Goal: Task Accomplishment & Management: Complete application form

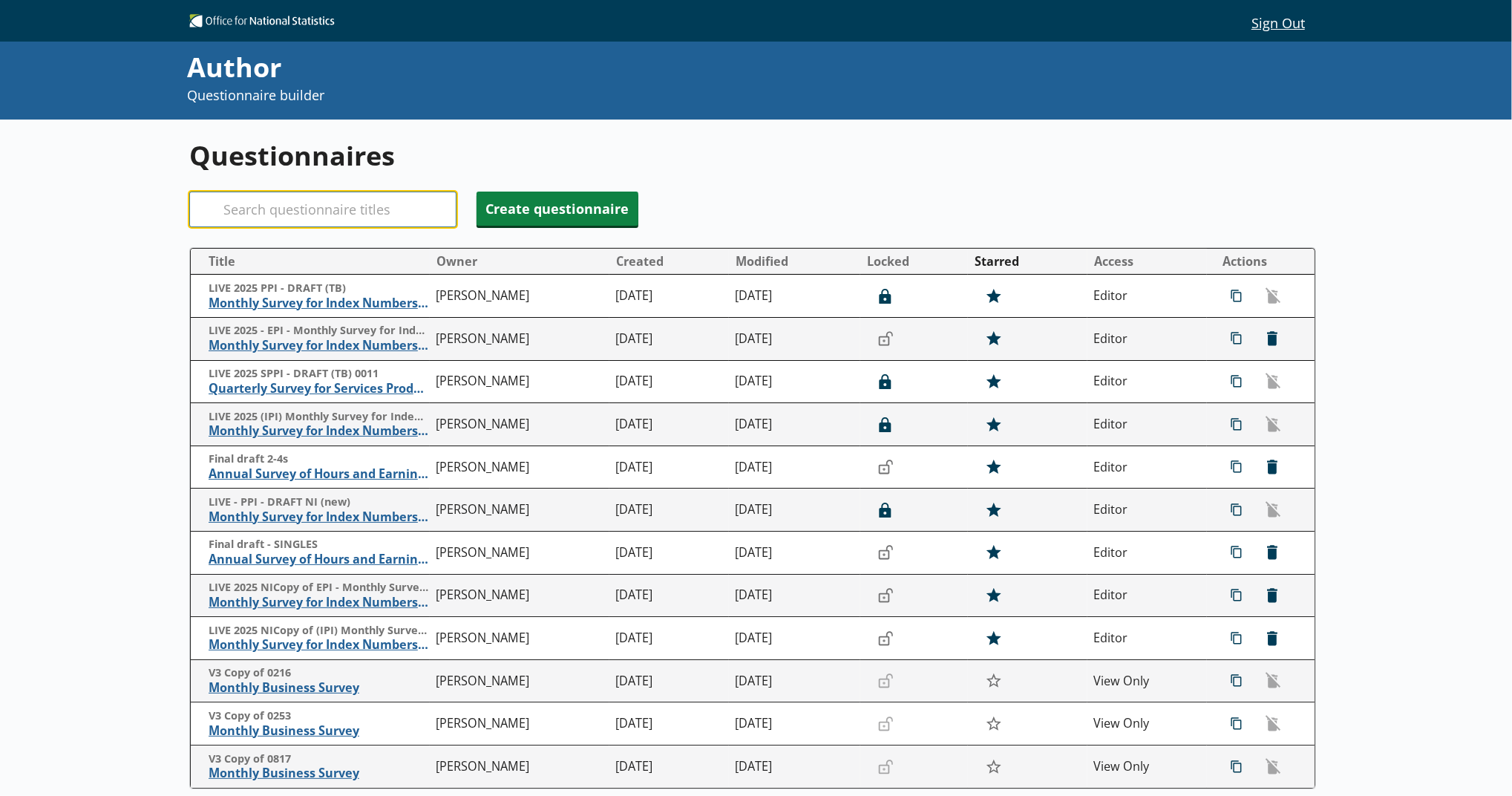
click at [428, 208] on input "Search" at bounding box center [323, 209] width 267 height 35
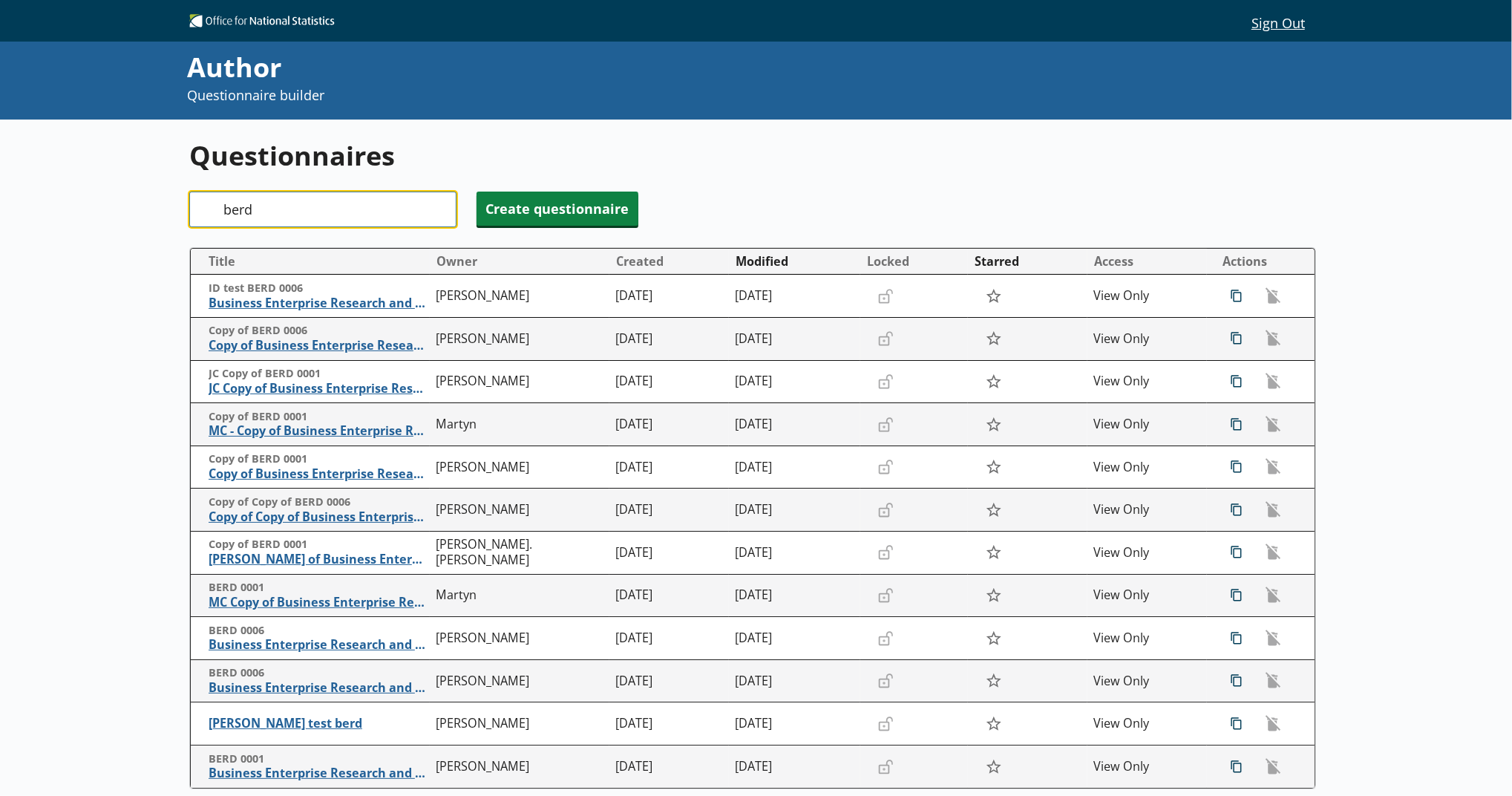
type input "berd"
click at [765, 270] on button "Modified" at bounding box center [794, 261] width 130 height 24
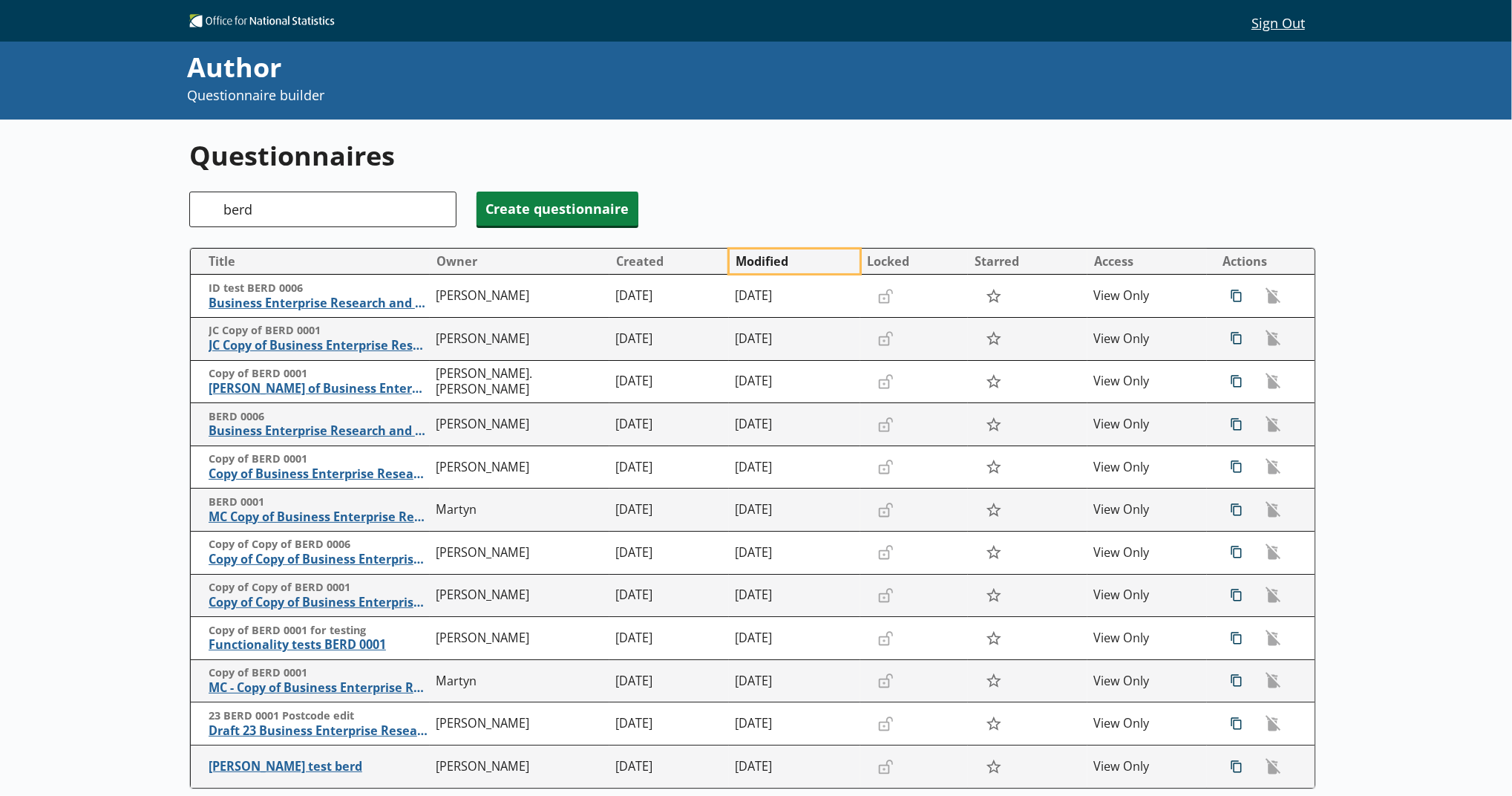
click at [763, 265] on button "Modified" at bounding box center [794, 261] width 130 height 24
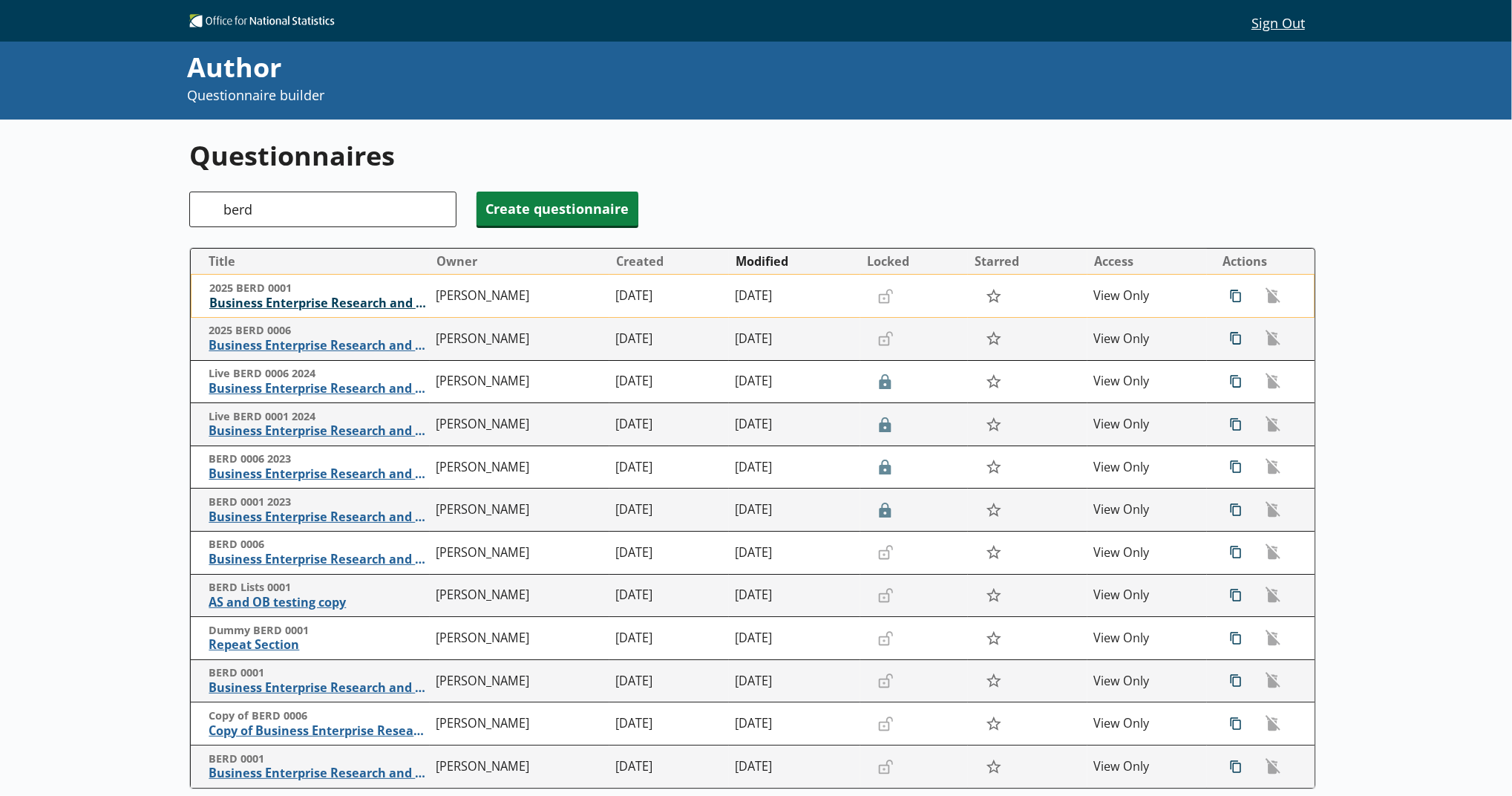
click at [371, 300] on span "Business Enterprise Research and Development" at bounding box center [319, 304] width 220 height 16
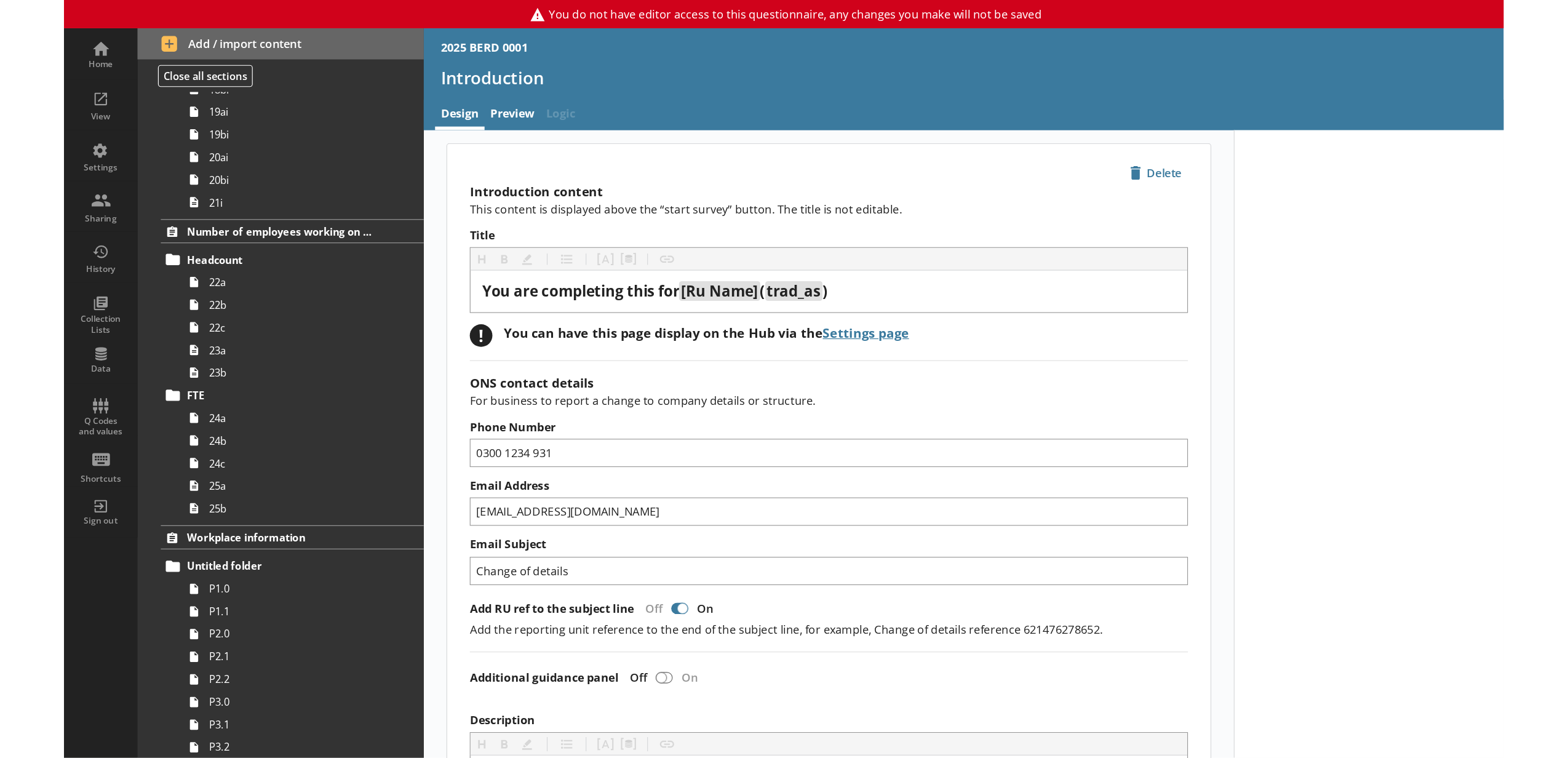
scroll to position [2078, 0]
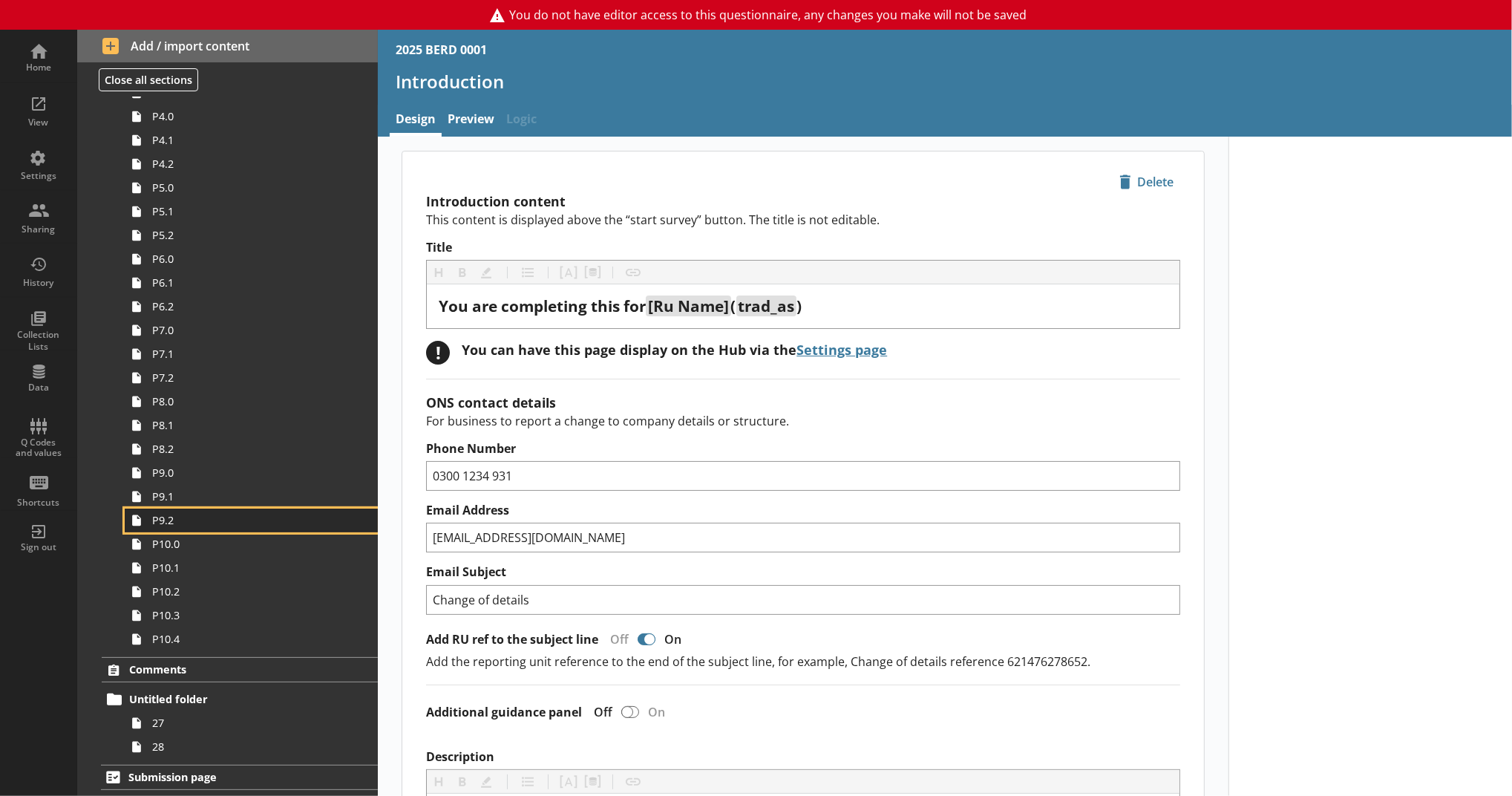
click at [216, 523] on span "P9.2" at bounding box center [243, 520] width 182 height 14
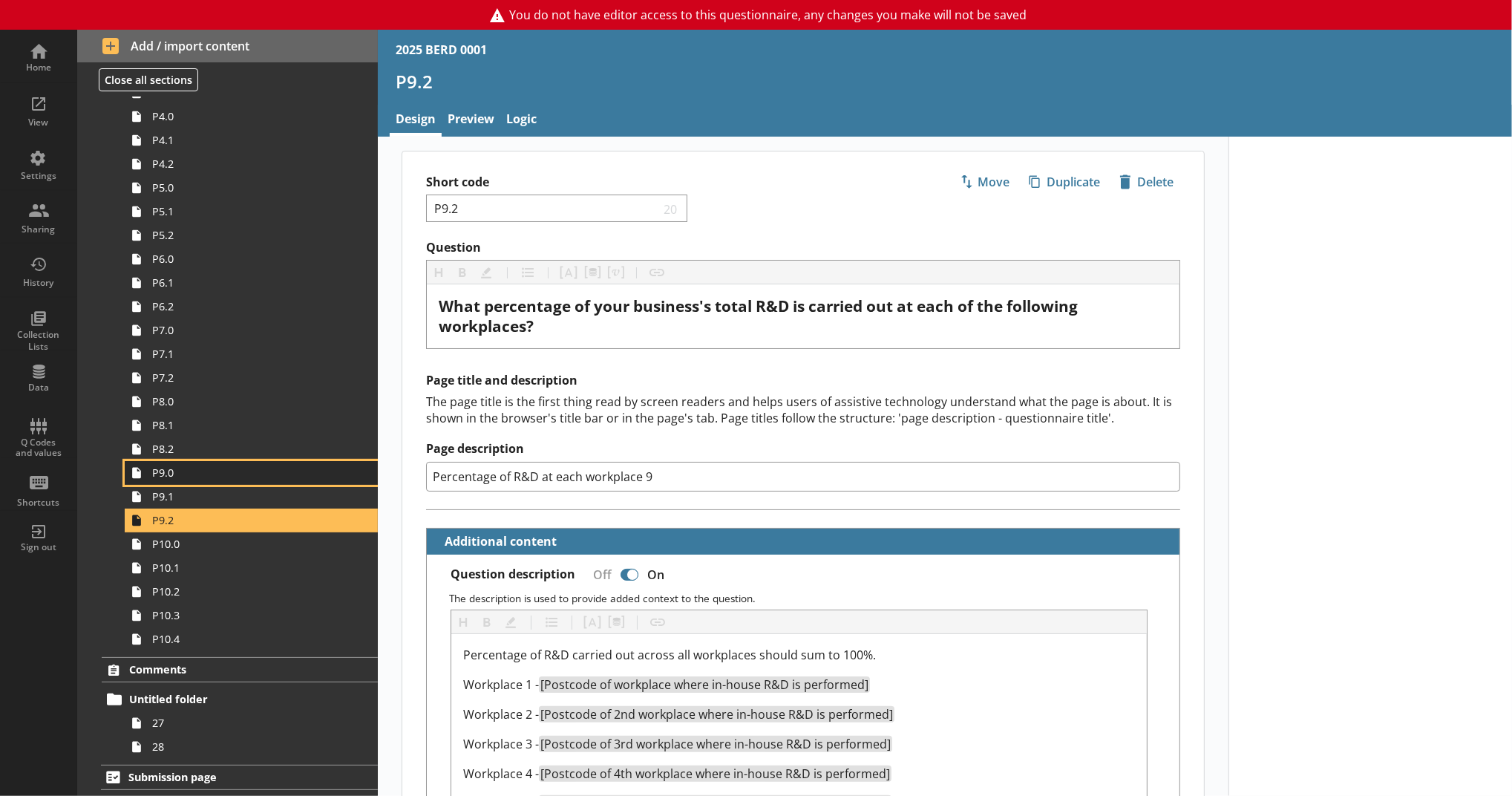
click at [275, 472] on span "P9.0" at bounding box center [243, 473] width 182 height 14
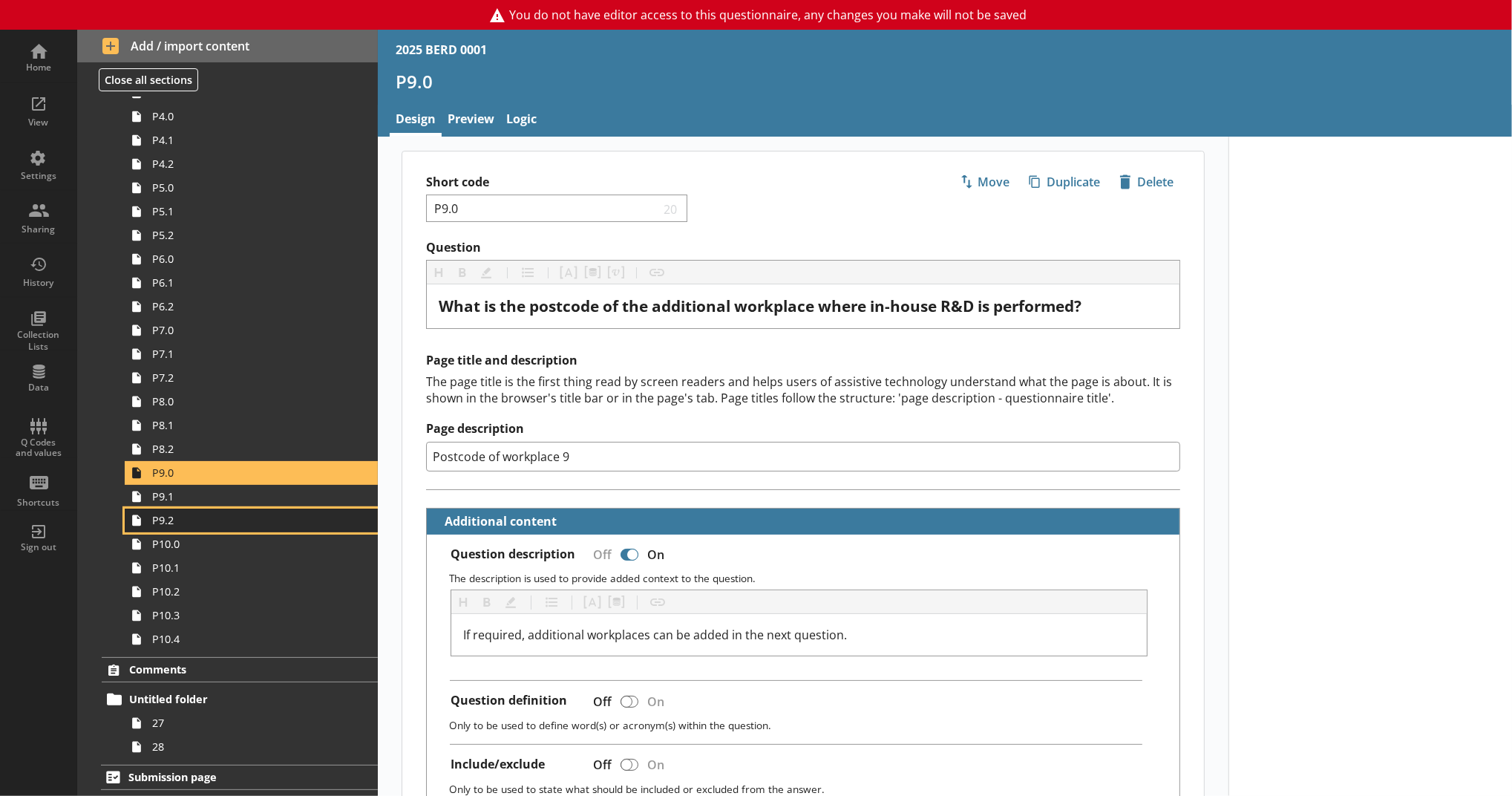
click at [268, 510] on link "P9.2" at bounding box center [252, 521] width 253 height 24
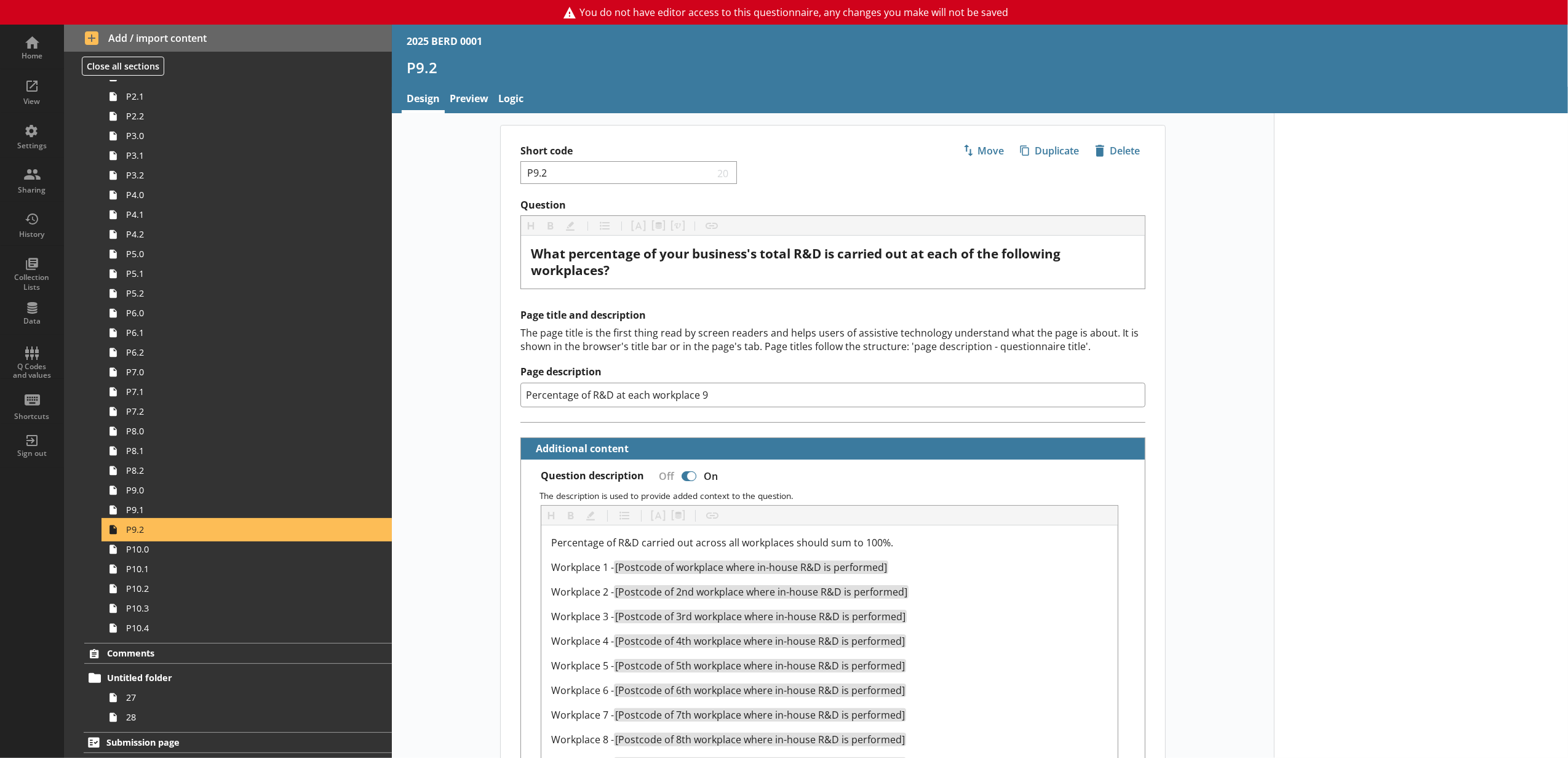
scroll to position [1982, 0]
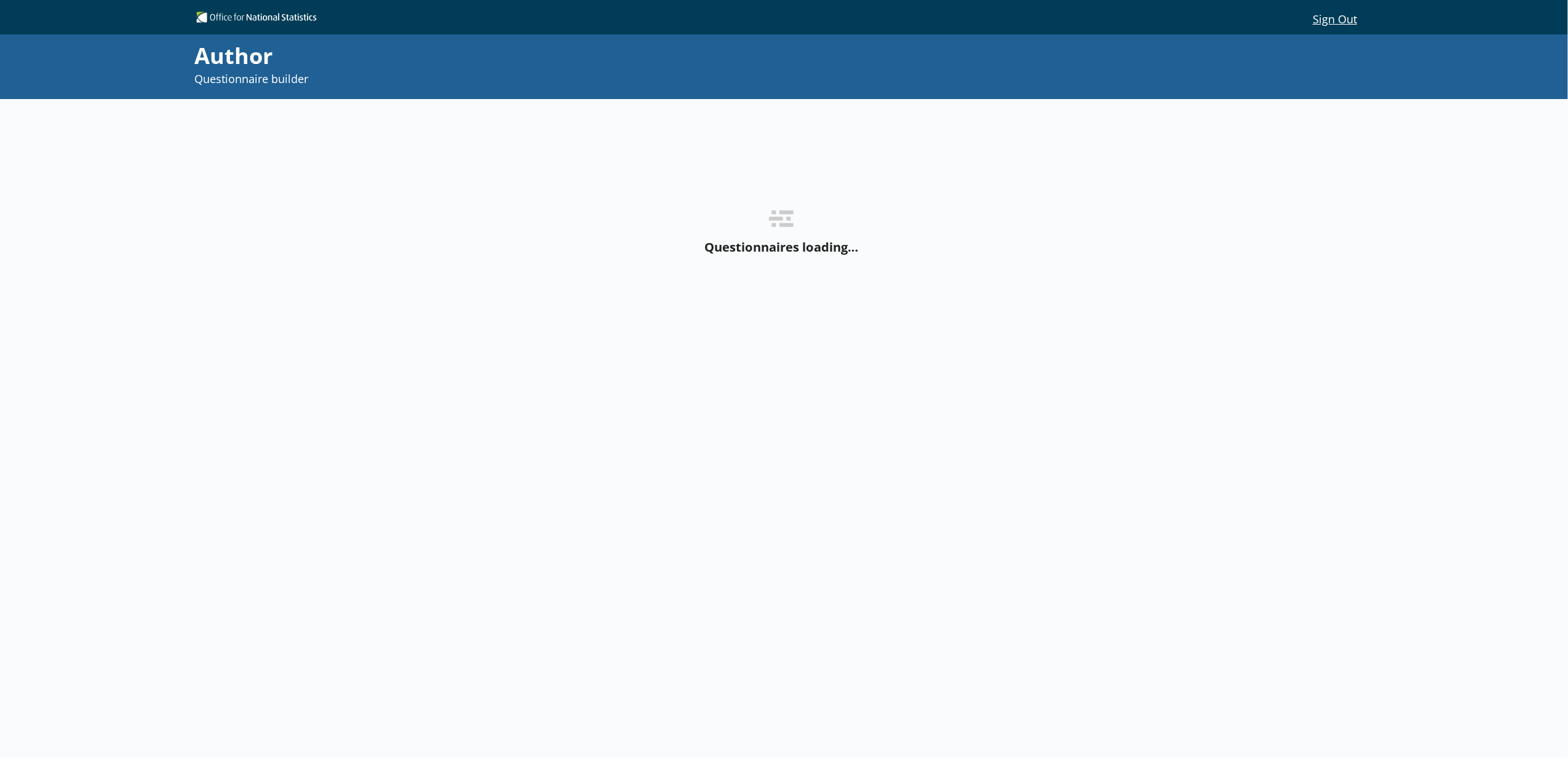
click at [761, 459] on div "Questionnaires loading…" at bounding box center [784, 442] width 1176 height 686
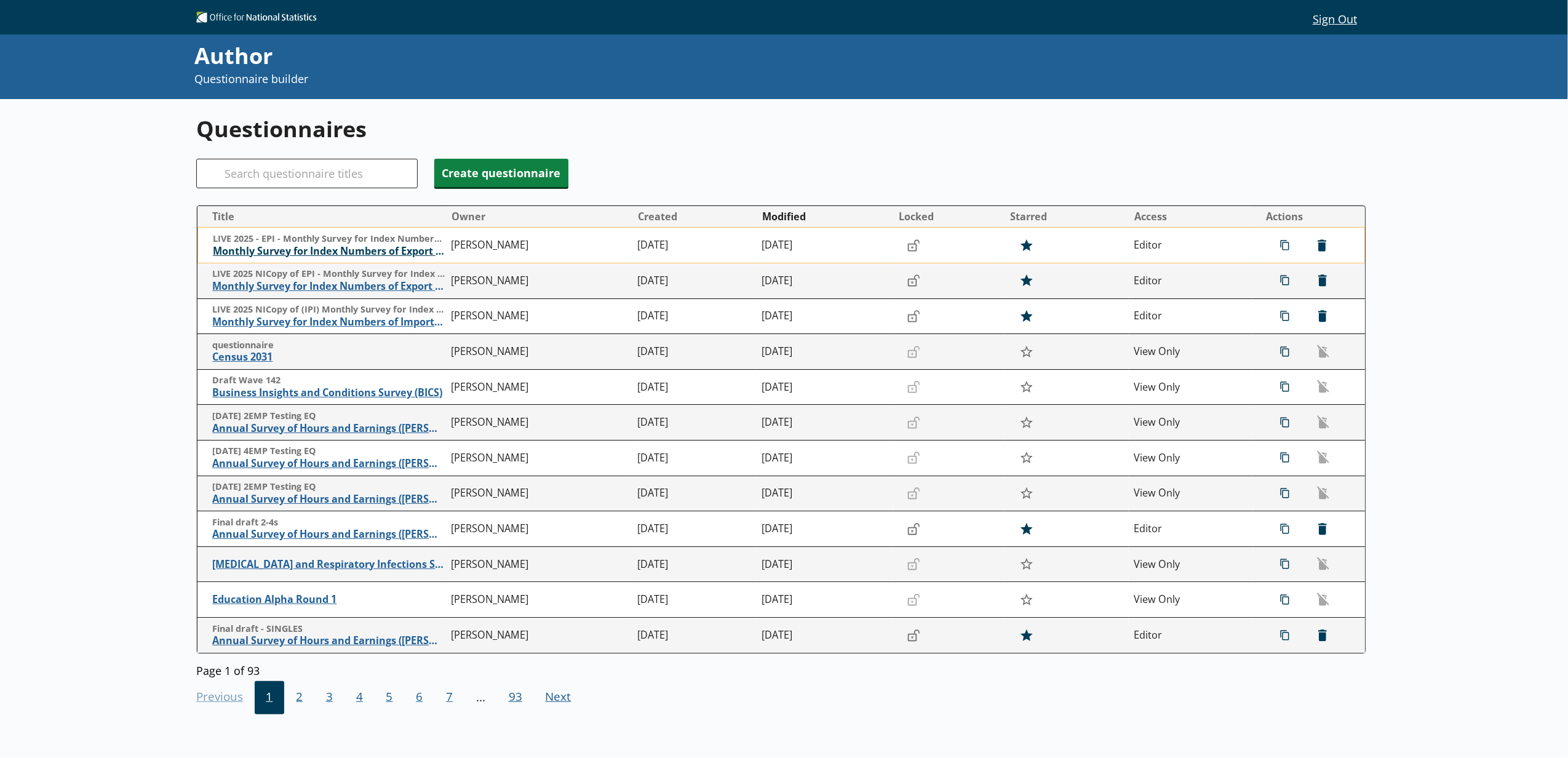
click at [375, 254] on span "Monthly Survey for Index Numbers of Export Prices - Price Quotation Return" at bounding box center [329, 251] width 232 height 13
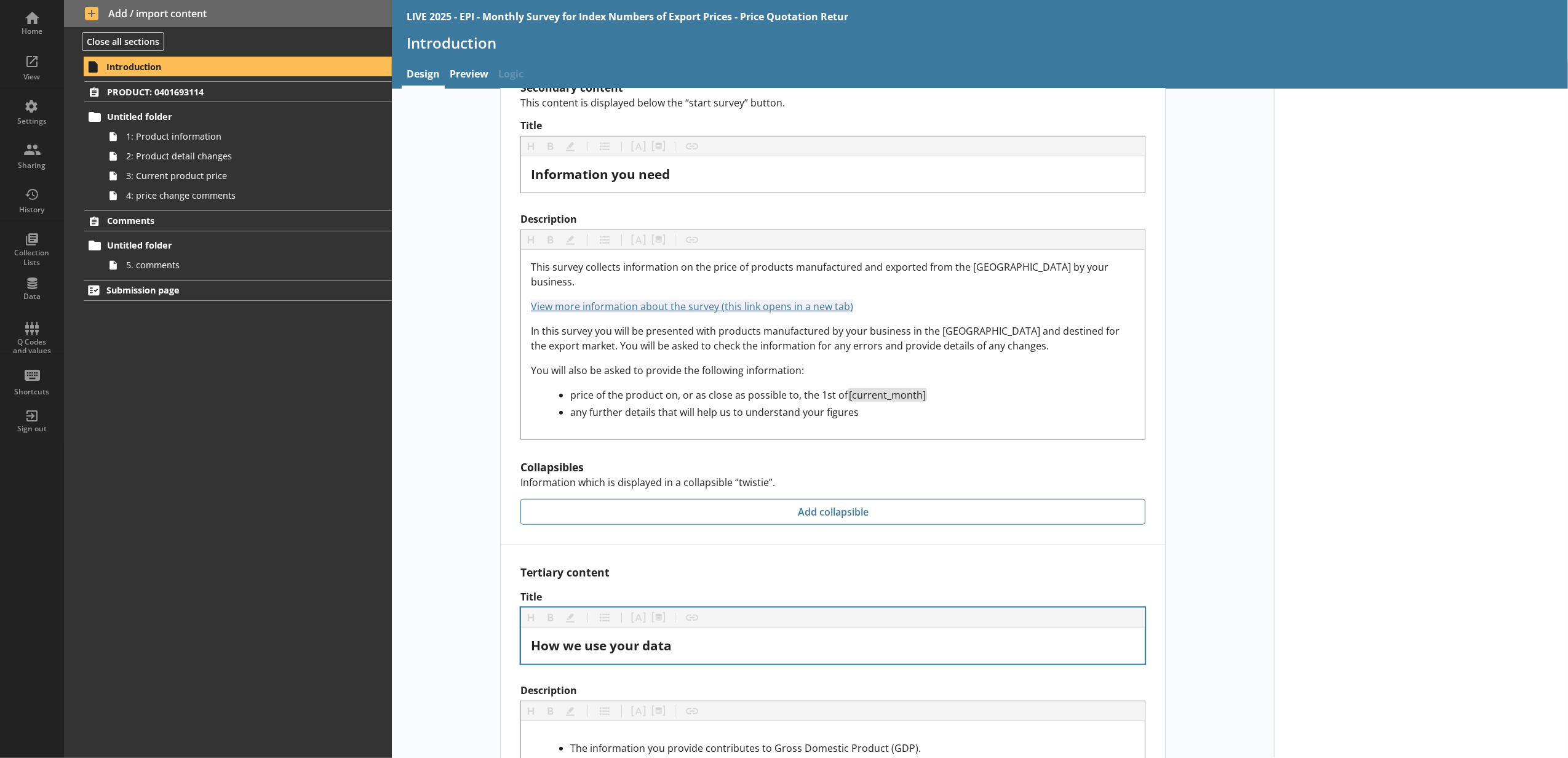
scroll to position [999, 0]
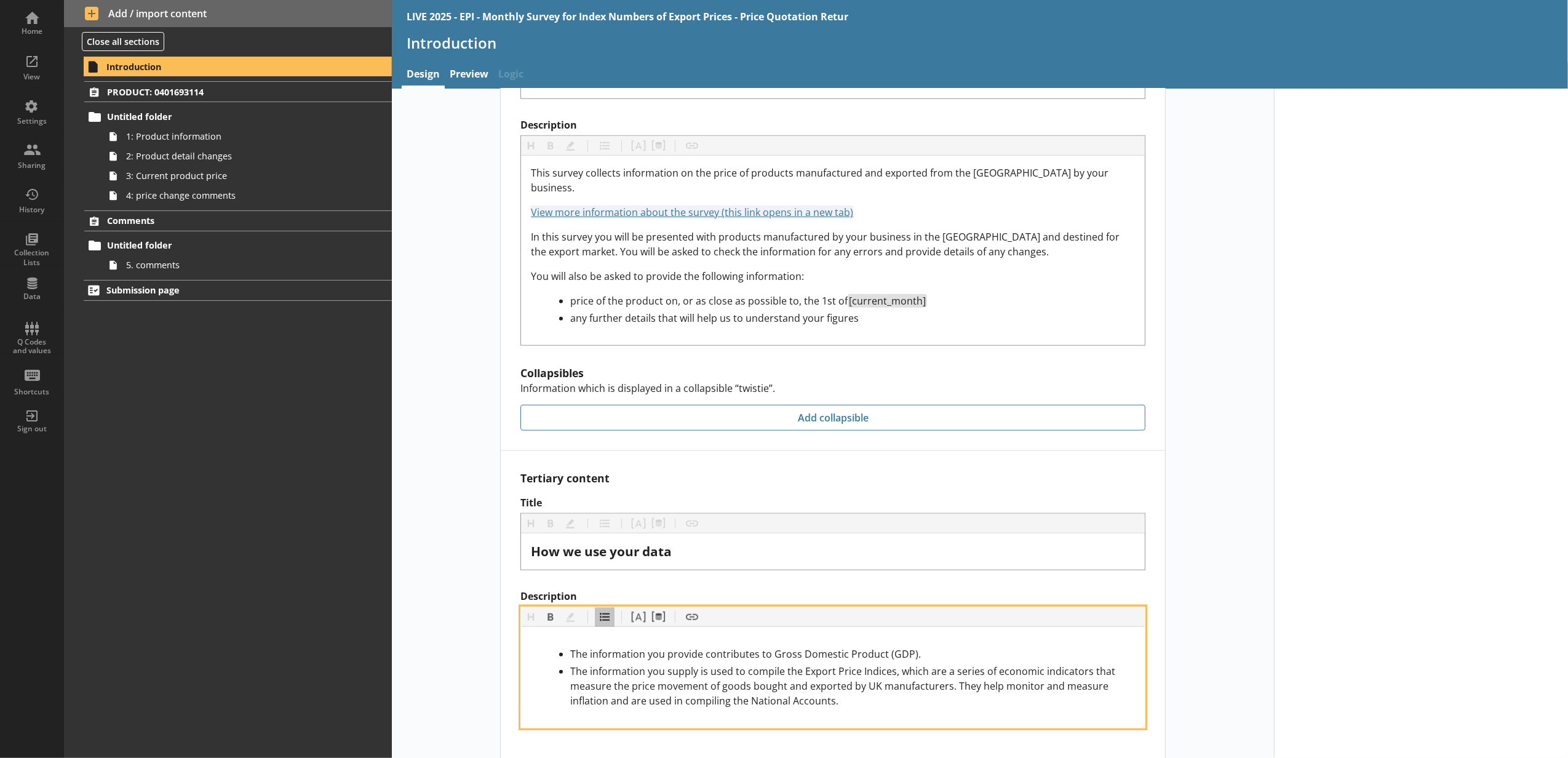
click at [704, 664] on span "The information you supply is used to compile the Export Price Indices, which a…" at bounding box center [844, 686] width 547 height 43
drag, startPoint x: 732, startPoint y: 662, endPoint x: 679, endPoint y: 662, distance: 53.0
click at [679, 664] on span "The information you supply is used to compile the Export Price Indices, which a…" at bounding box center [844, 686] width 547 height 43
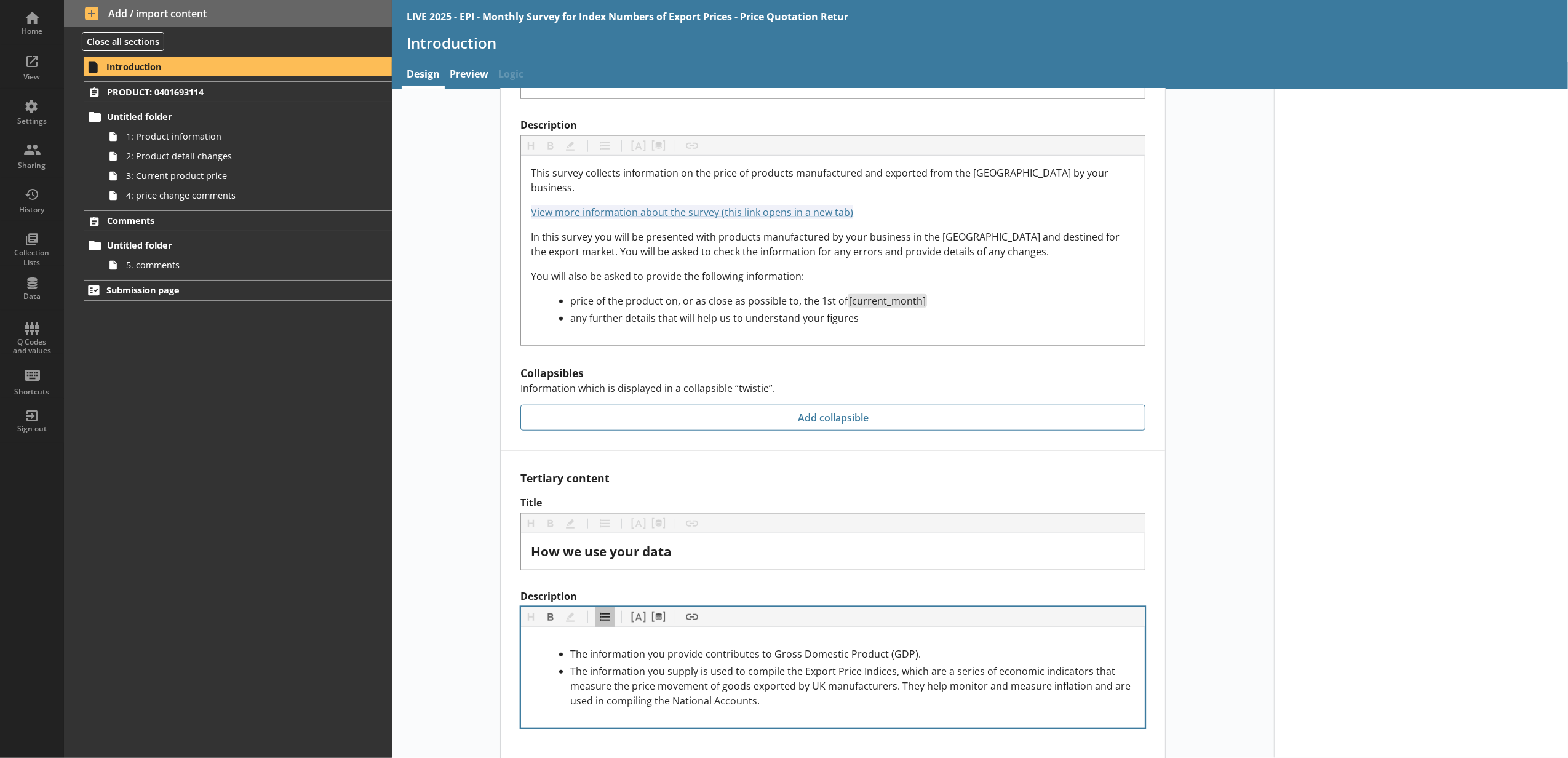
click at [244, 95] on span "PRODUCT: 0401693114" at bounding box center [219, 92] width 224 height 11
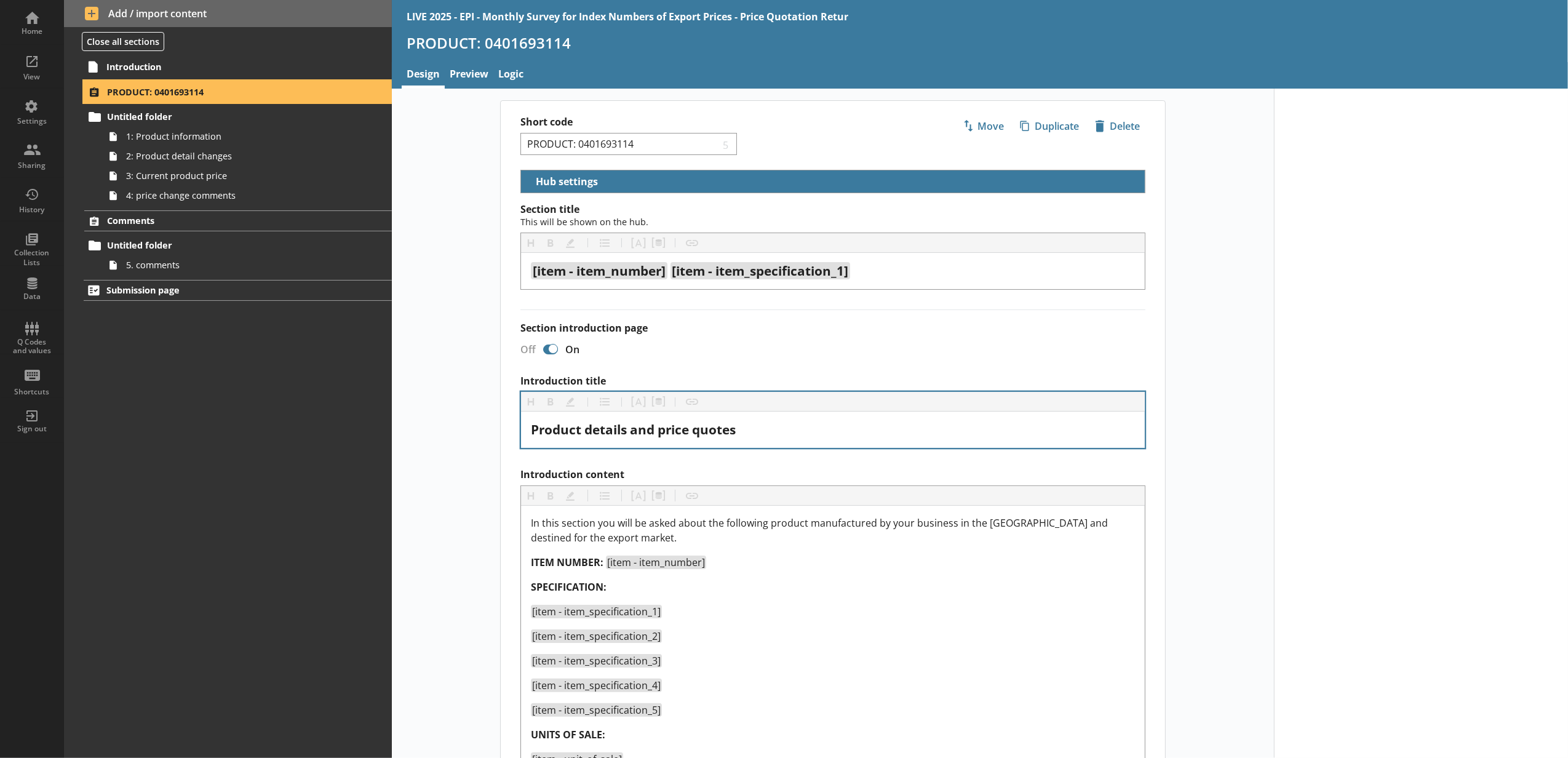
select select "5d514584-2e6d-4149-86df-4889fd375b9d"
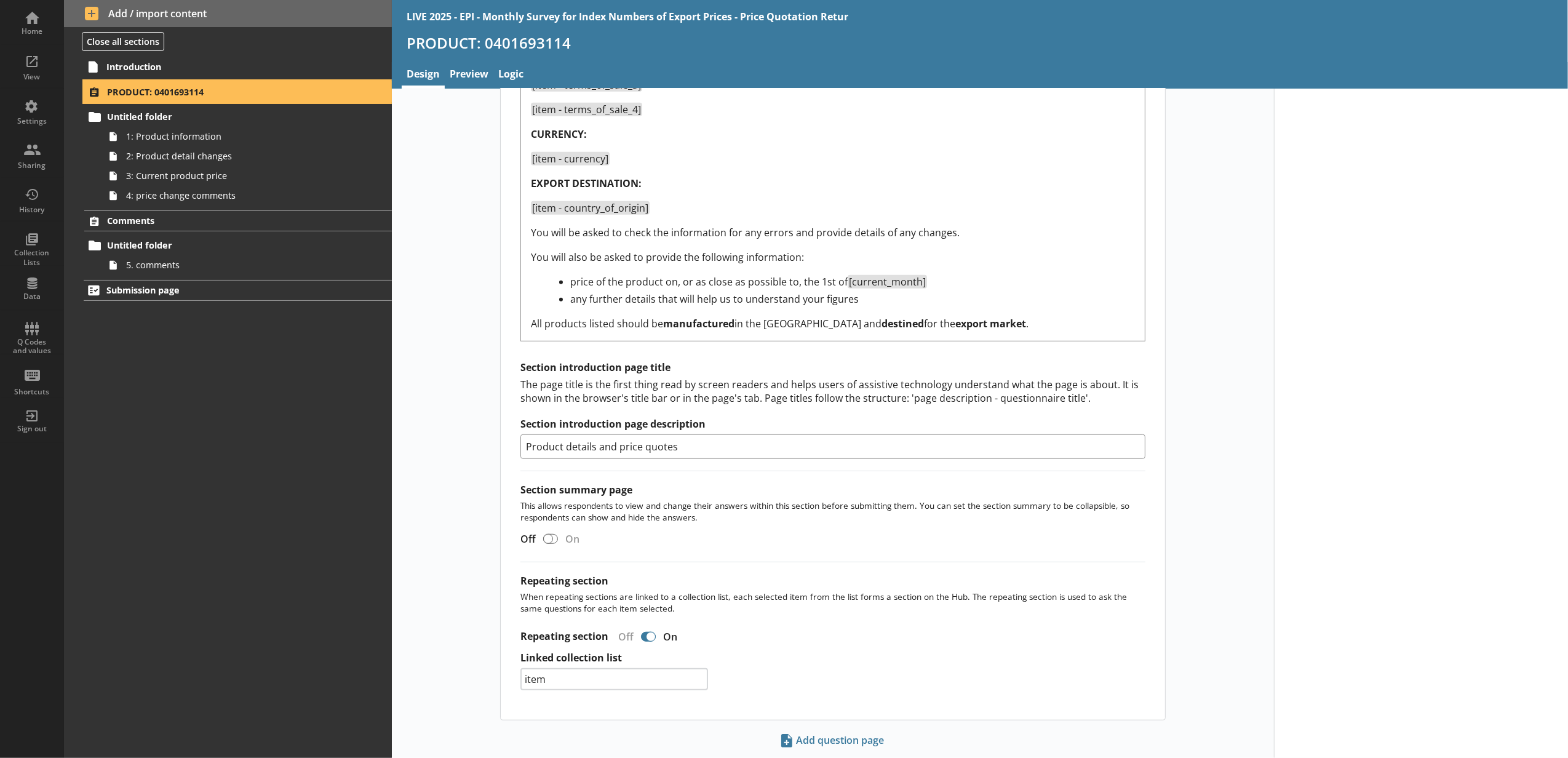
scroll to position [810, 0]
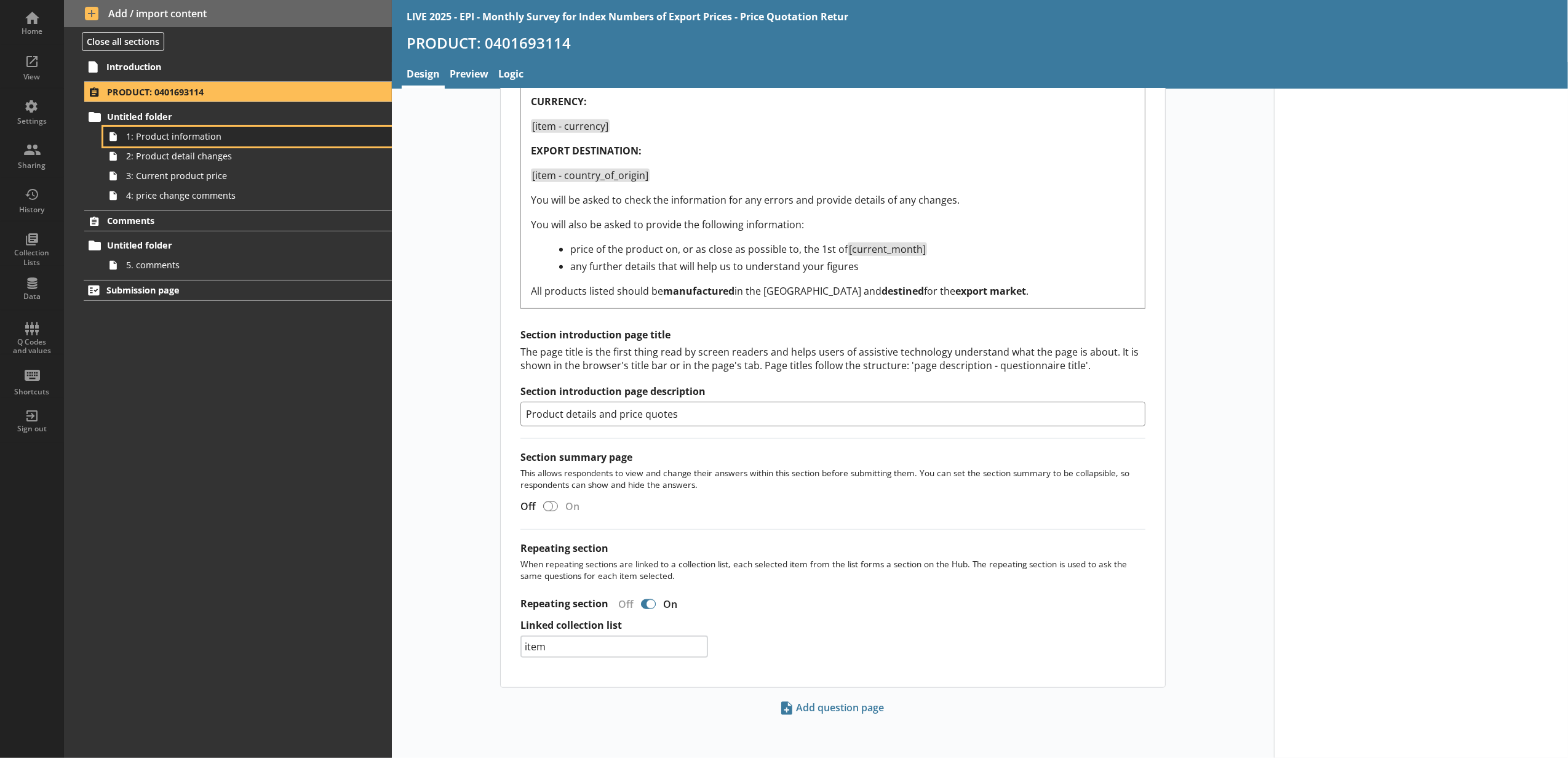
click at [207, 134] on span "1: Product information" at bounding box center [231, 136] width 210 height 11
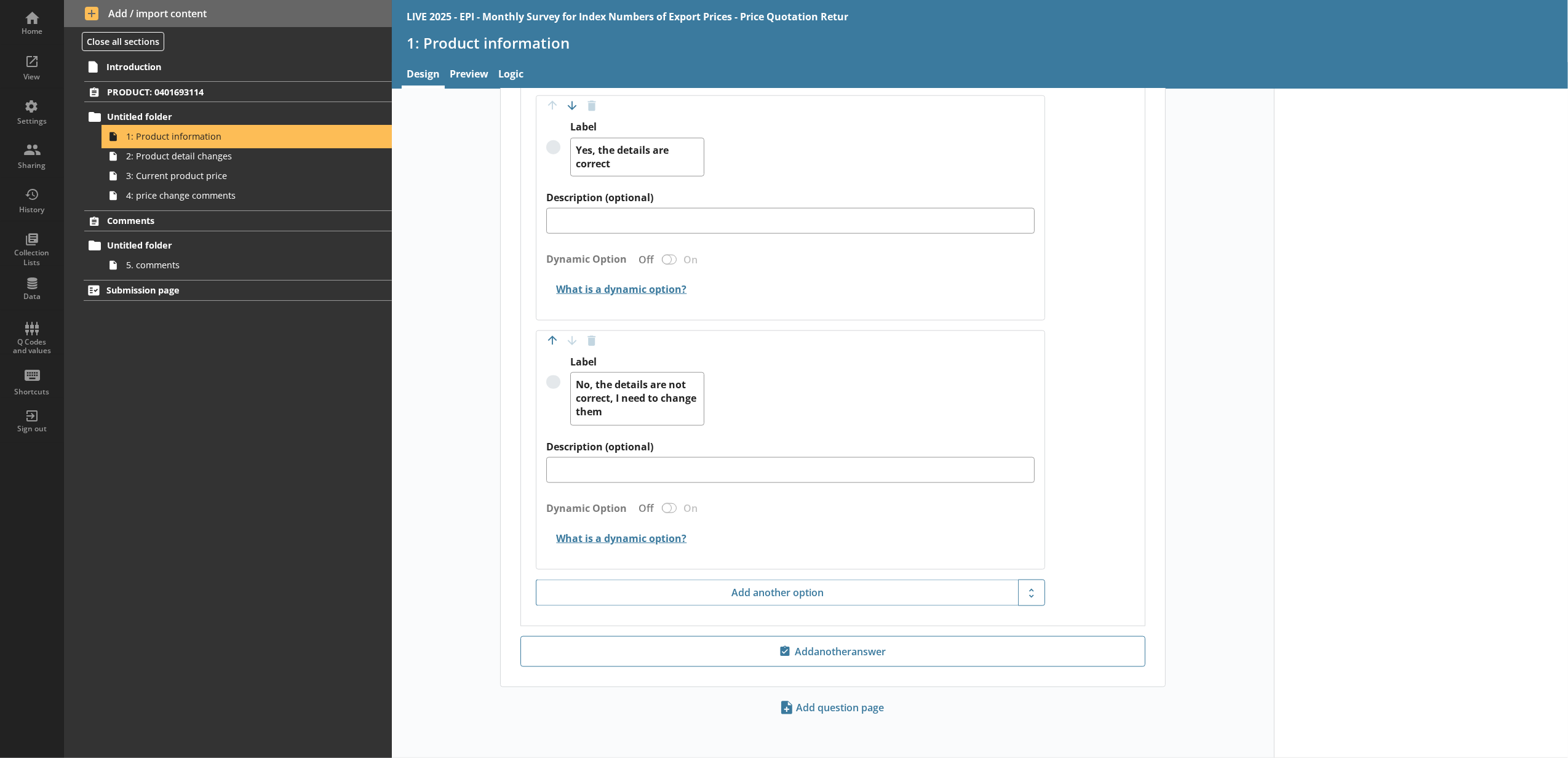
scroll to position [1359, 0]
click at [228, 164] on link "2: Product detail changes" at bounding box center [248, 156] width 289 height 20
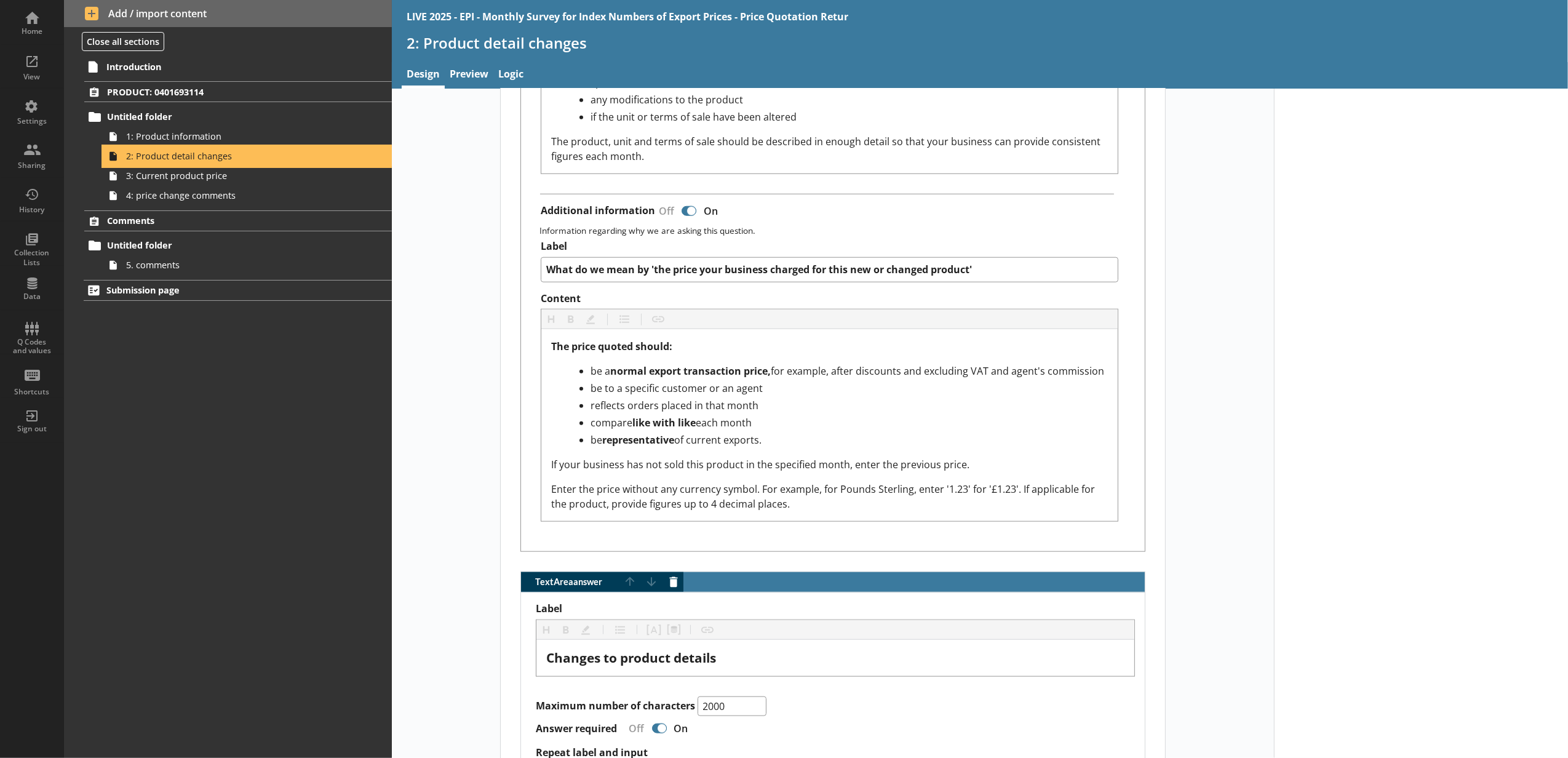
scroll to position [1230, 0]
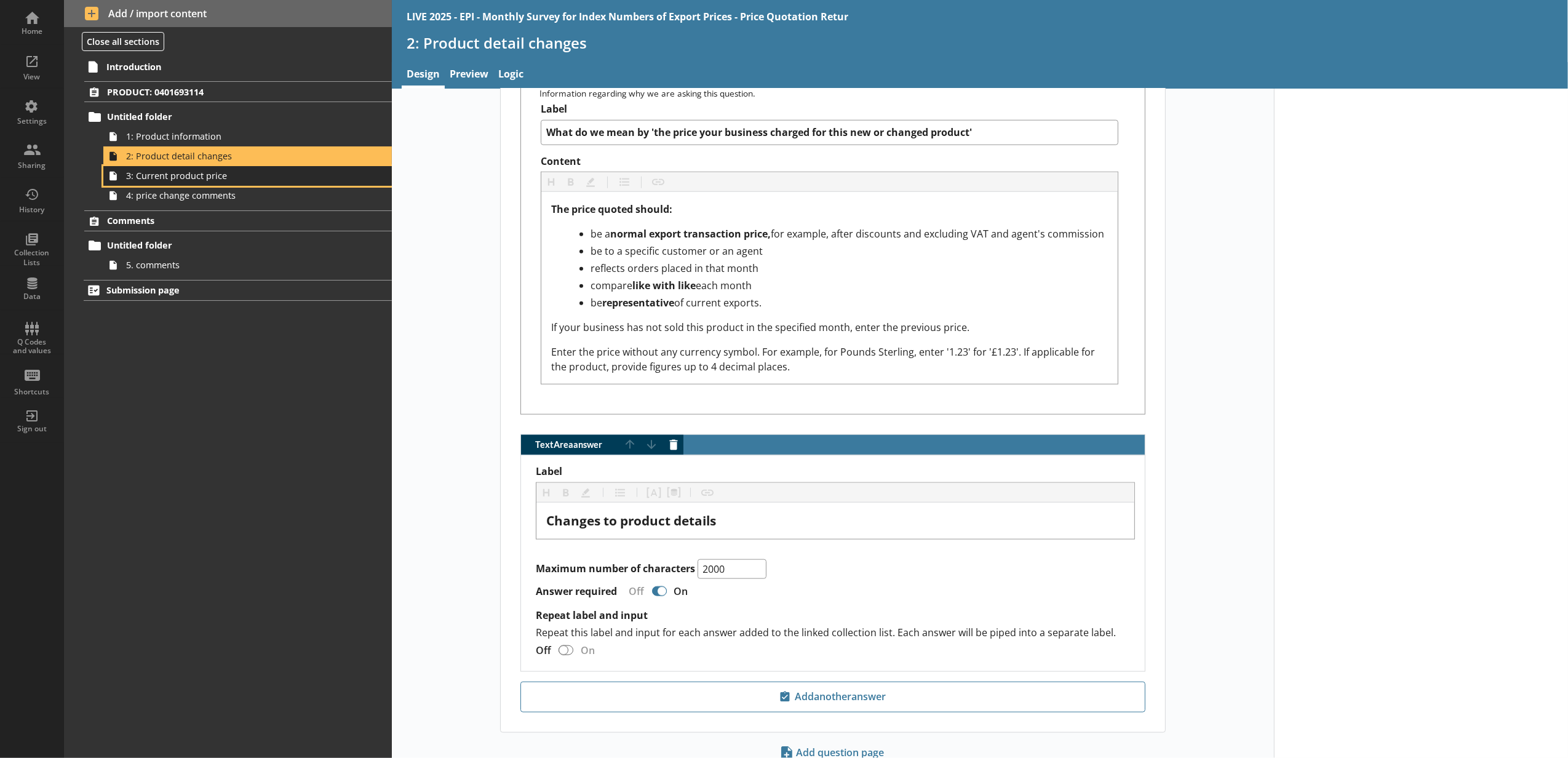
click at [198, 183] on link "3: Current product price" at bounding box center [248, 176] width 289 height 20
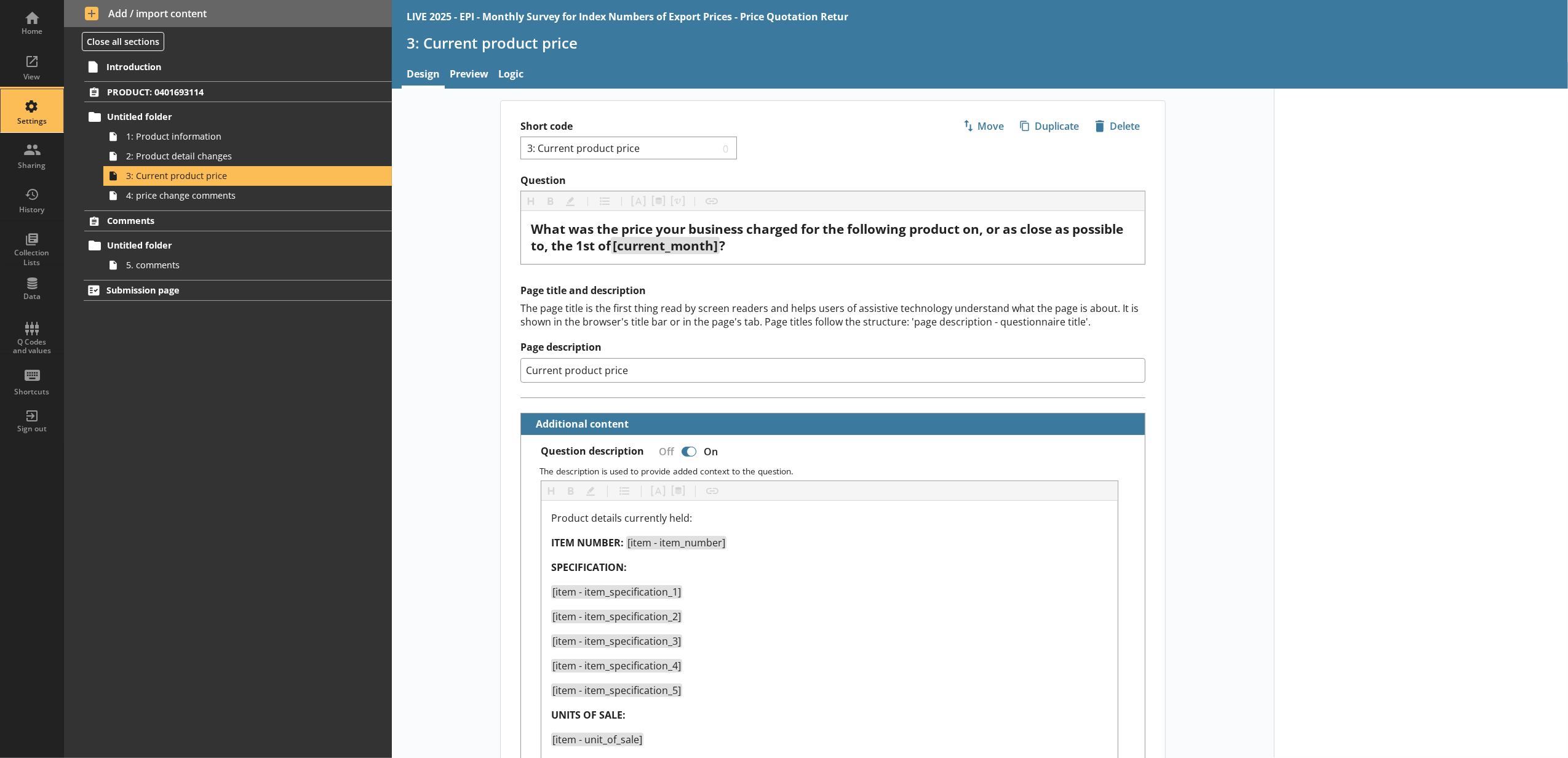
click at [48, 104] on div "Settings" at bounding box center [32, 111] width 43 height 43
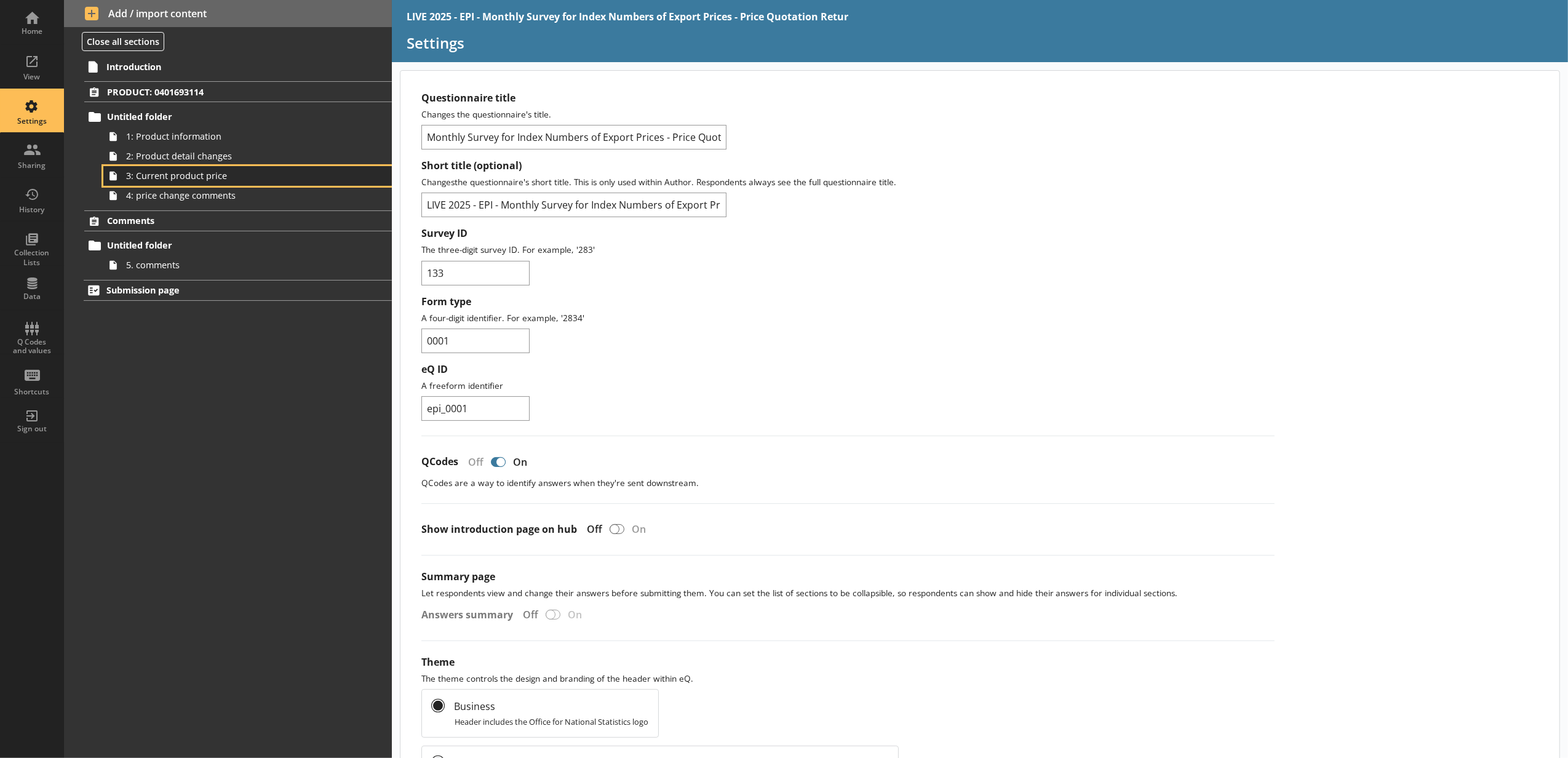
click at [139, 174] on span "3: Current product price" at bounding box center [231, 176] width 210 height 11
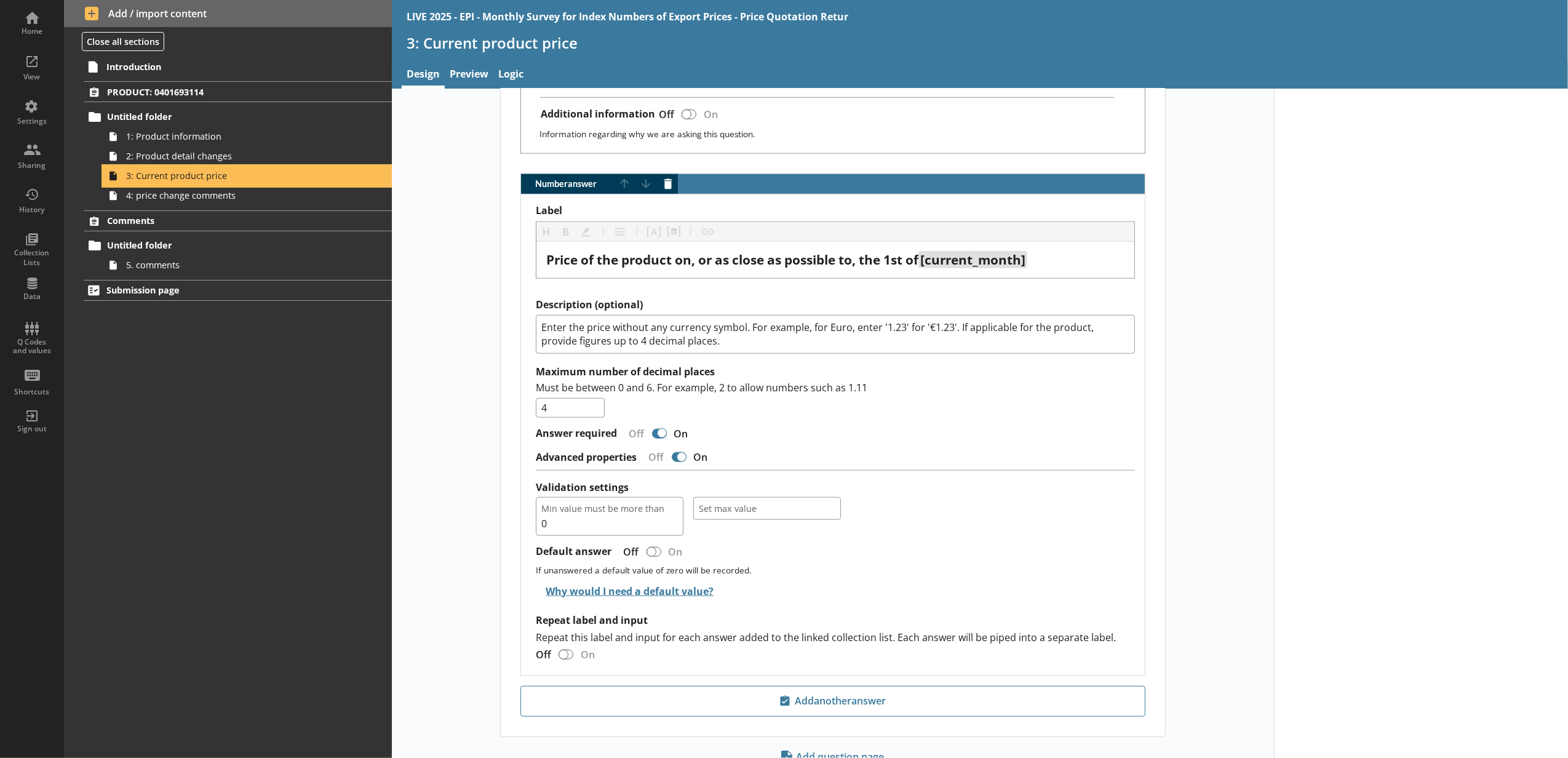
scroll to position [1230, 0]
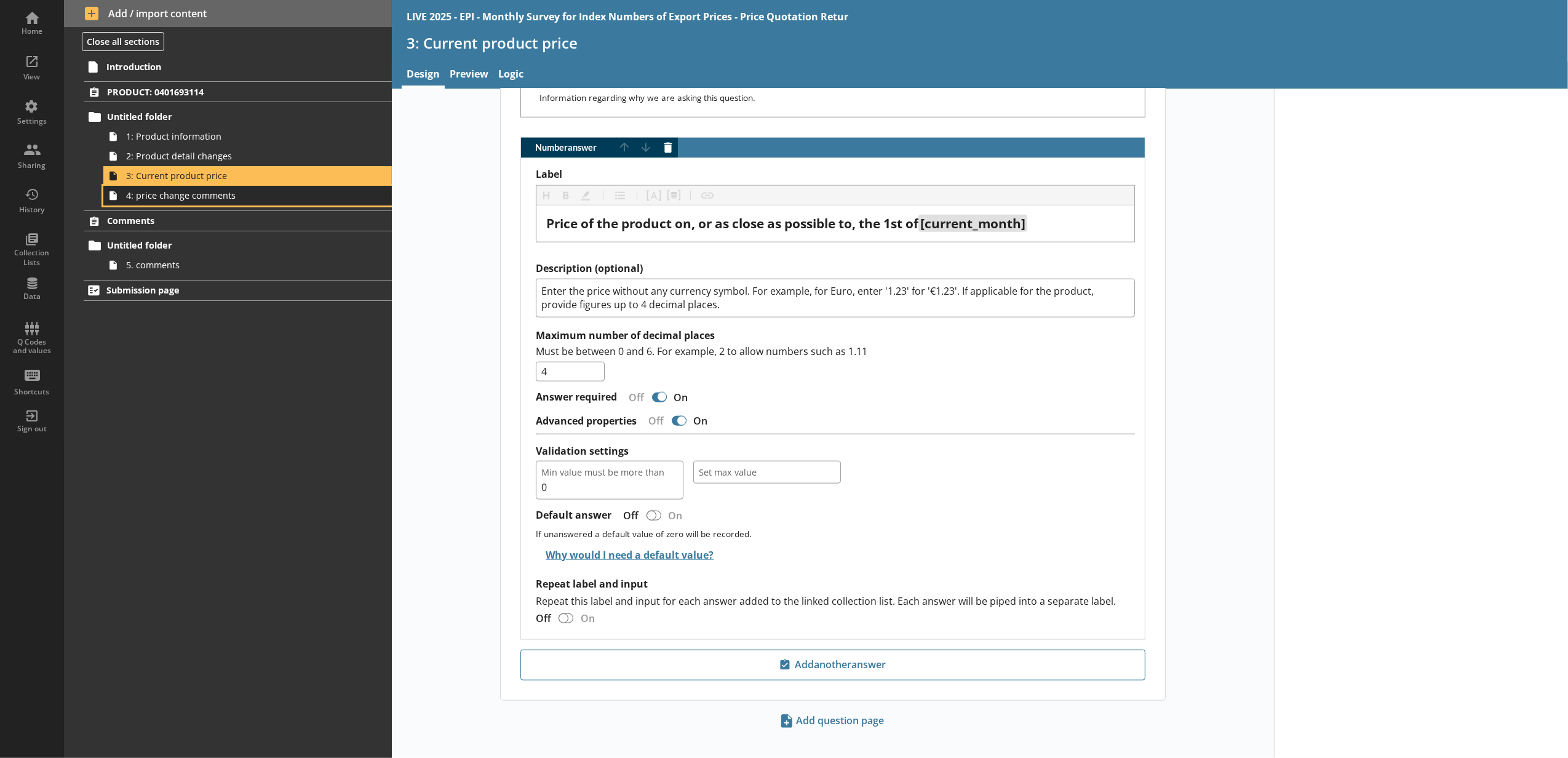
click at [296, 197] on span "4: price change comments" at bounding box center [231, 195] width 210 height 11
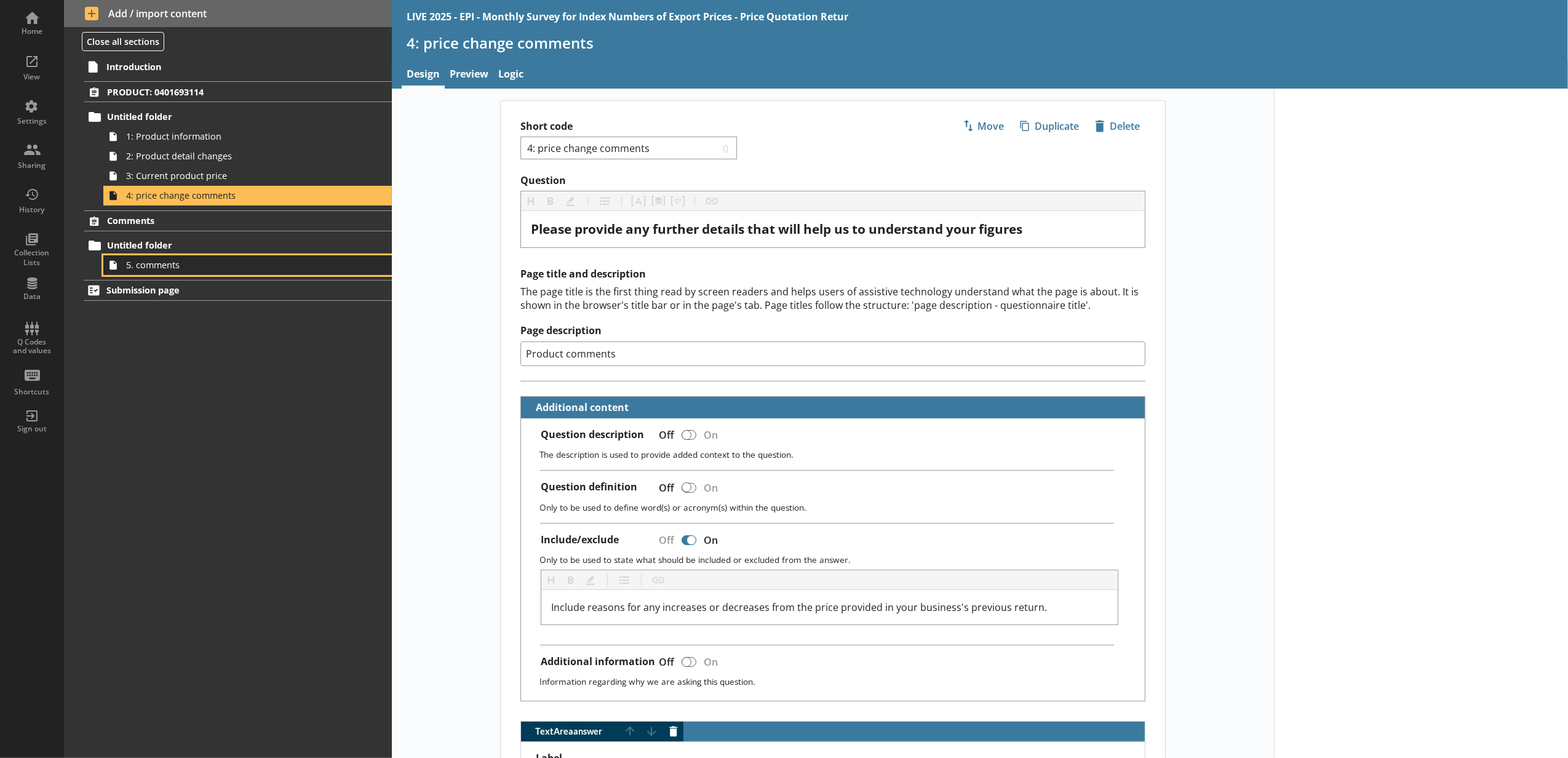
click at [322, 269] on span "5. comments" at bounding box center [231, 265] width 210 height 11
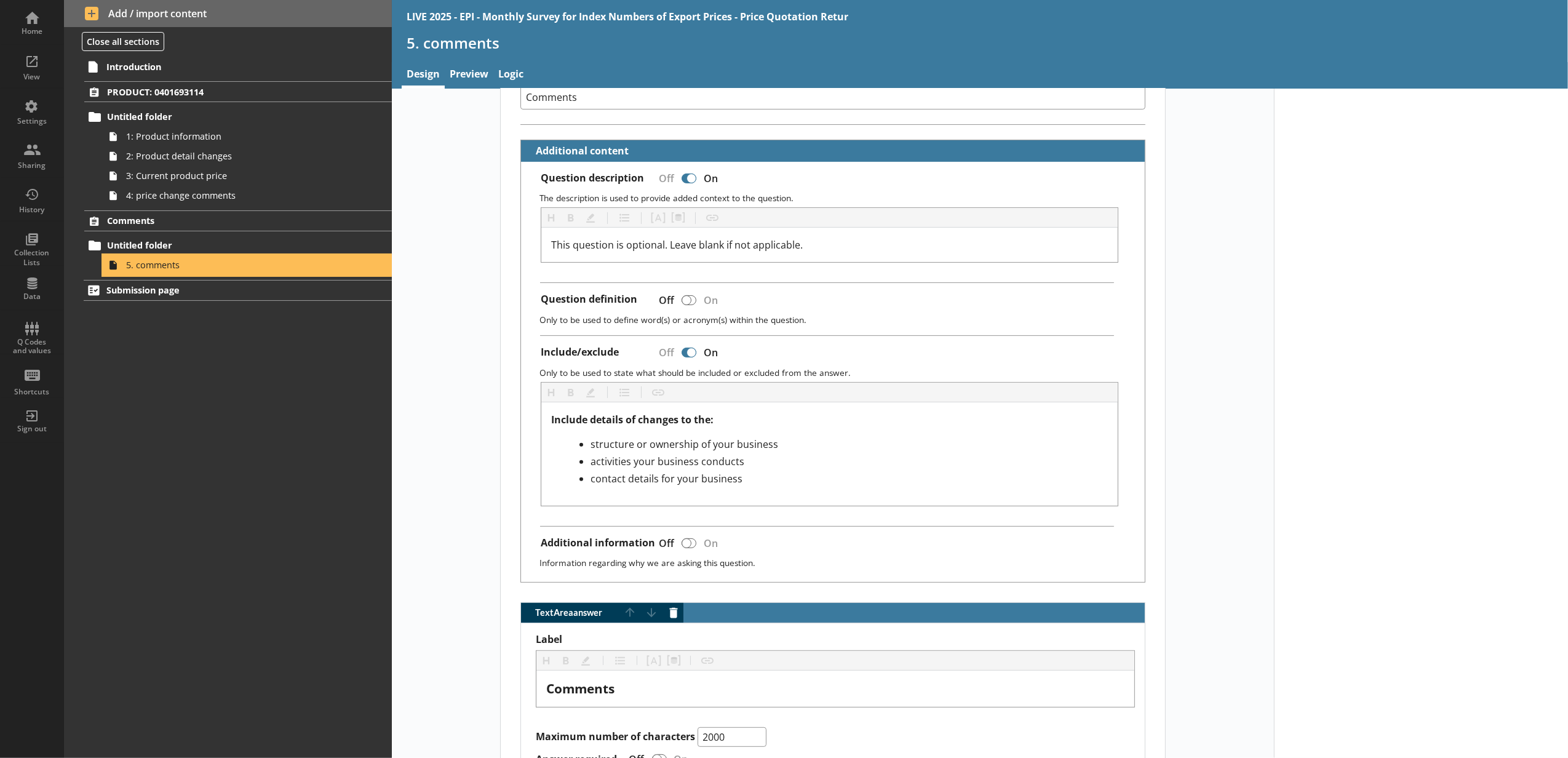
scroll to position [493, 0]
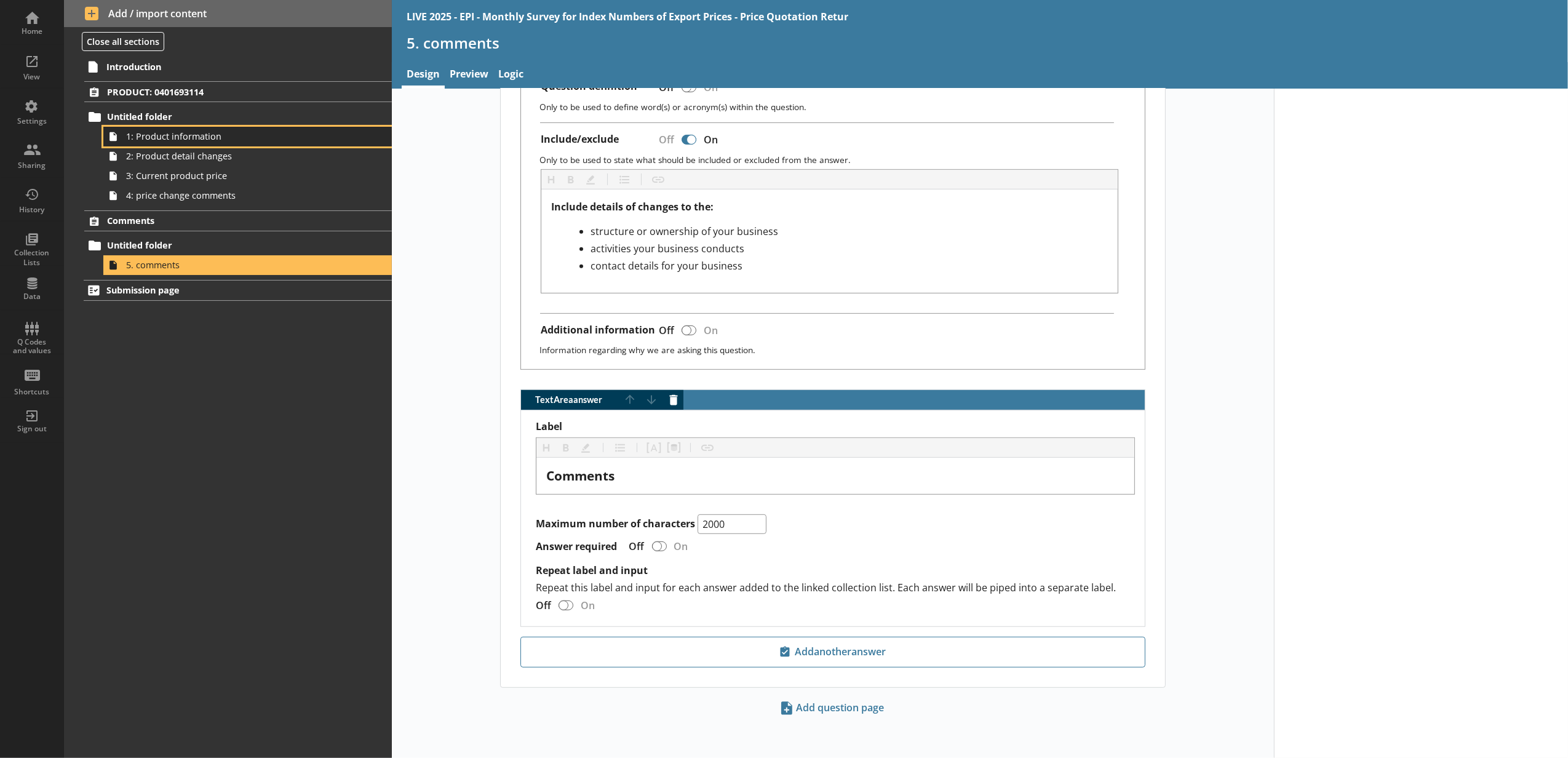
click at [234, 142] on span "1: Product information" at bounding box center [231, 136] width 210 height 11
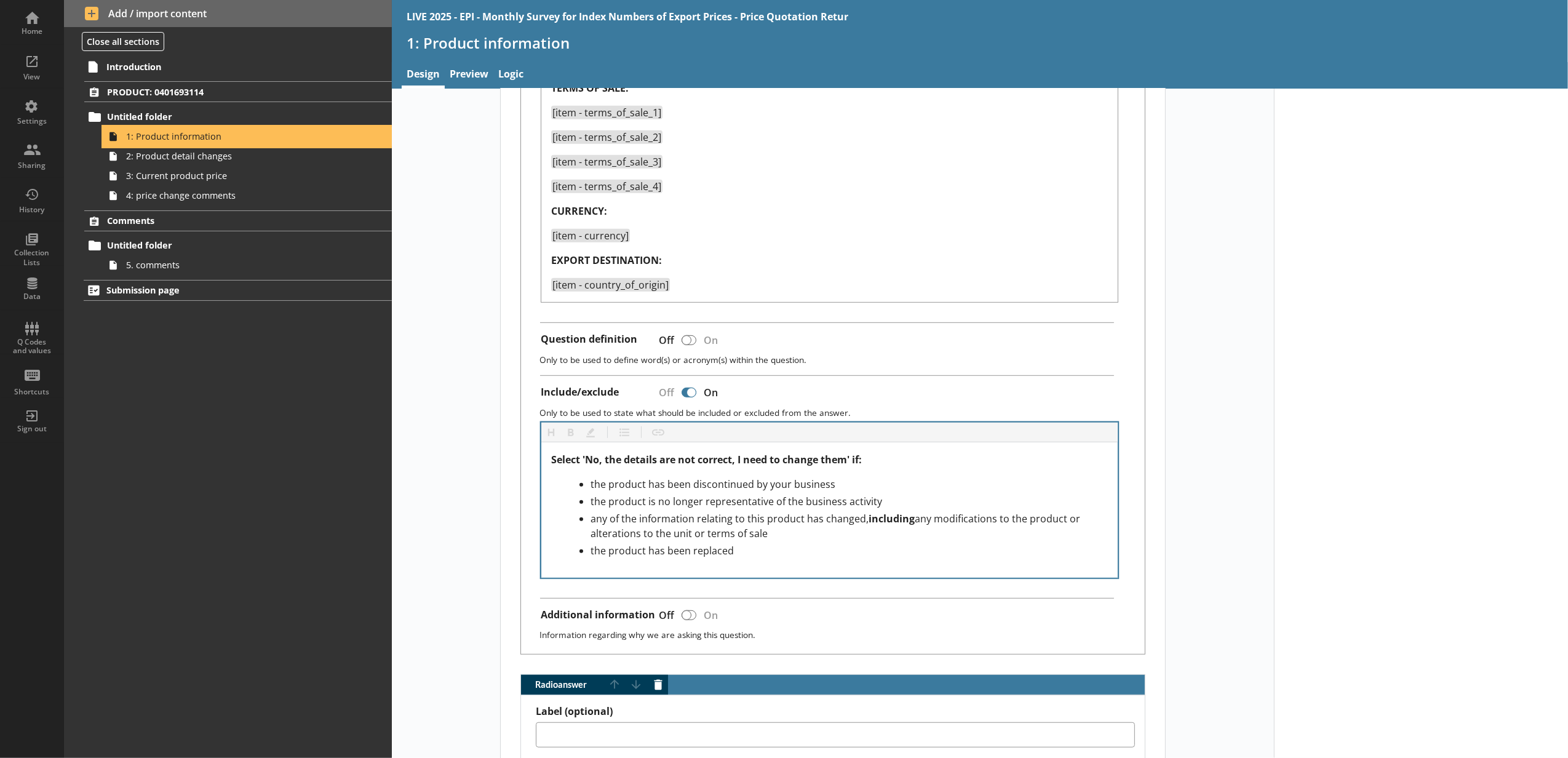
scroll to position [820, 0]
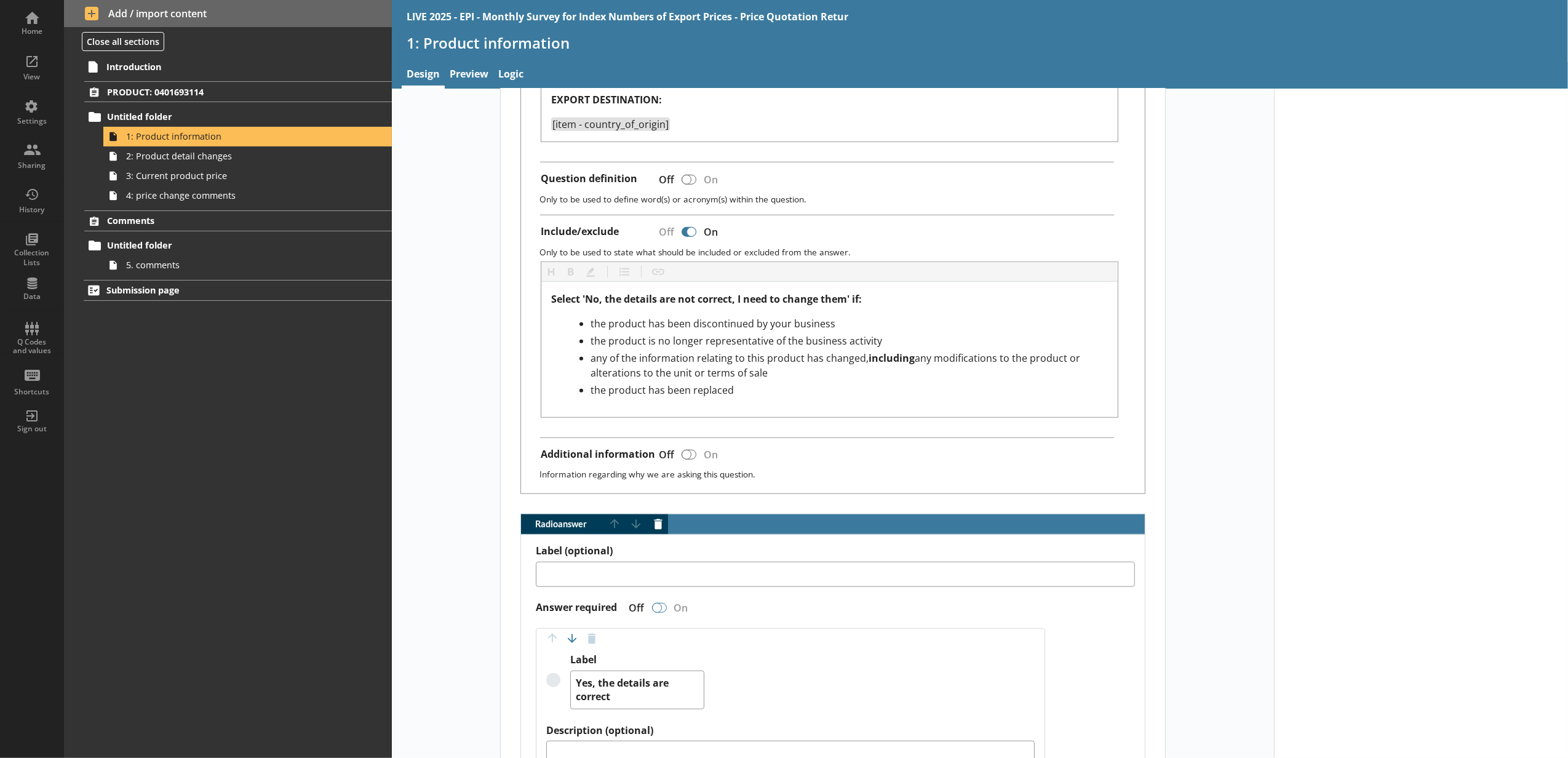
click at [652, 613] on div "Radio answer" at bounding box center [657, 608] width 10 height 10
type textarea "x"
checkbox input "true"
click at [482, 379] on div "Short code 1: Product information 2 Move icon-copy Duplicate icon-delete Create…" at bounding box center [833, 250] width 882 height 1940
click at [303, 158] on span "2: Product detail changes" at bounding box center [231, 156] width 210 height 11
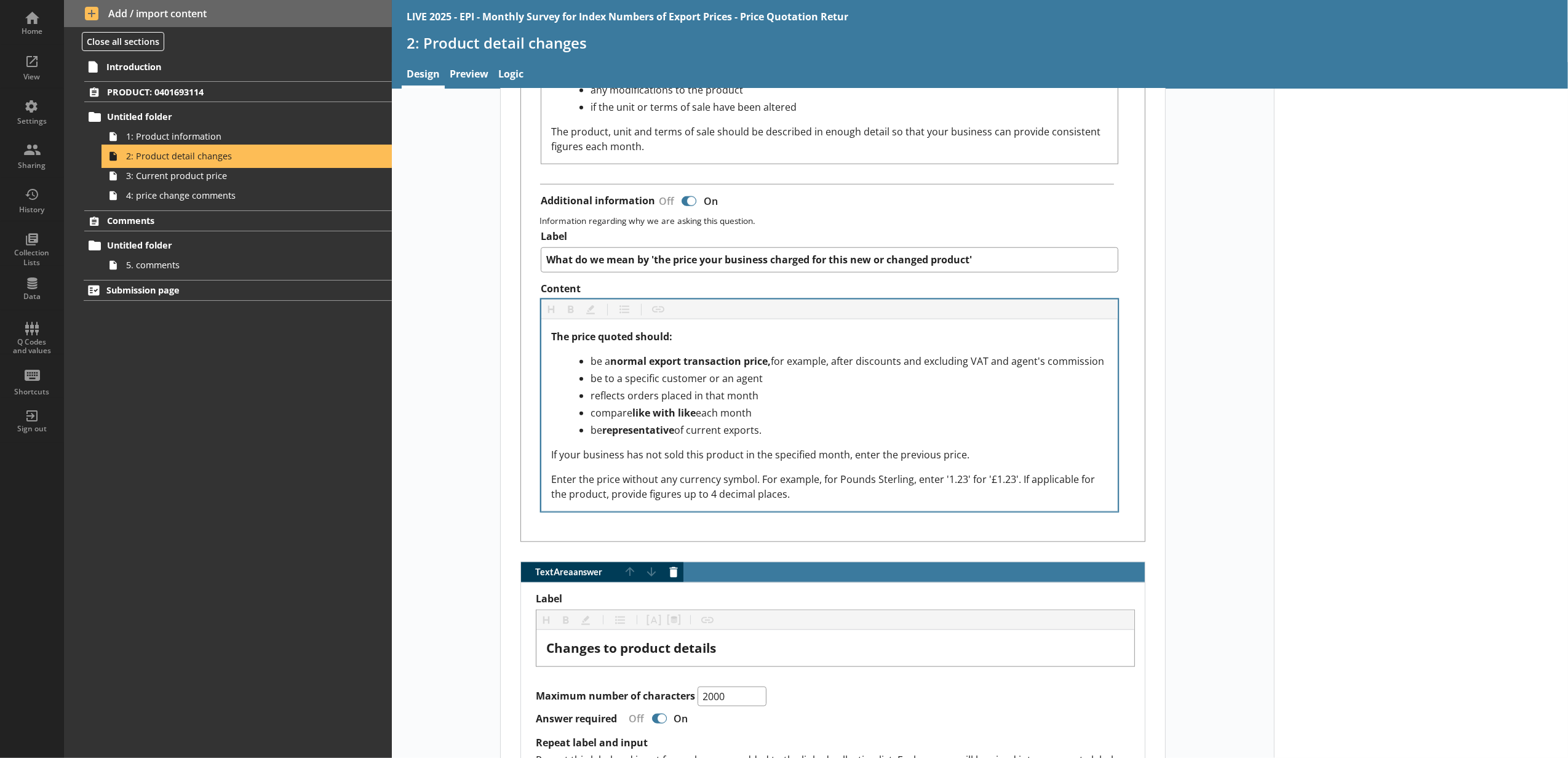
scroll to position [1282, 0]
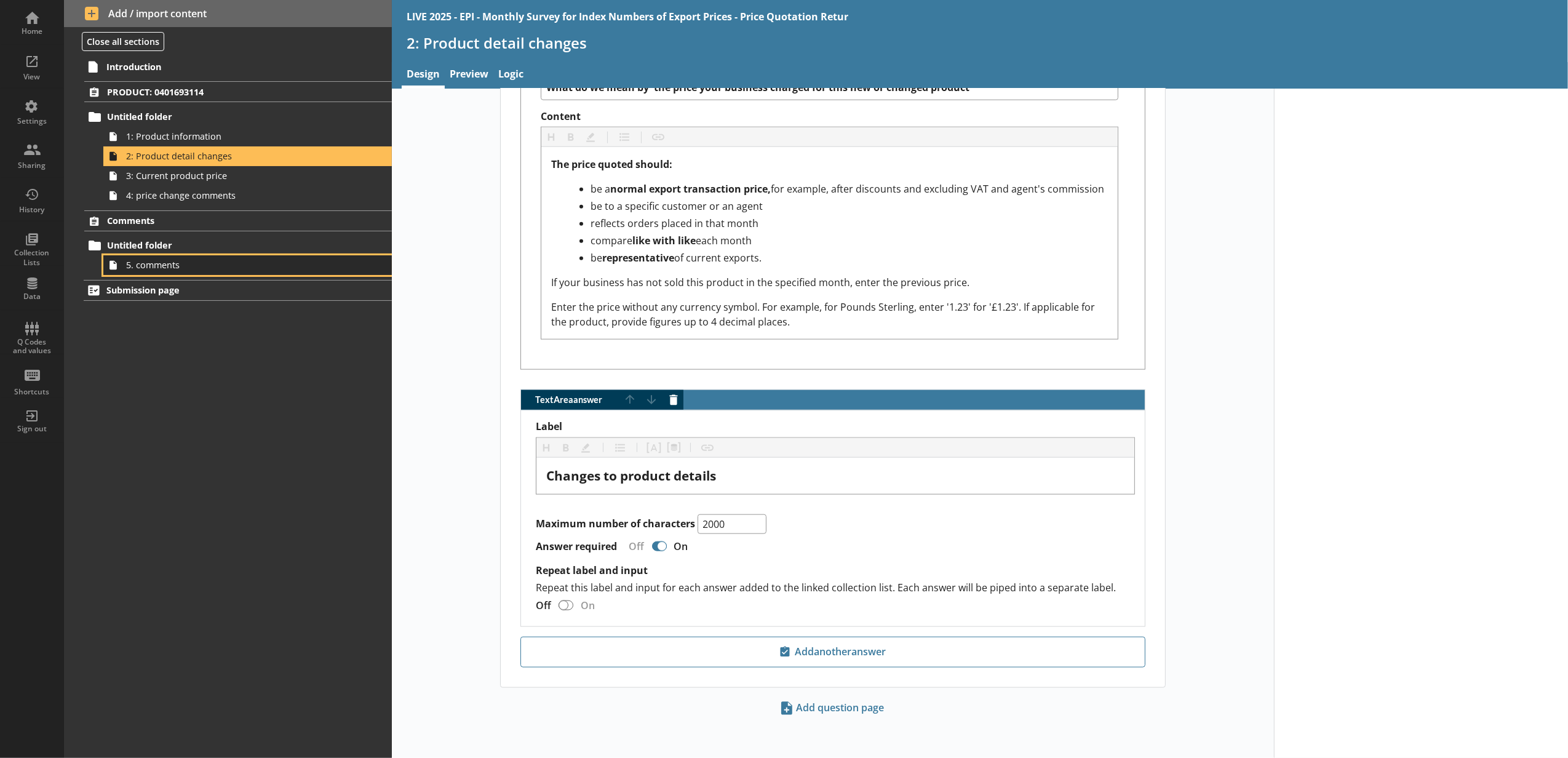
click at [236, 259] on span "5. comments" at bounding box center [231, 265] width 210 height 11
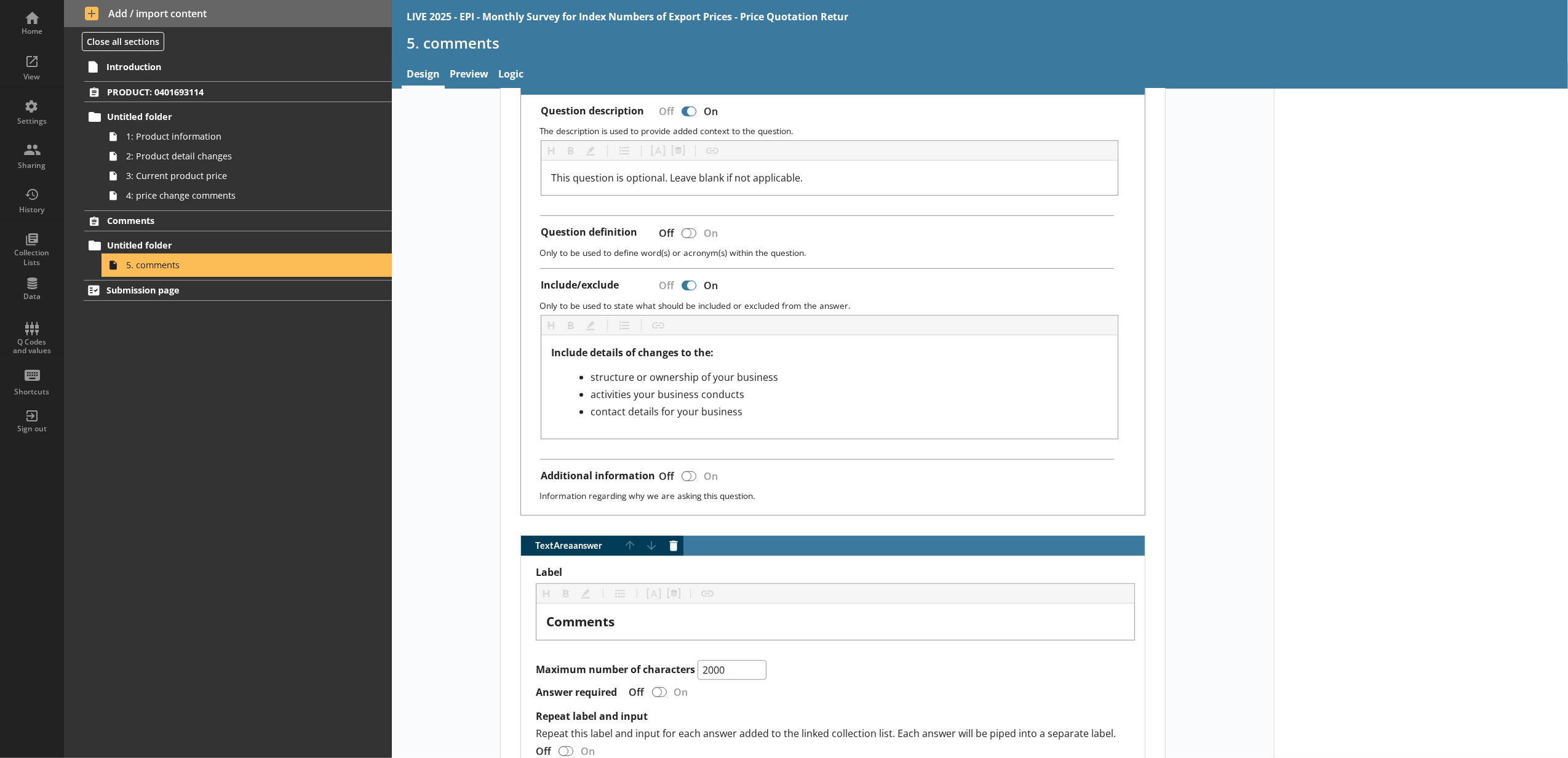
scroll to position [493, 0]
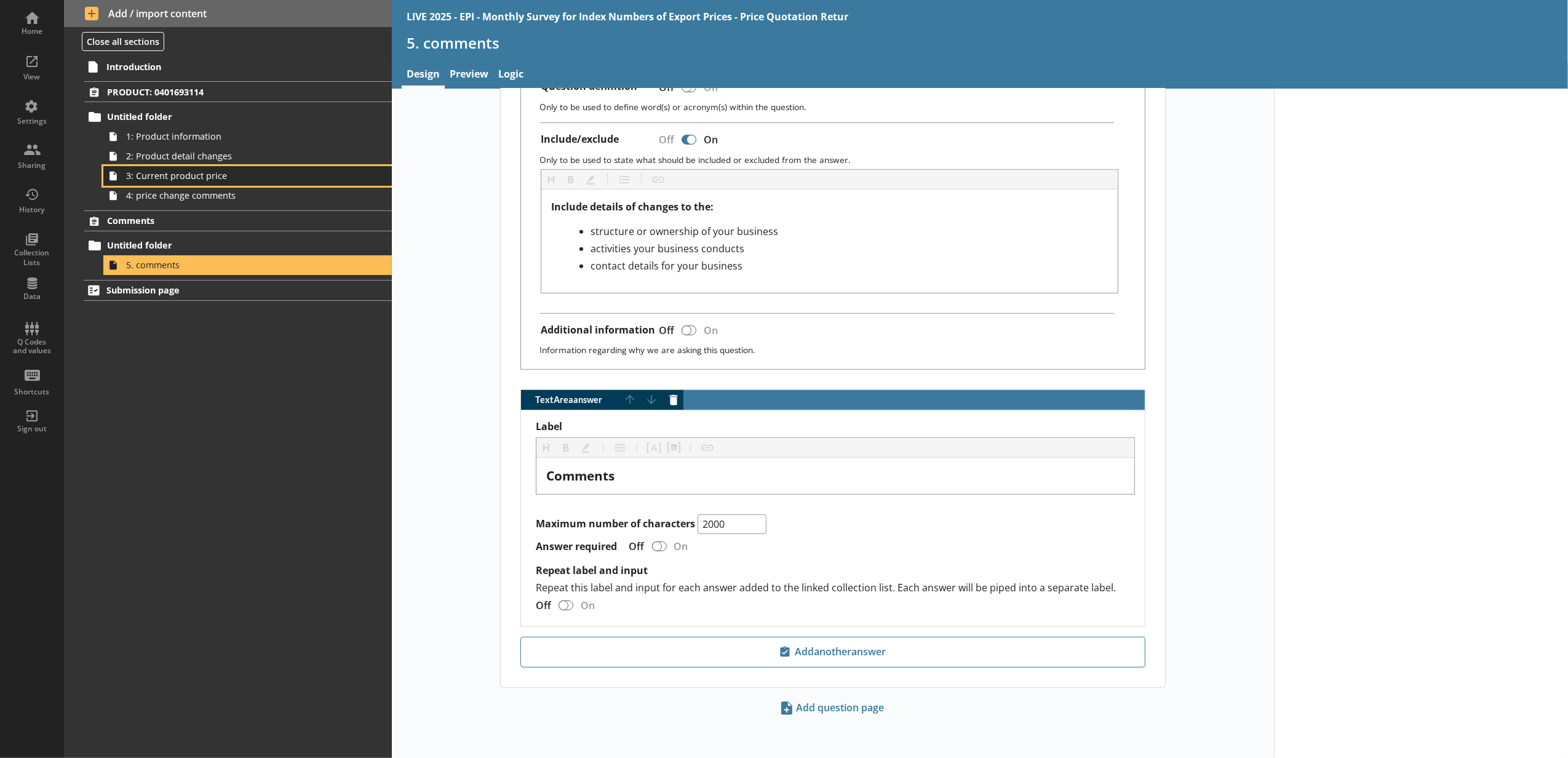
click at [224, 184] on link "3: Current product price" at bounding box center [248, 176] width 289 height 20
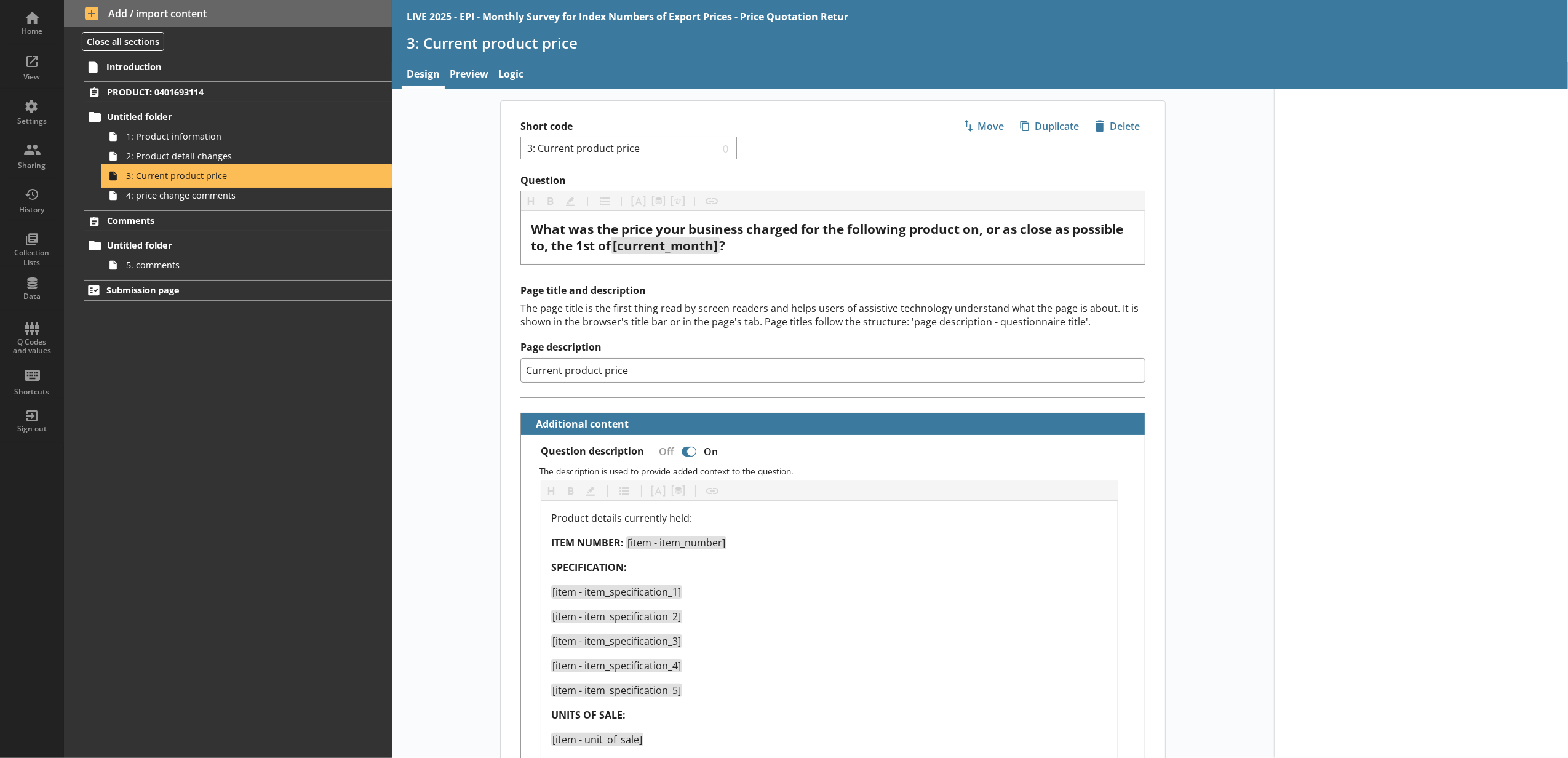
type textarea "x"
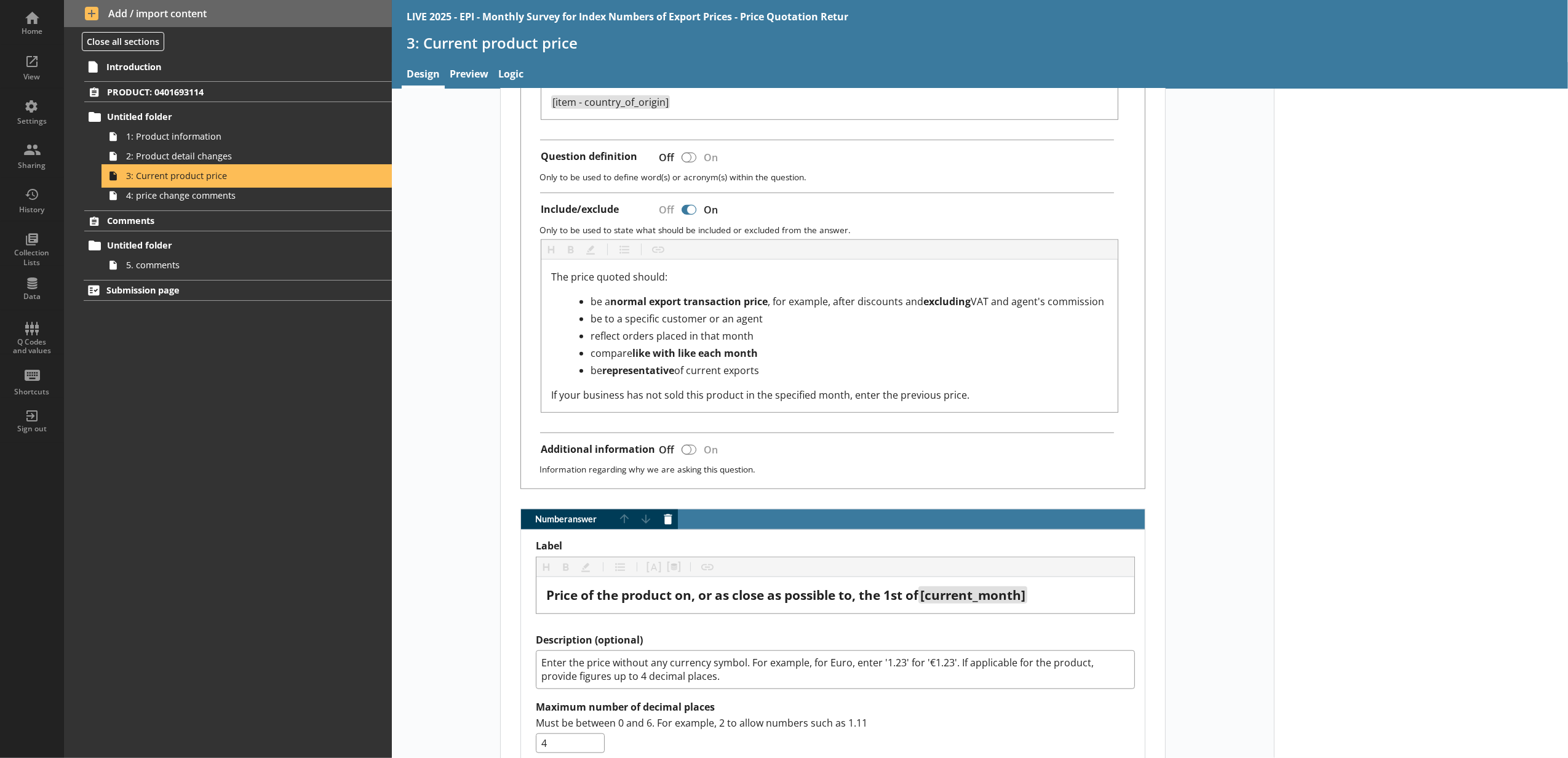
scroll to position [1093, 0]
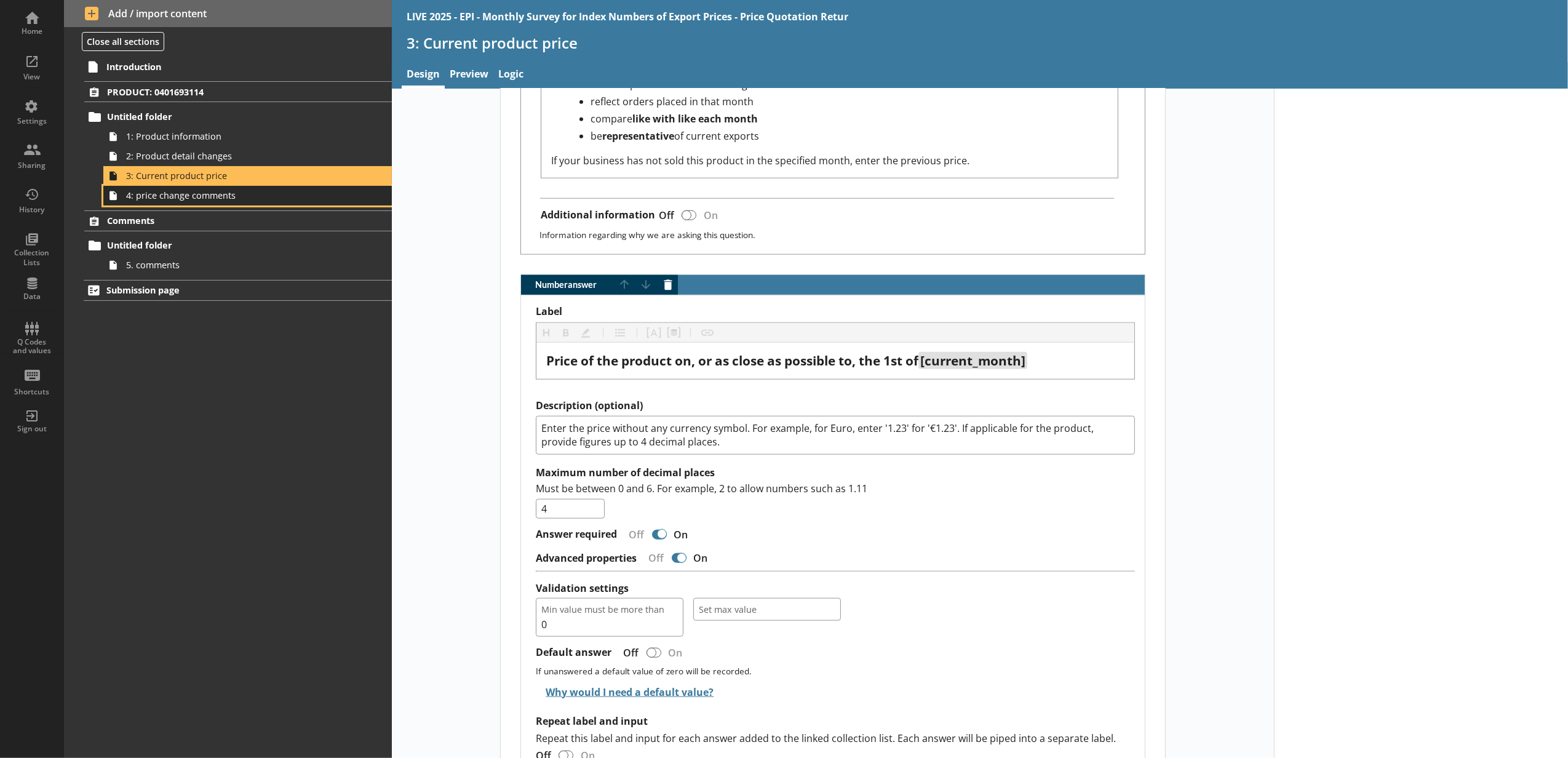
click at [220, 198] on span "4: price change comments" at bounding box center [231, 195] width 210 height 11
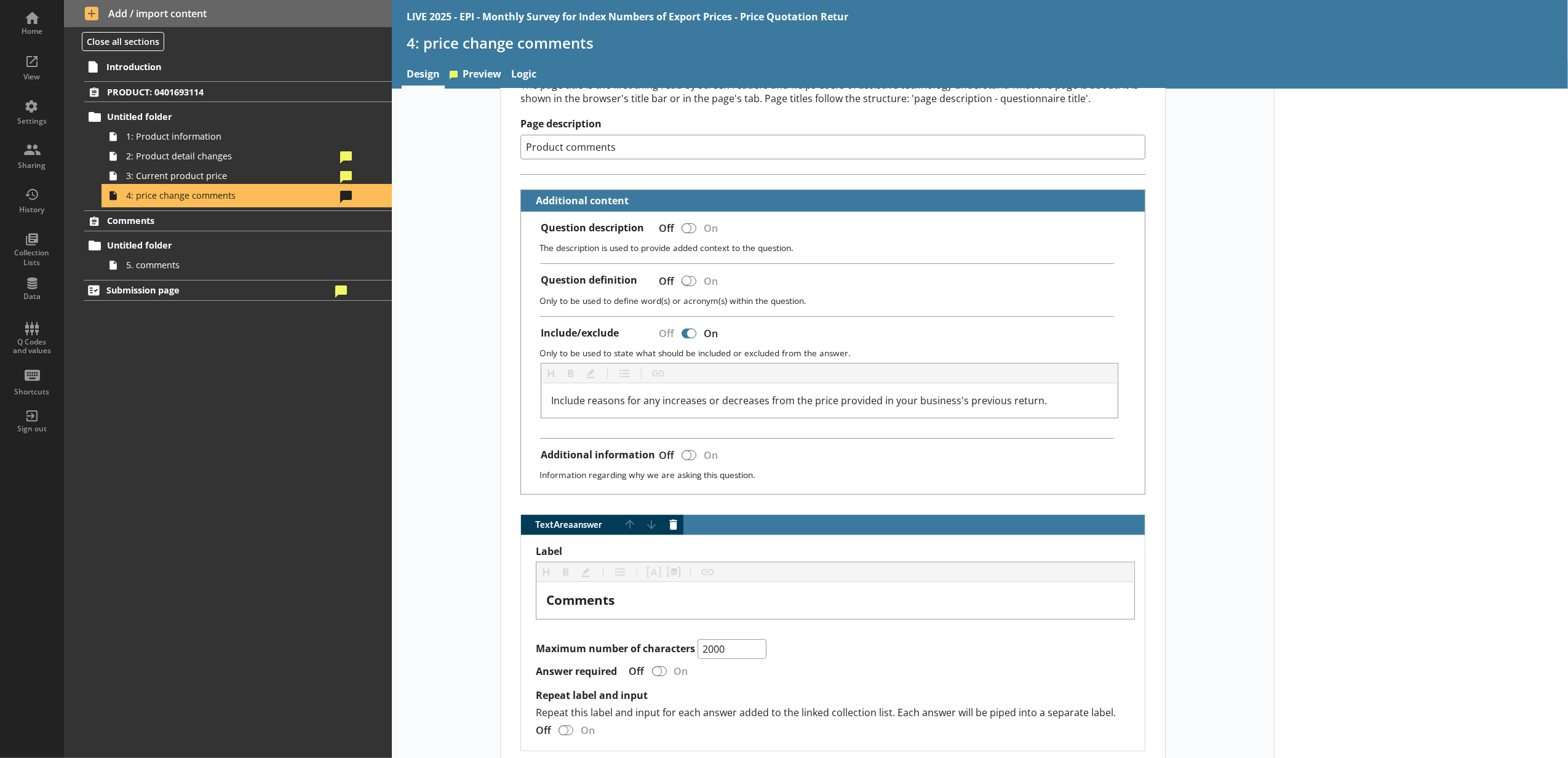
scroll to position [64, 0]
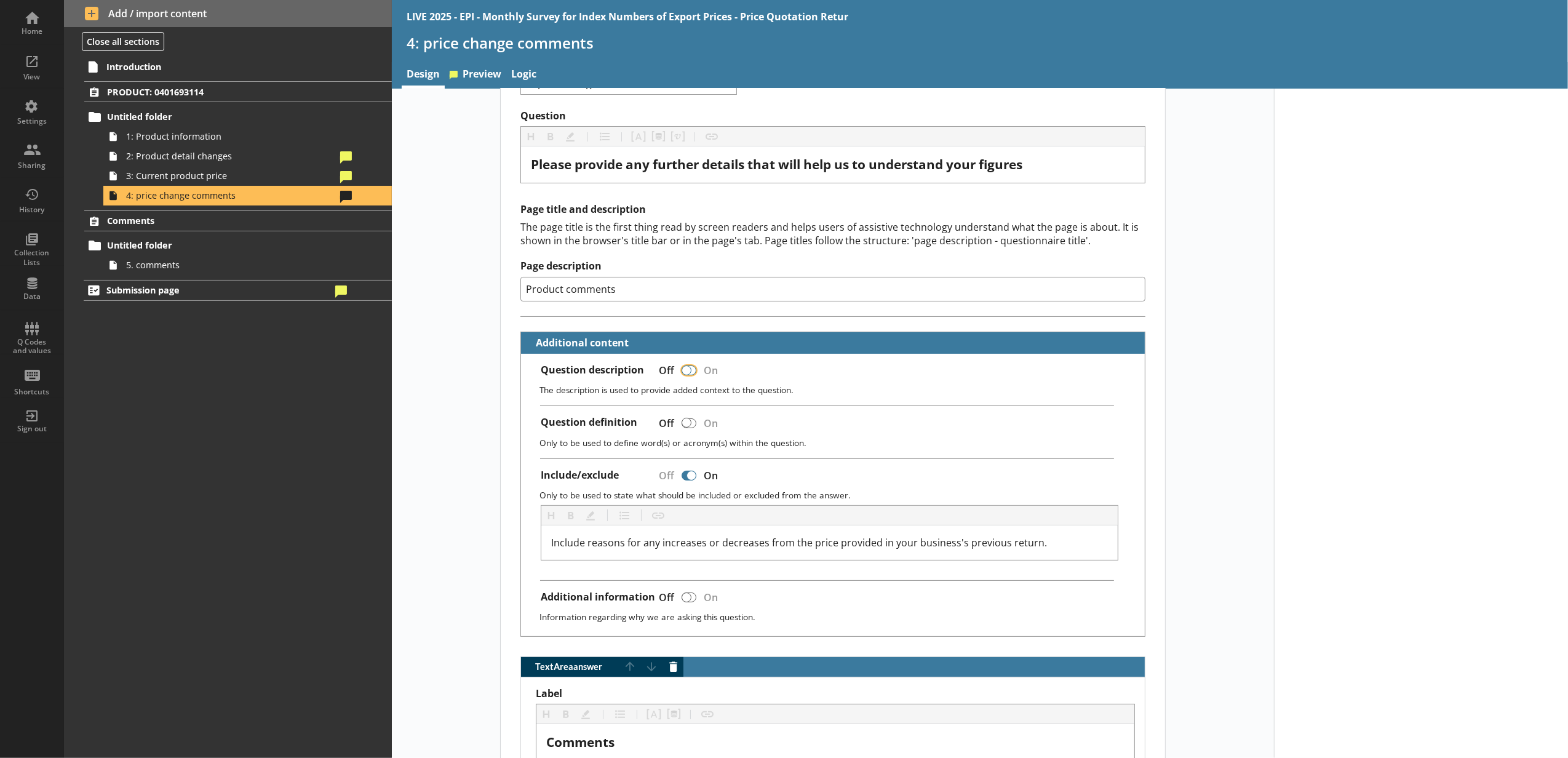
click at [679, 379] on input "Question description" at bounding box center [689, 370] width 20 height 21
checkbox input "true"
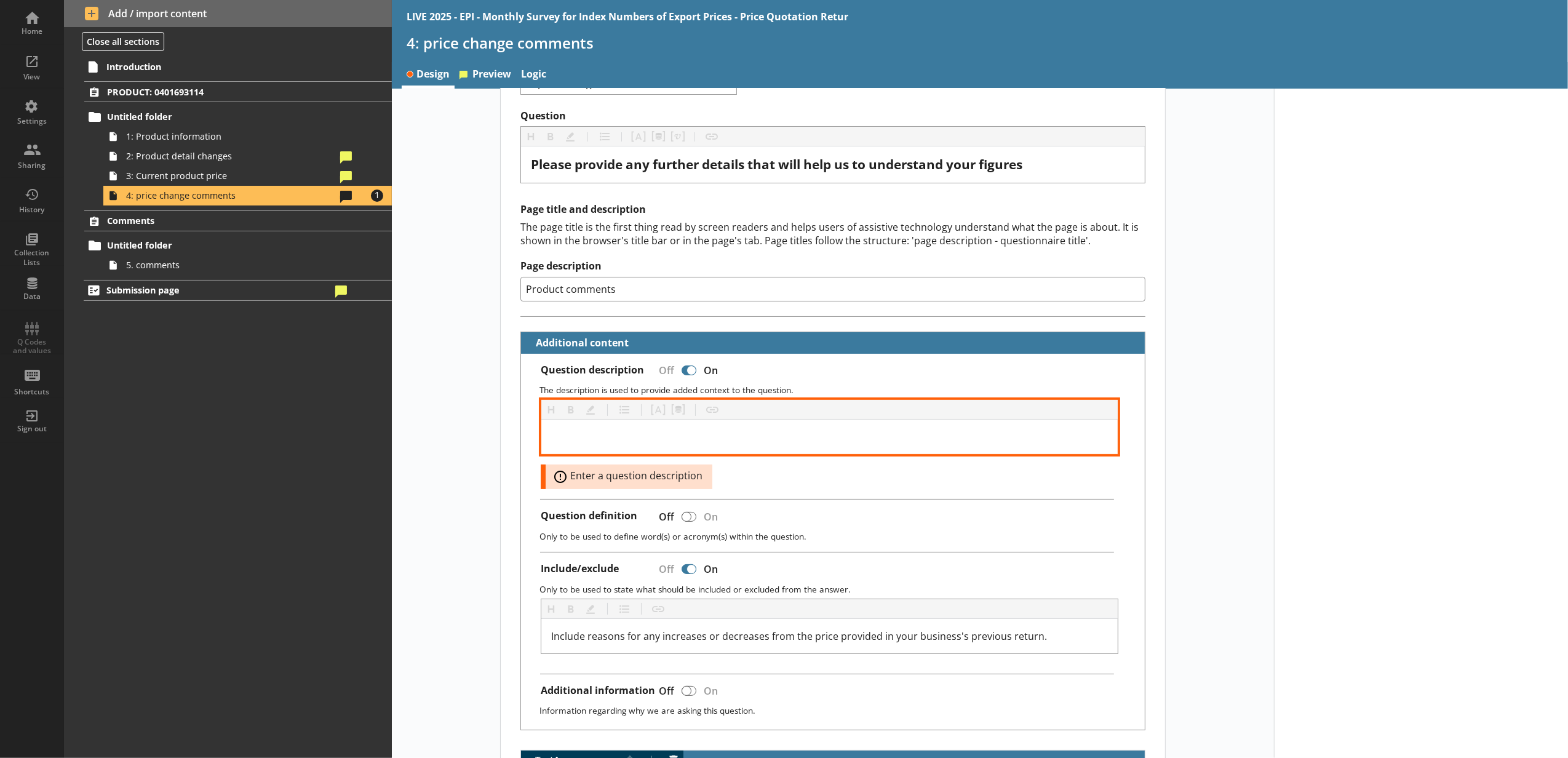
click at [668, 442] on div at bounding box center [829, 437] width 556 height 15
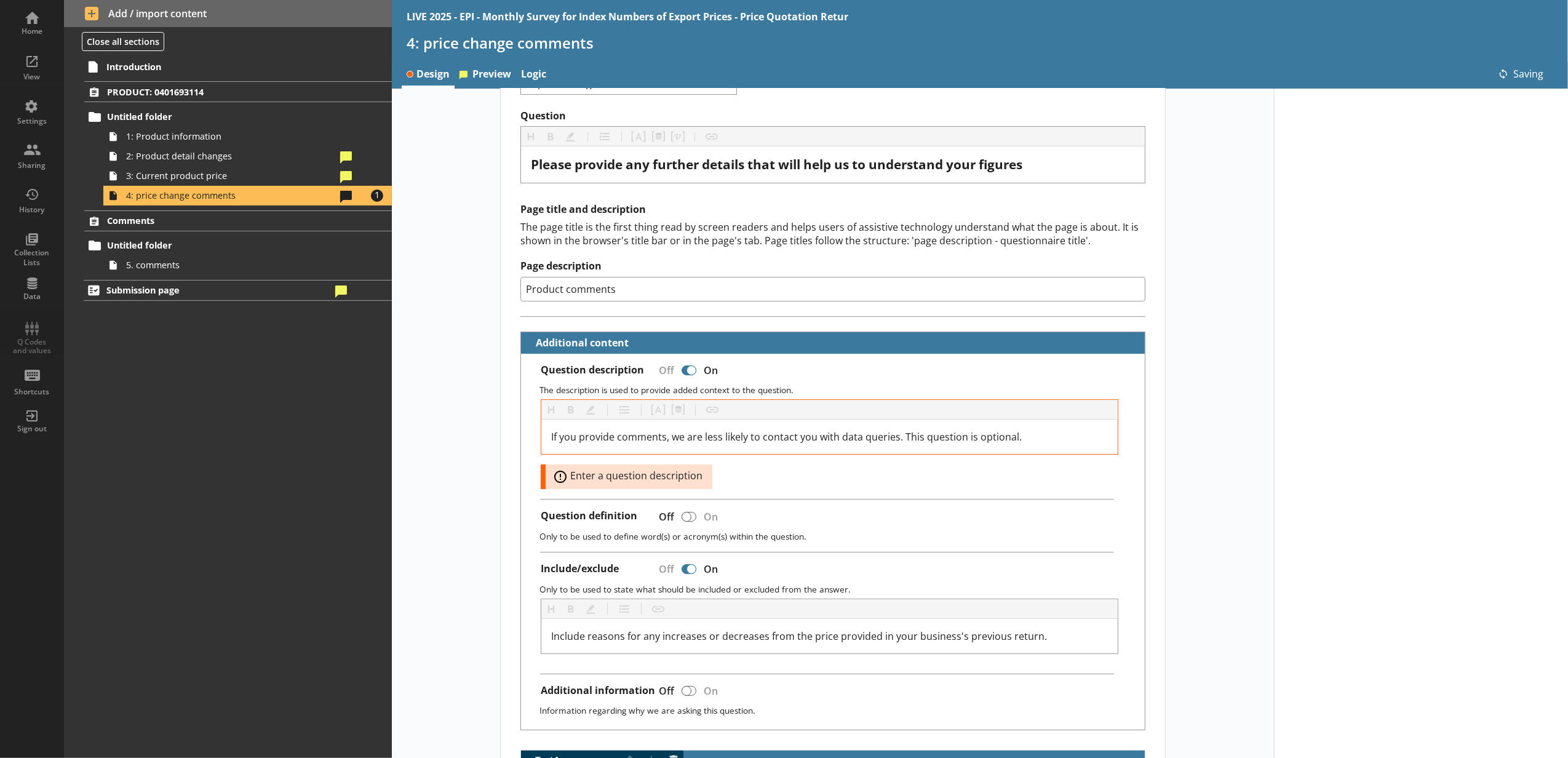
click at [1299, 439] on div at bounding box center [1421, 572] width 294 height 1094
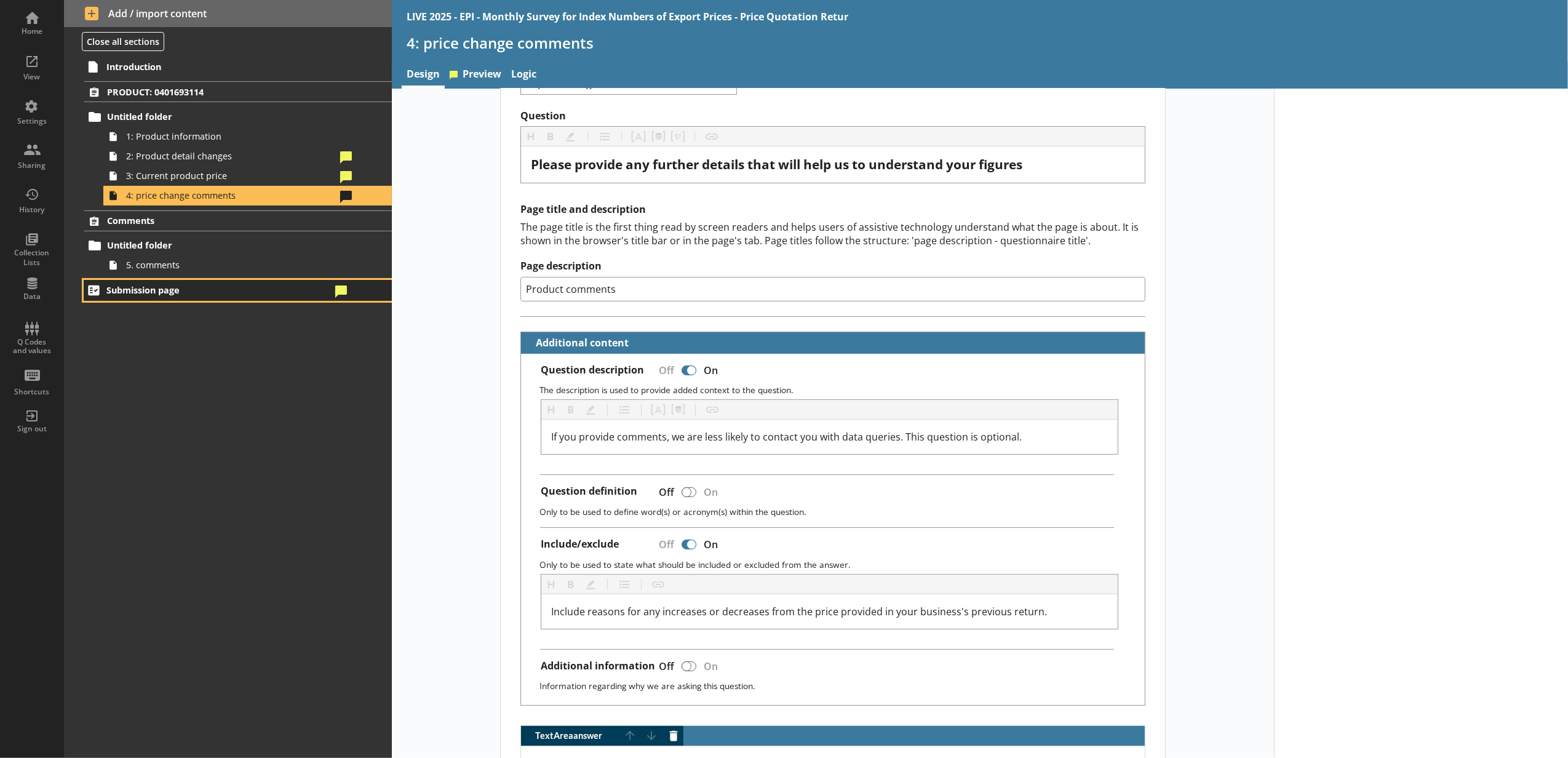
click at [247, 290] on span "Submission page" at bounding box center [219, 290] width 224 height 11
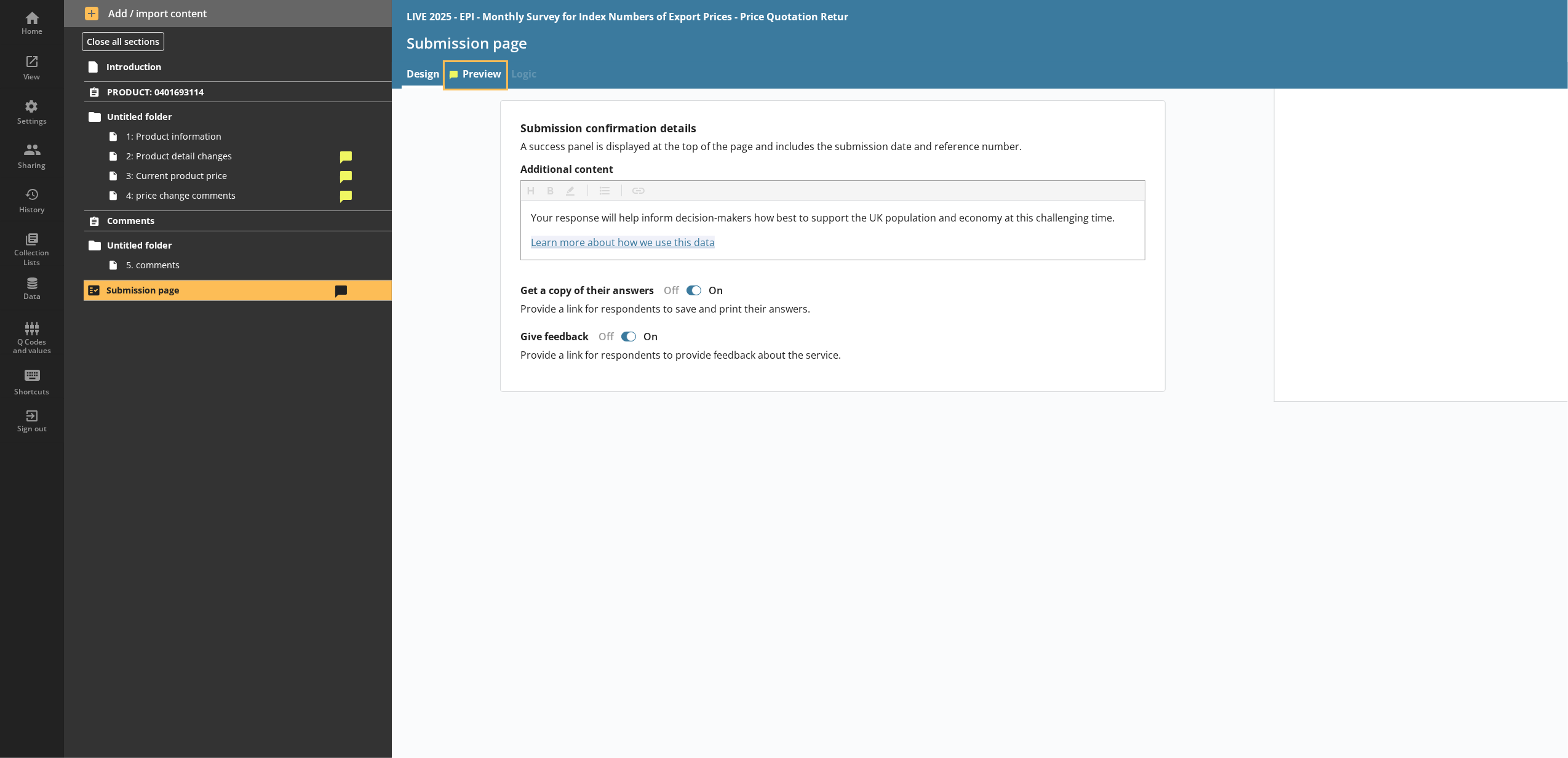
click at [448, 73] on link "Preview" at bounding box center [476, 75] width 61 height 26
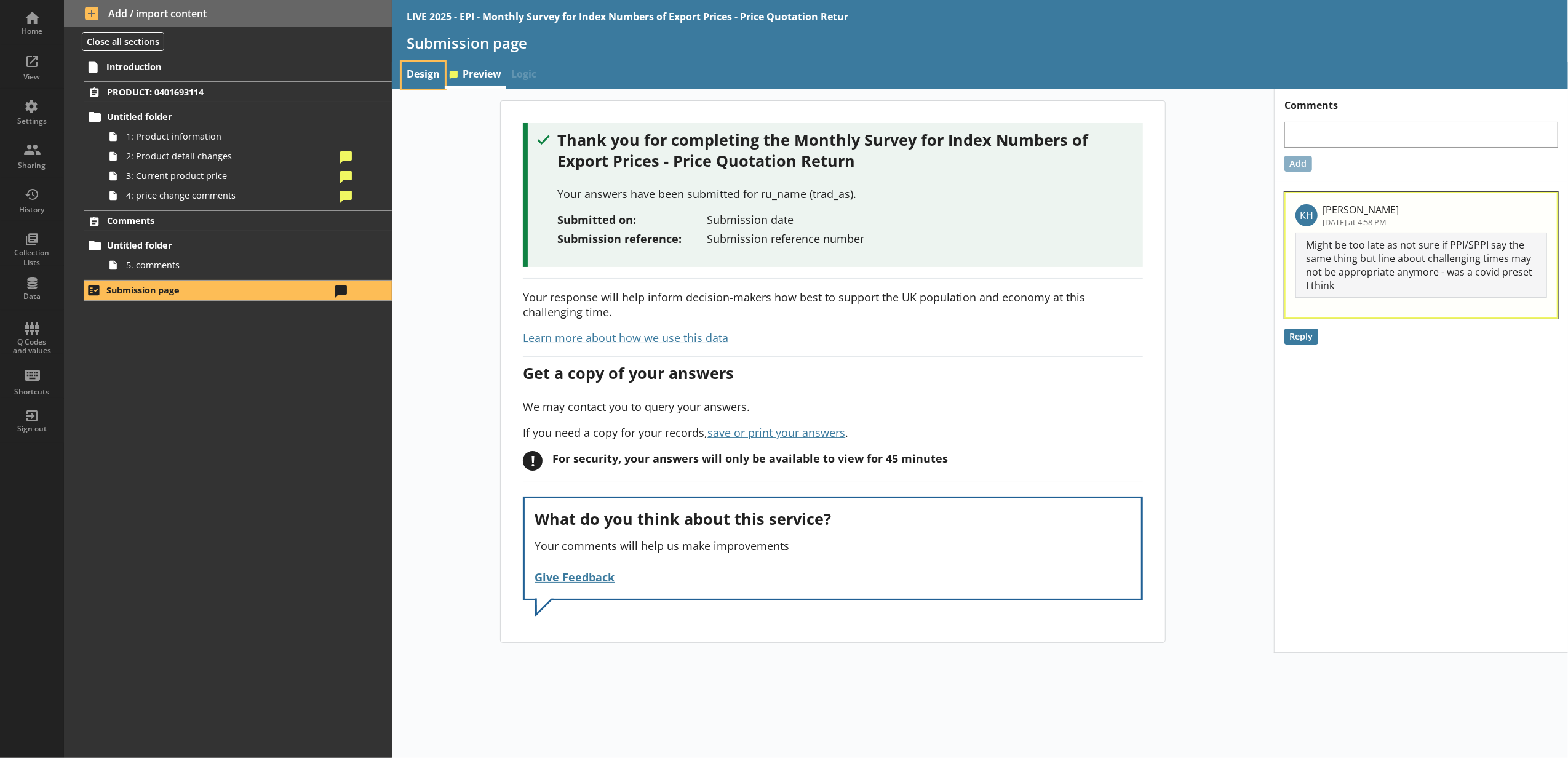
click at [429, 73] on link "Design" at bounding box center [423, 75] width 43 height 26
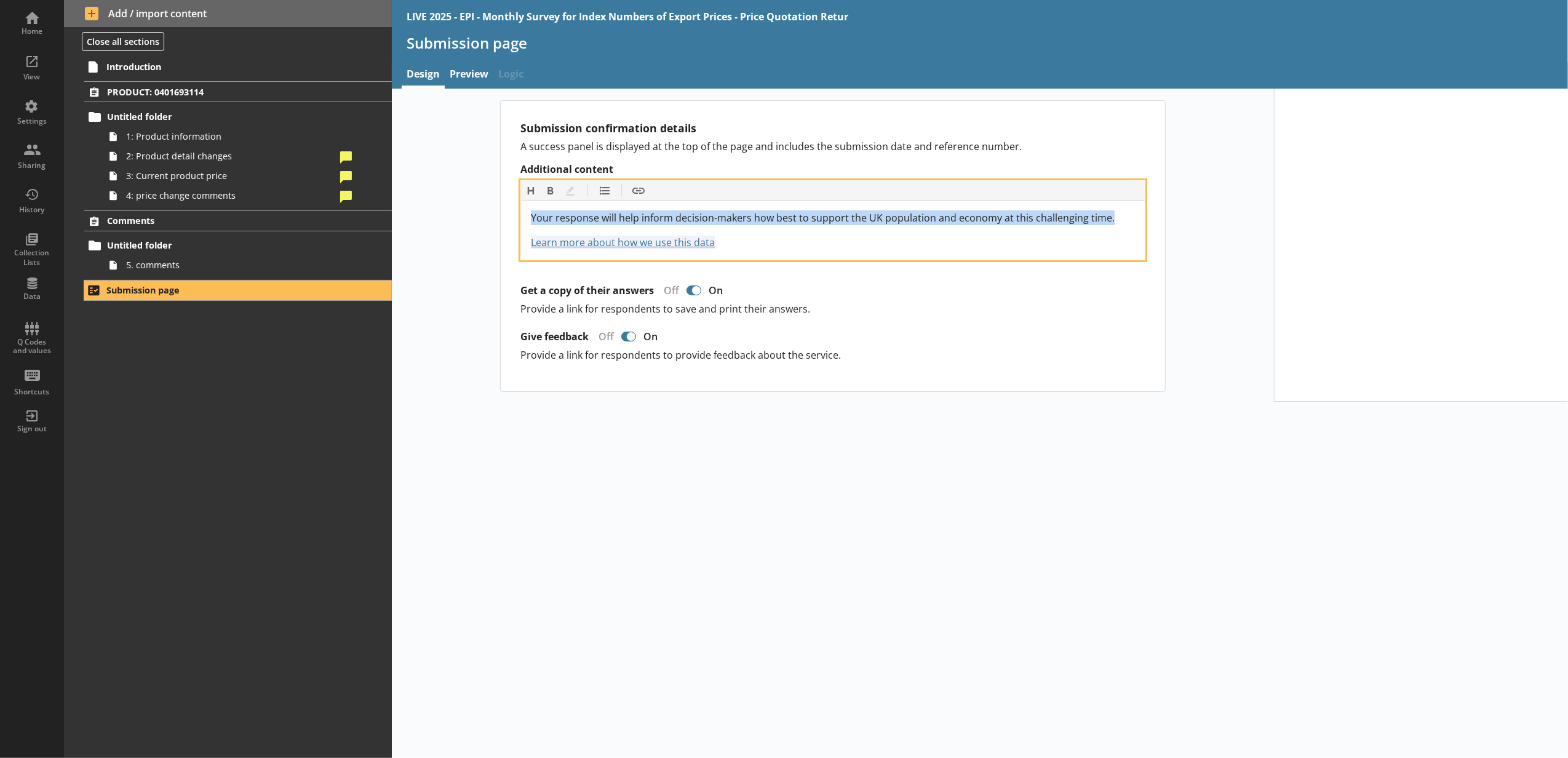
drag, startPoint x: 1130, startPoint y: 224, endPoint x: 527, endPoint y: 207, distance: 603.2
click at [527, 207] on div "Your response will help inform decision-makers how best to support the UK popul…" at bounding box center [832, 230] width 624 height 59
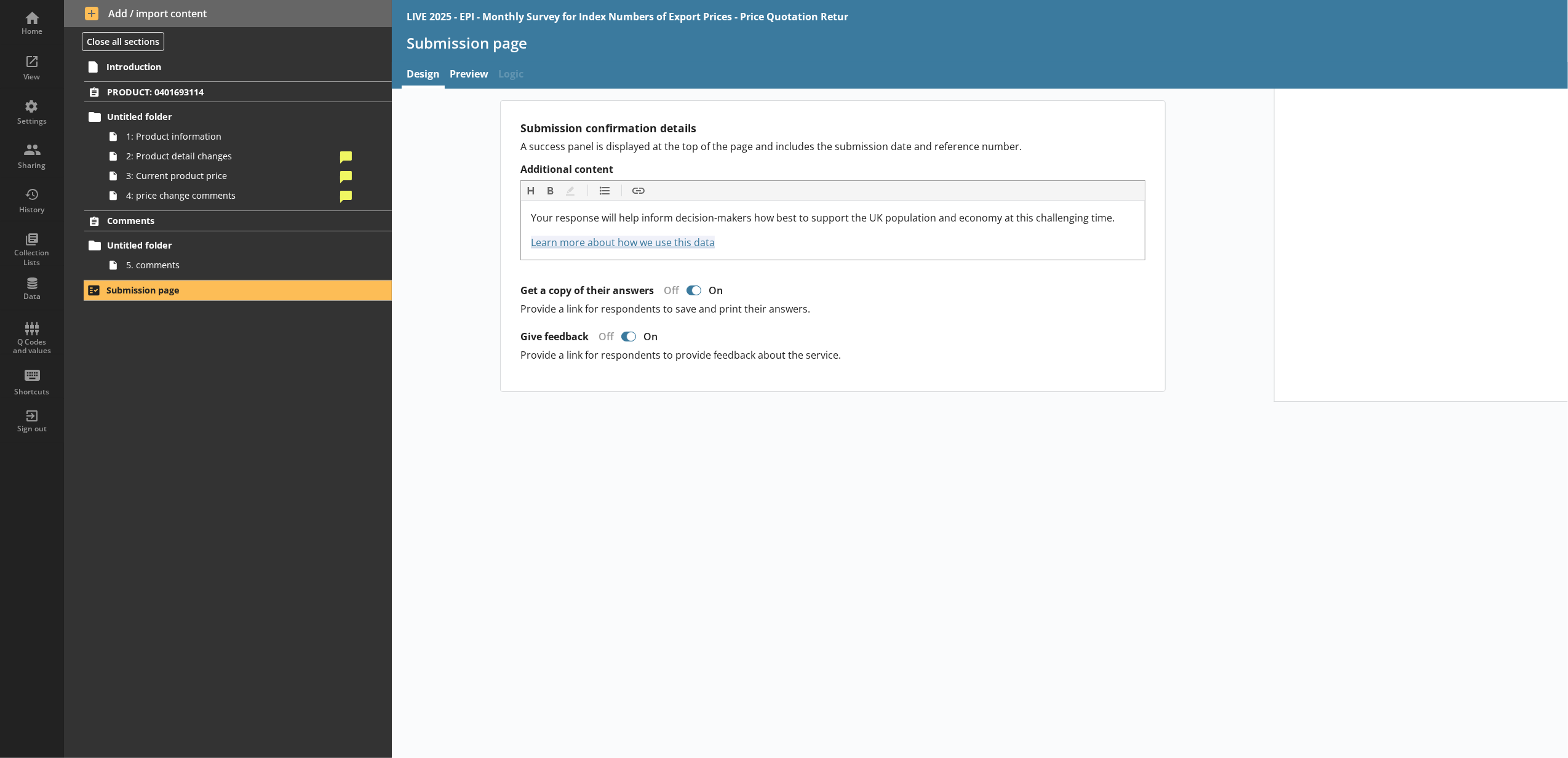
click at [960, 308] on p "Provide a link for respondents to save and print their answers." at bounding box center [832, 309] width 625 height 14
click at [998, 254] on div "Your response will help inform decision-makers how best to support the UK popul…" at bounding box center [832, 230] width 624 height 59
click at [1002, 295] on div "Get a copy of their answers Off On" at bounding box center [832, 291] width 625 height 21
click at [464, 82] on link "Preview" at bounding box center [469, 75] width 49 height 26
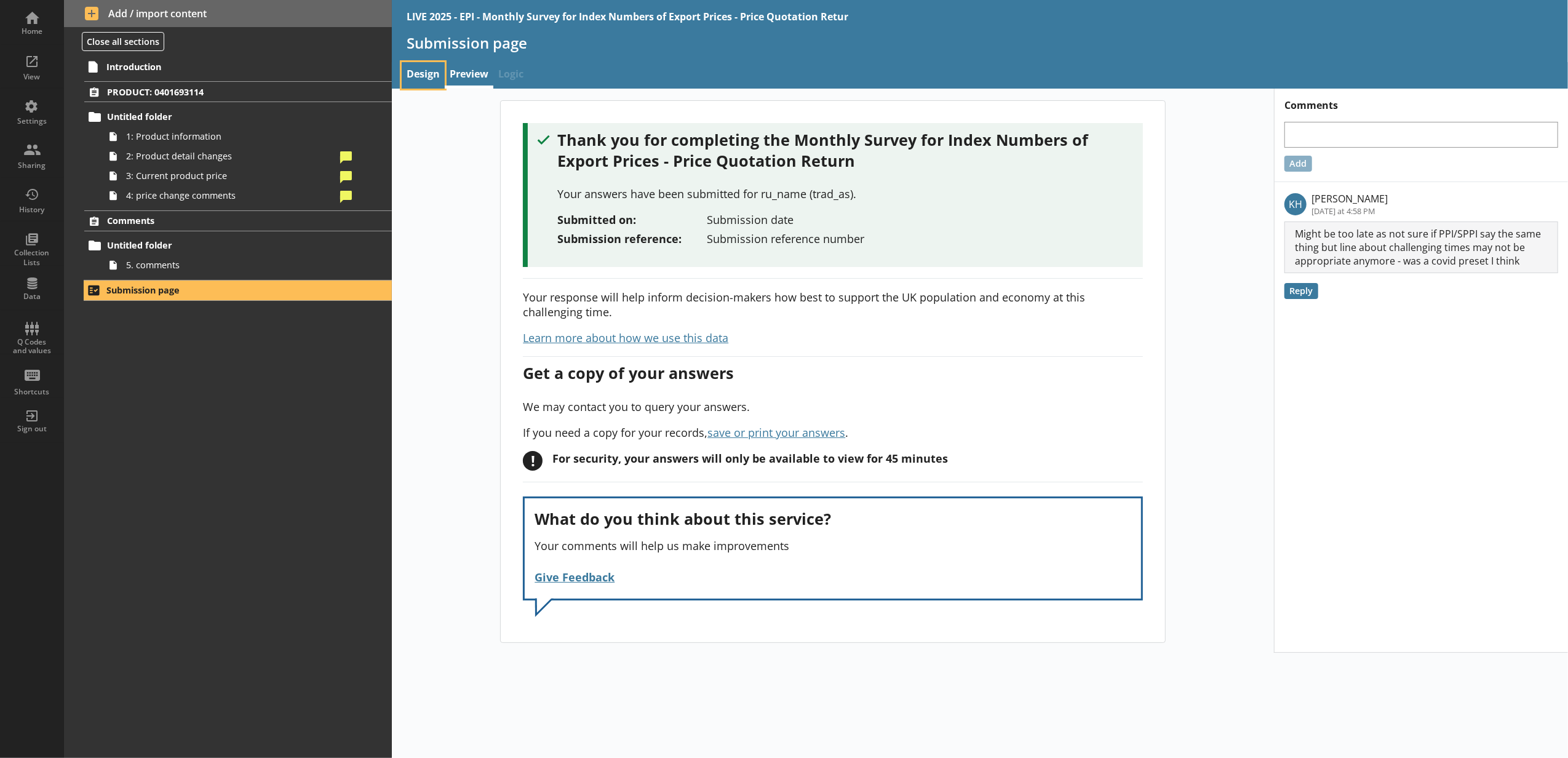
click at [436, 80] on link "Design" at bounding box center [423, 75] width 43 height 26
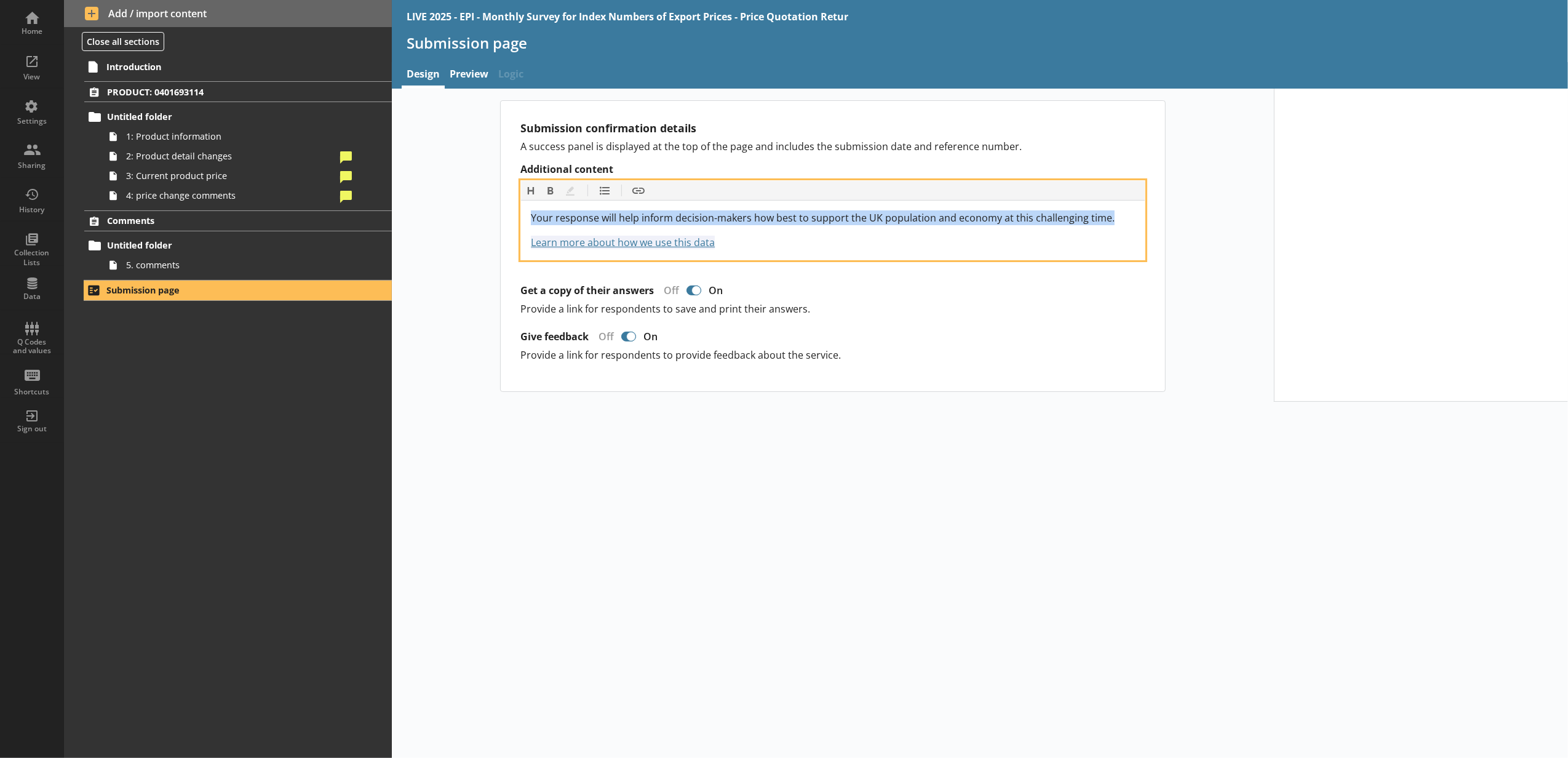
drag, startPoint x: 1119, startPoint y: 212, endPoint x: 513, endPoint y: 188, distance: 606.5
click at [513, 188] on div "Submission confirmation details A success panel is displayed at the top of the …" at bounding box center [833, 246] width 664 height 290
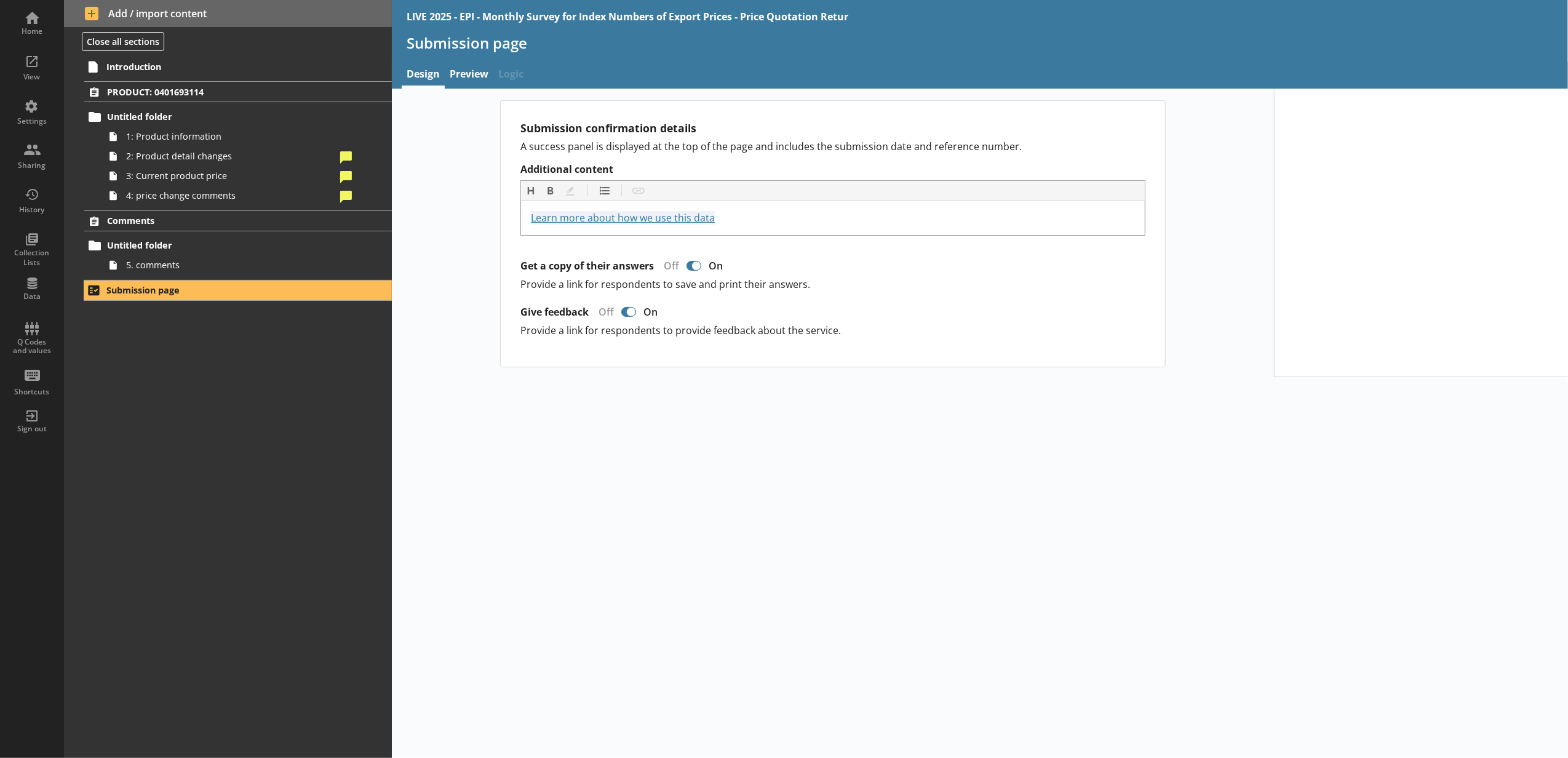
click at [426, 213] on div "Submission confirmation details A success panel is displayed at the top of the …" at bounding box center [833, 234] width 882 height 267
click at [644, 617] on div "Submission confirmation details A success panel is displayed at the top of the …" at bounding box center [980, 423] width 1176 height 669
click at [537, 462] on div "Submission confirmation details A success panel is displayed at the top of the …" at bounding box center [980, 423] width 1176 height 669
click at [324, 201] on span "4: price change comments" at bounding box center [231, 195] width 210 height 11
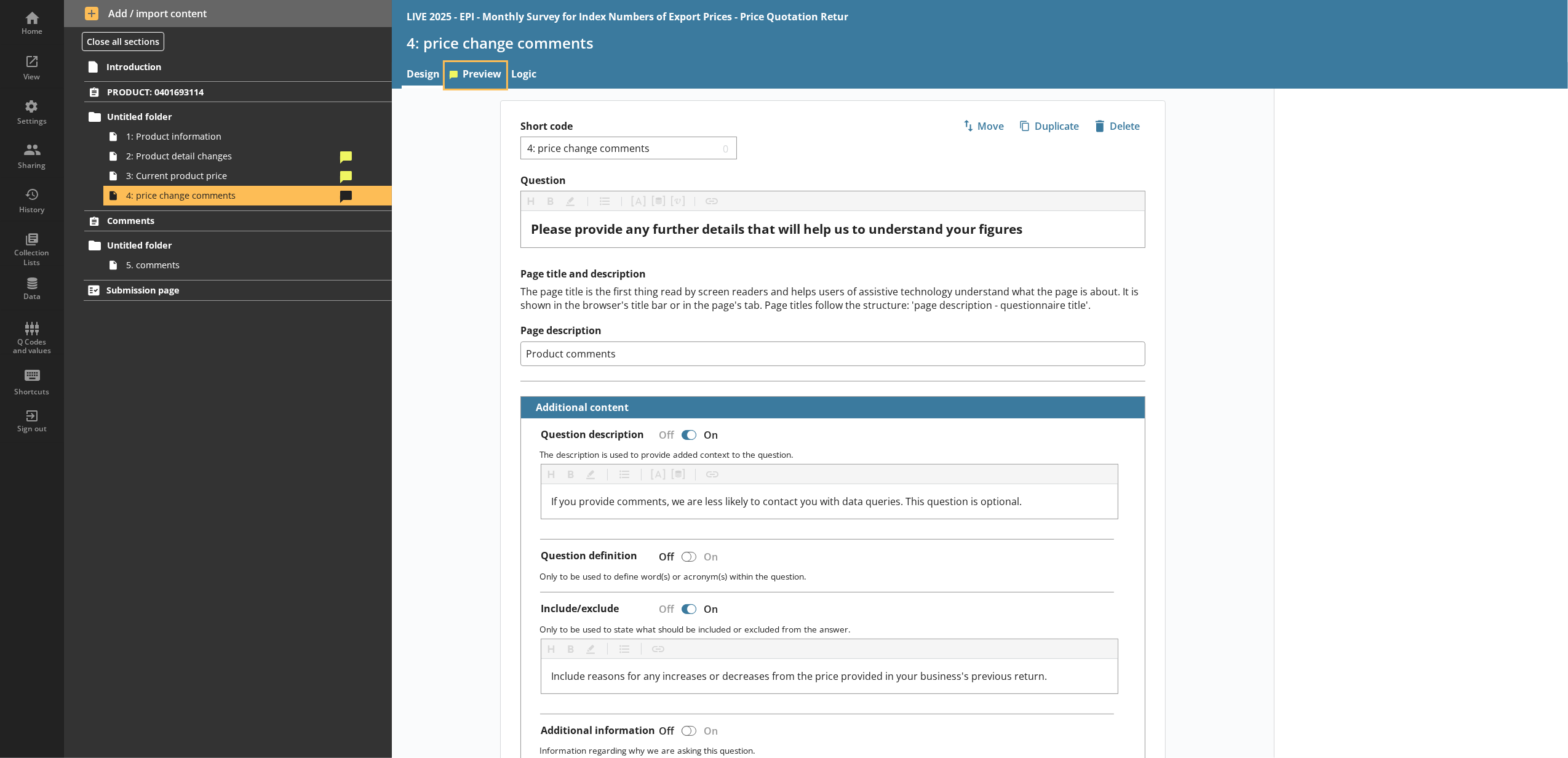
click at [463, 82] on link "Preview" at bounding box center [476, 75] width 61 height 26
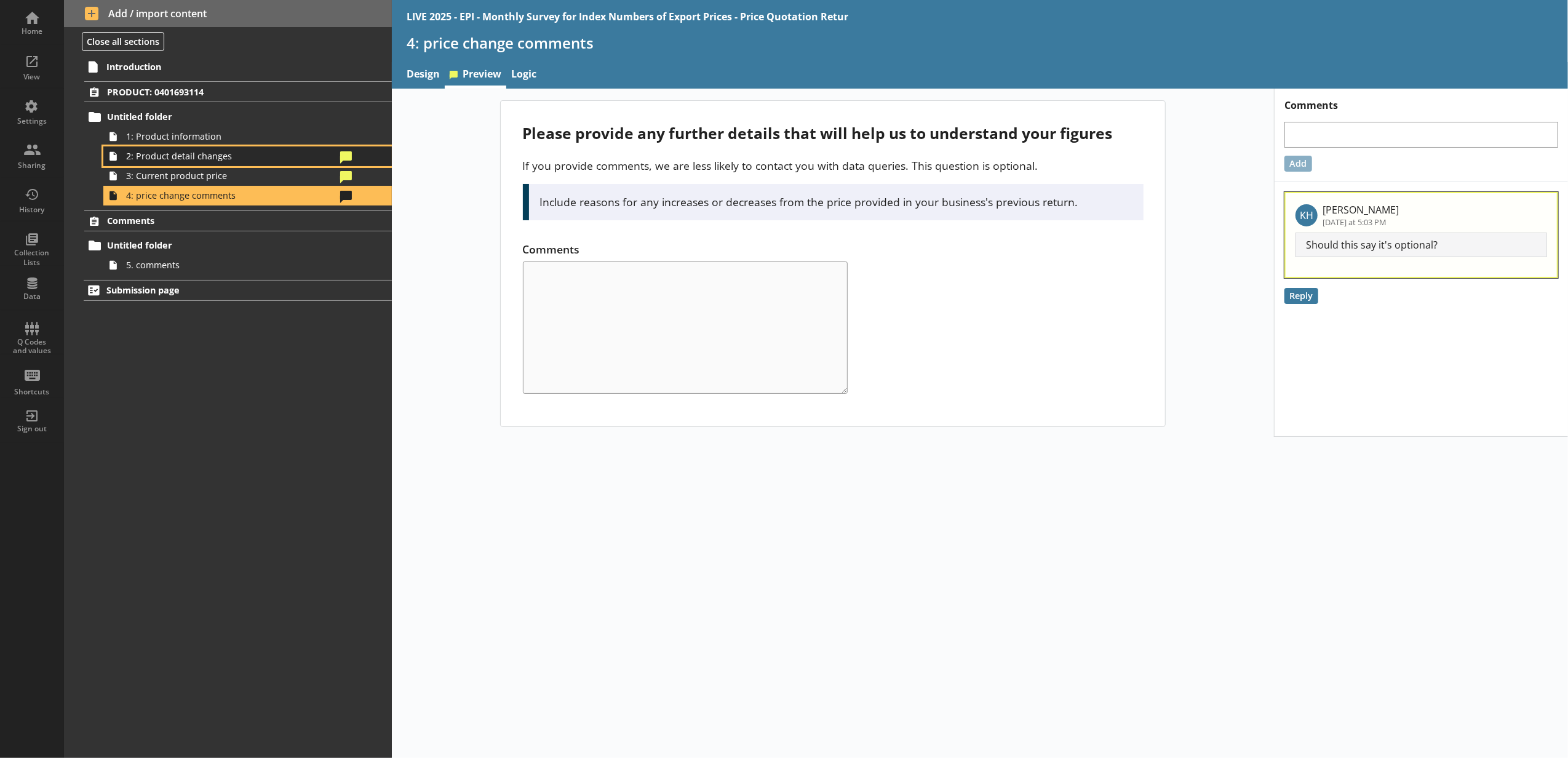
click at [288, 154] on span "2: Product detail changes" at bounding box center [231, 156] width 210 height 11
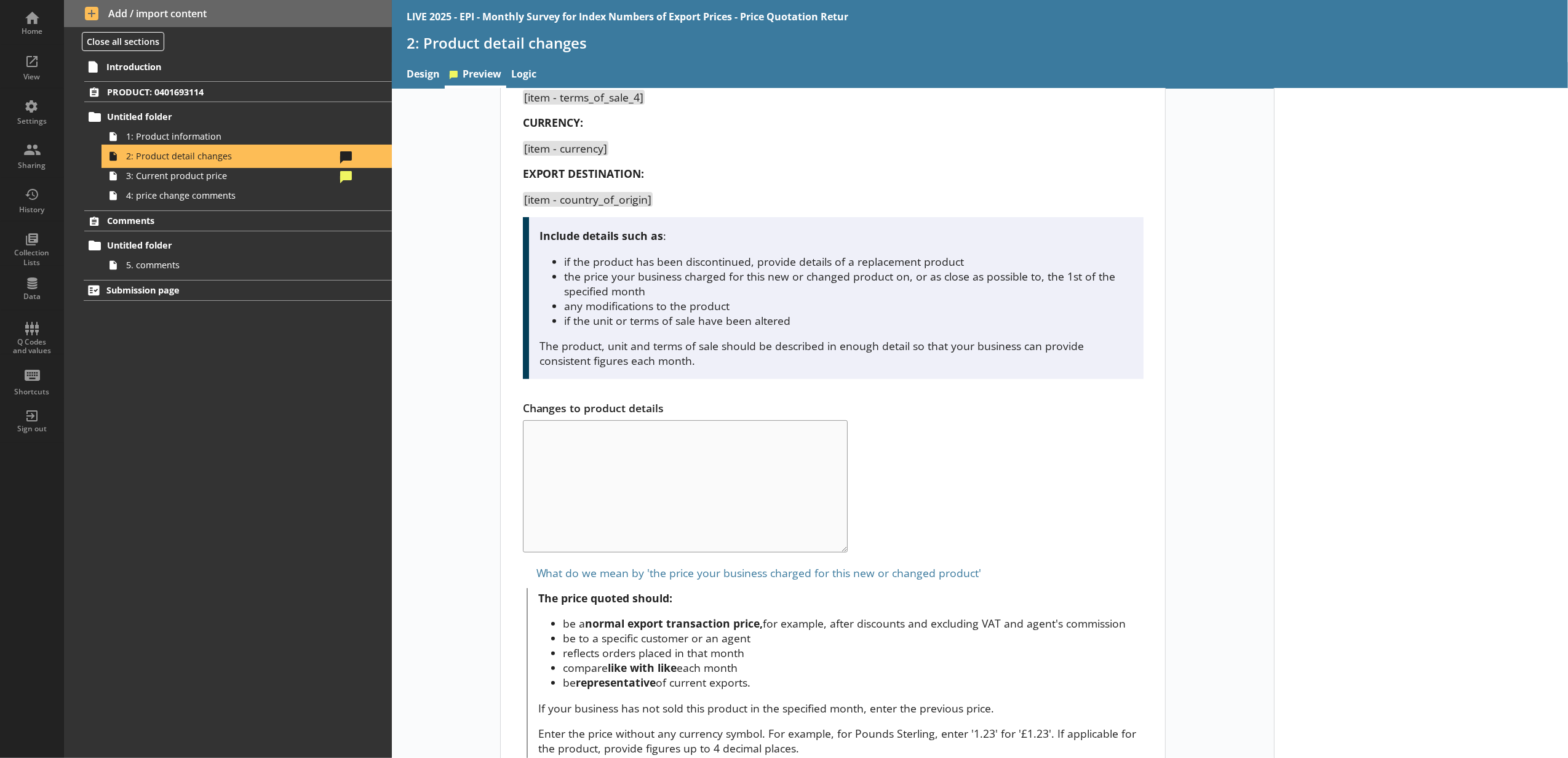
scroll to position [471, 0]
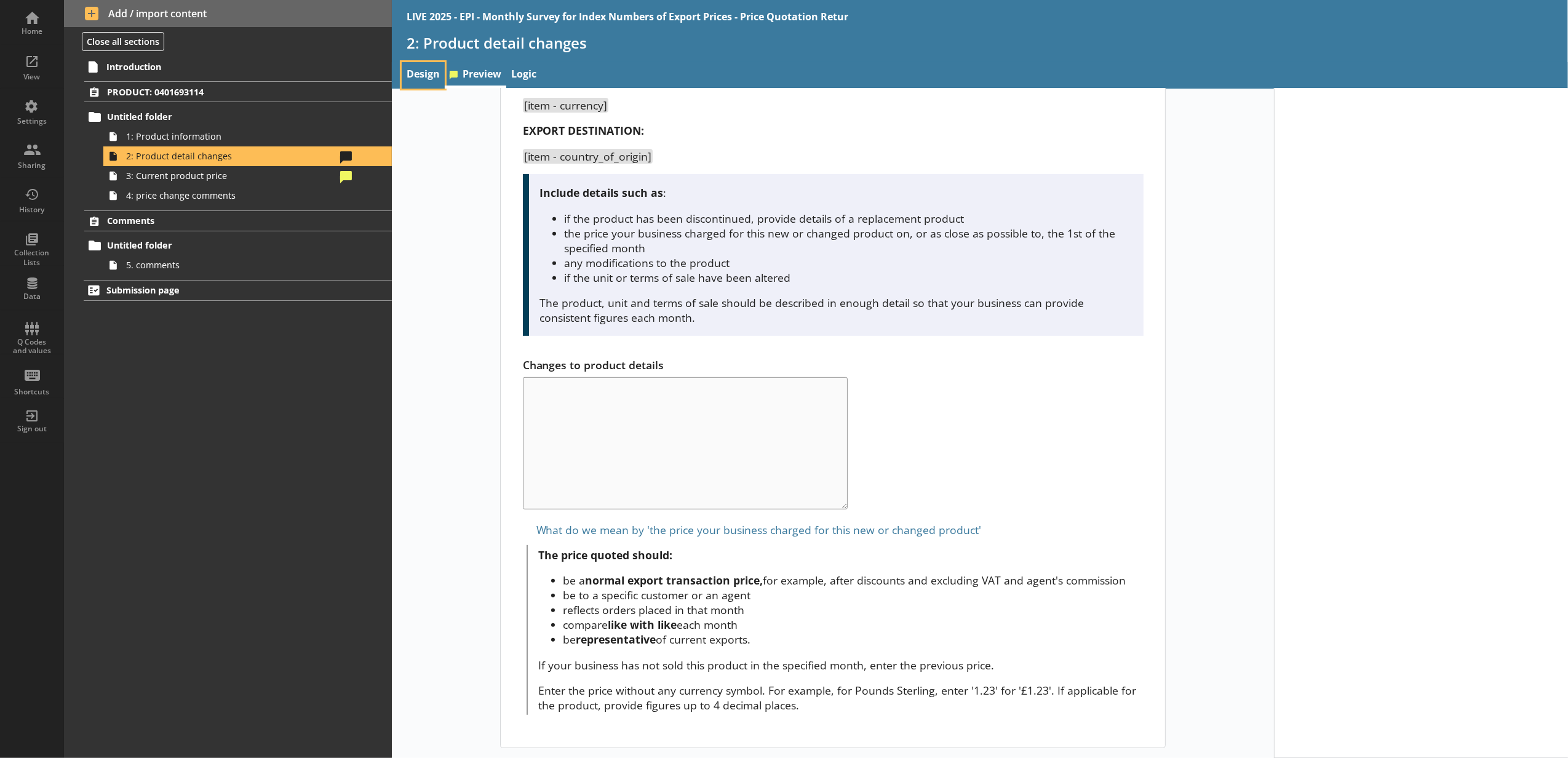
click at [439, 79] on link "Design" at bounding box center [423, 75] width 43 height 26
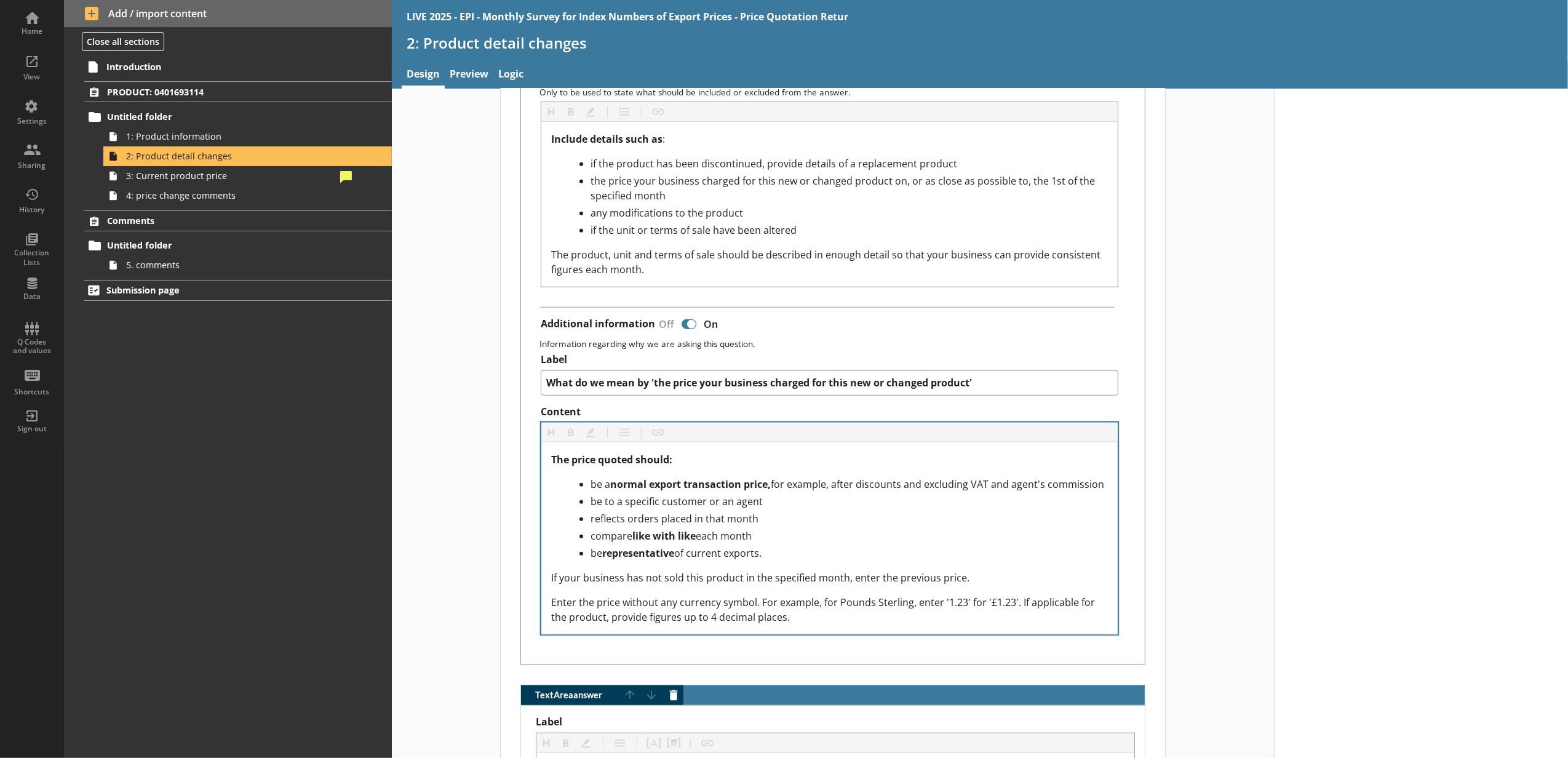
scroll to position [1093, 0]
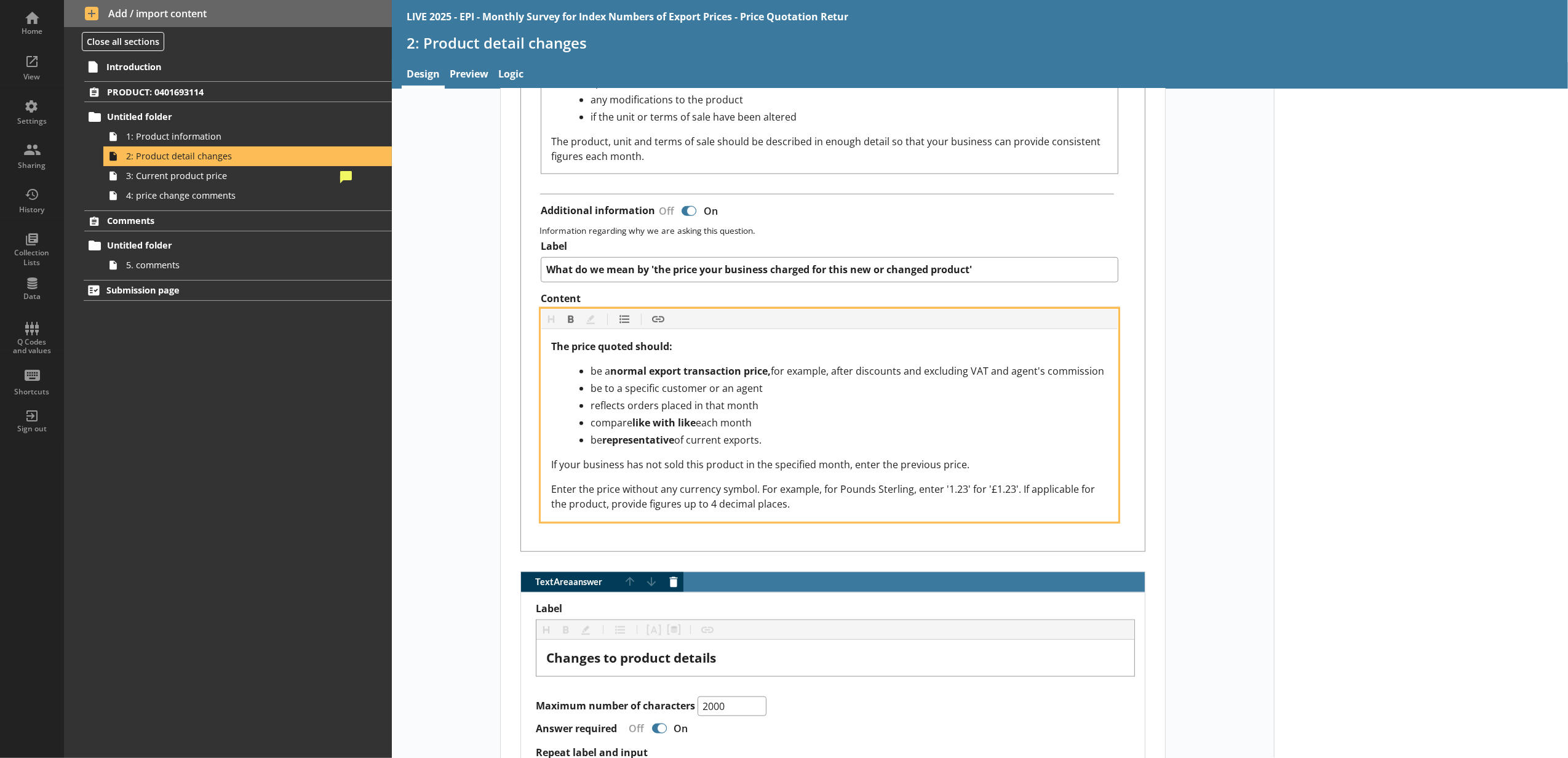
click at [766, 430] on div "compare like with like each month" at bounding box center [849, 422] width 517 height 15
click at [764, 446] on div "be representative of current exports." at bounding box center [849, 439] width 517 height 15
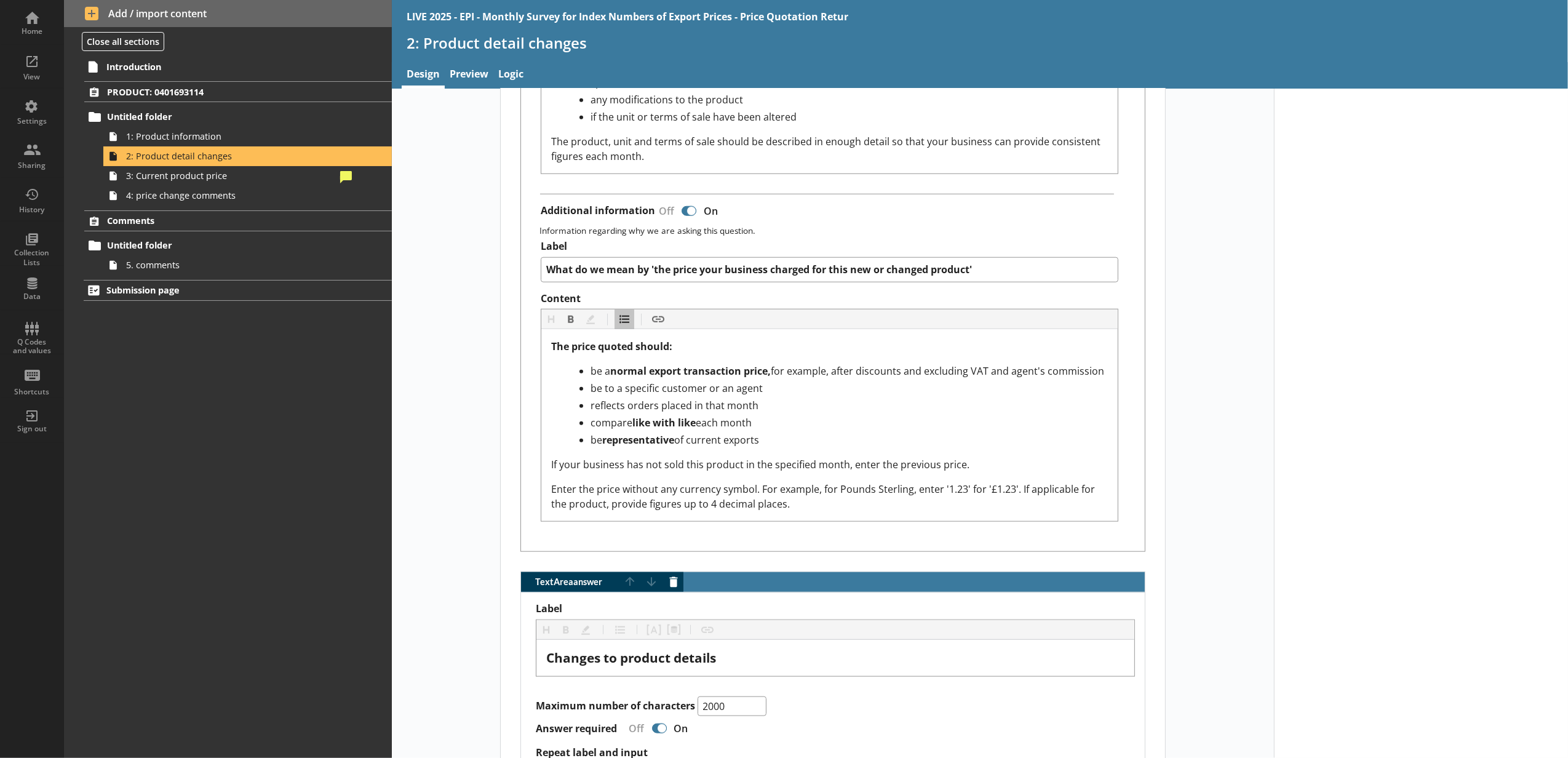
click at [232, 180] on span "3: Current product price" at bounding box center [231, 176] width 210 height 11
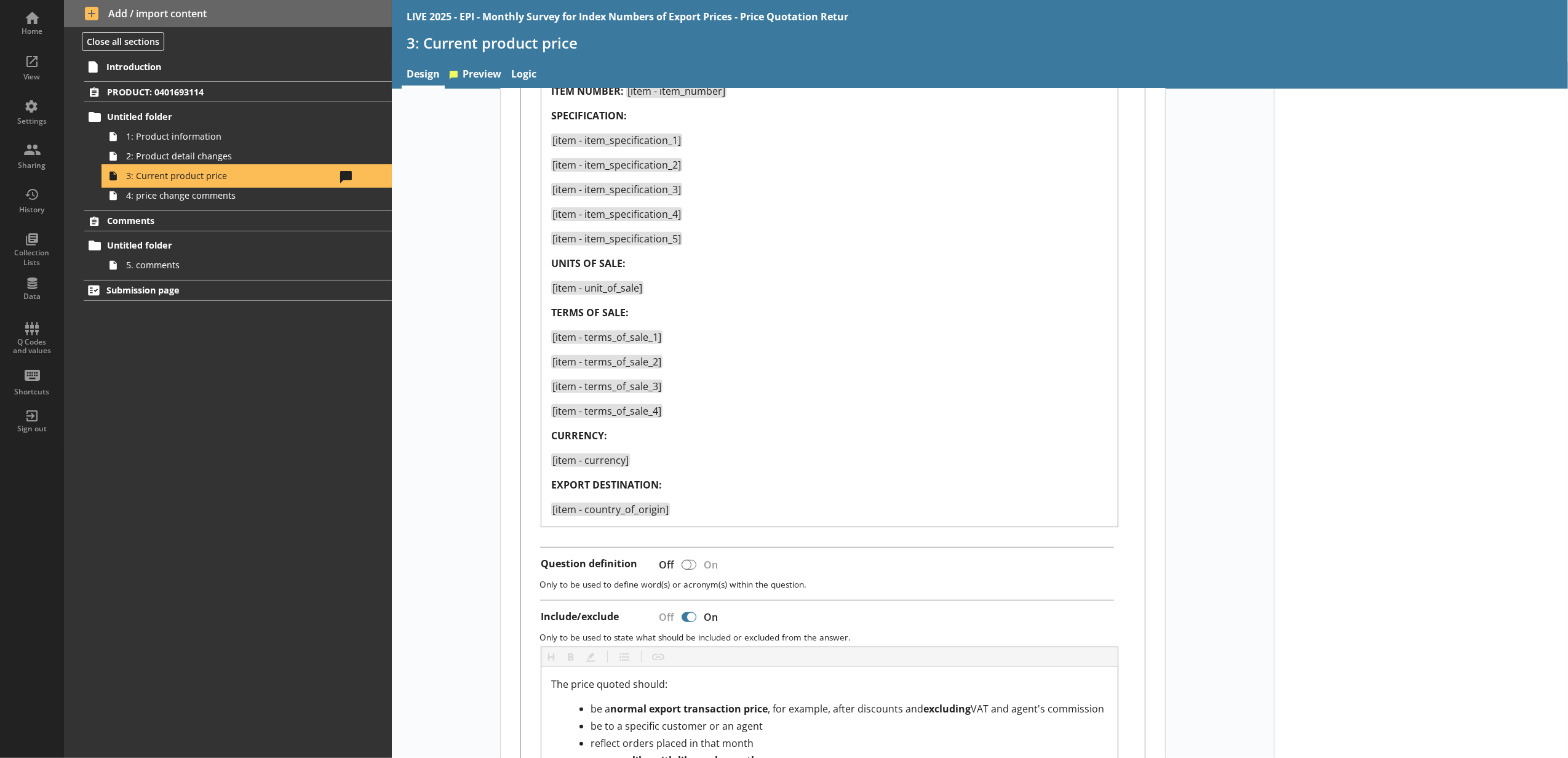
scroll to position [547, 0]
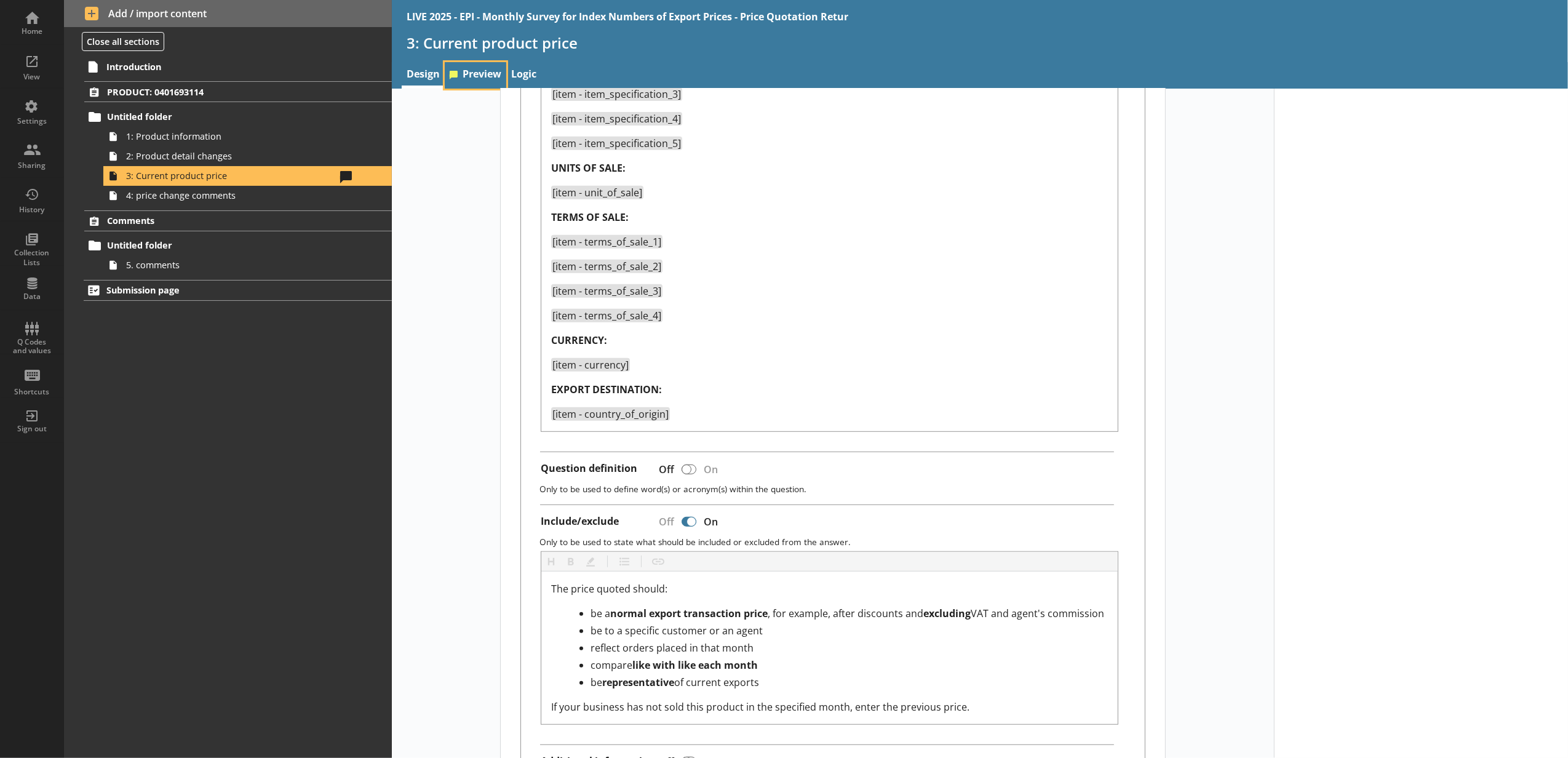
click at [477, 82] on link "Preview" at bounding box center [476, 75] width 61 height 26
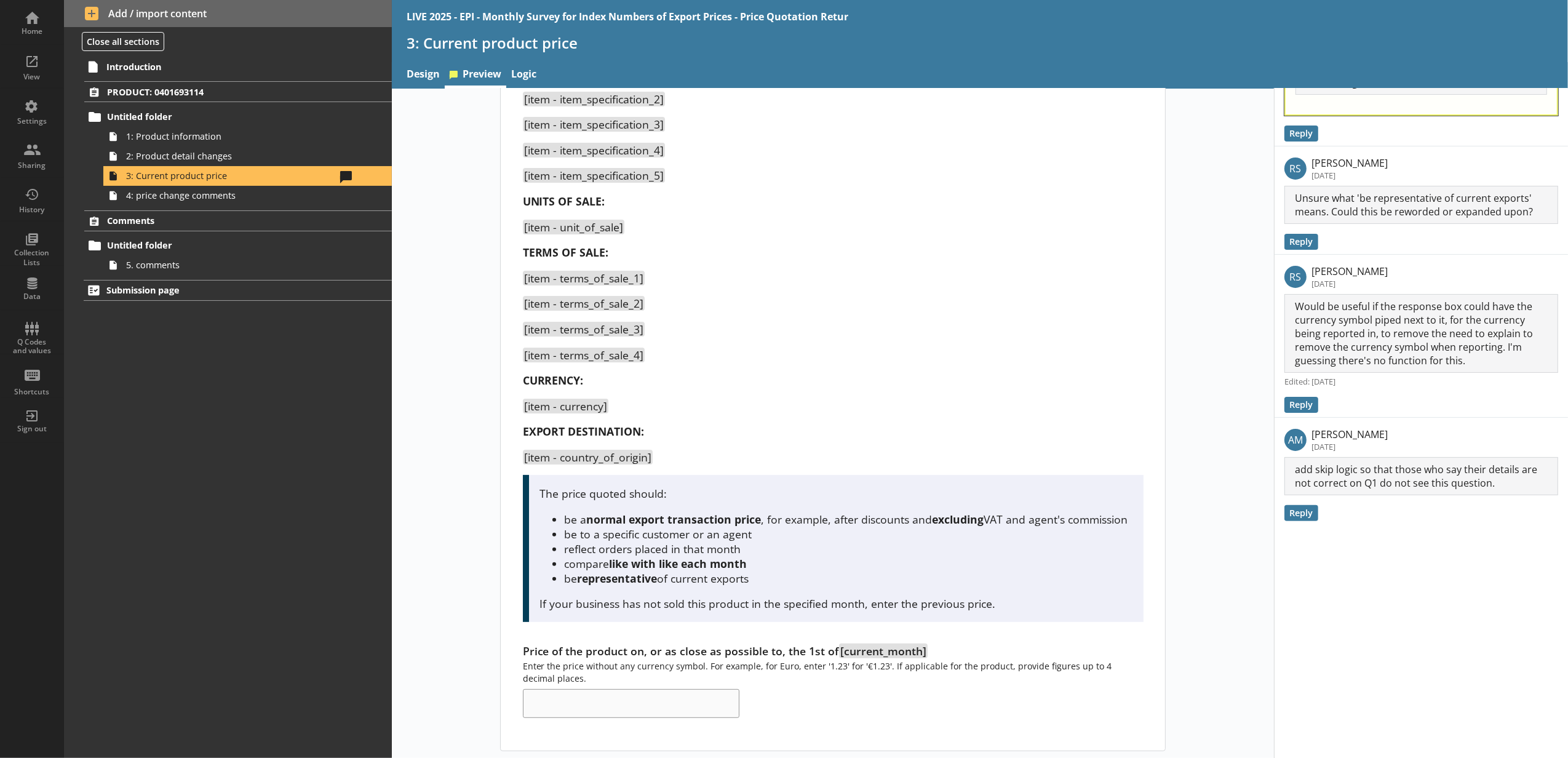
scroll to position [193, 0]
click at [427, 84] on link "Design" at bounding box center [423, 75] width 43 height 26
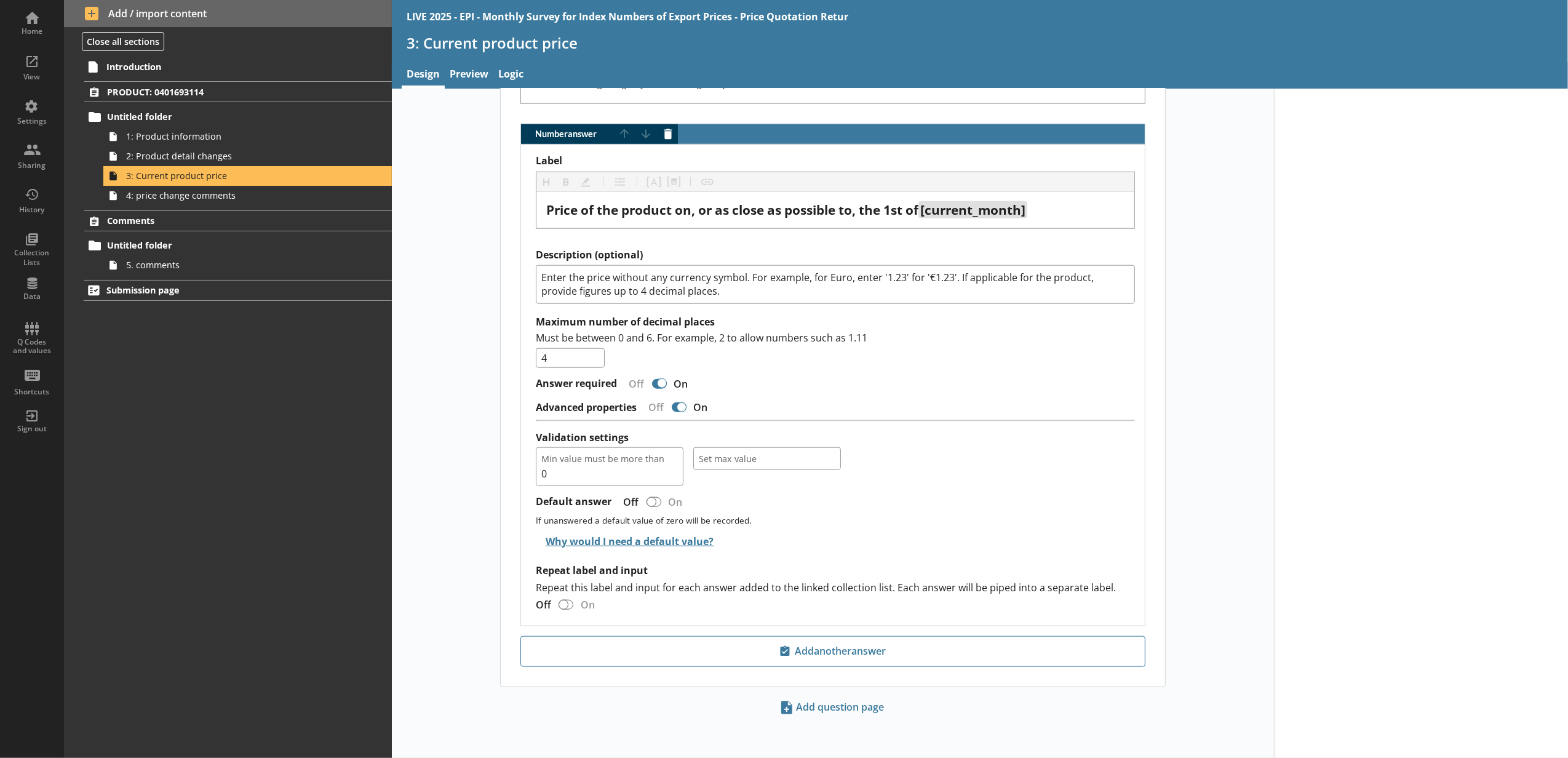
scroll to position [1253, 0]
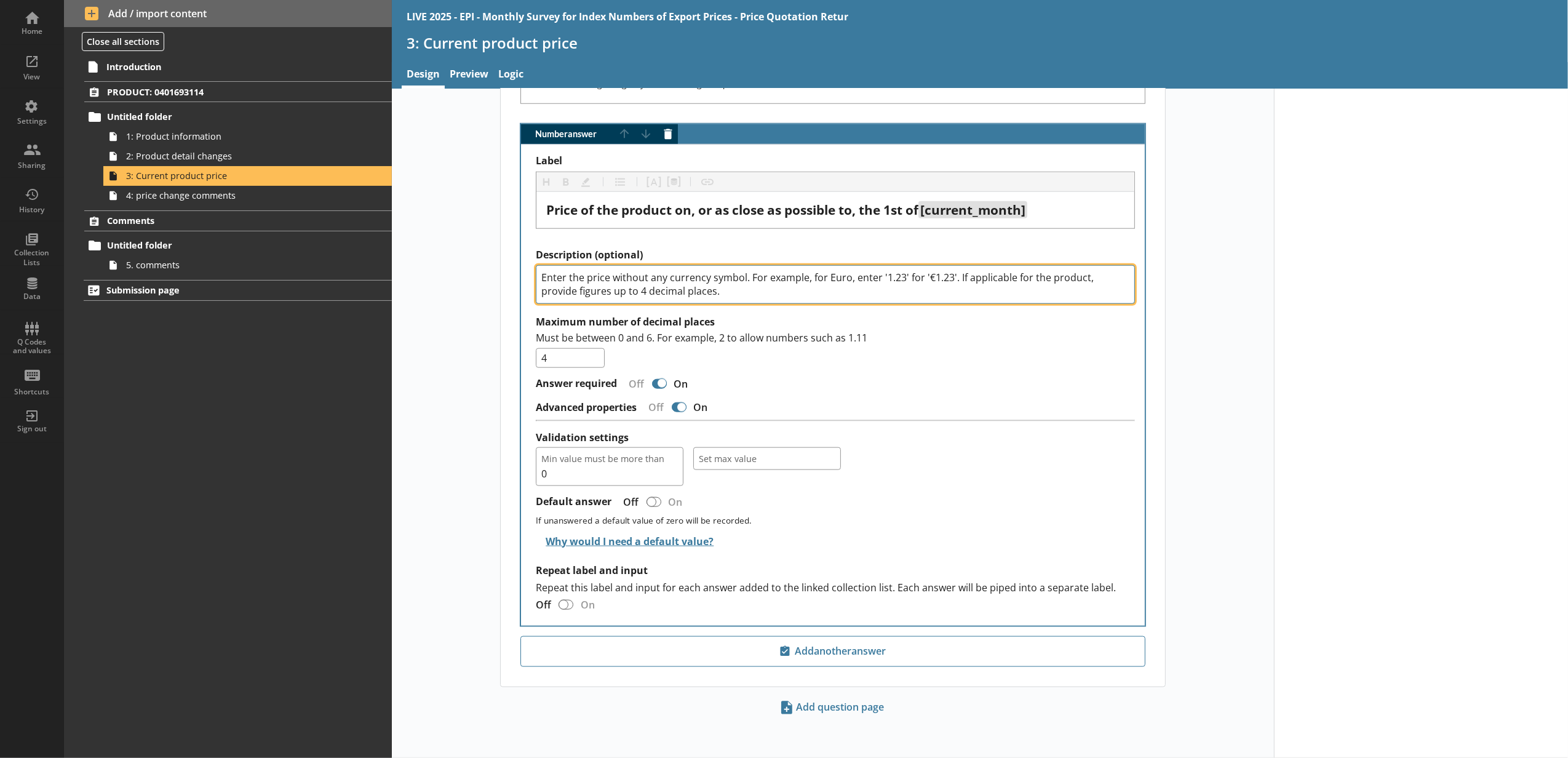
drag, startPoint x: 727, startPoint y: 289, endPoint x: 535, endPoint y: 268, distance: 193.1
click at [536, 268] on textarea "Enter the price without any currency symbol. For example, for Euro, enter '1.23…" at bounding box center [835, 284] width 599 height 39
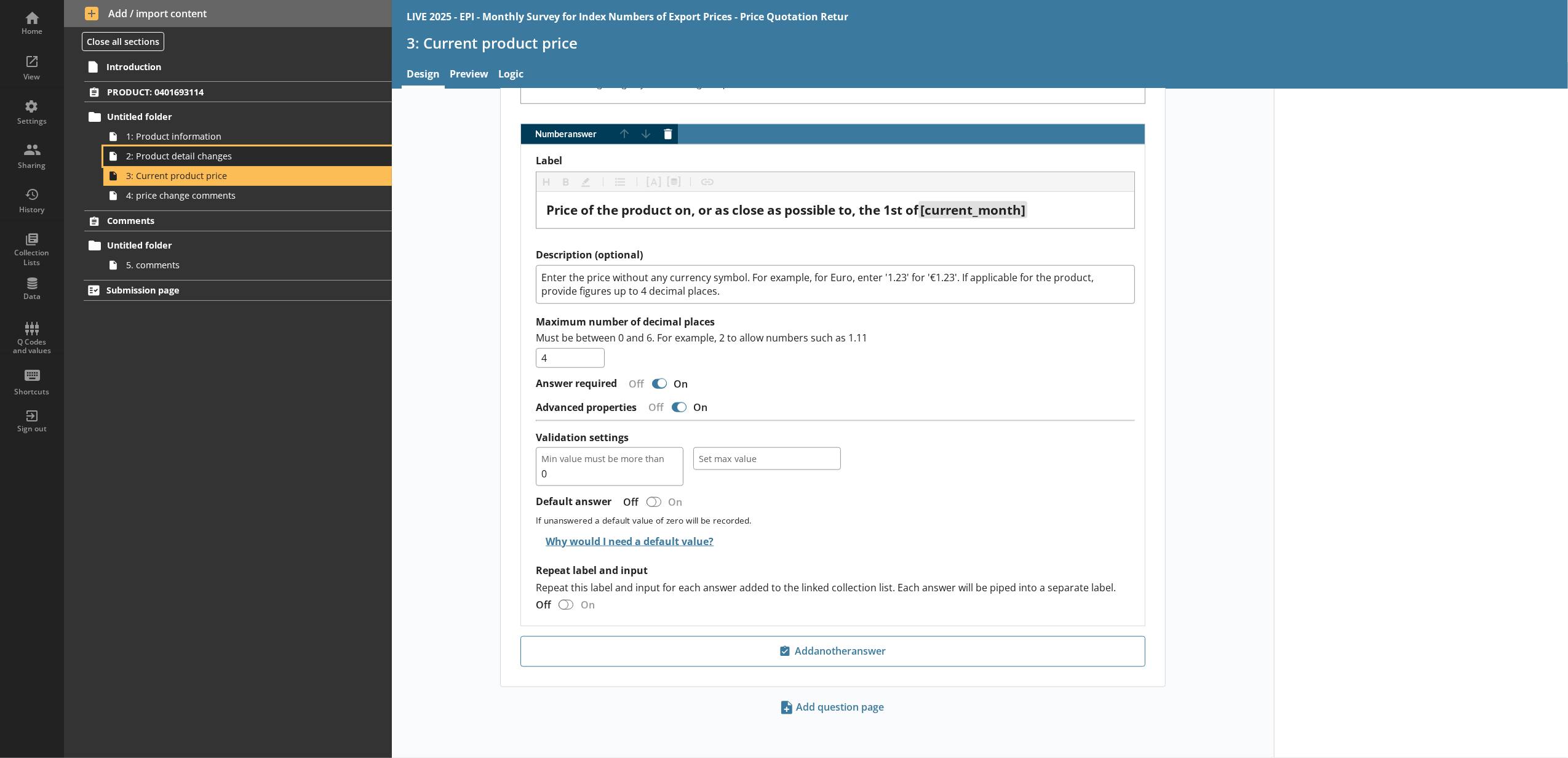
click at [291, 159] on span "2: Product detail changes" at bounding box center [231, 156] width 210 height 11
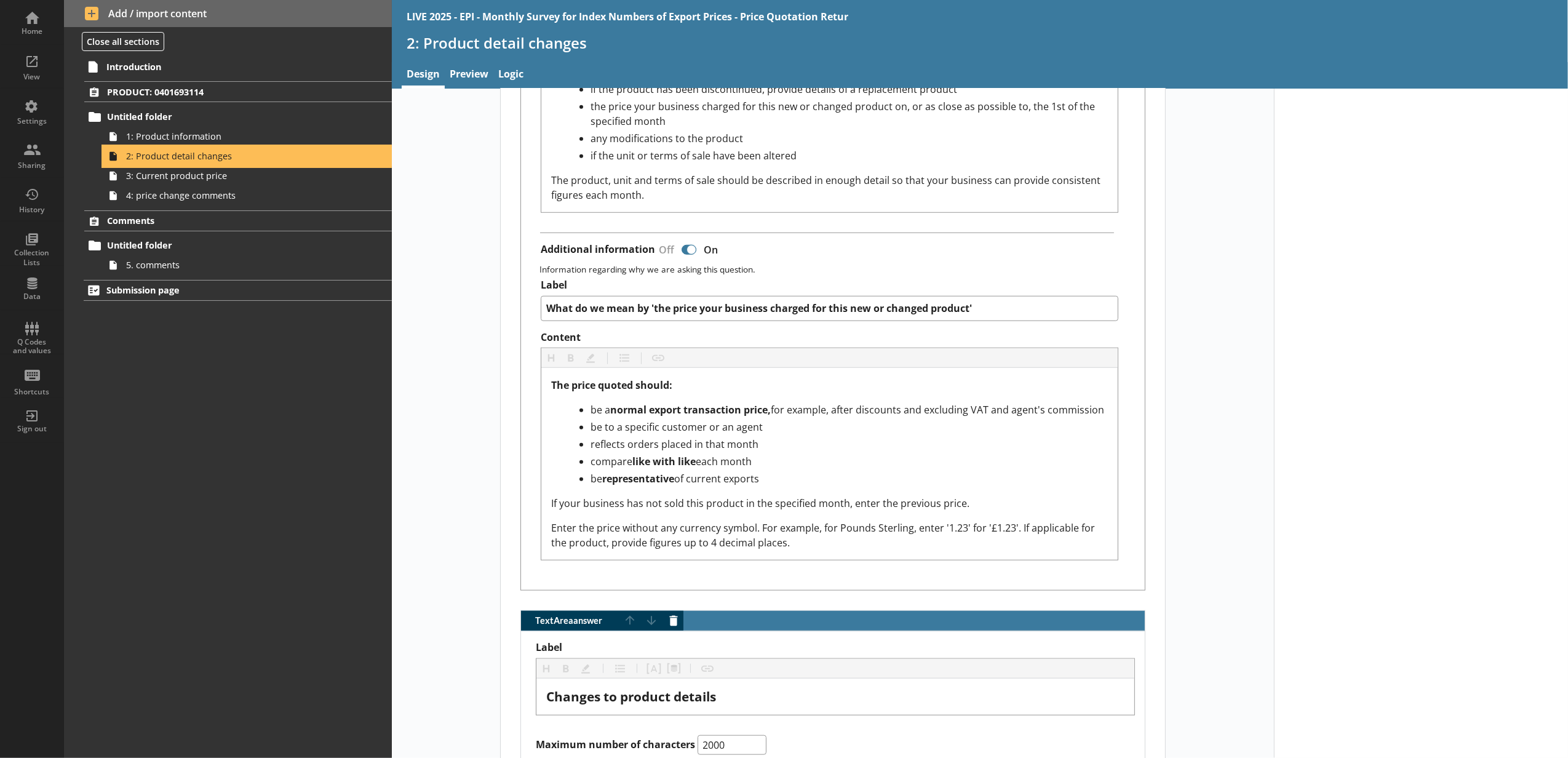
scroll to position [1093, 0]
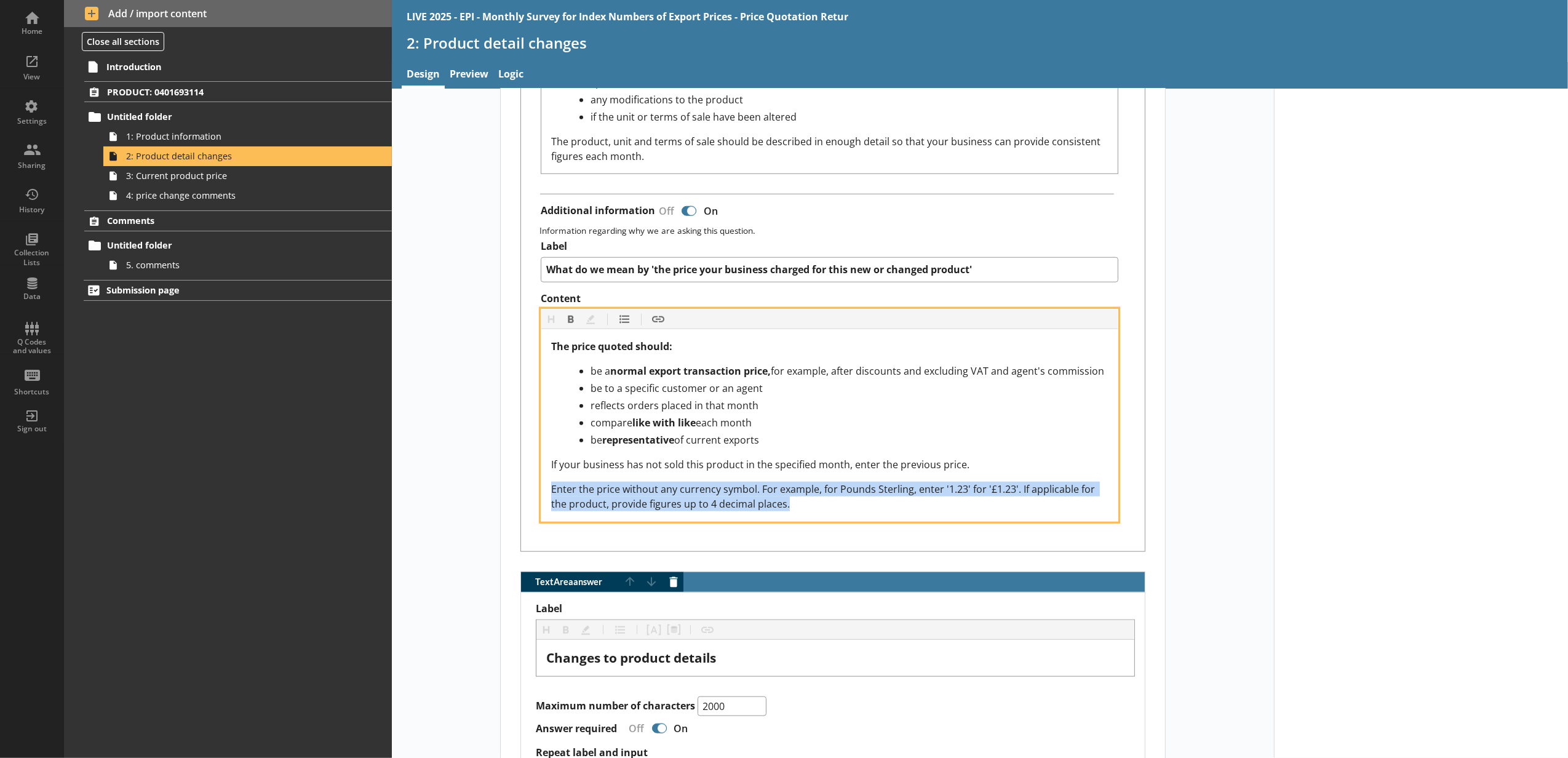
drag, startPoint x: 789, startPoint y: 507, endPoint x: 550, endPoint y: 494, distance: 239.4
click at [551, 494] on div "Enter the price without any currency symbol. For example, for Pounds Sterling, …" at bounding box center [829, 496] width 556 height 29
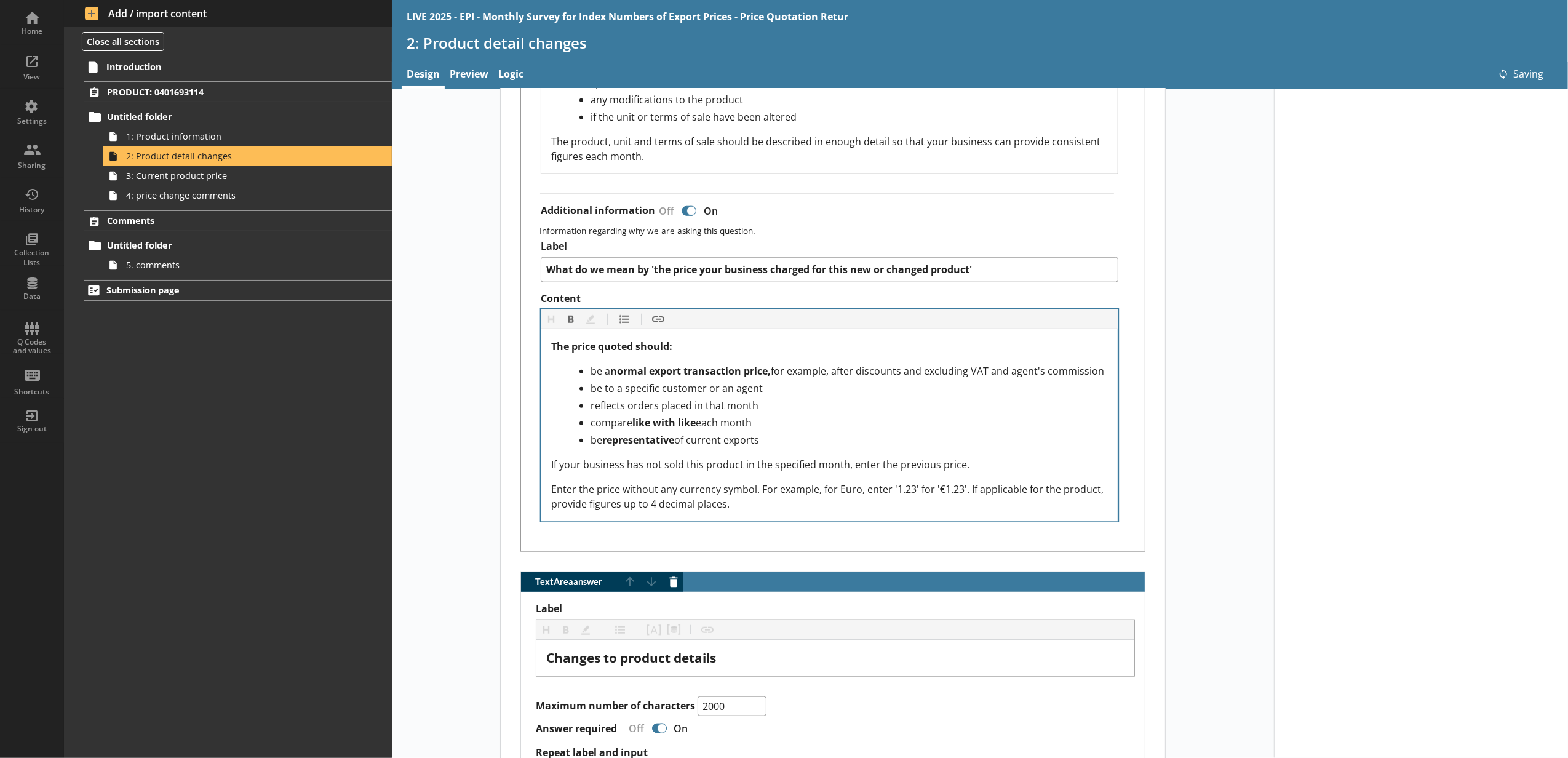
type textarea "x"
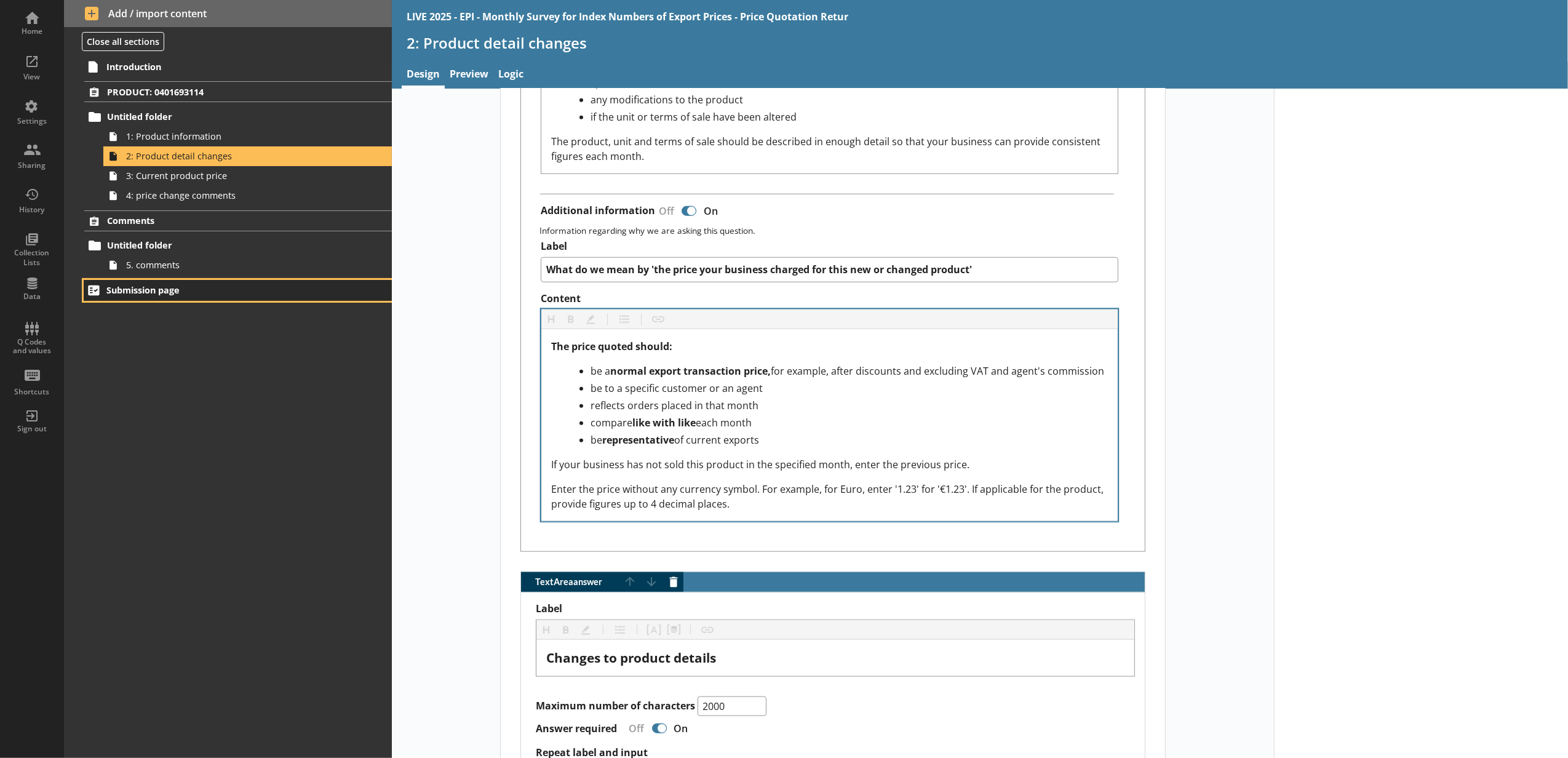
click at [268, 291] on span "Submission page" at bounding box center [219, 290] width 224 height 11
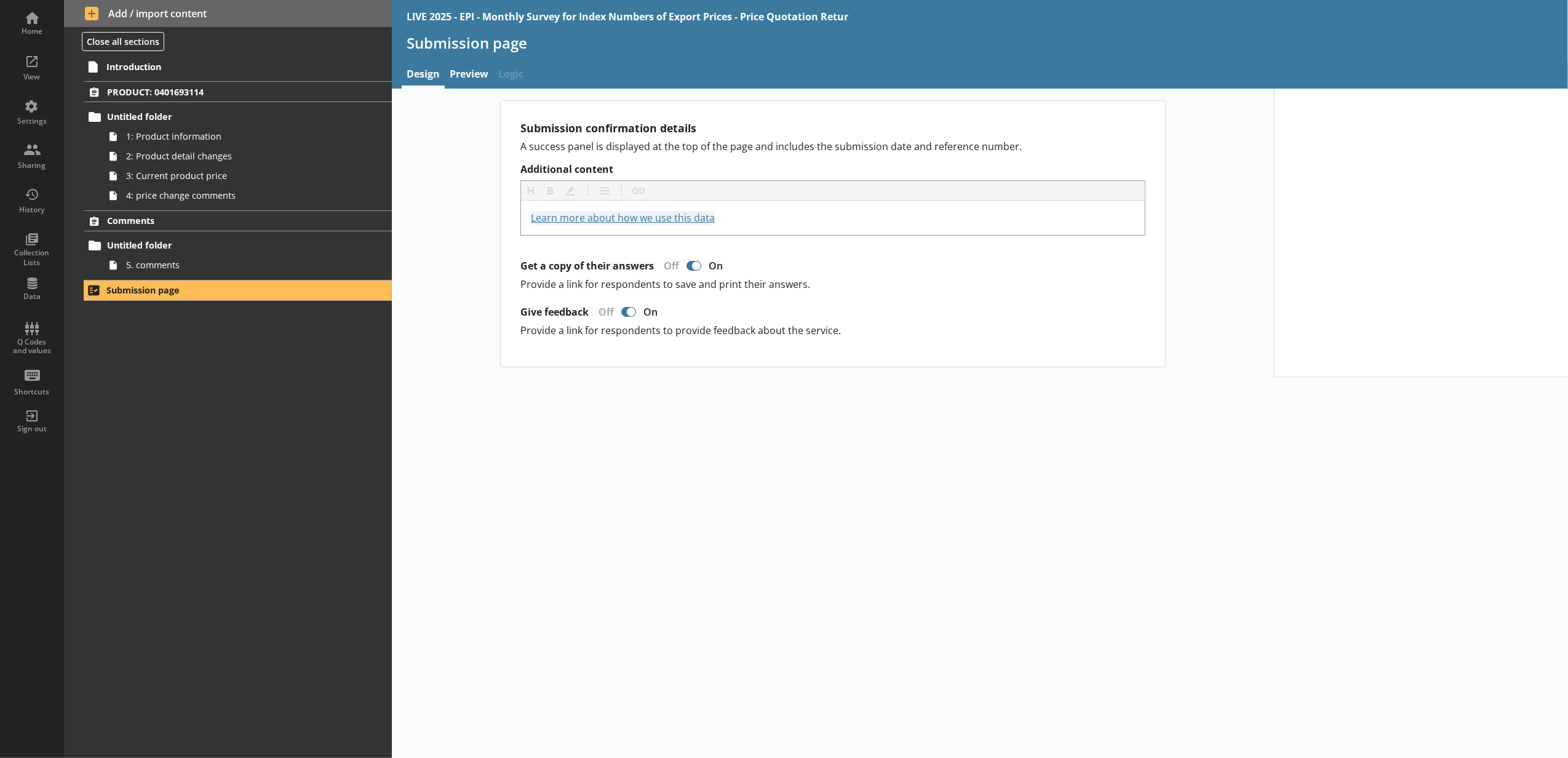
click at [626, 495] on div "Submission confirmation details A success panel is displayed at the top of the …" at bounding box center [980, 423] width 1176 height 669
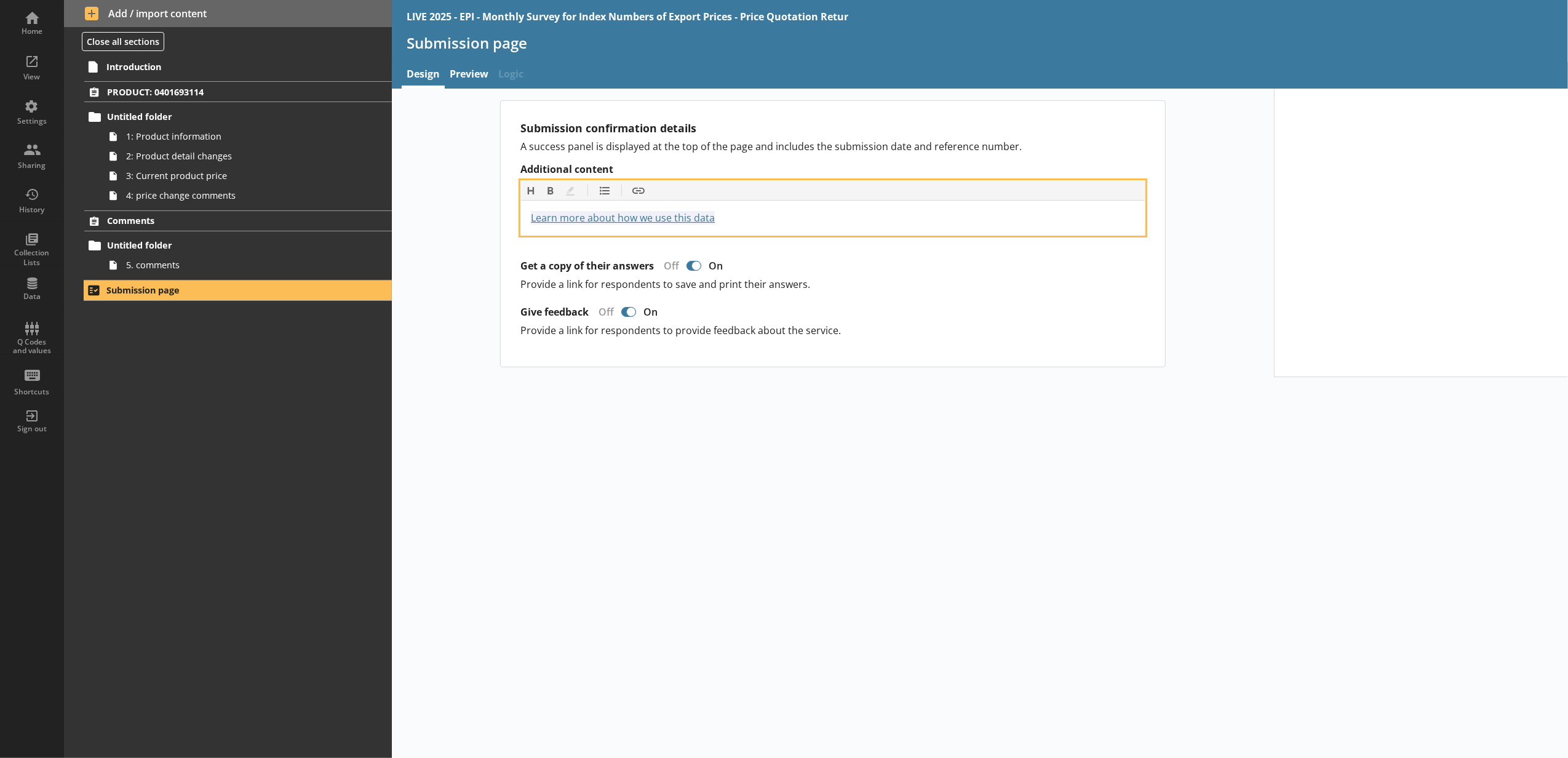
click at [818, 222] on div "Learn more about how we use this data https://www.ons.gov.uk/surveys" at bounding box center [833, 217] width 604 height 15
click at [761, 224] on div "Learn more about how we use this data https://www.ons.gov.uk/surveys" at bounding box center [833, 217] width 604 height 15
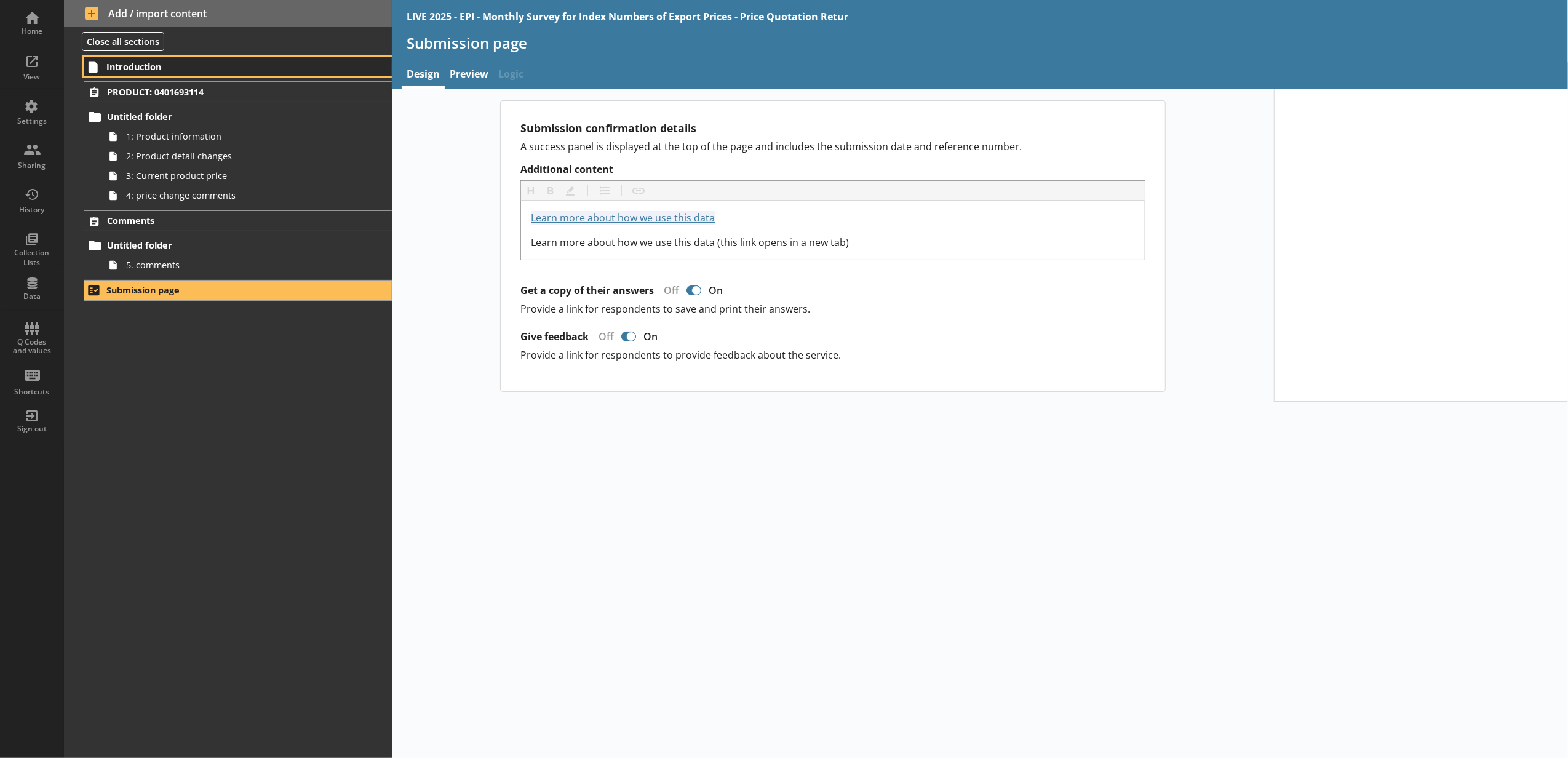
click at [226, 63] on span "Introduction" at bounding box center [219, 66] width 224 height 11
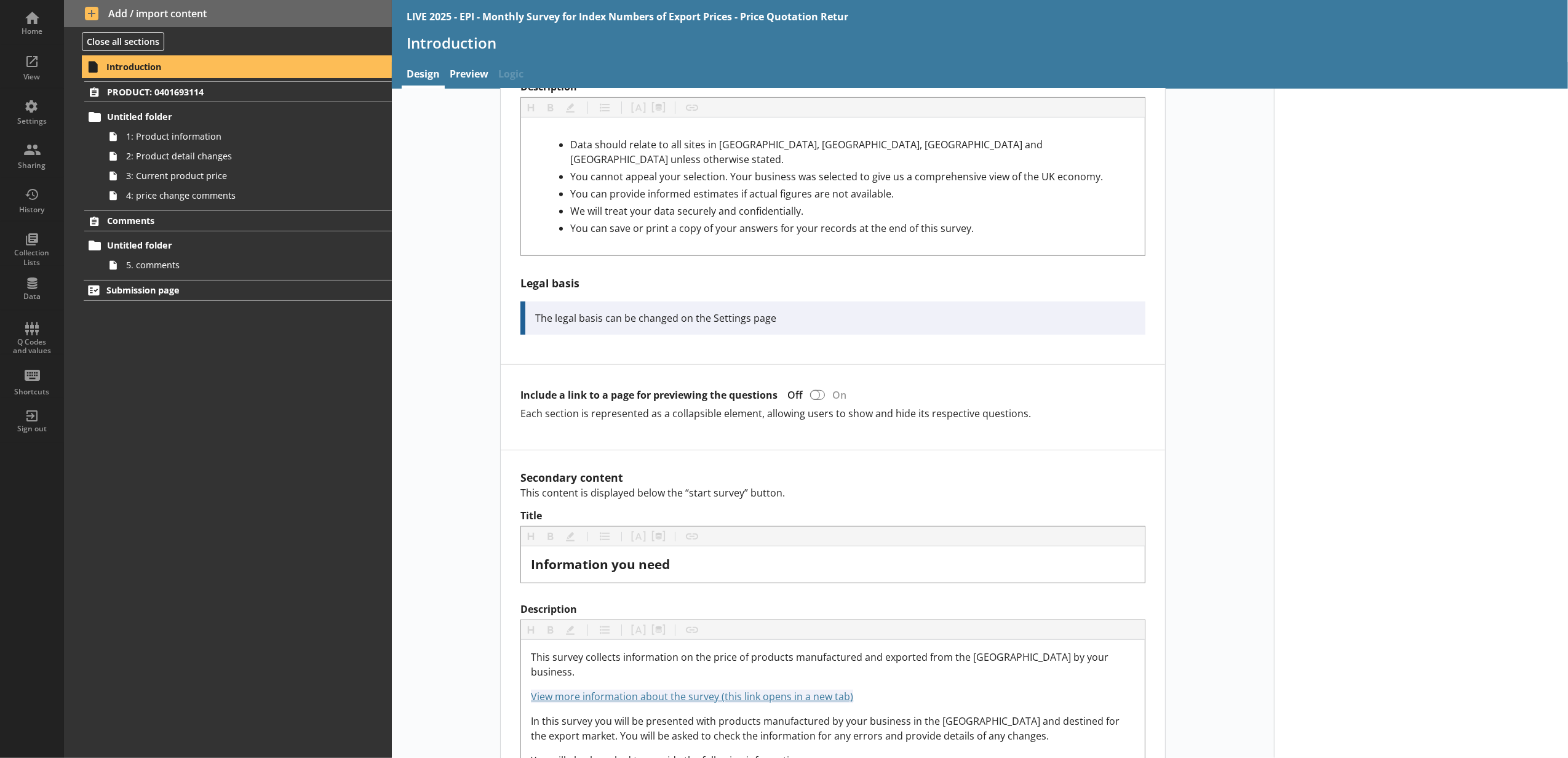
scroll to position [683, 0]
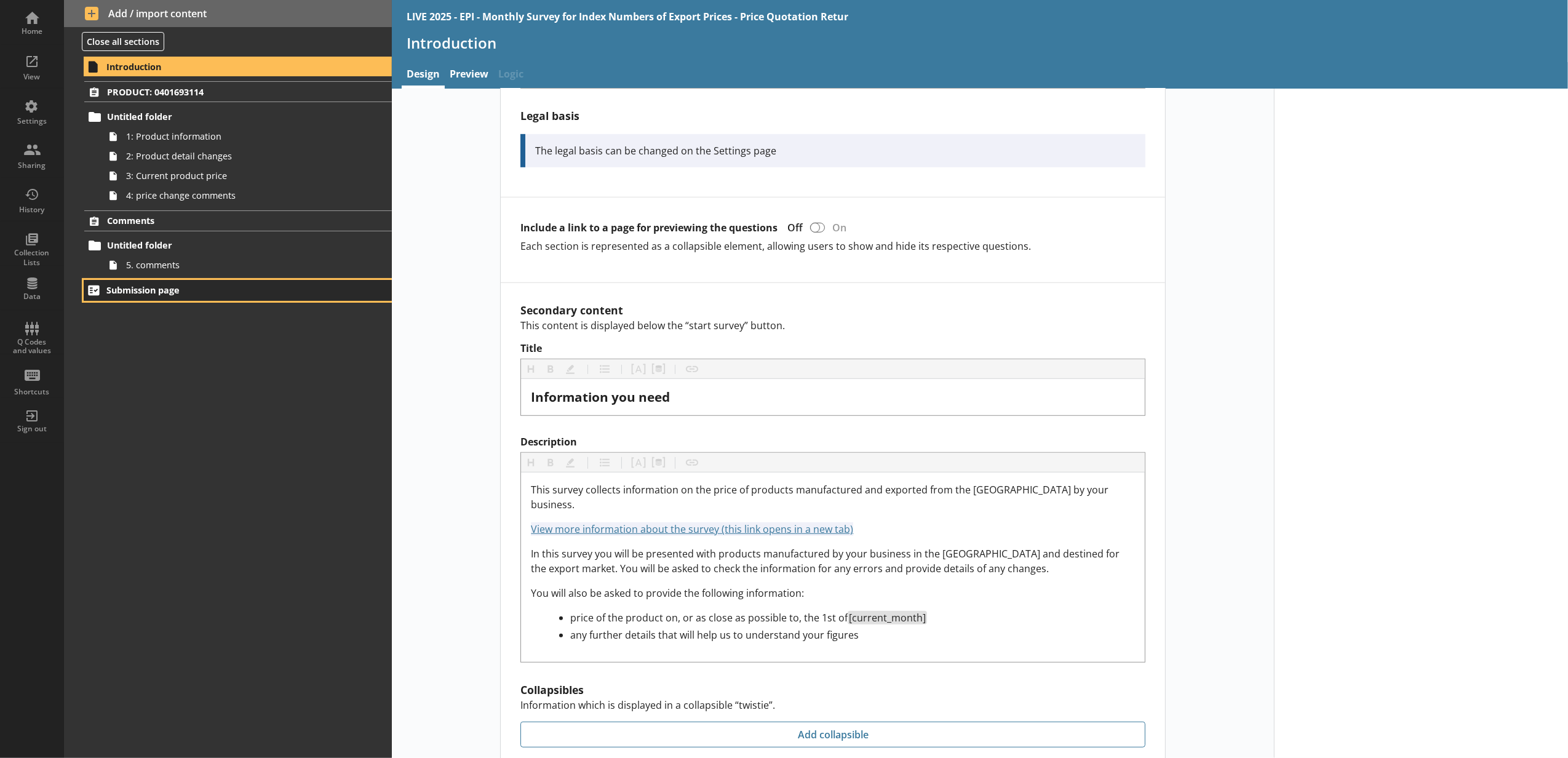
click at [315, 286] on span "Submission page" at bounding box center [219, 290] width 224 height 11
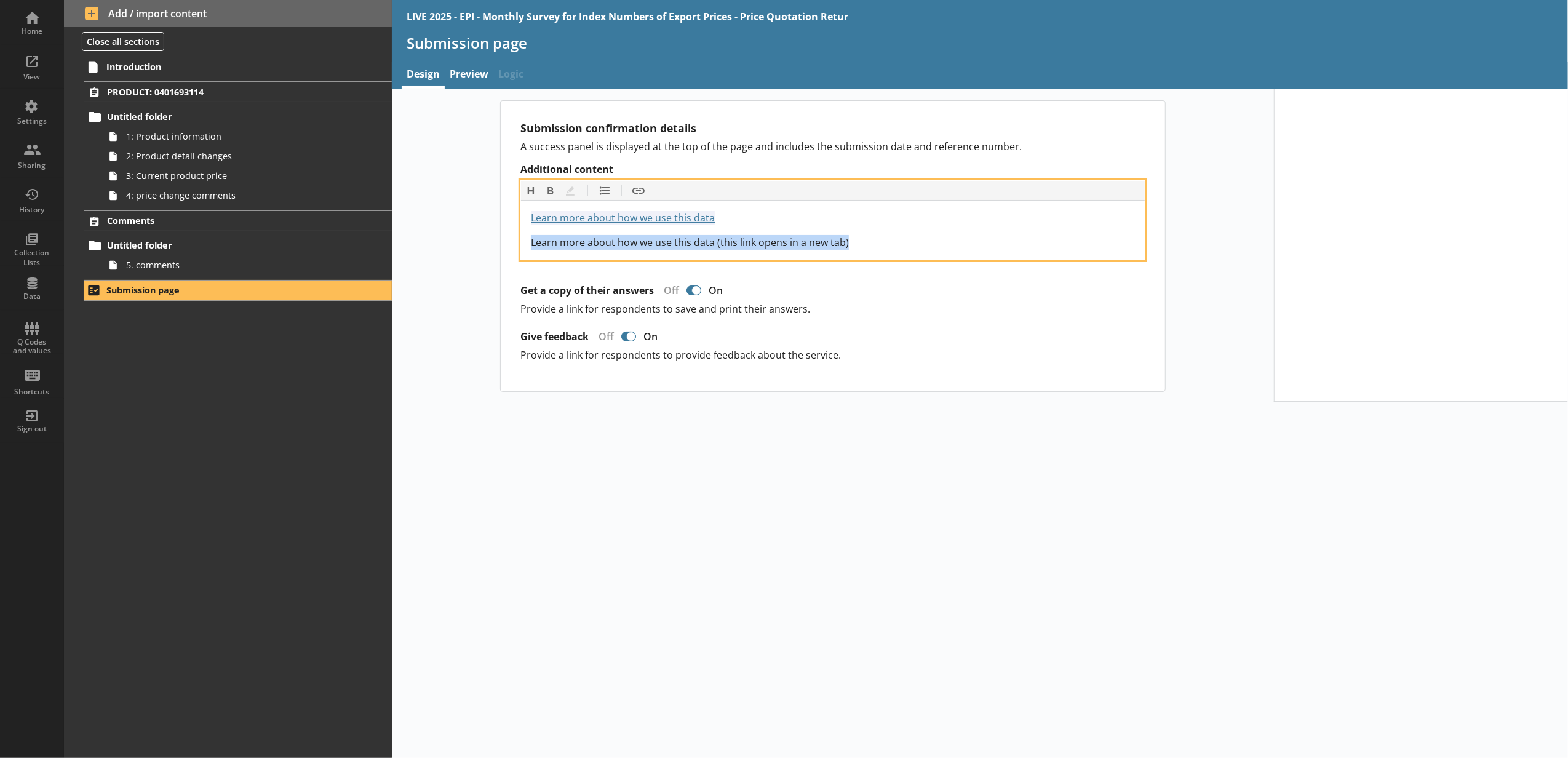
drag, startPoint x: 833, startPoint y: 252, endPoint x: 530, endPoint y: 256, distance: 303.0
click at [530, 256] on div "Learn more about how we use this data https://www.ons.gov.uk/surveys Learn more…" at bounding box center [832, 230] width 624 height 59
click at [640, 197] on button "Insert link" at bounding box center [639, 191] width 20 height 20
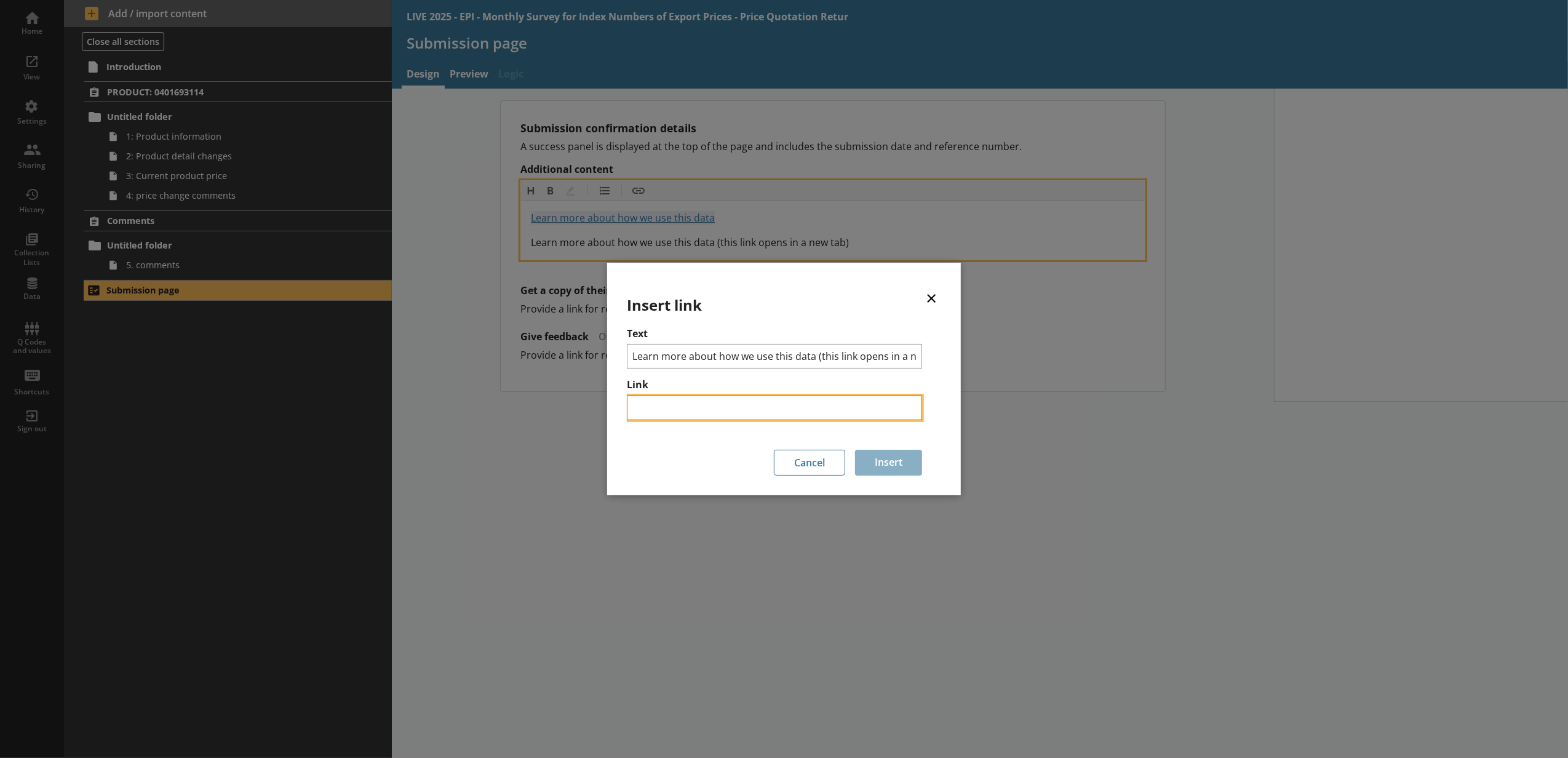
click at [664, 412] on input "Link" at bounding box center [774, 408] width 295 height 24
paste input "https://www.ons.gov.uk/surveys"
type input "https://www.ons.gov.uk/surveys"
click at [879, 460] on button "Insert" at bounding box center [889, 462] width 67 height 26
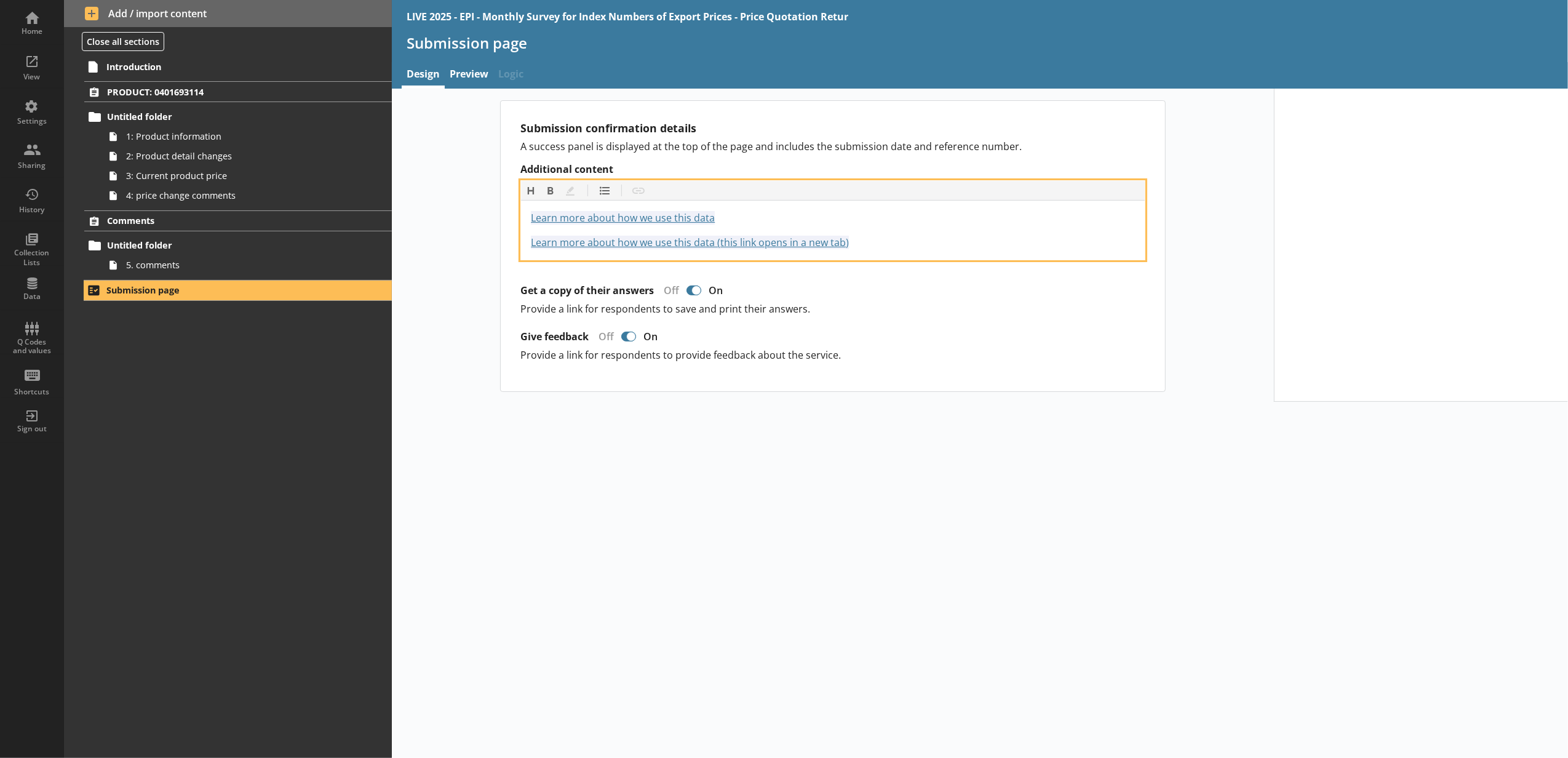
click at [759, 215] on div "Learn more about how we use this data https://www.ons.gov.uk/surveys" at bounding box center [833, 217] width 604 height 15
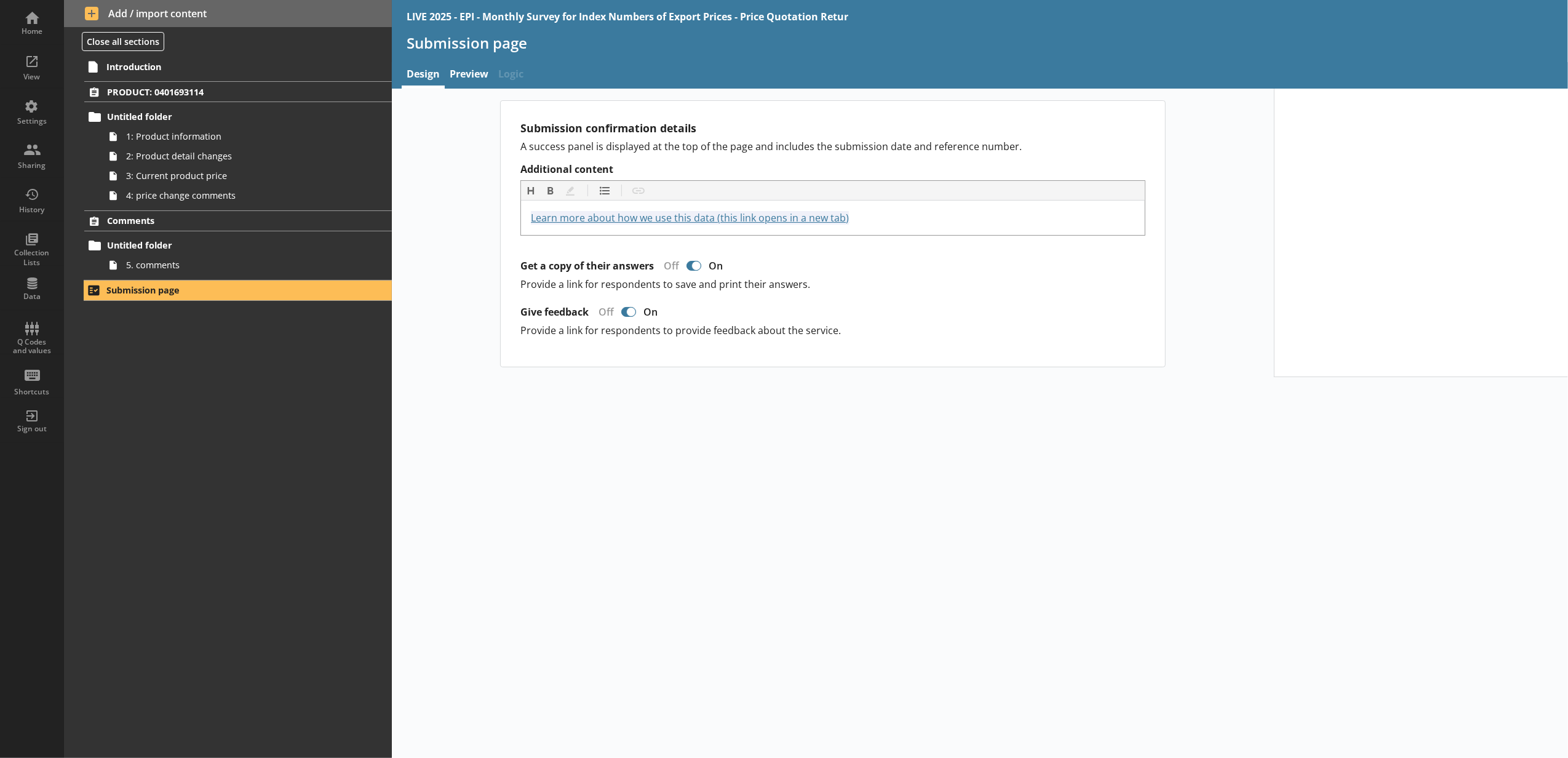
click at [1116, 345] on div "Submission confirmation details A success panel is displayed at the top of the …" at bounding box center [833, 234] width 664 height 266
click at [746, 532] on div "Submission confirmation details A success panel is displayed at the top of the …" at bounding box center [980, 423] width 1176 height 669
click at [219, 71] on span "Introduction" at bounding box center [219, 66] width 224 height 11
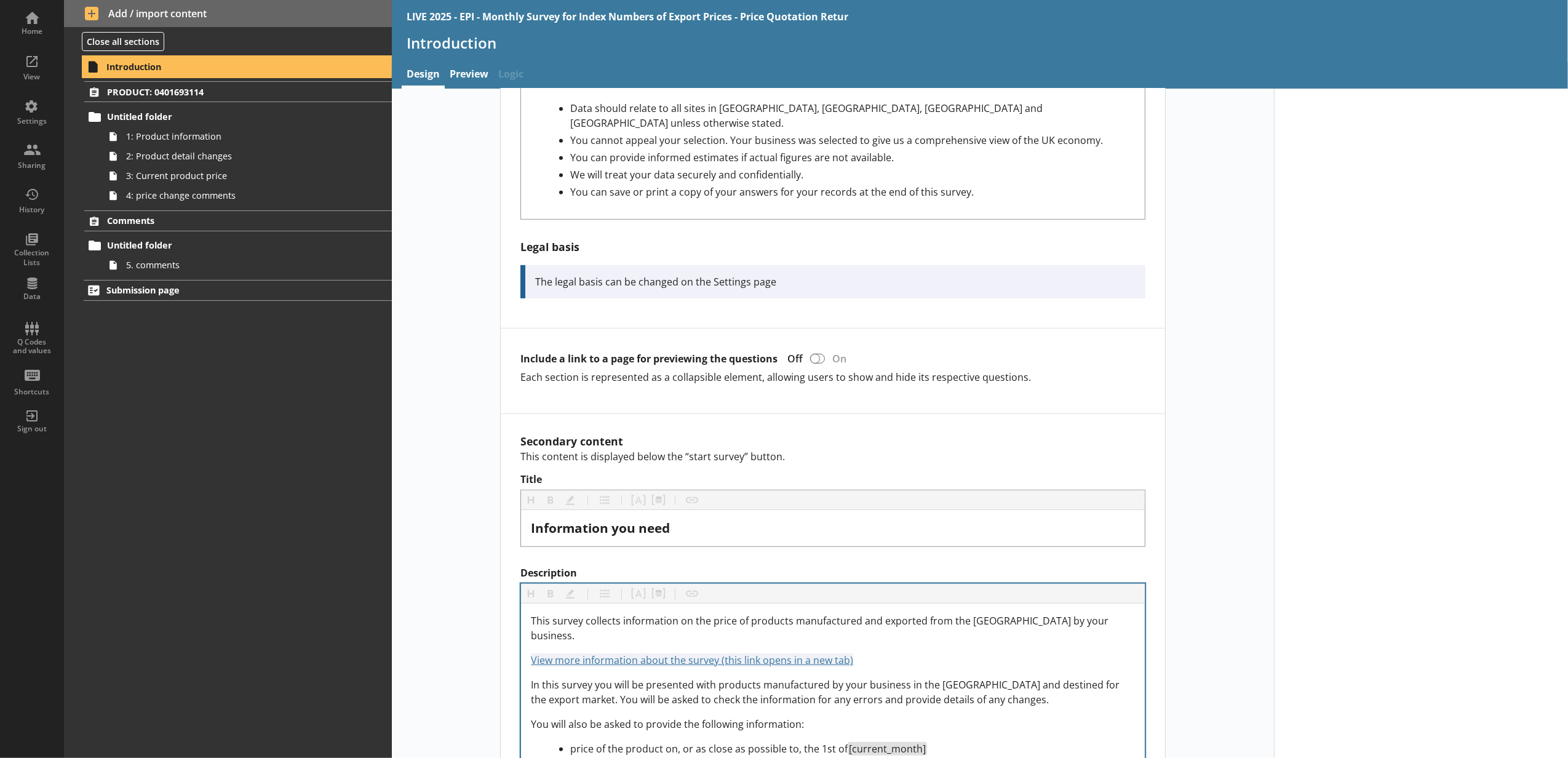
scroll to position [820, 0]
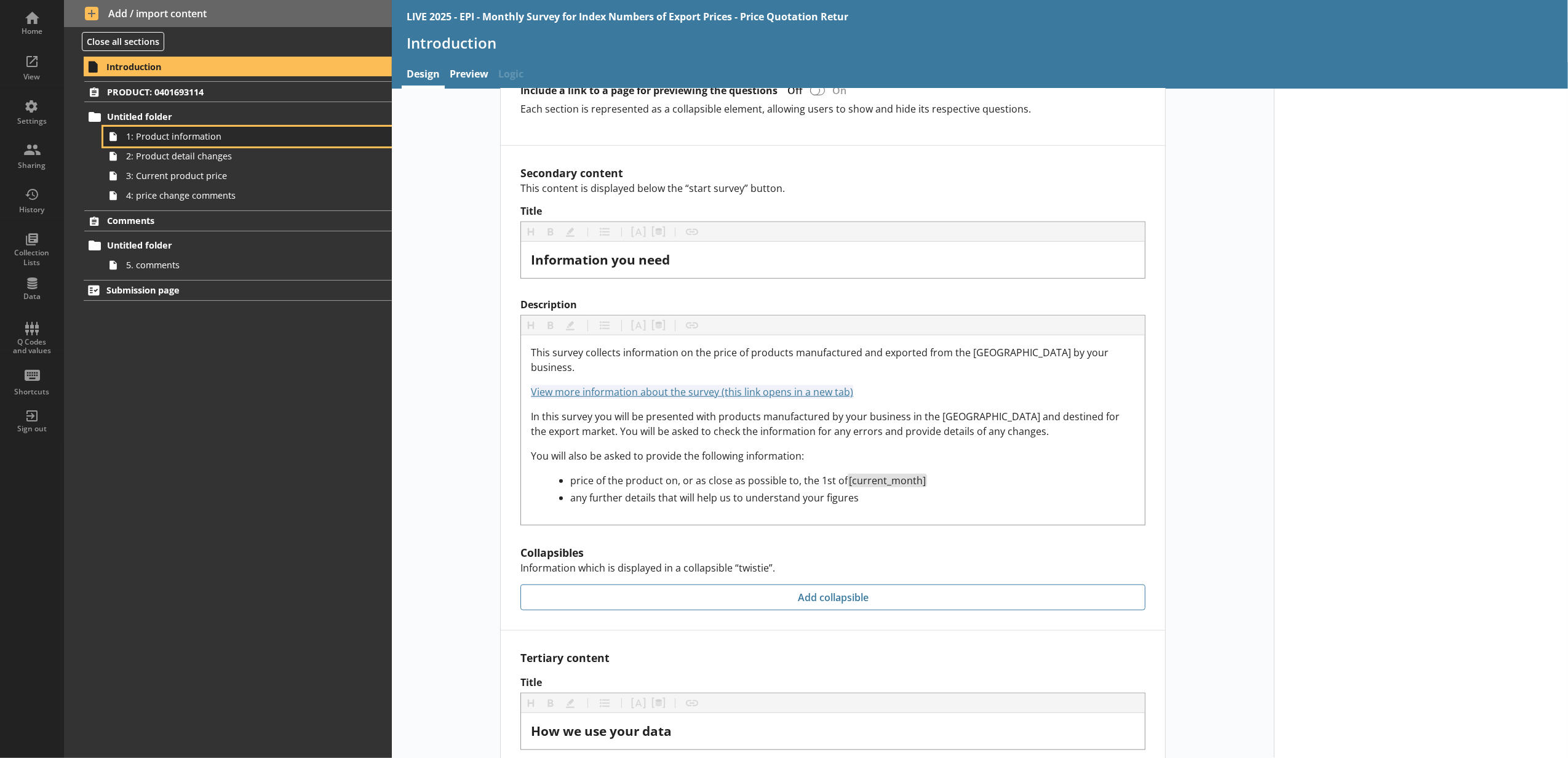
click at [247, 144] on link "1: Product information" at bounding box center [248, 136] width 289 height 20
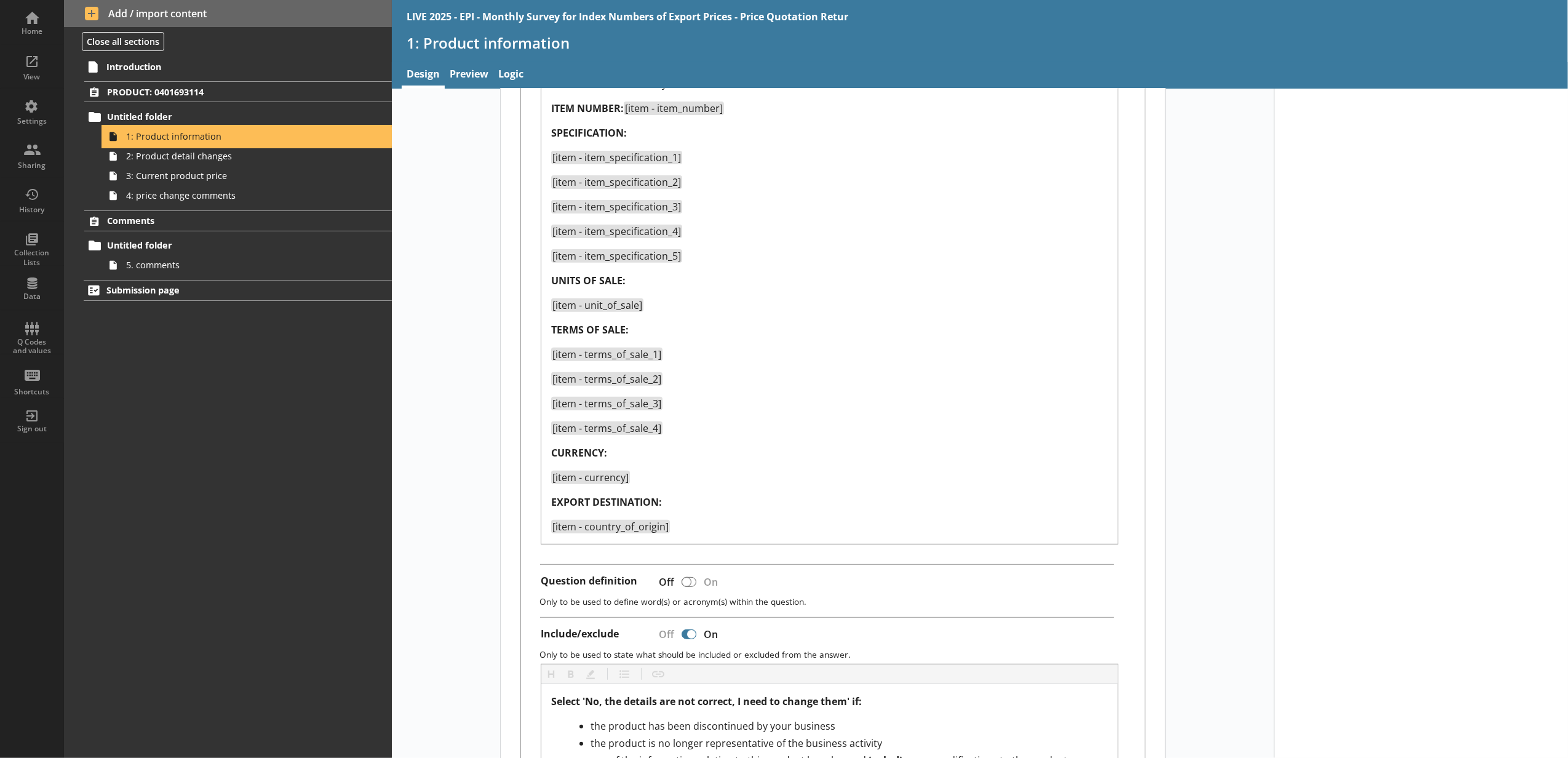
type textarea "x"
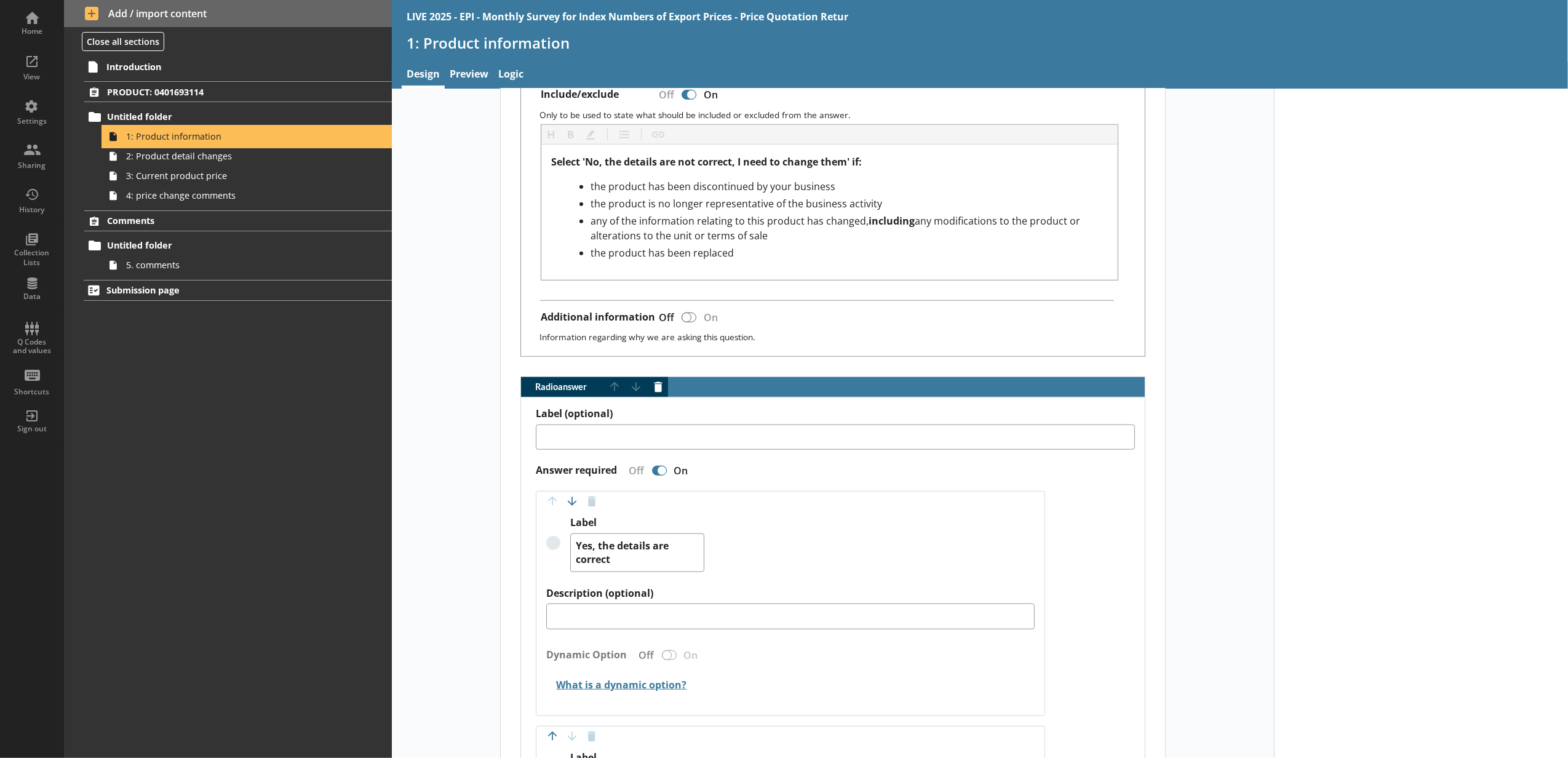
scroll to position [1359, 0]
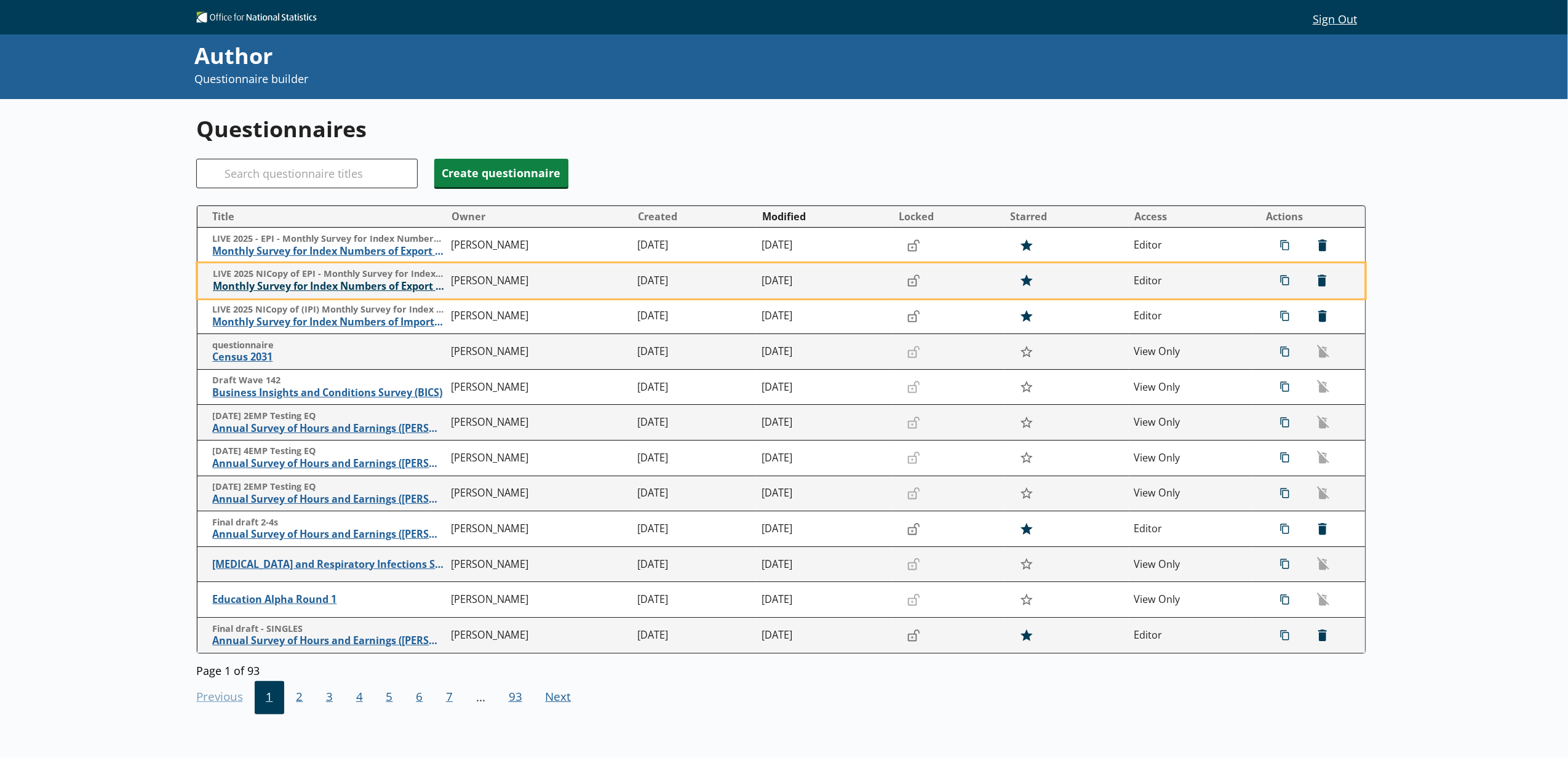
click at [400, 288] on span "Monthly Survey for Index Numbers of Export Prices - Price Quotation Return" at bounding box center [329, 286] width 232 height 13
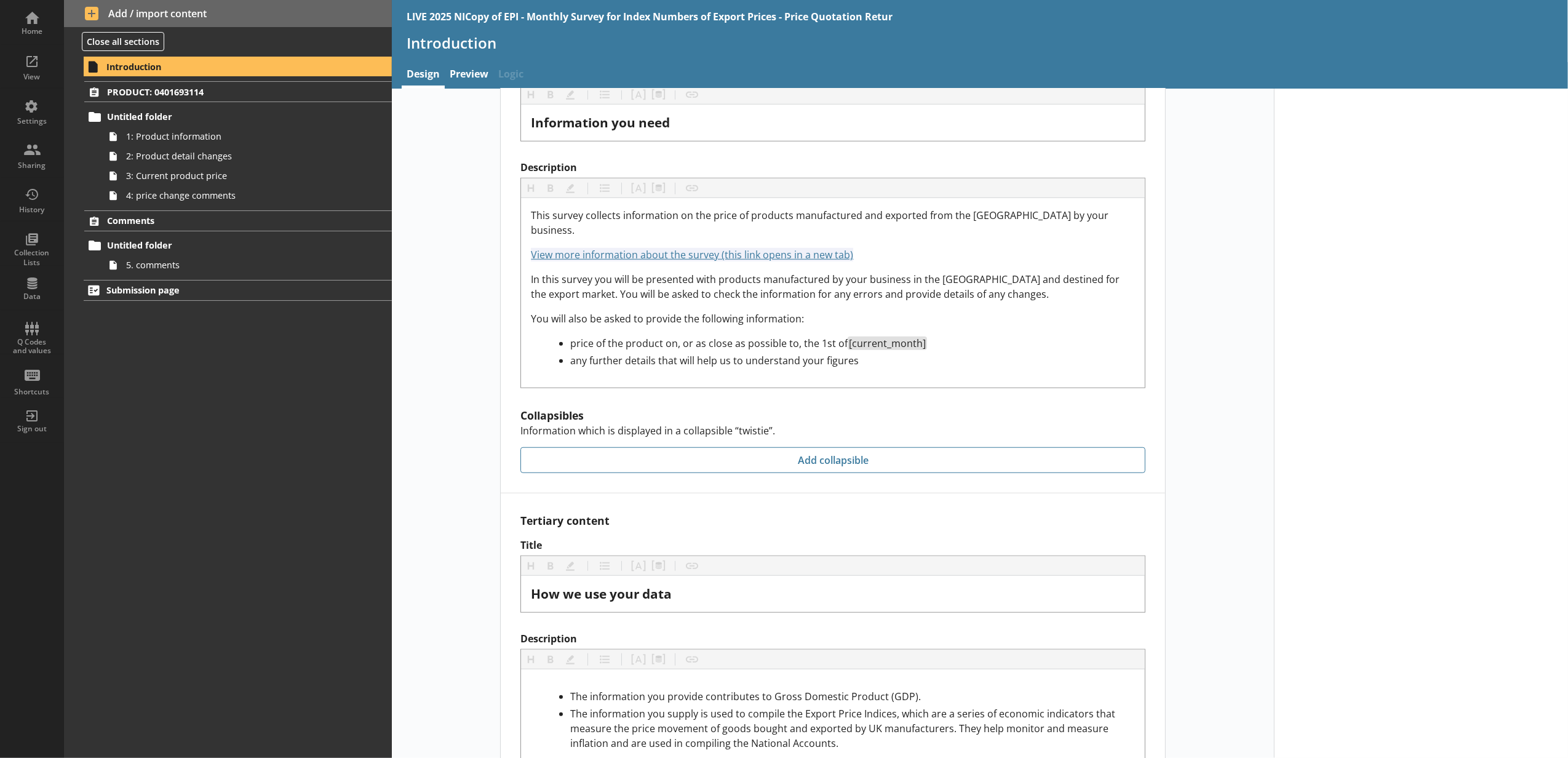
scroll to position [999, 0]
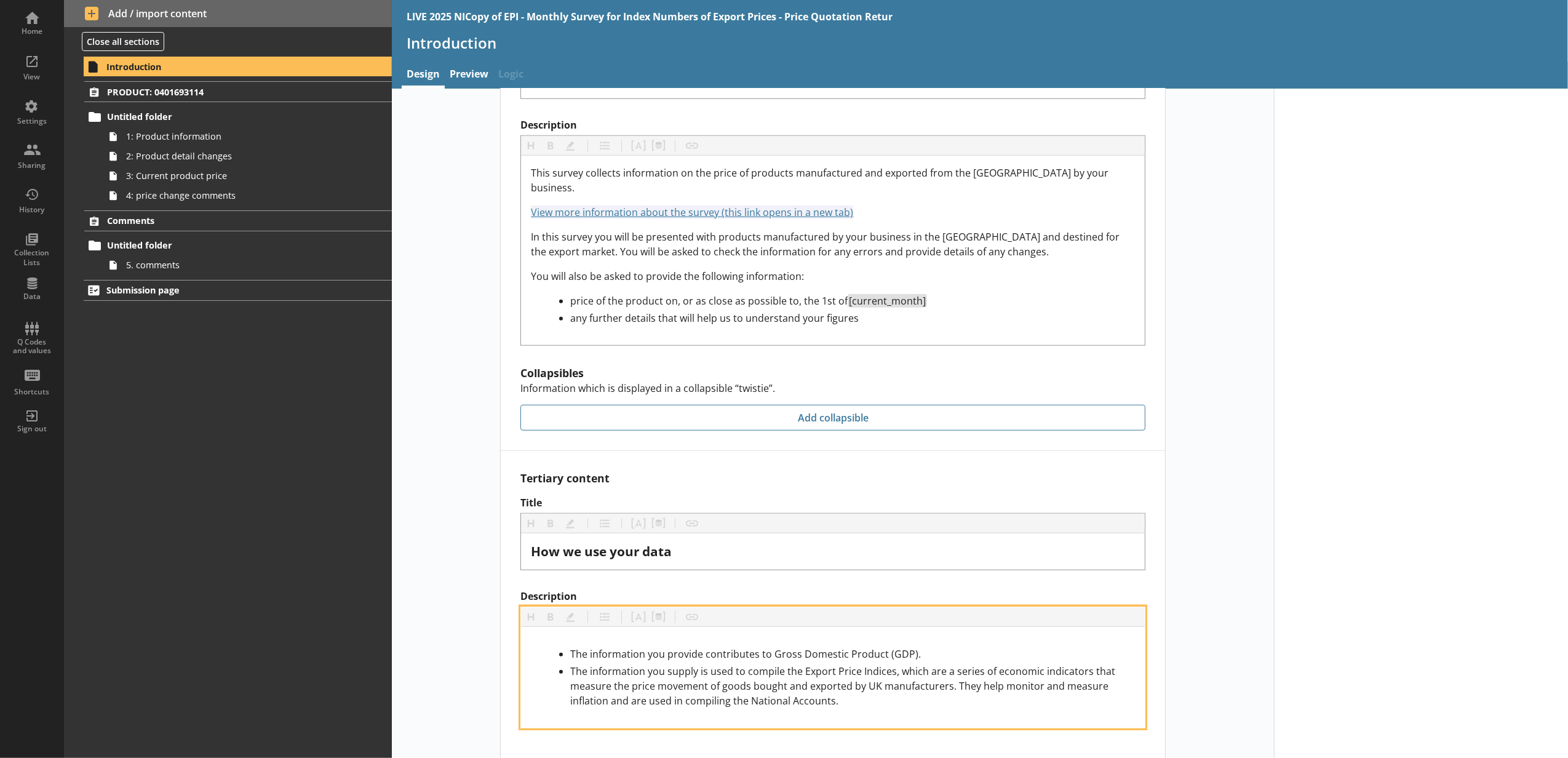
click at [738, 667] on span "The information you supply is used to compile the Export Price Indices, which a…" at bounding box center [844, 686] width 547 height 43
drag, startPoint x: 738, startPoint y: 667, endPoint x: 681, endPoint y: 666, distance: 57.0
click at [681, 666] on span "The information you supply is used to compile the Export Price Indices, which a…" at bounding box center [844, 686] width 547 height 43
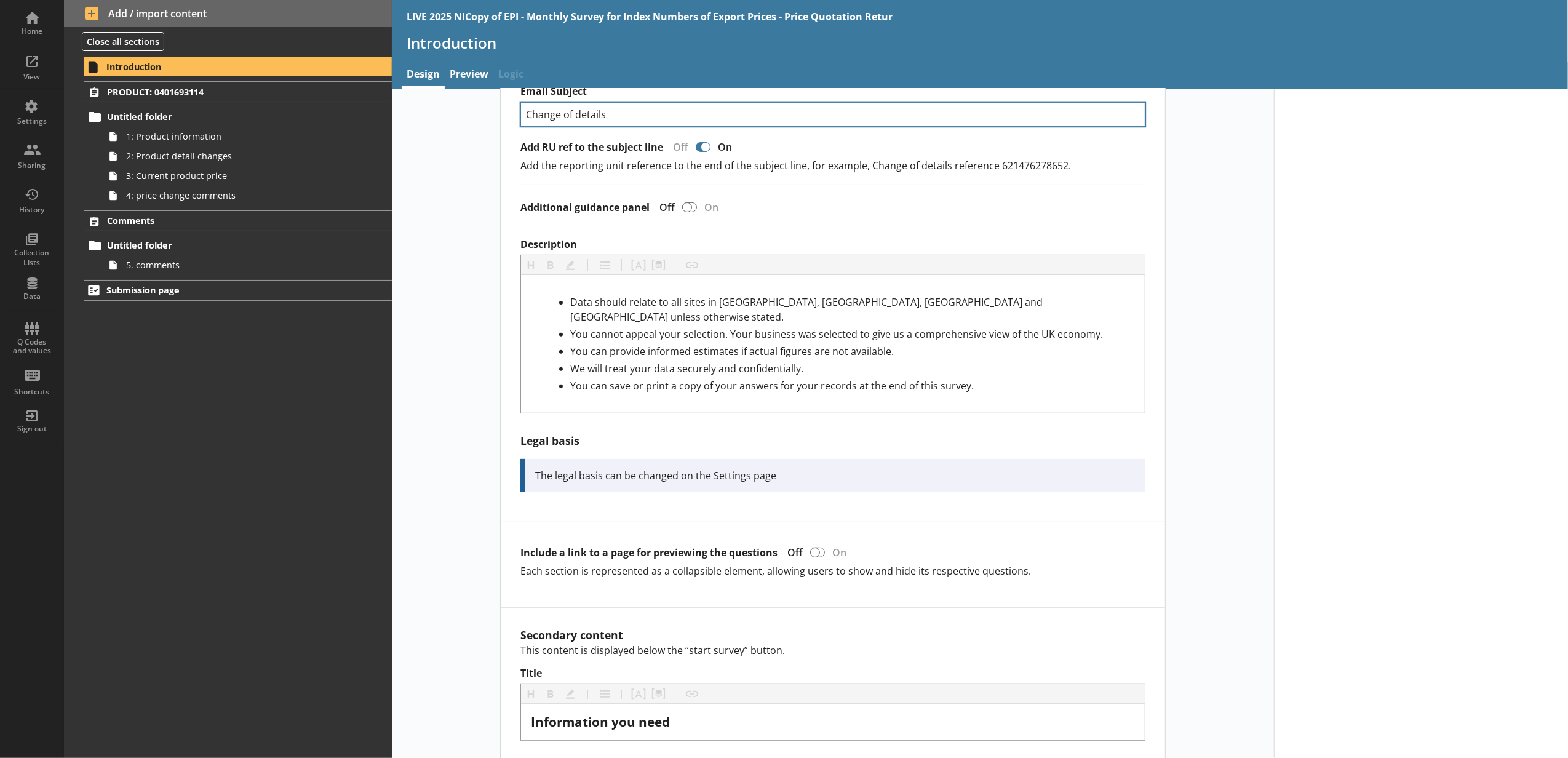
scroll to position [409, 0]
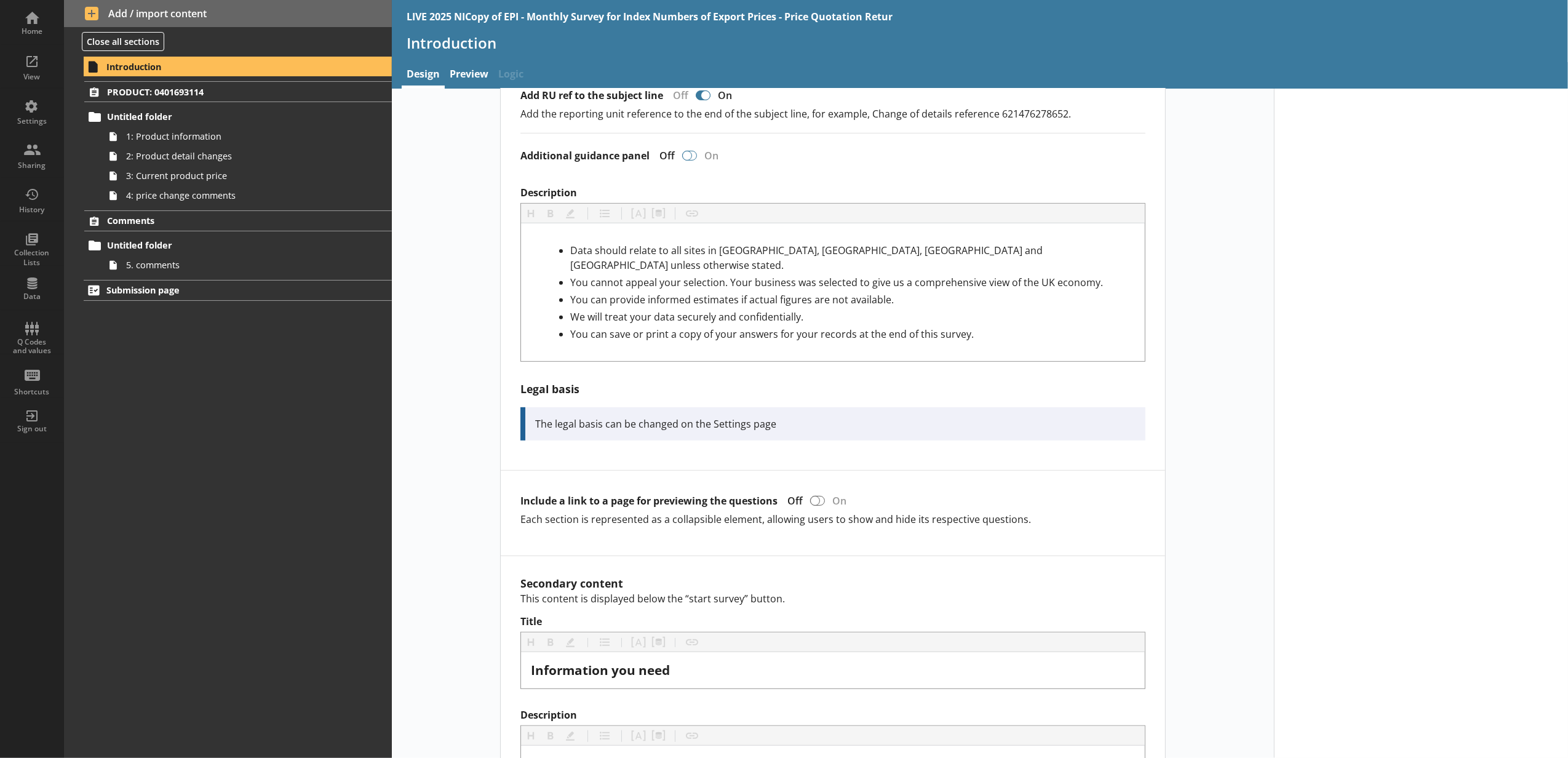
click at [684, 156] on div at bounding box center [687, 156] width 10 height 10
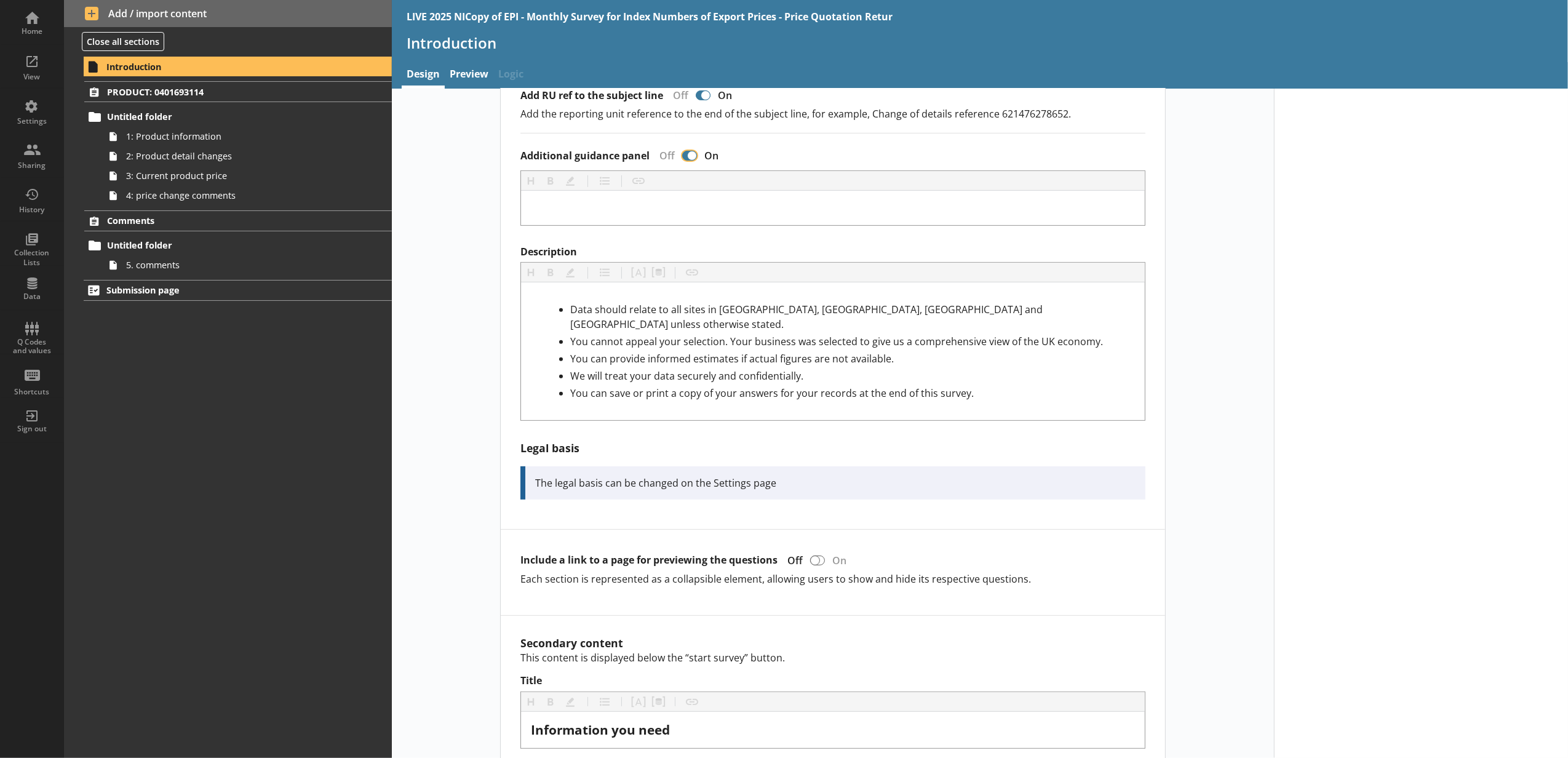
checkbox input "false"
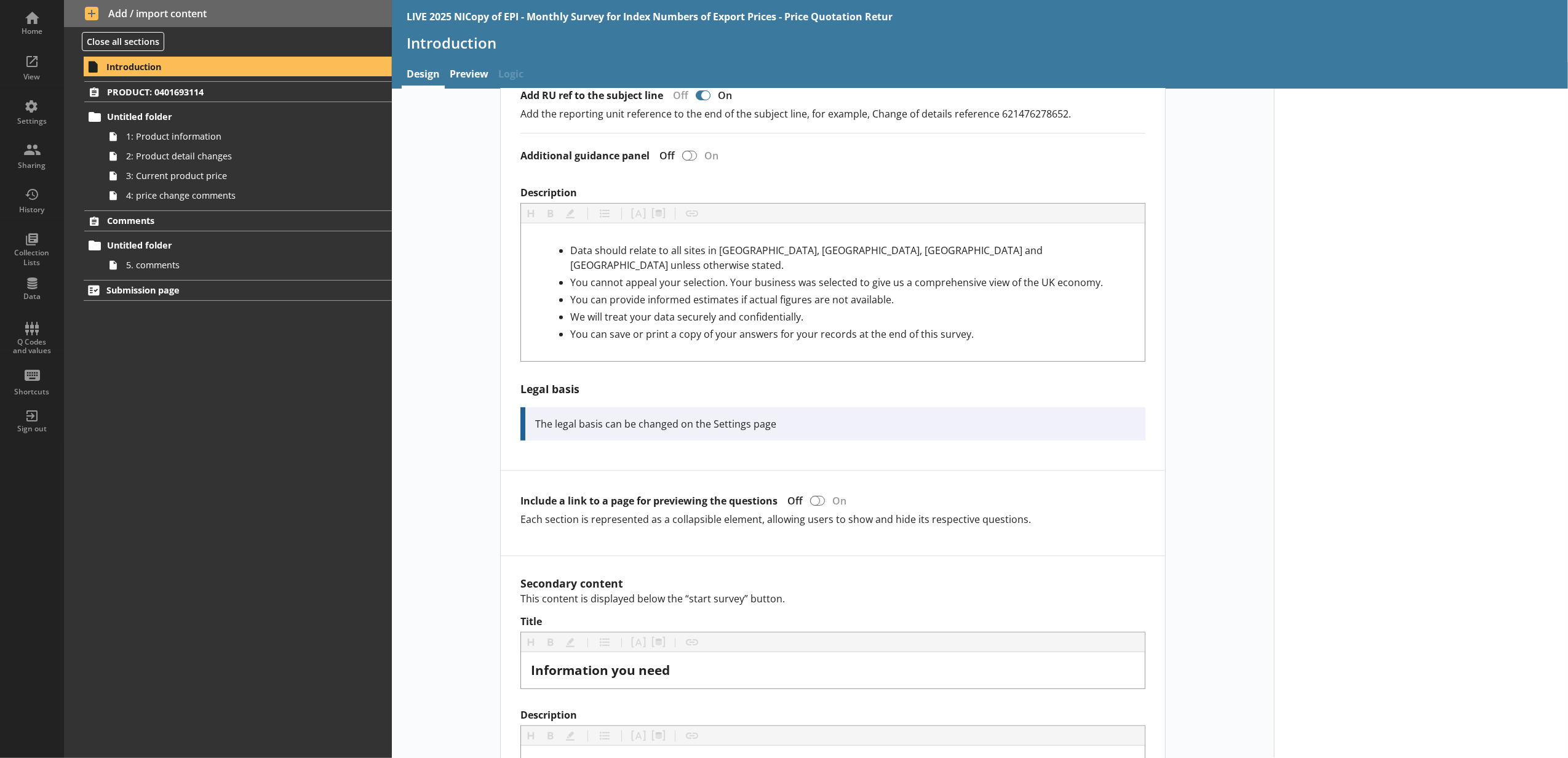
click at [467, 256] on div "icon-delete Created with Sketch. Delete Introduction content This content is di…" at bounding box center [833, 524] width 882 height 1667
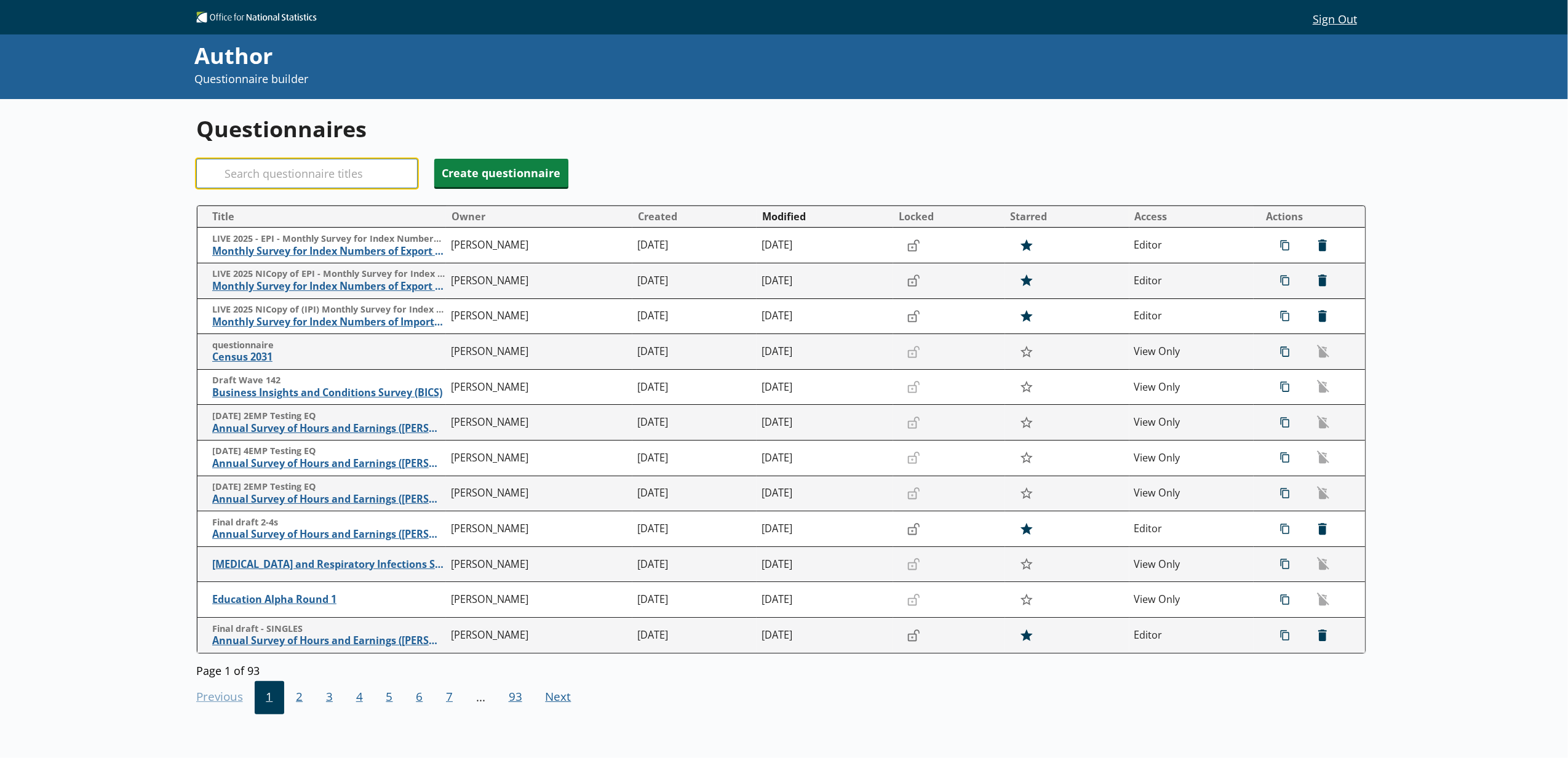
click at [256, 184] on input "Search" at bounding box center [307, 173] width 221 height 29
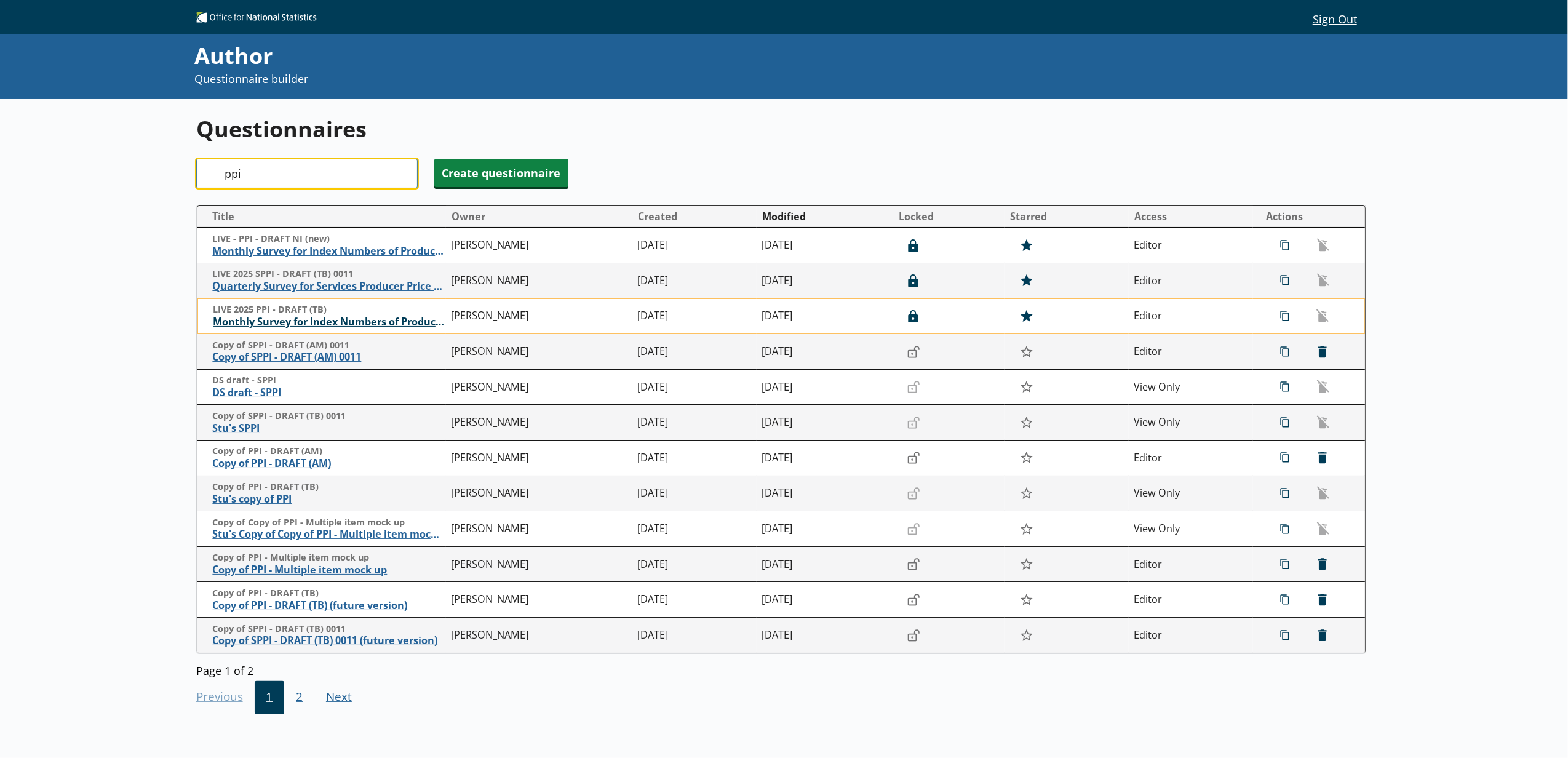
type input "ppi"
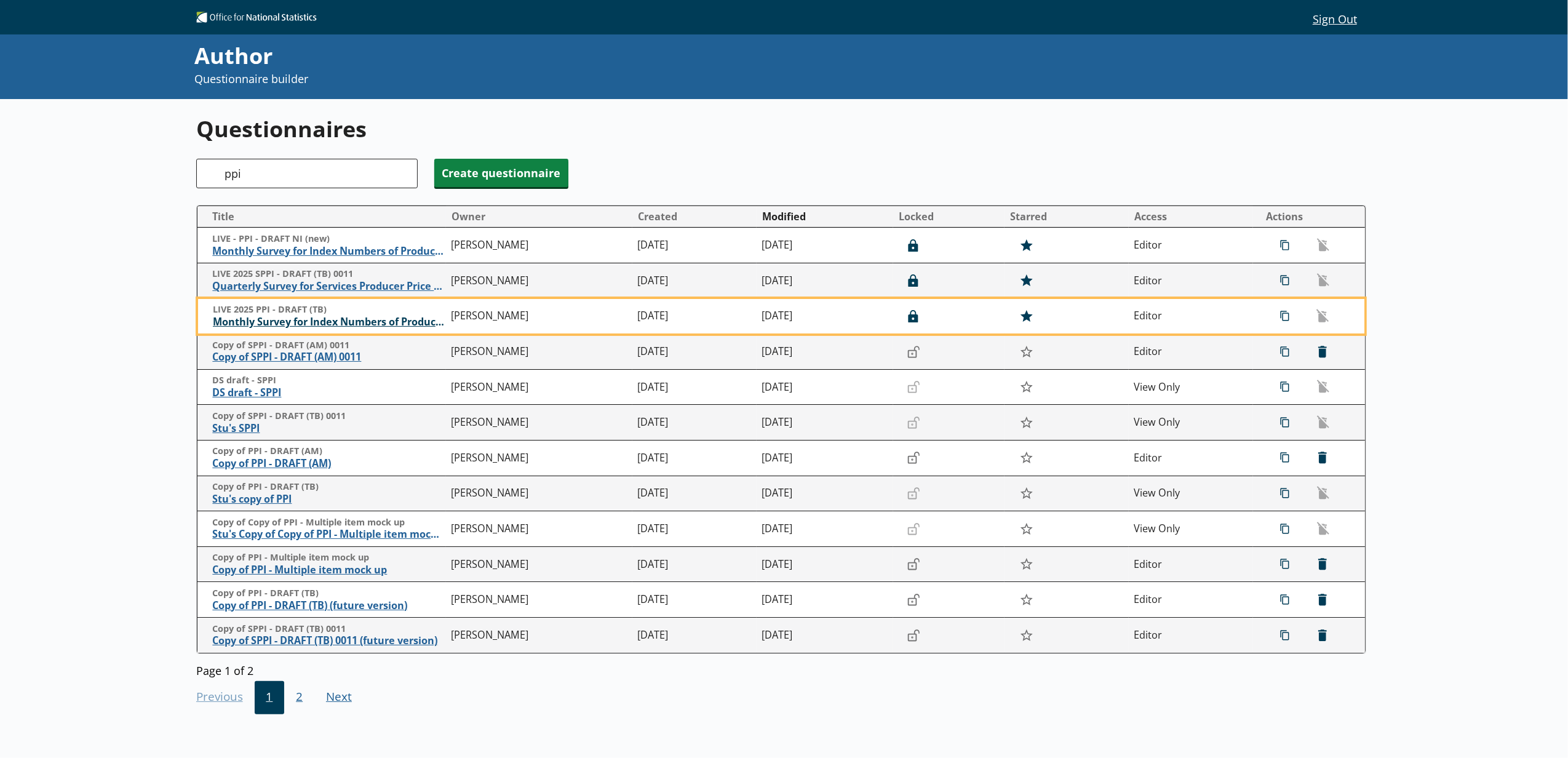
click at [296, 325] on span "Monthly Survey for Index Numbers of Producer Prices - Price Quotation Return" at bounding box center [329, 322] width 232 height 13
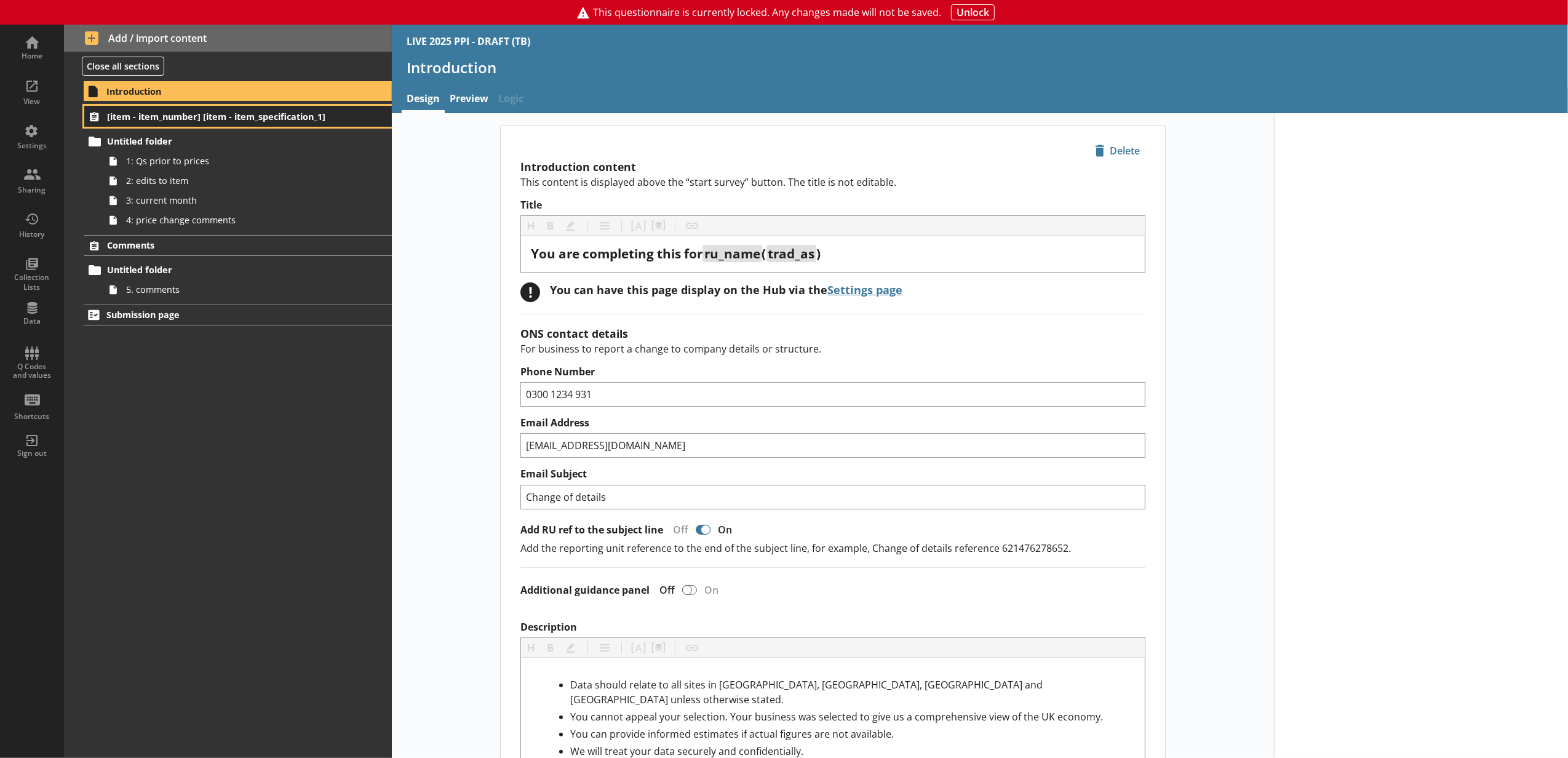
click at [257, 121] on span "[item - item_number] [item - item_specification_1]" at bounding box center [219, 116] width 224 height 11
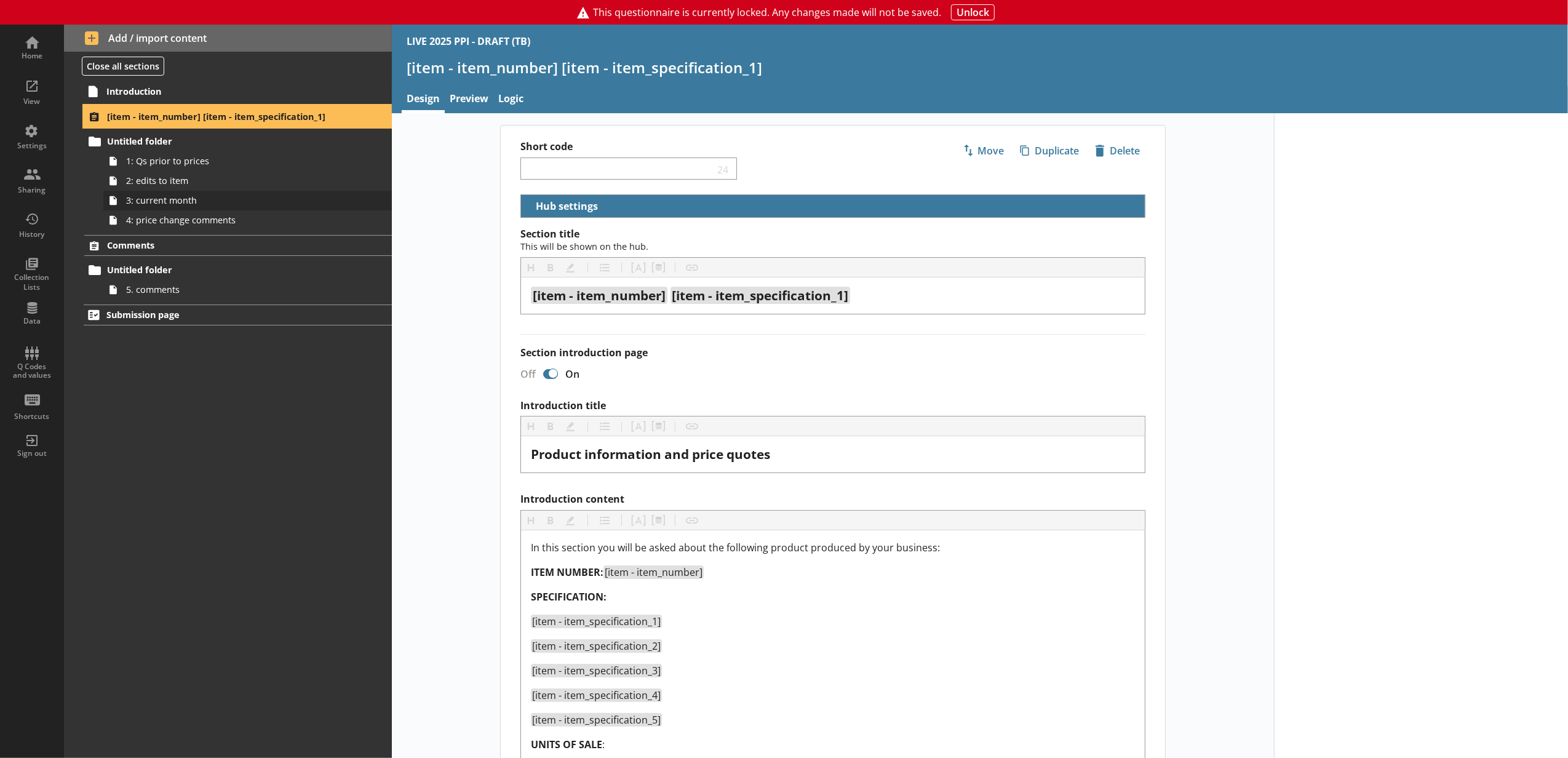
select select "373987ac-643d-478b-8d41-b39cbca33528"
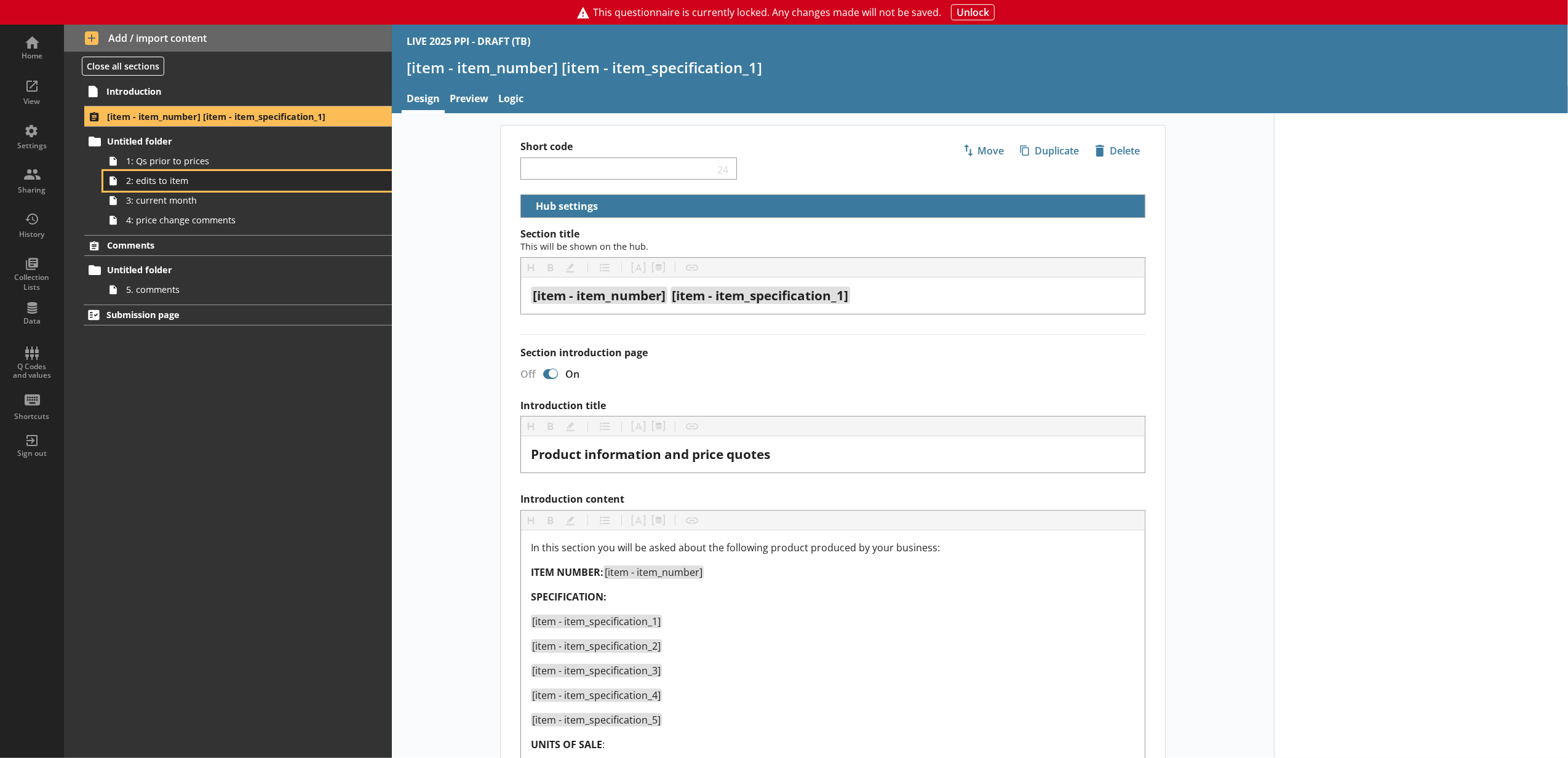
click at [281, 188] on link "2: edits to item" at bounding box center [248, 181] width 289 height 20
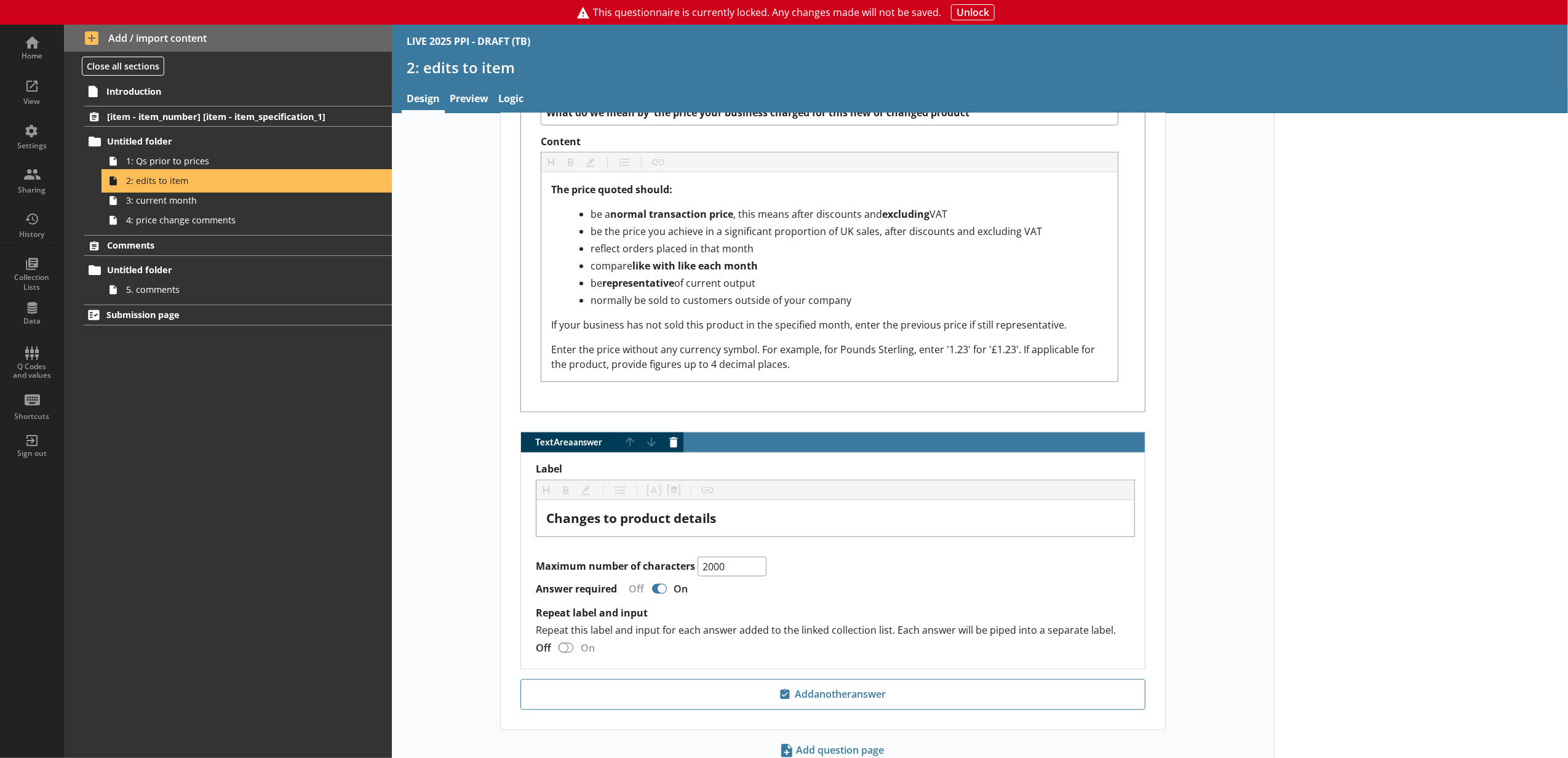
scroll to position [1292, 0]
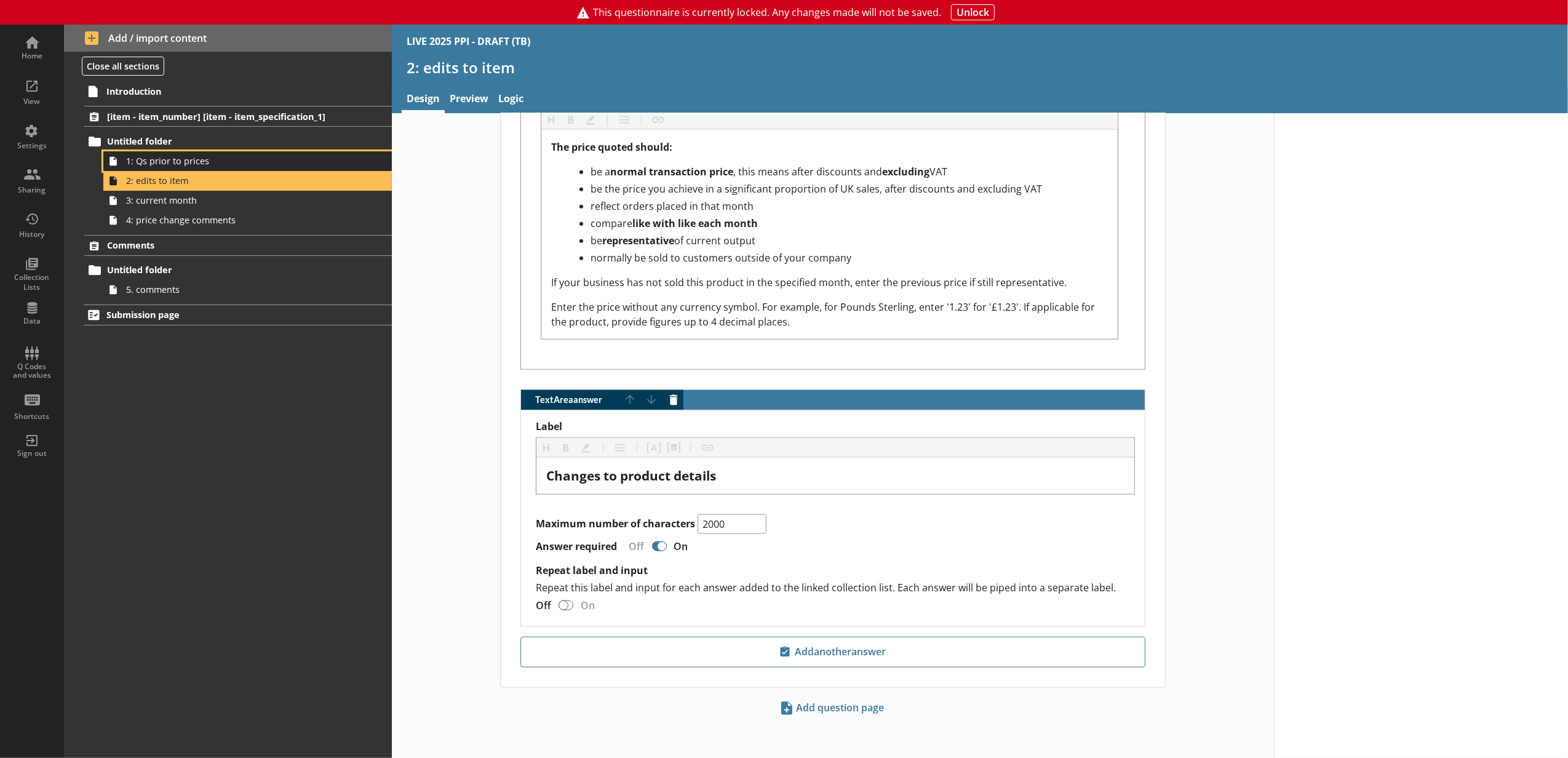
click at [196, 161] on span "1: Qs prior to prices" at bounding box center [231, 161] width 210 height 11
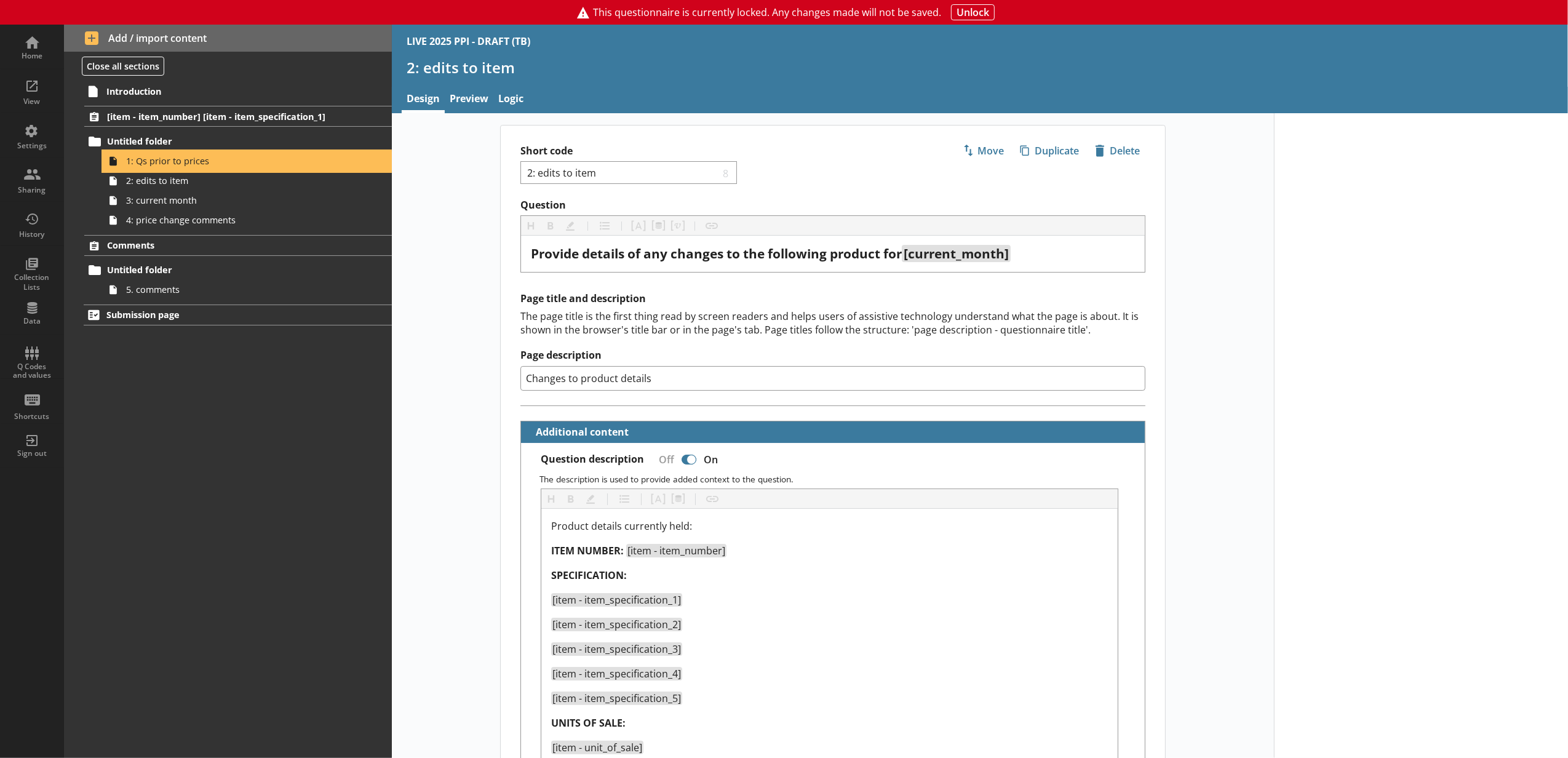
type textarea "x"
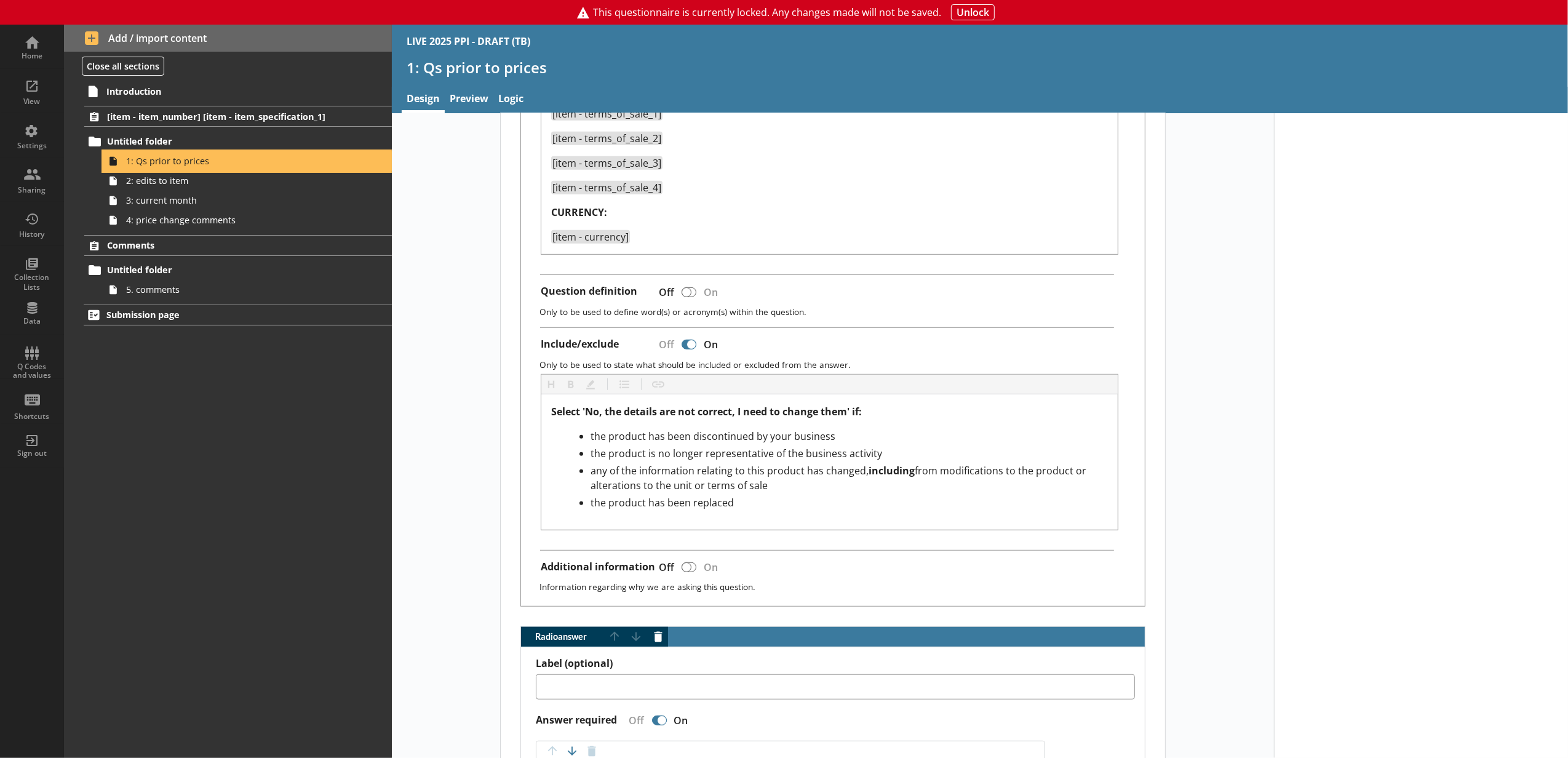
scroll to position [957, 0]
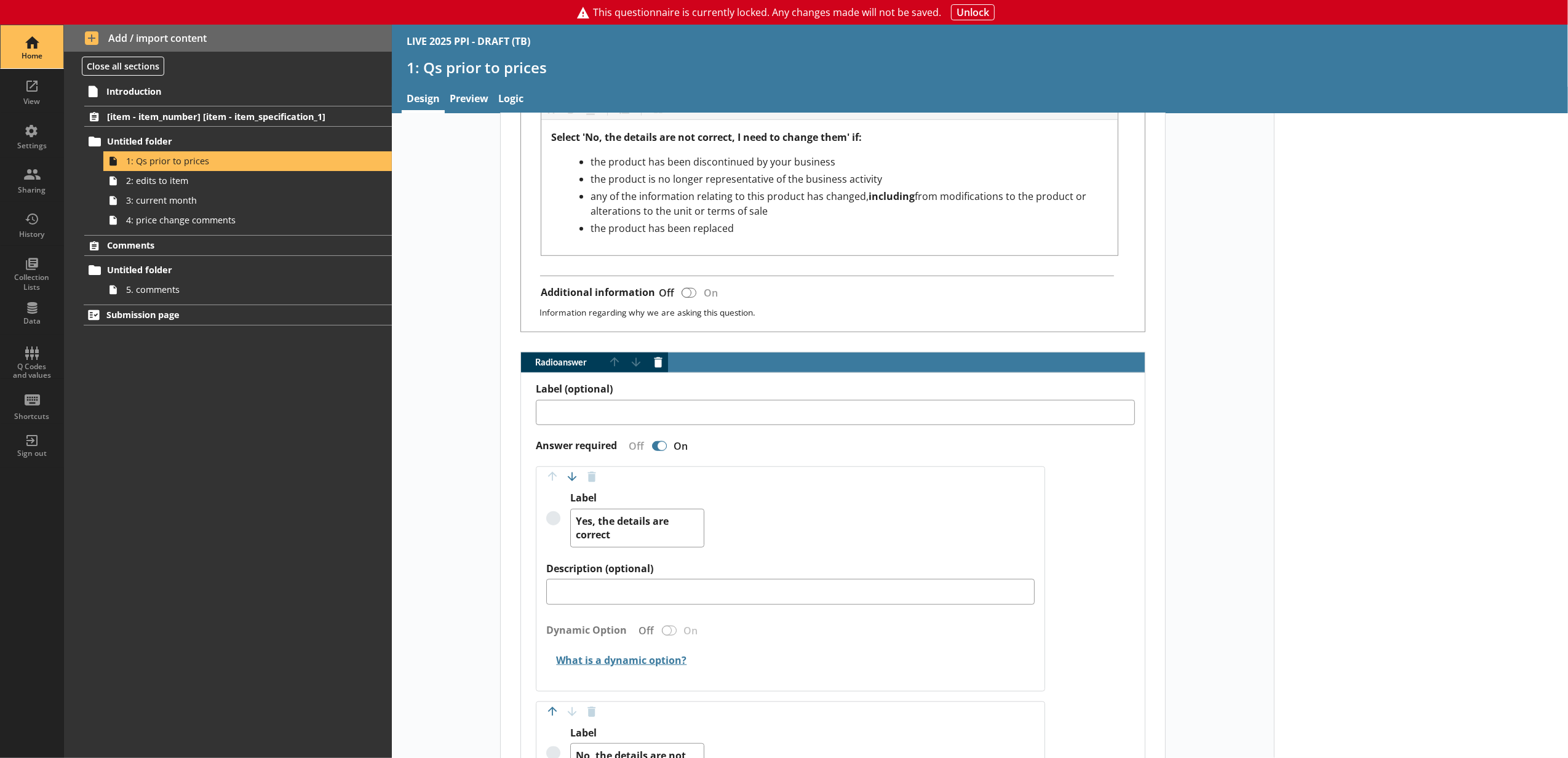
click at [44, 64] on div "Home" at bounding box center [32, 46] width 43 height 43
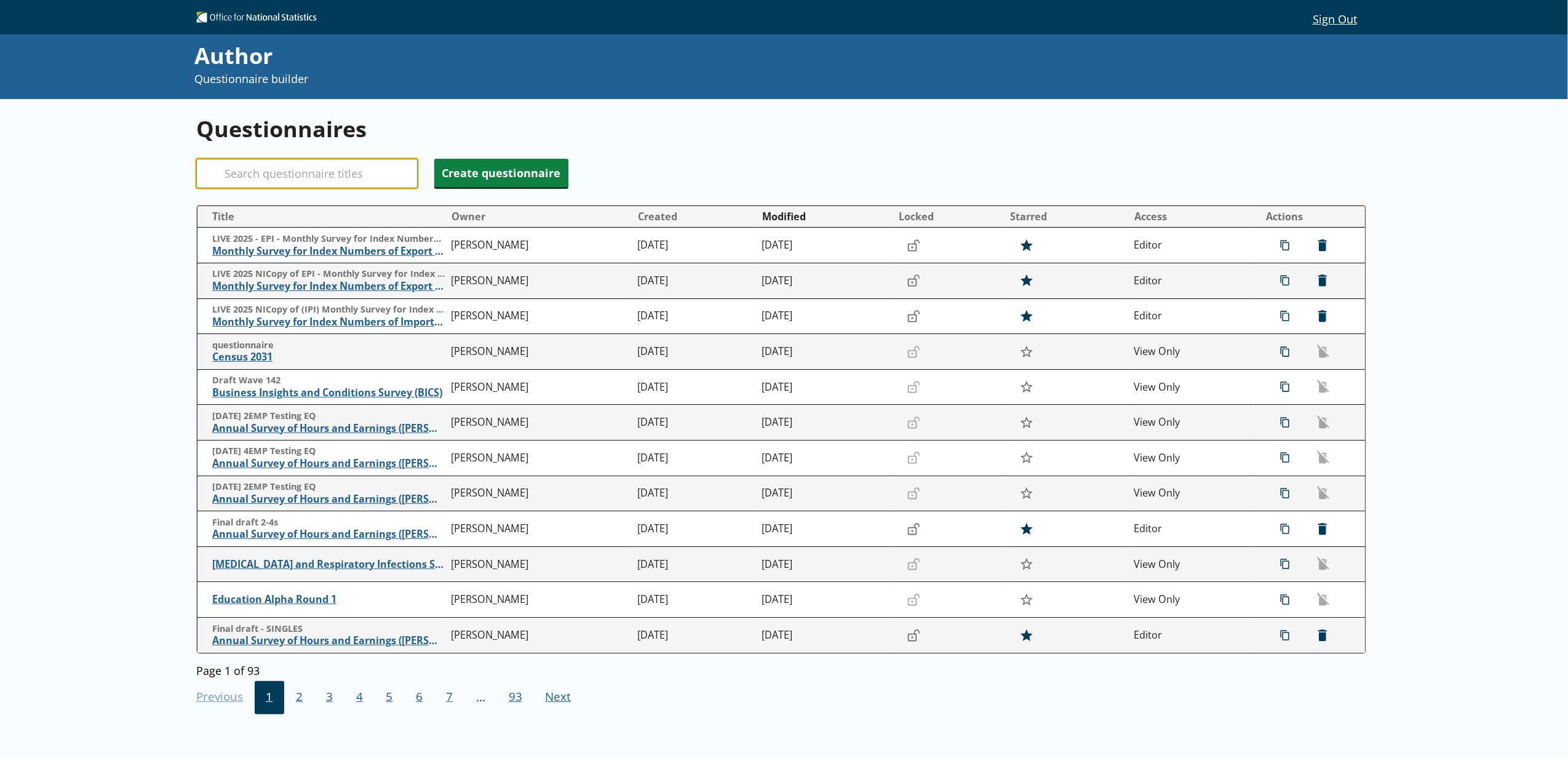
click at [376, 188] on input "Search" at bounding box center [307, 173] width 221 height 29
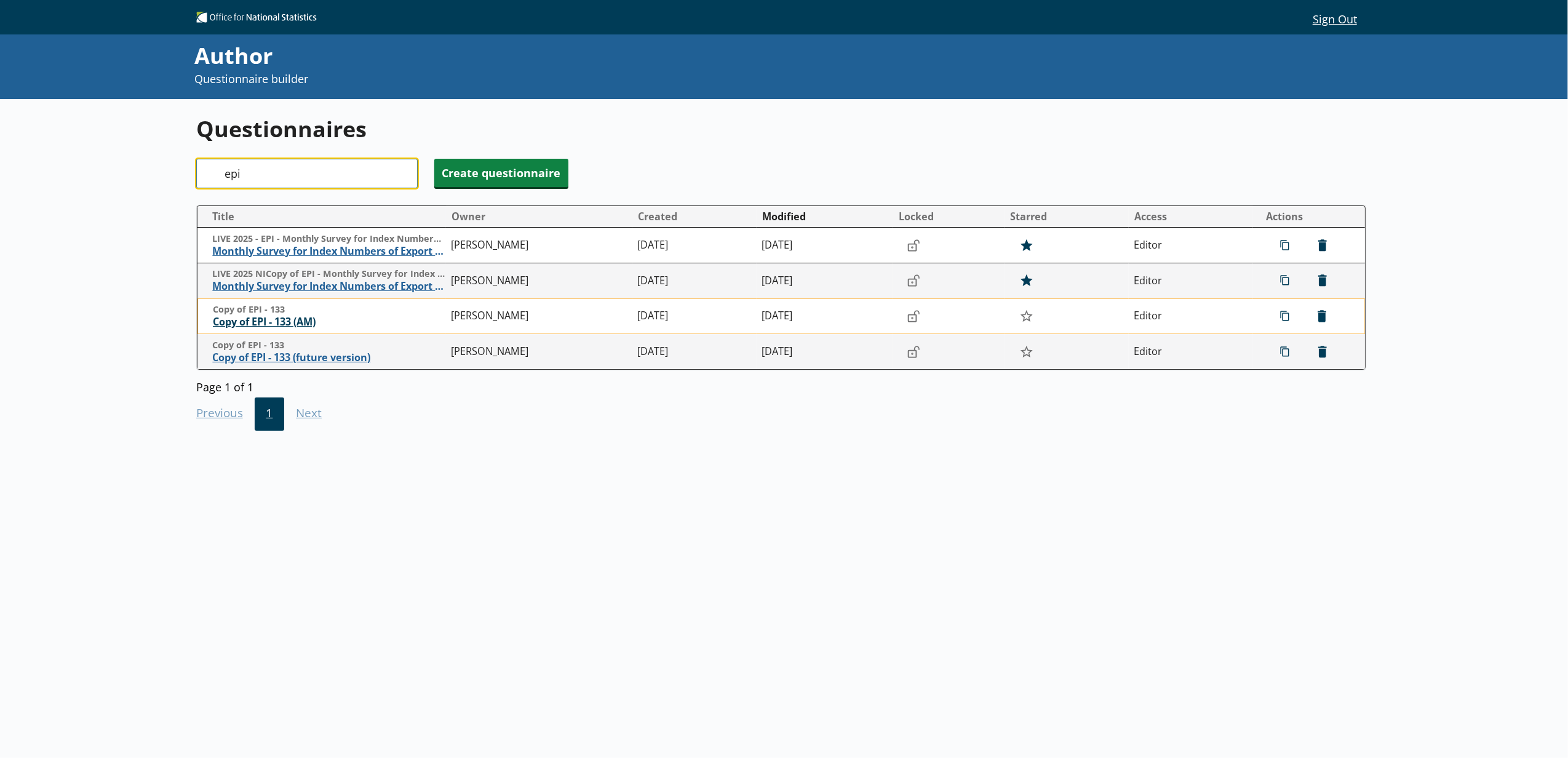
type input "epi"
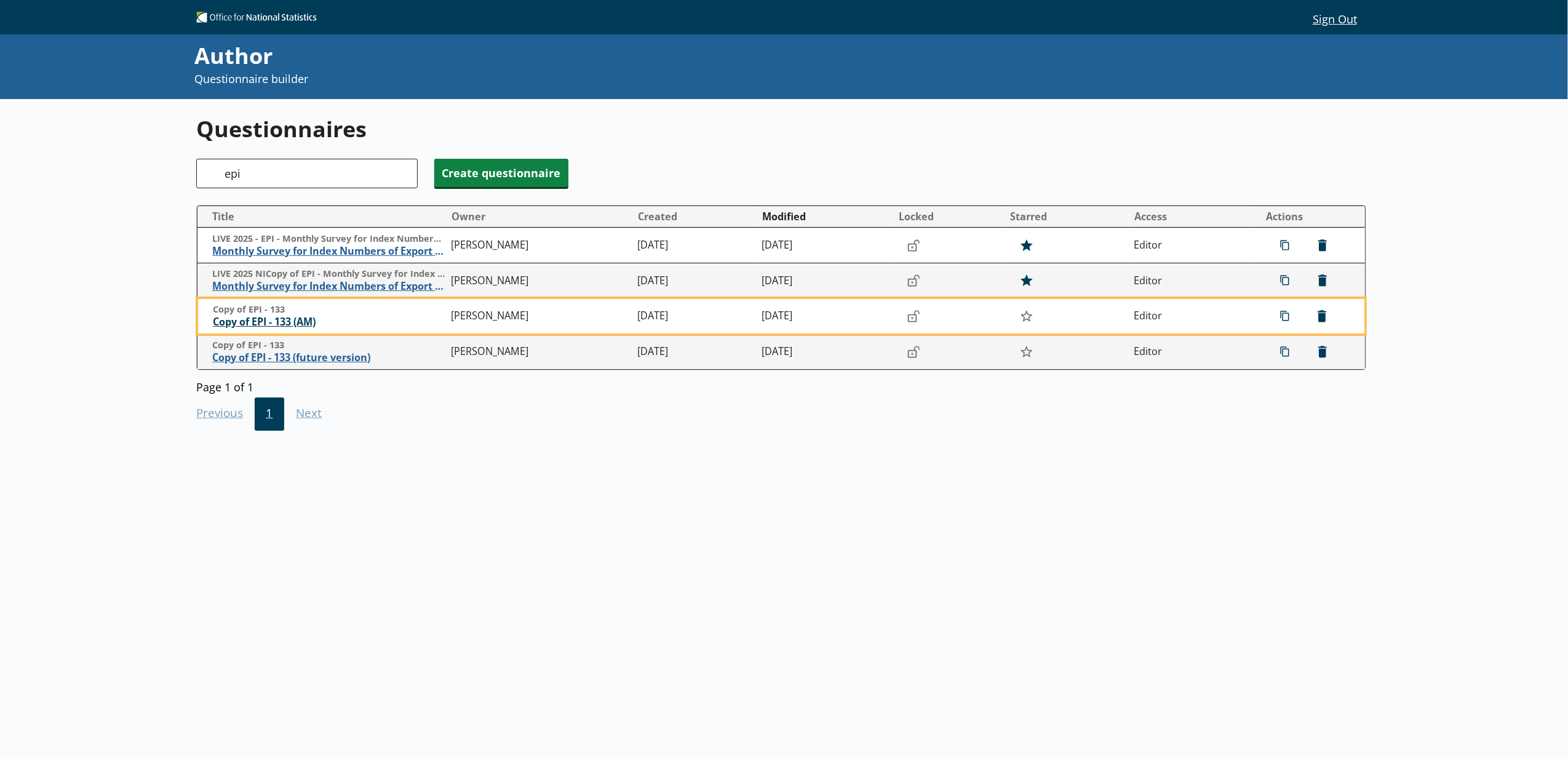
click at [288, 322] on span "Copy of EPI - 133 (AM)" at bounding box center [329, 322] width 232 height 13
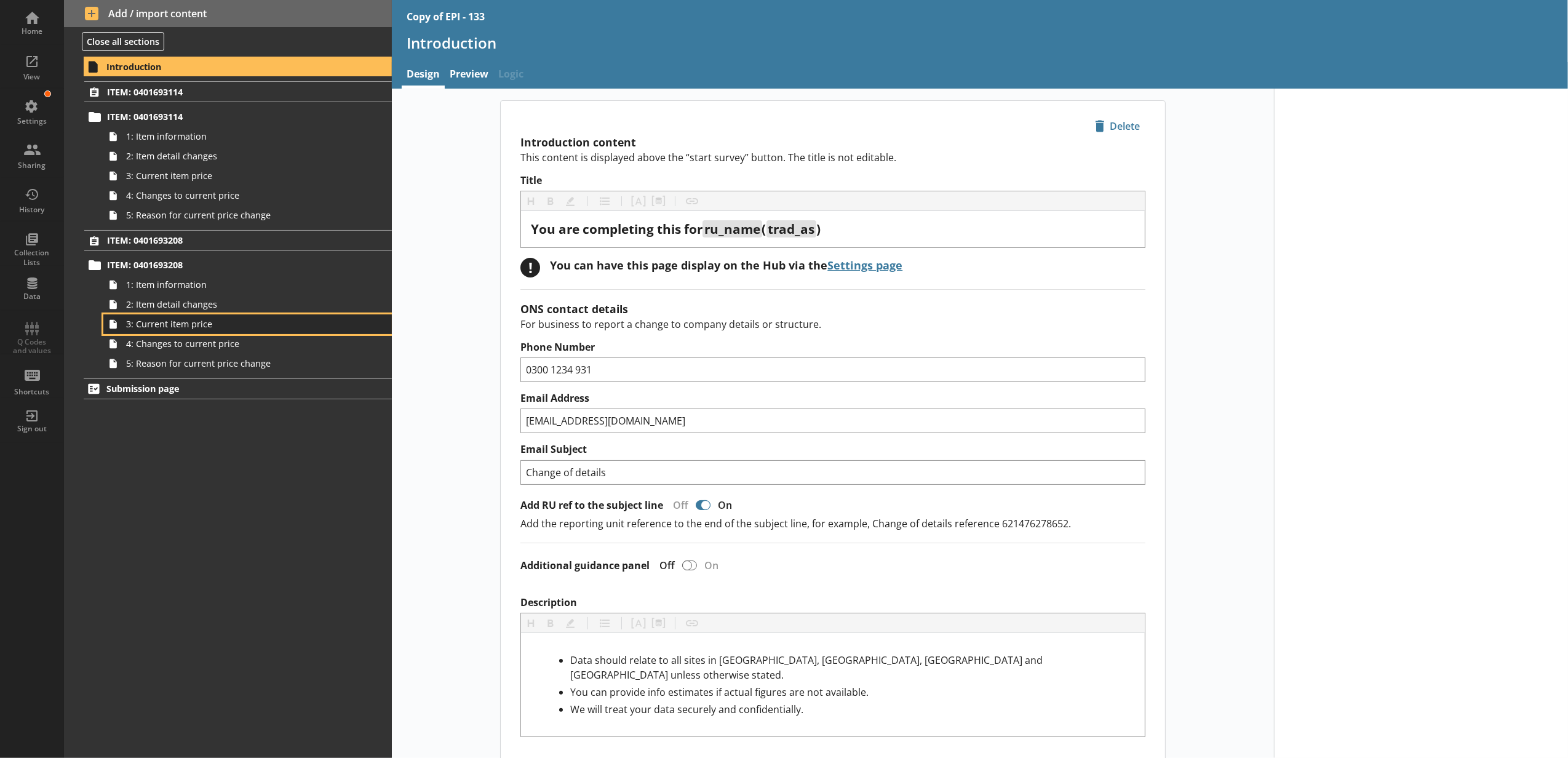
click at [228, 326] on span "3: Current item price" at bounding box center [231, 324] width 210 height 11
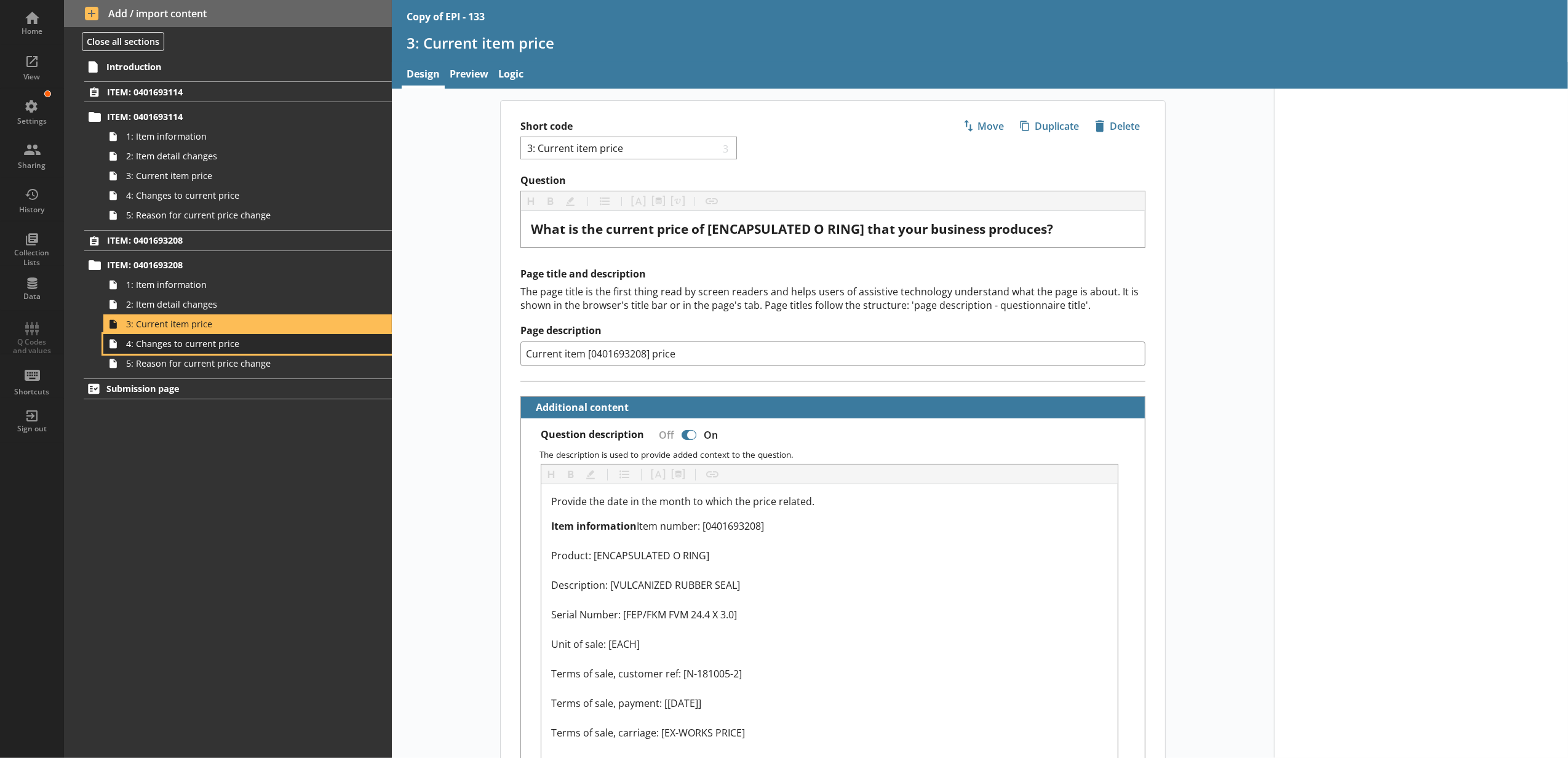
click at [228, 341] on span "4: Changes to current price" at bounding box center [231, 344] width 210 height 11
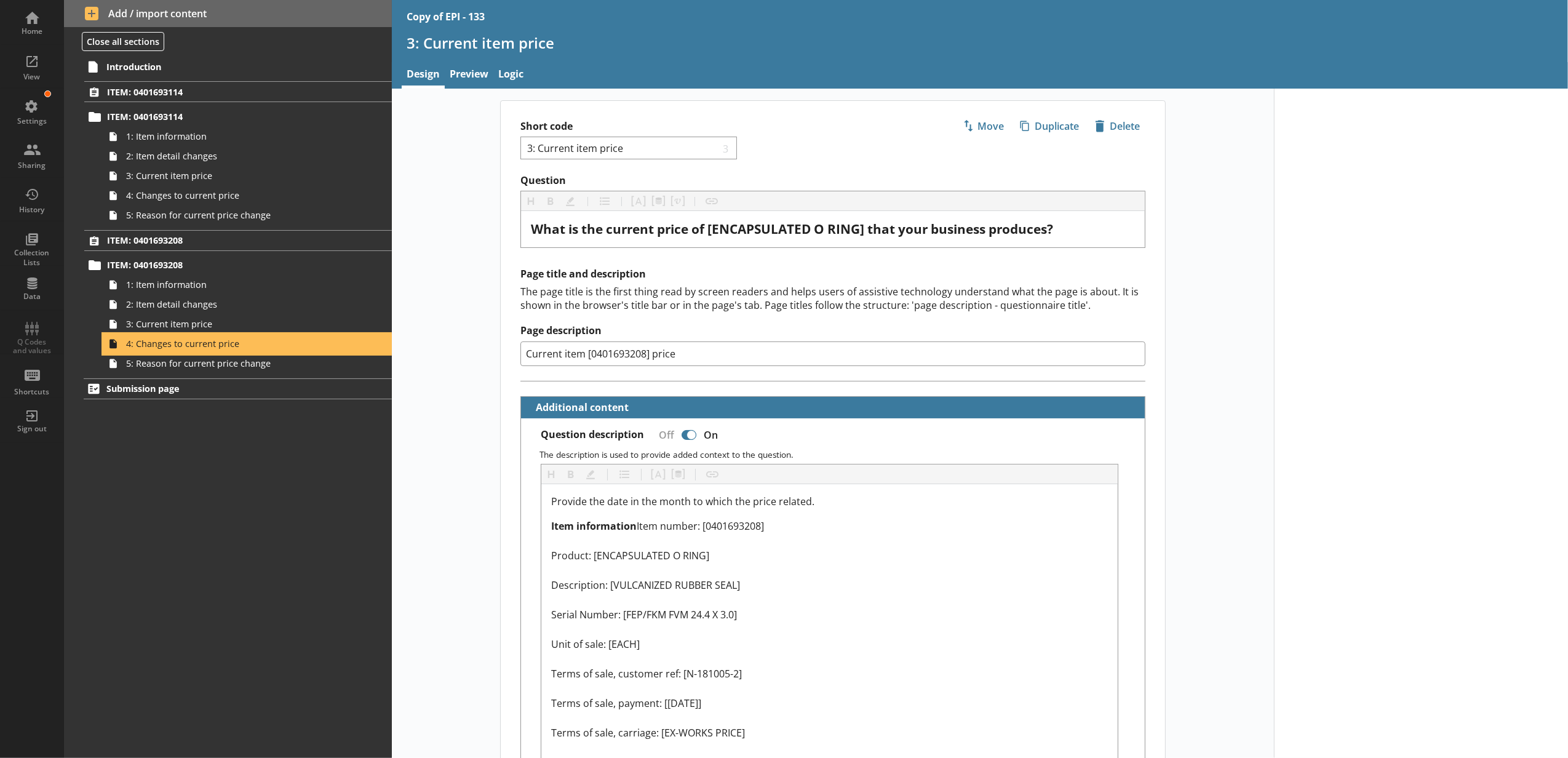
type textarea "x"
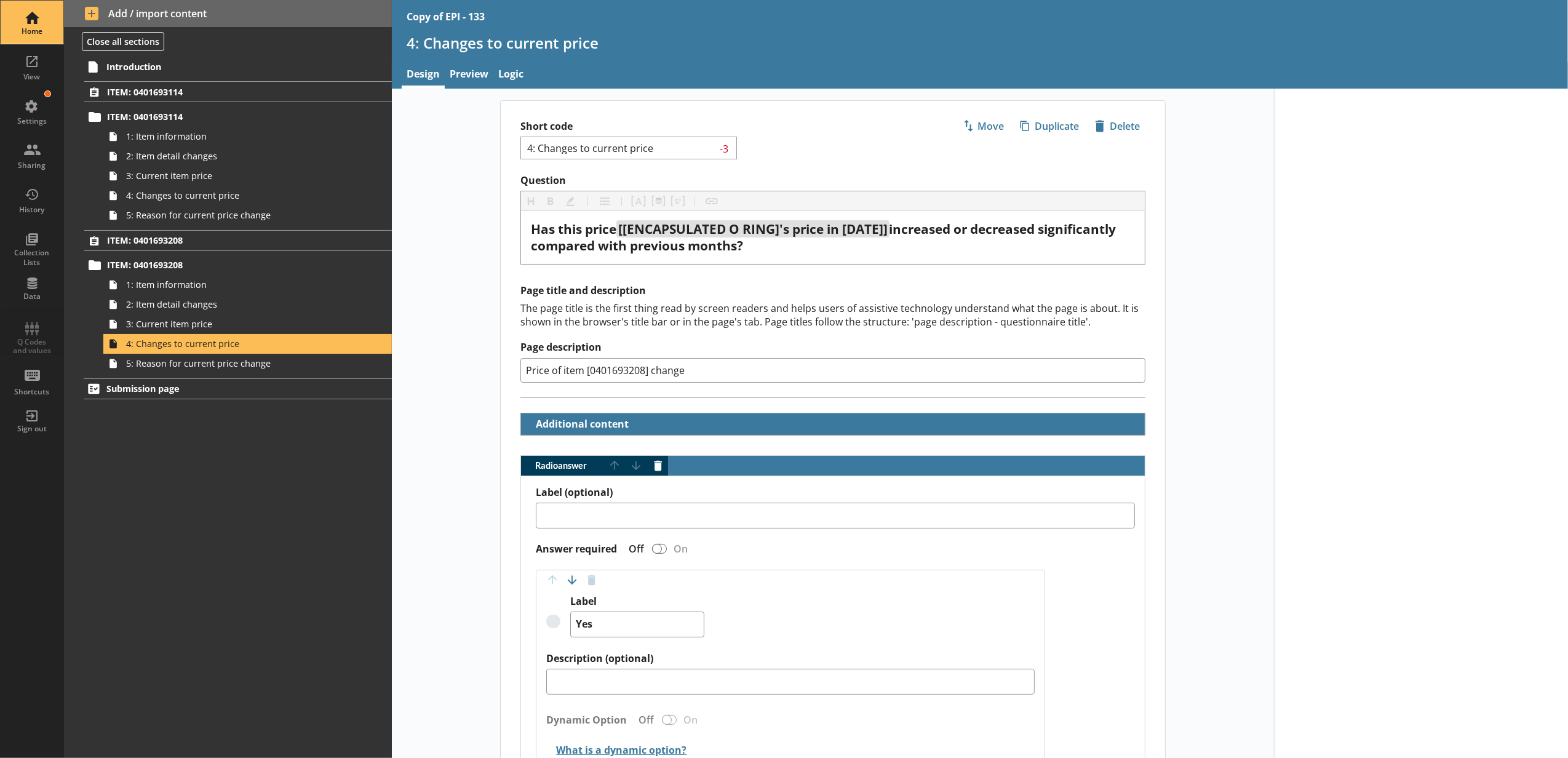
click at [23, 34] on div "Home" at bounding box center [32, 31] width 43 height 10
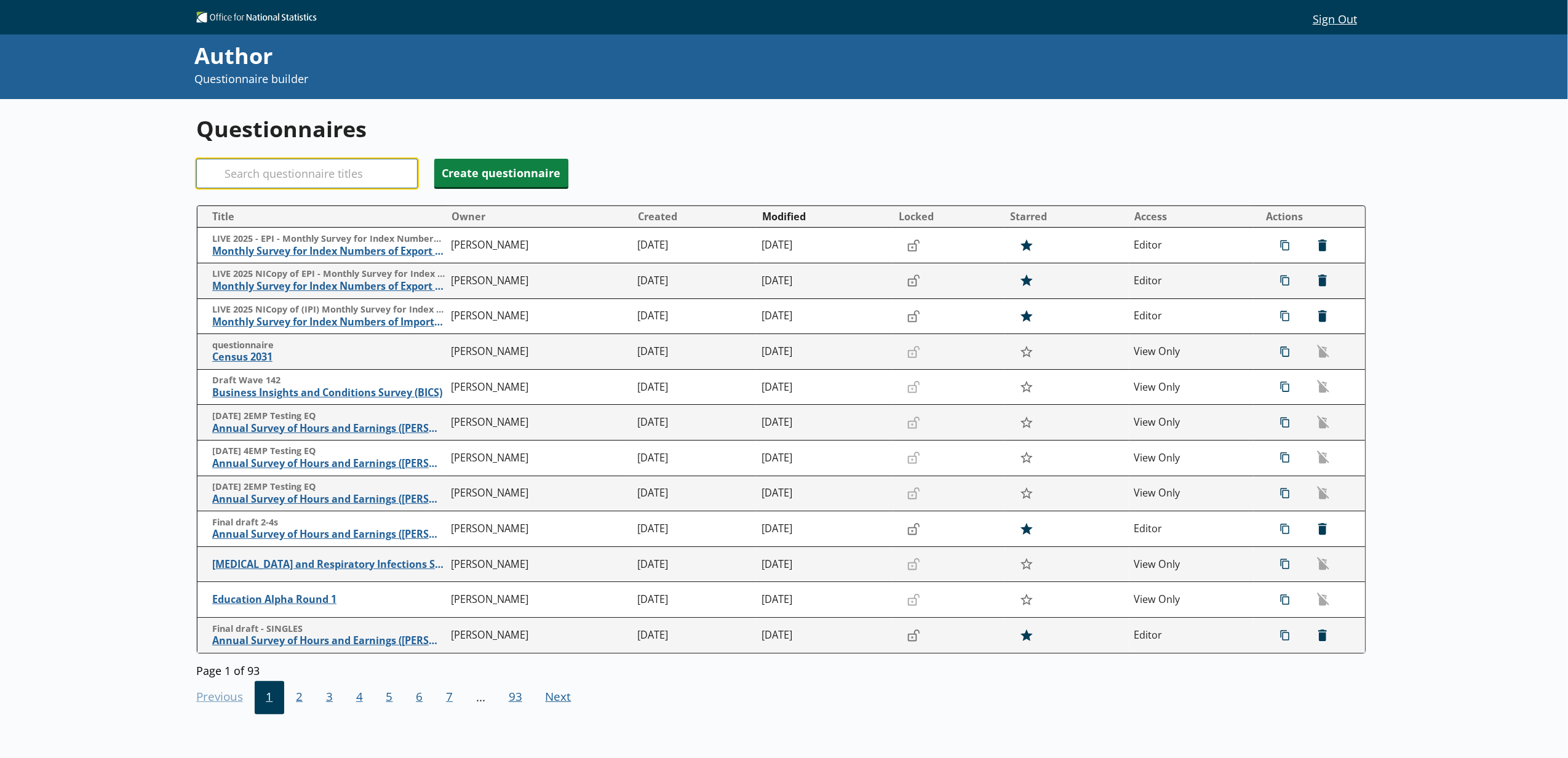
click at [252, 184] on input "Search" at bounding box center [307, 173] width 221 height 29
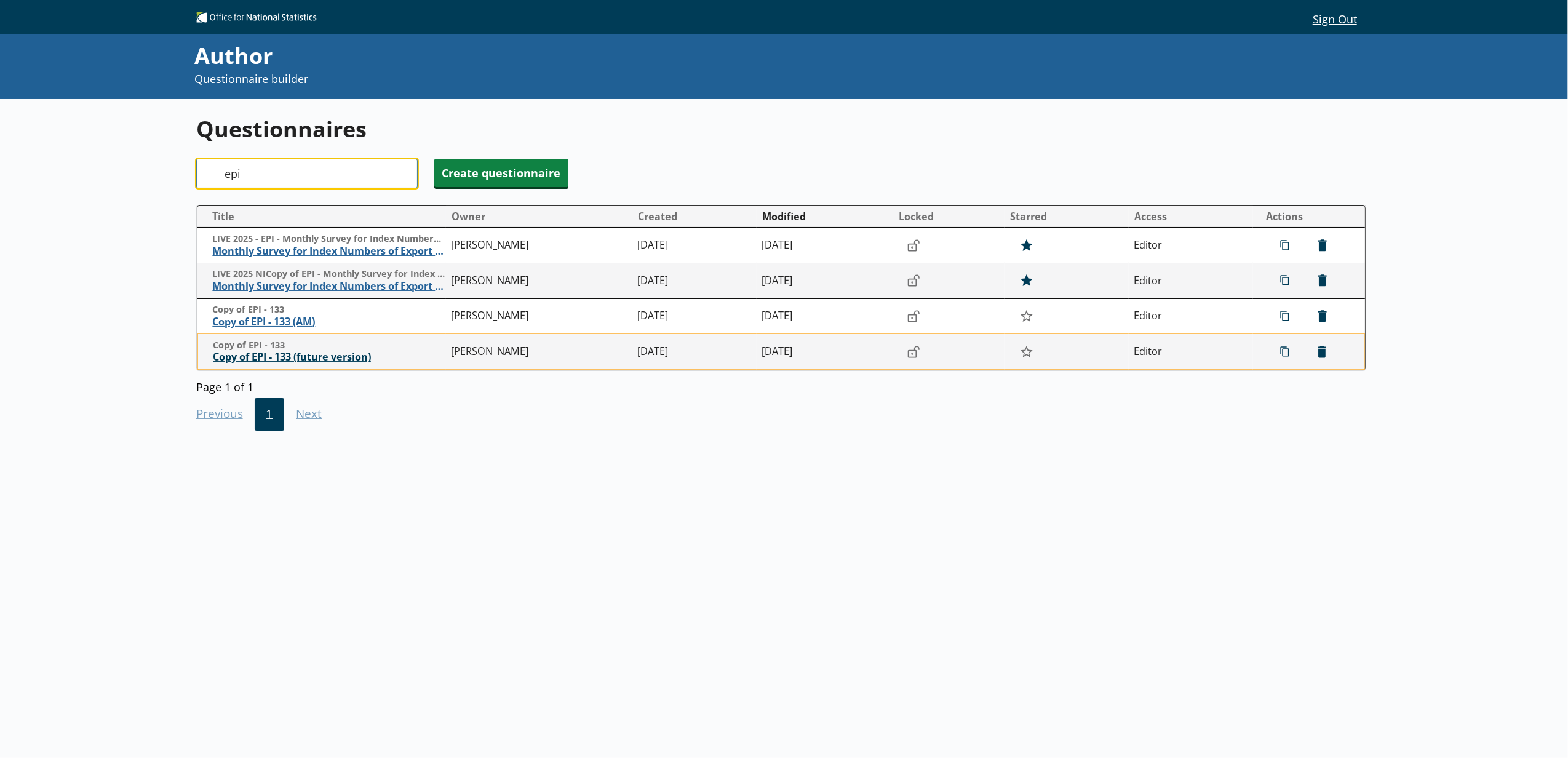
type input "epi"
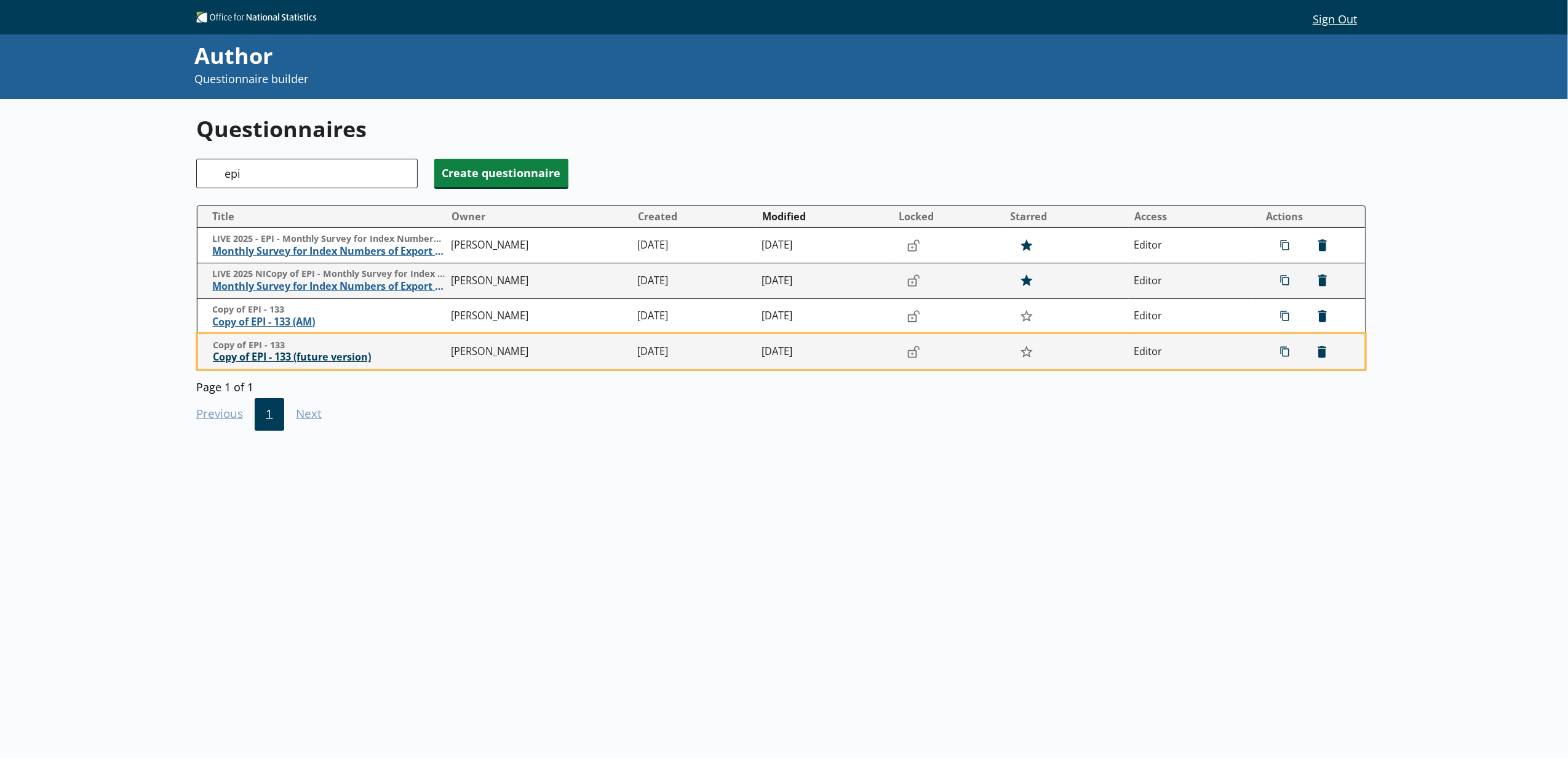
click at [346, 354] on span "Copy of EPI - 133 (future version)" at bounding box center [329, 357] width 232 height 13
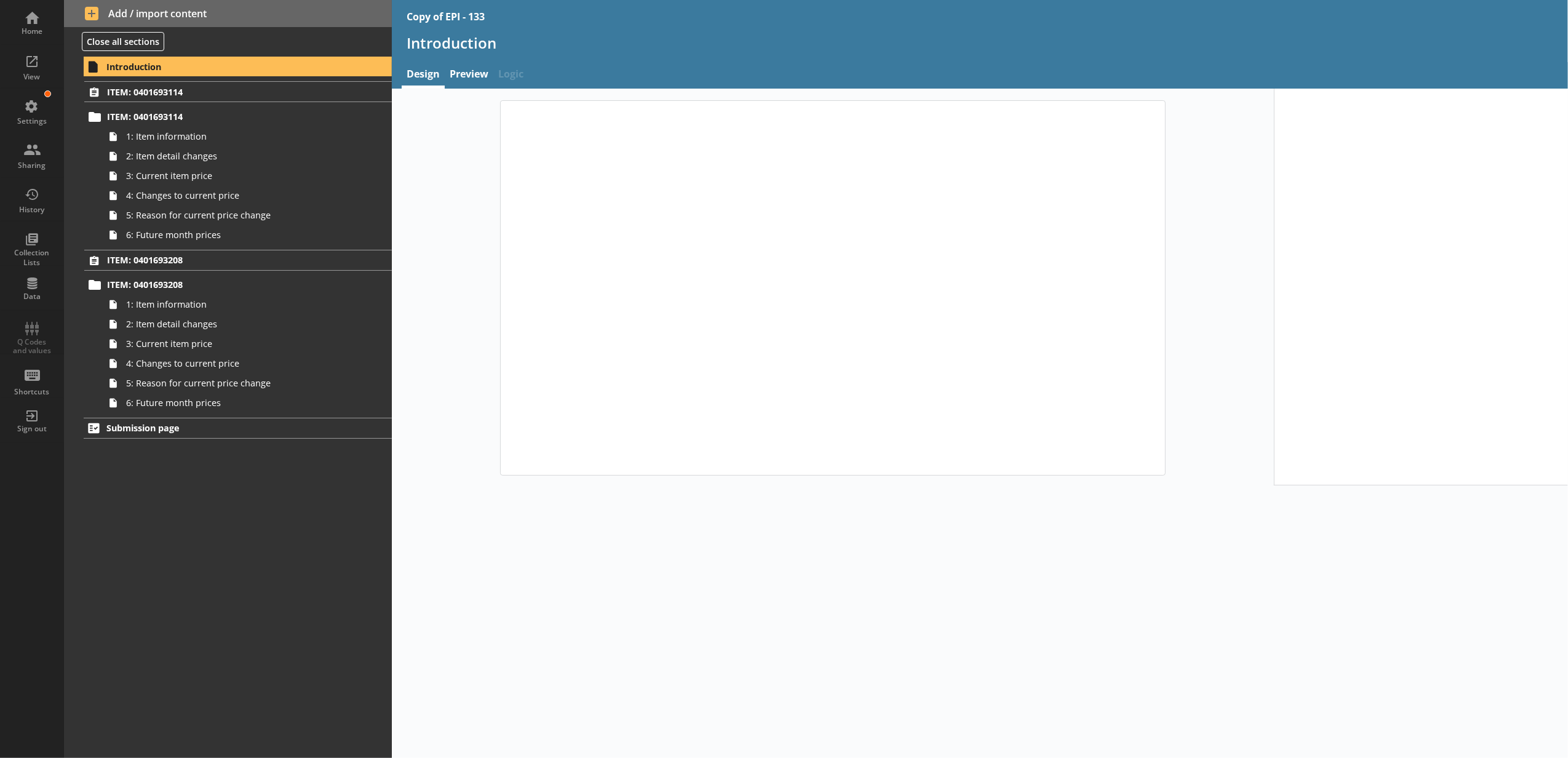
type textarea "x"
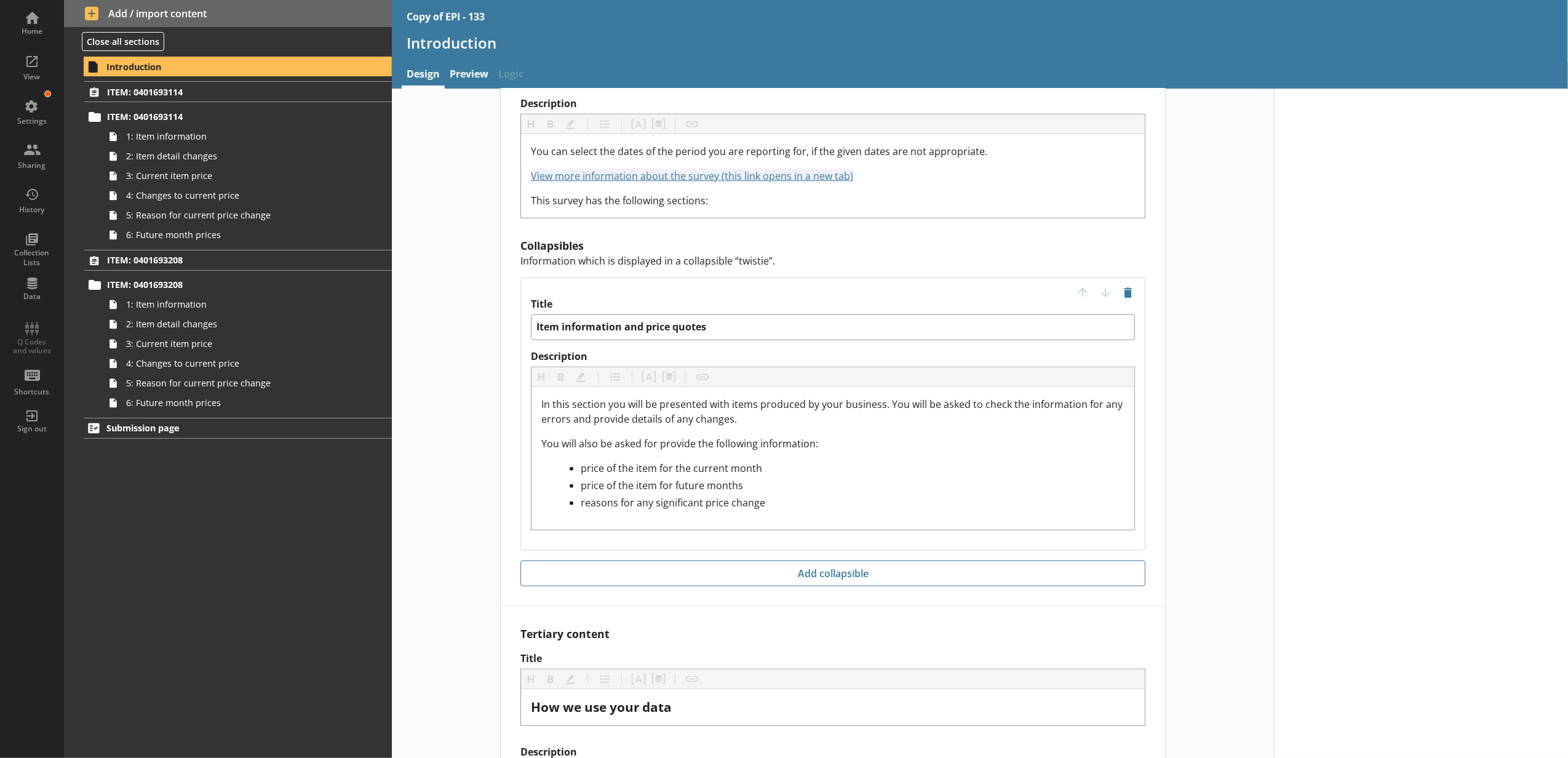
scroll to position [582, 0]
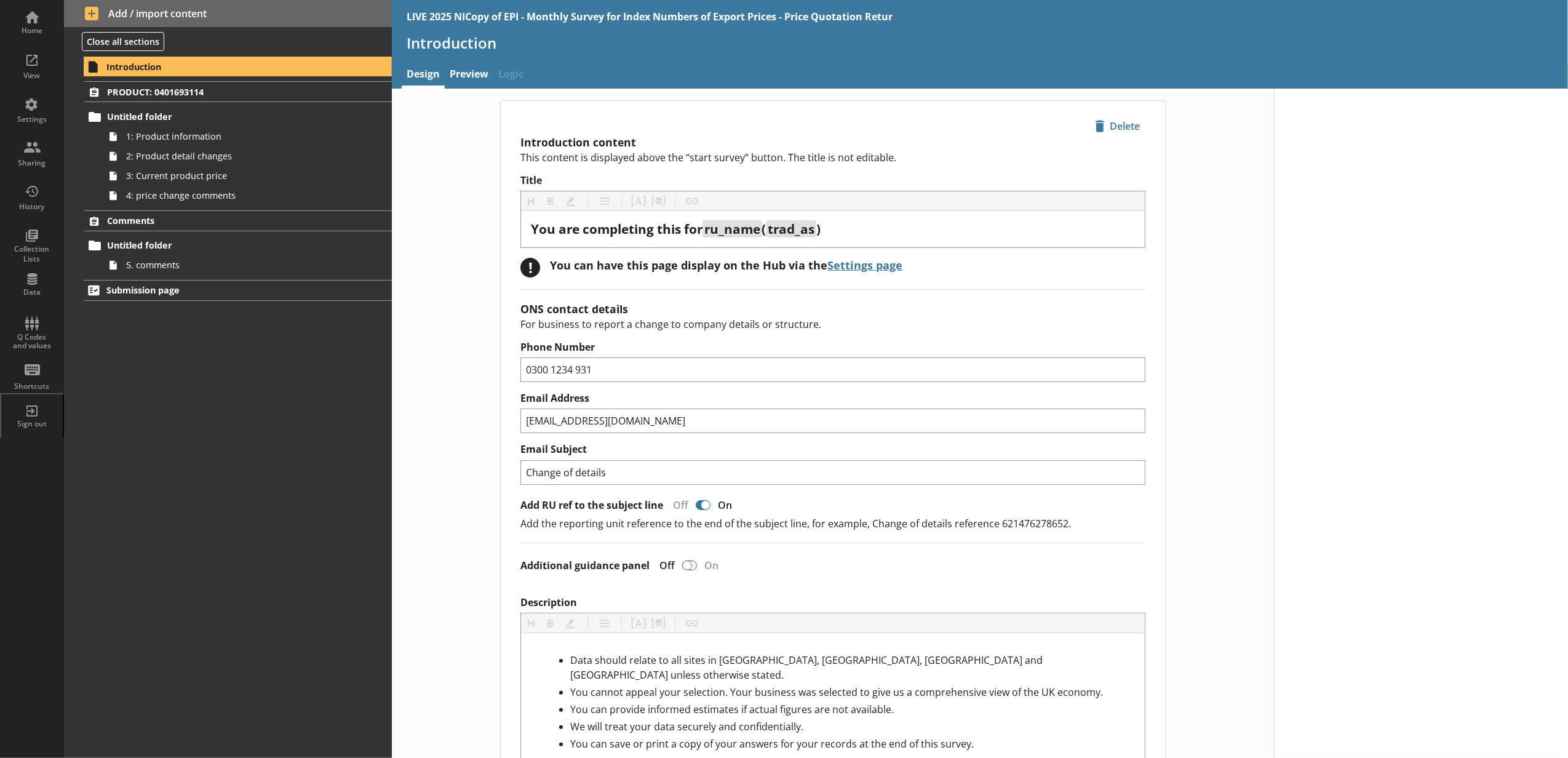
scroll to position [273, 0]
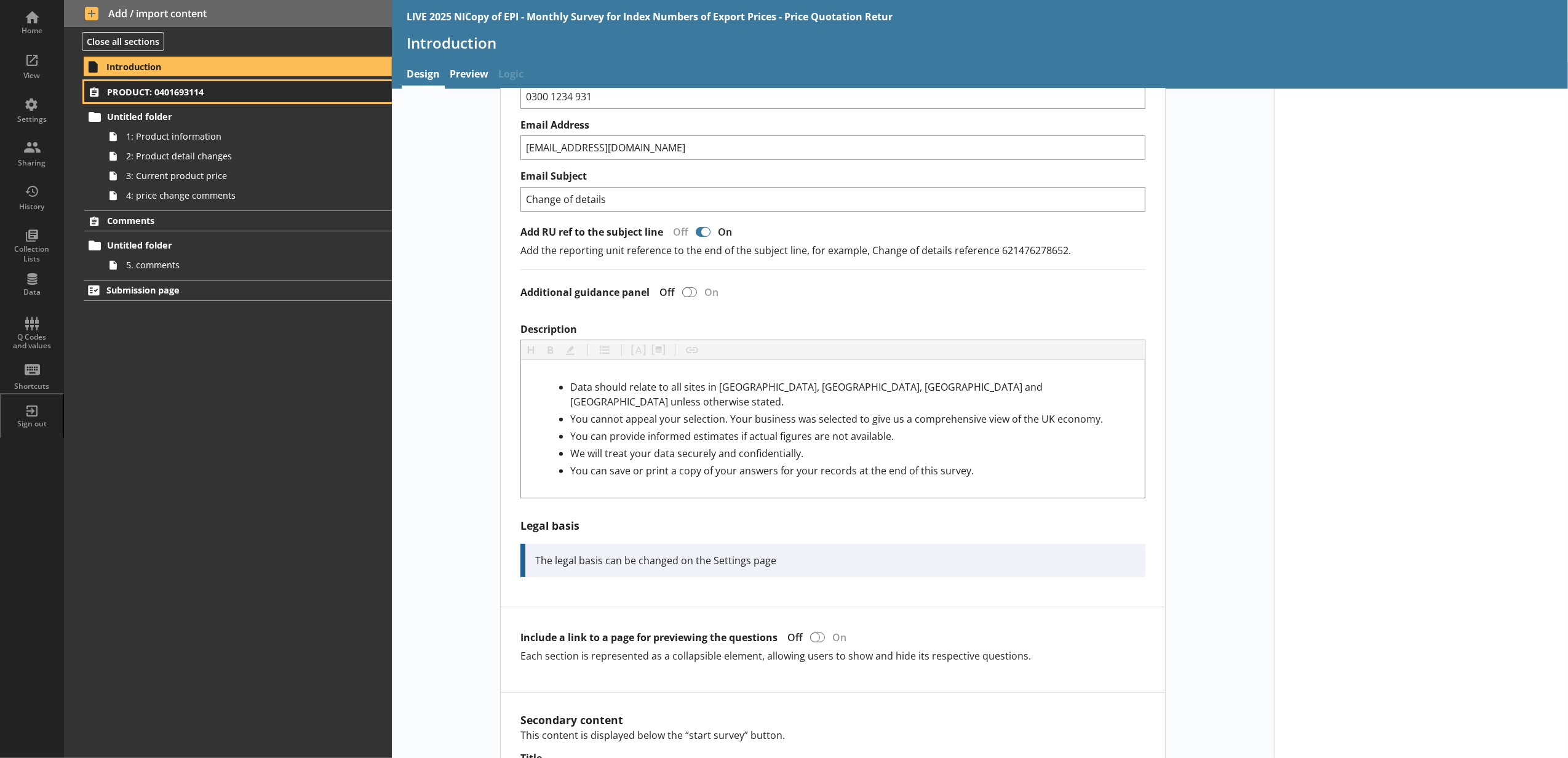
click at [267, 96] on span "PRODUCT: 0401693114" at bounding box center [219, 92] width 224 height 11
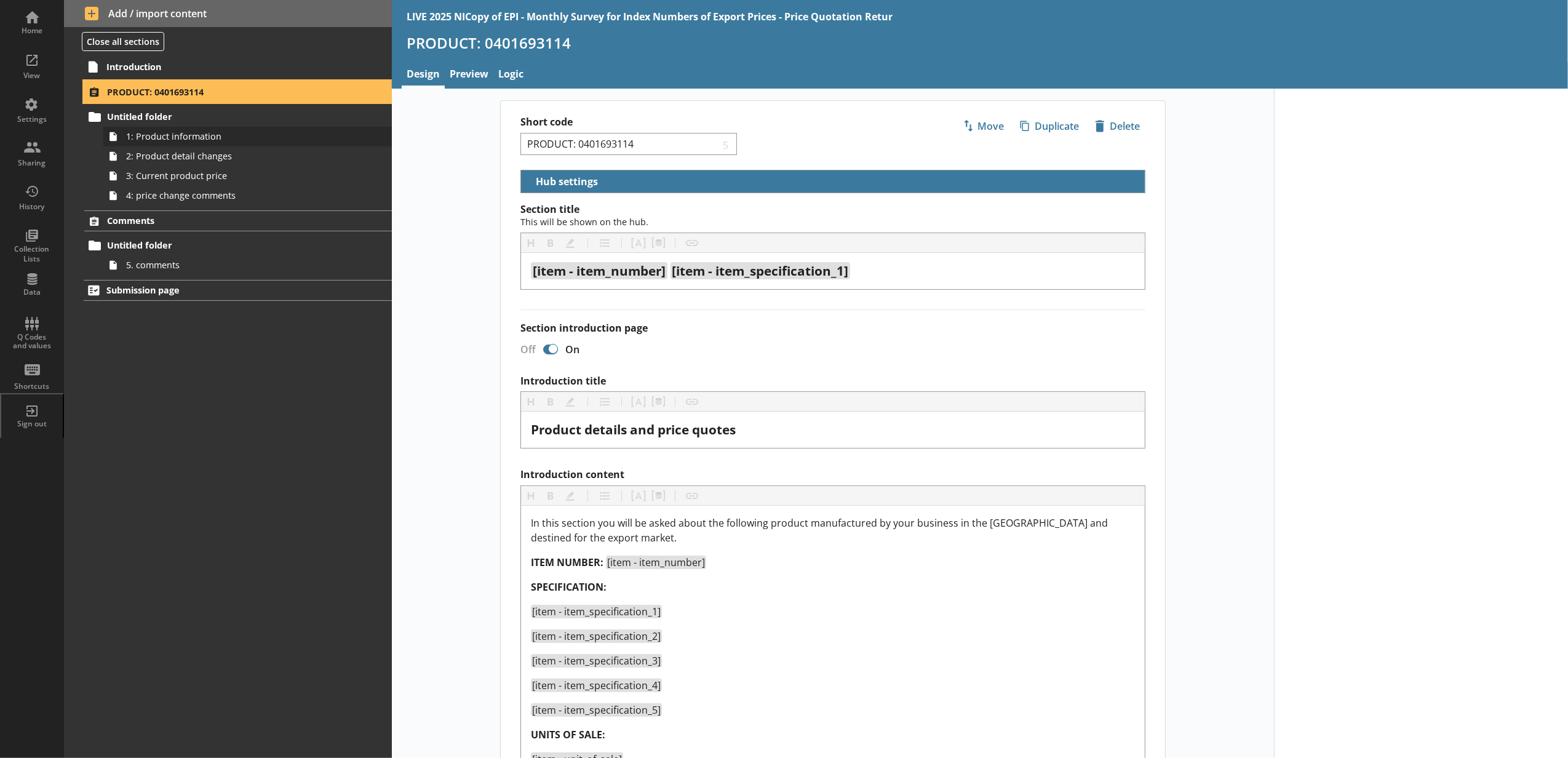
select select "5d514584-2e6d-4149-86df-4889fd375b9d"
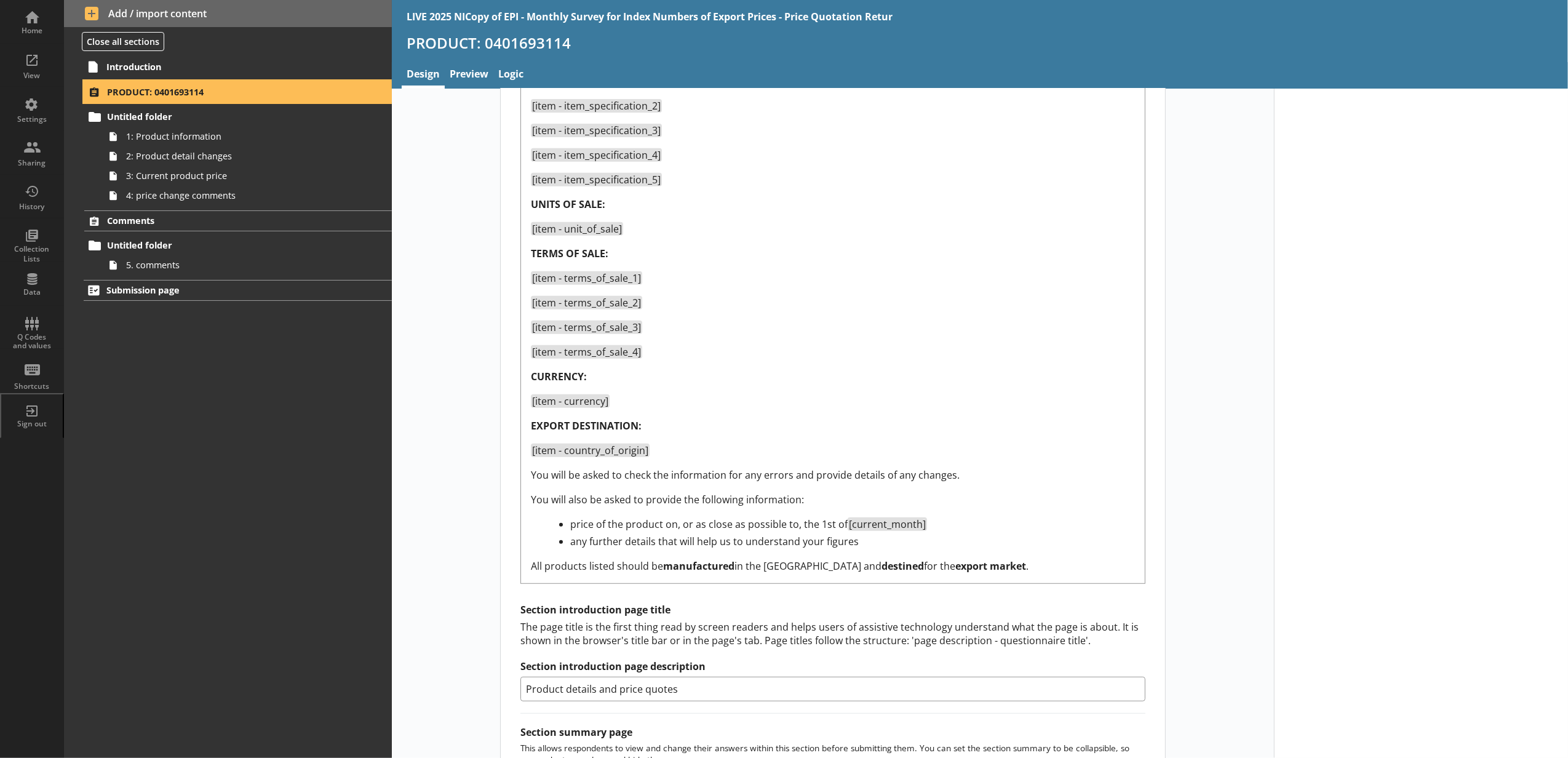
scroll to position [547, 0]
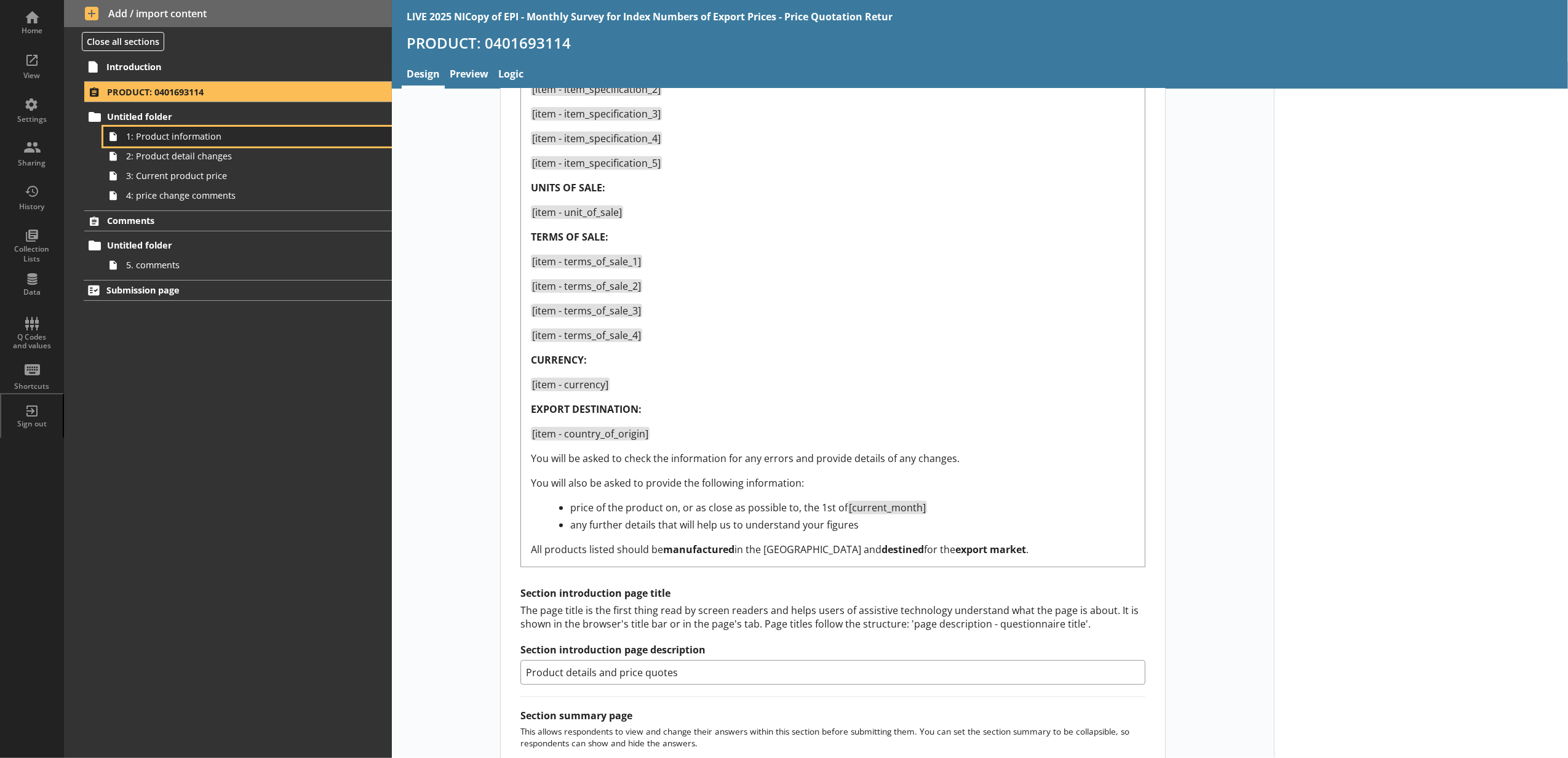
click at [273, 131] on span "1: Product information" at bounding box center [231, 136] width 210 height 11
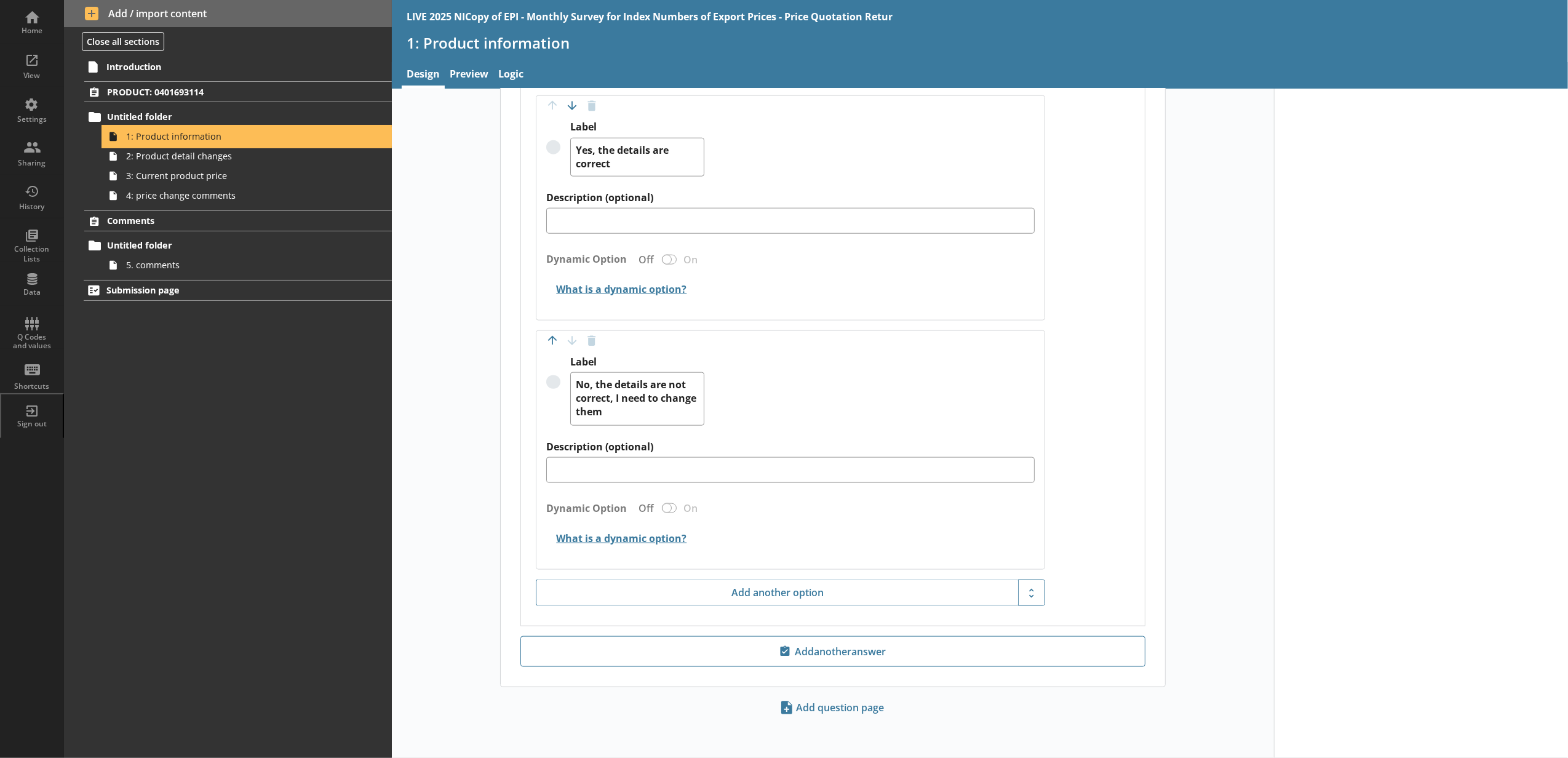
scroll to position [1222, 0]
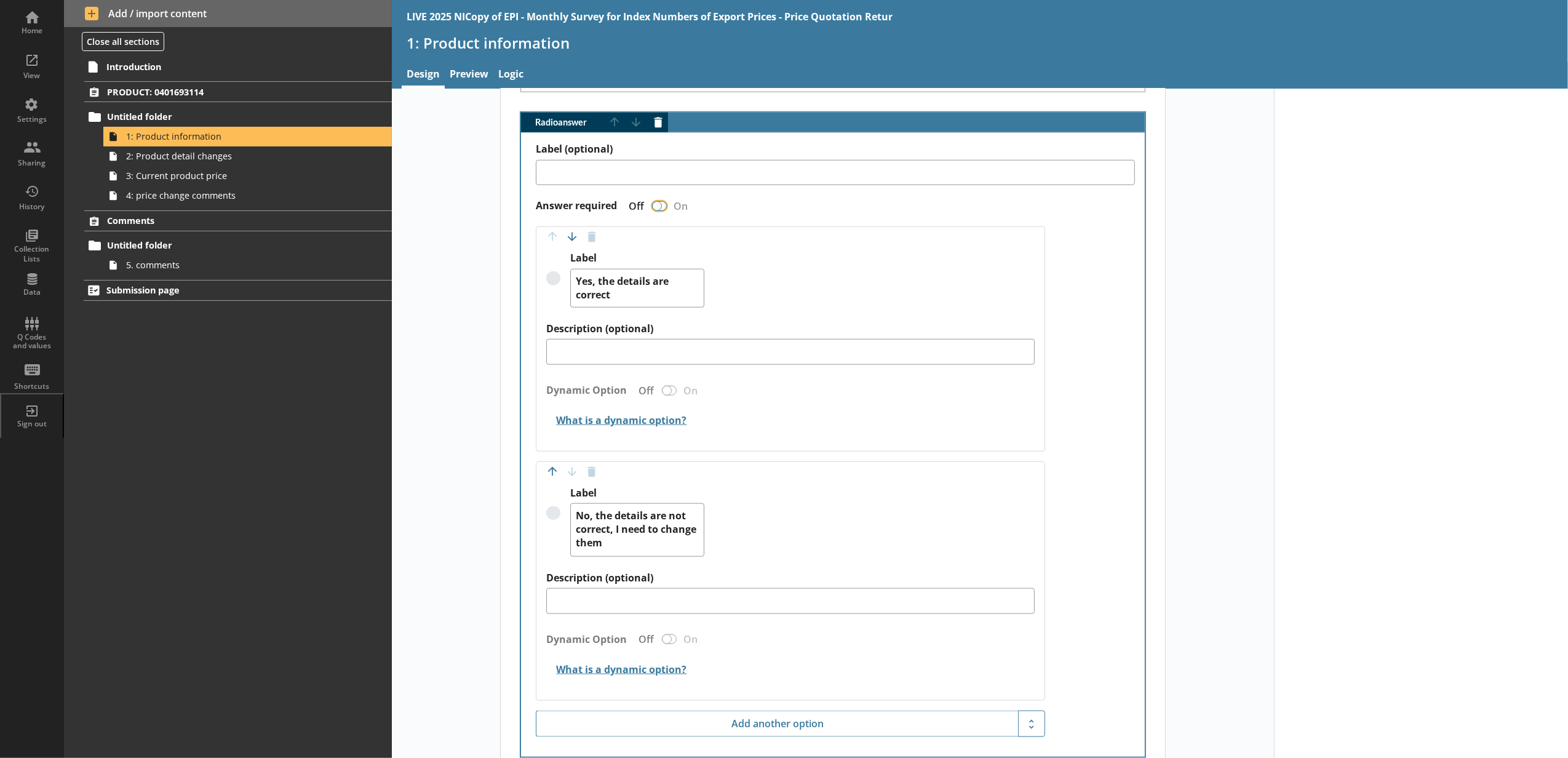
click at [663, 211] on input "Answer required" at bounding box center [659, 206] width 20 height 21
checkbox input "false"
type textarea "x"
checkbox input "true"
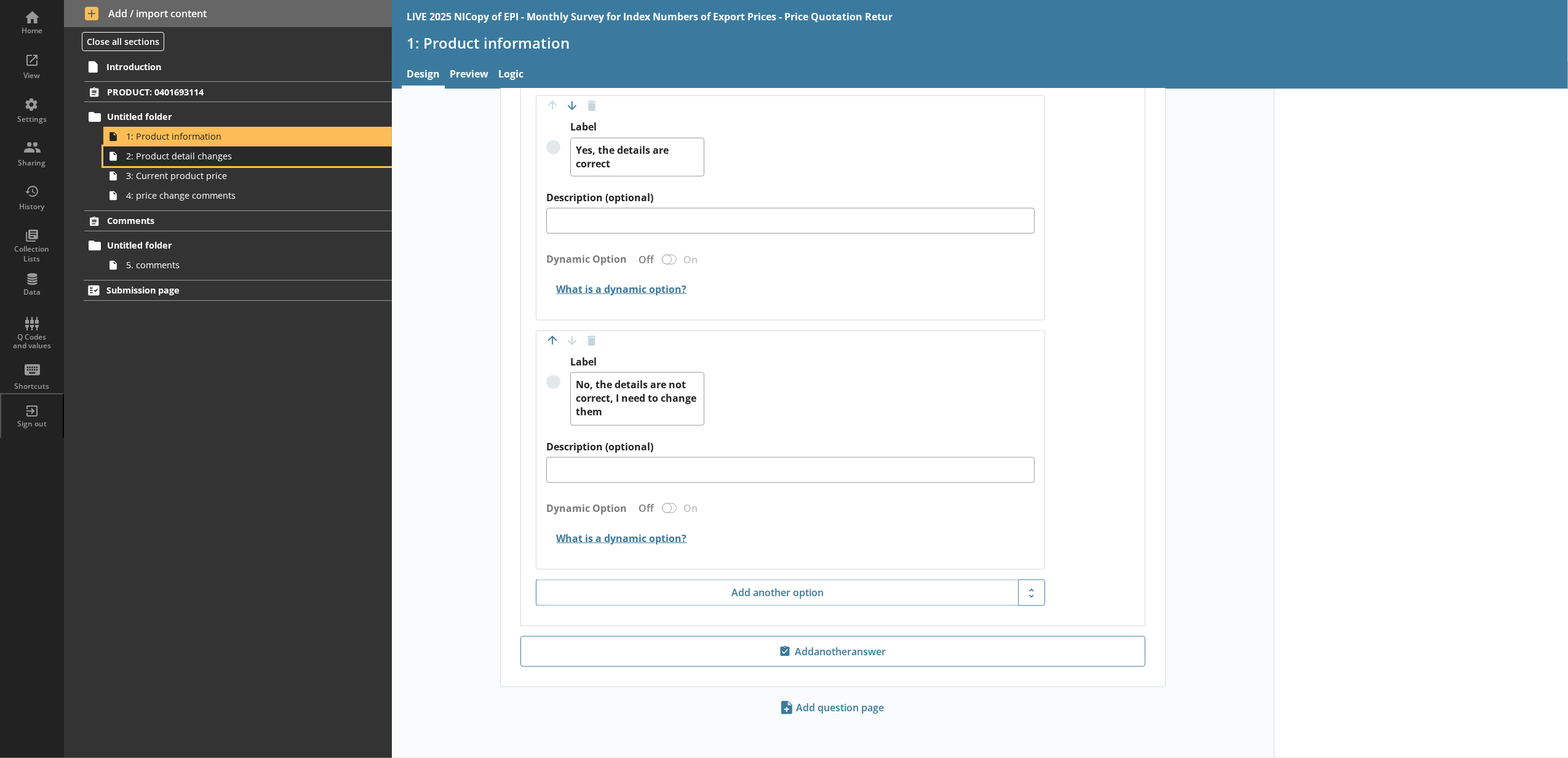
click at [305, 157] on span "2: Product detail changes" at bounding box center [231, 156] width 210 height 11
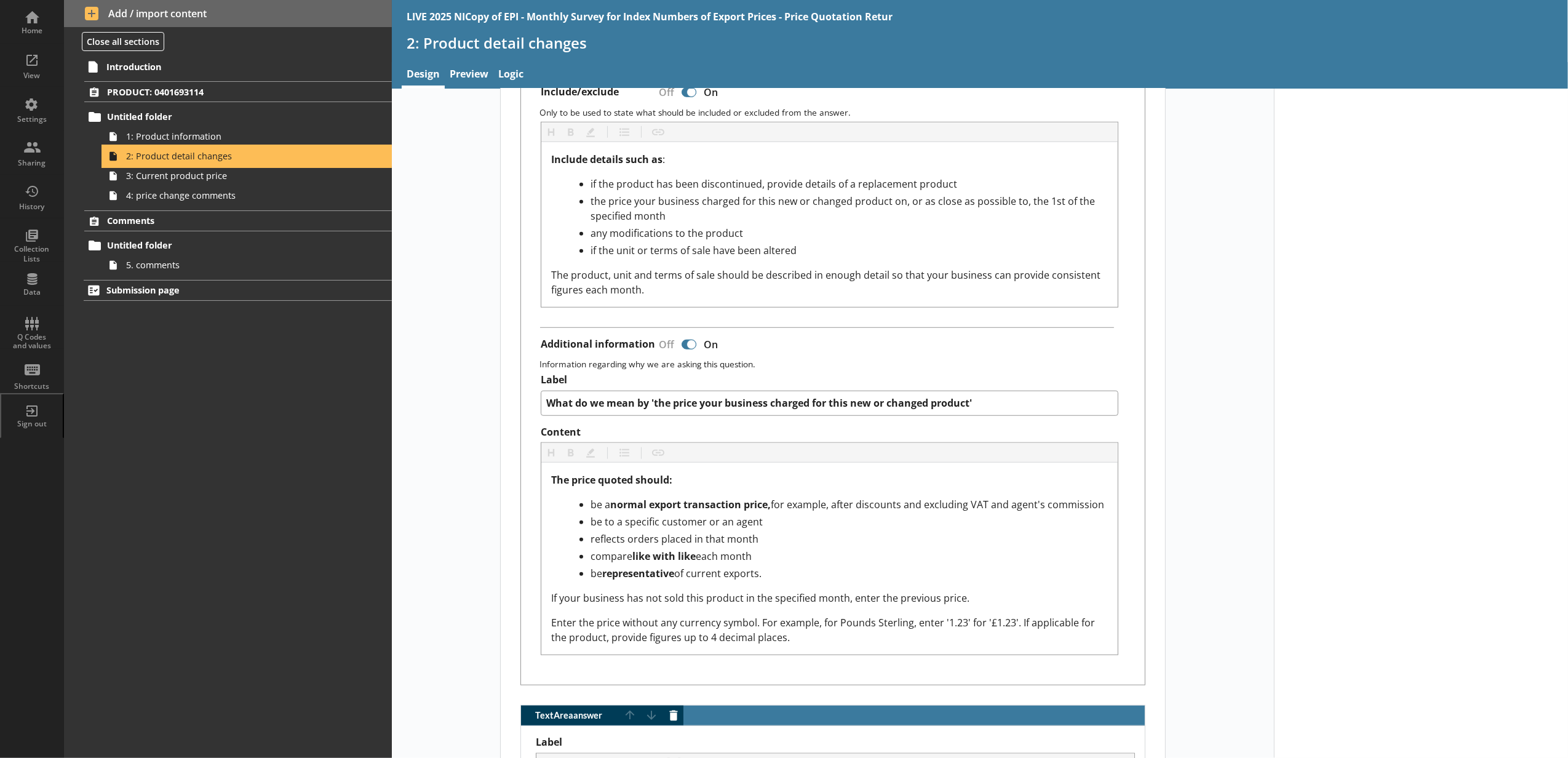
scroll to position [872, 0]
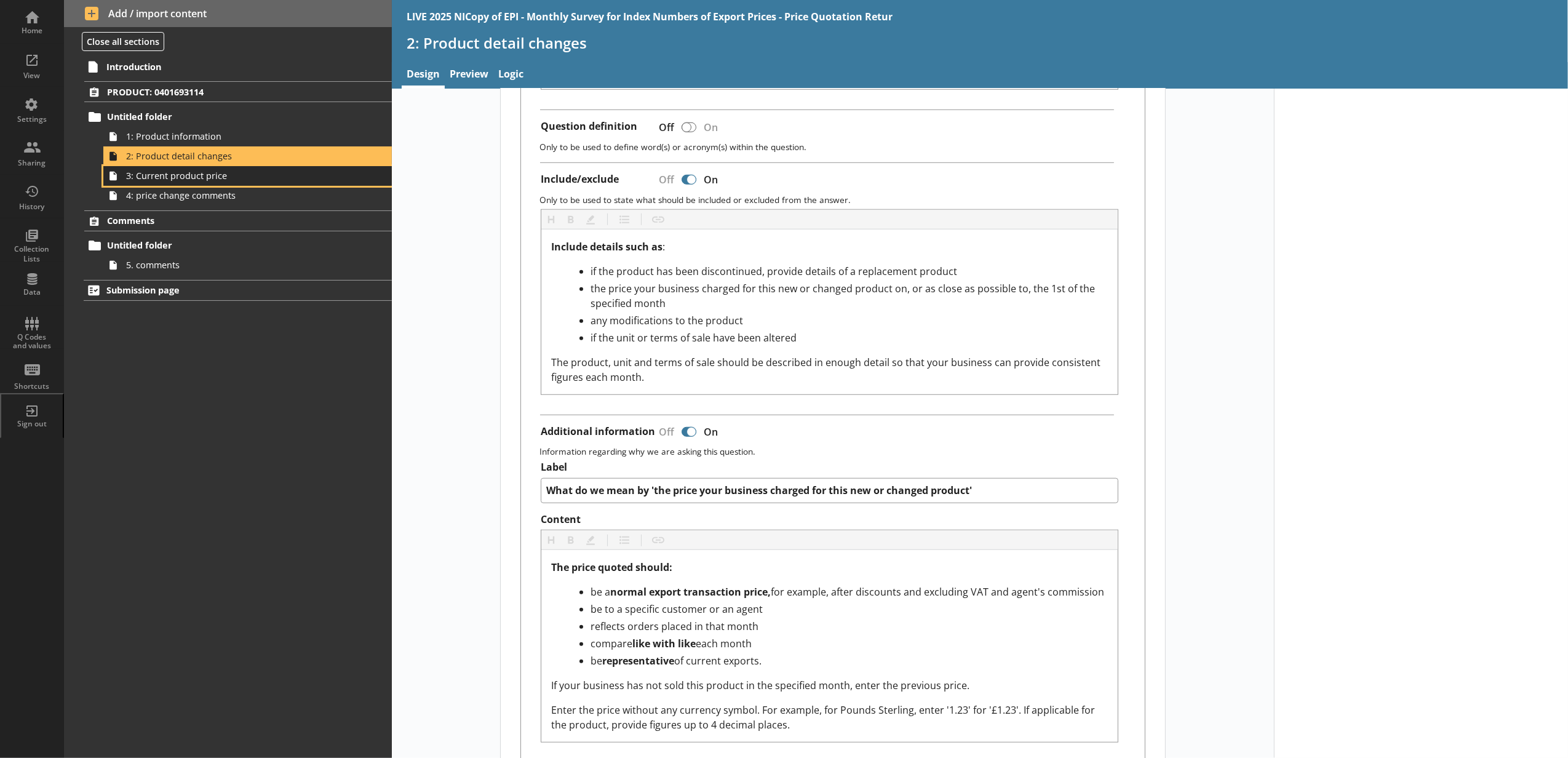
click at [340, 182] on link "3: Current product price" at bounding box center [248, 176] width 289 height 20
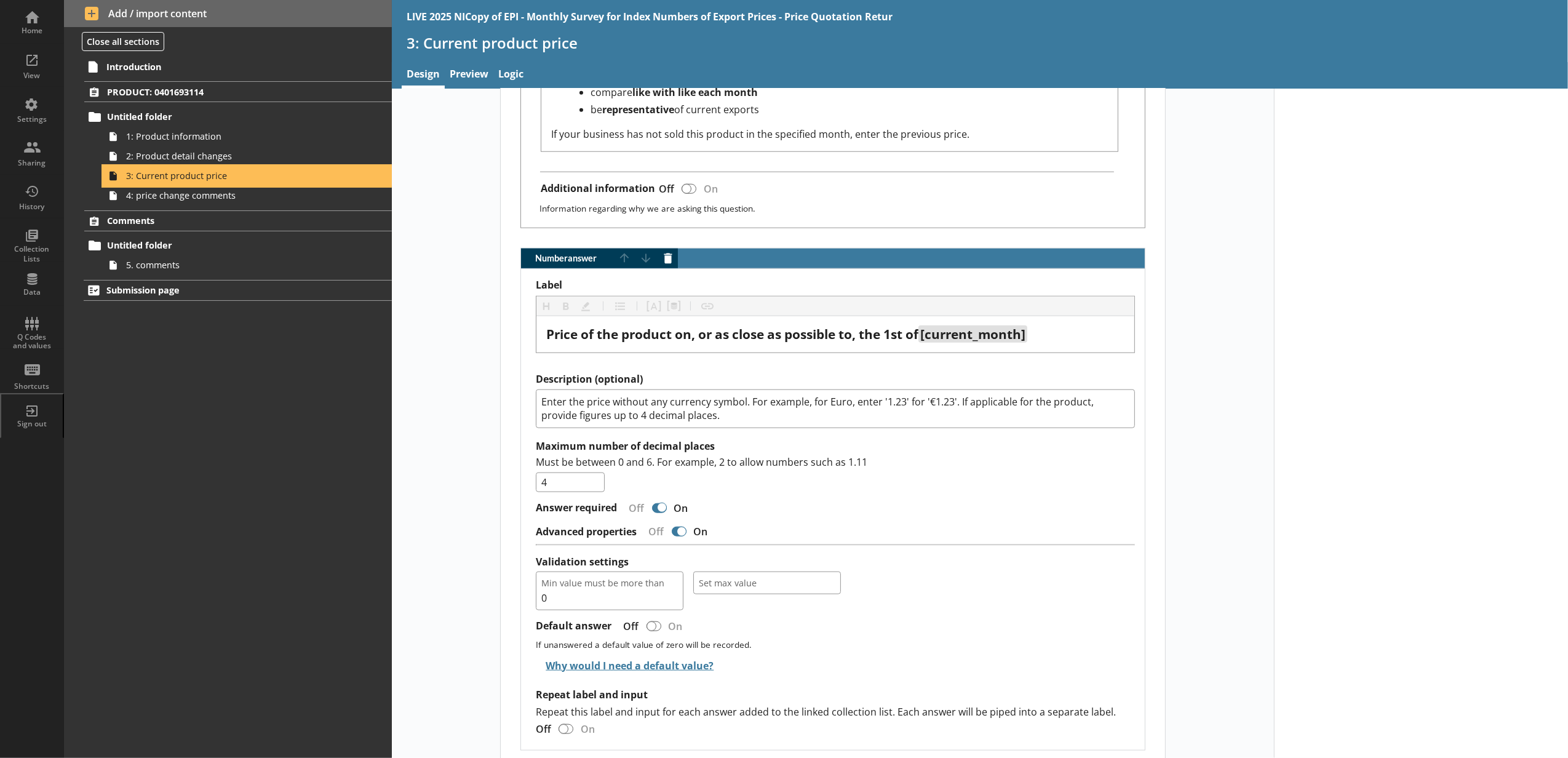
scroll to position [1230, 0]
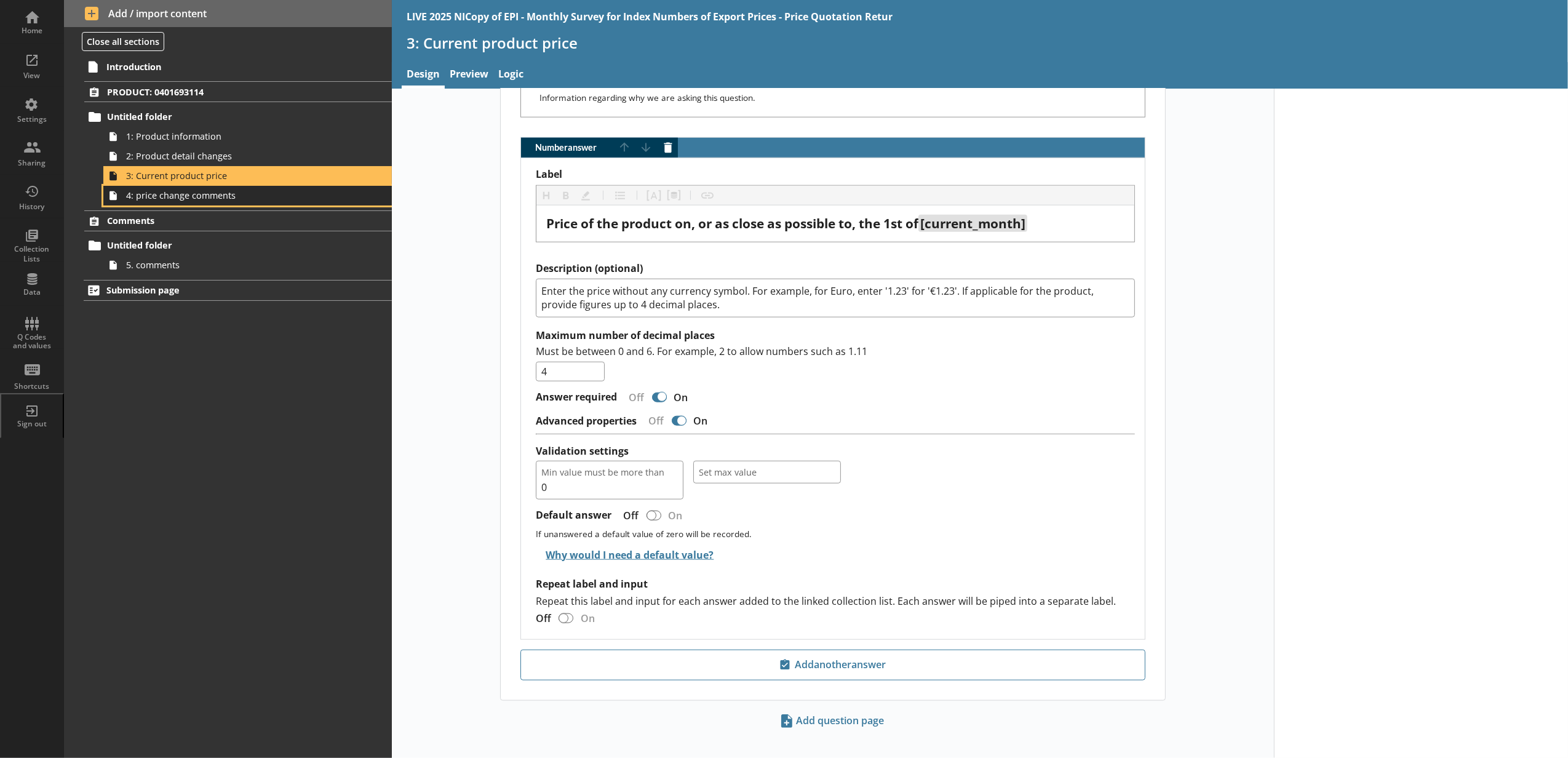
click at [304, 197] on span "4: price change comments" at bounding box center [231, 195] width 210 height 11
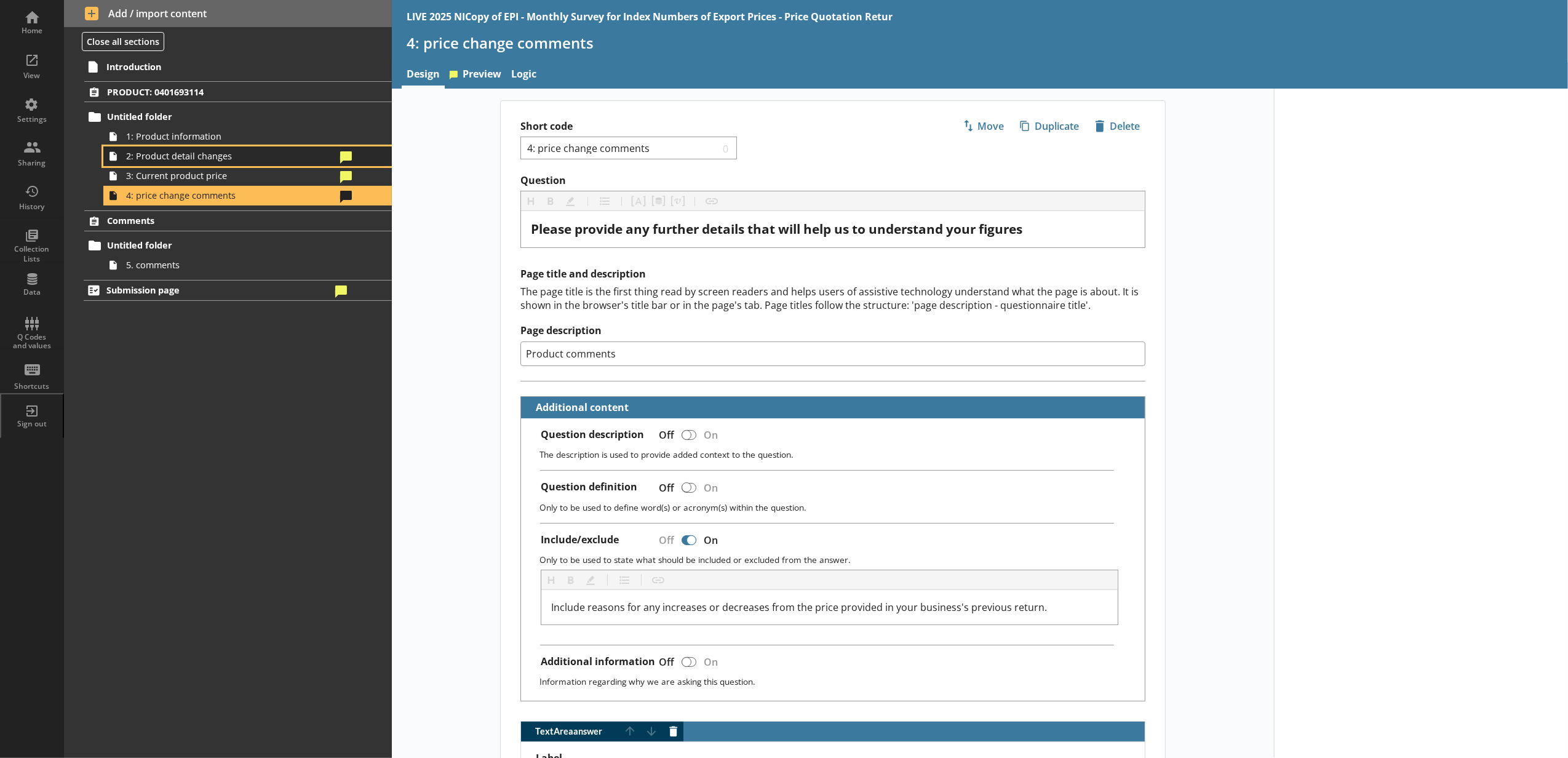
click at [330, 149] on link "2: Product detail changes" at bounding box center [248, 156] width 289 height 20
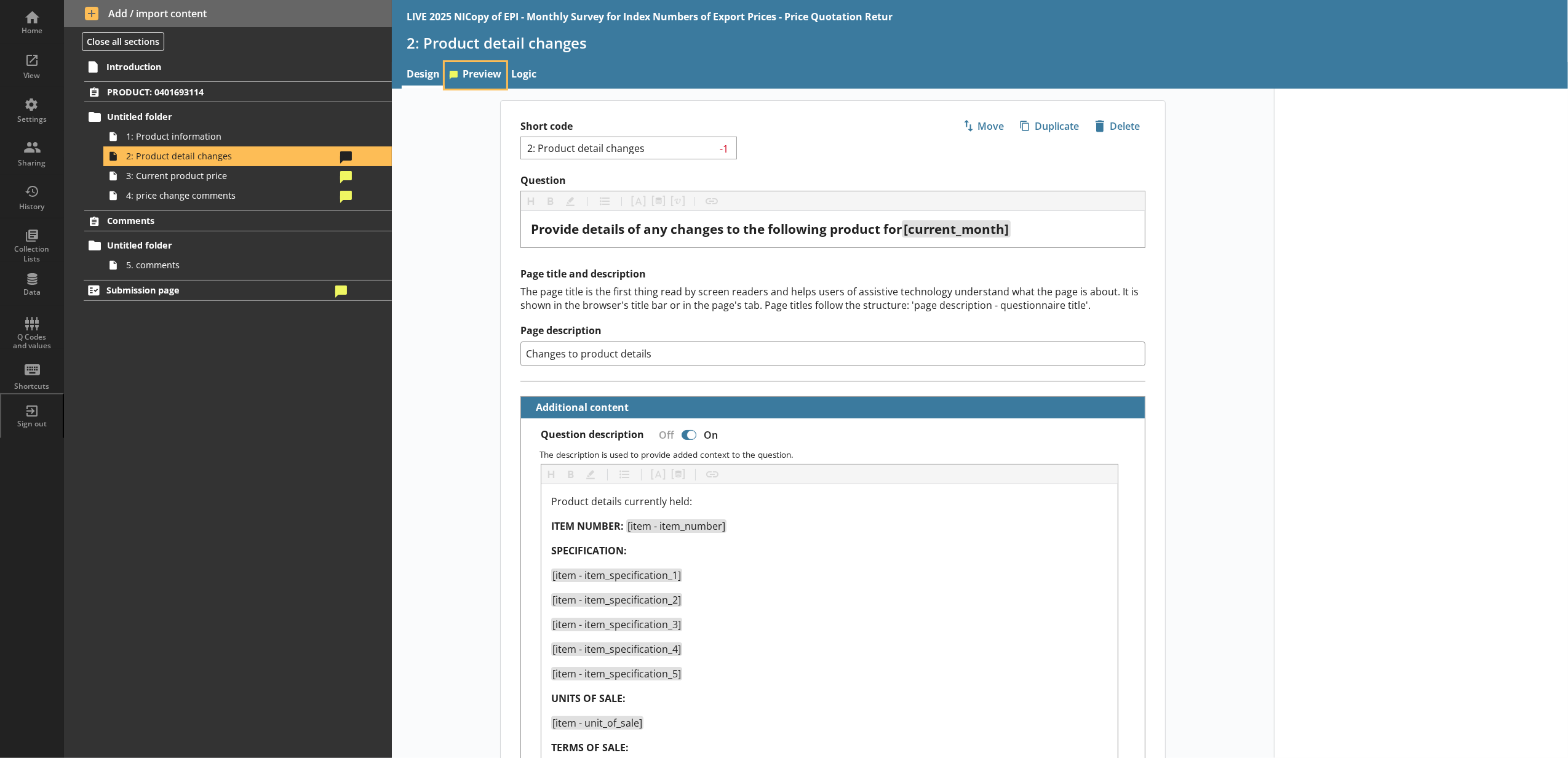
click at [487, 79] on link "Preview" at bounding box center [476, 75] width 61 height 26
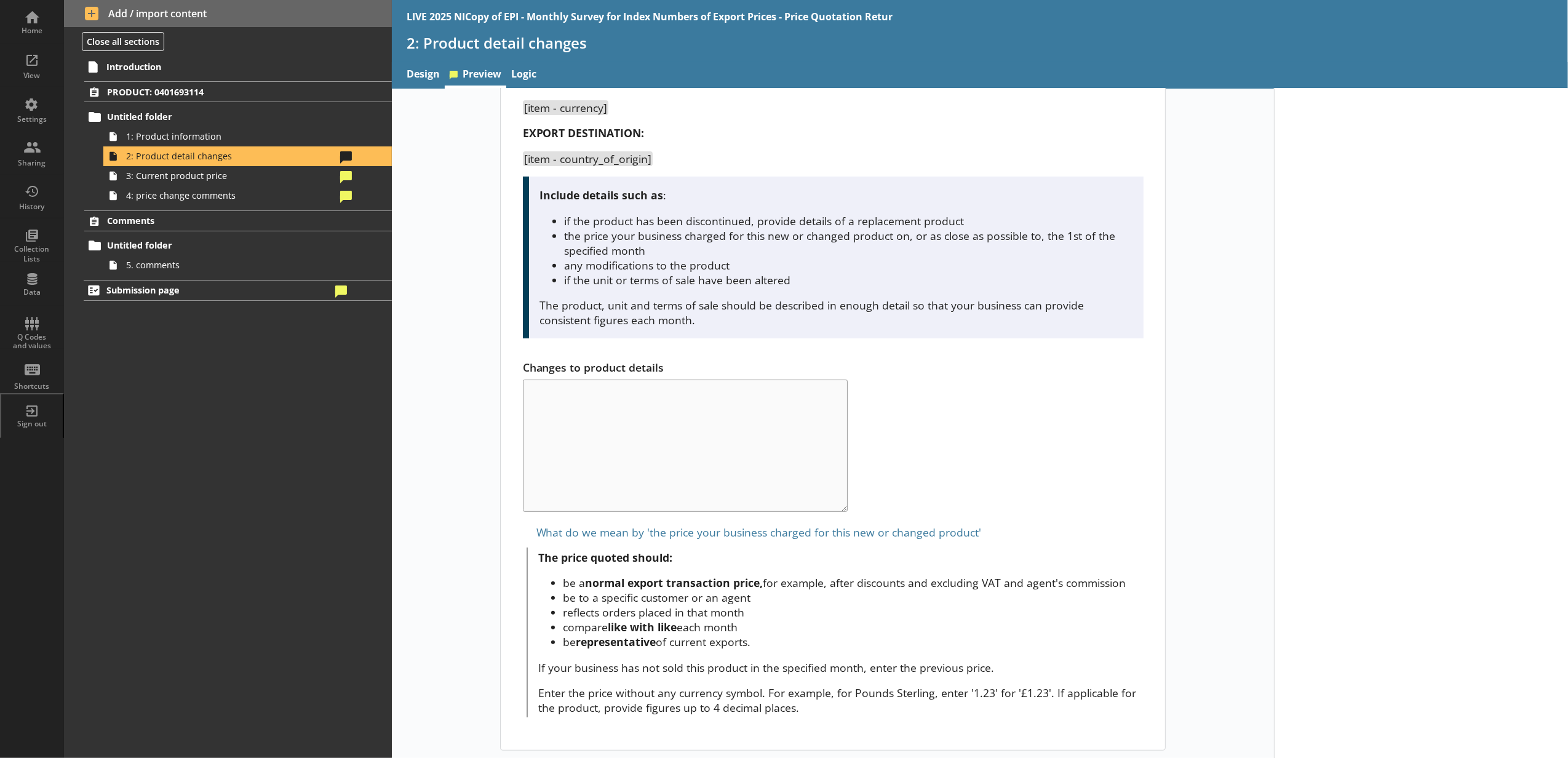
scroll to position [471, 0]
click at [429, 79] on link "Design" at bounding box center [423, 75] width 43 height 26
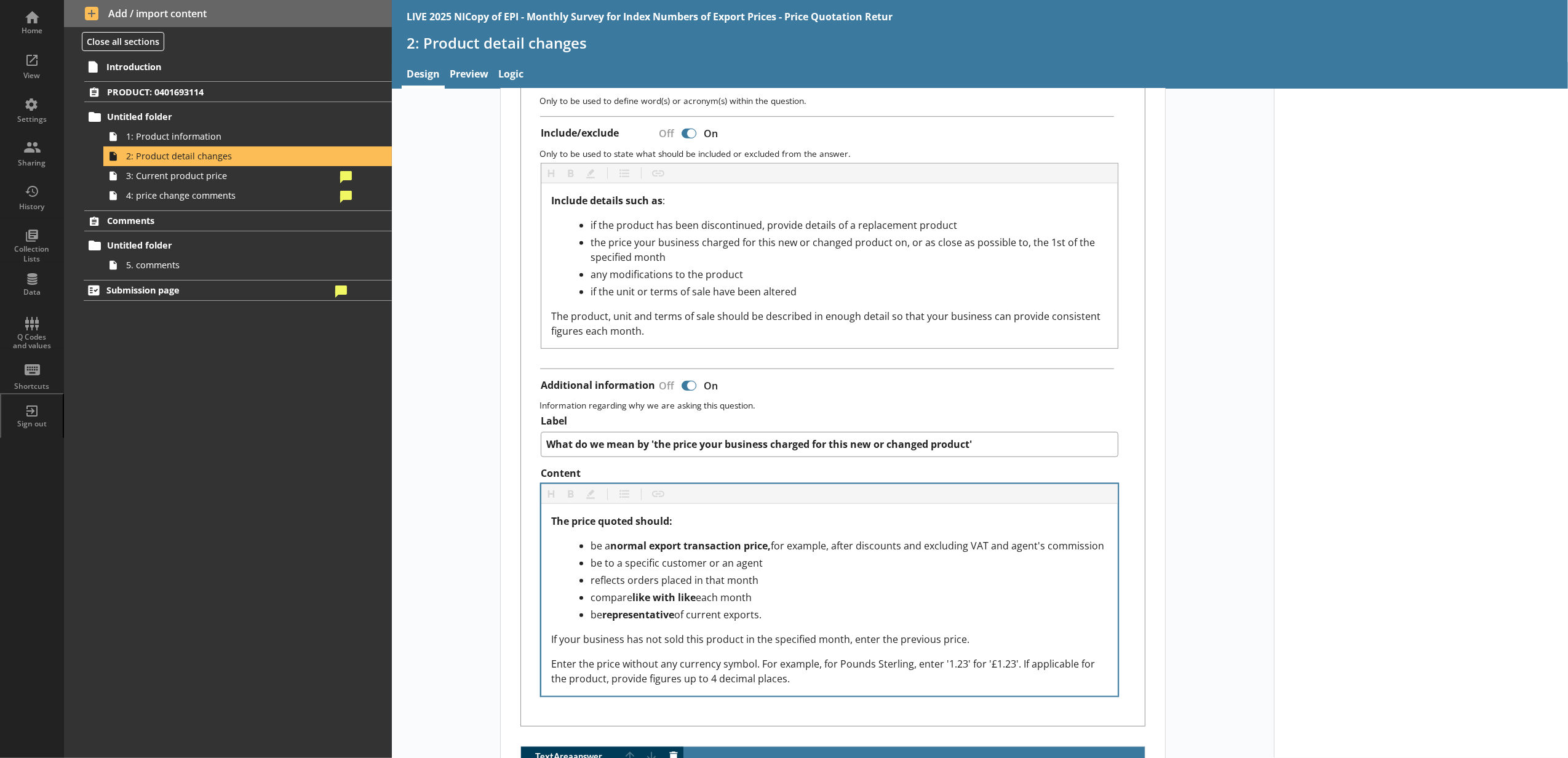
scroll to position [957, 0]
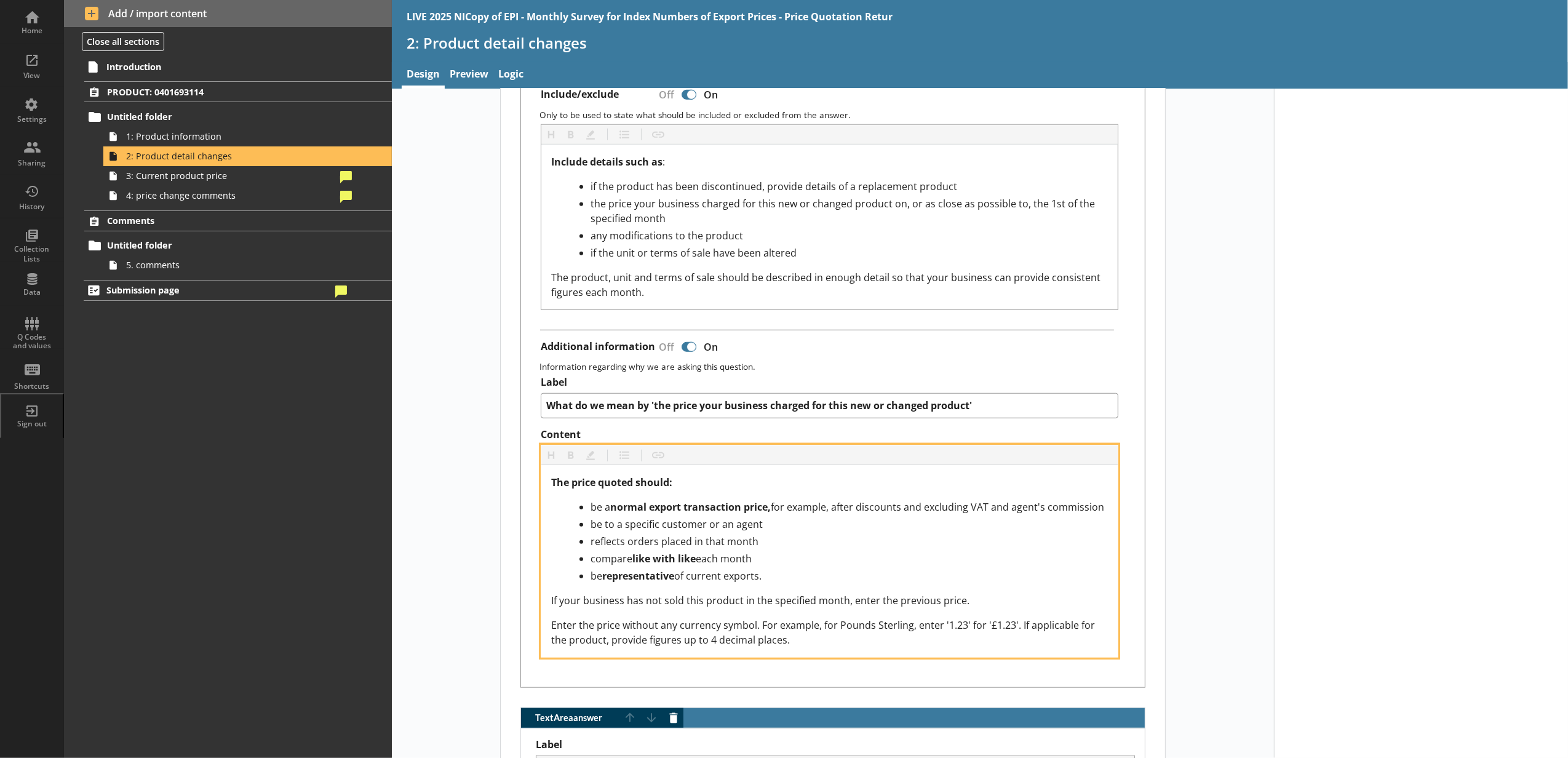
click at [766, 583] on div "be representative of current exports." at bounding box center [849, 576] width 517 height 15
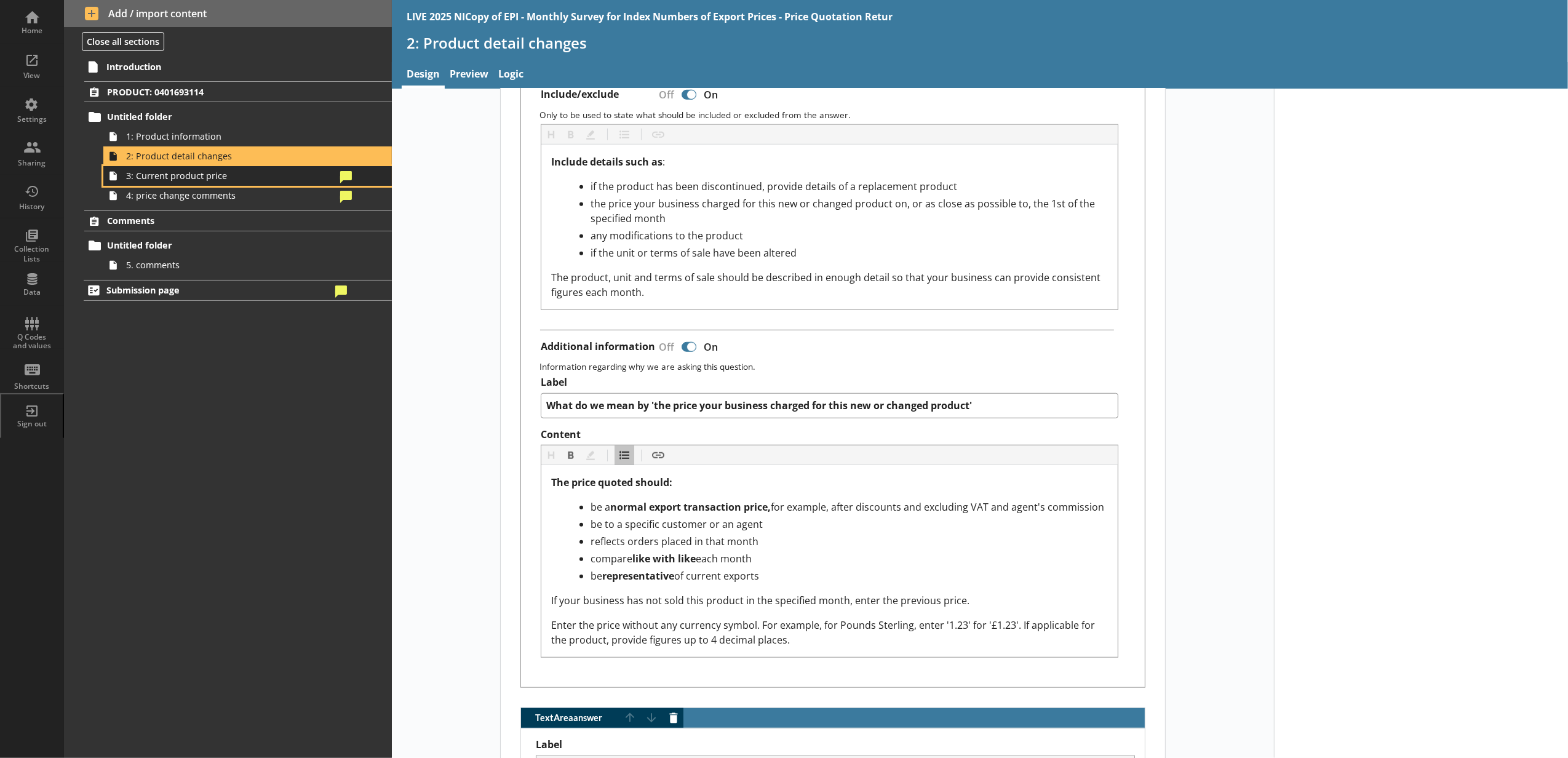
click at [290, 184] on link "3: Current product price" at bounding box center [248, 176] width 289 height 20
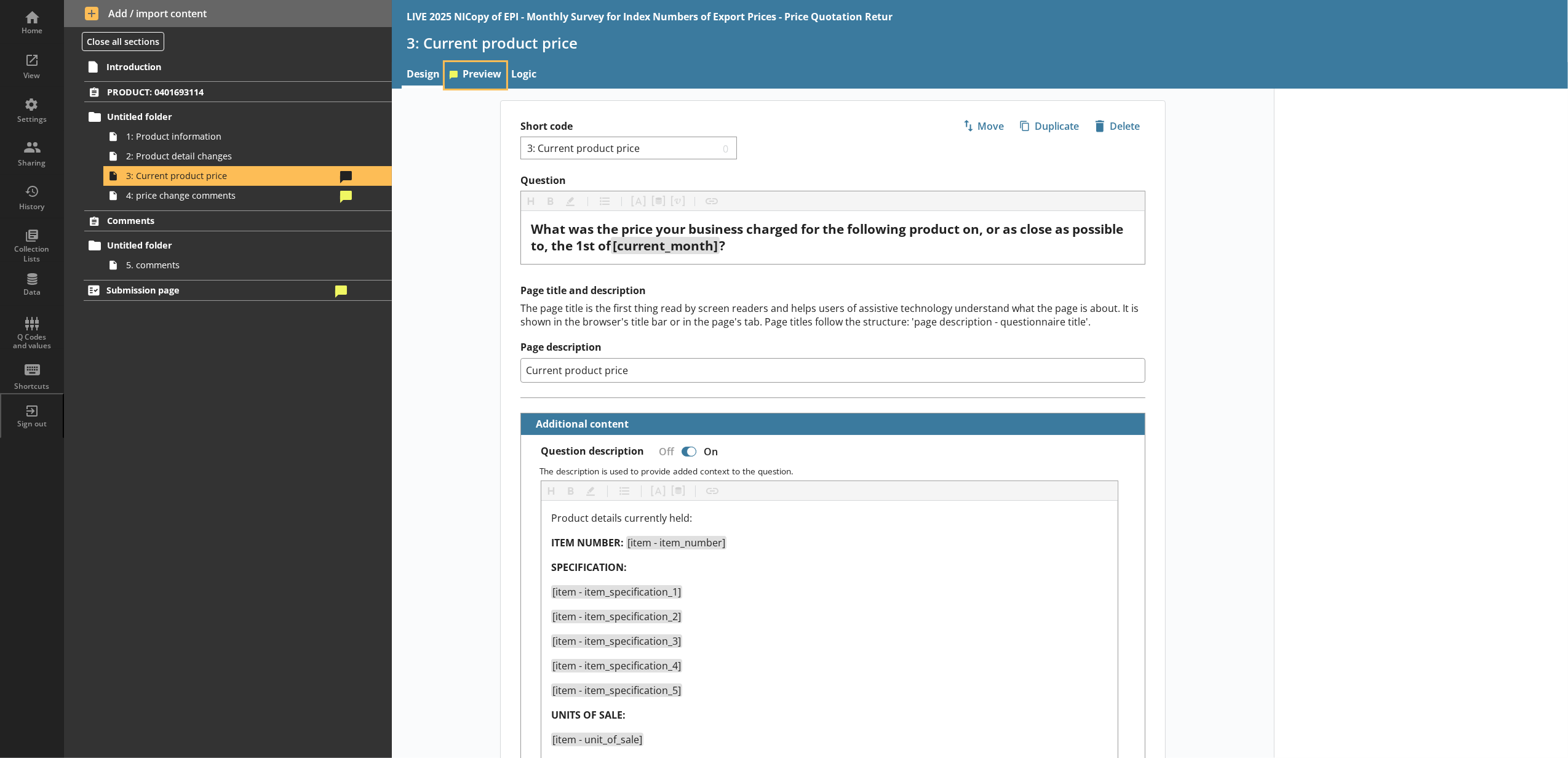
click at [458, 71] on link "Preview" at bounding box center [476, 75] width 61 height 26
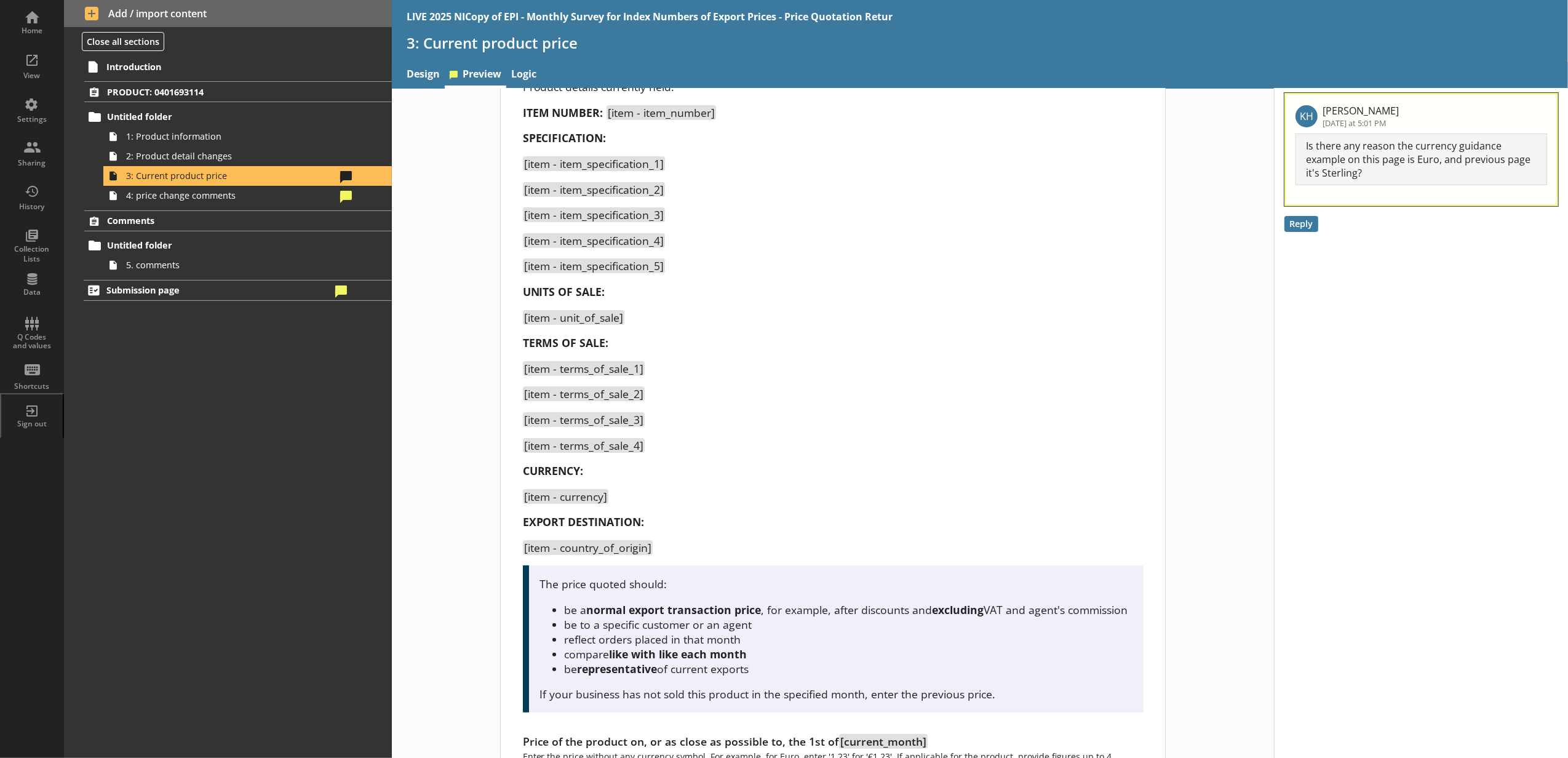
scroll to position [193, 0]
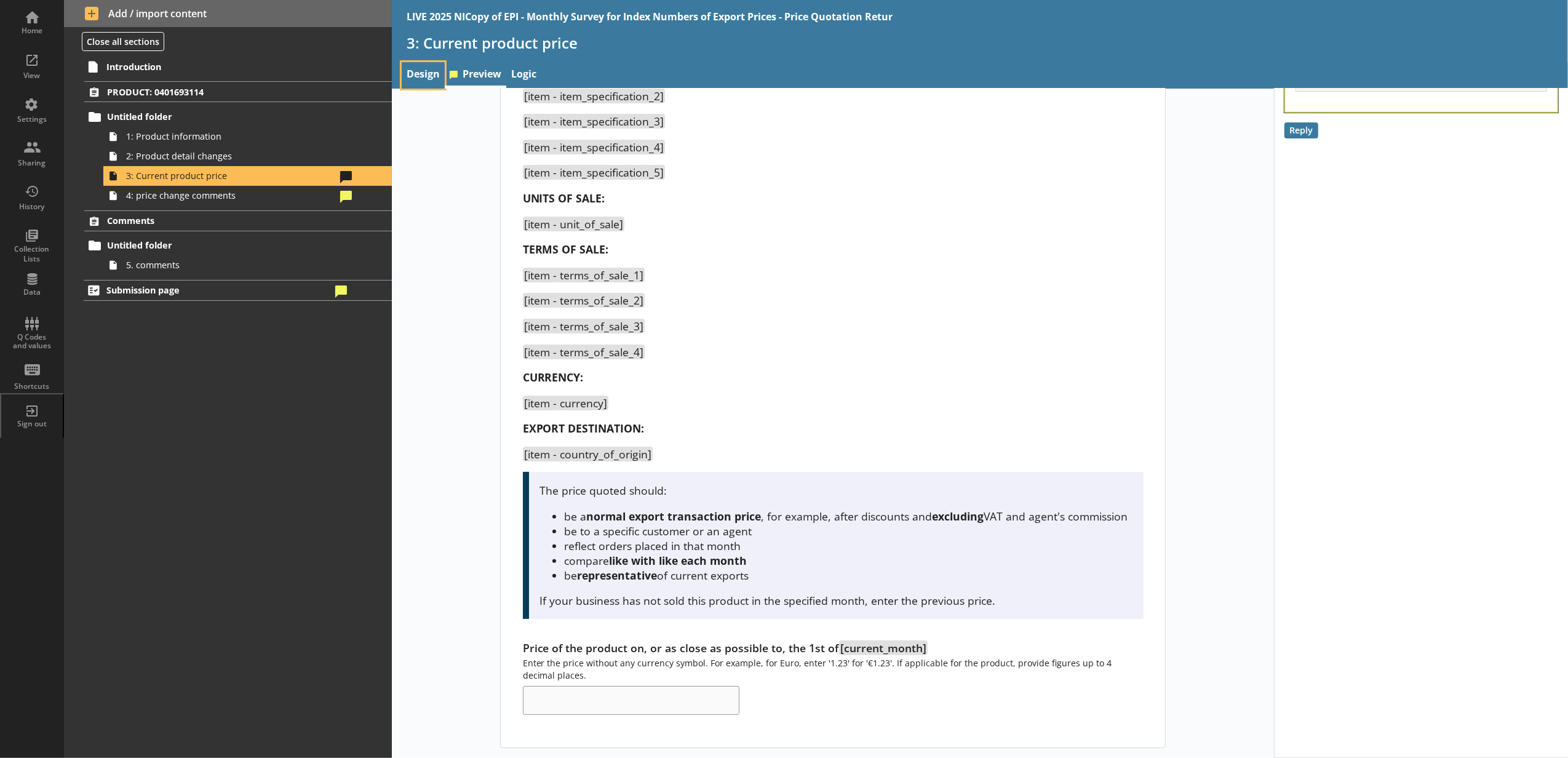
click at [428, 77] on link "Design" at bounding box center [423, 75] width 43 height 26
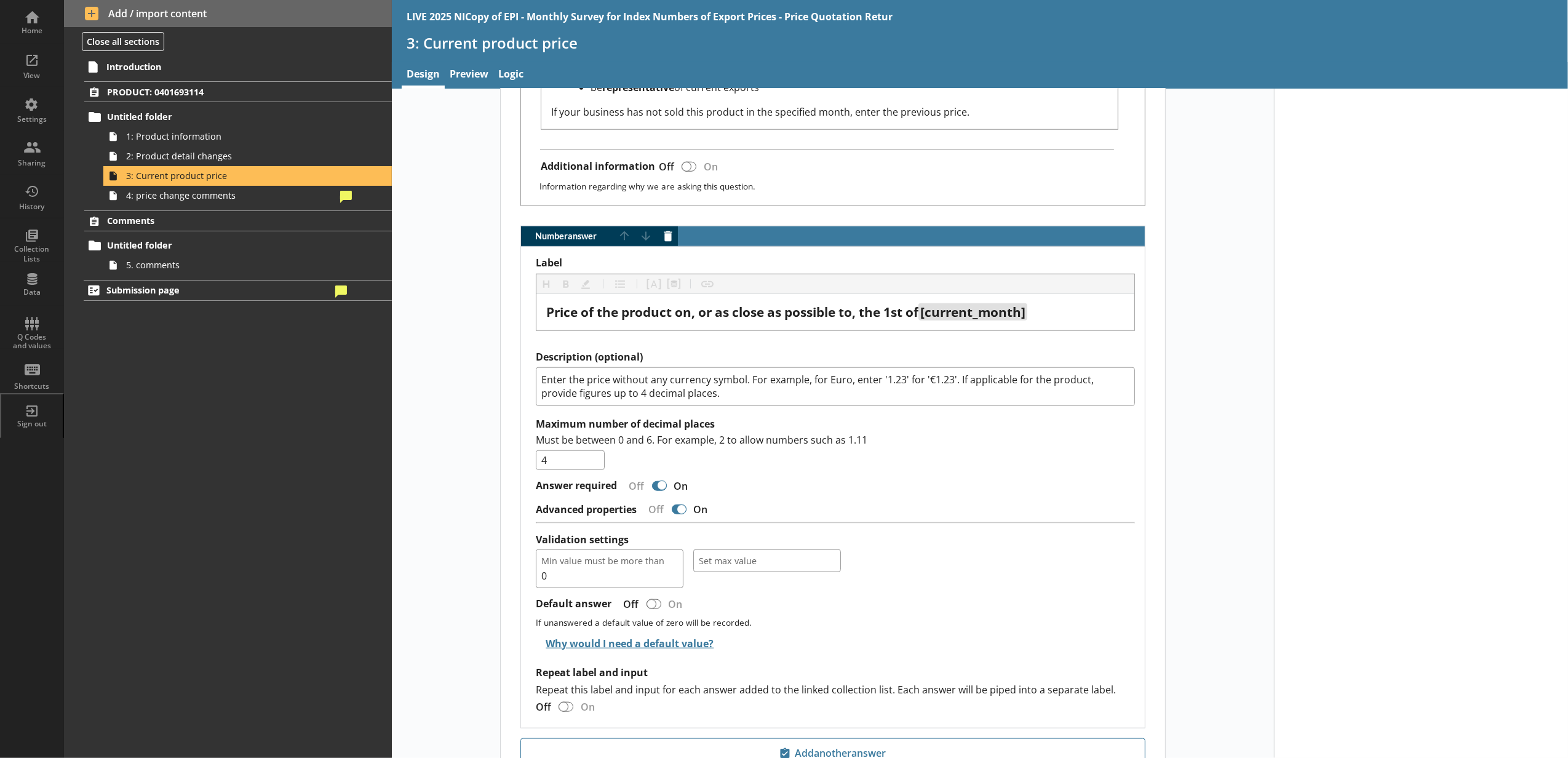
scroll to position [843, 0]
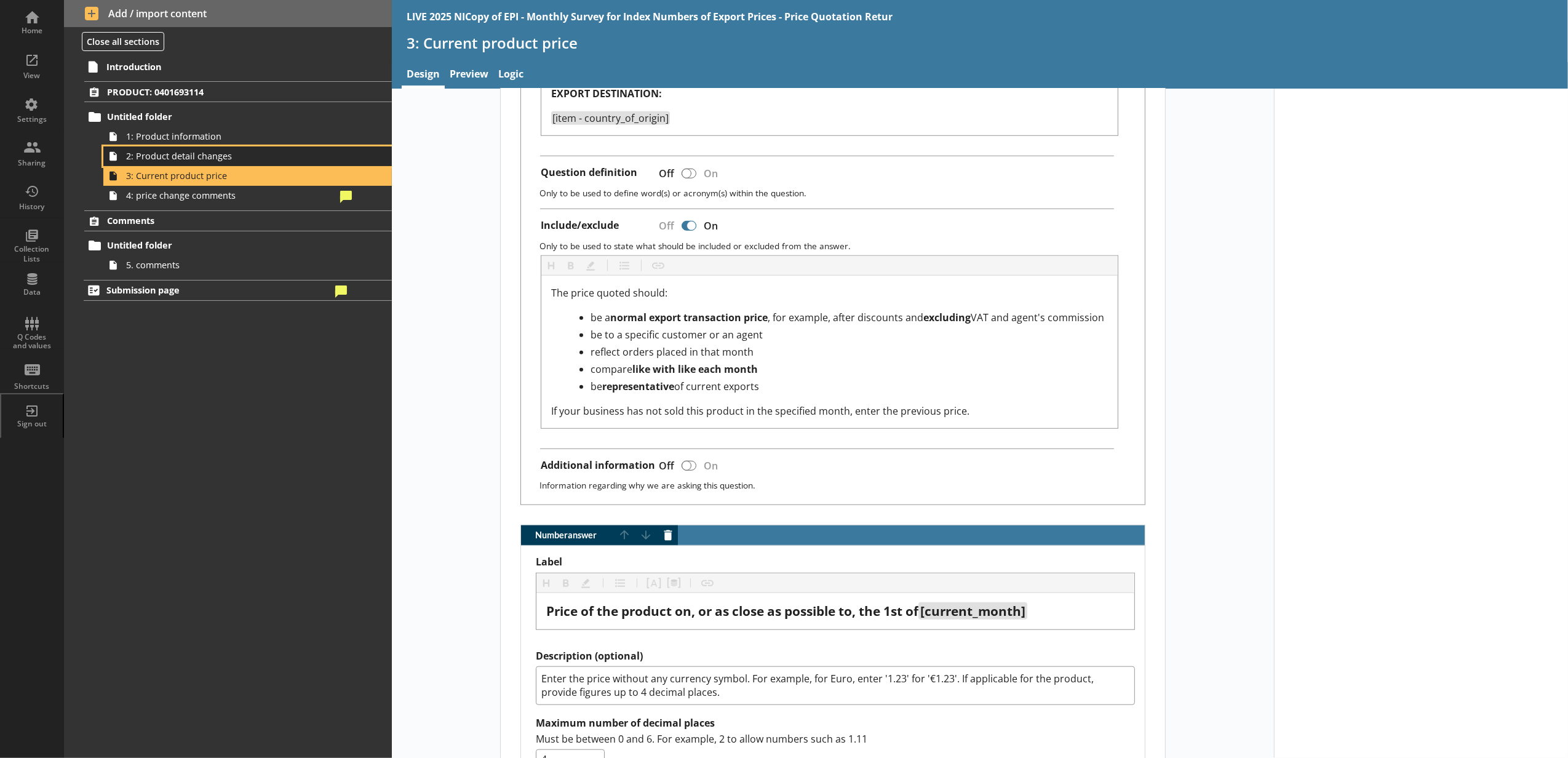
click at [237, 158] on span "2: Product detail changes" at bounding box center [231, 156] width 210 height 11
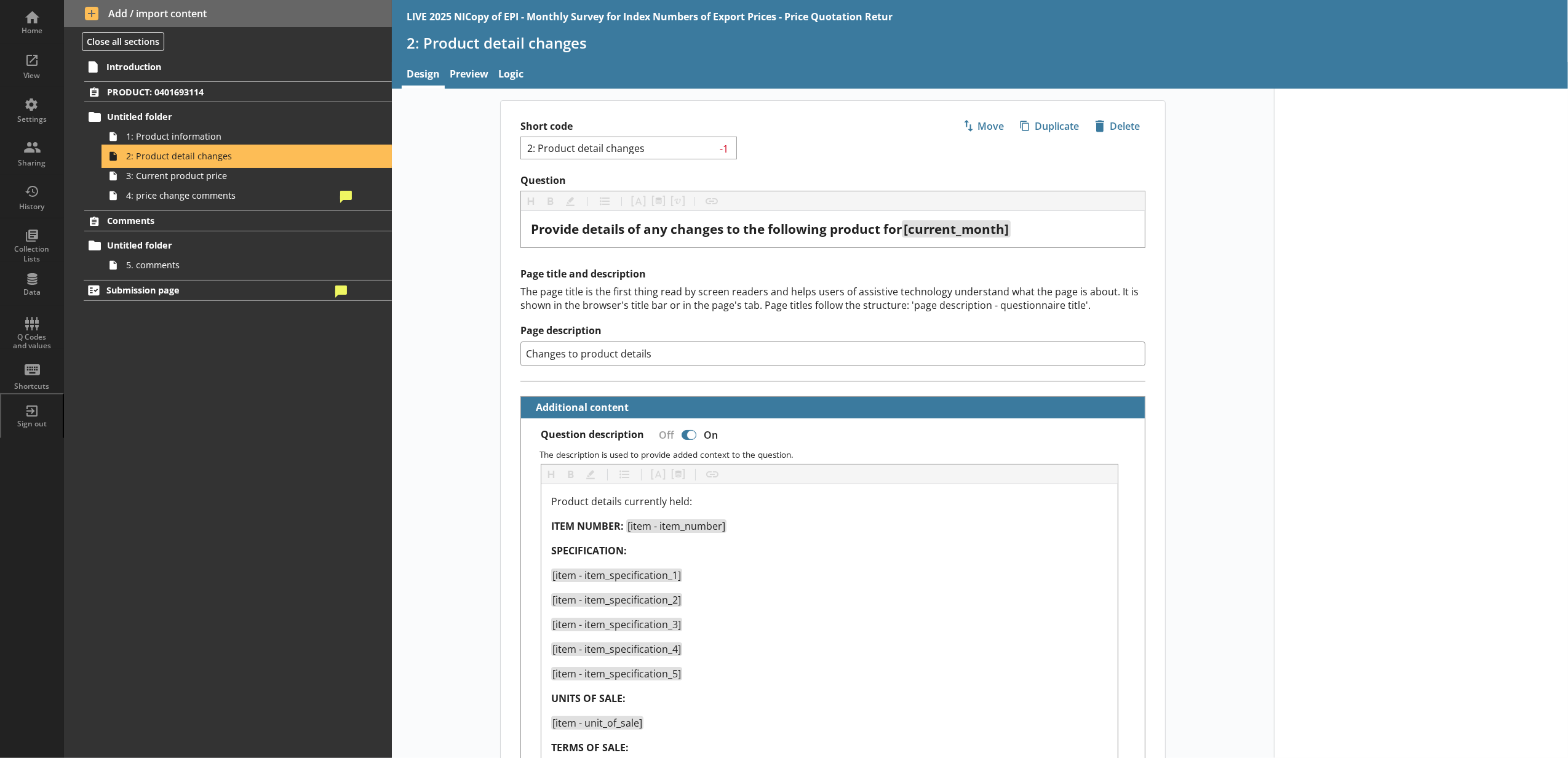
type textarea "x"
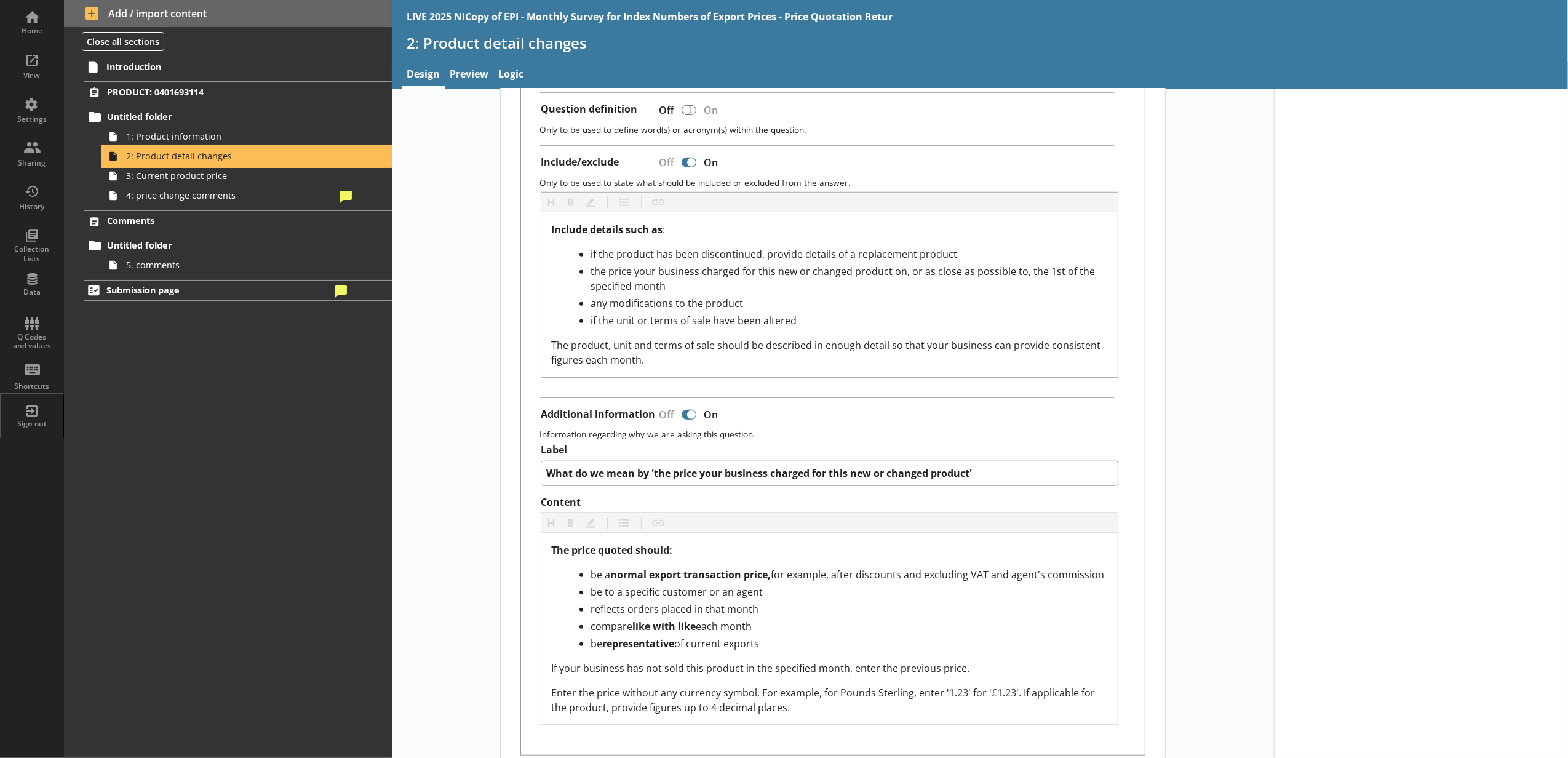
scroll to position [1282, 0]
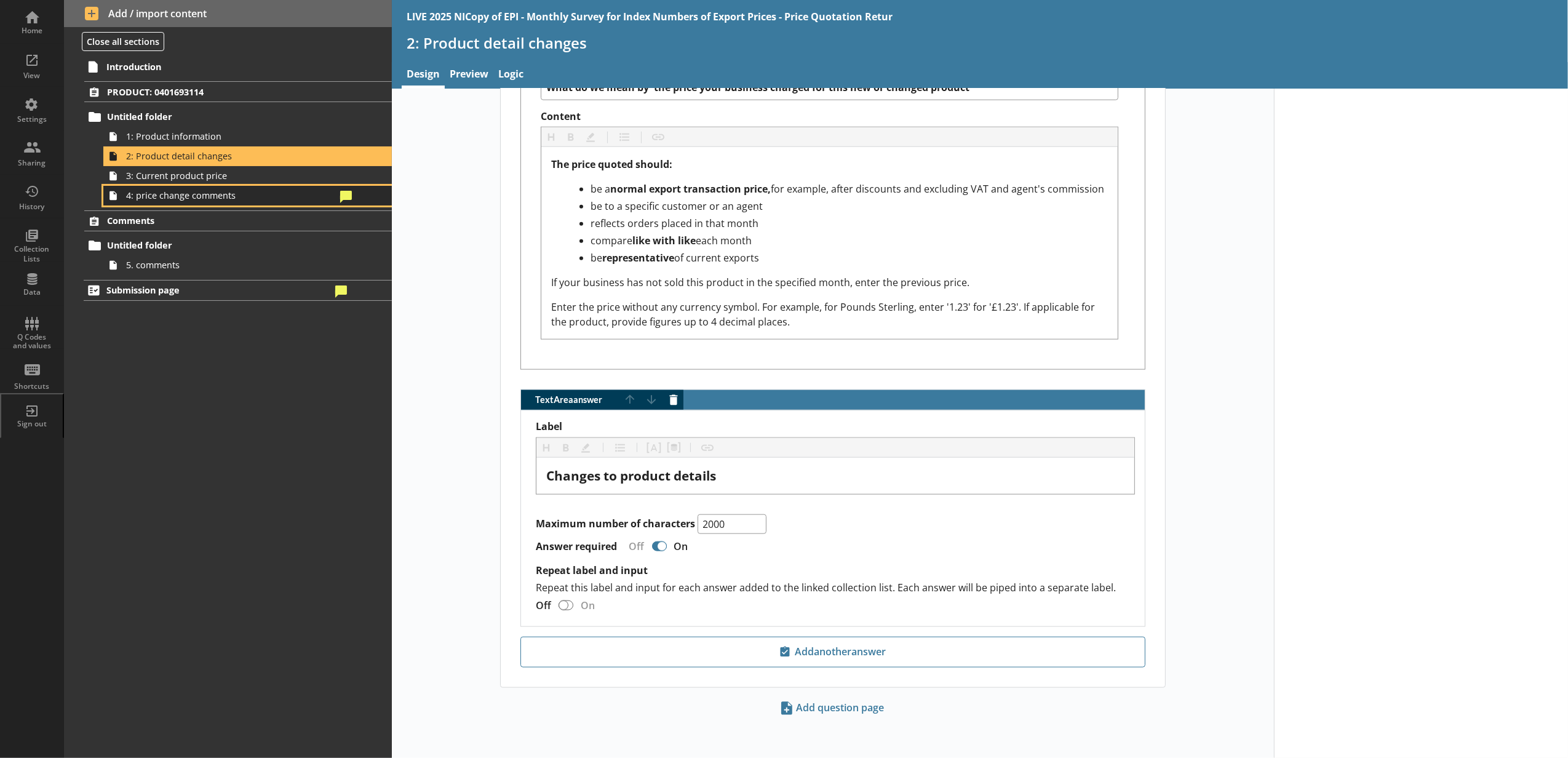
click at [259, 200] on span "4: price change comments" at bounding box center [231, 195] width 210 height 11
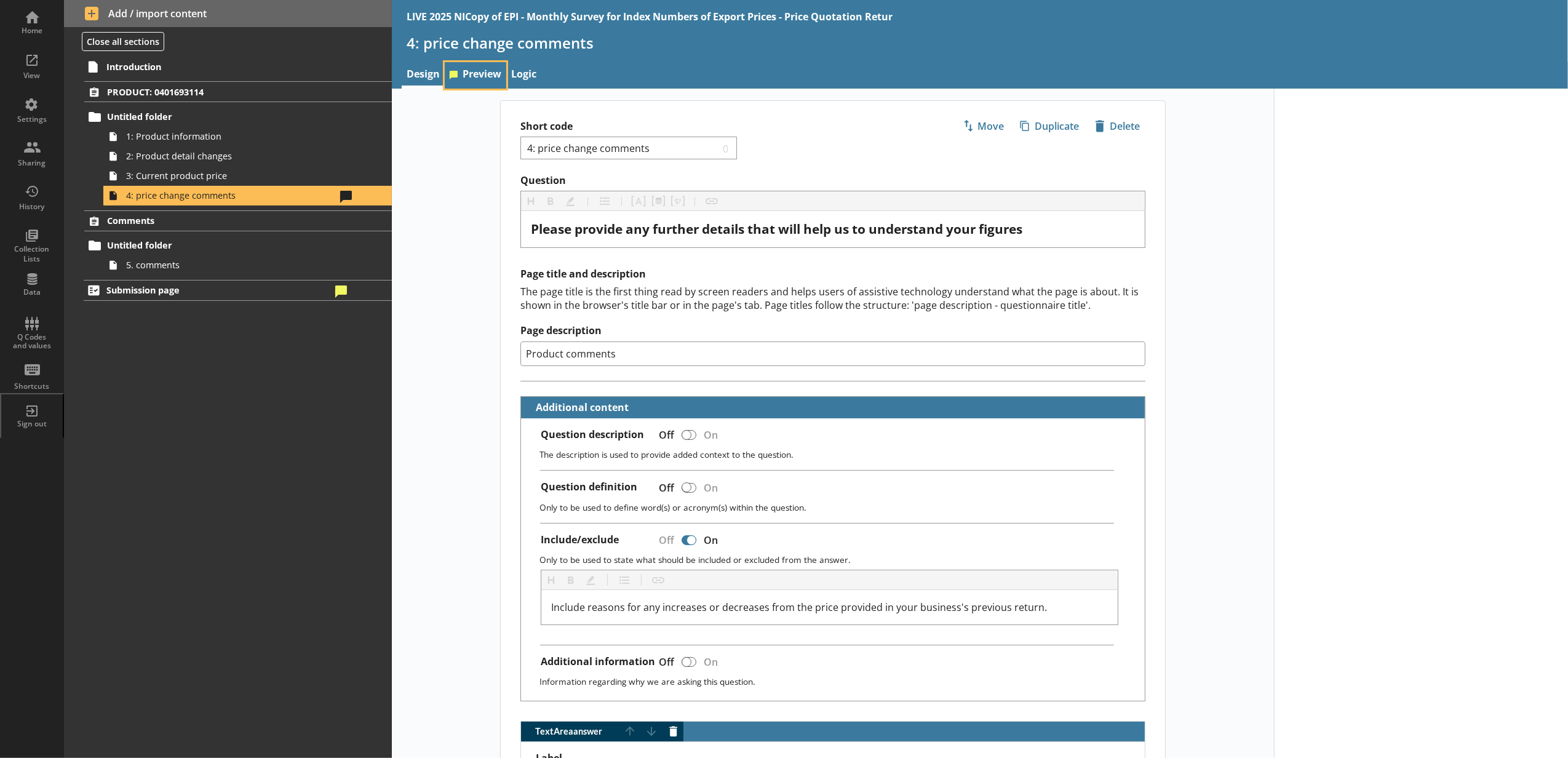
click at [449, 69] on link "Preview" at bounding box center [476, 75] width 61 height 26
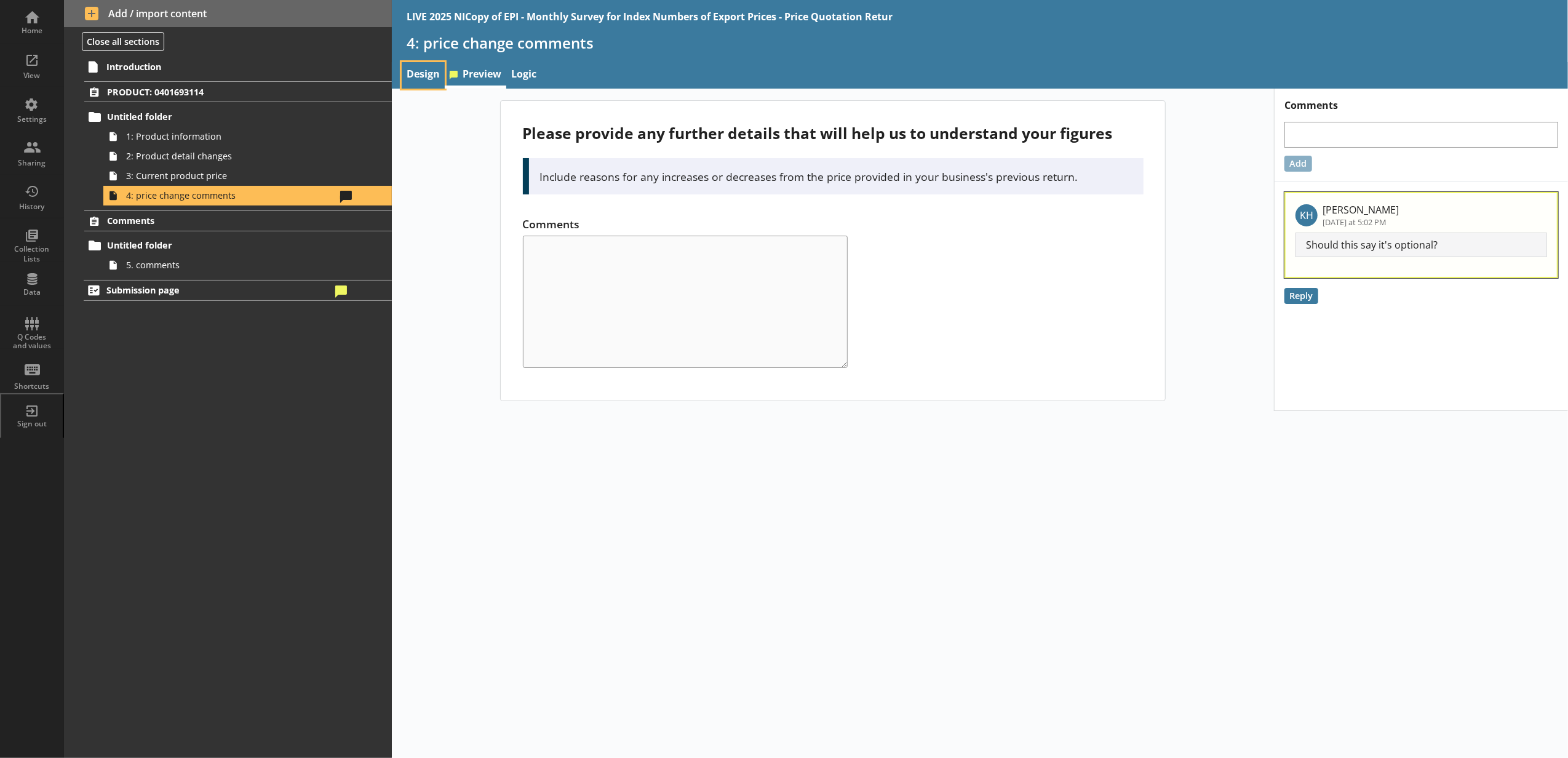
click at [434, 84] on link "Design" at bounding box center [423, 75] width 43 height 26
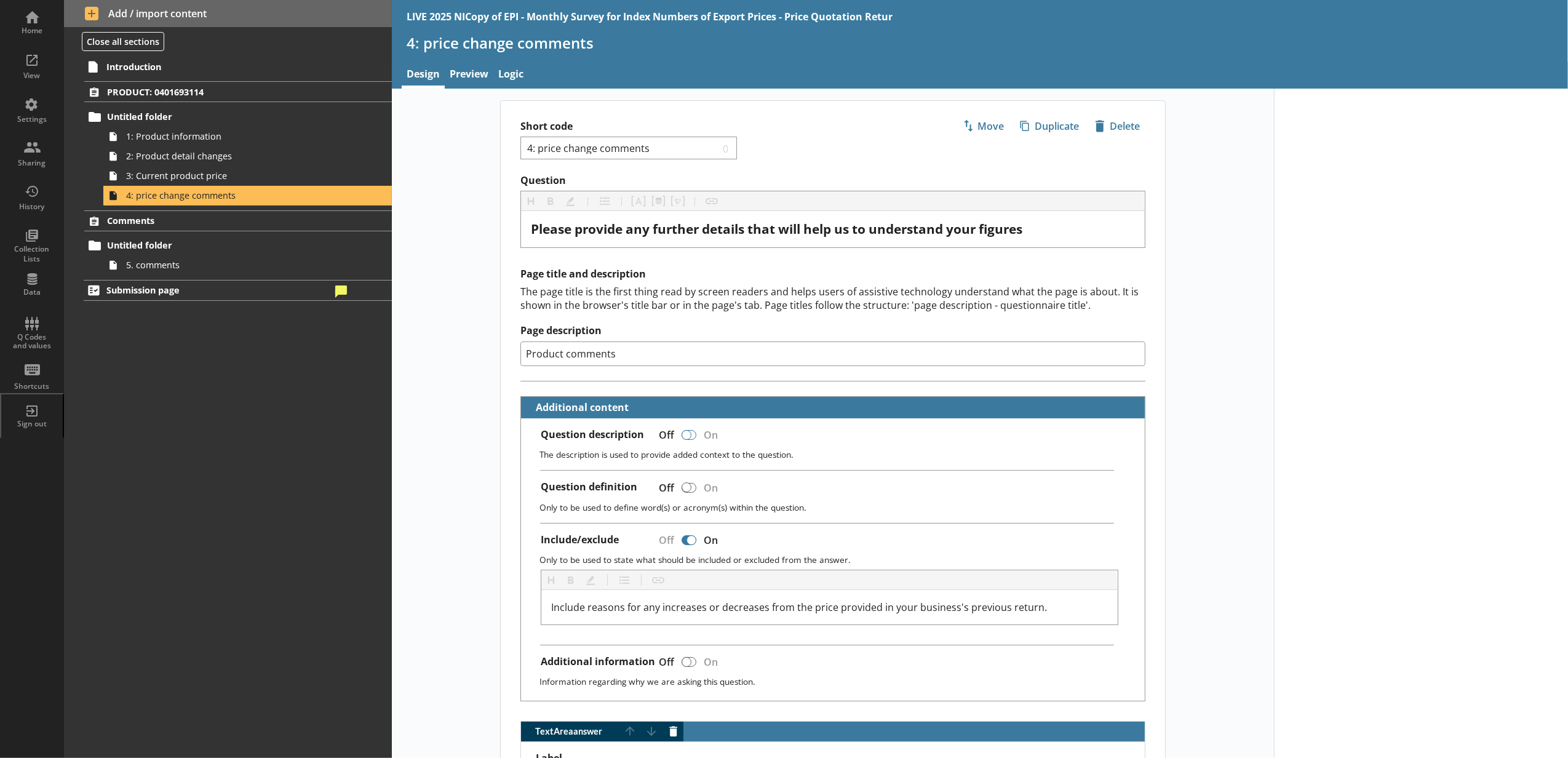
click at [684, 438] on div at bounding box center [686, 435] width 10 height 10
checkbox input "true"
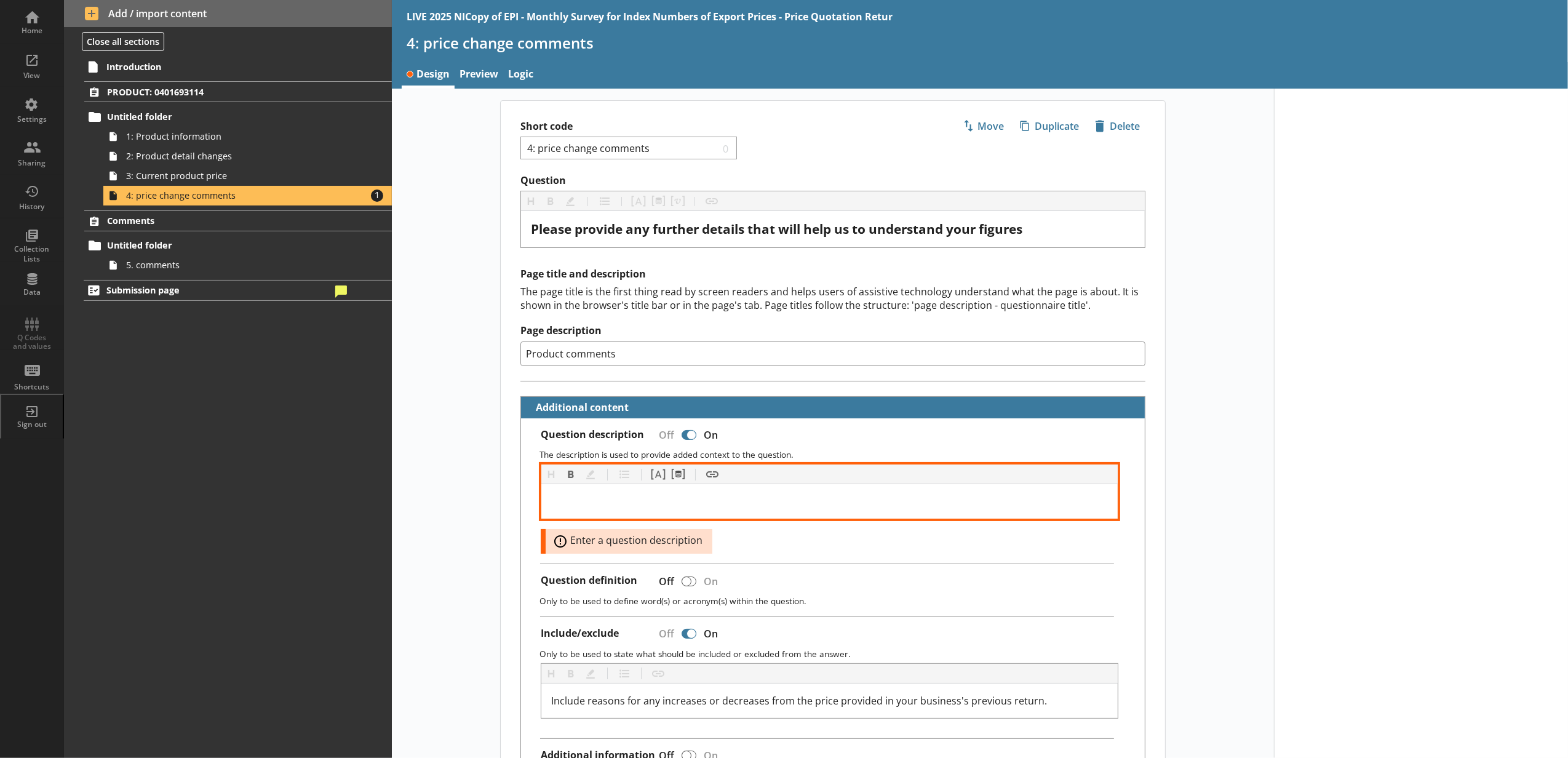
click at [712, 507] on div at bounding box center [829, 501] width 556 height 15
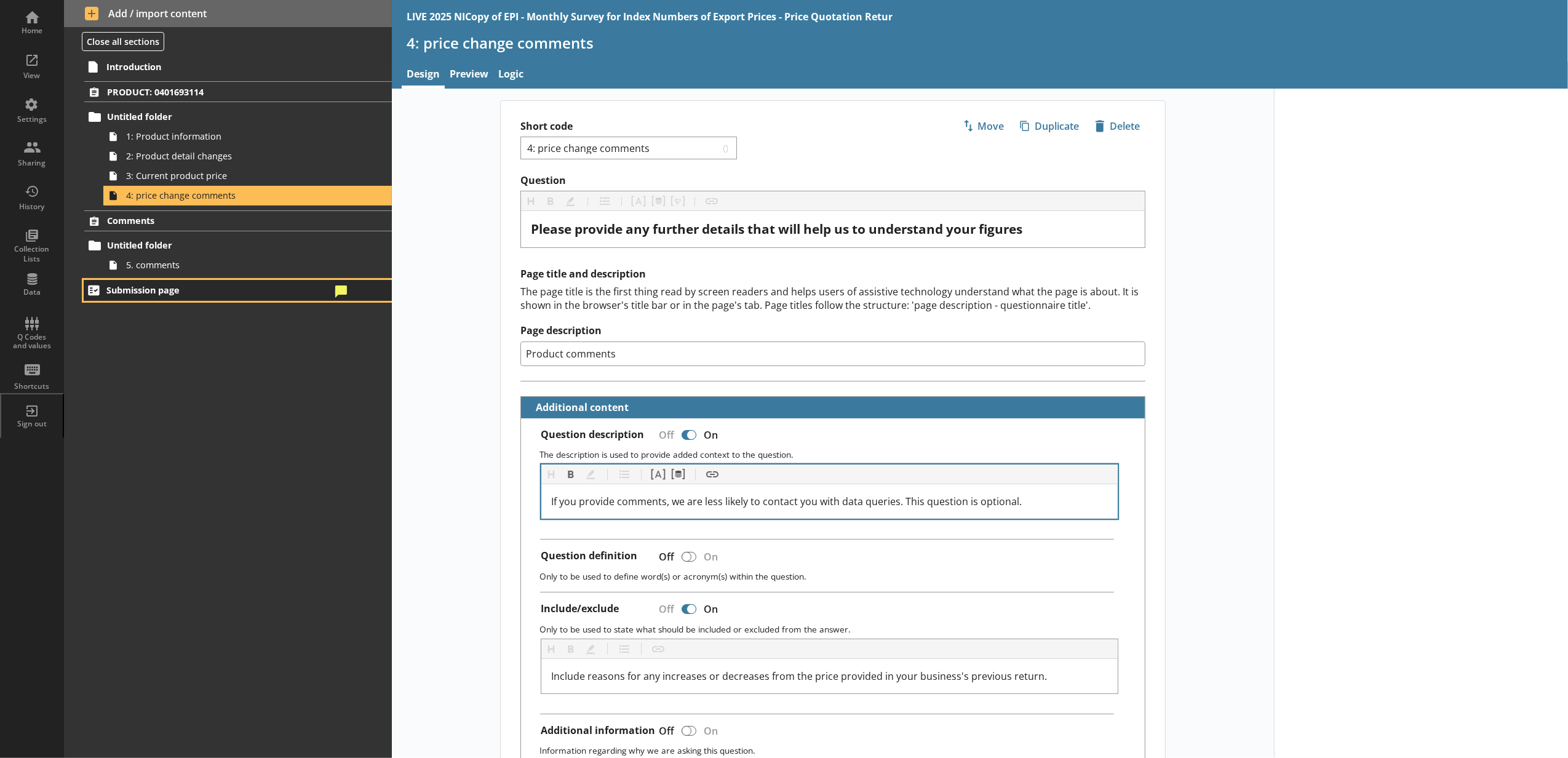
click at [251, 289] on span "Submission page" at bounding box center [219, 290] width 224 height 11
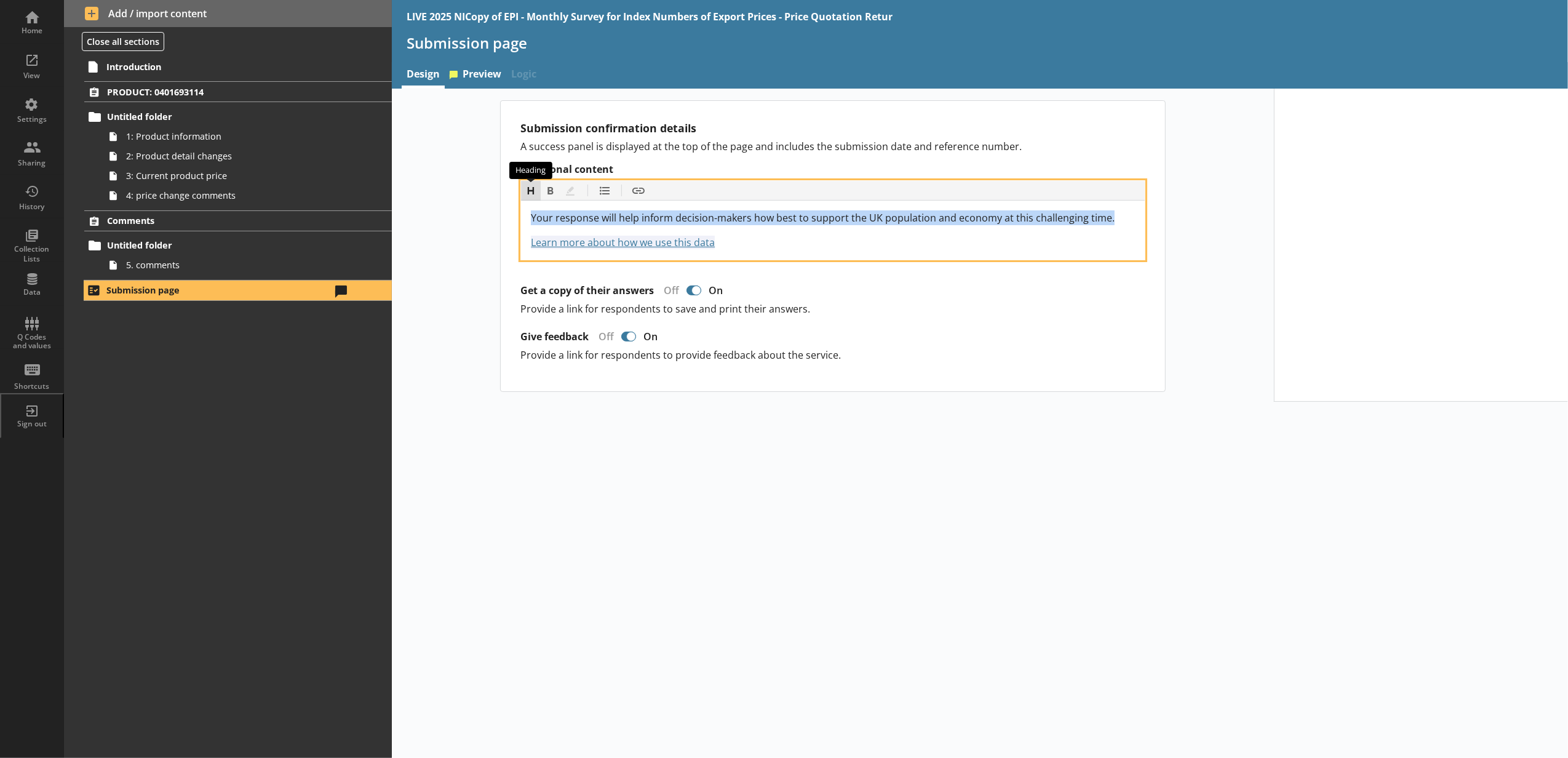
drag, startPoint x: 1110, startPoint y: 219, endPoint x: 525, endPoint y: 195, distance: 585.5
click at [525, 195] on div "Heading Heading Bold Bold Highlight Highlight List List Insert link Insert link…" at bounding box center [832, 220] width 625 height 80
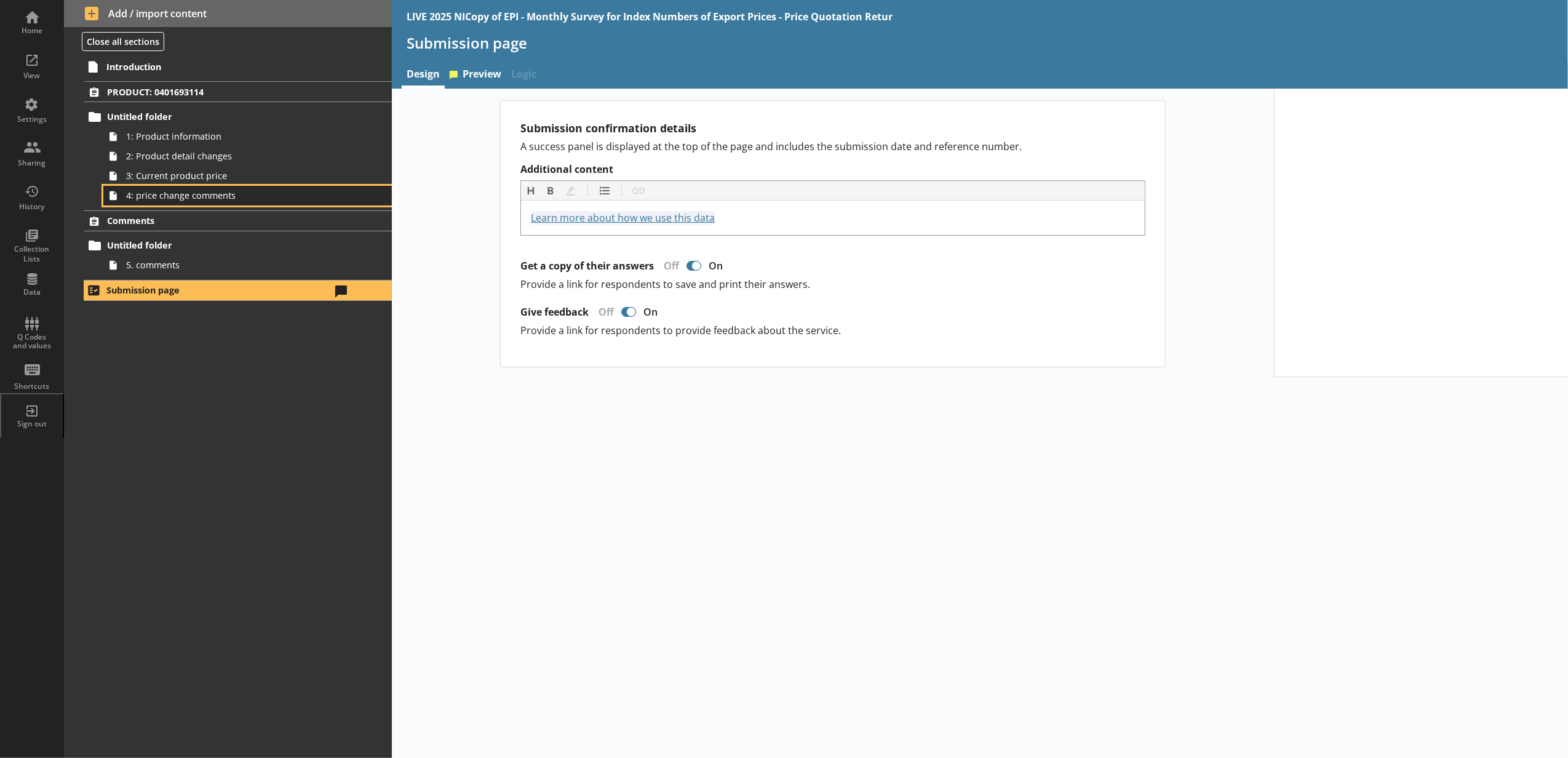
click at [370, 197] on link "4: price change comments" at bounding box center [248, 196] width 289 height 20
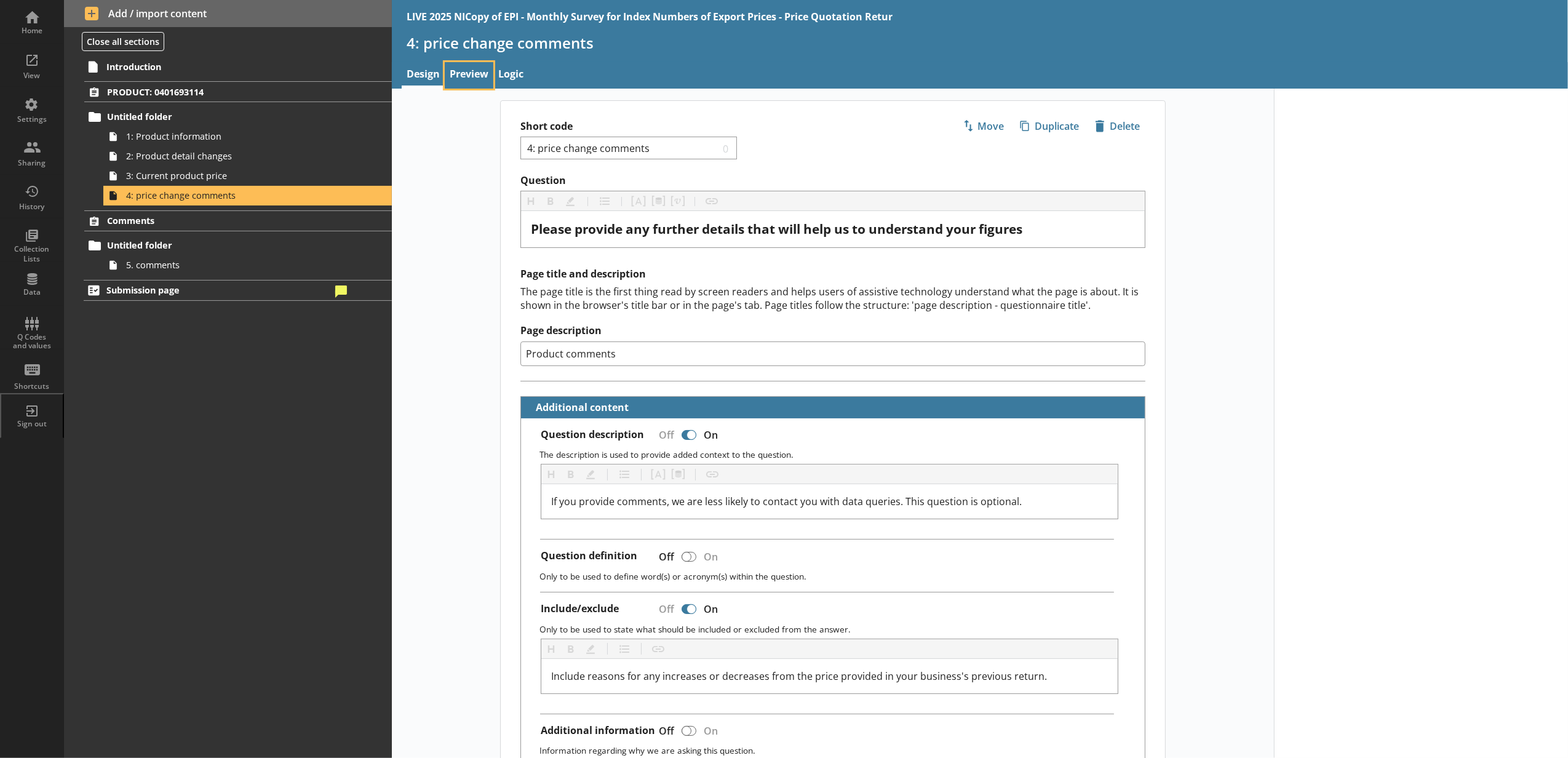
click at [451, 74] on link "Preview" at bounding box center [469, 75] width 49 height 26
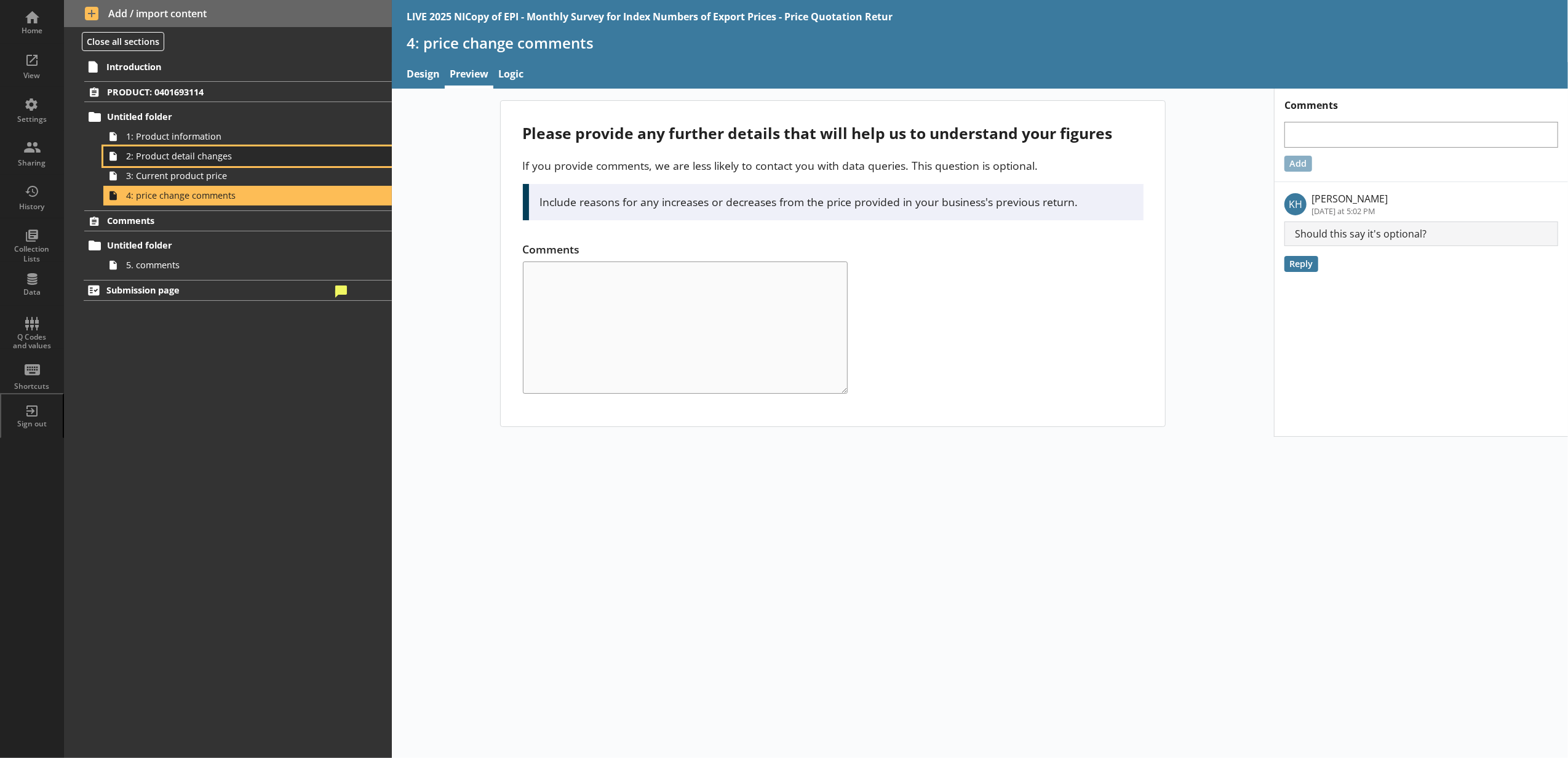
click at [254, 151] on span "2: Product detail changes" at bounding box center [231, 156] width 210 height 11
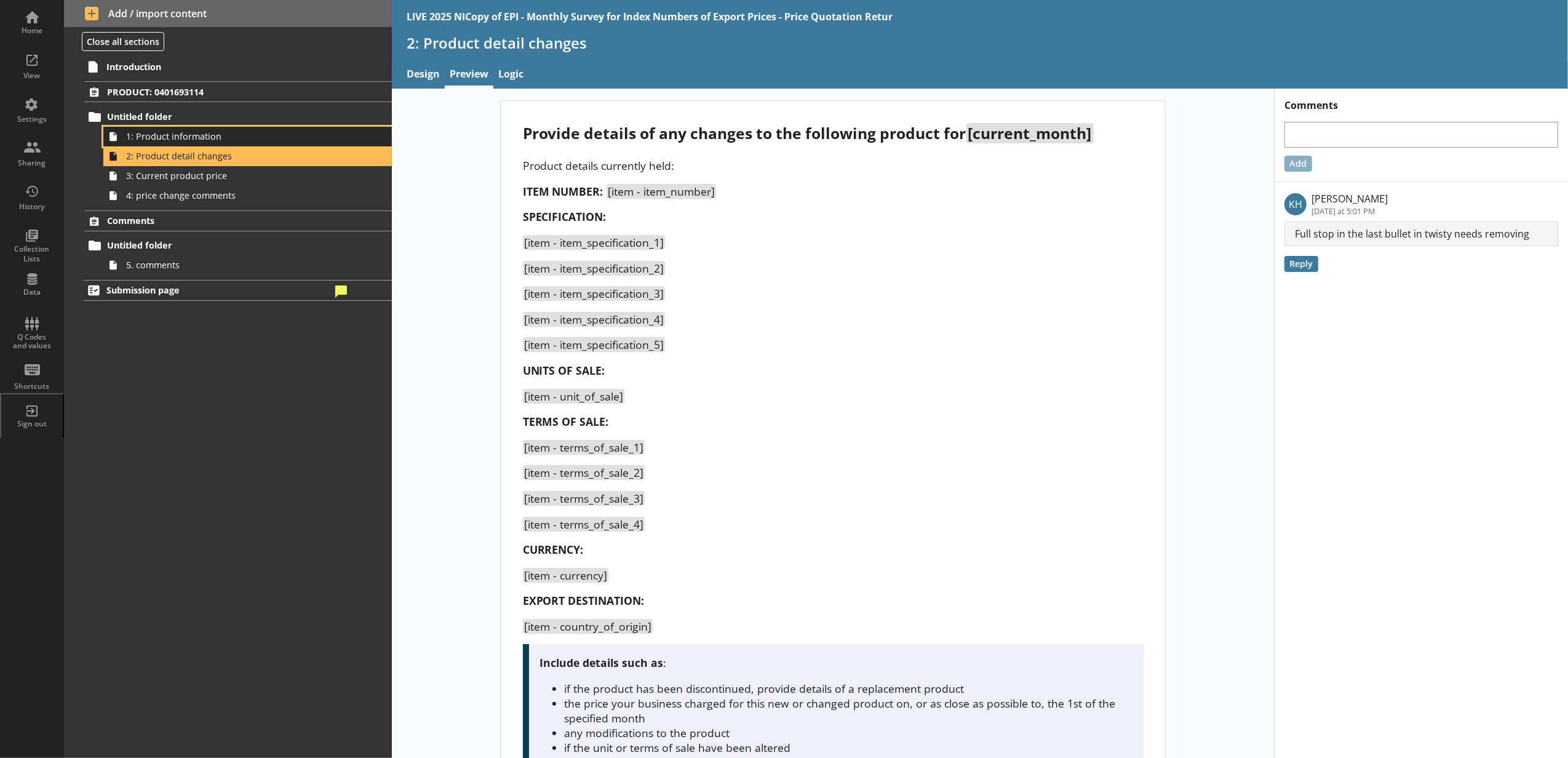
click at [254, 140] on span "1: Product information" at bounding box center [231, 136] width 210 height 11
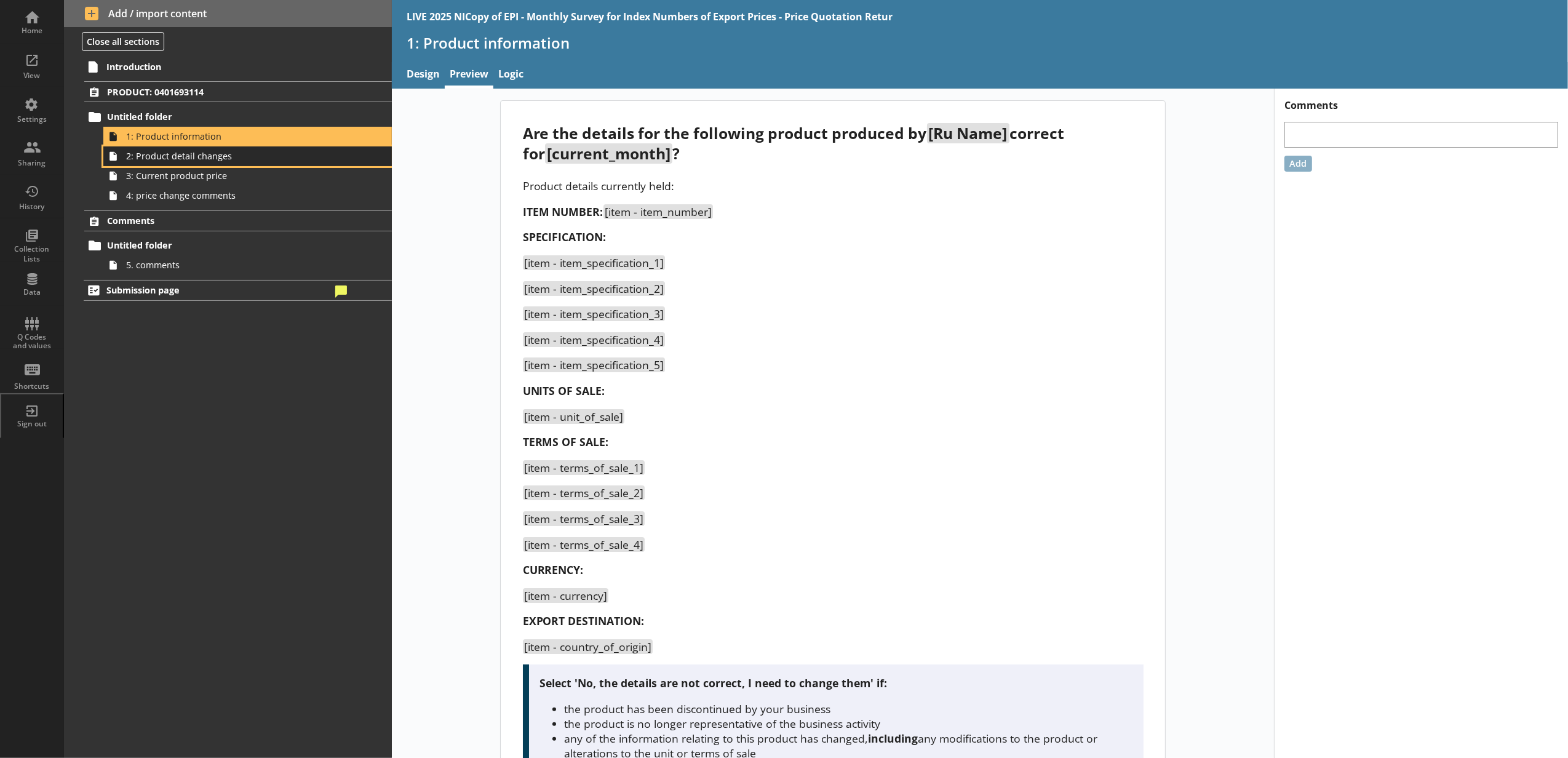
click at [259, 151] on span "2: Product detail changes" at bounding box center [231, 156] width 210 height 11
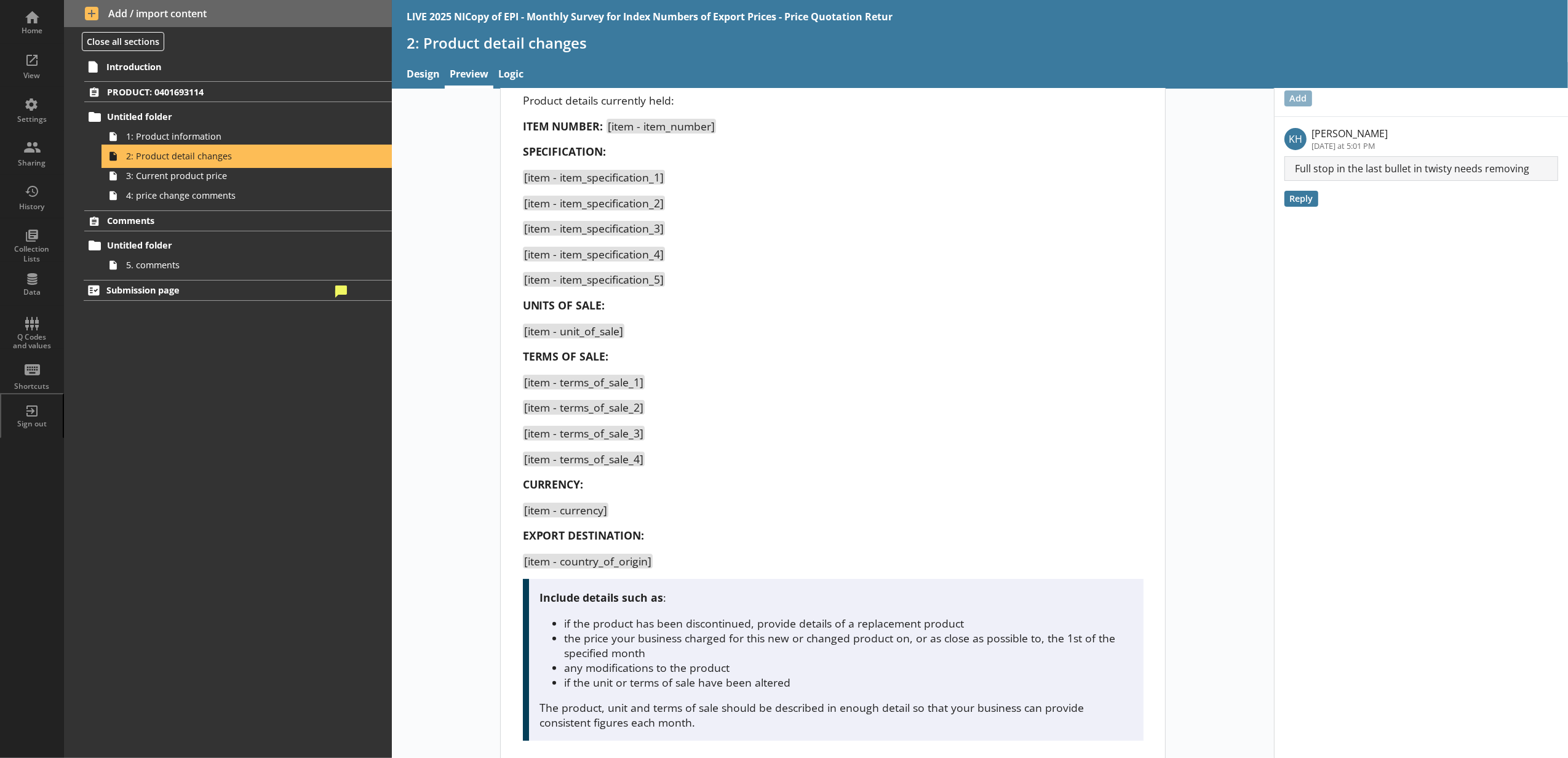
scroll to position [471, 0]
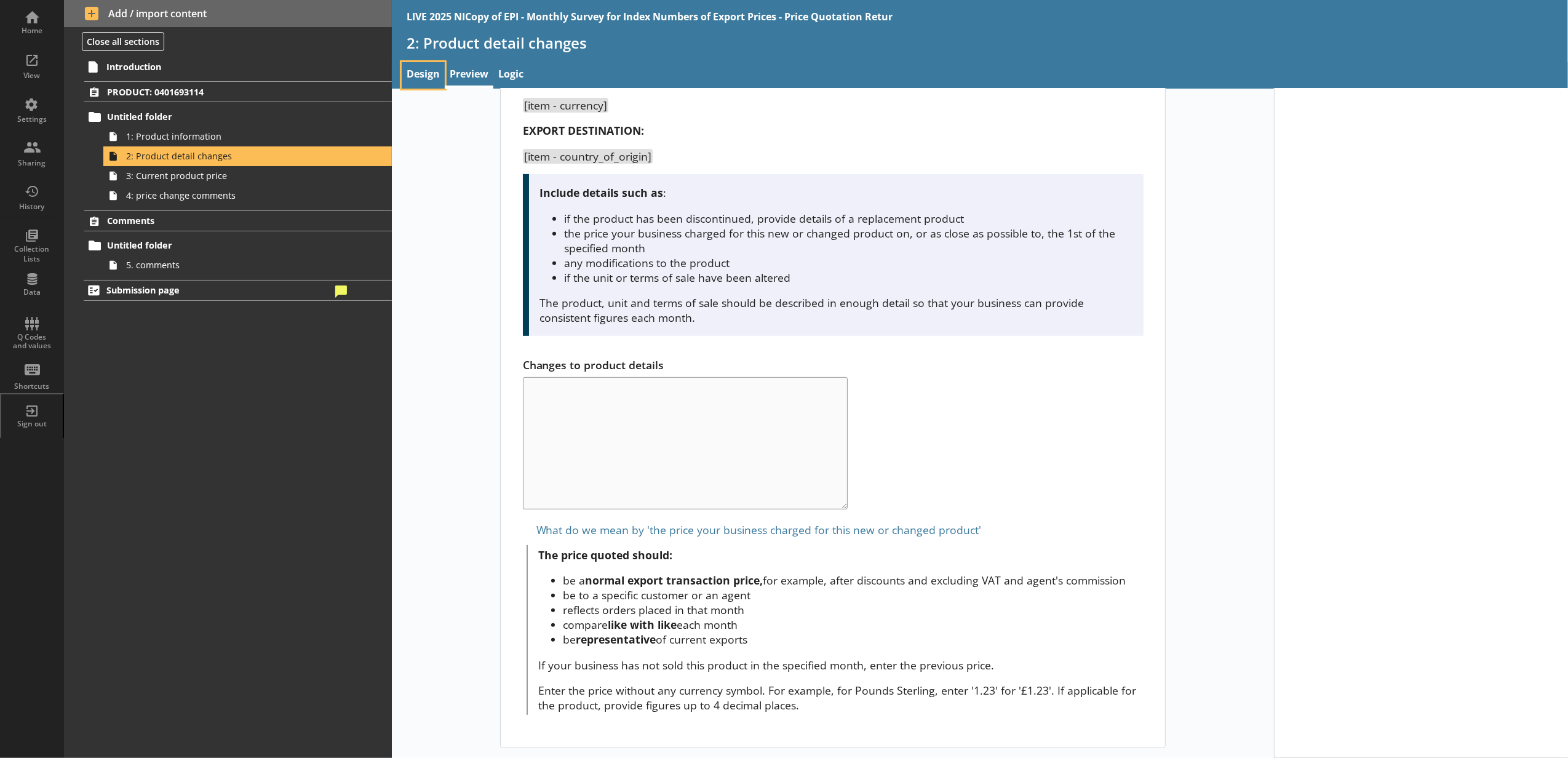
click at [431, 80] on link "Design" at bounding box center [423, 75] width 43 height 26
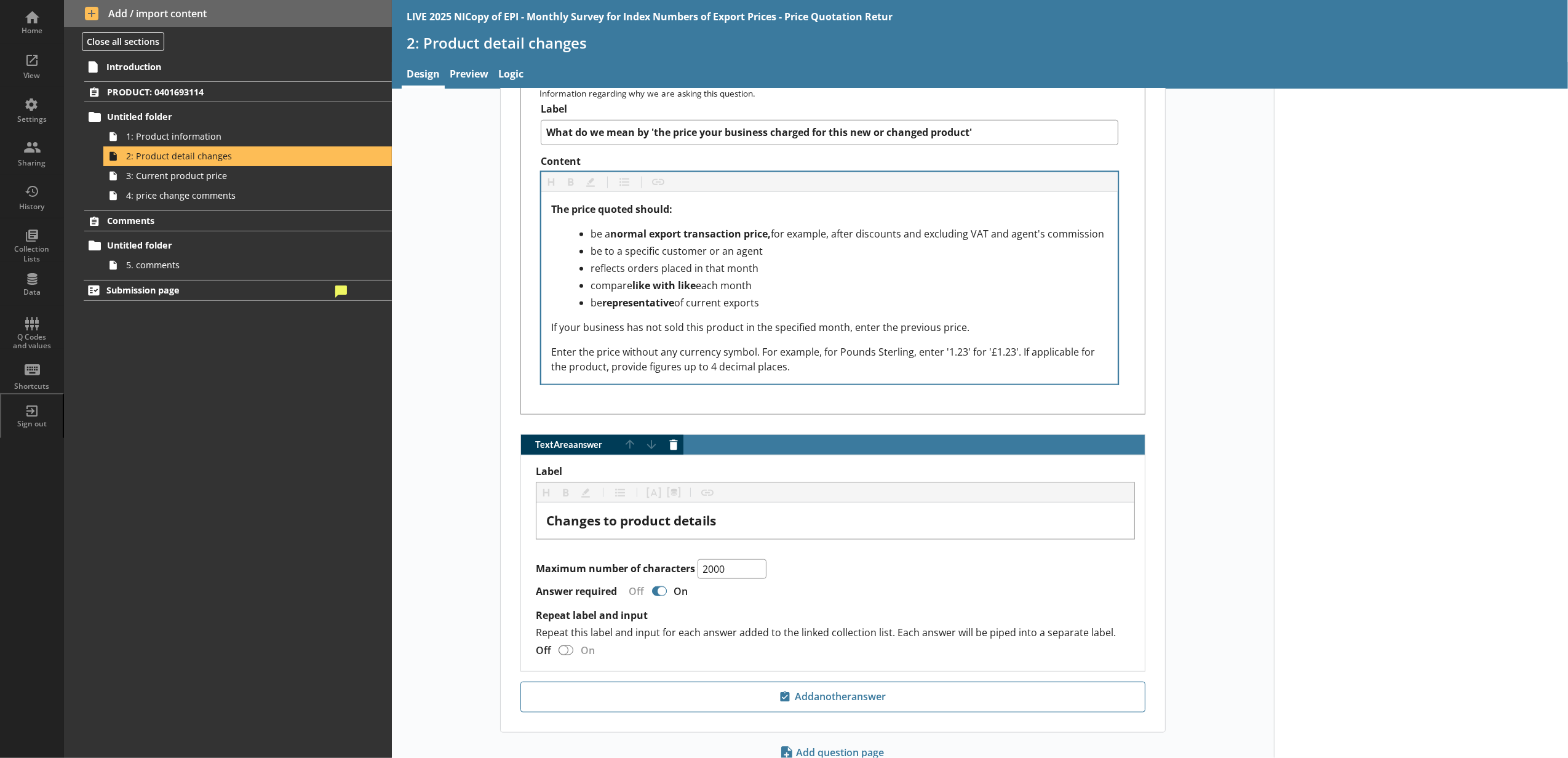
scroll to position [1093, 0]
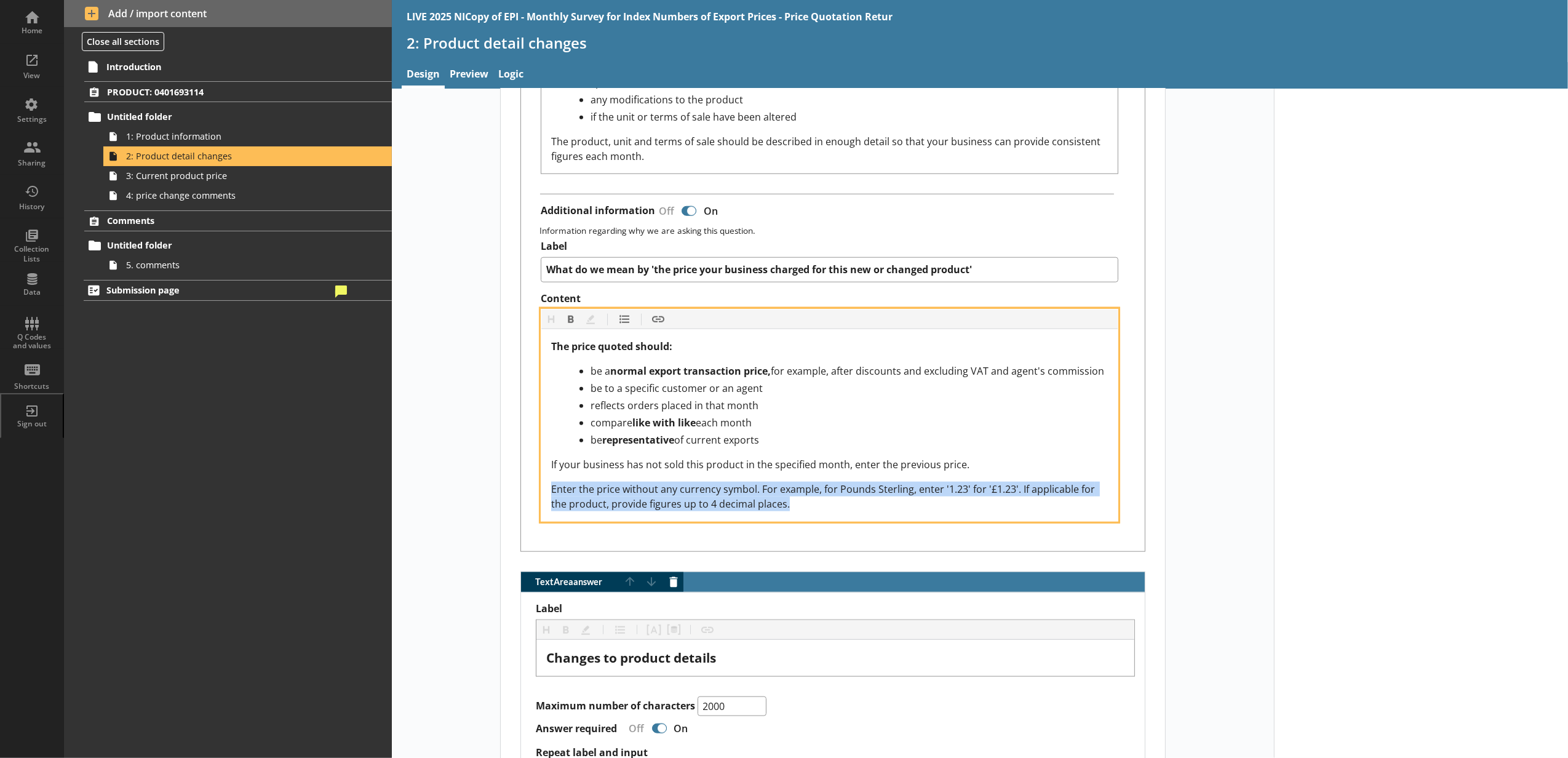
drag, startPoint x: 799, startPoint y: 508, endPoint x: 545, endPoint y: 498, distance: 254.2
click at [545, 498] on div "The price quoted should: be a normal export transaction price, for example, aft…" at bounding box center [829, 425] width 576 height 192
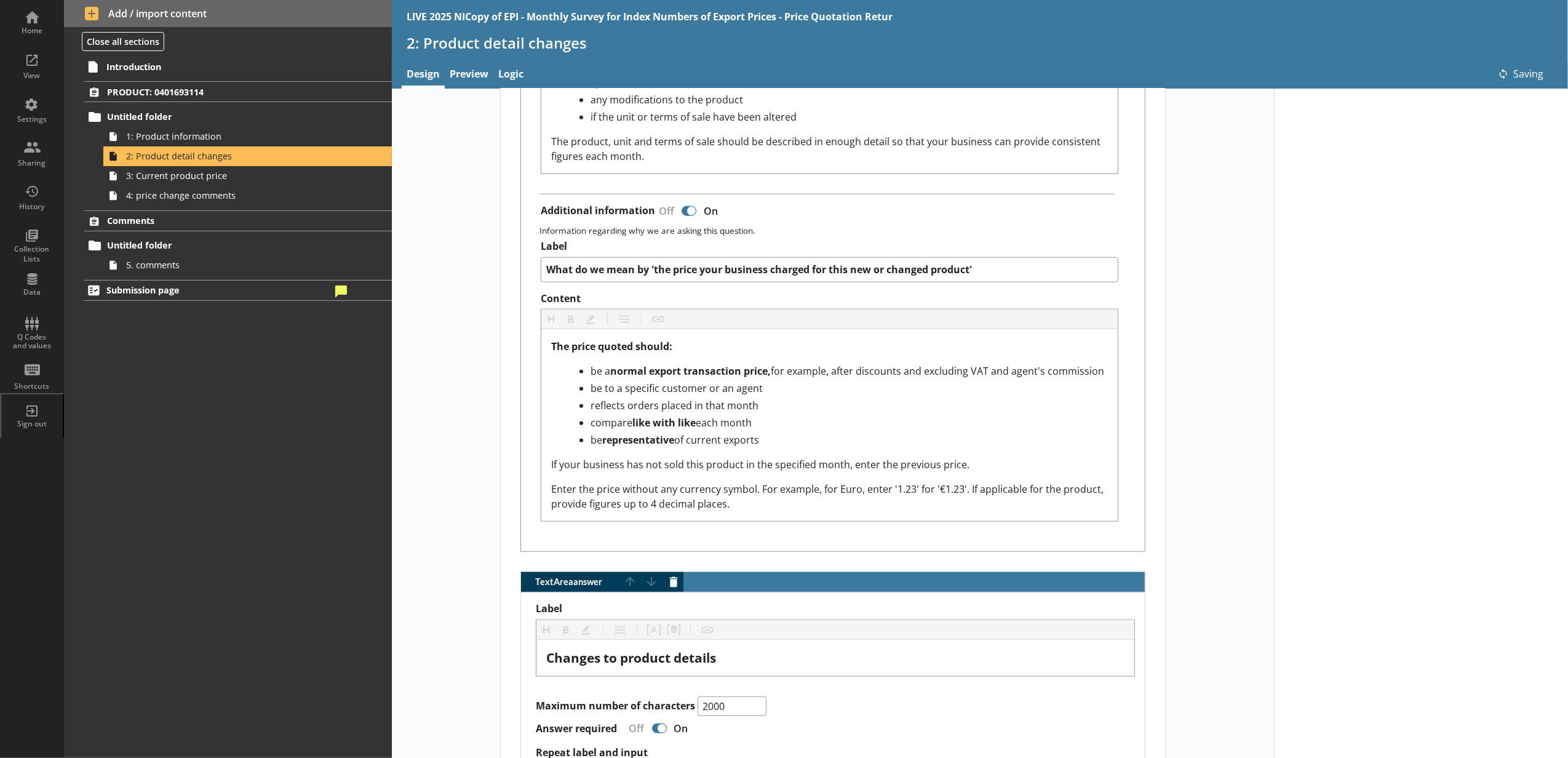
type textarea "x"
click at [309, 288] on span "Submission page" at bounding box center [219, 290] width 224 height 11
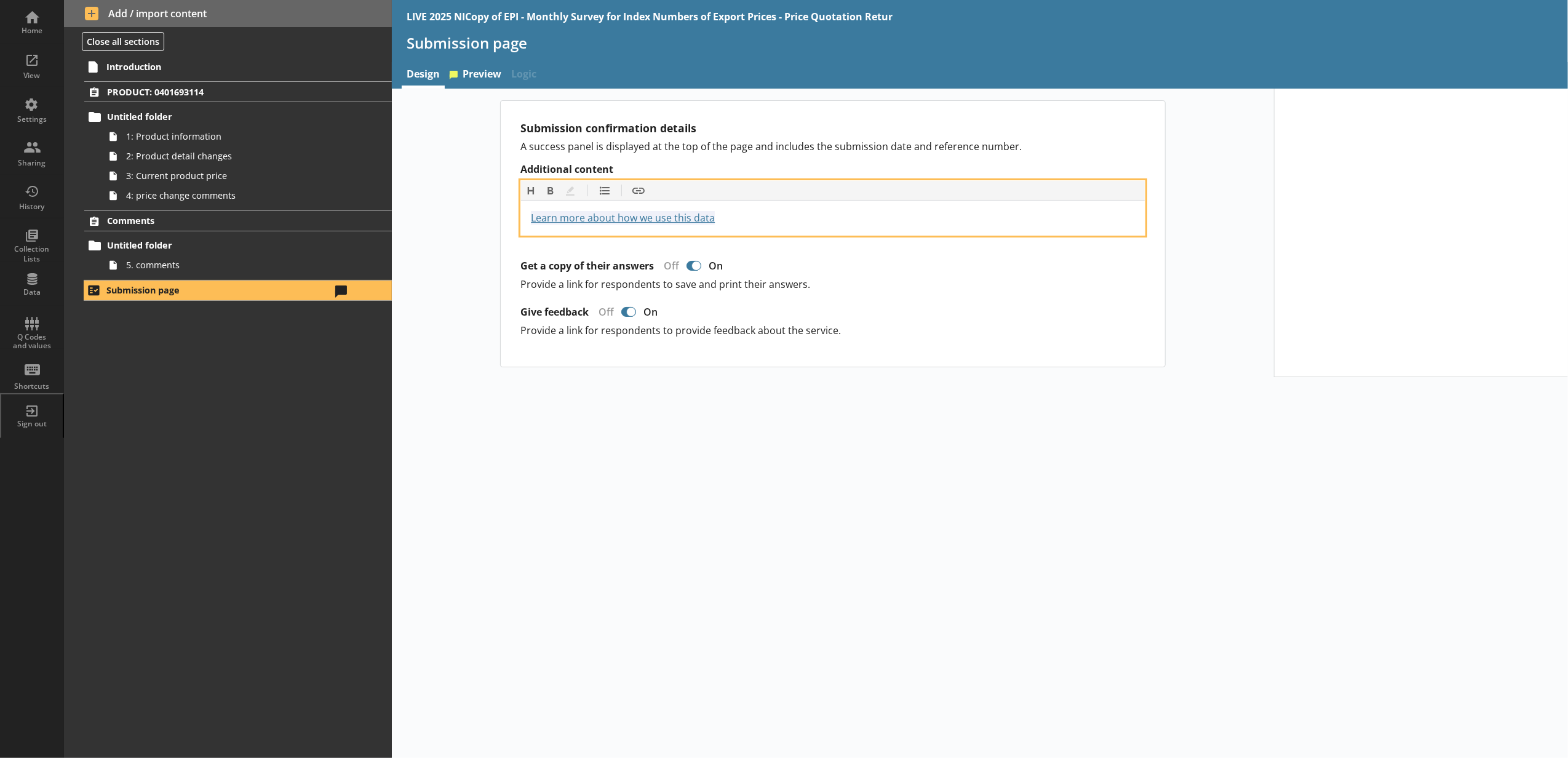
click at [754, 225] on div "Learn more about how we use this data https://www.ons.gov.uk/surveys" at bounding box center [833, 217] width 604 height 15
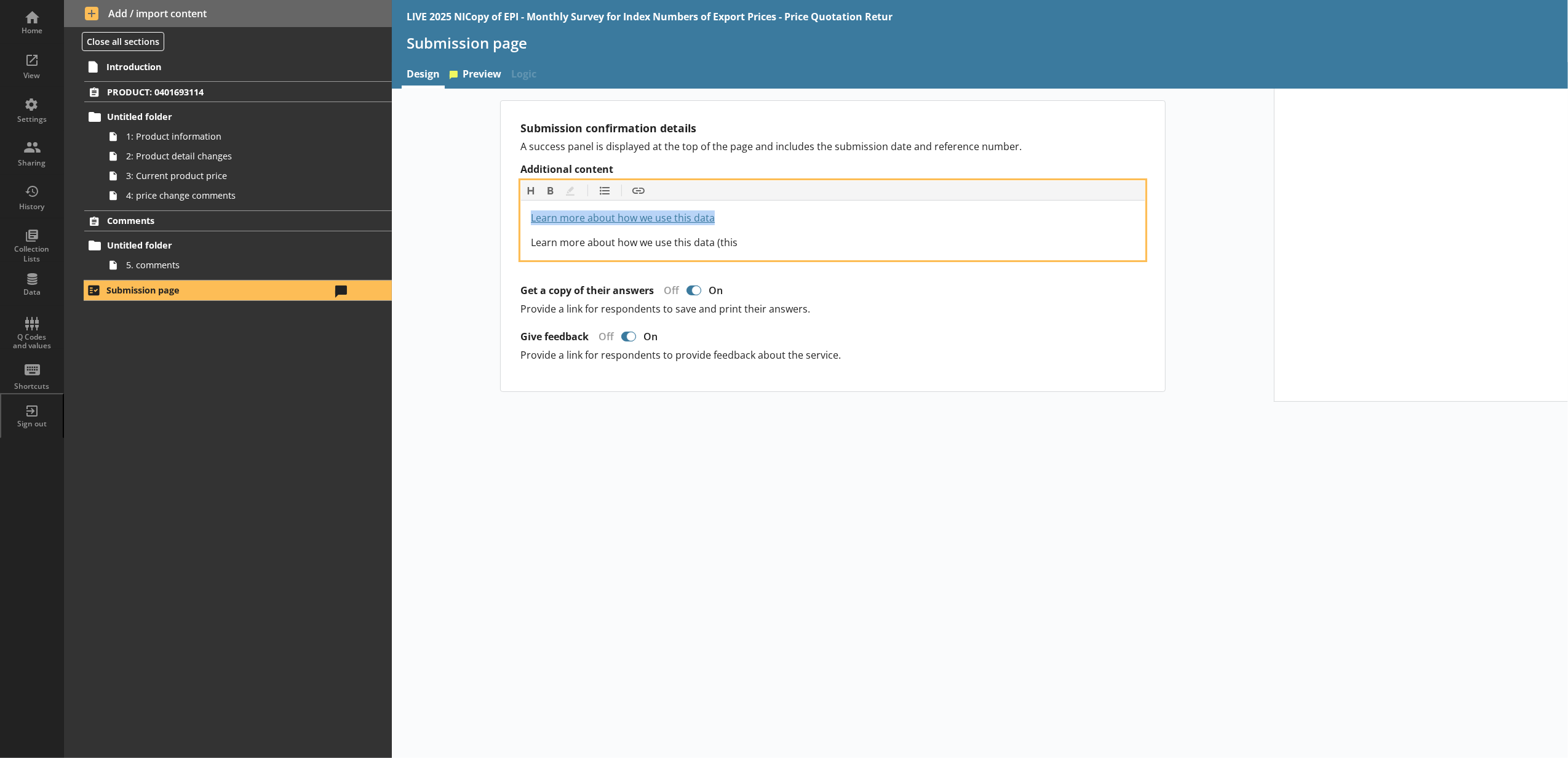
drag, startPoint x: 739, startPoint y: 220, endPoint x: 517, endPoint y: 219, distance: 222.0
click at [517, 219] on div "Submission confirmation details A success panel is displayed at the top of the …" at bounding box center [833, 246] width 664 height 290
copy span "Learn more about how we use this data"
click at [766, 241] on div "Learn more about how we use this data (this" at bounding box center [833, 242] width 604 height 15
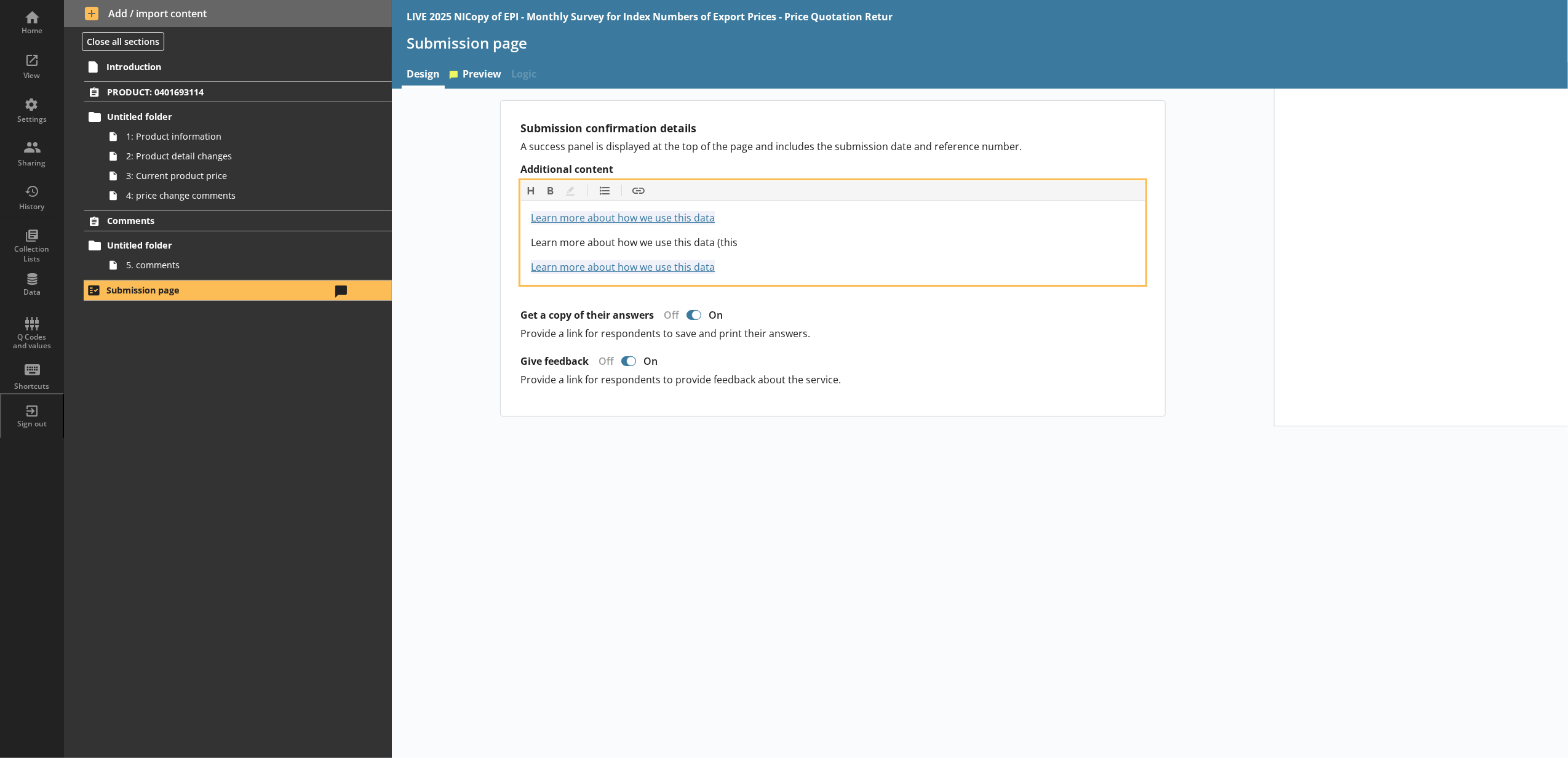
click at [760, 268] on div "Learn more about how we use this data https://www.ons.gov.uk/surveys" at bounding box center [833, 266] width 604 height 15
drag, startPoint x: 737, startPoint y: 261, endPoint x: 538, endPoint y: 264, distance: 199.0
click at [538, 264] on div "Learn more about how we use this data https://www.ons.gov.uk/surveys" at bounding box center [833, 266] width 604 height 15
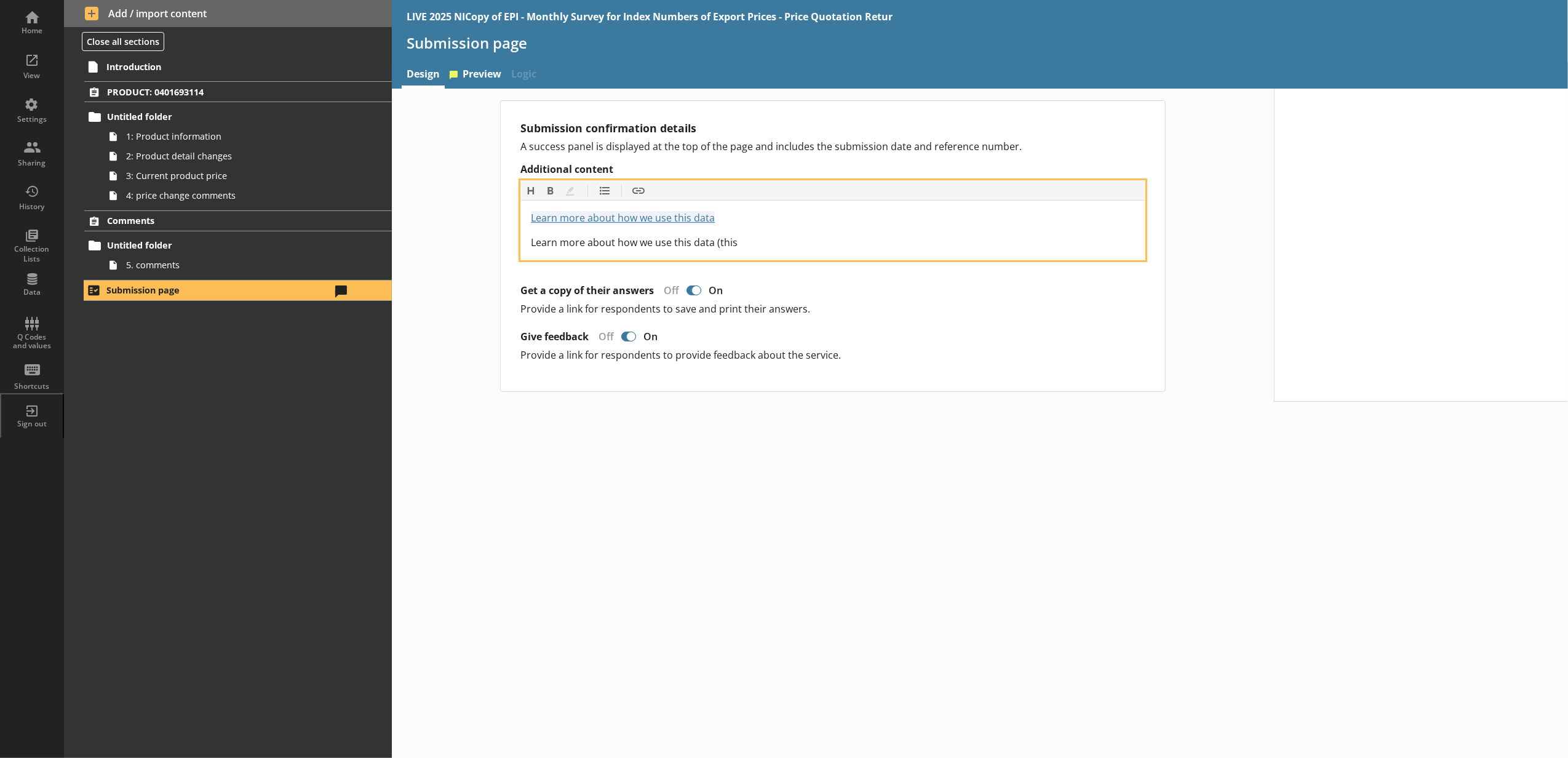
drag, startPoint x: 755, startPoint y: 246, endPoint x: 534, endPoint y: 252, distance: 221.1
click at [534, 252] on div "Learn more about how we use this data https://www.ons.gov.uk/surveys Learn more…" at bounding box center [832, 230] width 624 height 59
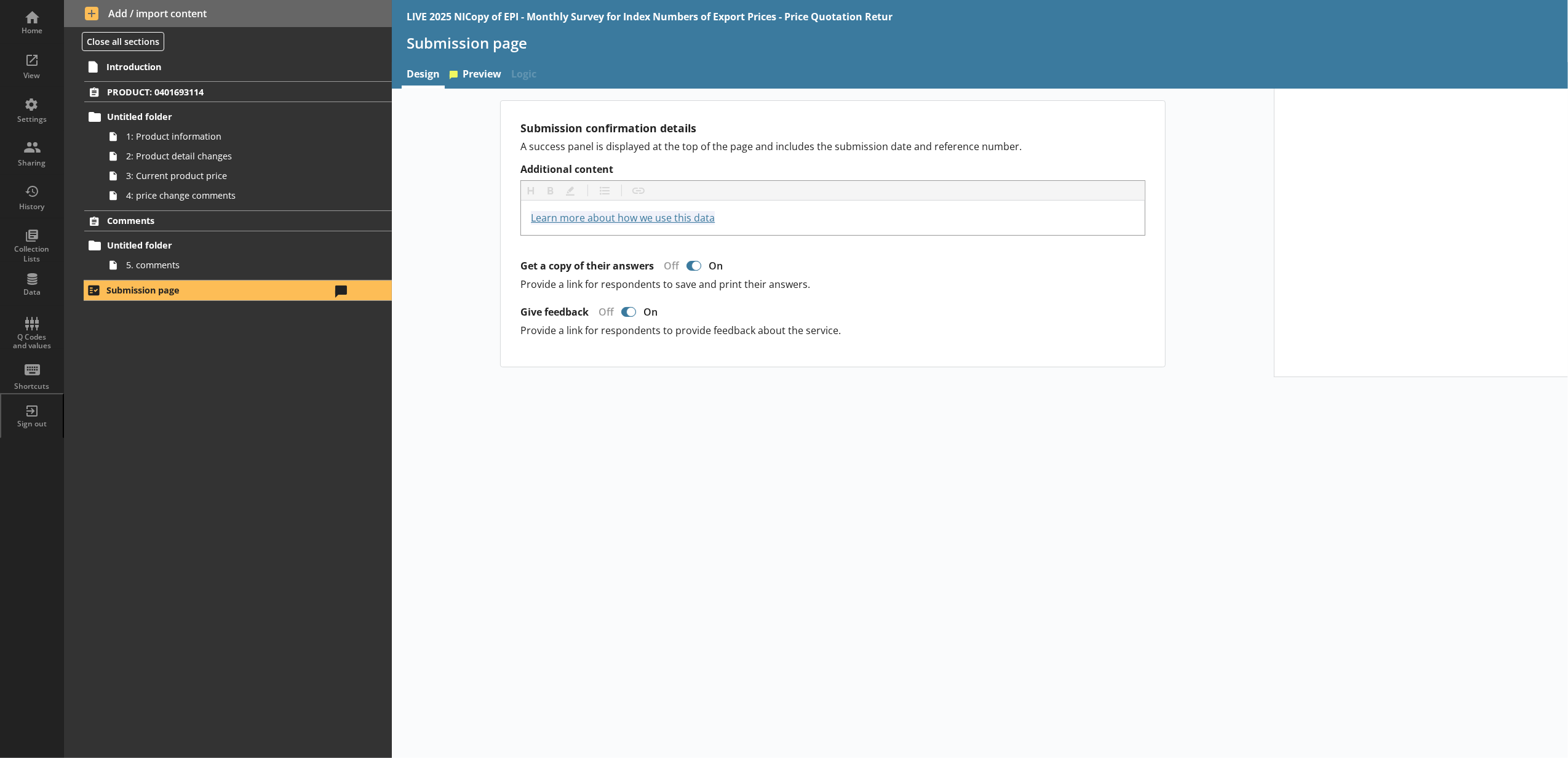
click at [828, 419] on div "Submission confirmation details A success panel is displayed at the top of the …" at bounding box center [980, 423] width 1176 height 669
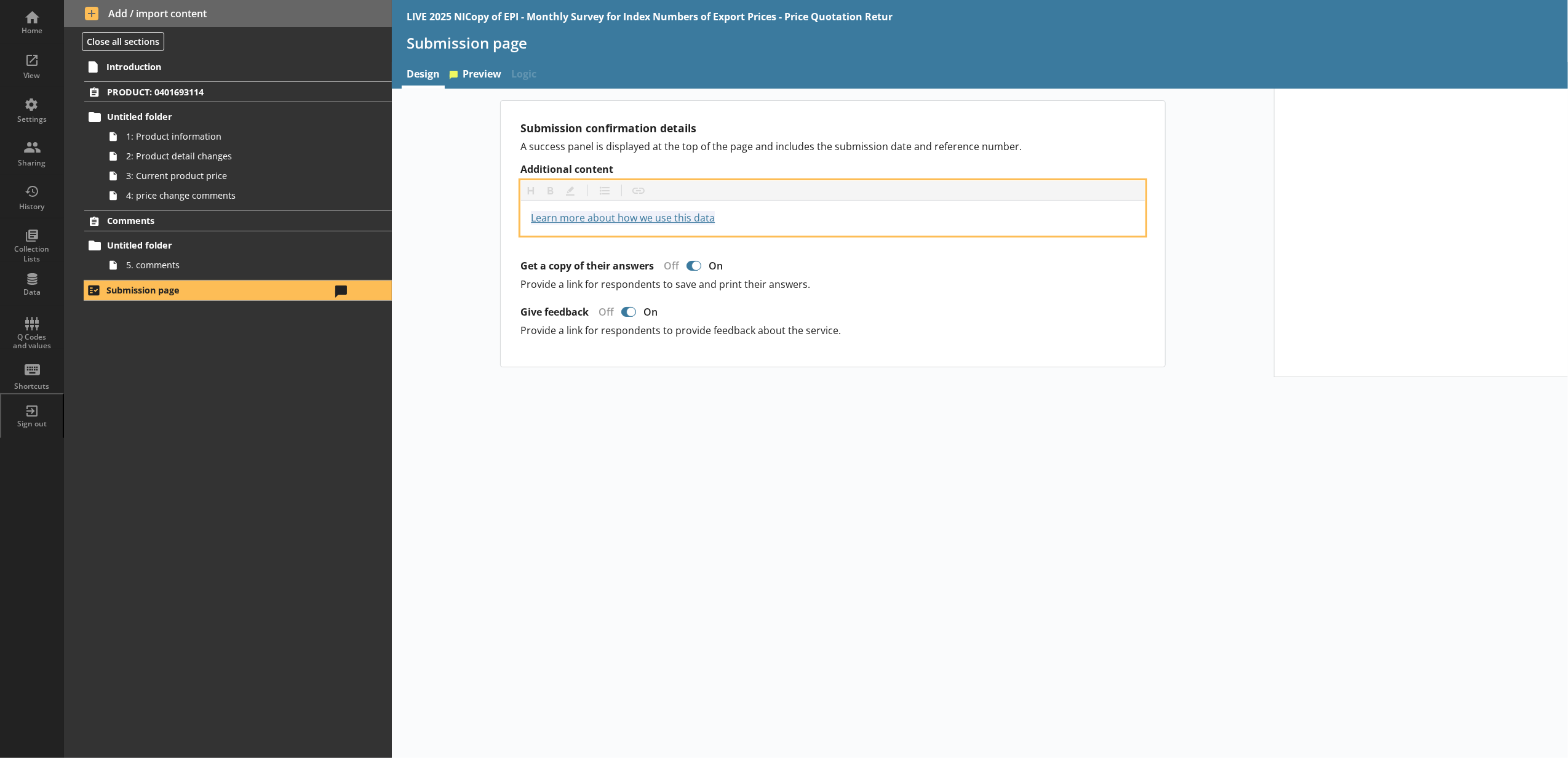
click at [775, 221] on div "Learn more about how we use this data https://www.ons.gov.uk/surveys" at bounding box center [833, 217] width 604 height 15
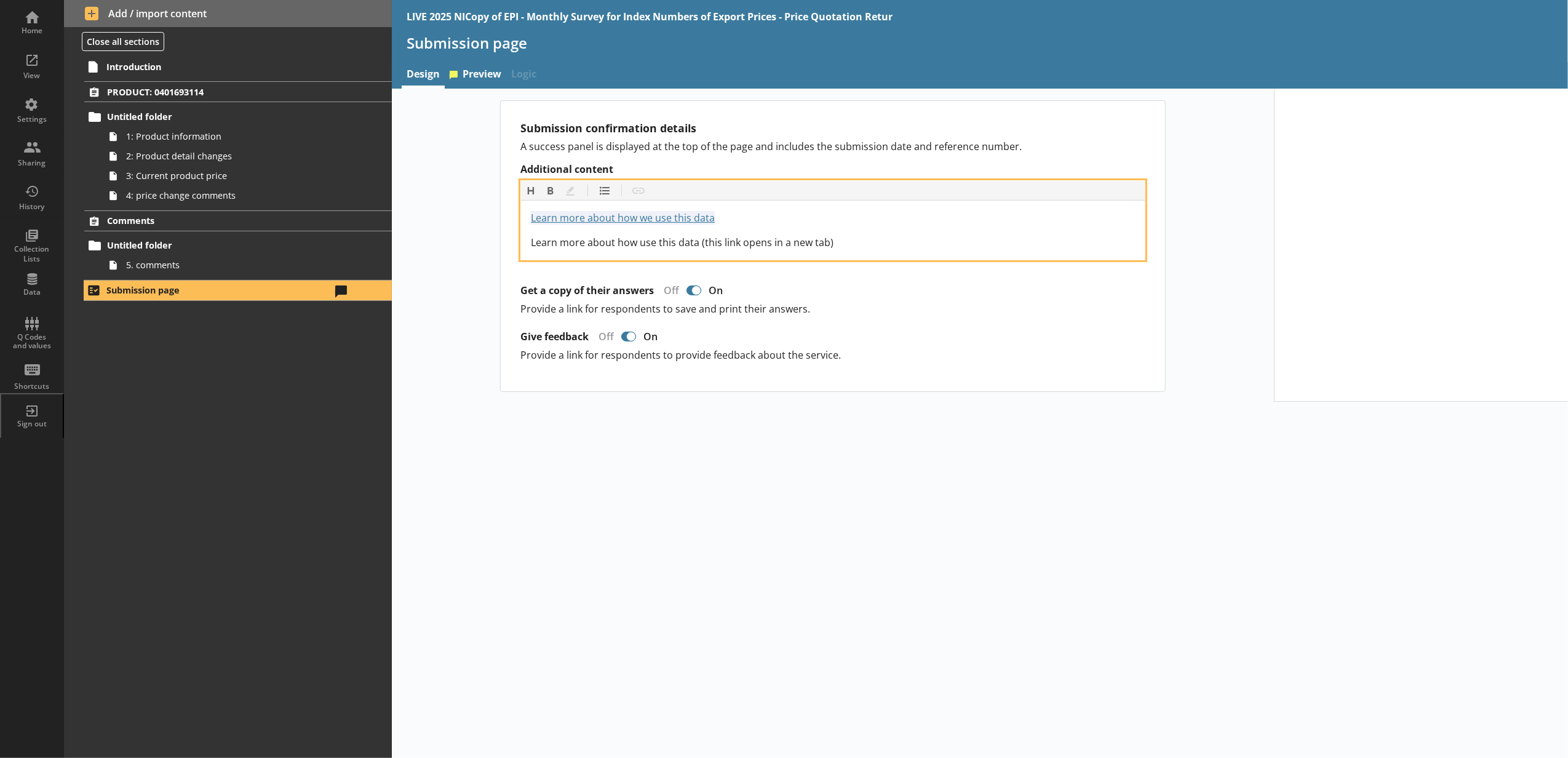
drag, startPoint x: 701, startPoint y: 219, endPoint x: 812, endPoint y: 213, distance: 111.2
click at [812, 213] on div "Learn more about how we use this data https://www.ons.gov.uk/surveys" at bounding box center [833, 217] width 604 height 15
click at [959, 237] on div "Learn more about how use this data (this link opens in a new tab)" at bounding box center [833, 242] width 604 height 15
drag, startPoint x: 904, startPoint y: 247, endPoint x: 517, endPoint y: 254, distance: 387.1
click at [517, 254] on div "Submission confirmation details A success panel is displayed at the top of the …" at bounding box center [833, 246] width 664 height 290
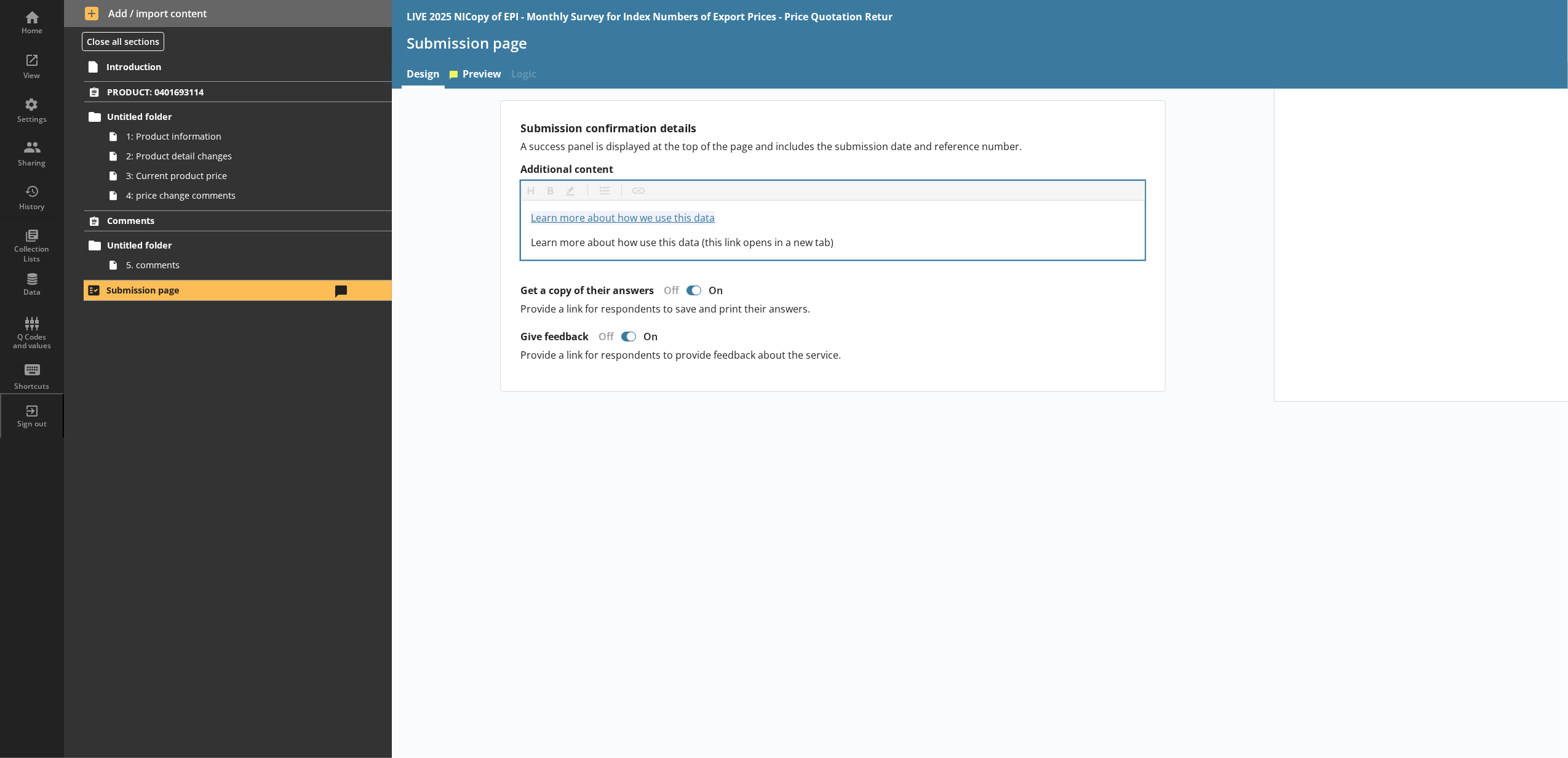
click at [615, 254] on div "Learn more about how we use this data https://www.ons.gov.uk/surveys Learn more…" at bounding box center [832, 230] width 624 height 59
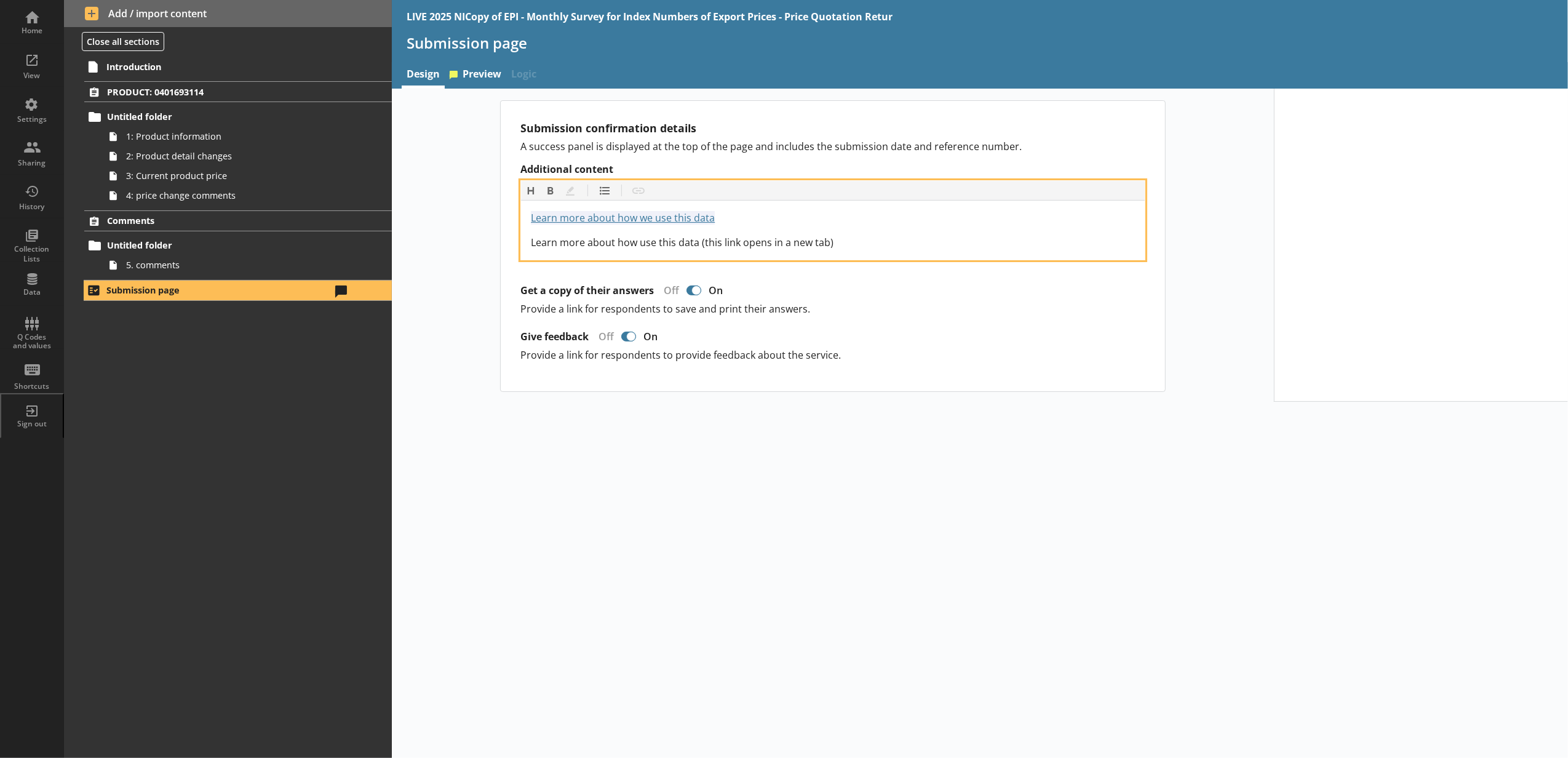
click at [759, 226] on div "Learn more about how we use this data https://www.ons.gov.uk/surveys Learn more…" at bounding box center [833, 229] width 604 height 39
click at [751, 219] on div "Learn more about how we use this data https://www.ons.gov.uk/surveys" at bounding box center [833, 217] width 604 height 15
click at [785, 239] on span "Learn more about how use this data (this link opens in a new tab)" at bounding box center [682, 242] width 303 height 14
click at [916, 242] on div "Learn more about how use this data (this link opens in a new tab)" at bounding box center [833, 242] width 604 height 15
drag, startPoint x: 874, startPoint y: 240, endPoint x: 524, endPoint y: 244, distance: 350.0
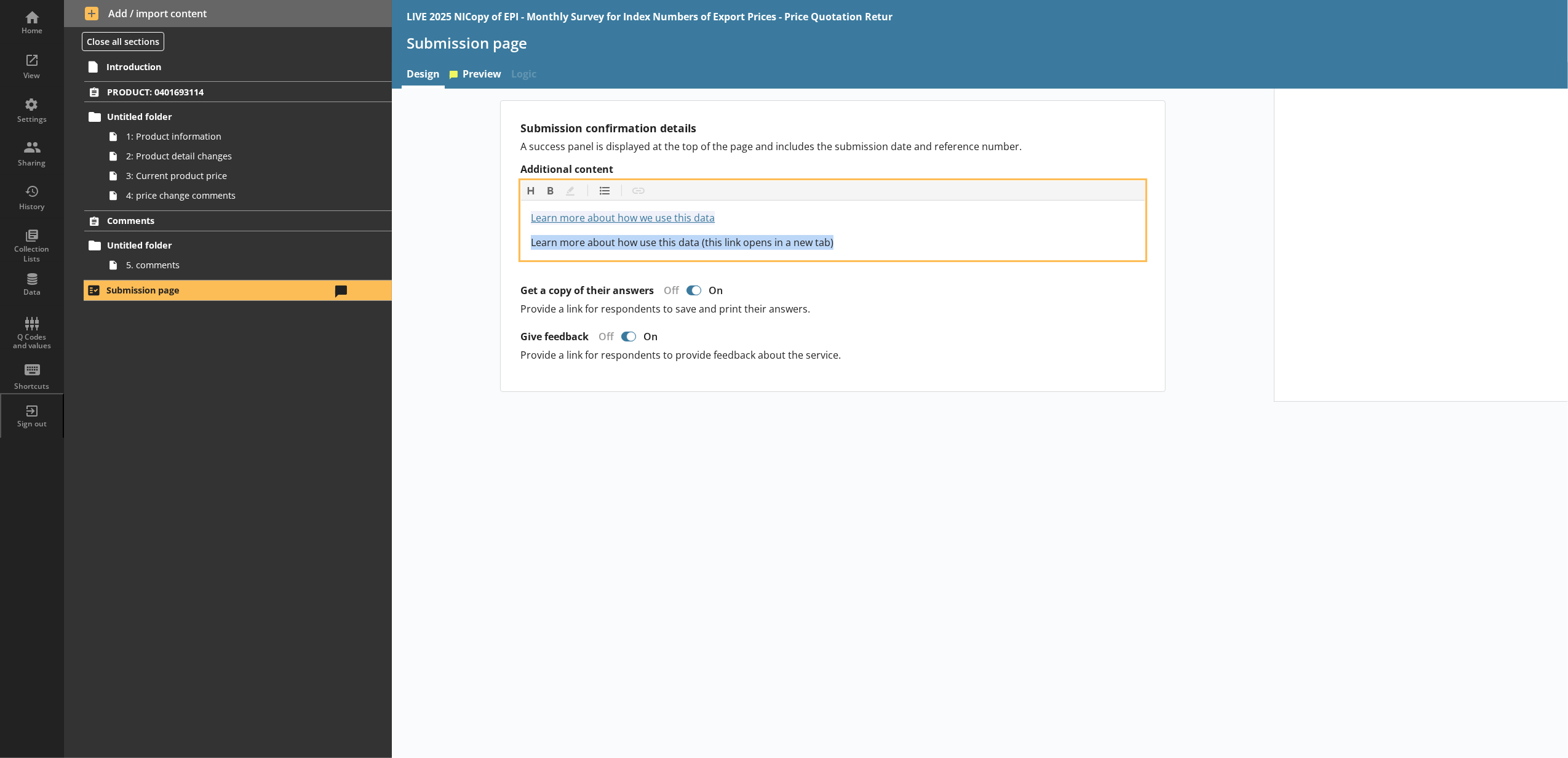
click at [524, 244] on div "Learn more about how we use this data https://www.ons.gov.uk/surveys Learn more…" at bounding box center [832, 230] width 624 height 59
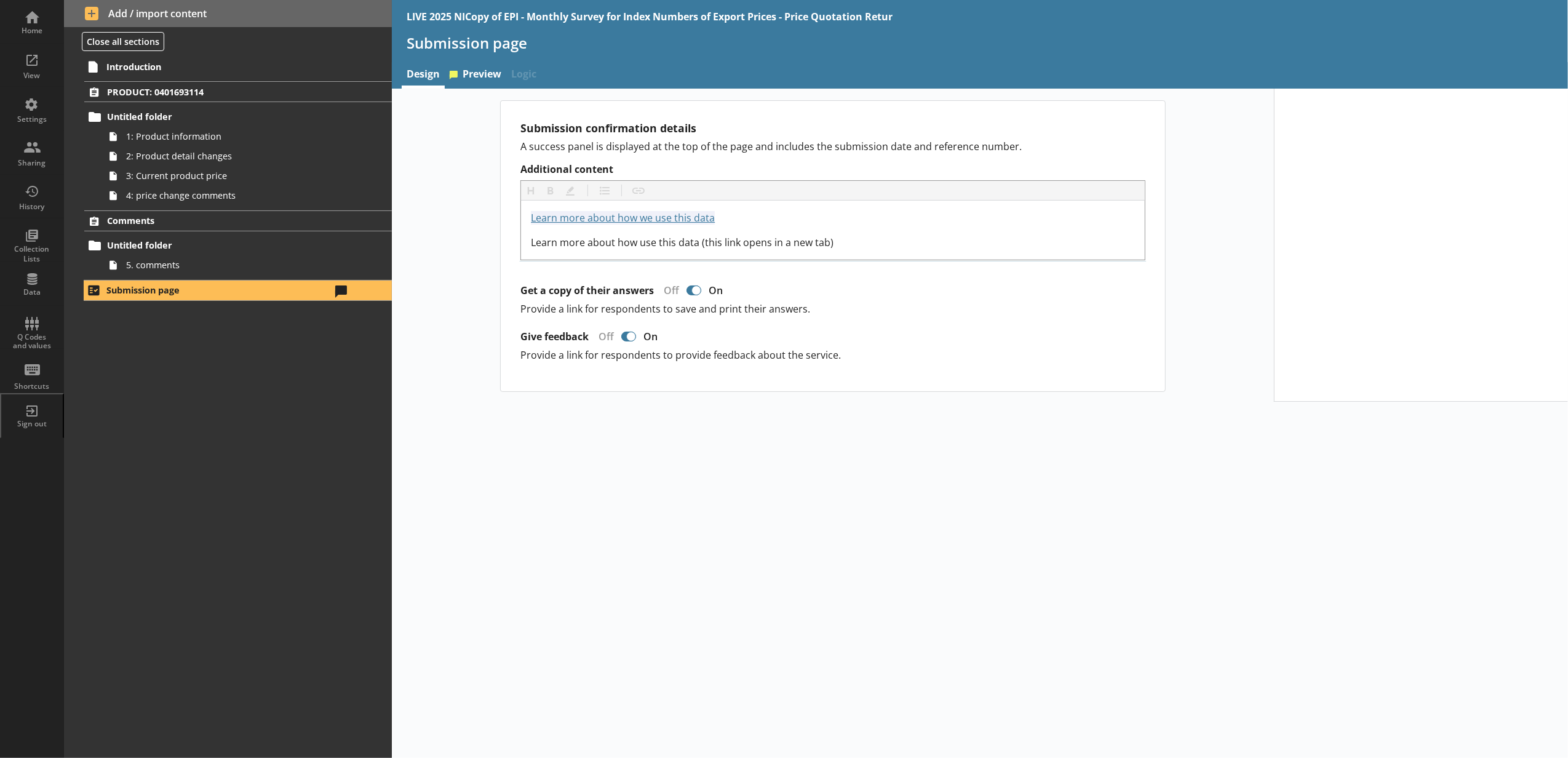
drag, startPoint x: 557, startPoint y: 244, endPoint x: 627, endPoint y: 175, distance: 98.3
click at [627, 175] on label "Additional content" at bounding box center [832, 169] width 625 height 13
click at [644, 183] on div "Heading Heading Bold Bold Highlight Highlight List List Insert link Insert link" at bounding box center [832, 191] width 624 height 20
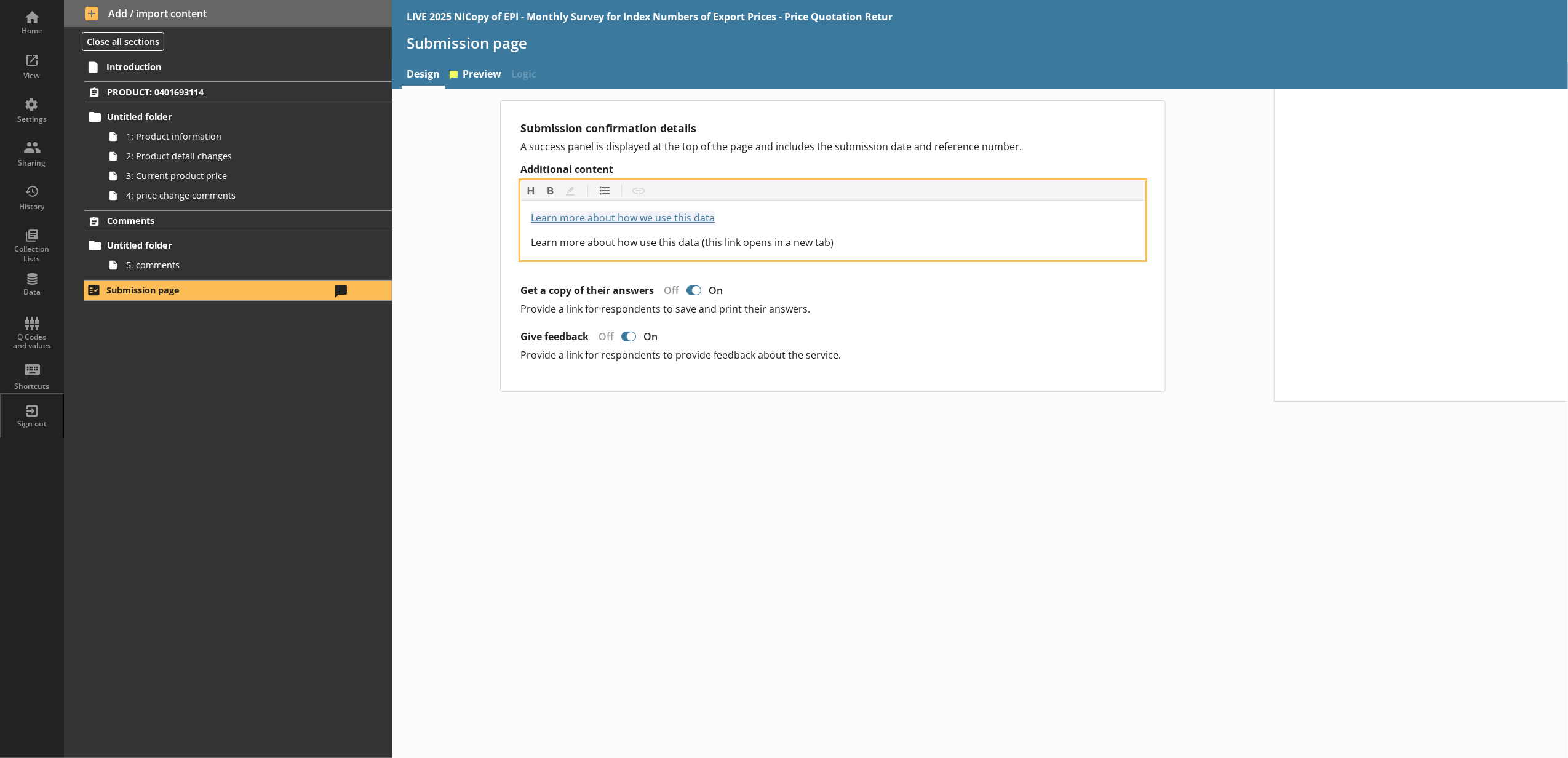
drag, startPoint x: 874, startPoint y: 239, endPoint x: 876, endPoint y: 246, distance: 7.3
click at [876, 246] on div "Learn more about how use this data (this link opens in a new tab)" at bounding box center [833, 242] width 604 height 15
drag, startPoint x: 874, startPoint y: 249, endPoint x: 525, endPoint y: 241, distance: 349.1
click at [525, 244] on div "Learn more about how we use this data https://www.ons.gov.uk/surveys Learn more…" at bounding box center [832, 230] width 624 height 59
click at [642, 195] on button "Insert link" at bounding box center [639, 191] width 20 height 20
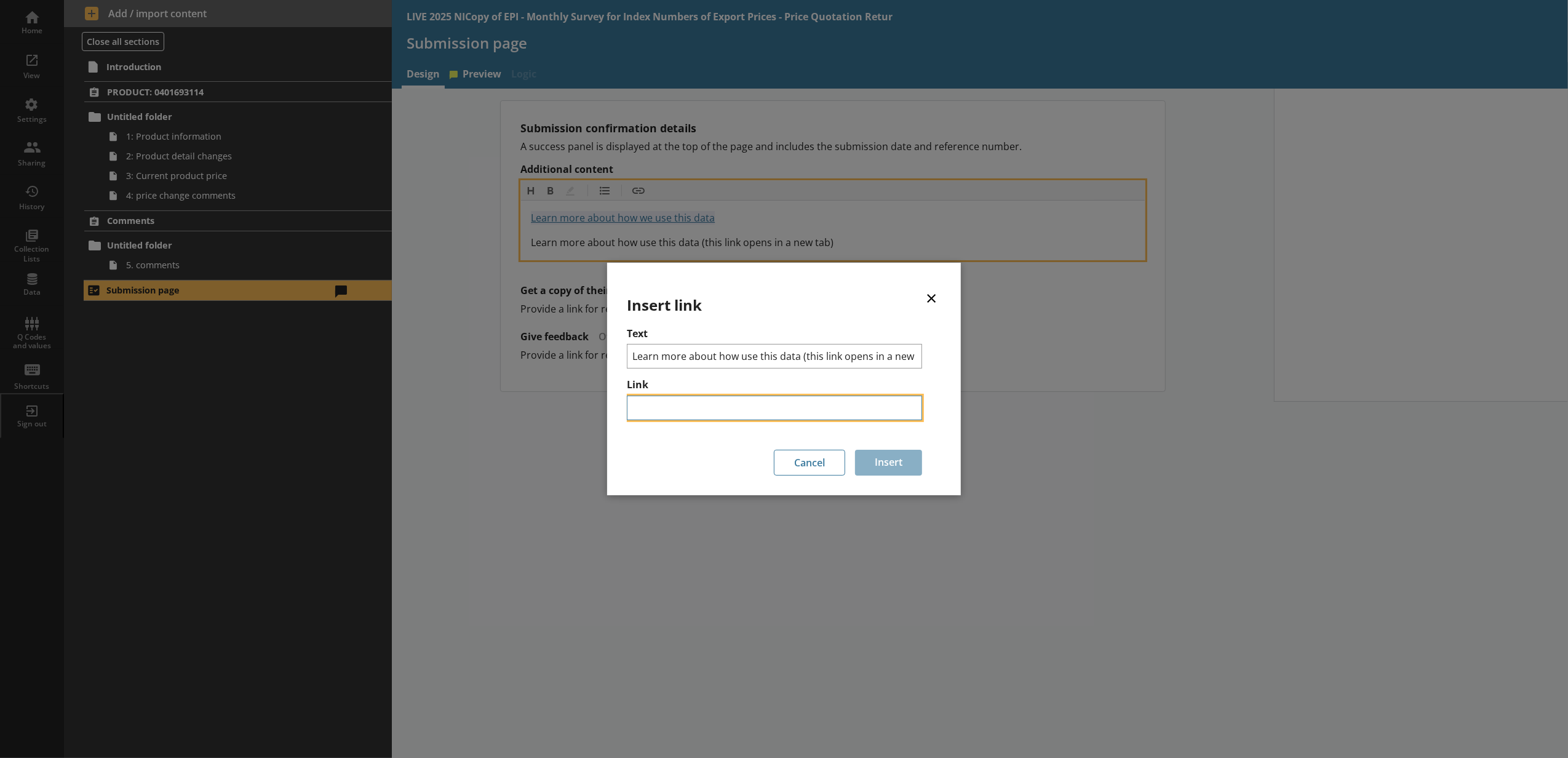
click at [680, 397] on input "Link" at bounding box center [774, 408] width 295 height 24
paste input "https://www.ons.gov.uk/surveys"
type input "https://www.ons.gov.uk/surveys"
click at [899, 454] on button "Insert" at bounding box center [889, 462] width 67 height 26
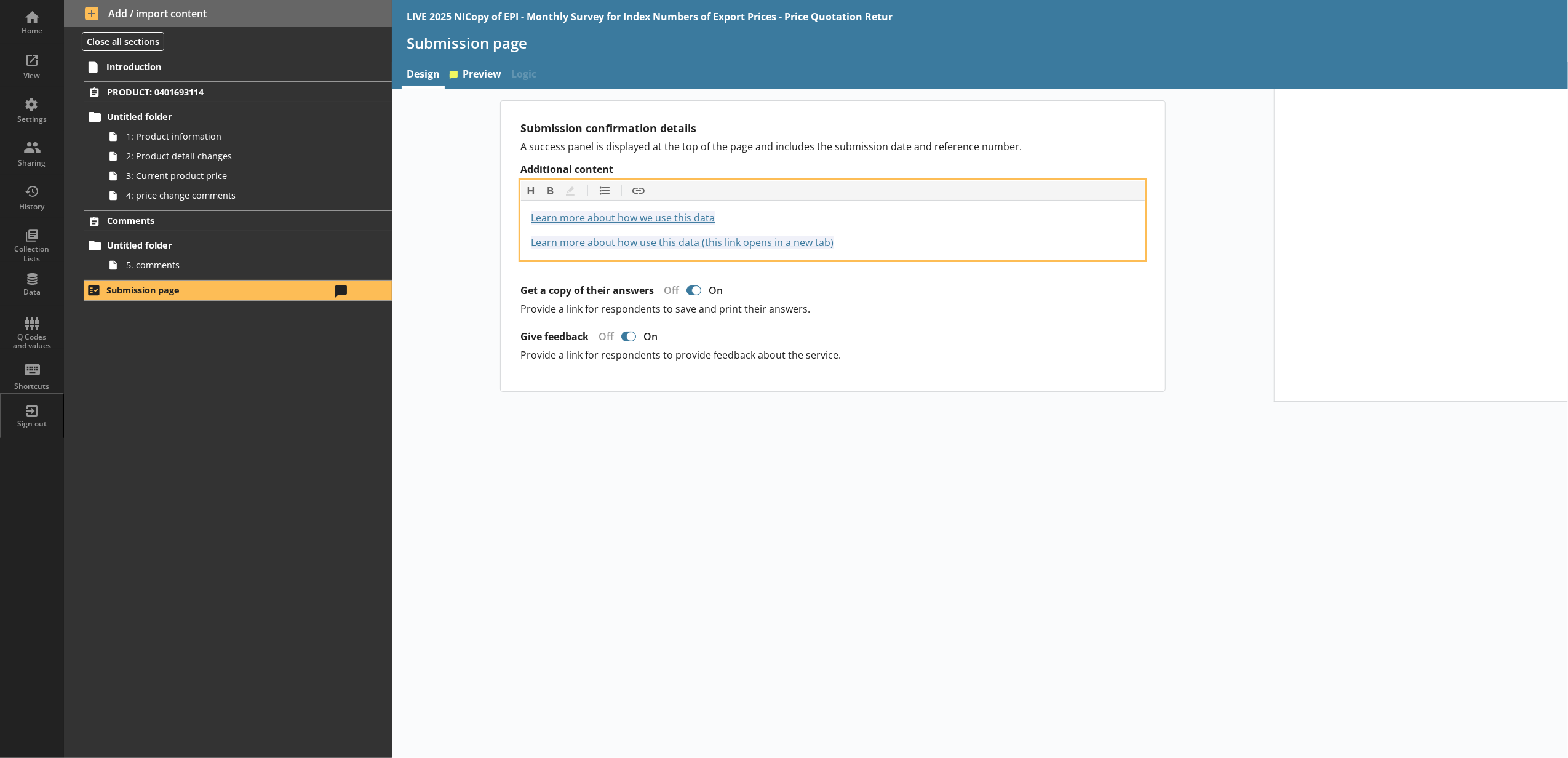
click at [746, 218] on div "Learn more about how we use this data https://www.ons.gov.uk/surveys" at bounding box center [833, 217] width 604 height 15
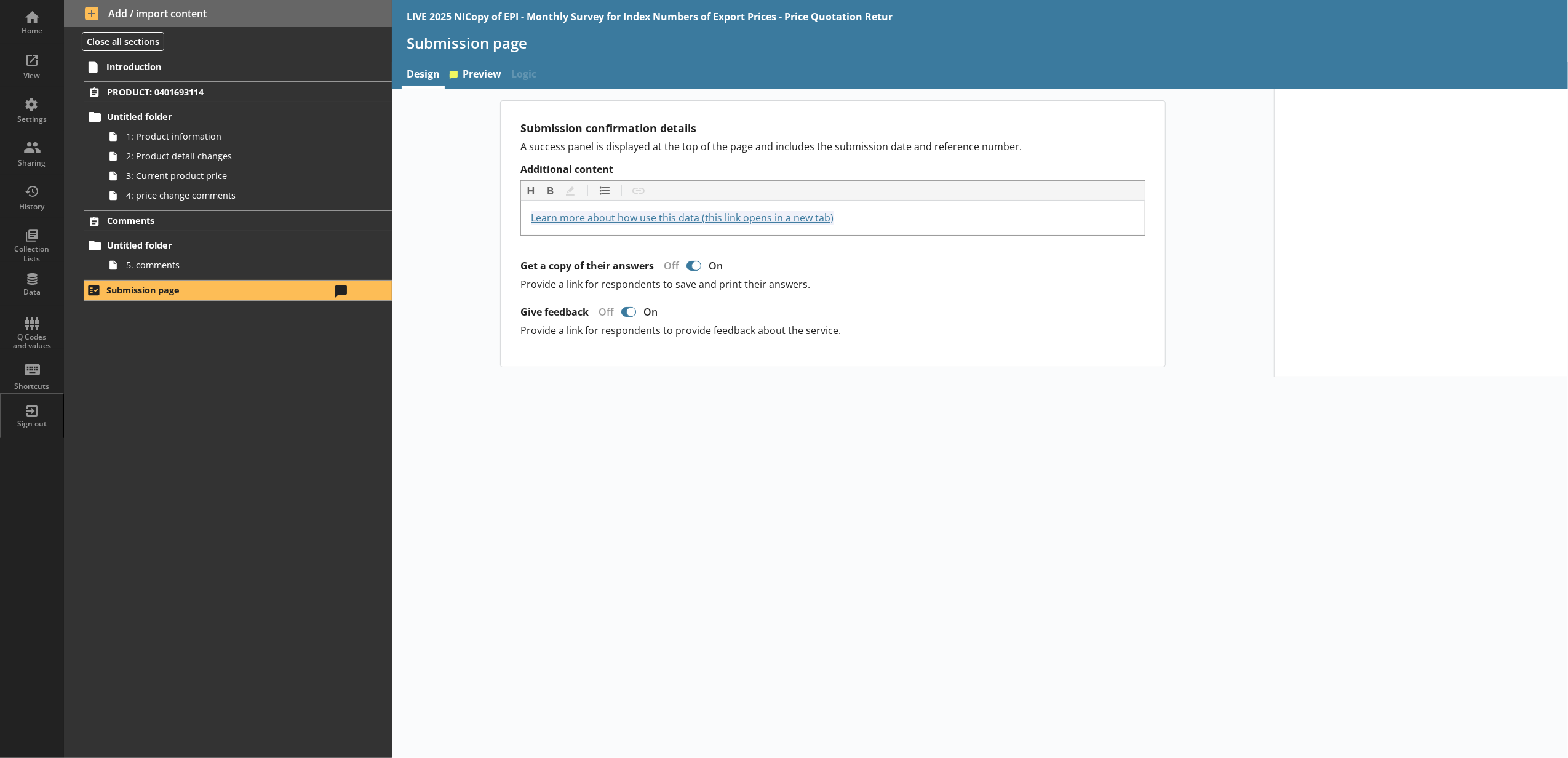
click at [1010, 336] on p "Provide a link for respondents to provide feedback about the service." at bounding box center [832, 330] width 625 height 14
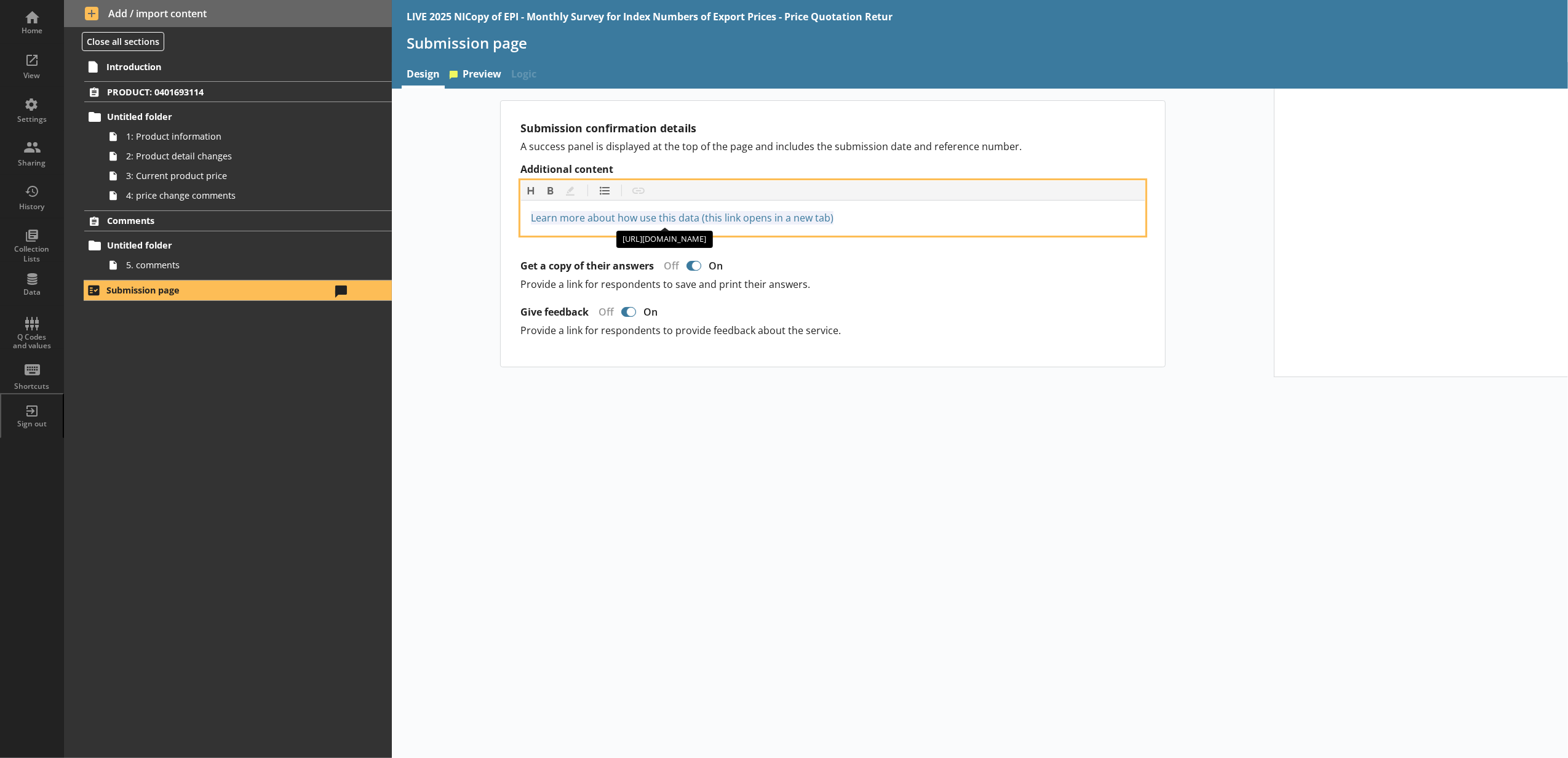
click at [640, 218] on span "Learn more about how use this data (this link opens in a new tab)" at bounding box center [682, 217] width 303 height 14
drag, startPoint x: 862, startPoint y: 222, endPoint x: 546, endPoint y: 216, distance: 316.1
click at [527, 219] on div "Learn more about how we use this data (this link opens in a new tab)" at bounding box center [832, 218] width 624 height 34
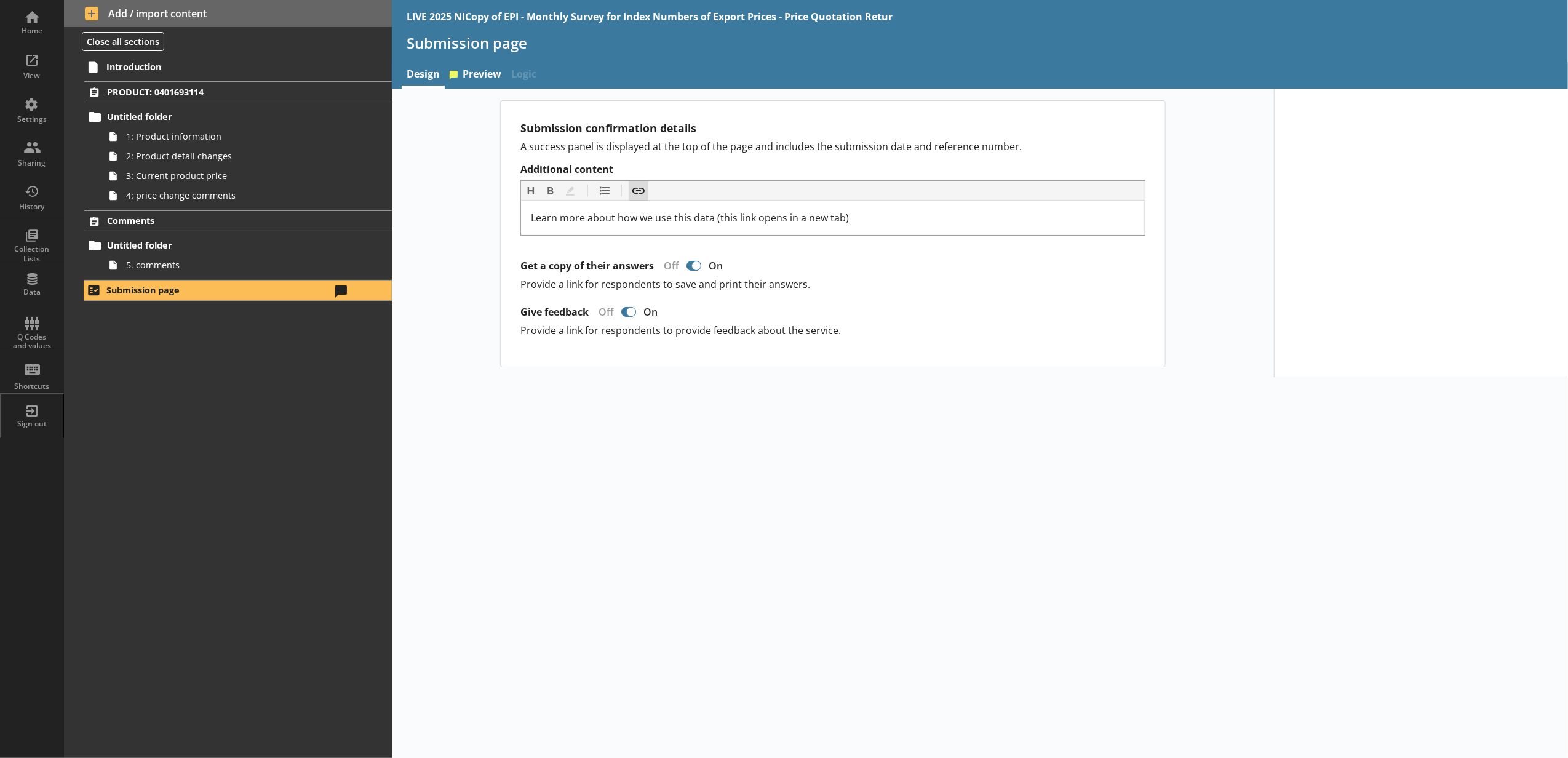
click at [645, 188] on button "Insert link" at bounding box center [639, 191] width 20 height 20
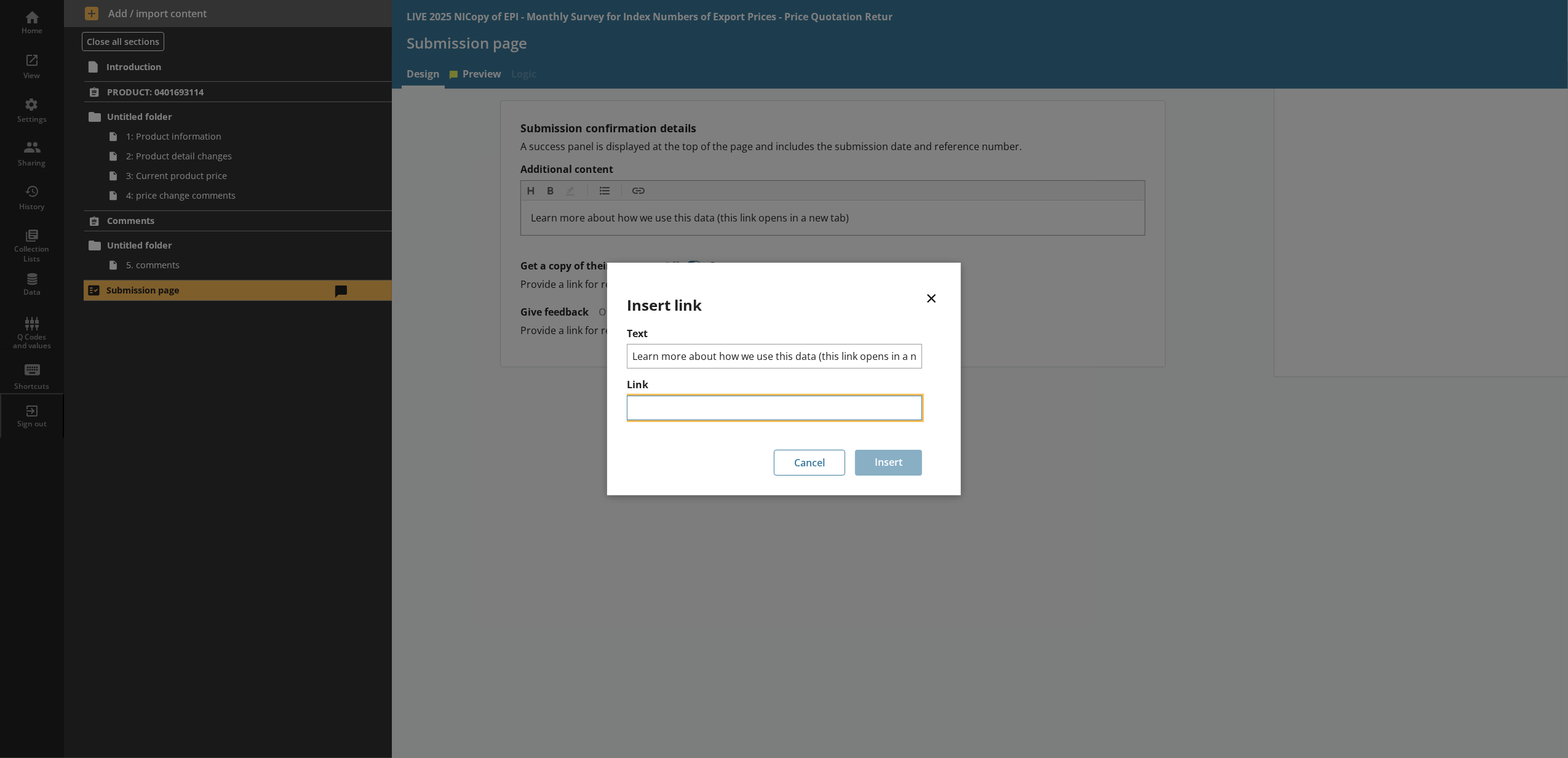
click at [645, 409] on input "Link" at bounding box center [774, 408] width 295 height 24
paste input "[URL][DOMAIN_NAME]"
type input "[URL][DOMAIN_NAME]"
click at [882, 464] on button "Insert" at bounding box center [889, 462] width 67 height 26
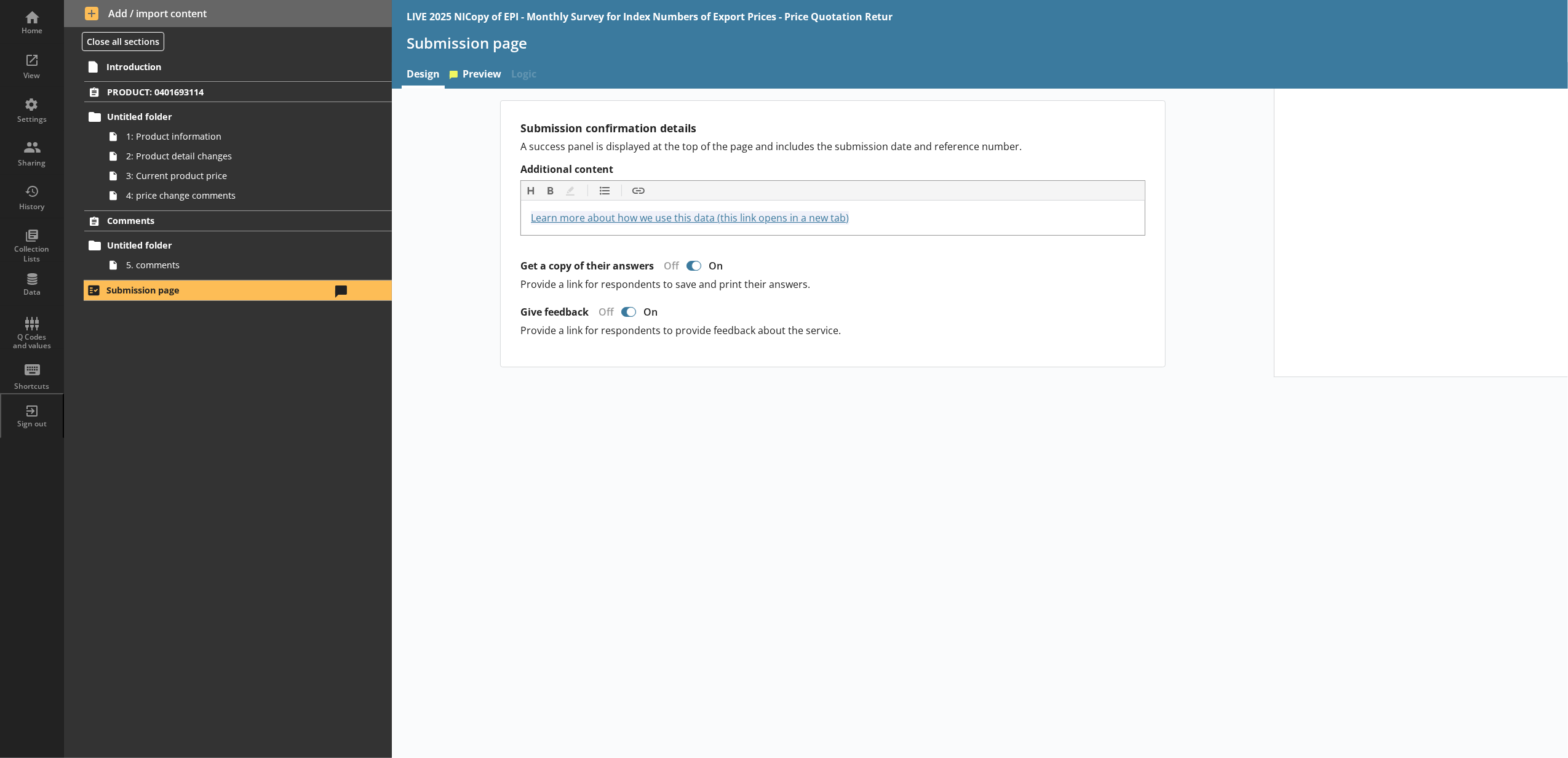
drag, startPoint x: 882, startPoint y: 532, endPoint x: 872, endPoint y: 529, distance: 10.4
click at [879, 532] on div "Submission confirmation details A success panel is displayed at the top of the …" at bounding box center [980, 423] width 1176 height 669
click at [279, 135] on span "1: Product information" at bounding box center [231, 136] width 210 height 11
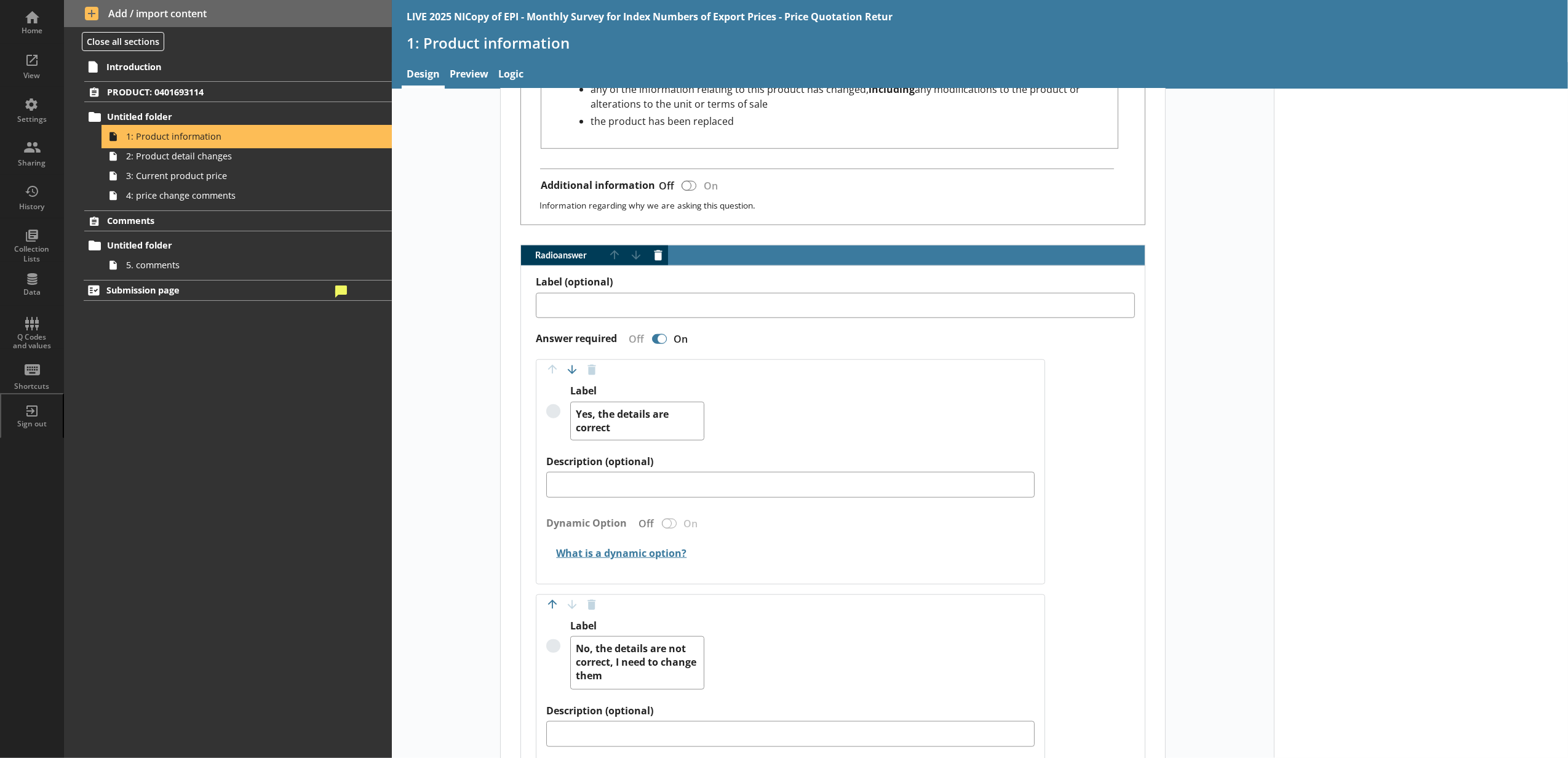
scroll to position [1093, 0]
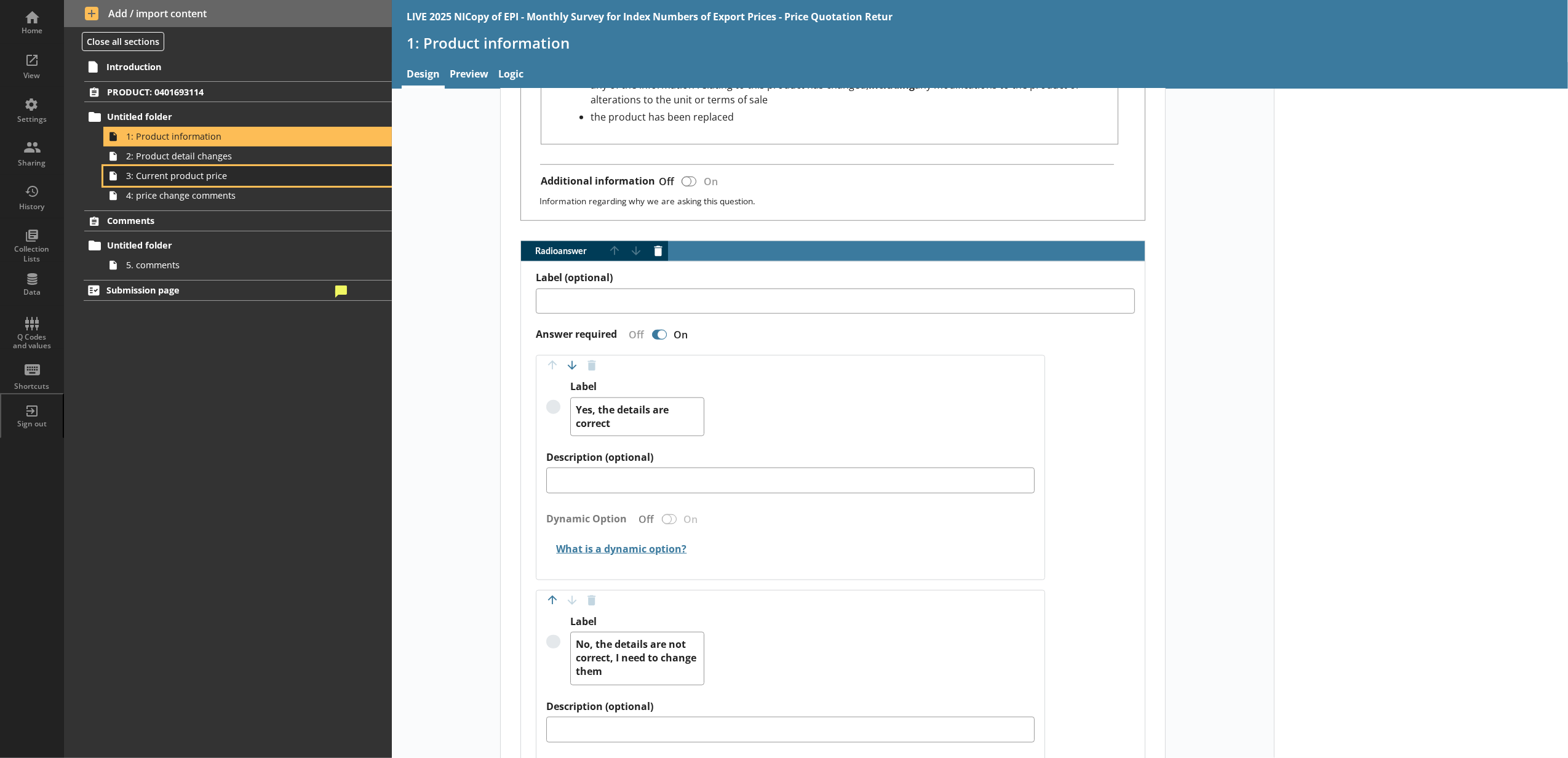
click at [290, 166] on link "3: Current product price" at bounding box center [248, 176] width 289 height 20
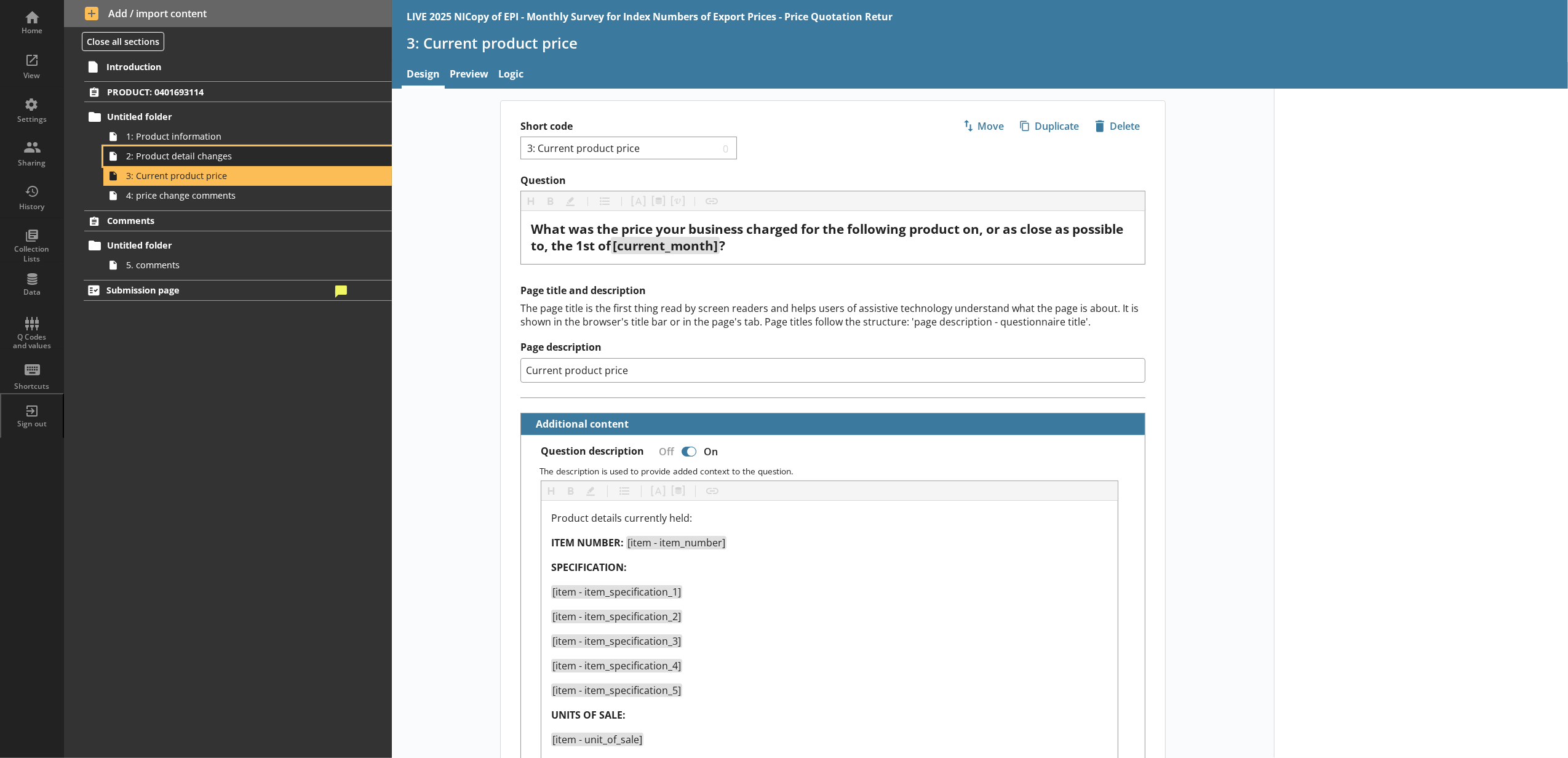
click at [289, 157] on span "2: Product detail changes" at bounding box center [231, 156] width 210 height 11
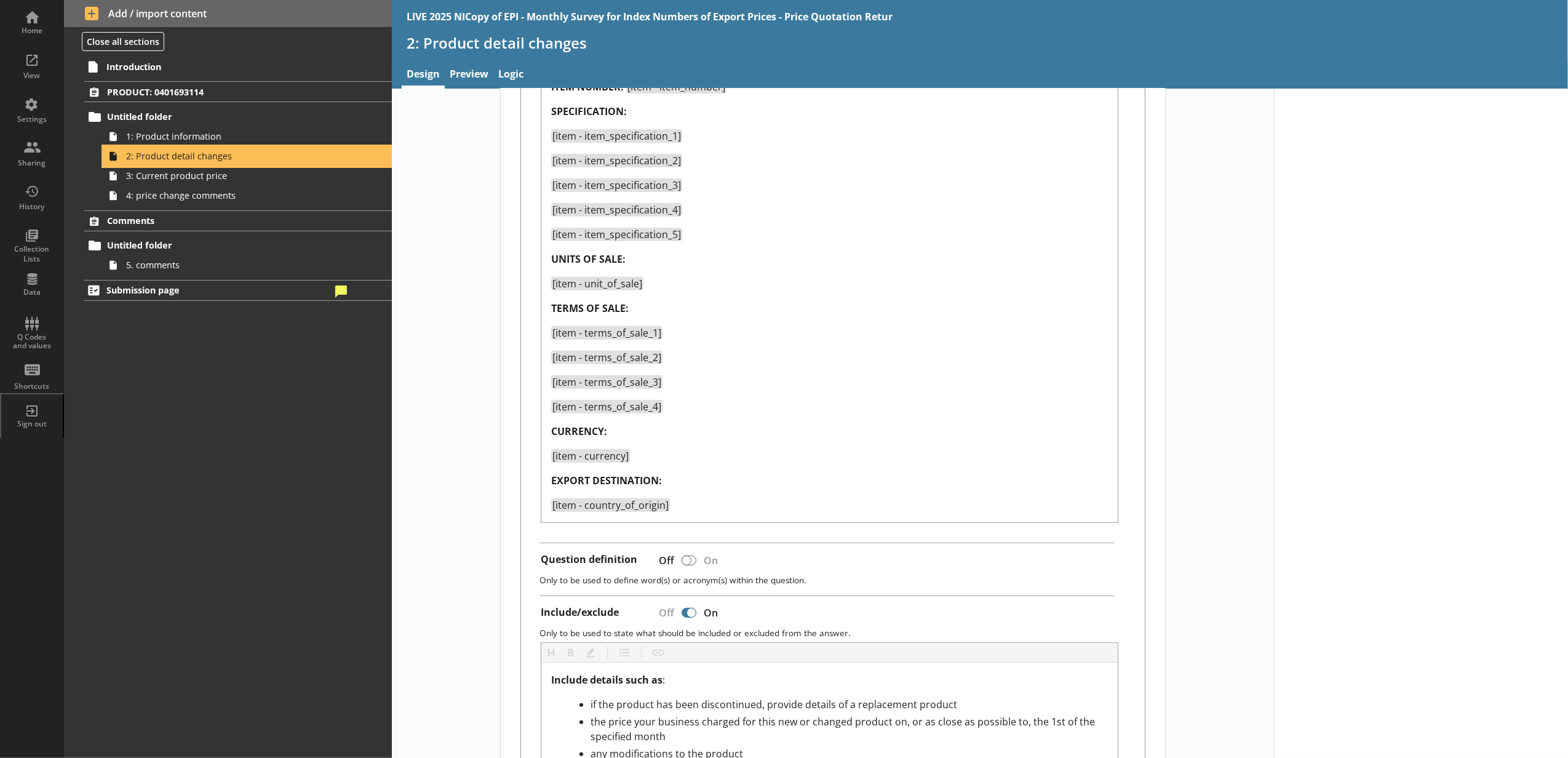
scroll to position [547, 0]
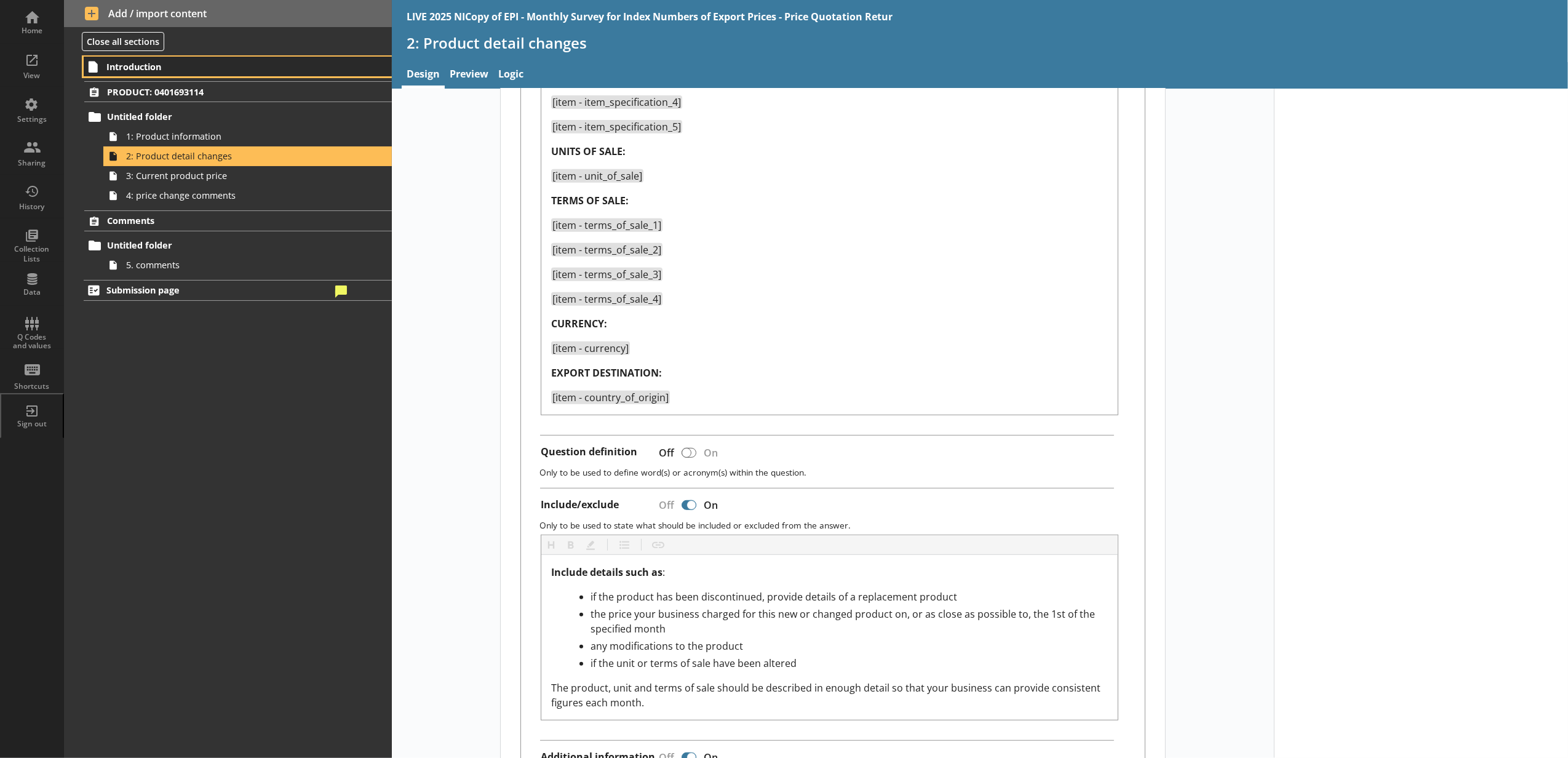
click at [317, 69] on span "Introduction" at bounding box center [219, 66] width 224 height 11
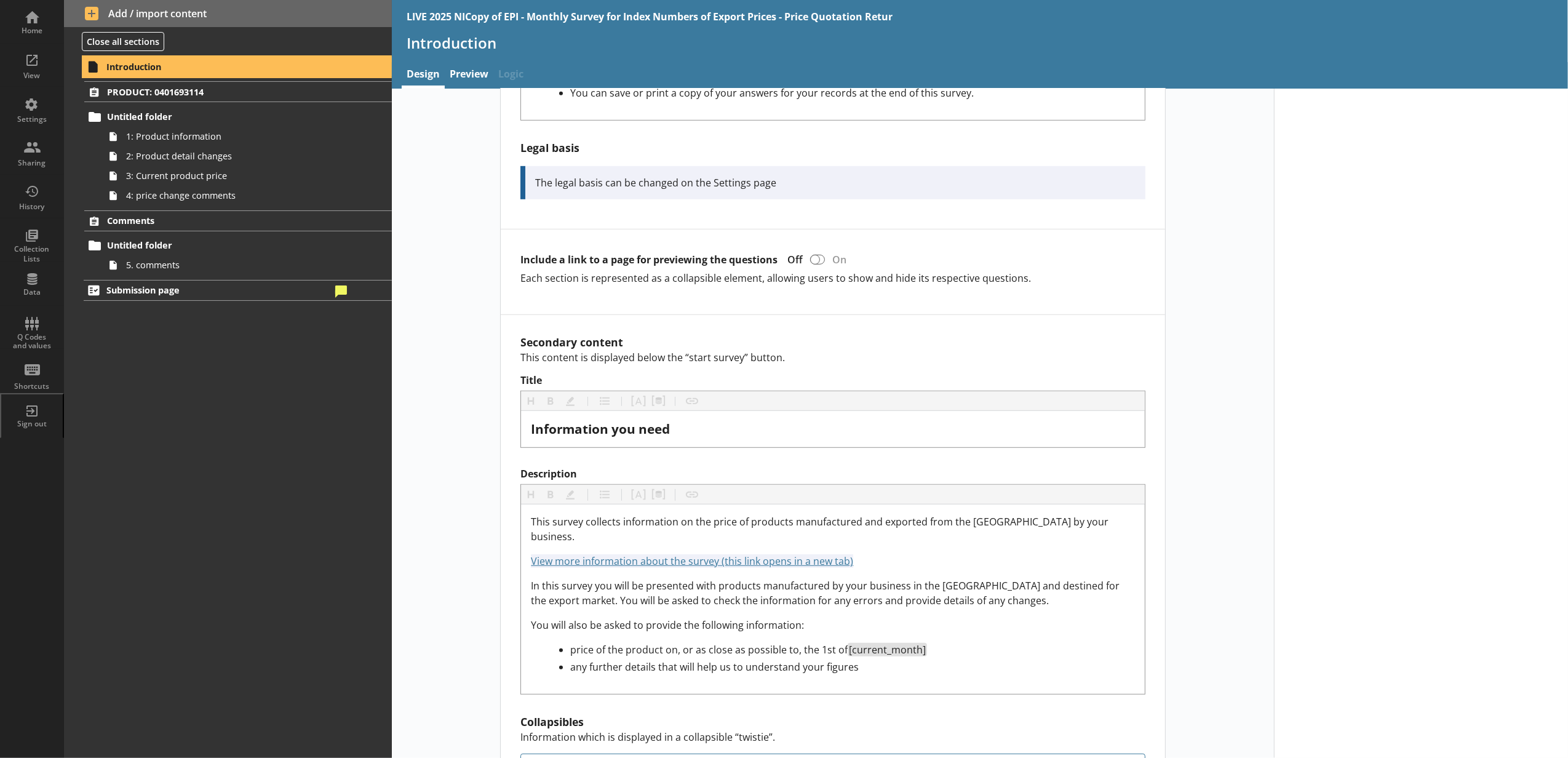
scroll to position [820, 0]
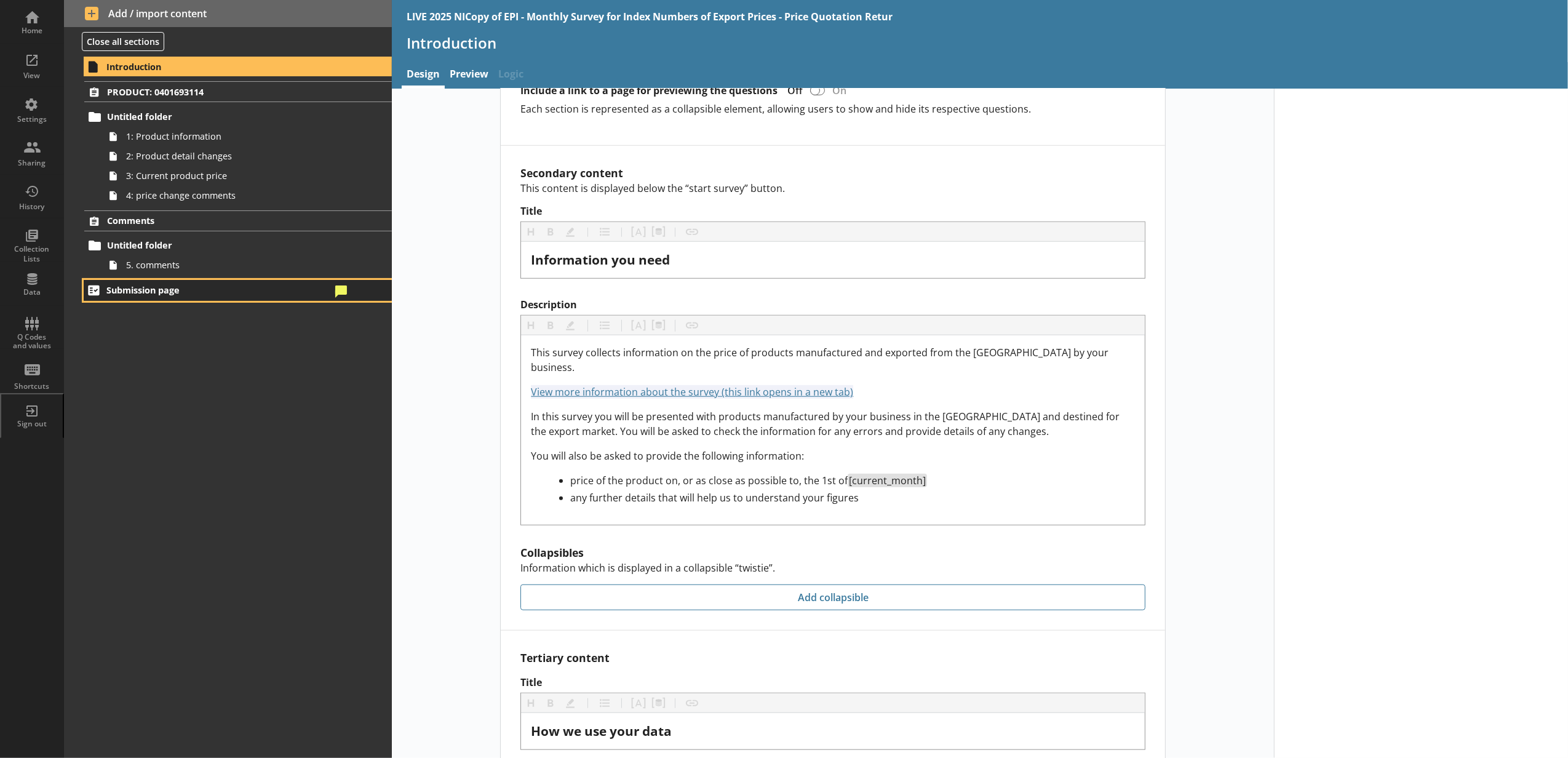
click at [364, 284] on link "Submission page" at bounding box center [237, 290] width 308 height 21
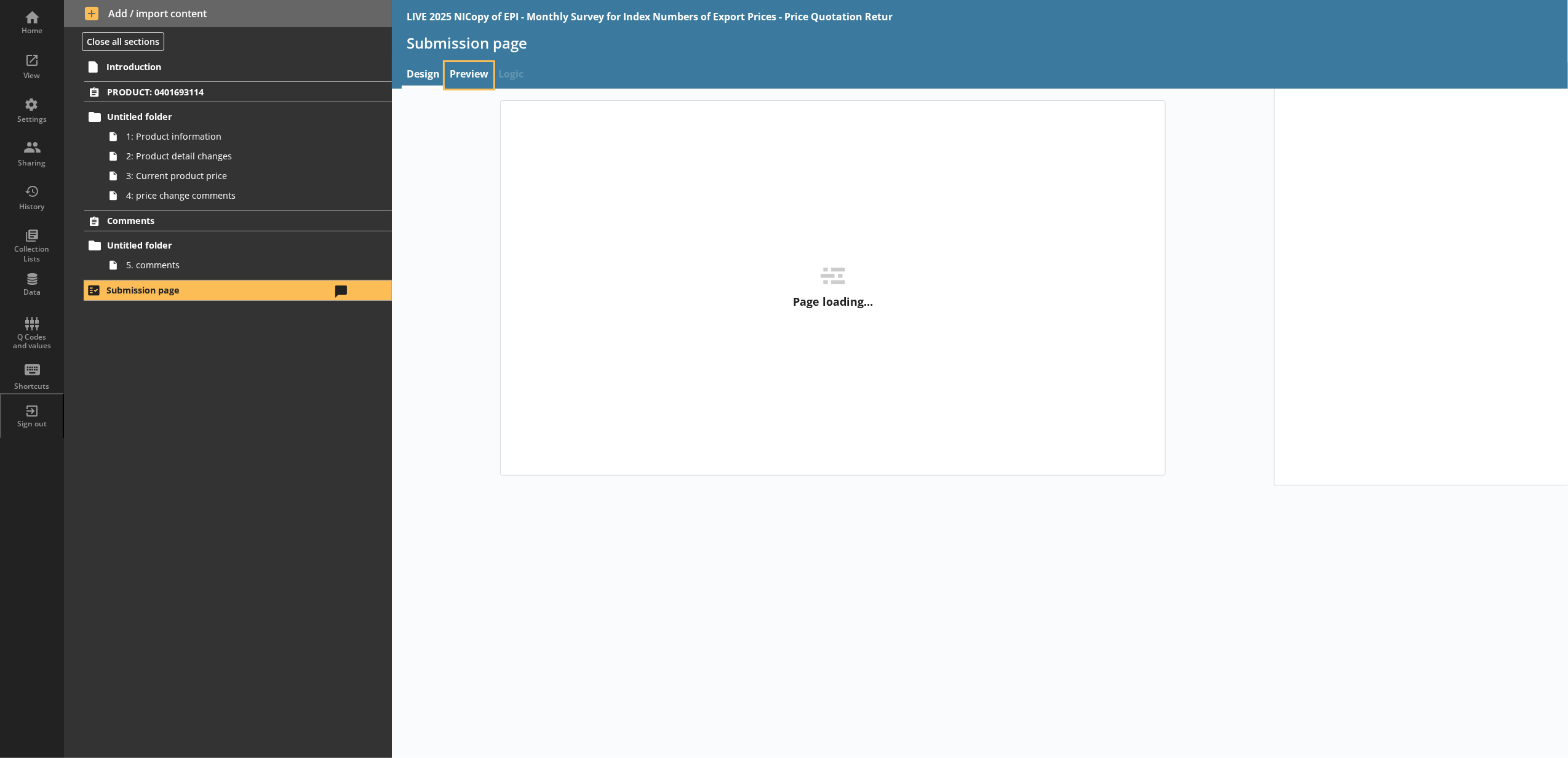
click at [463, 80] on link "Preview" at bounding box center [469, 75] width 49 height 26
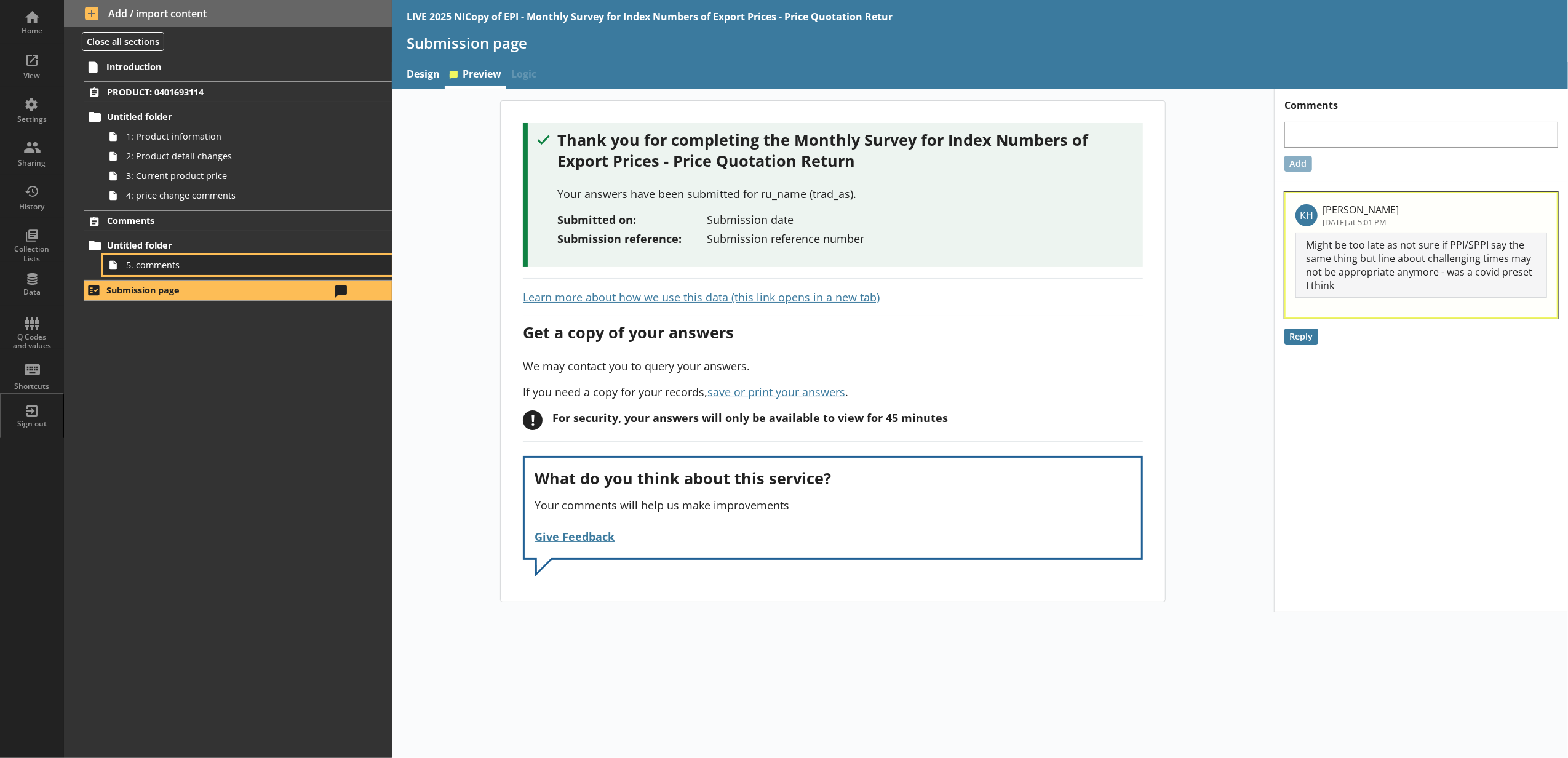
click at [299, 261] on span "5. comments" at bounding box center [231, 265] width 210 height 11
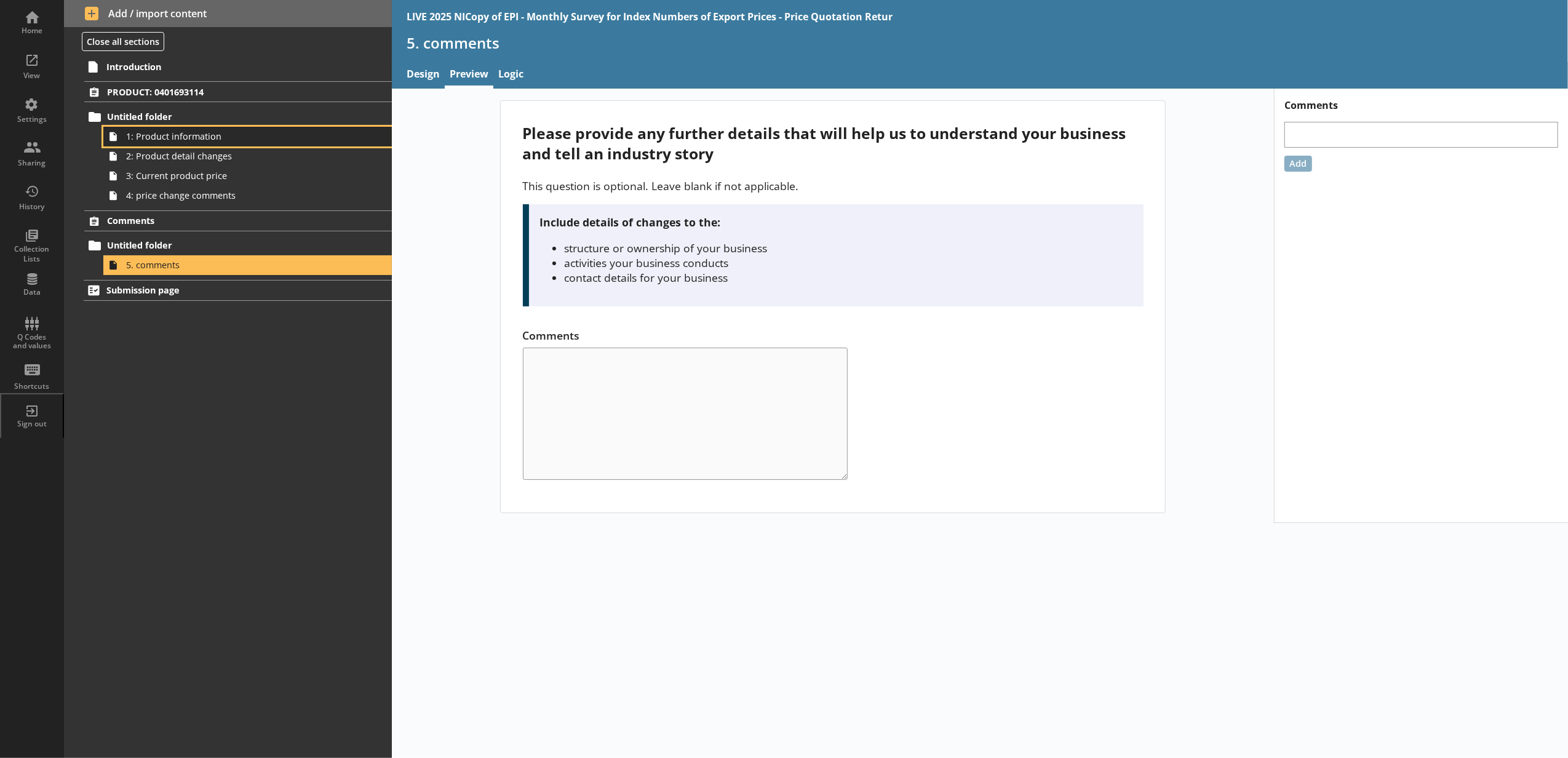
click at [268, 135] on span "1: Product information" at bounding box center [231, 136] width 210 height 11
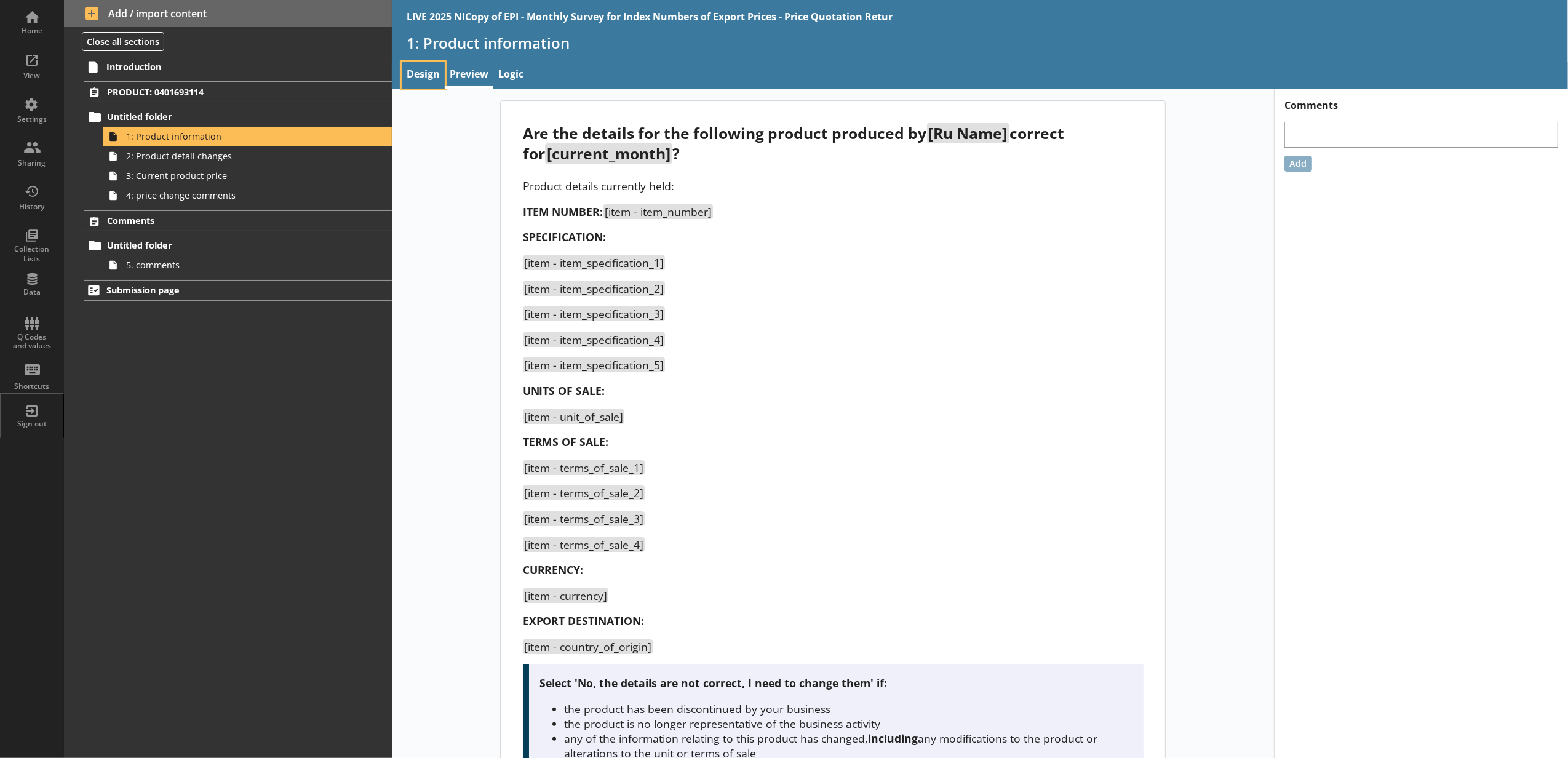
click at [424, 84] on link "Design" at bounding box center [423, 75] width 43 height 26
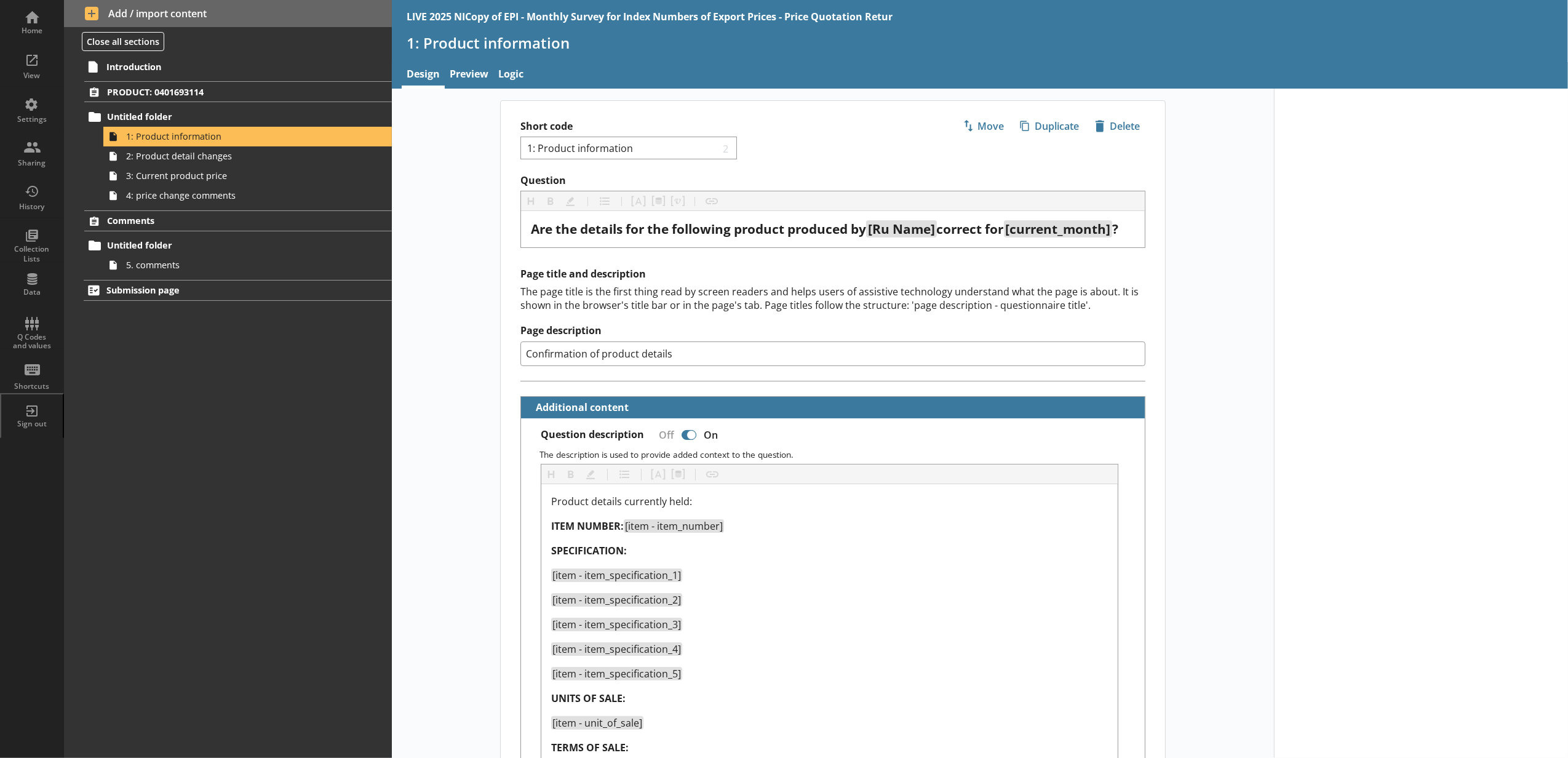
type textarea "x"
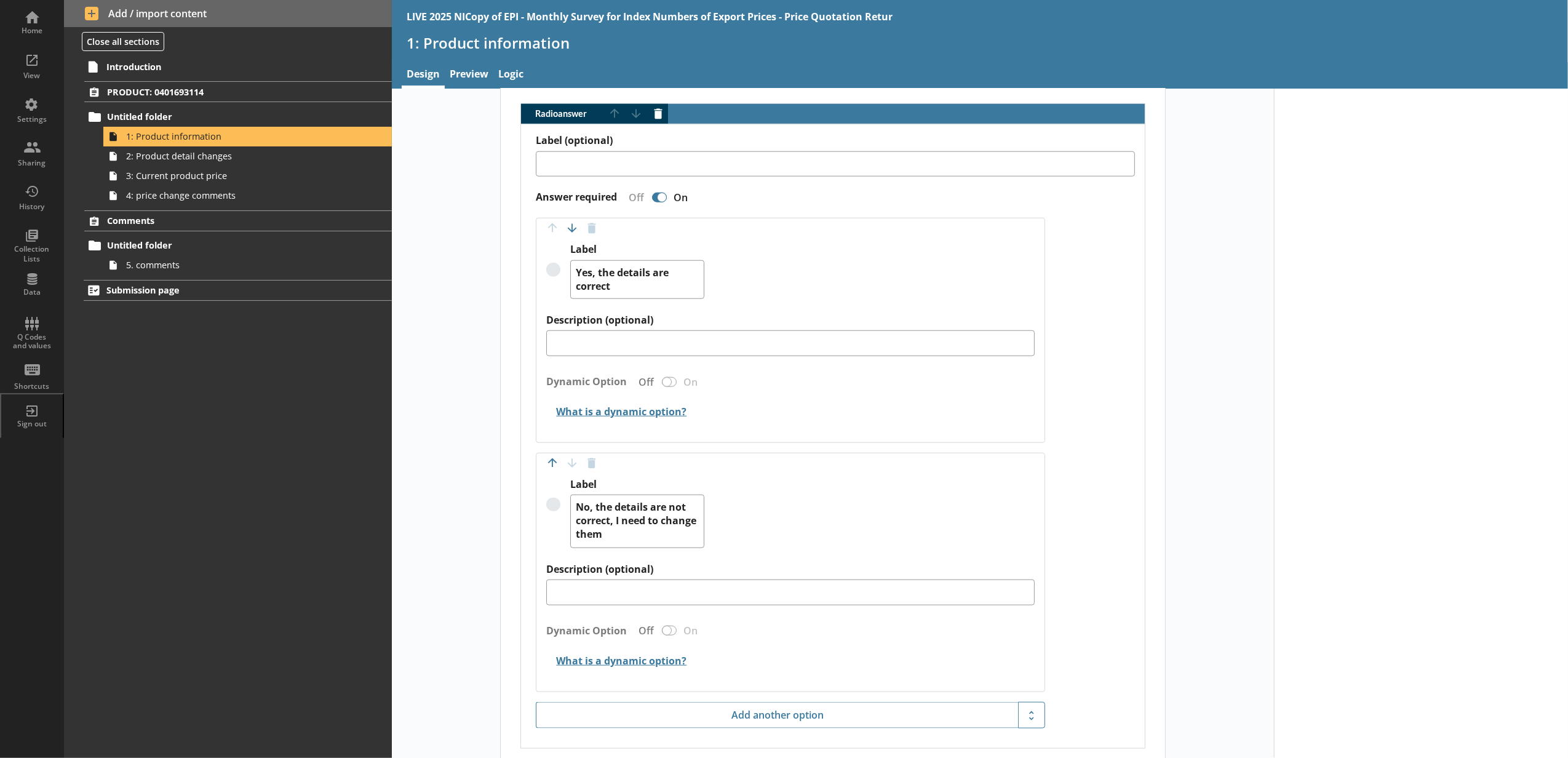
scroll to position [1359, 0]
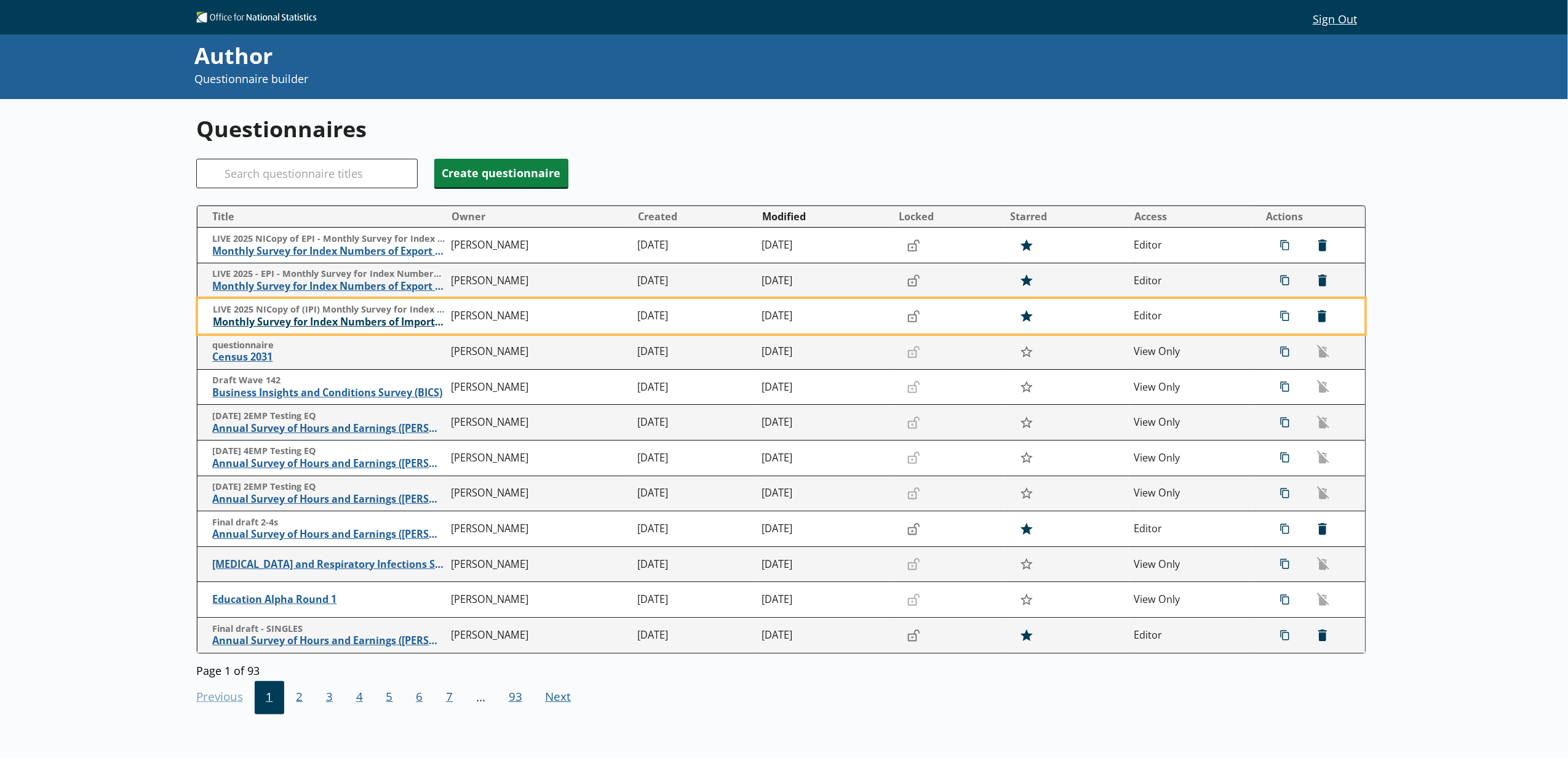
click at [370, 318] on span "Monthly Survey for Index Numbers of Import Prices - Price Quotation Return" at bounding box center [329, 322] width 232 height 13
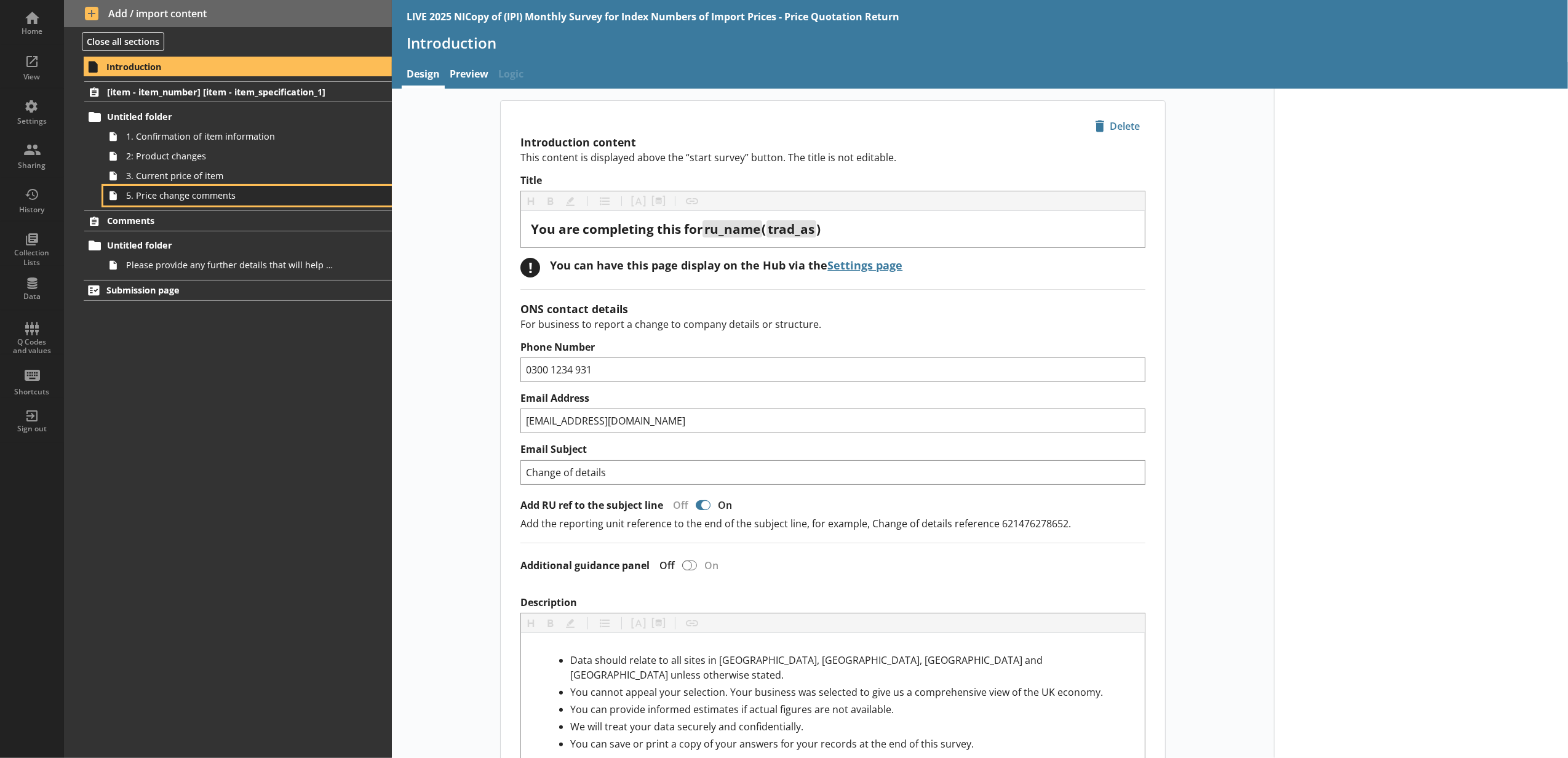
click at [271, 202] on link "5. Price change comments" at bounding box center [248, 196] width 289 height 20
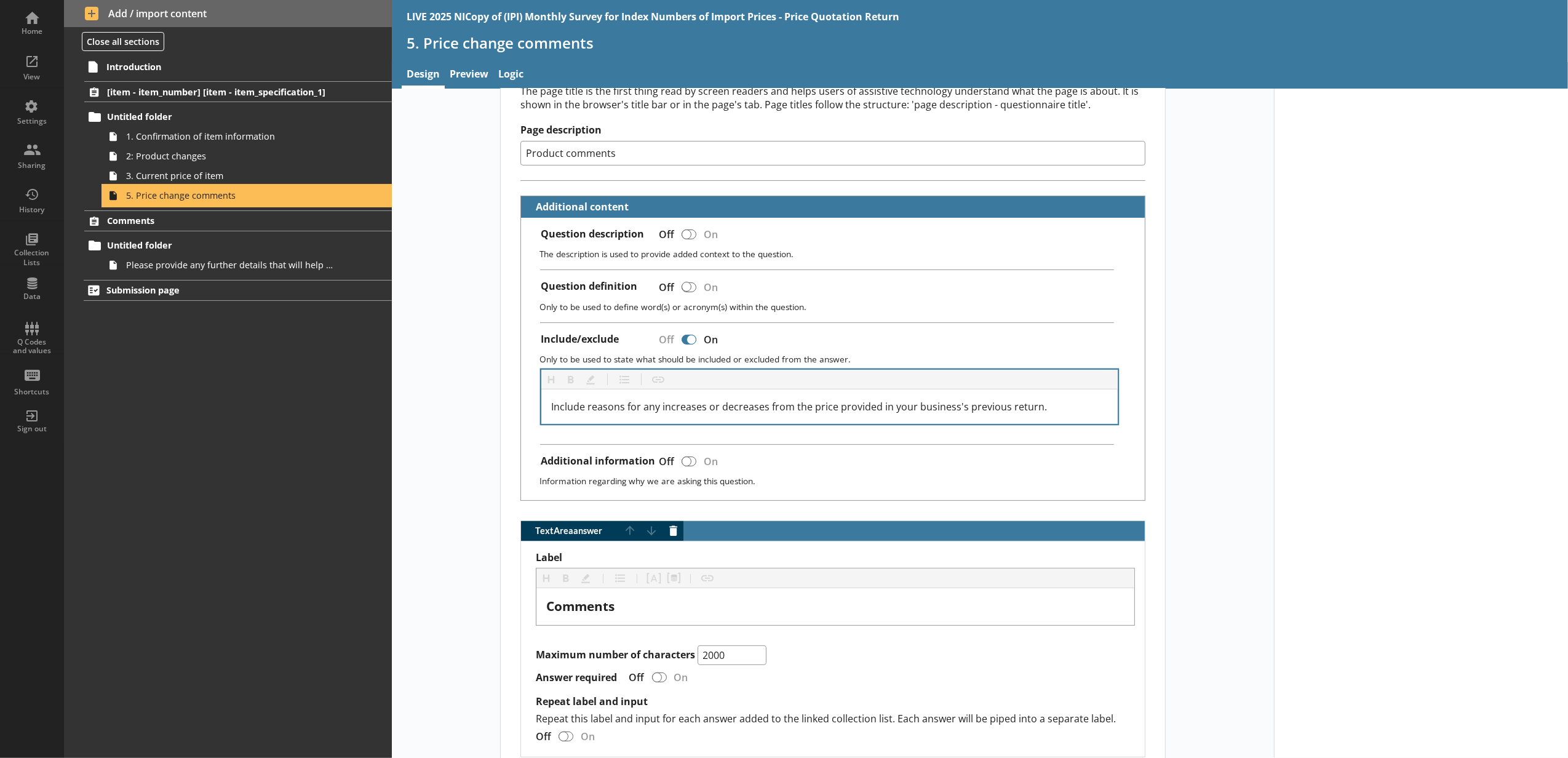
scroll to position [64, 0]
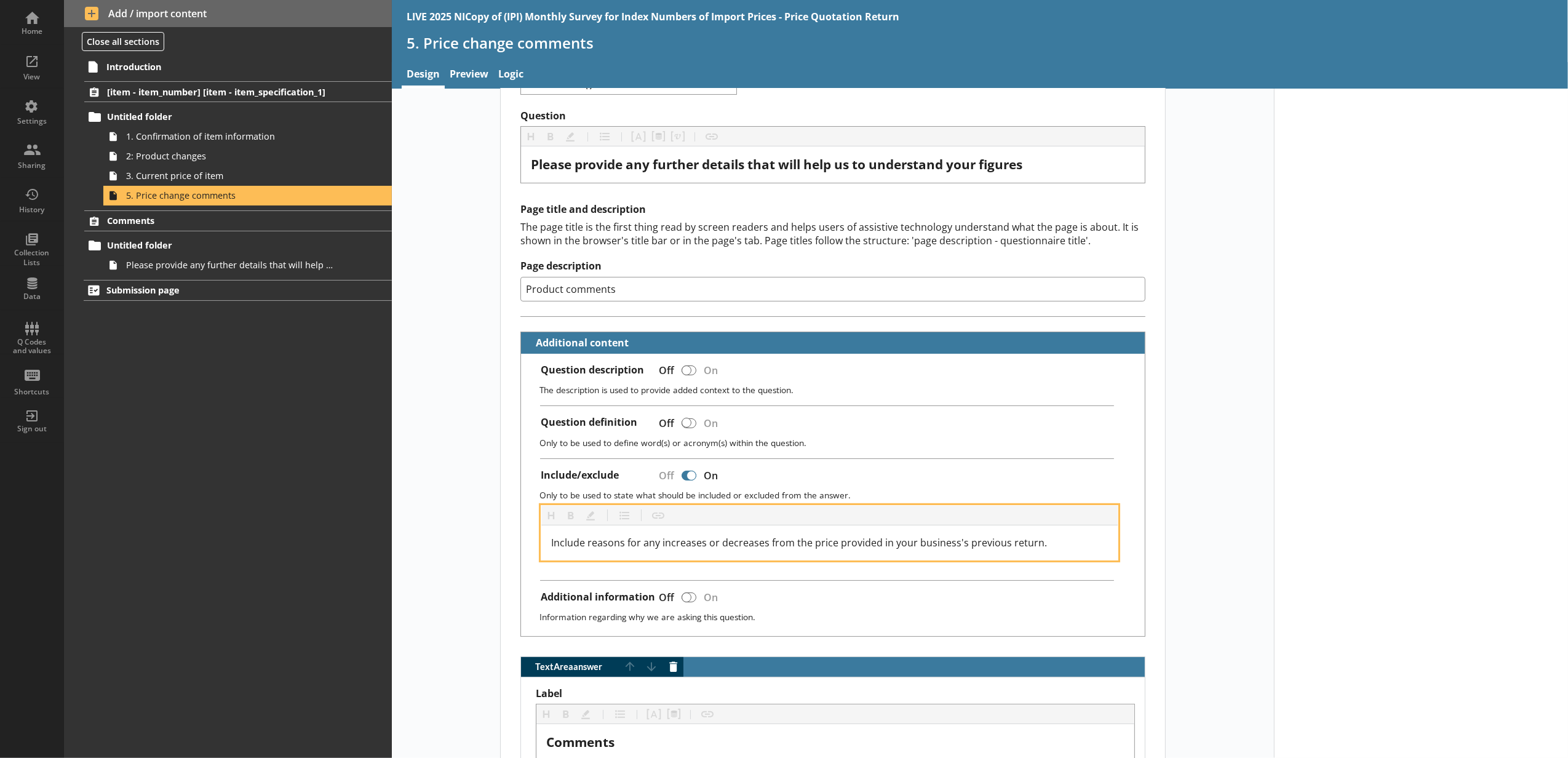
click at [1042, 537] on div "Include reasons for any increases or decreases from the price provided in your …" at bounding box center [829, 542] width 556 height 15
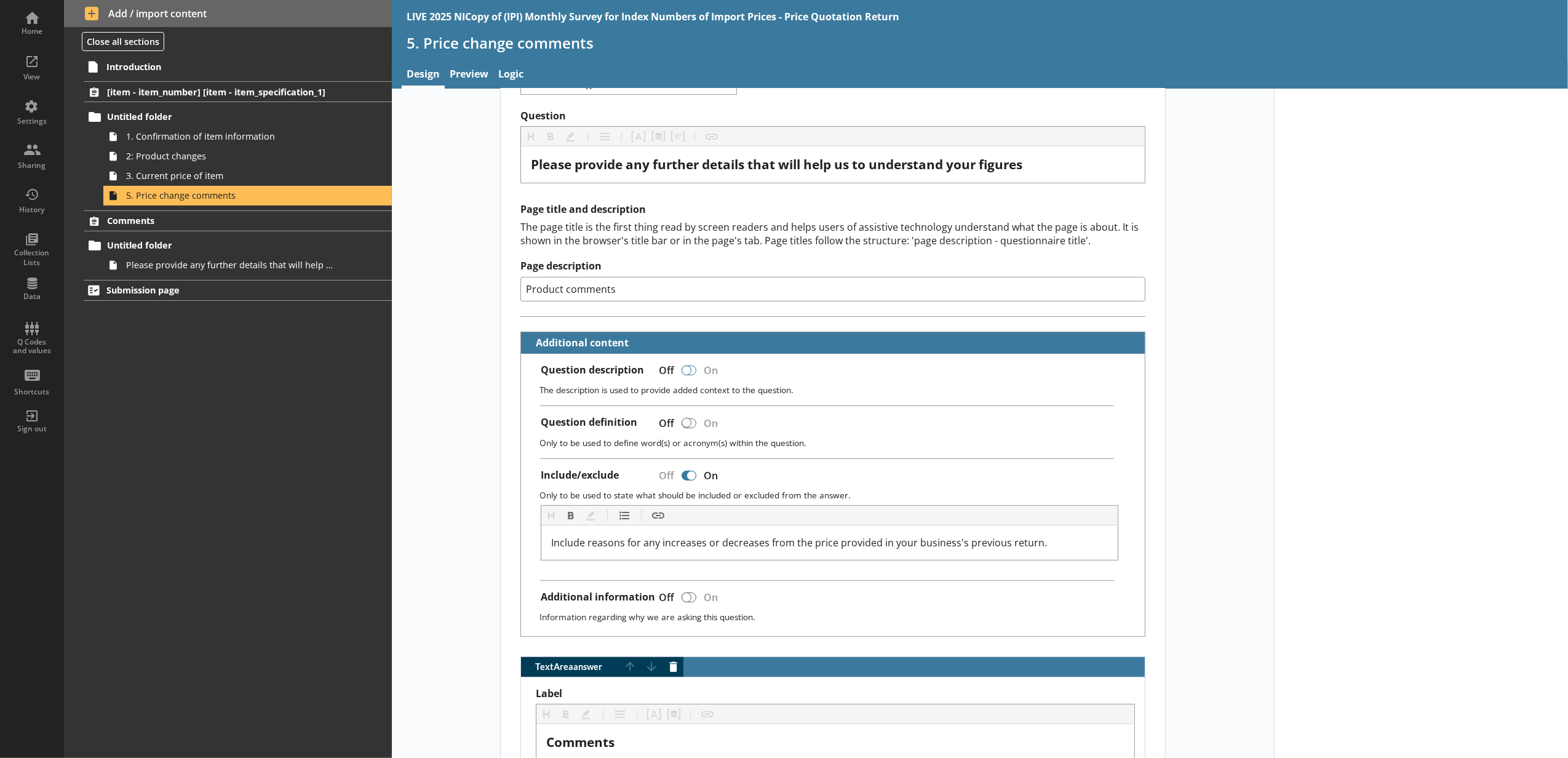
click at [691, 370] on div at bounding box center [689, 370] width 15 height 10
checkbox input "true"
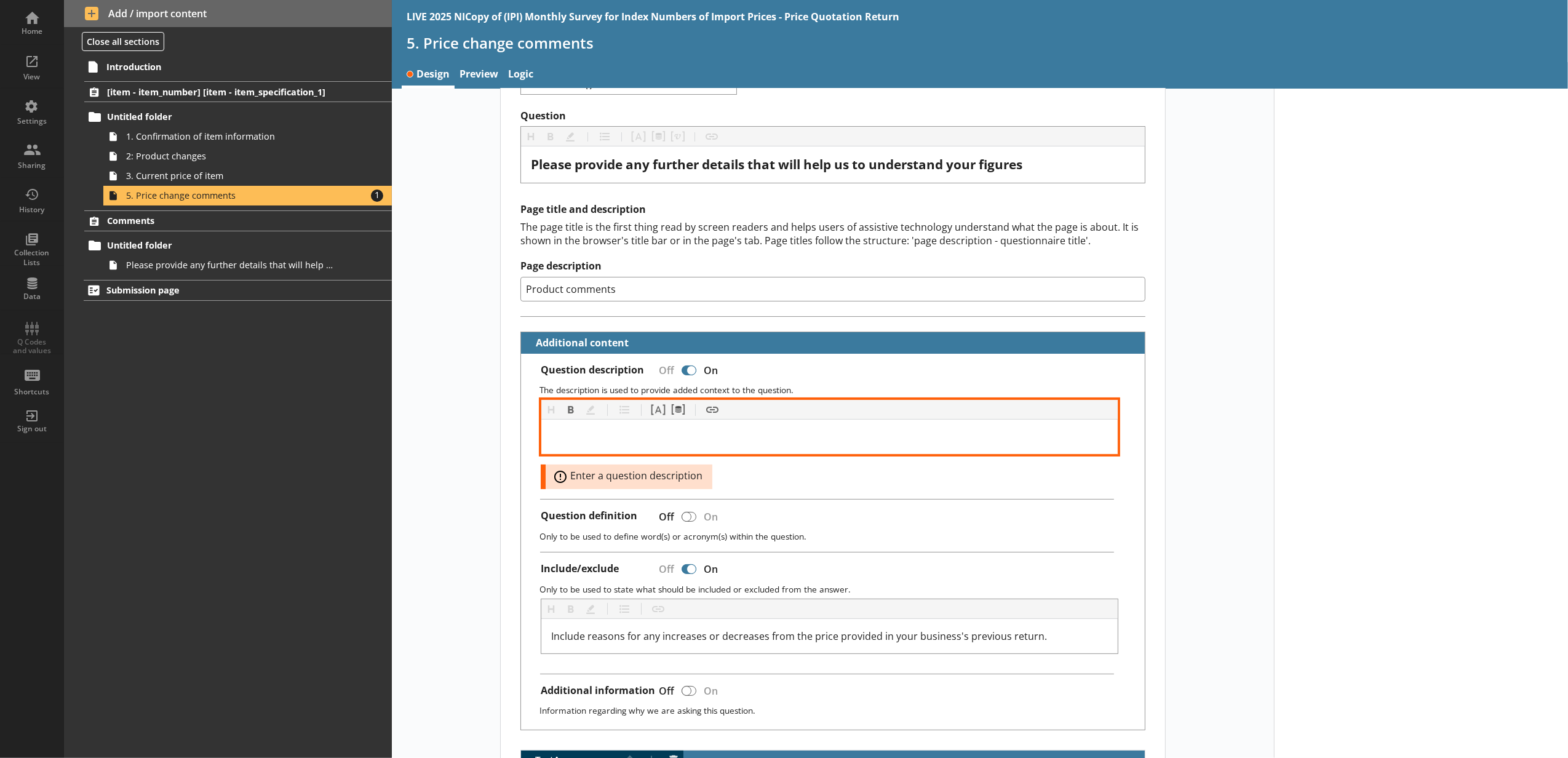
click at [715, 434] on div at bounding box center [829, 437] width 556 height 15
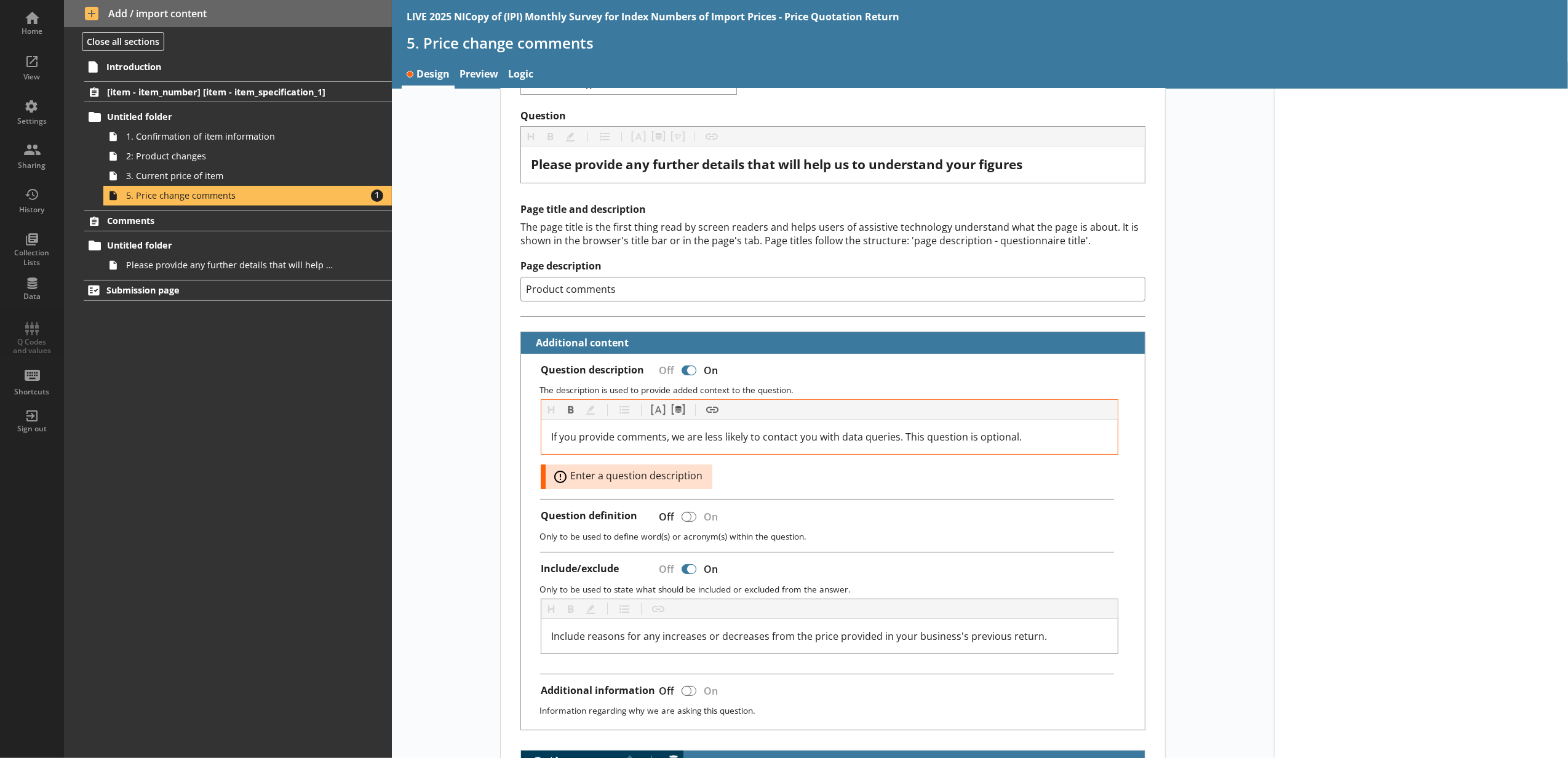
click at [1327, 422] on div at bounding box center [1421, 572] width 294 height 1094
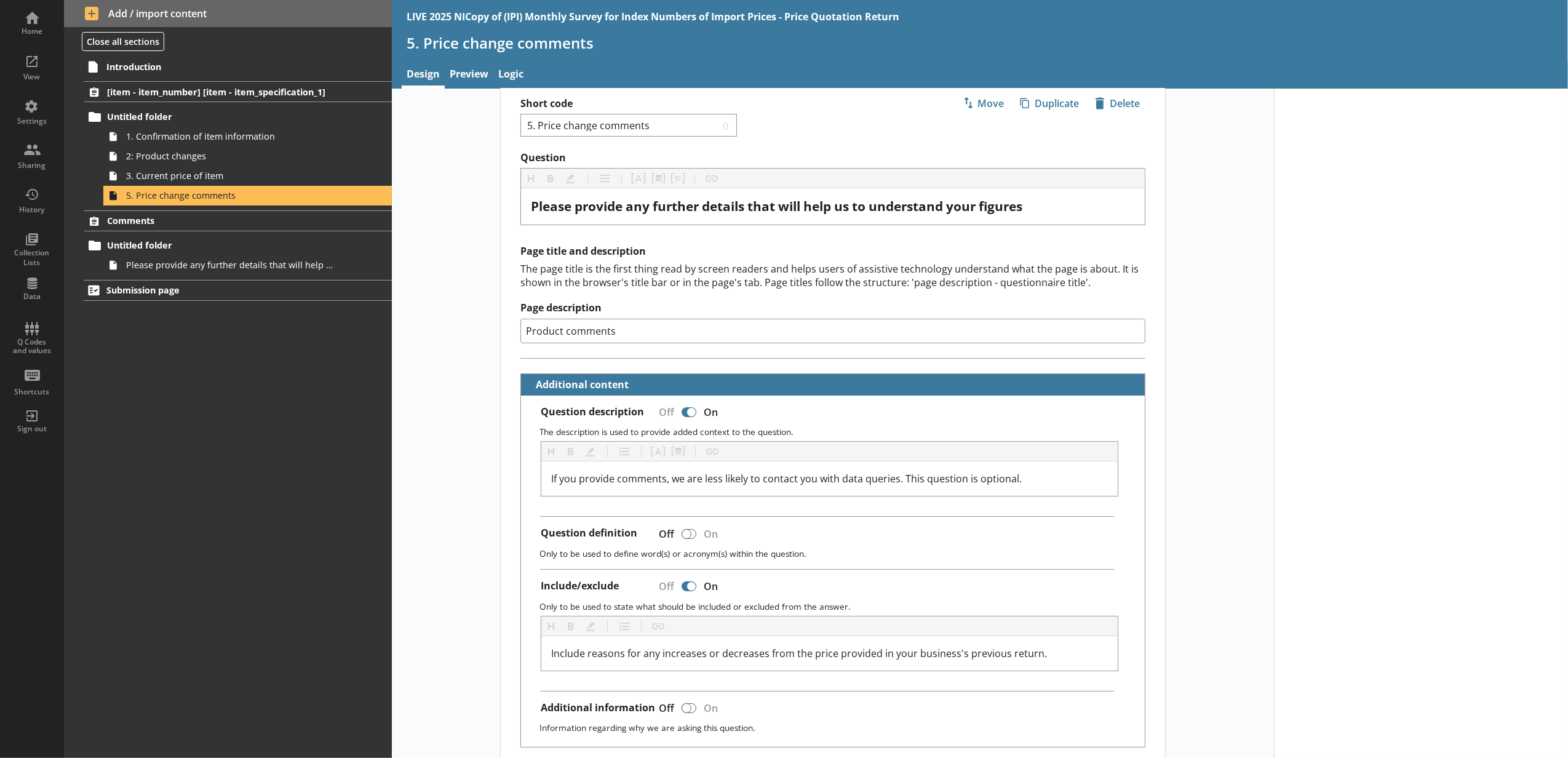
scroll to position [0, 0]
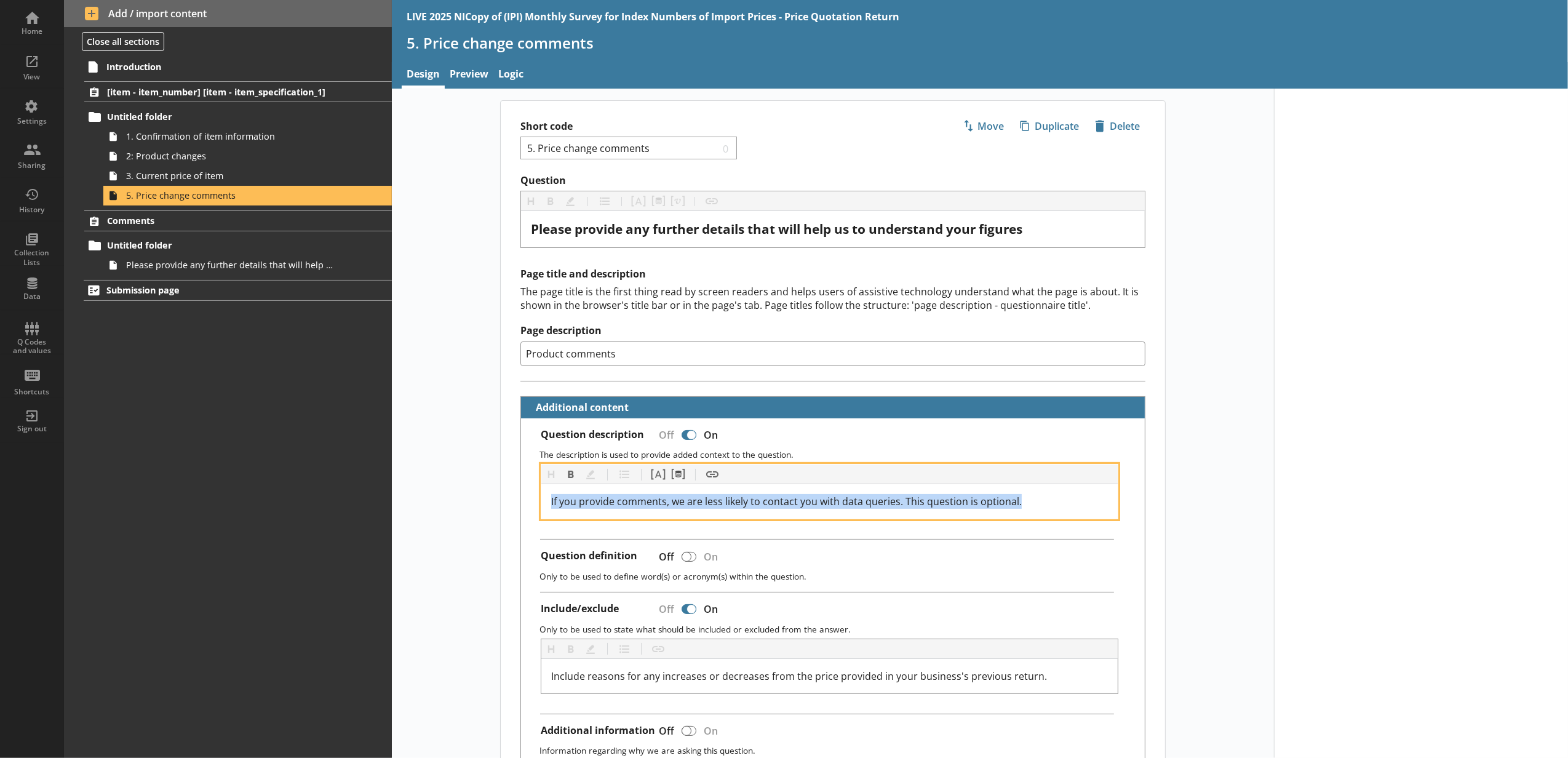
drag, startPoint x: 1002, startPoint y: 503, endPoint x: 512, endPoint y: 485, distance: 490.3
click at [512, 485] on div "Question Heading Heading Bold Bold Highlight Highlight List List Pipe answer Pi…" at bounding box center [833, 600] width 664 height 852
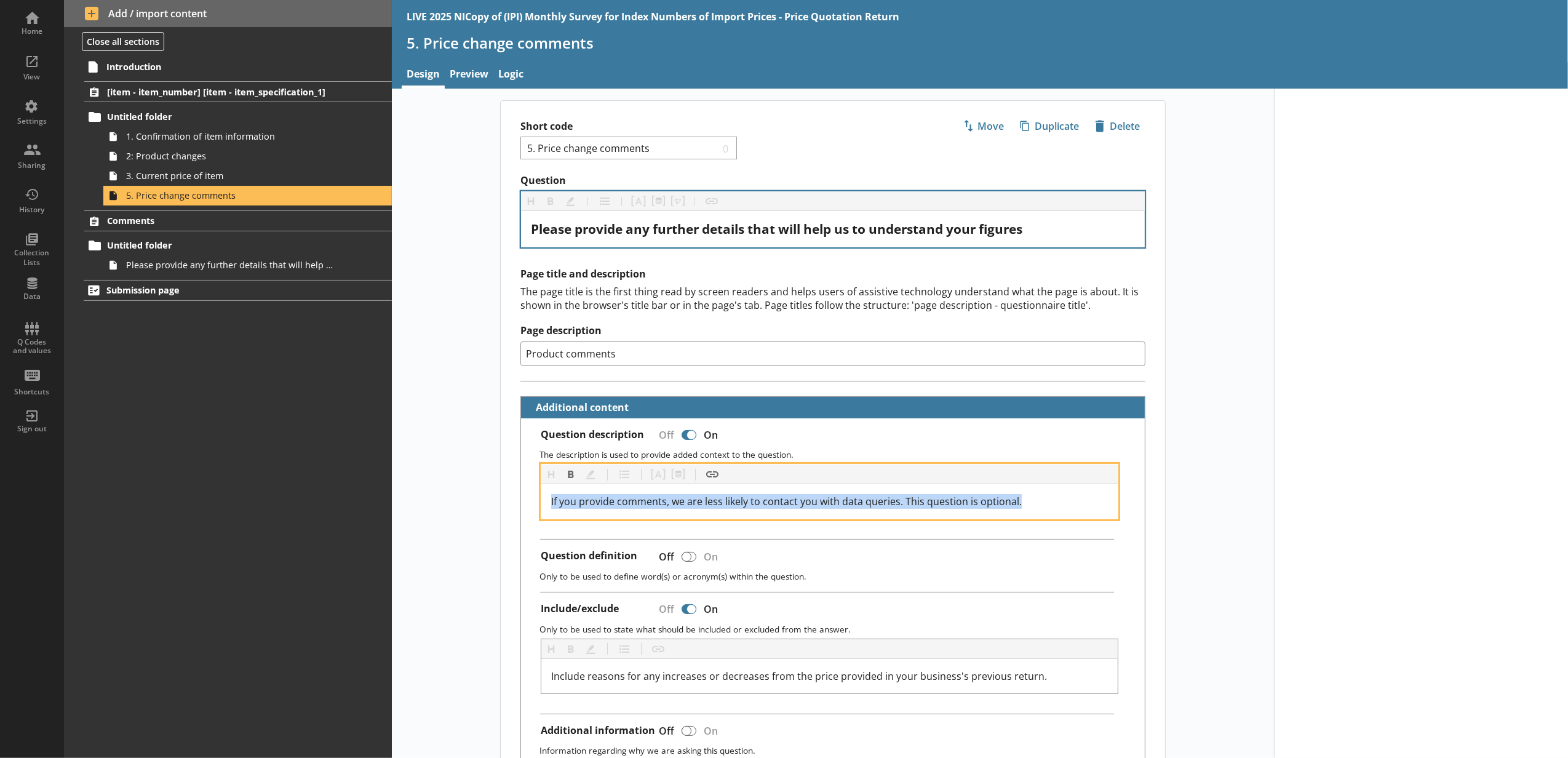
copy span "If you provide comments, we are less likely to contact you with data queries. T…"
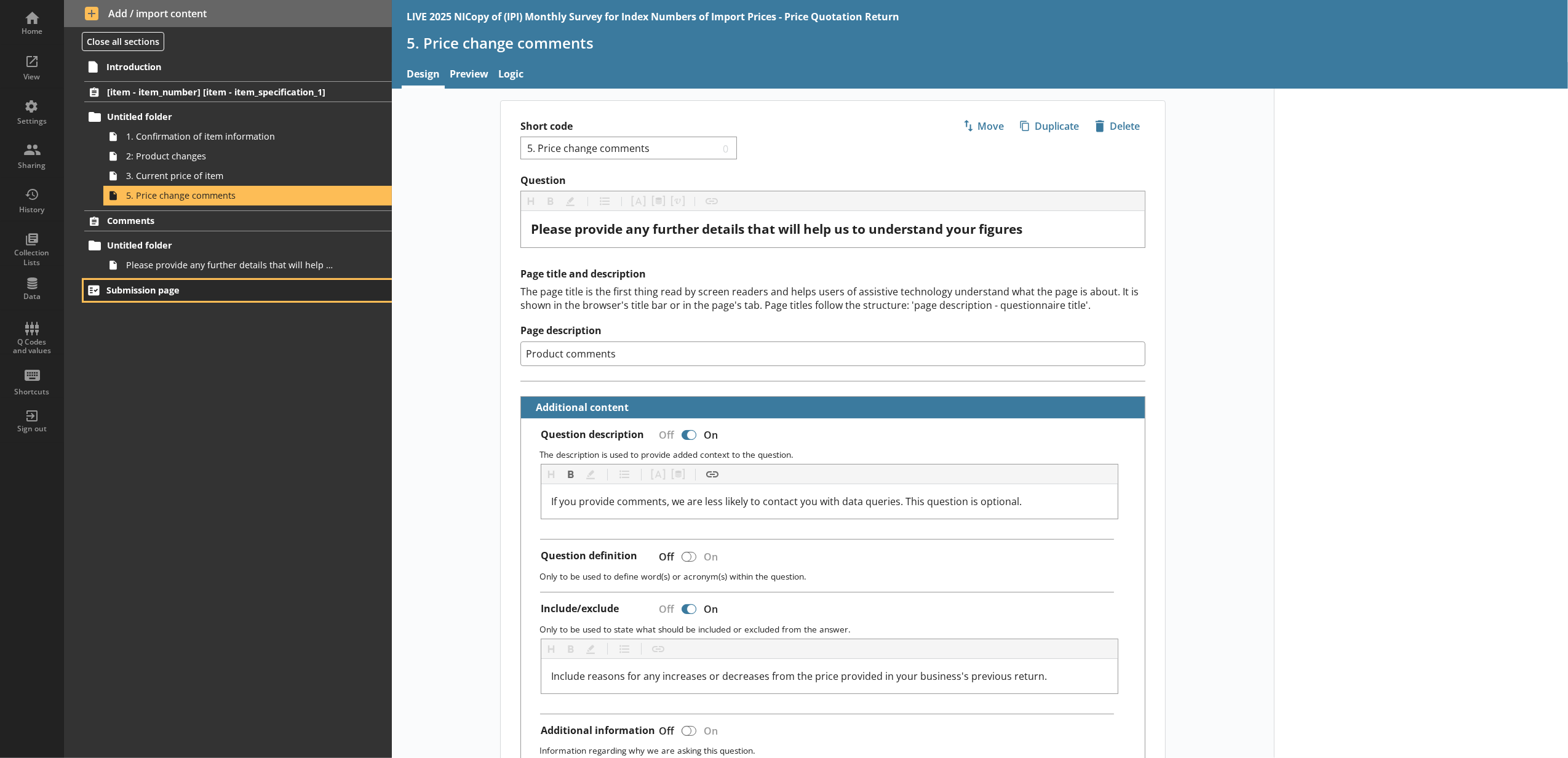
click at [279, 295] on span "Submission page" at bounding box center [219, 290] width 224 height 11
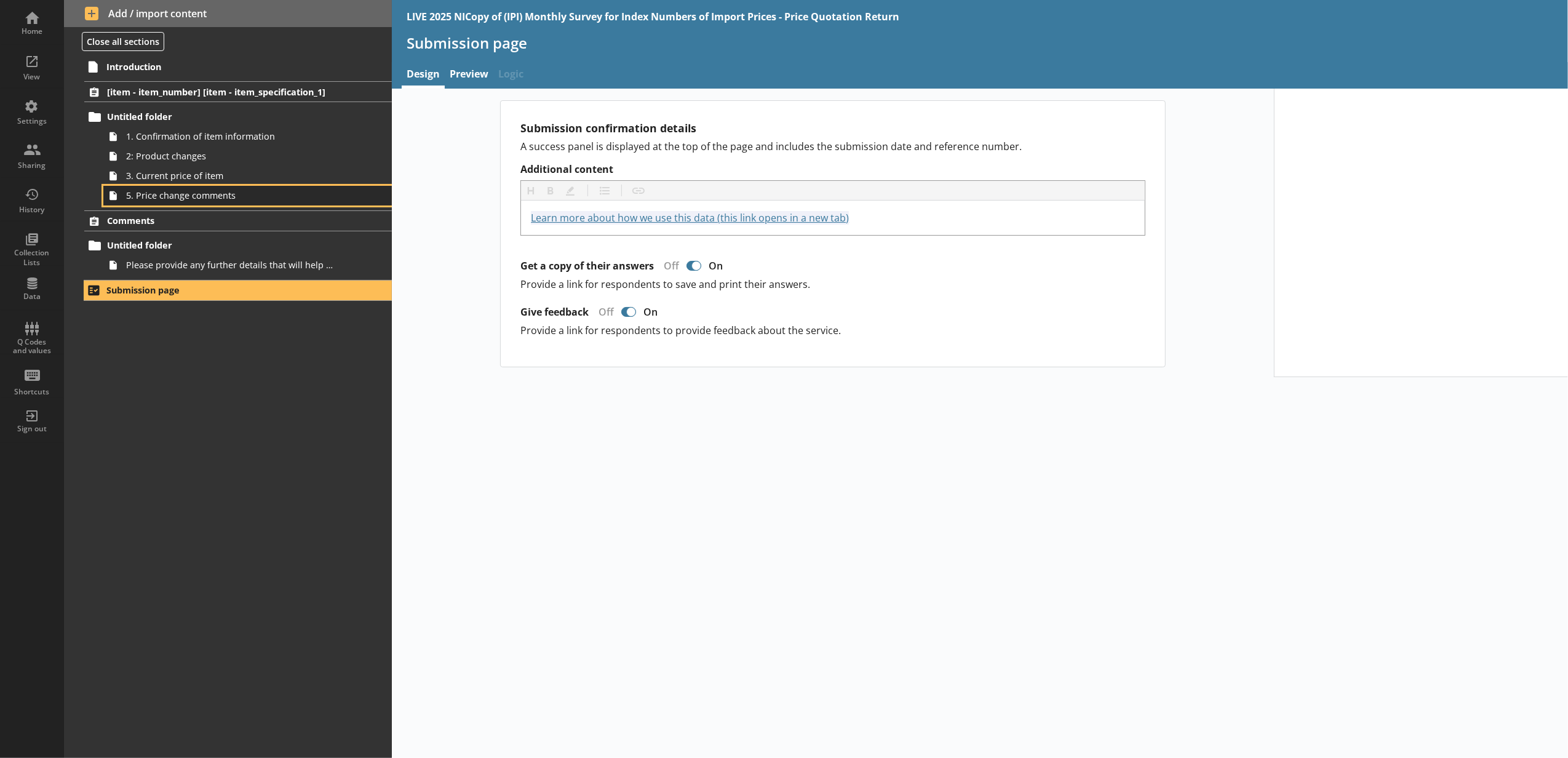
click at [309, 201] on span "5. Price change comments" at bounding box center [231, 195] width 210 height 11
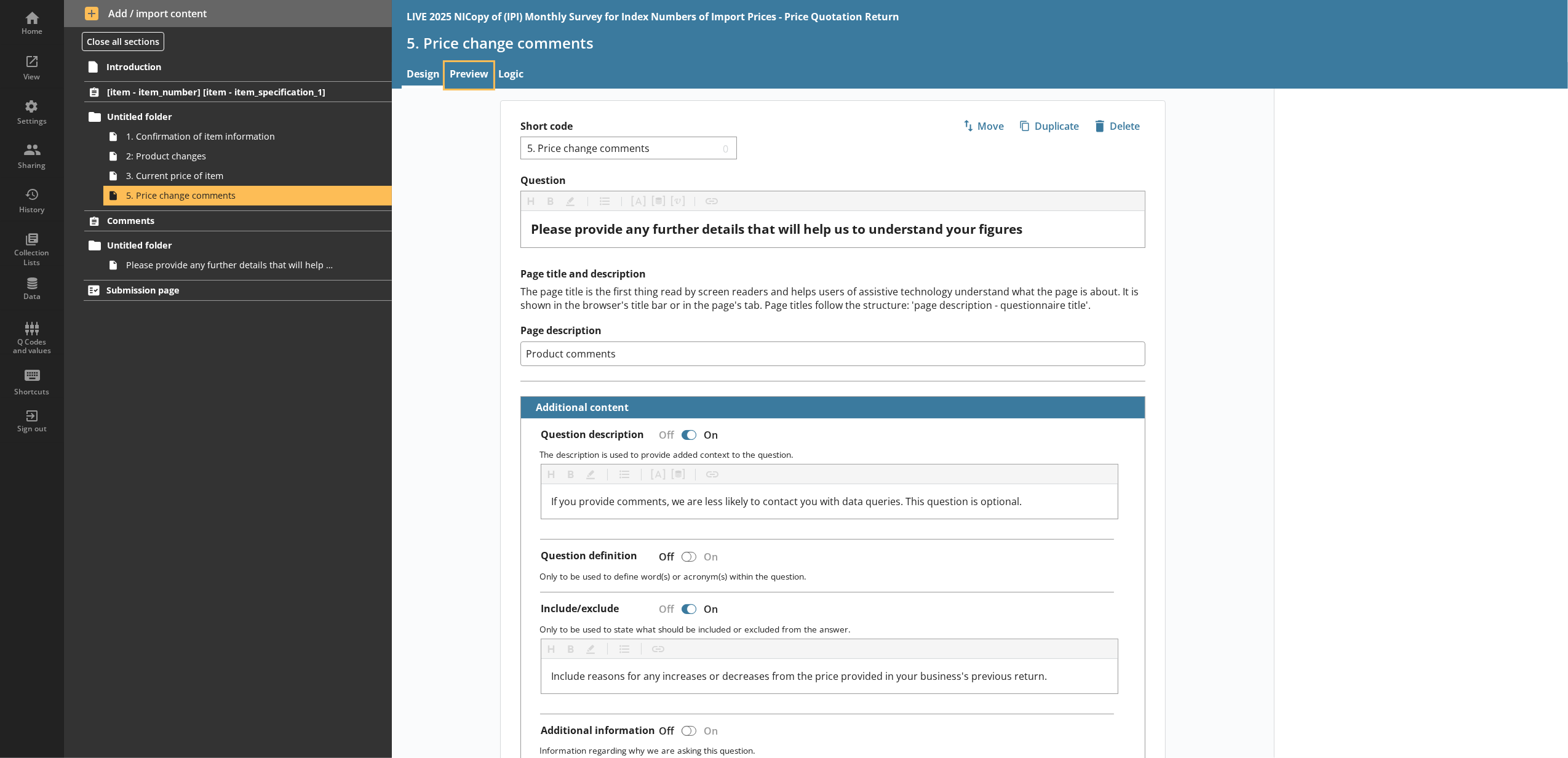
click at [472, 79] on link "Preview" at bounding box center [469, 75] width 49 height 26
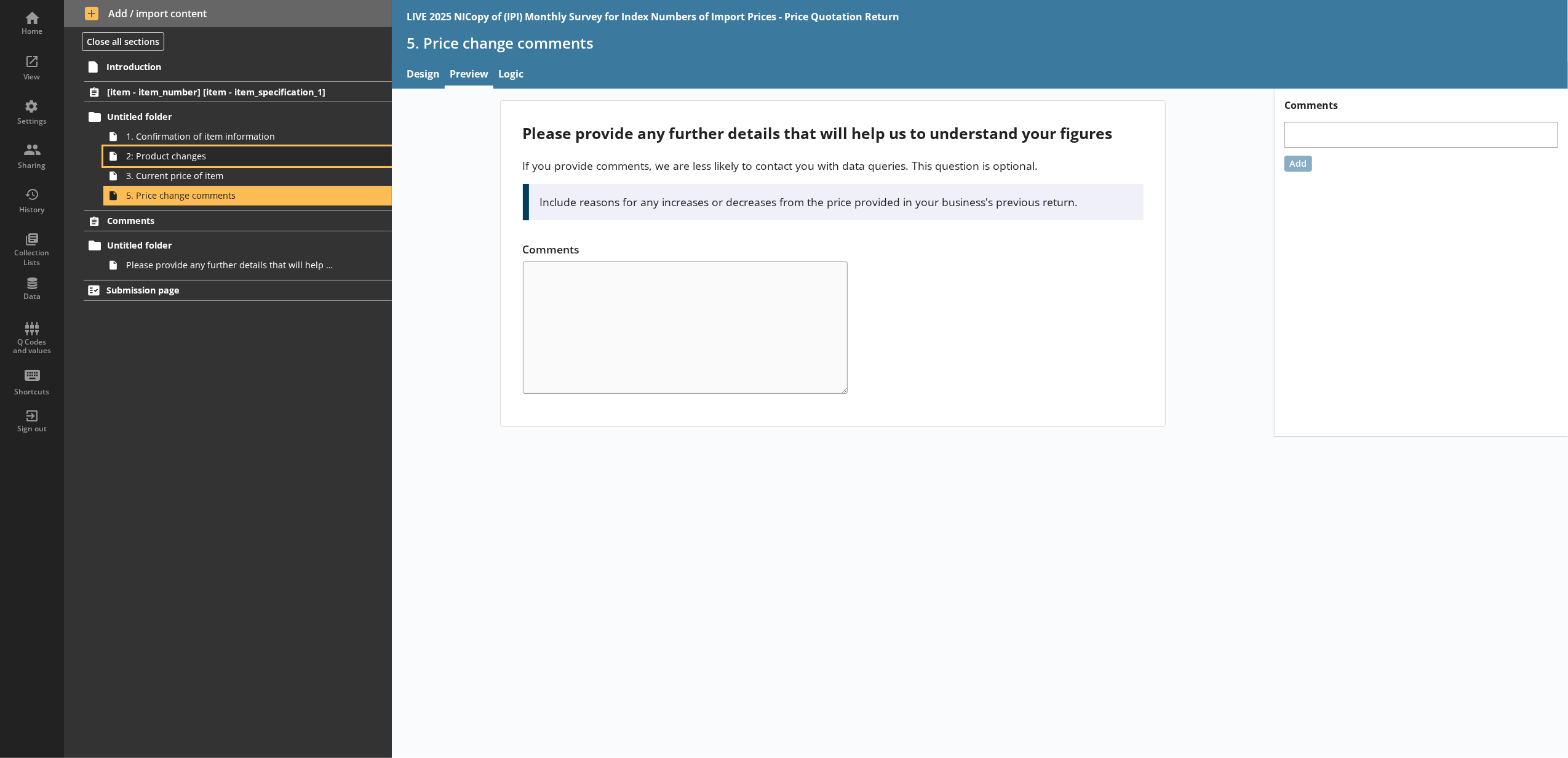
click at [271, 161] on span "2: Product changes" at bounding box center [231, 156] width 210 height 11
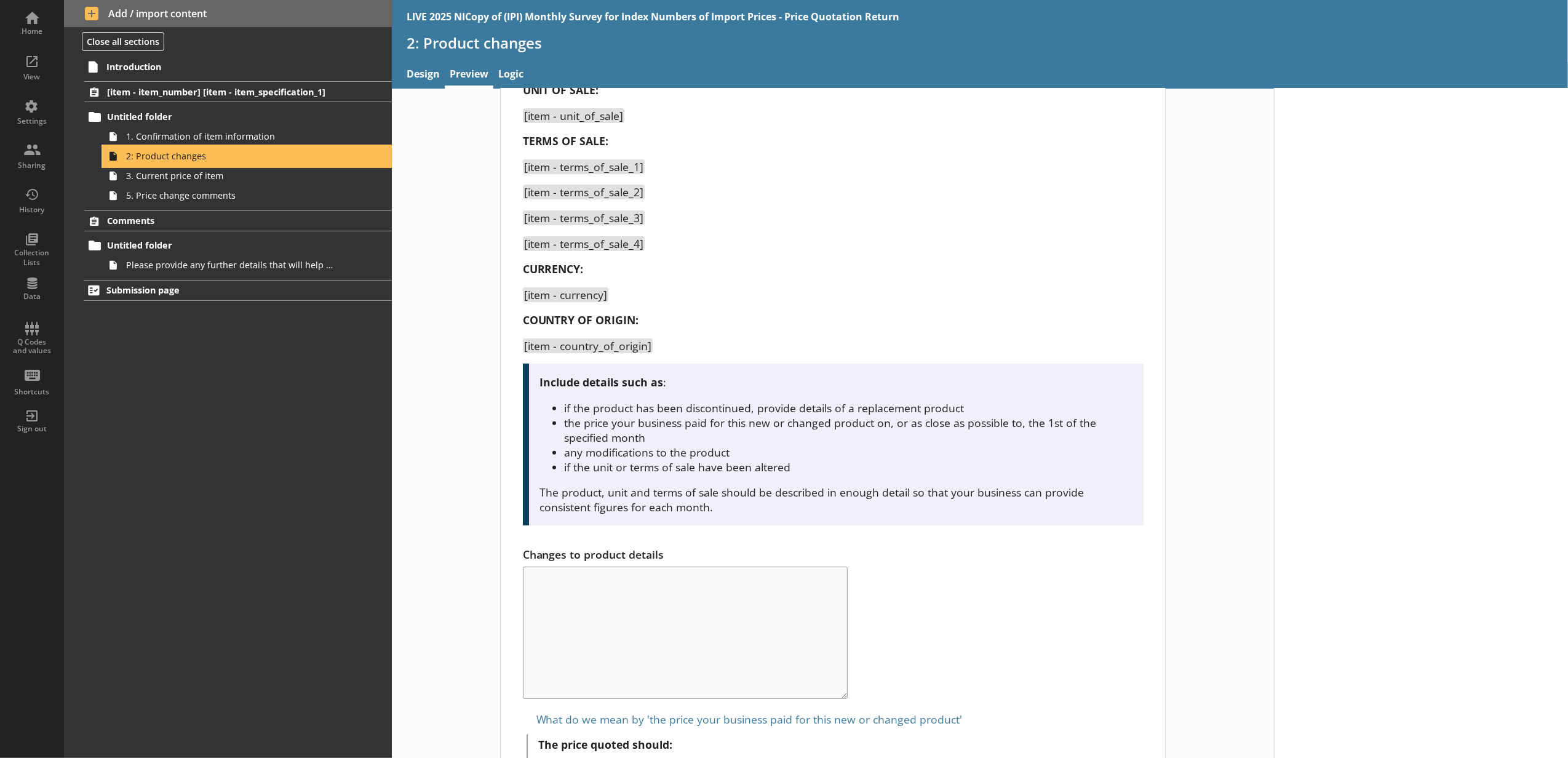
scroll to position [456, 0]
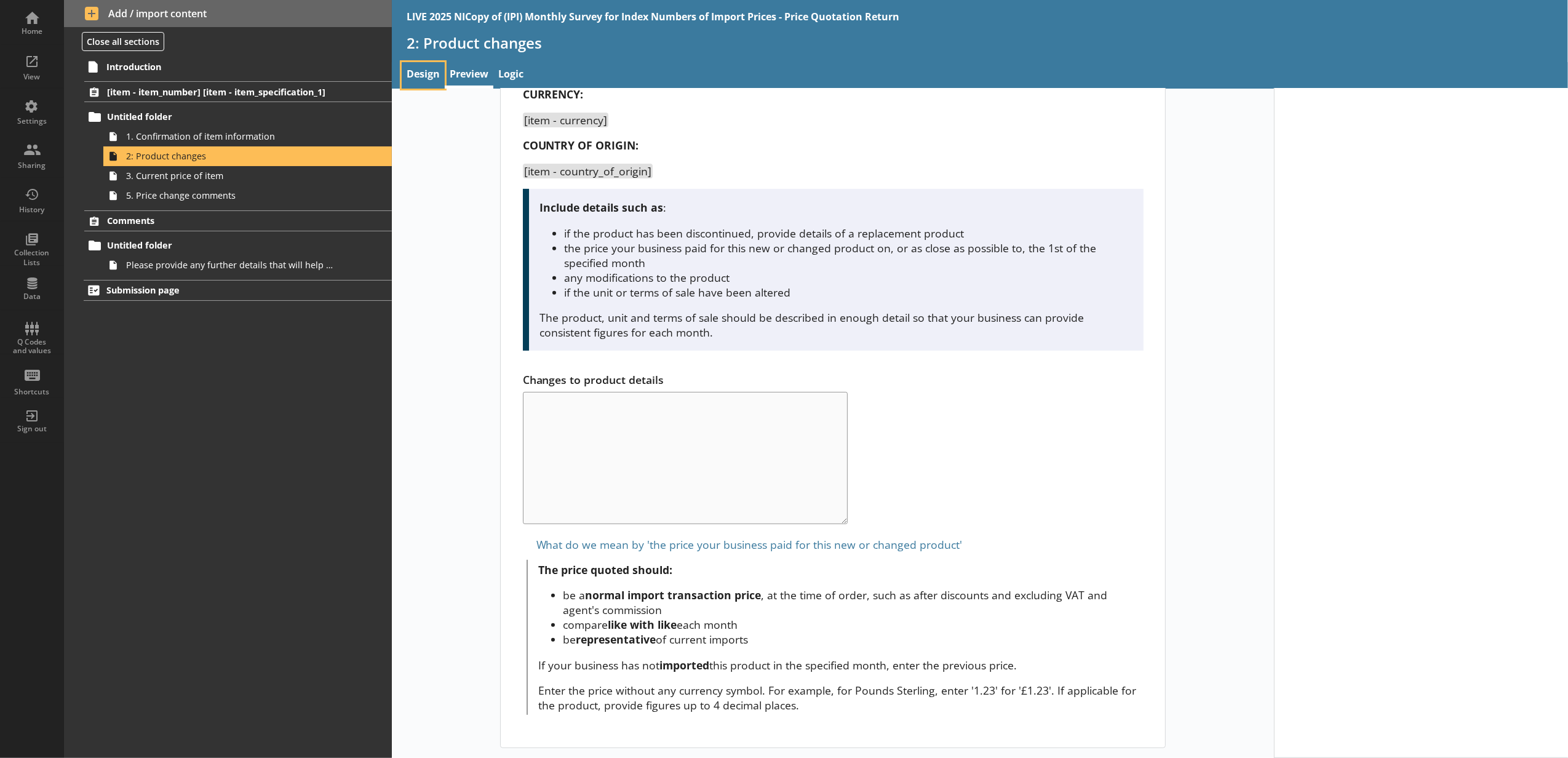
click at [421, 84] on link "Design" at bounding box center [423, 75] width 43 height 26
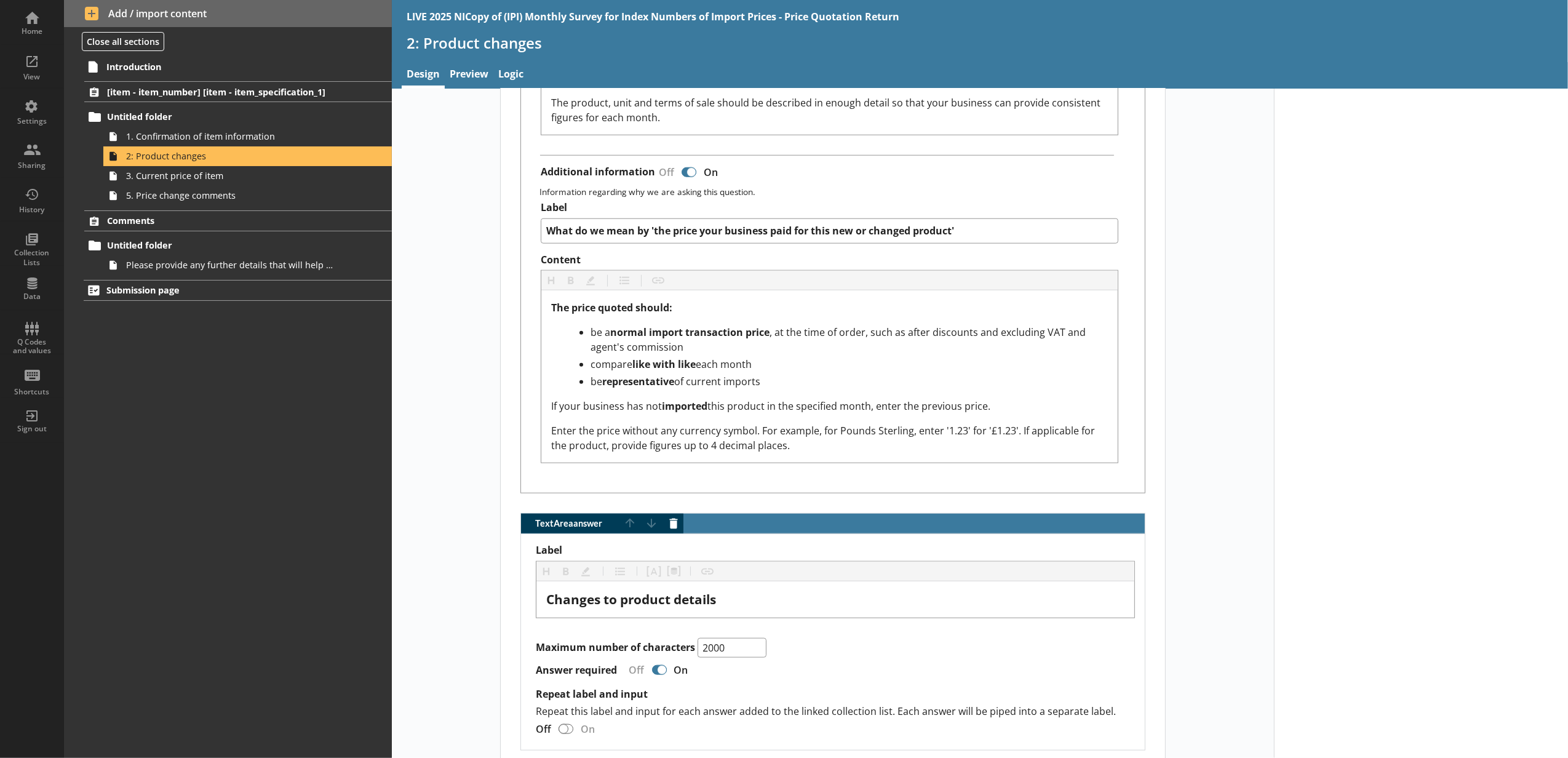
scroll to position [1093, 0]
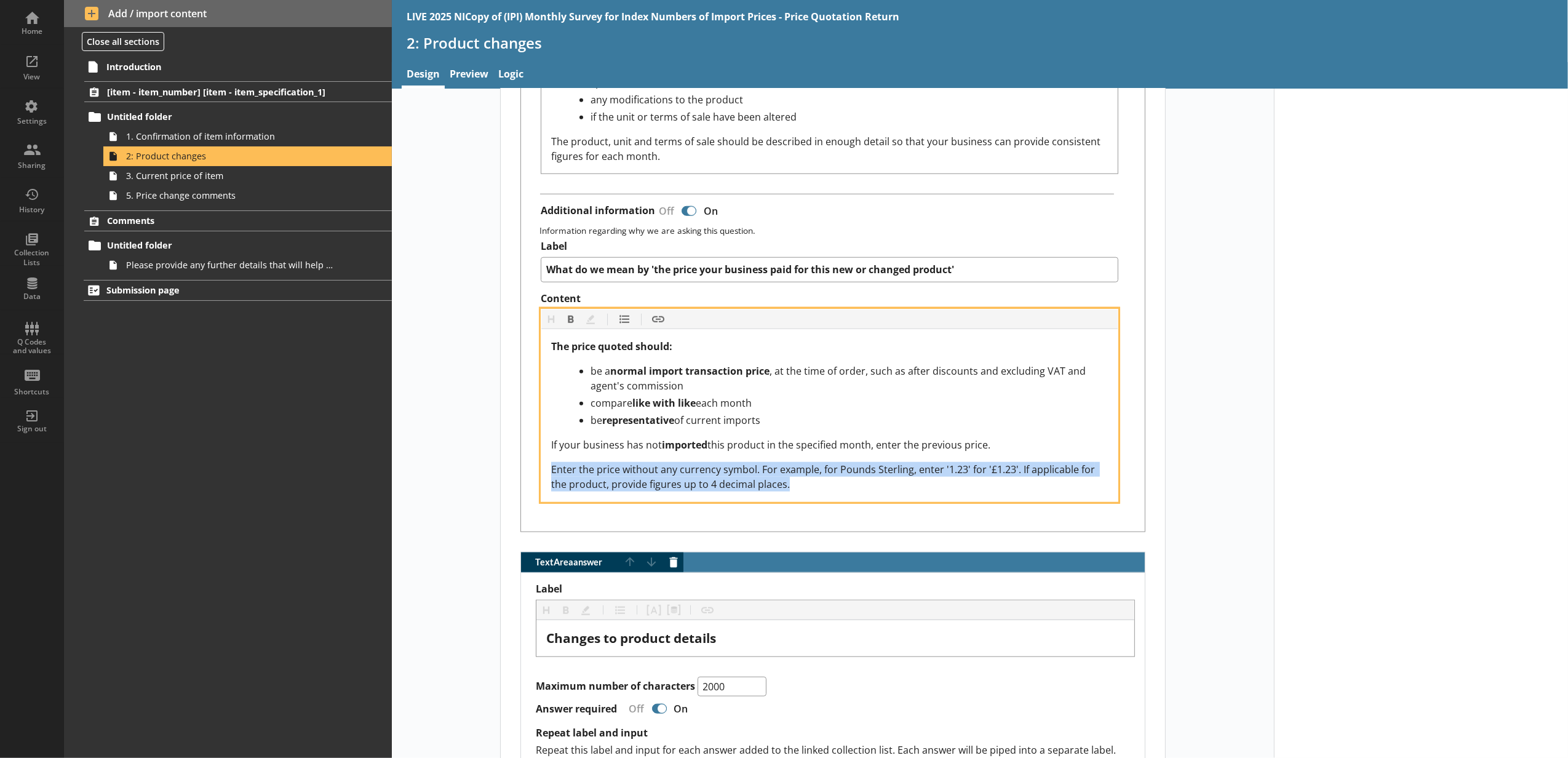
drag, startPoint x: 830, startPoint y: 487, endPoint x: 537, endPoint y: 477, distance: 293.2
click at [541, 477] on div "The price quoted should: be a normal import transaction price , at the time of …" at bounding box center [829, 415] width 576 height 172
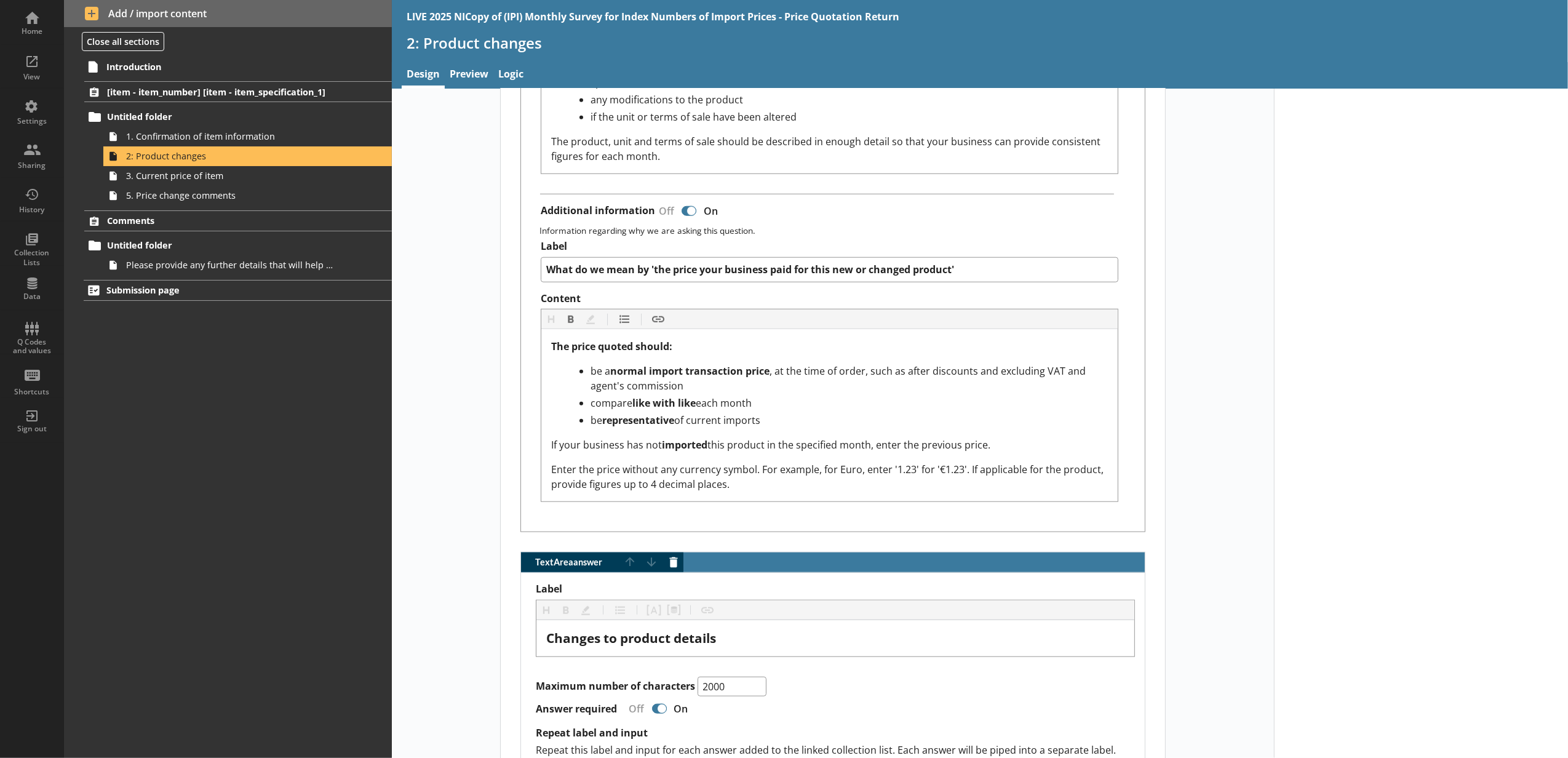
type textarea "x"
click at [229, 291] on span "Submission page" at bounding box center [219, 290] width 224 height 11
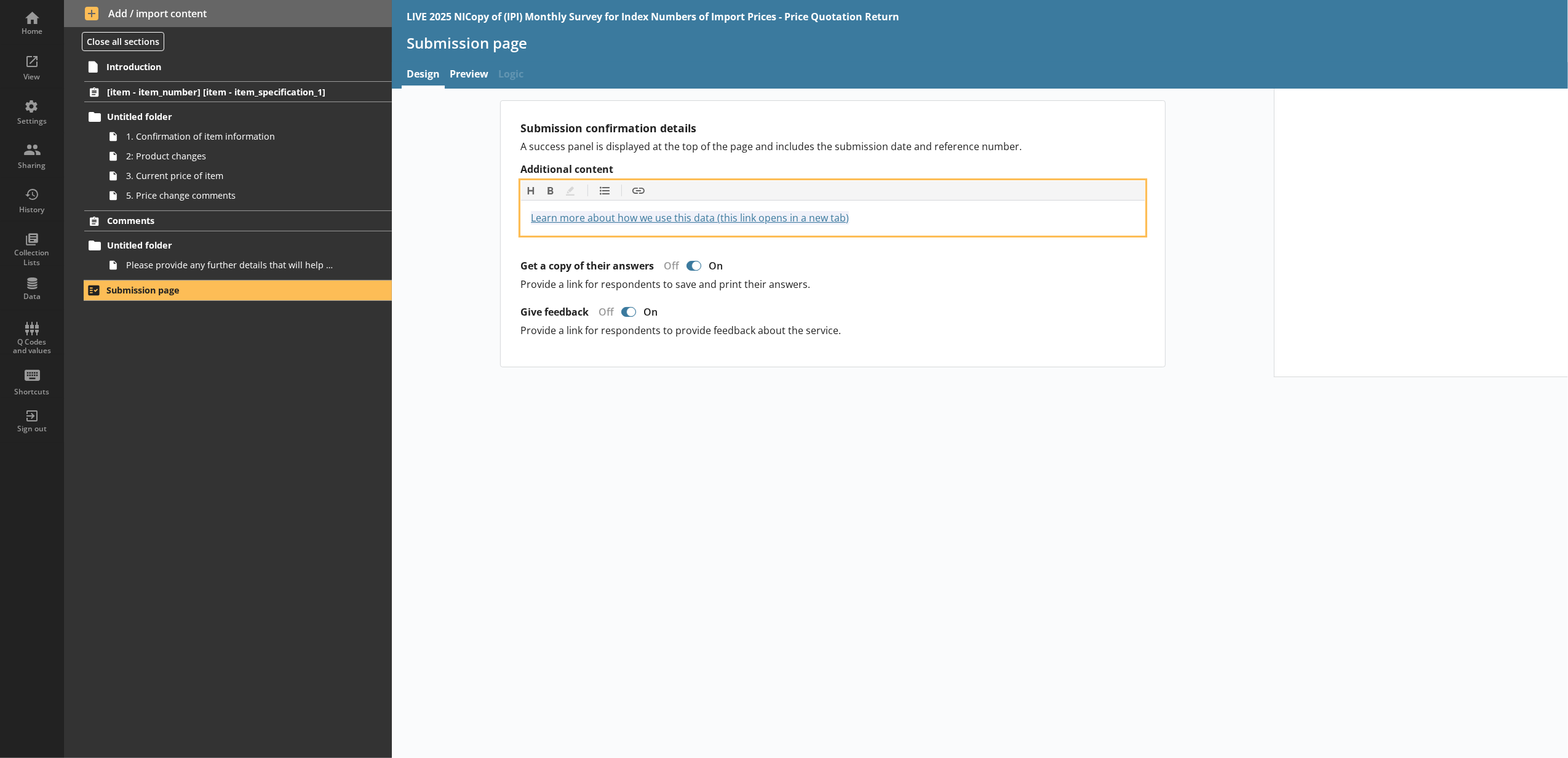
click at [887, 224] on div "Learn more about how we use this data (this link opens in a new tab) https://ww…" at bounding box center [833, 217] width 604 height 15
drag, startPoint x: 887, startPoint y: 224, endPoint x: 534, endPoint y: 215, distance: 353.1
click at [534, 215] on div "Learn more about how we use this data (this link opens in a new tab) https://ww…" at bounding box center [833, 217] width 604 height 15
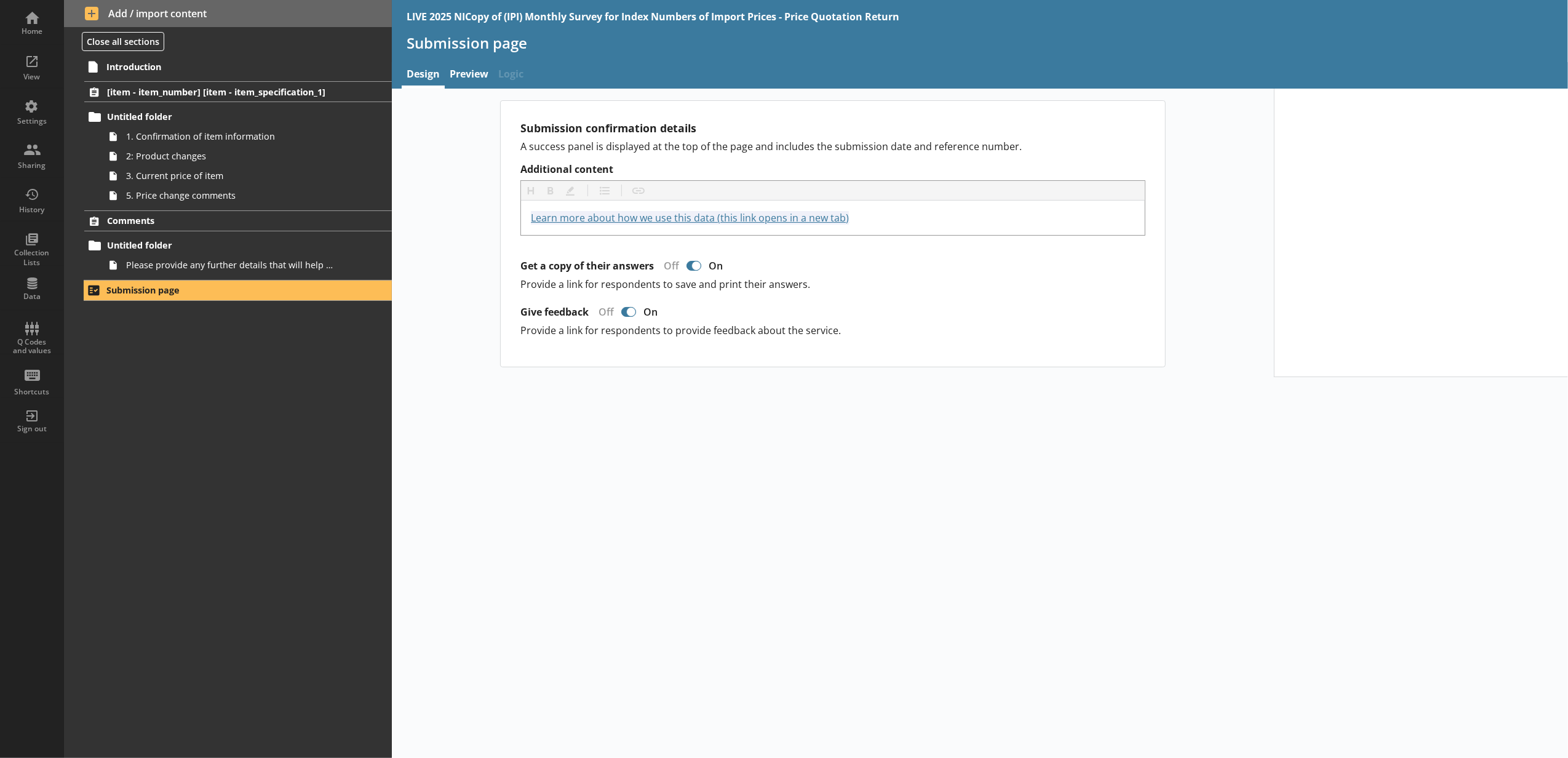
click at [959, 387] on div "Submission confirmation details A success panel is displayed at the top of the …" at bounding box center [980, 423] width 1176 height 669
click at [8, 54] on link "View" at bounding box center [32, 66] width 64 height 44
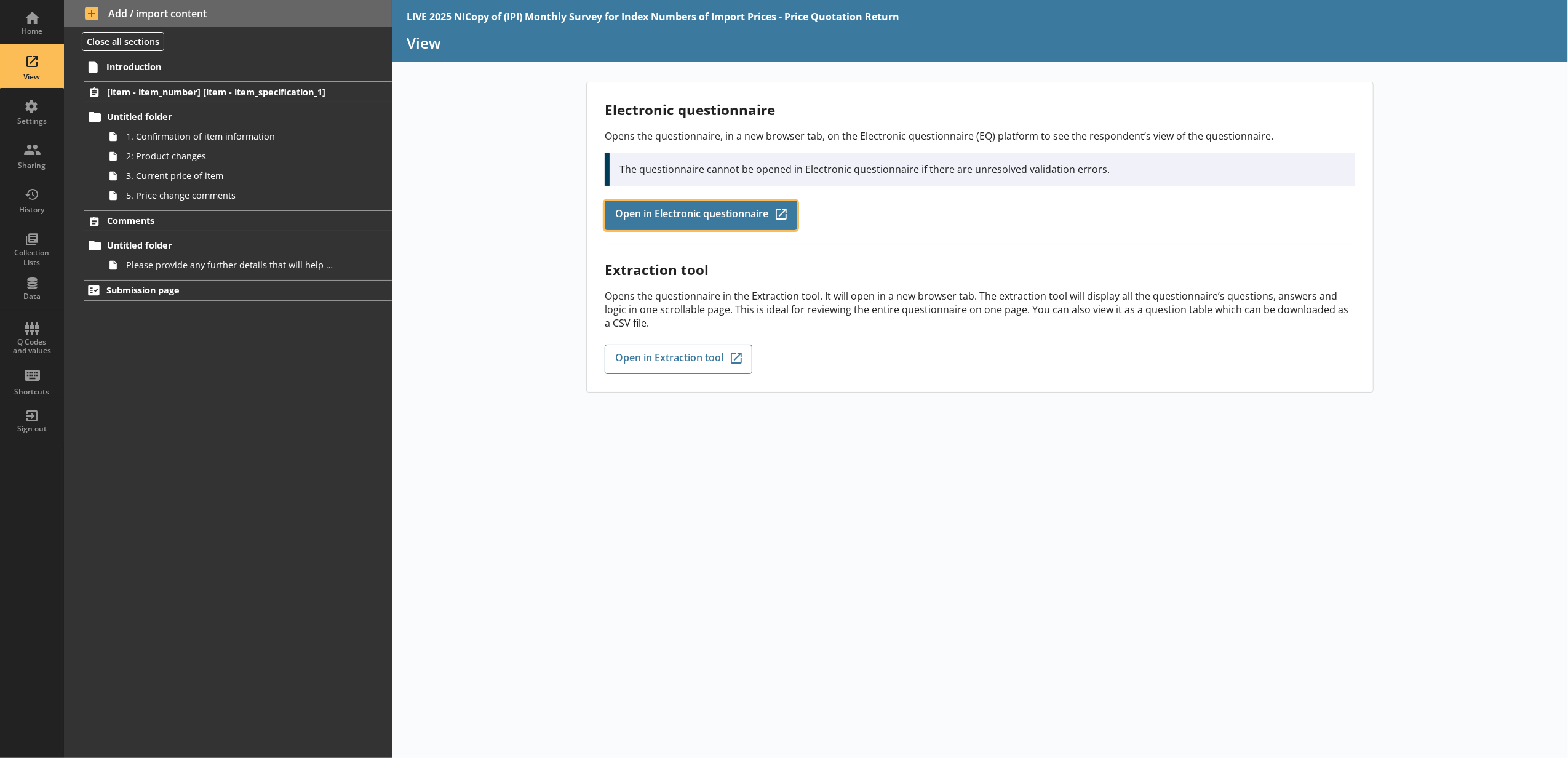
click at [721, 215] on span "Open in Electronic questionnaire" at bounding box center [691, 215] width 153 height 14
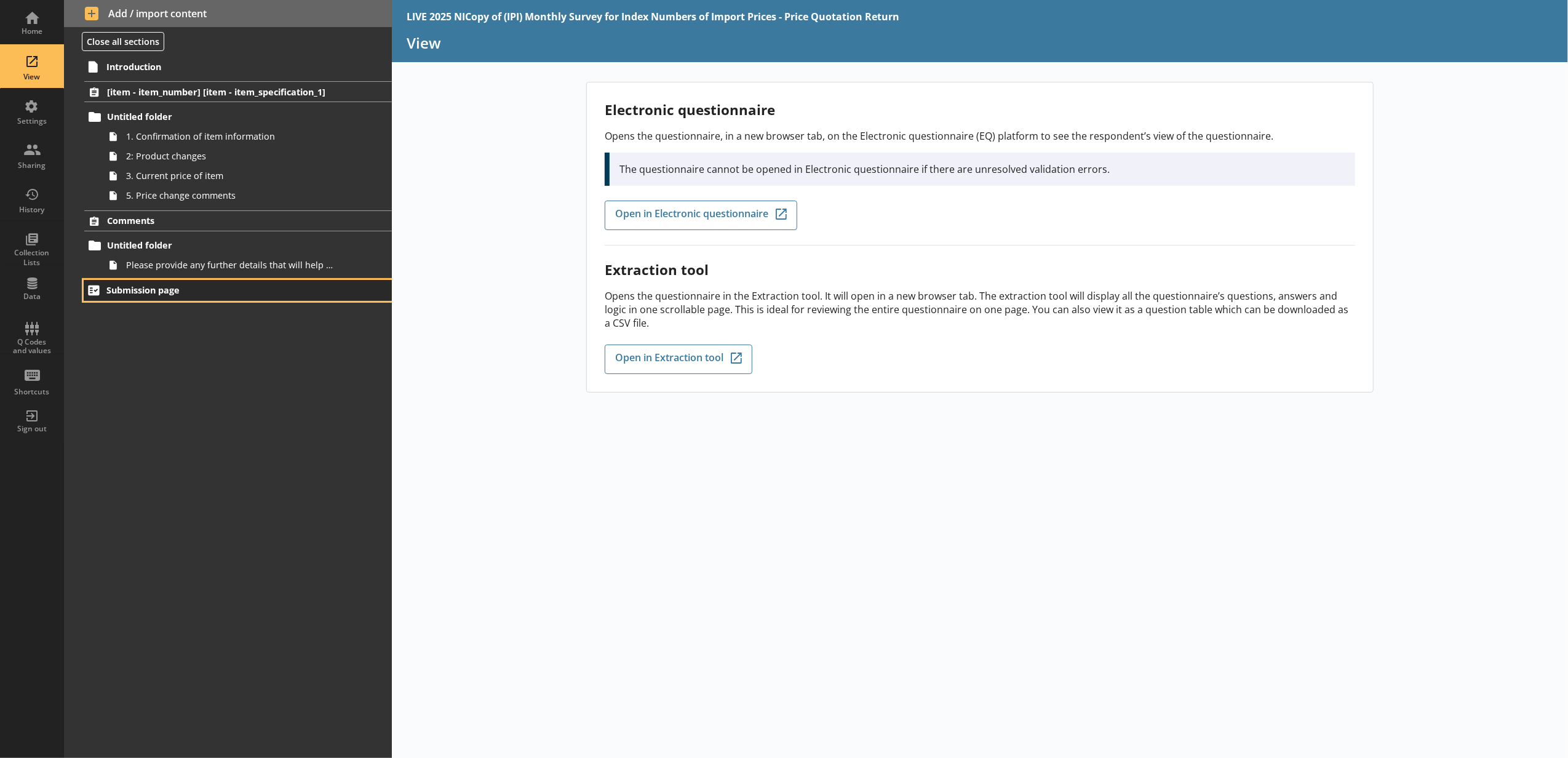
click at [356, 288] on link "Submission page" at bounding box center [237, 290] width 308 height 21
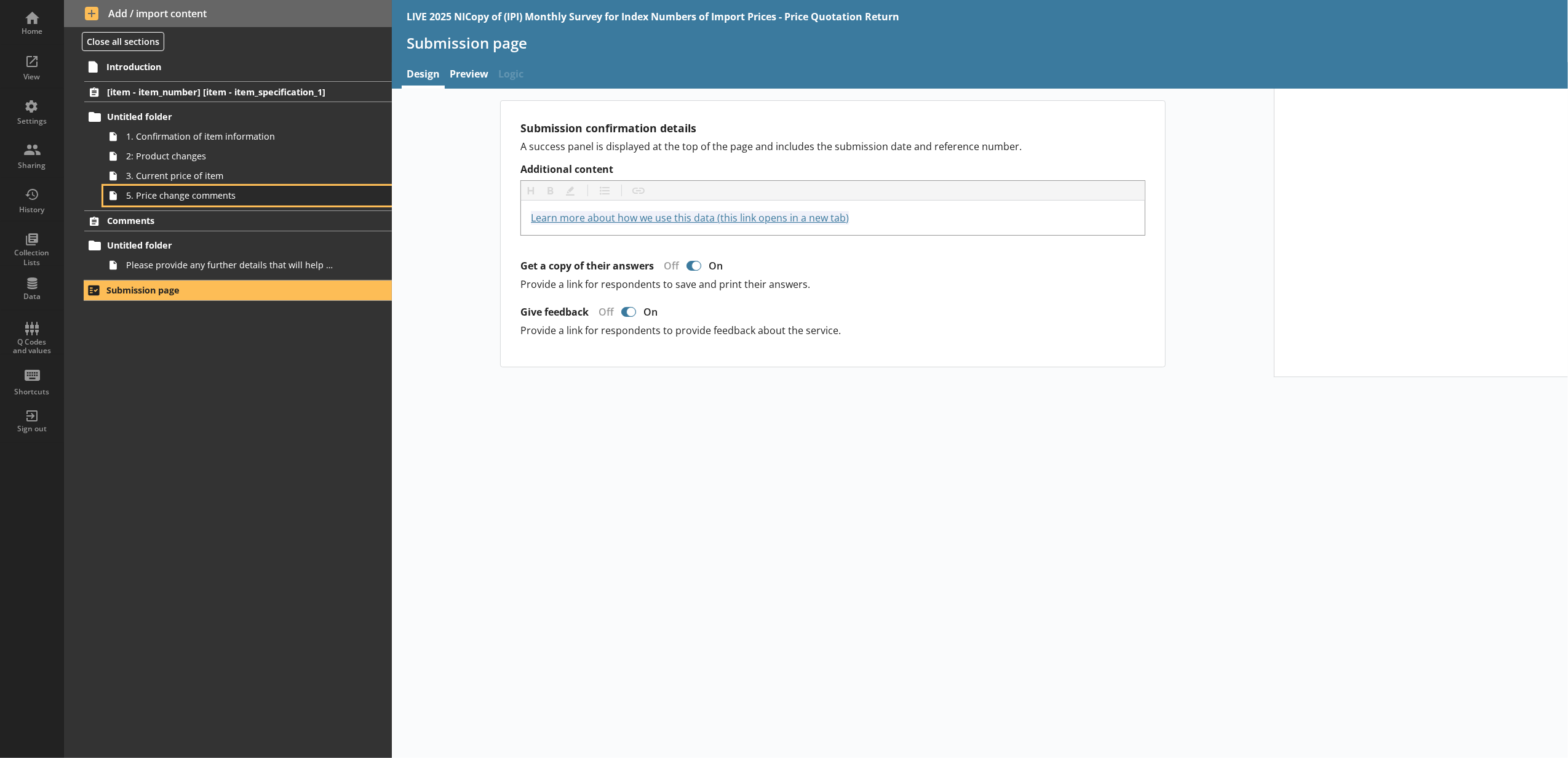
click at [294, 203] on link "5. Price change comments" at bounding box center [248, 196] width 289 height 20
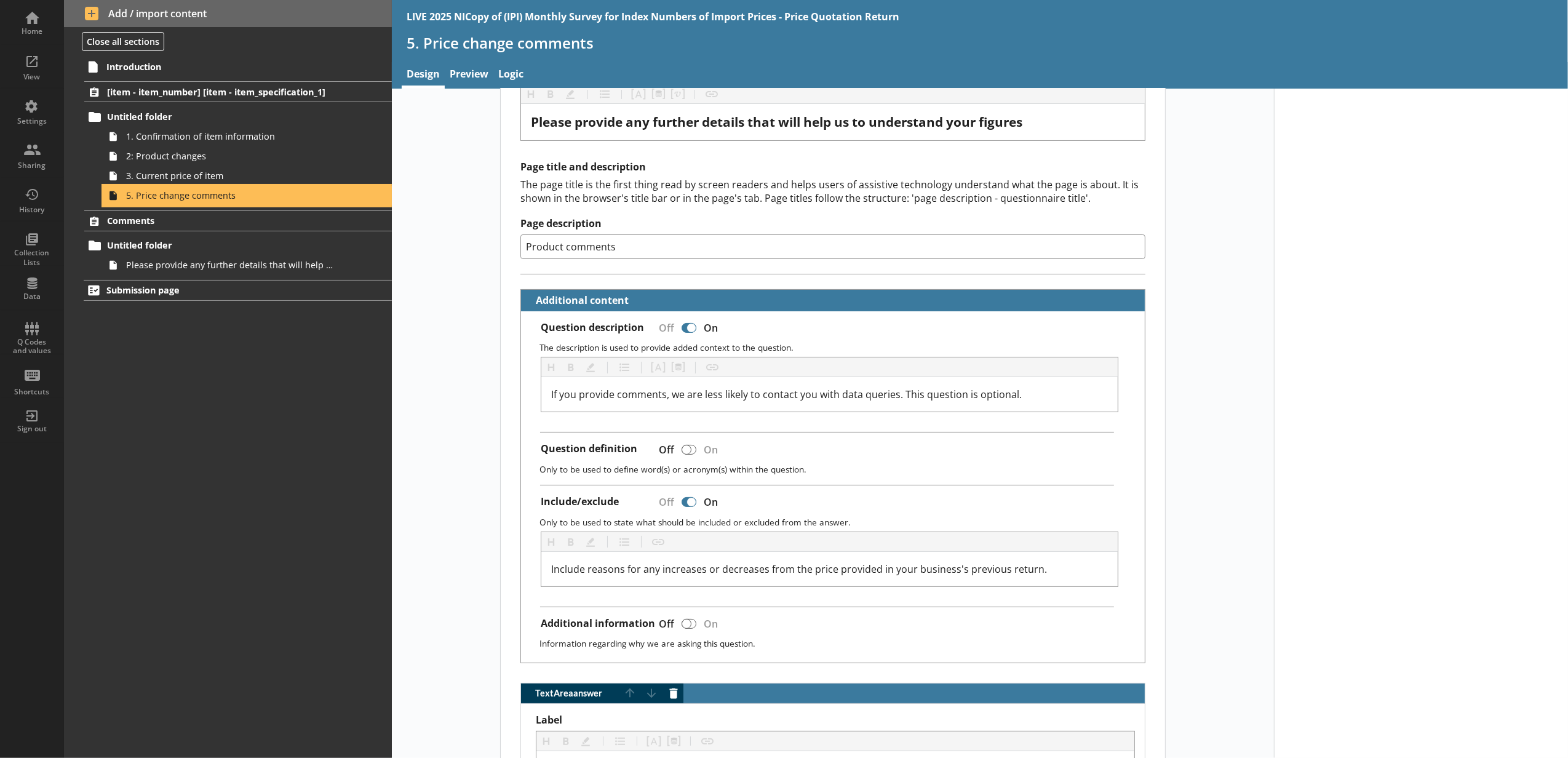
scroll to position [273, 0]
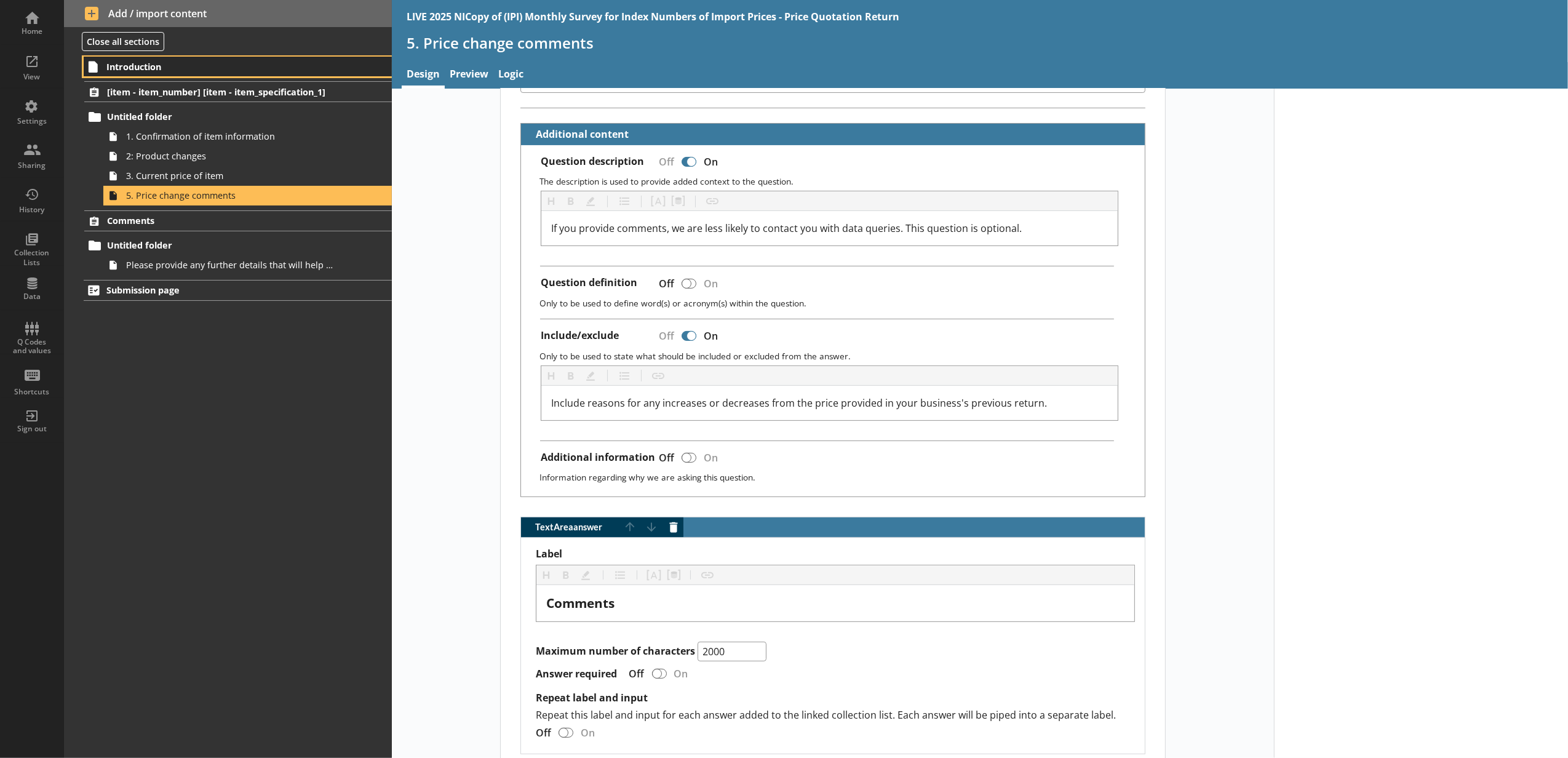
click at [192, 62] on span "Introduction" at bounding box center [219, 66] width 224 height 11
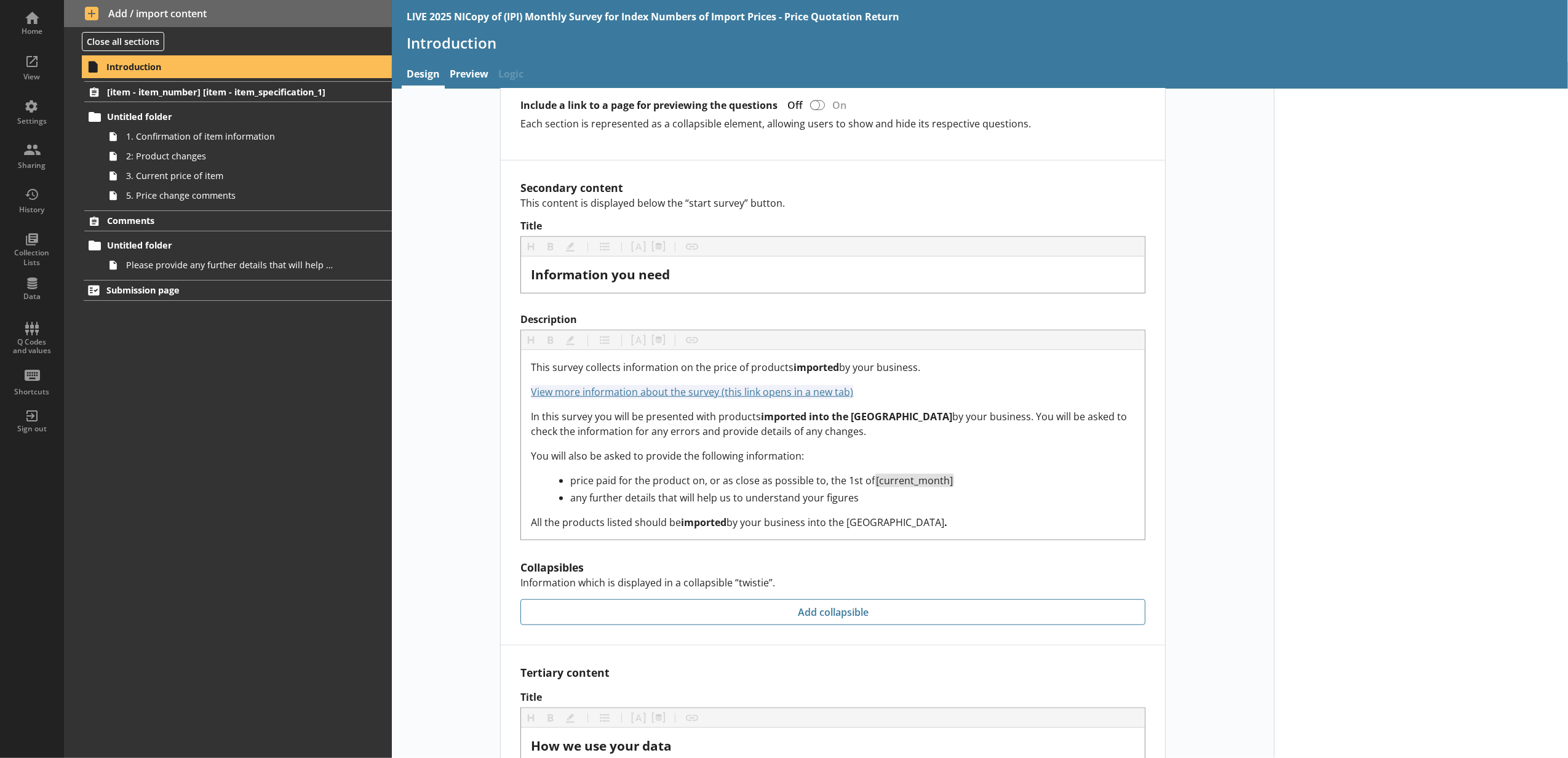
scroll to position [820, 0]
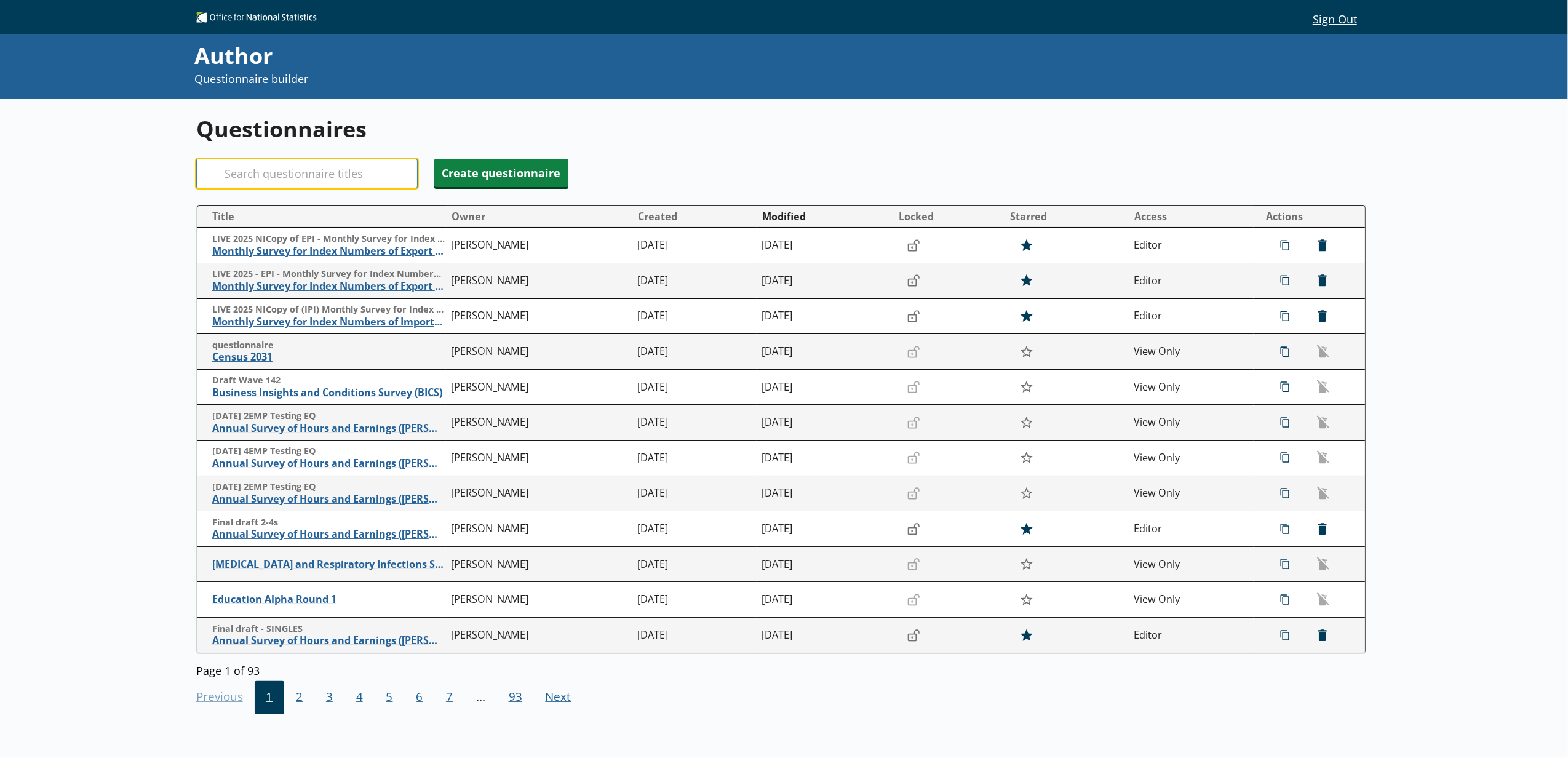
click at [301, 169] on input "Search" at bounding box center [307, 173] width 221 height 29
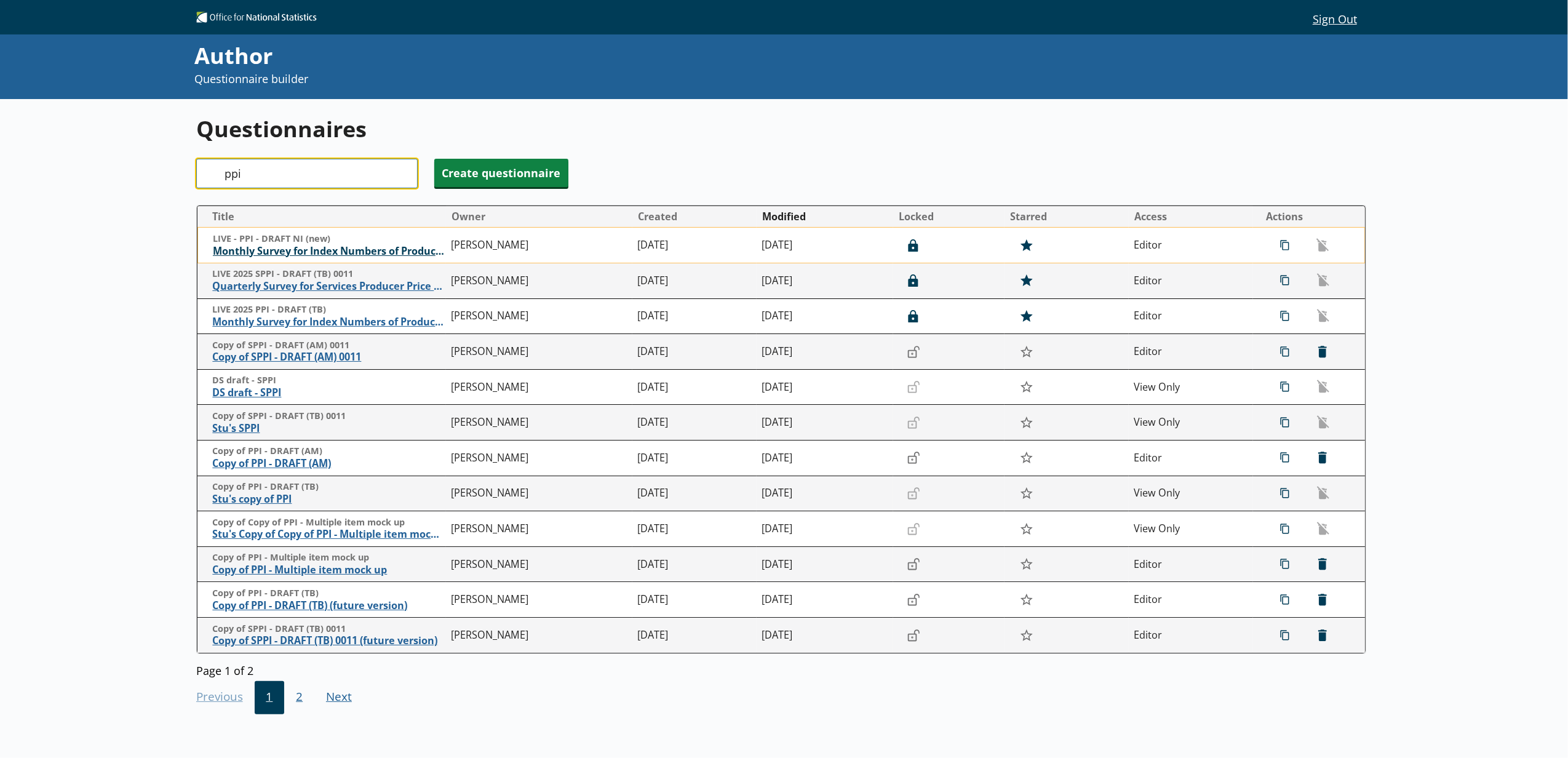
type input "ppi"
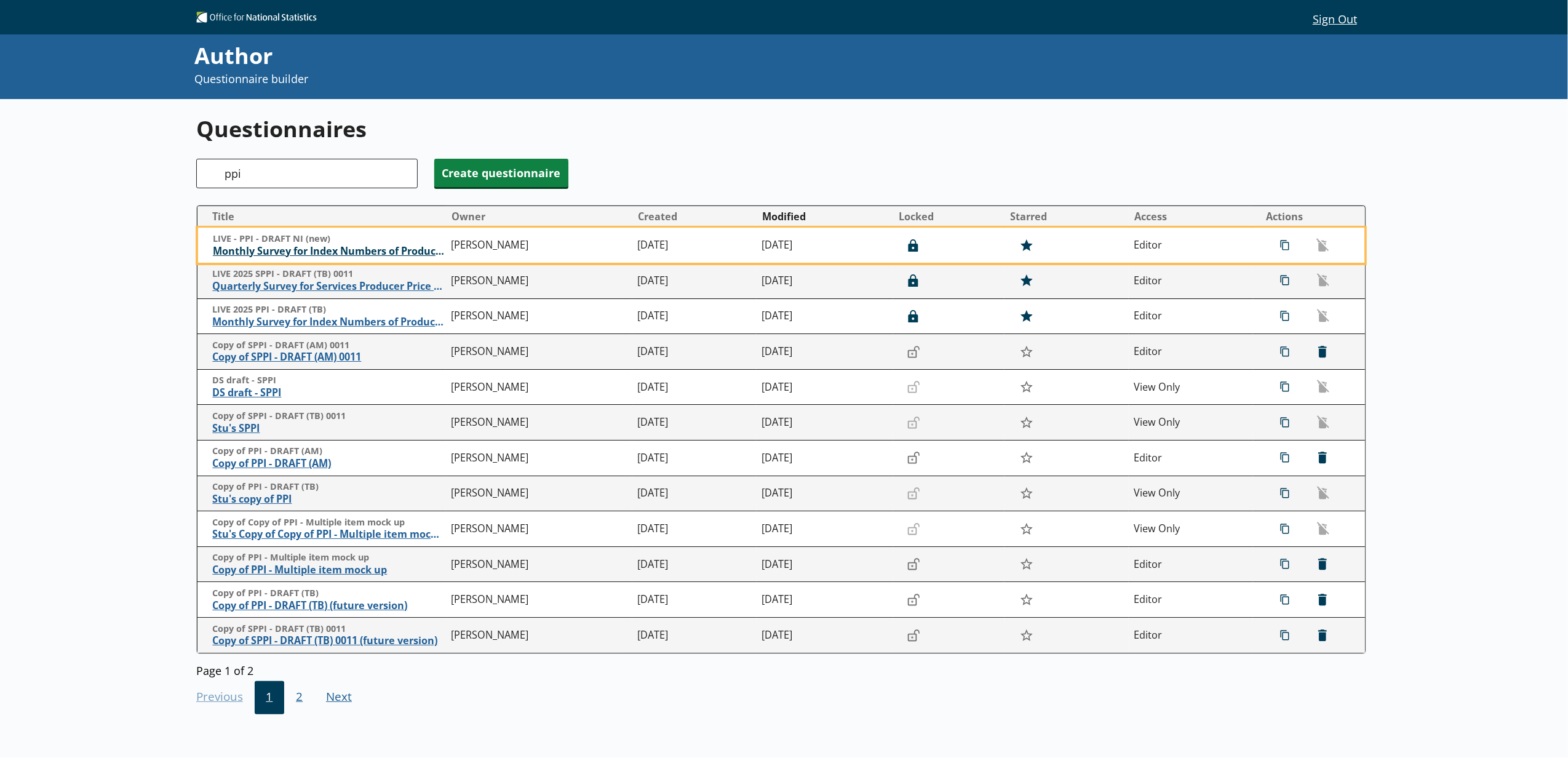
click at [324, 247] on span "Monthly Survey for Index Numbers of Producer Prices - Price Quotation Return" at bounding box center [329, 251] width 232 height 13
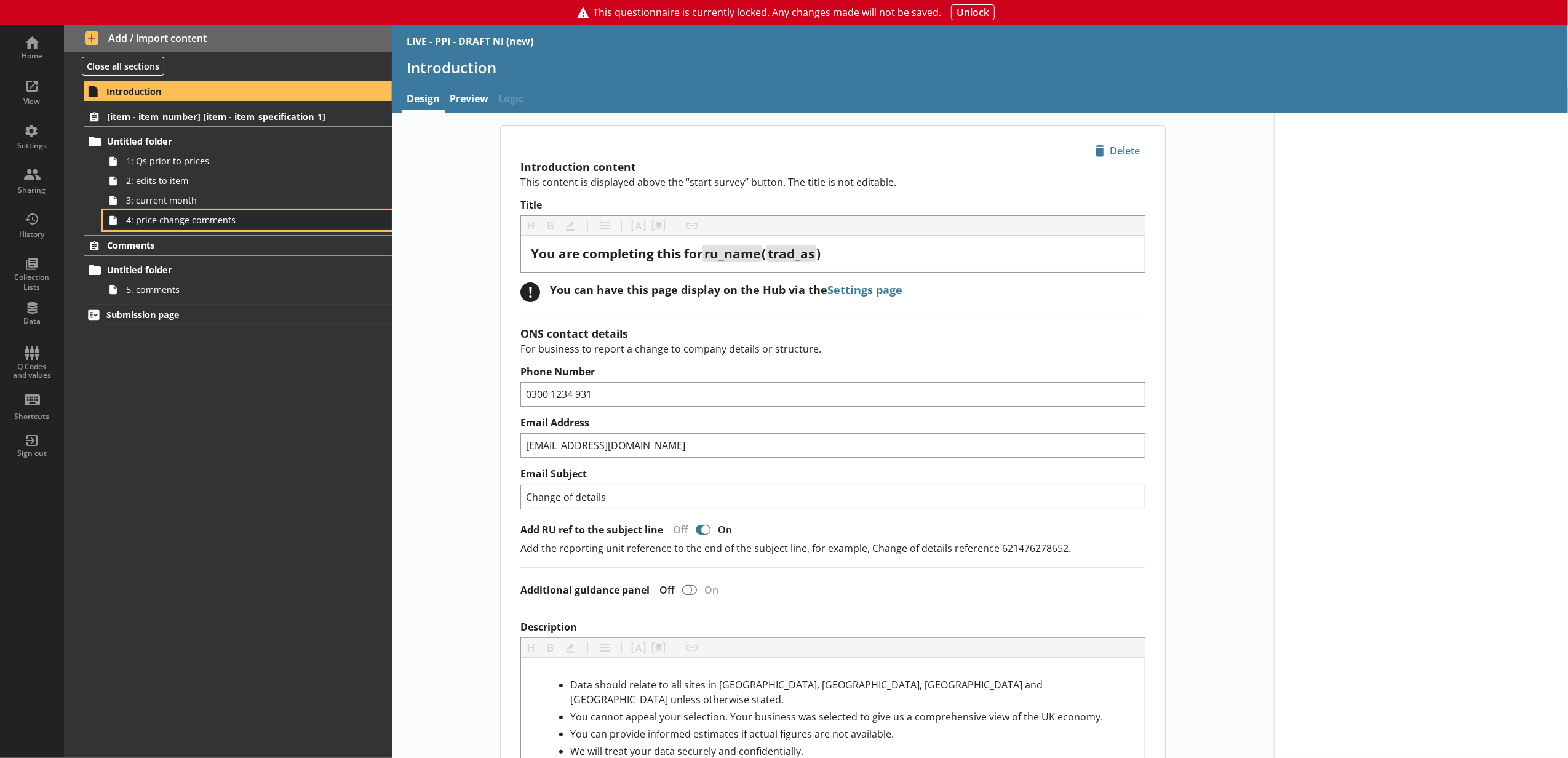
click at [291, 228] on link "4: price change comments" at bounding box center [248, 220] width 289 height 20
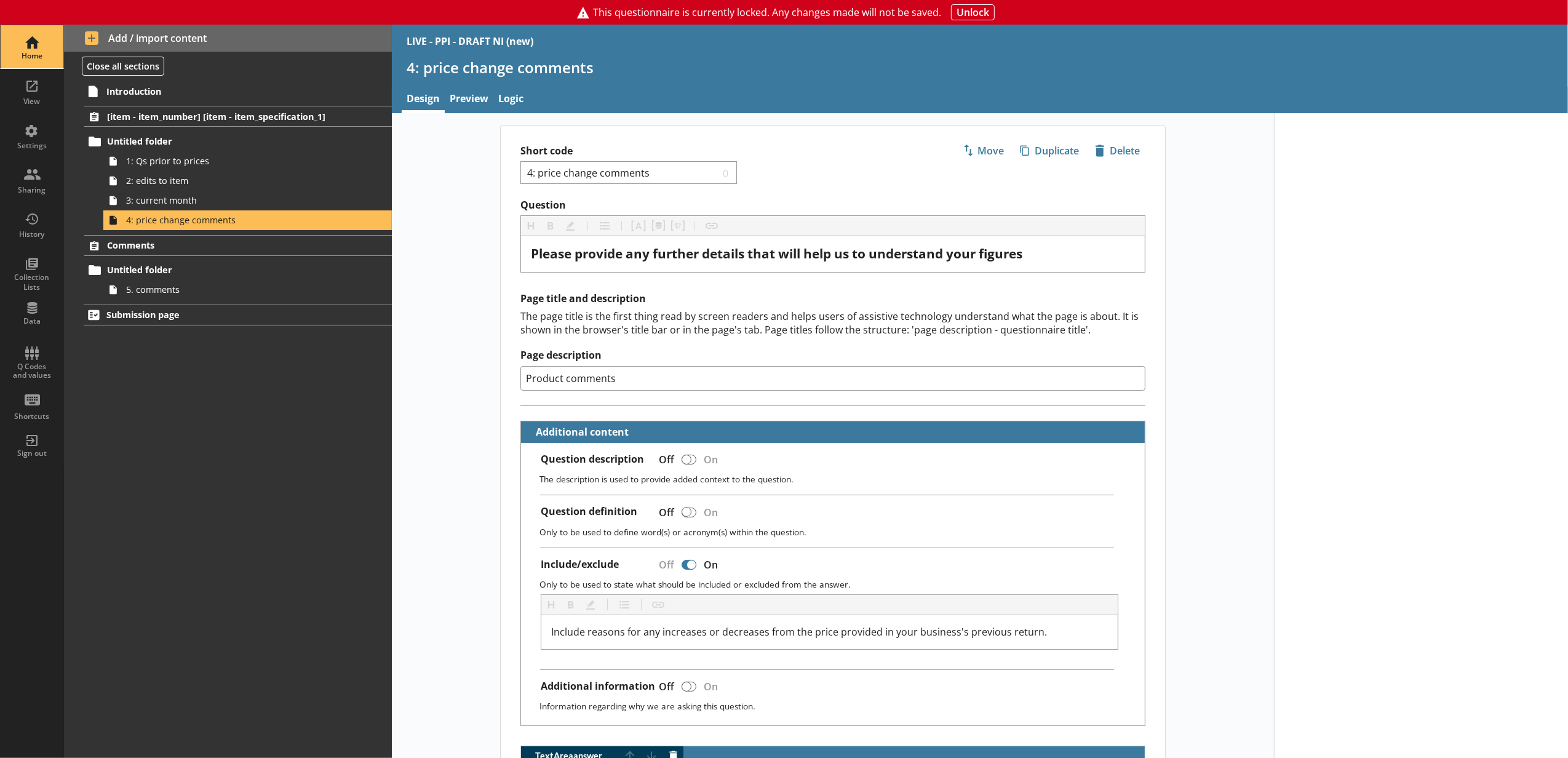
click at [25, 60] on div "Home" at bounding box center [32, 56] width 43 height 10
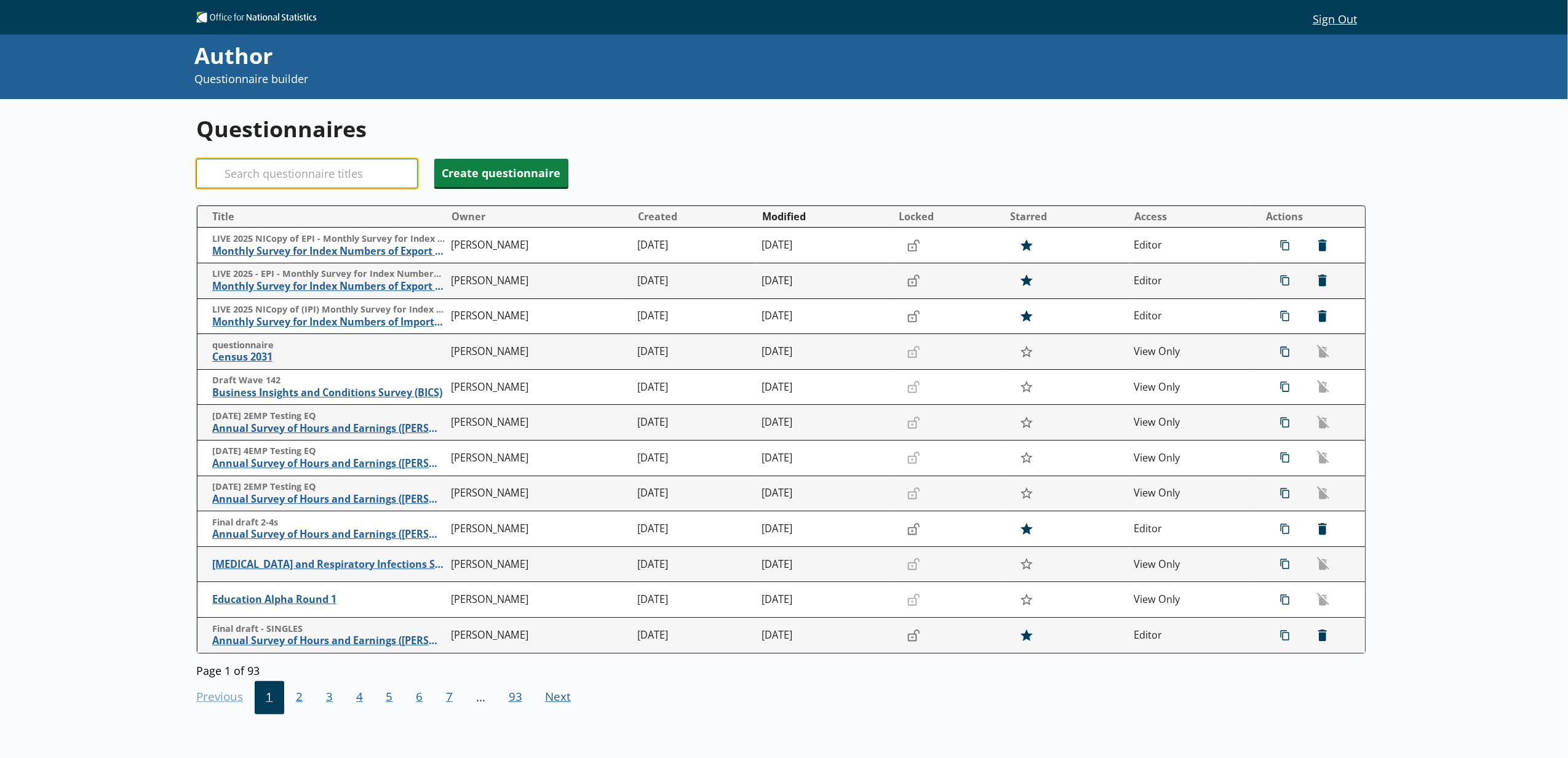
click at [301, 160] on input "Search" at bounding box center [307, 173] width 221 height 29
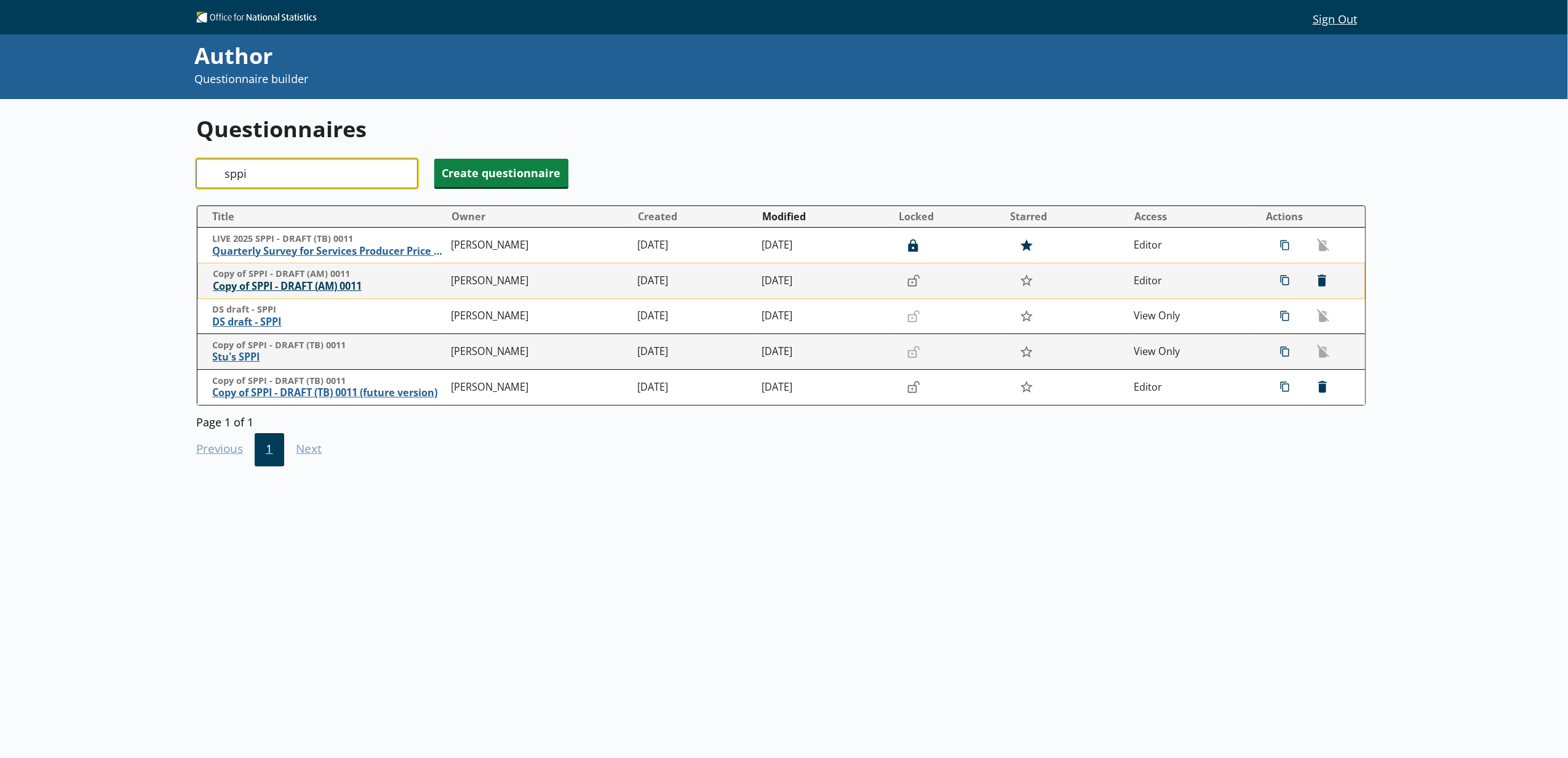
type input "sppi"
click at [327, 283] on span "Copy of SPPI - DRAFT (AM) 0011" at bounding box center [329, 286] width 232 height 13
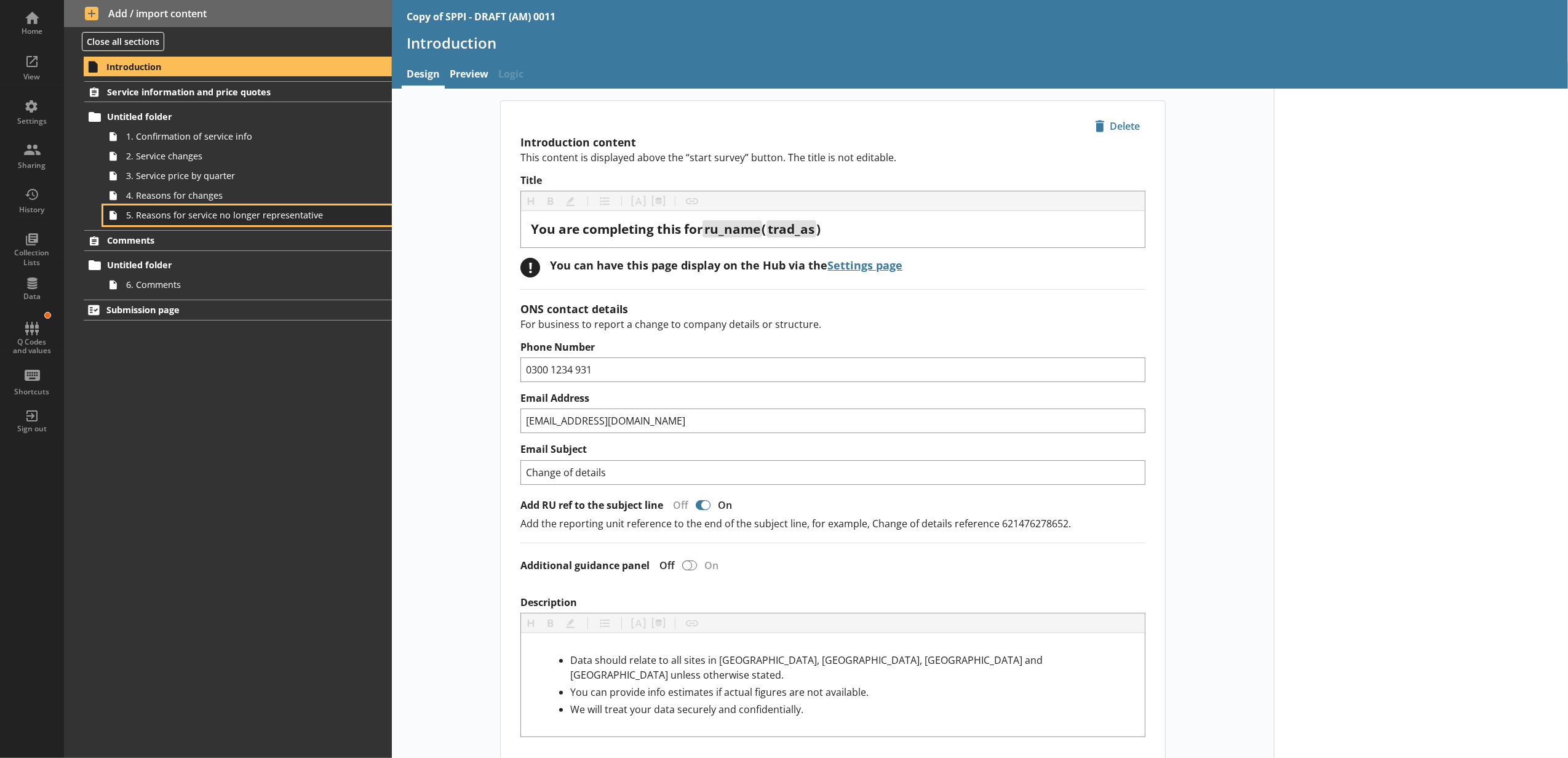
click at [304, 219] on span "5. Reasons for service no longer representative" at bounding box center [231, 215] width 210 height 11
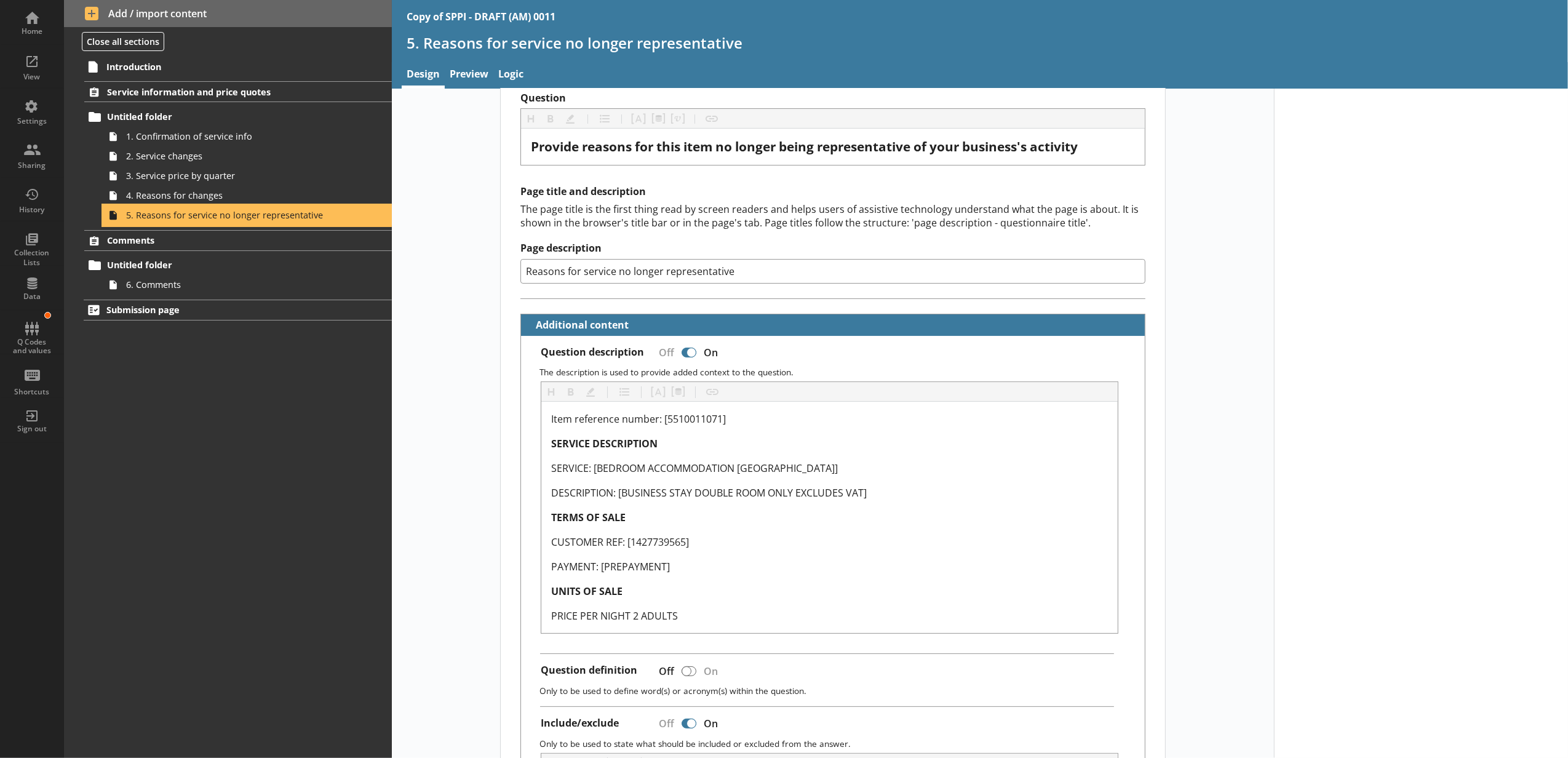
scroll to position [72, 0]
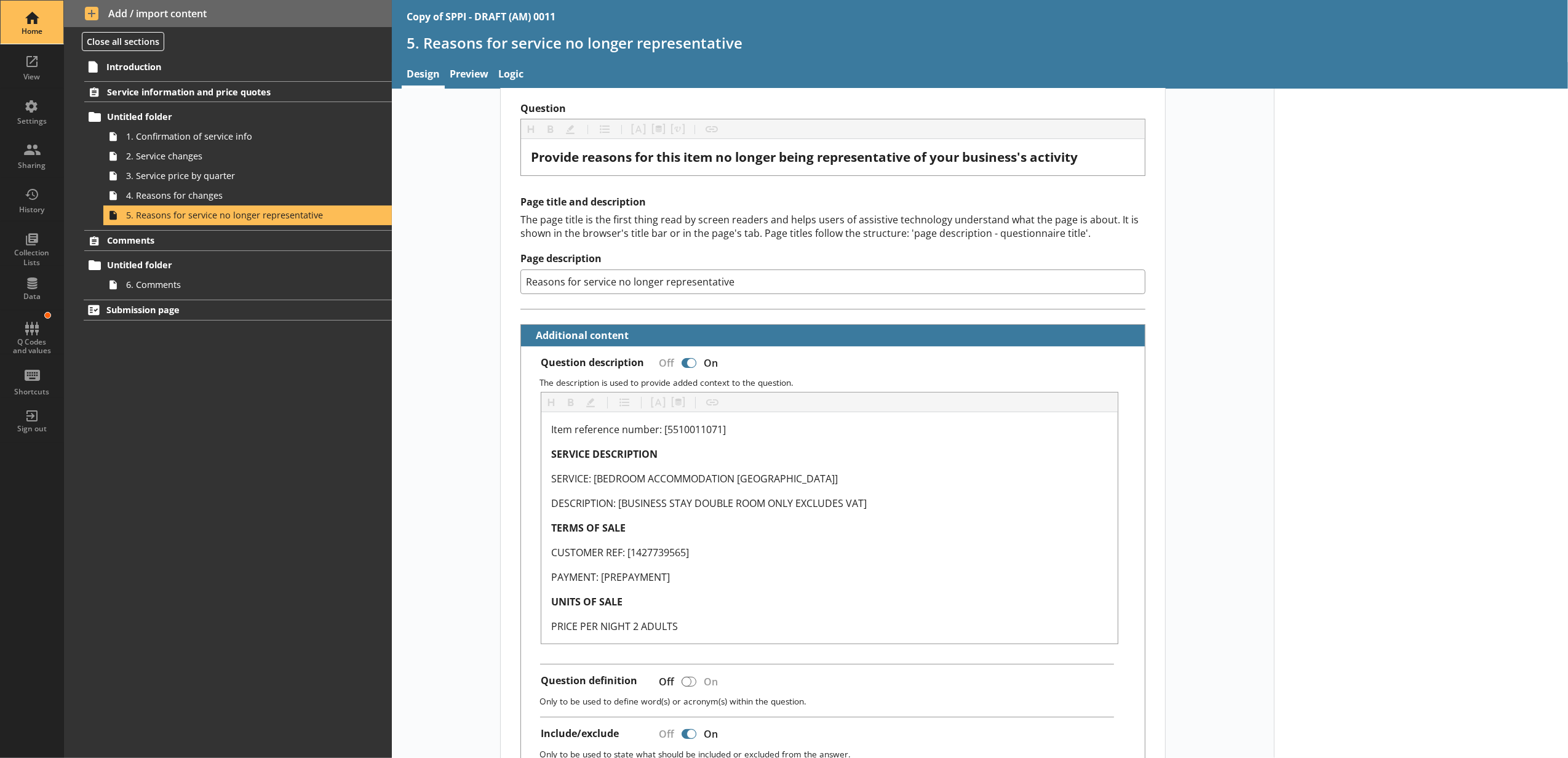
click at [38, 18] on div "Home" at bounding box center [32, 22] width 43 height 43
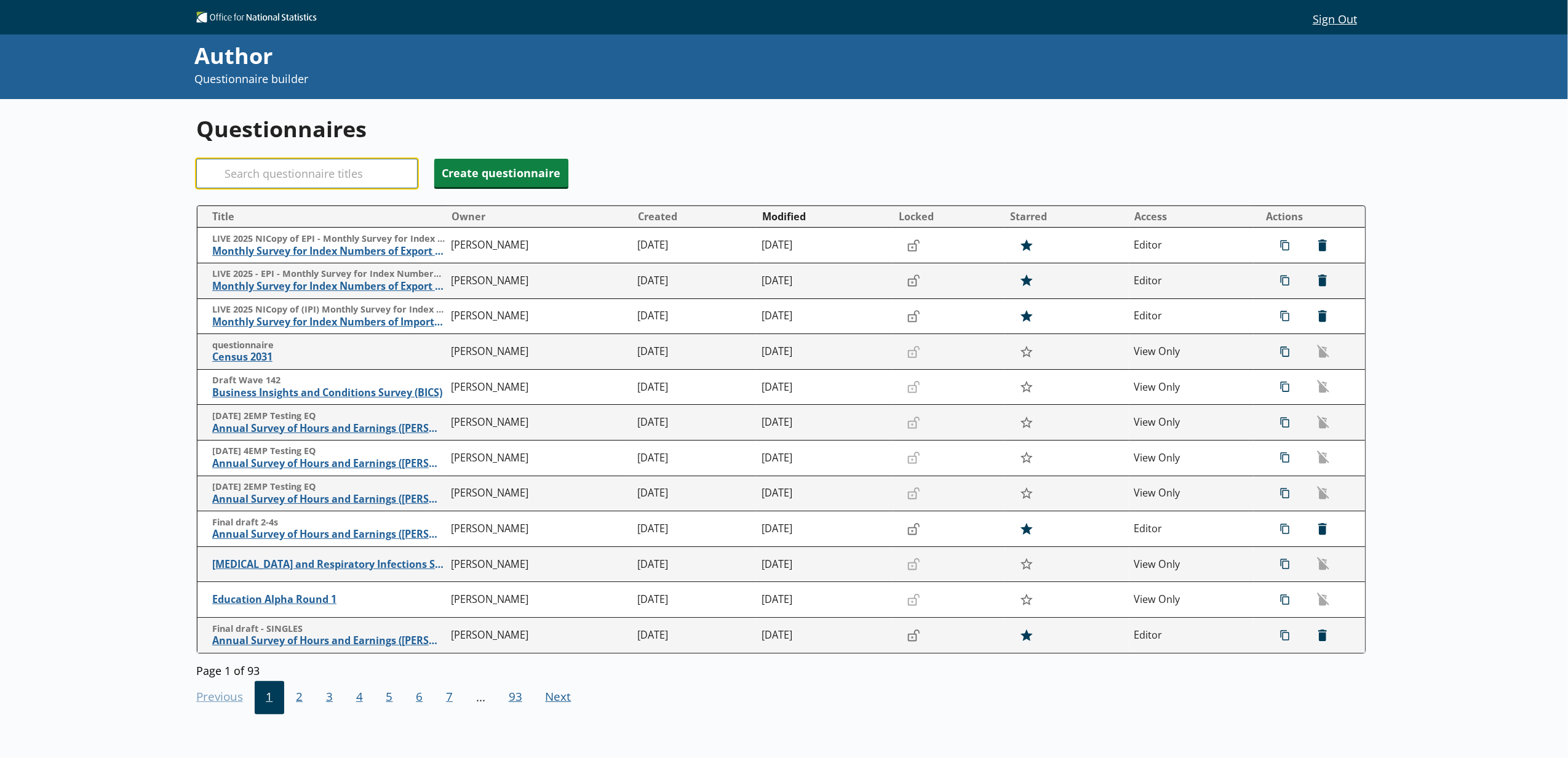
click at [308, 175] on input "Search" at bounding box center [307, 173] width 221 height 29
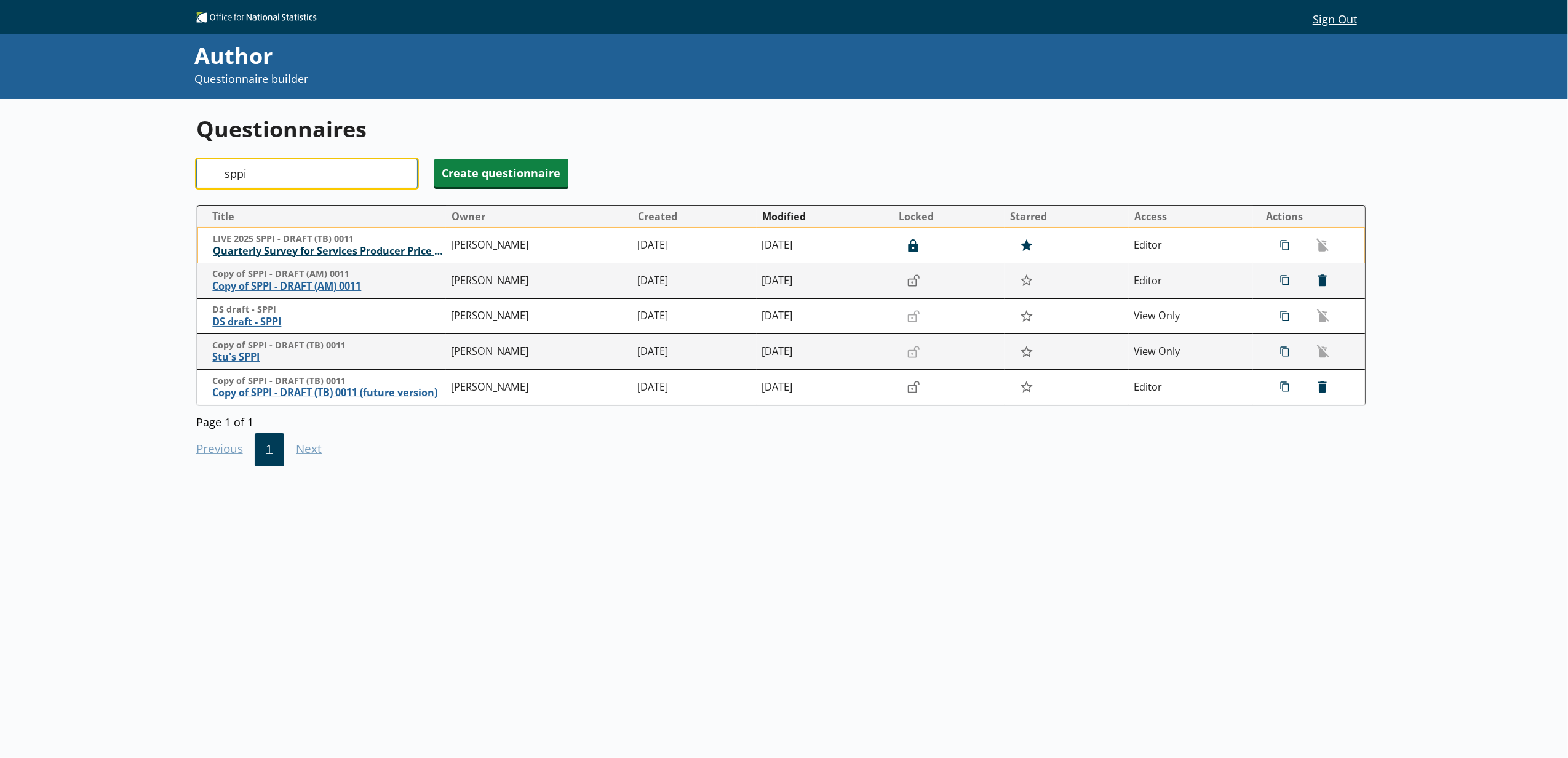
type input "sppi"
click at [361, 249] on span "Quarterly Survey for Services Producer Price Indices" at bounding box center [329, 251] width 232 height 13
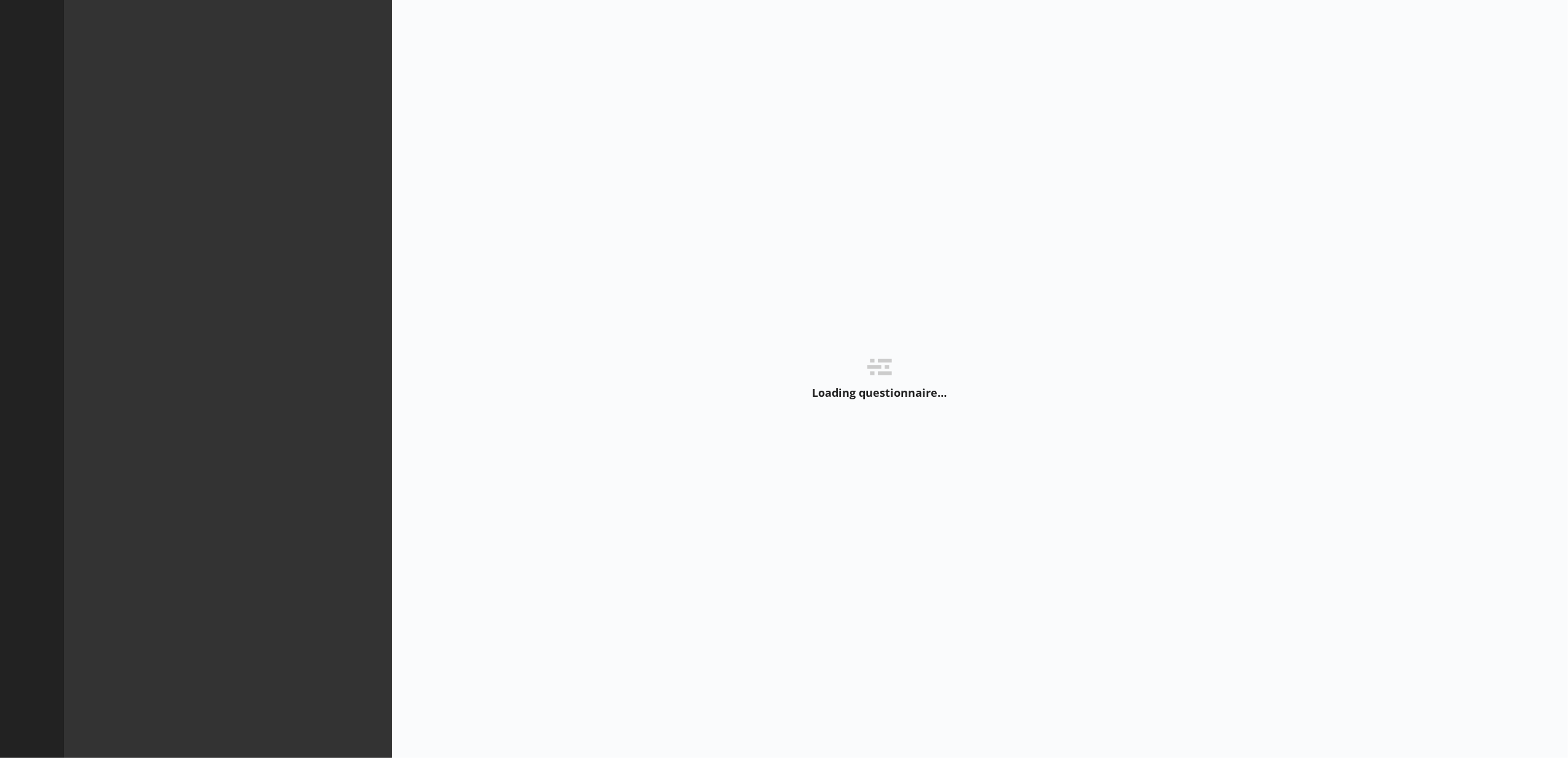
type textarea "x"
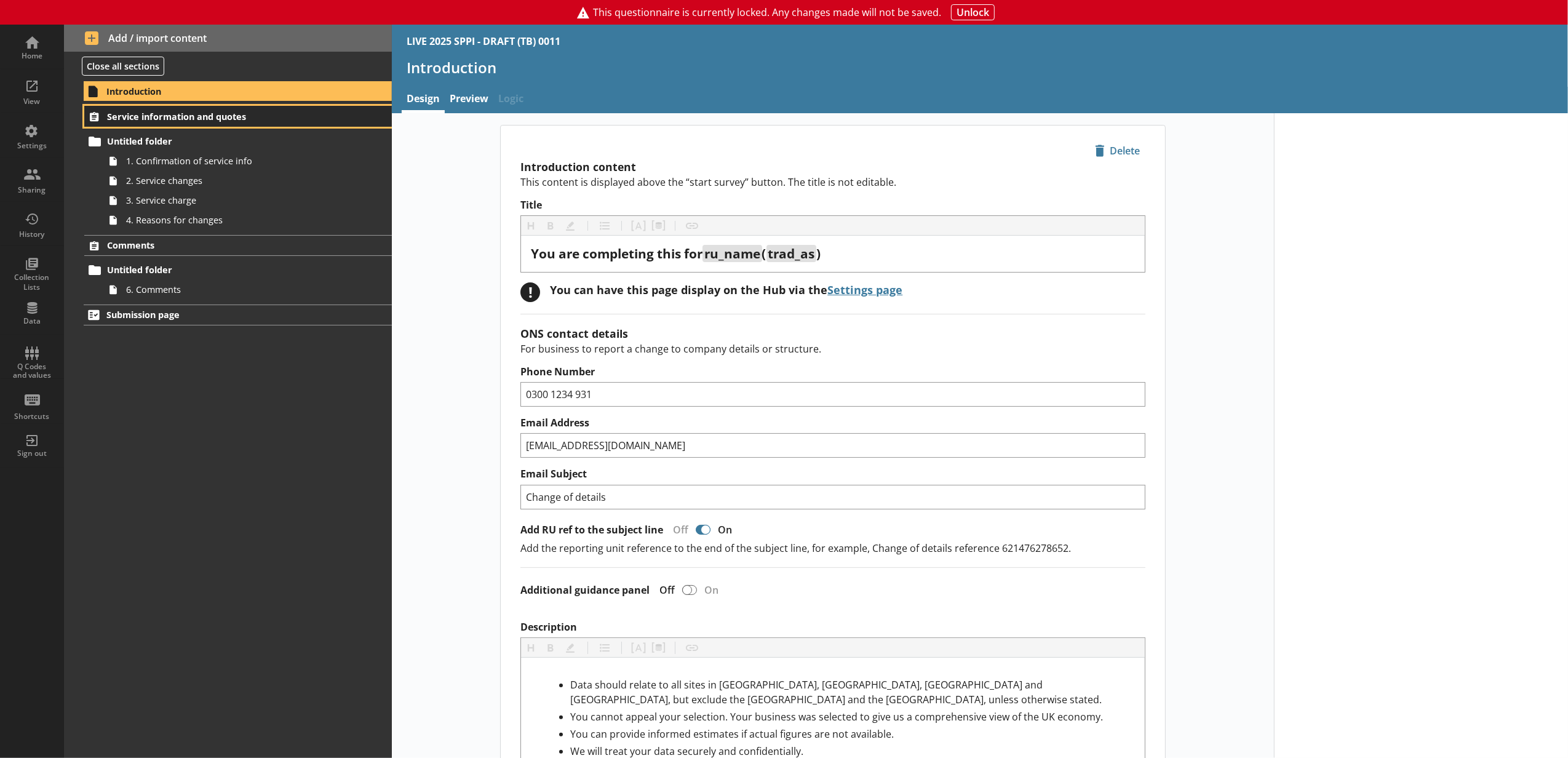
click at [232, 121] on span "Service information and quotes" at bounding box center [219, 116] width 224 height 11
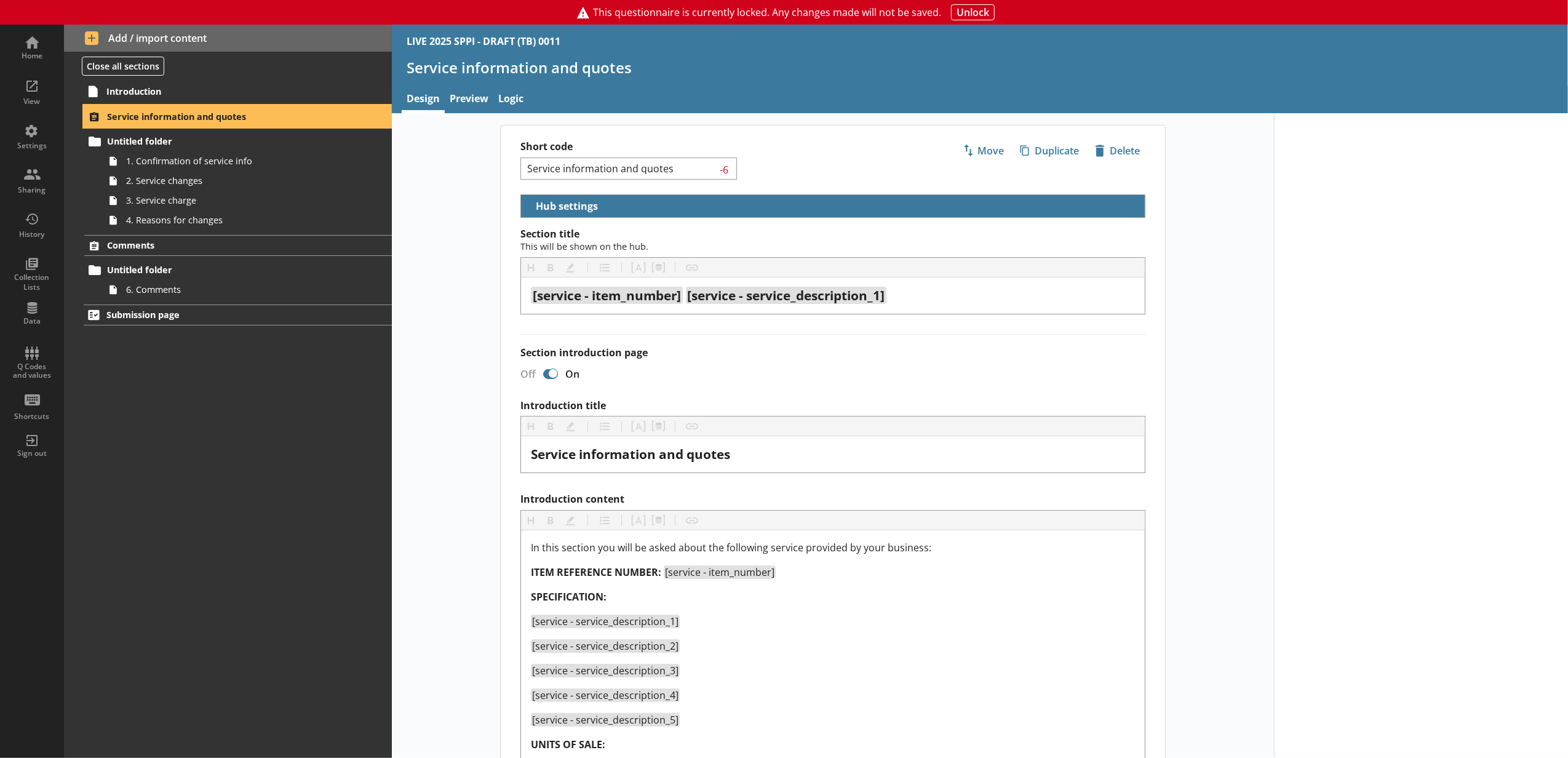
select select "01a5e4ef-a032-44db-a6d2-d0aba67f1cbd"
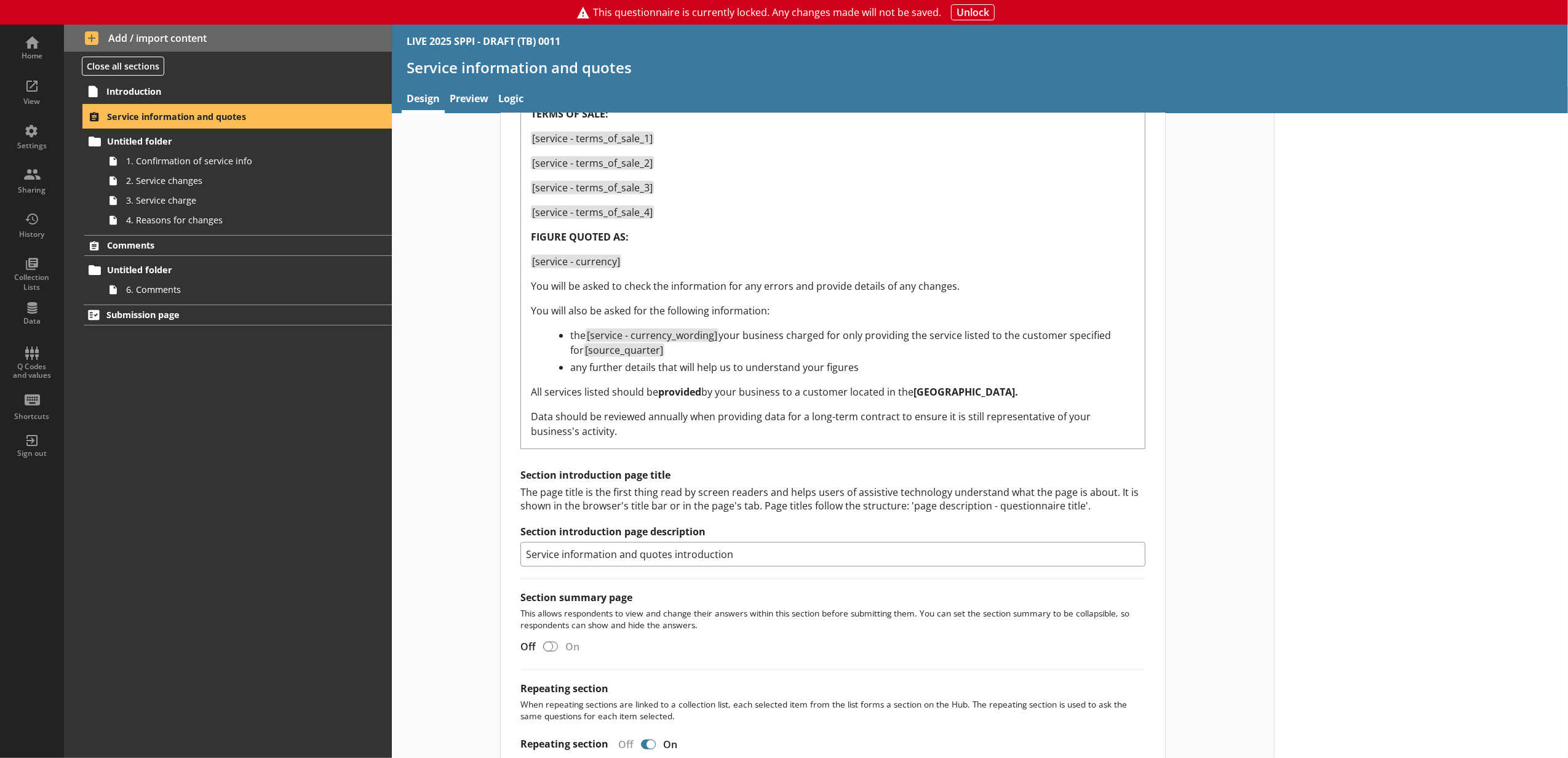
scroll to position [683, 0]
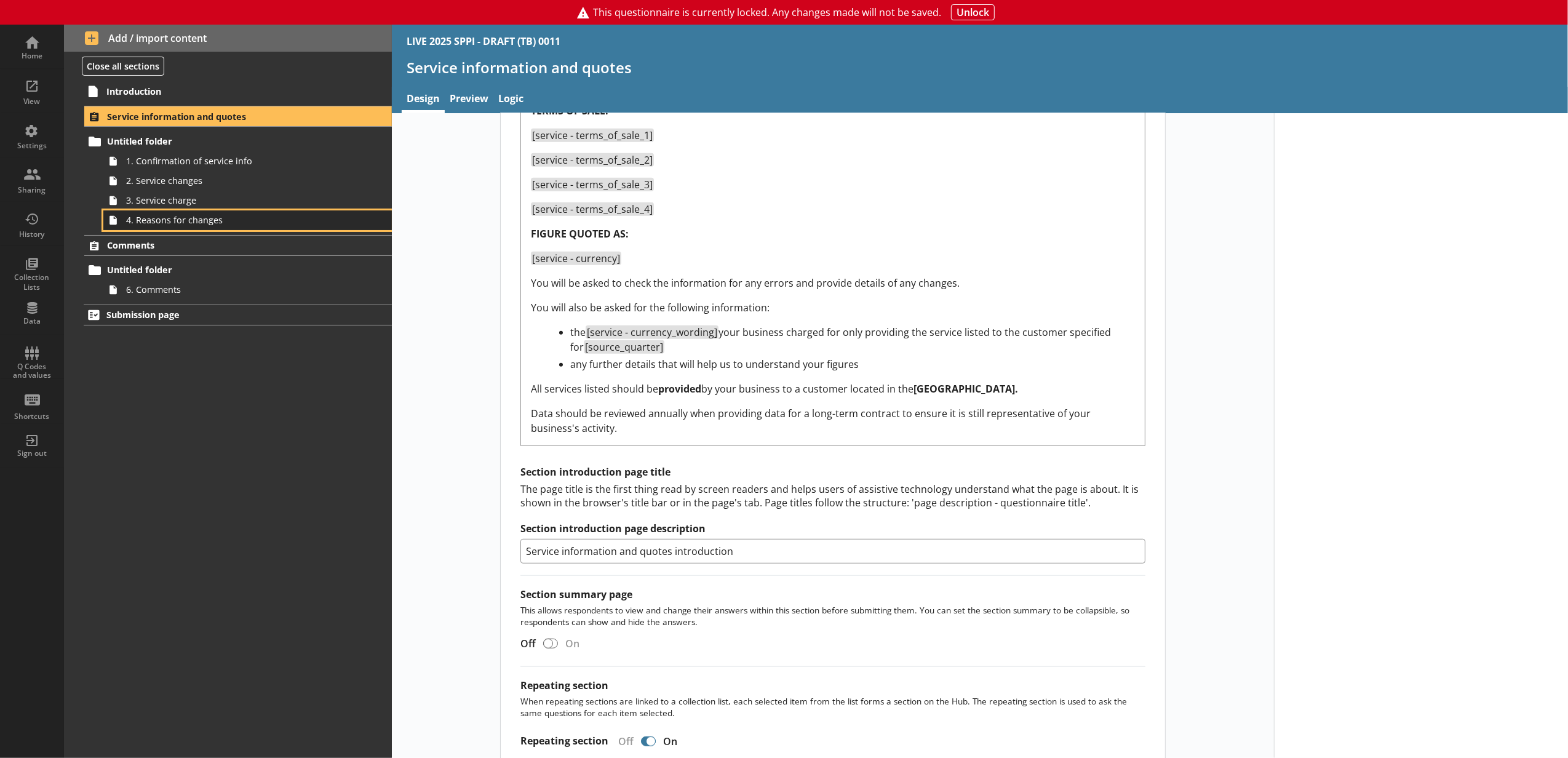
click at [323, 216] on span "4. Reasons for changes" at bounding box center [231, 220] width 210 height 11
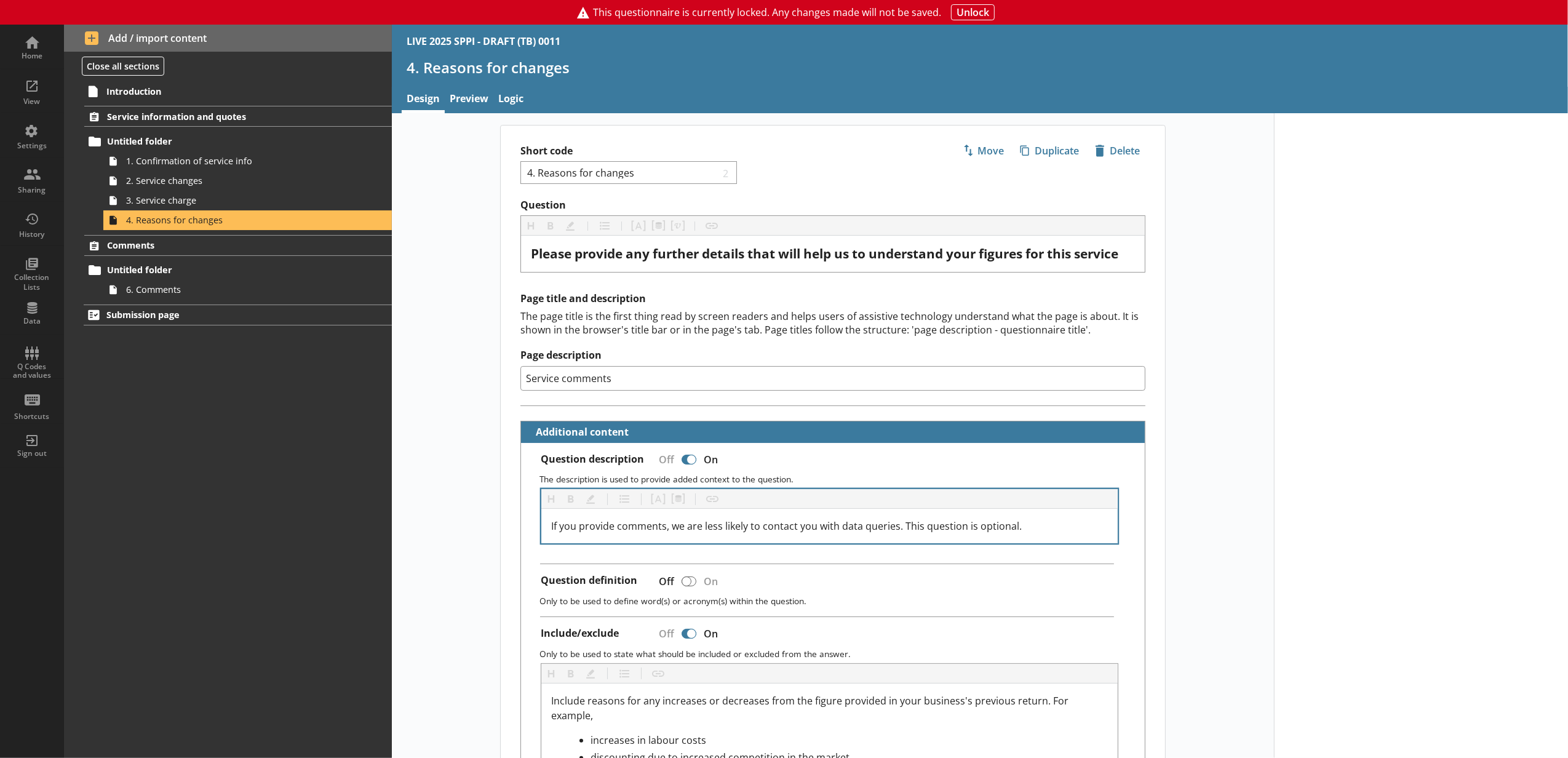
click at [1004, 515] on div "If you provide comments, we are less likely to contact you with data queries. T…" at bounding box center [829, 526] width 576 height 34
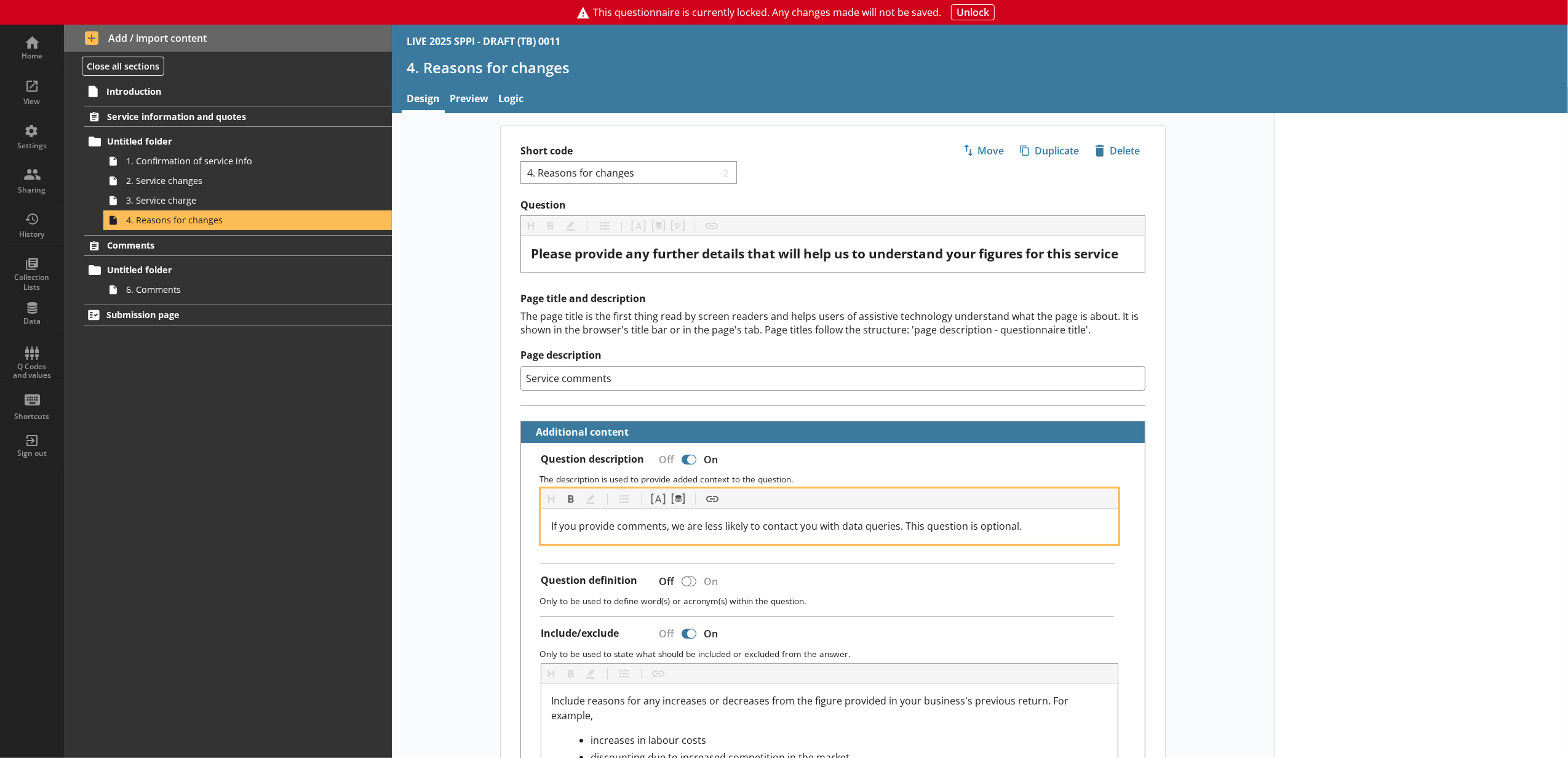
click at [1014, 522] on div "If you provide comments, we are less likely to contact you with data queries. T…" at bounding box center [829, 526] width 556 height 15
click at [1021, 527] on div "If you provide comments, we are less likely to contact you with data queries. T…" at bounding box center [829, 526] width 556 height 15
drag, startPoint x: 1021, startPoint y: 527, endPoint x: 902, endPoint y: 534, distance: 119.2
click at [902, 534] on div "If you provide comments, we are less likely to contact you with data queries. T…" at bounding box center [829, 526] width 556 height 15
click at [1022, 525] on div "If you provide comments, we are less likely to contact you with data queries. T…" at bounding box center [829, 526] width 556 height 15
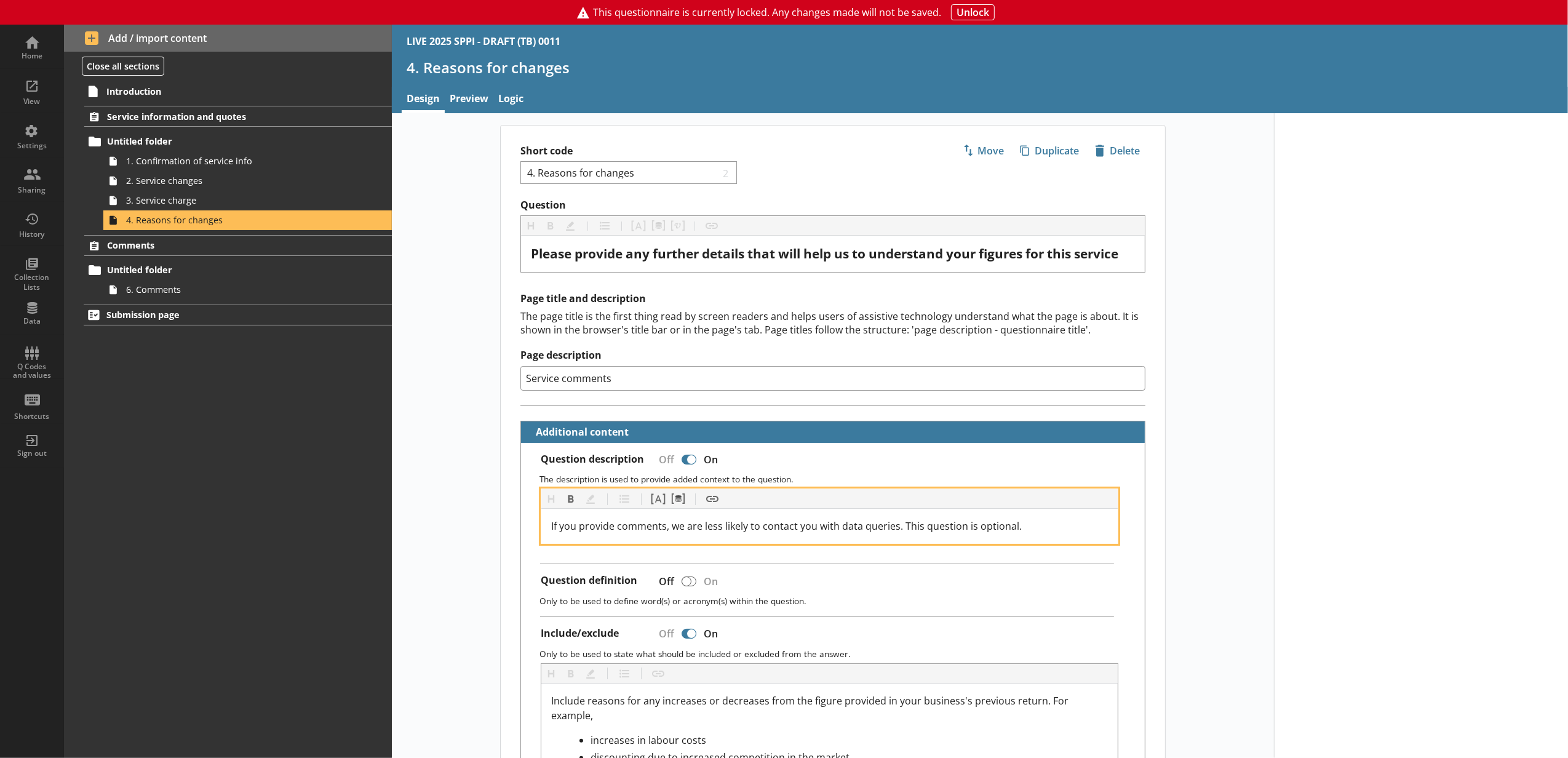
click at [1049, 530] on div "If you provide comments, we are less likely to contact you with data queries. T…" at bounding box center [829, 526] width 556 height 15
drag, startPoint x: 1044, startPoint y: 535, endPoint x: 542, endPoint y: 530, distance: 502.0
click at [542, 530] on div "If you provide comments, we are less likely to contact you with data queries. T…" at bounding box center [829, 526] width 576 height 34
copy span "If you provide comments, we are less likely to contact you with data queries. T…"
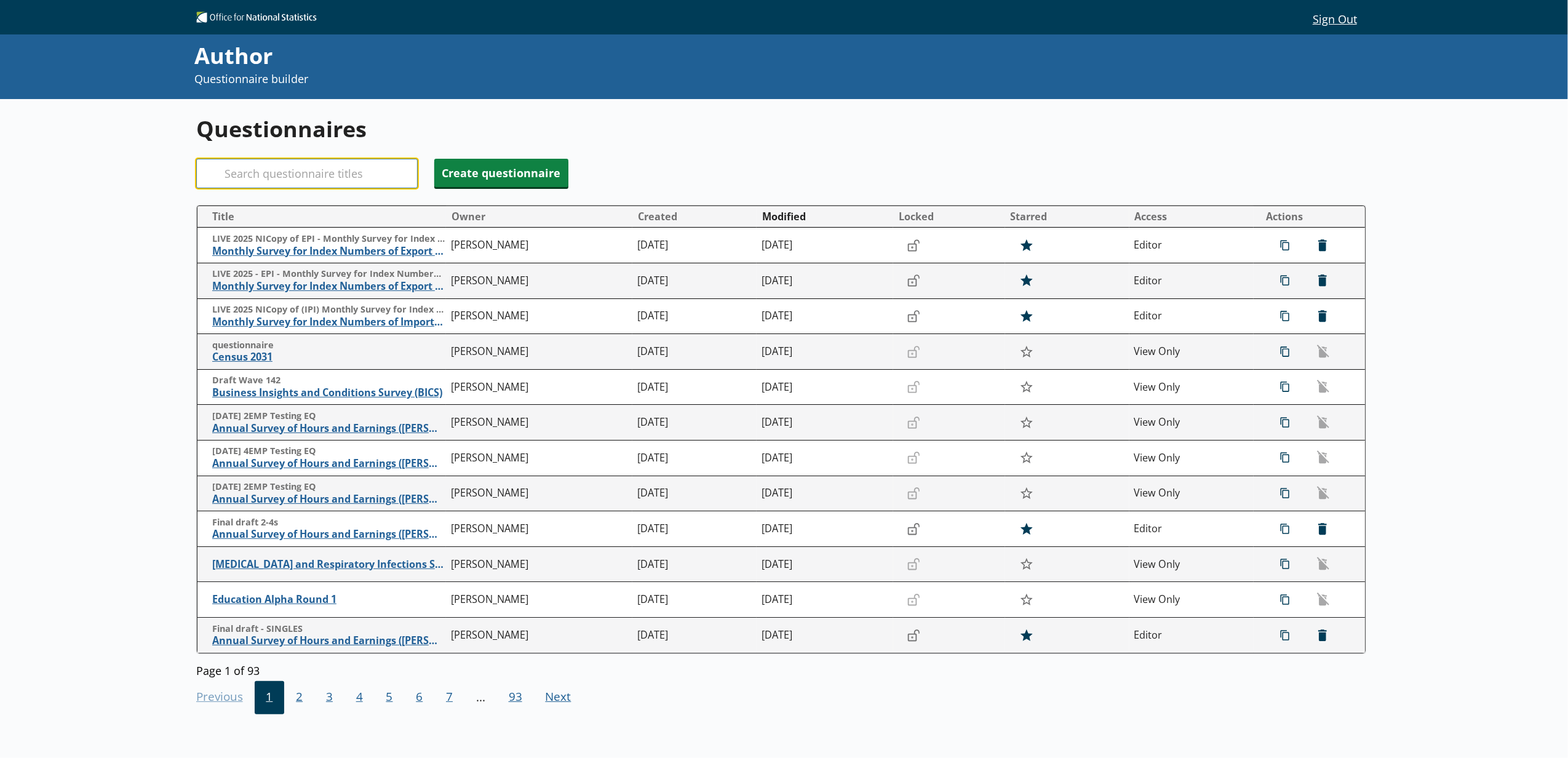
click at [342, 184] on input "Search" at bounding box center [307, 173] width 221 height 29
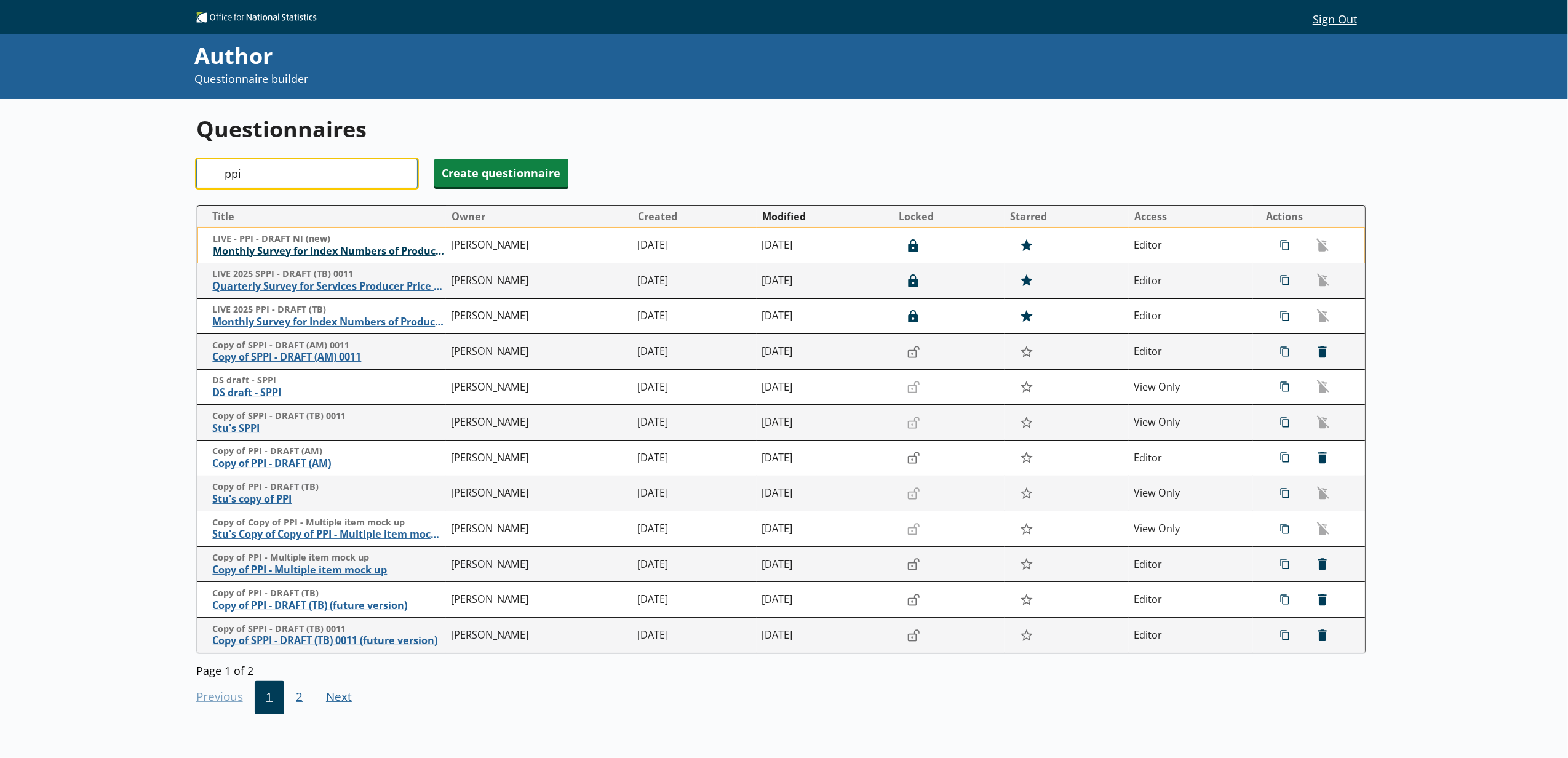
type input "ppi"
click at [338, 249] on span "Monthly Survey for Index Numbers of Producer Prices - Price Quotation Return" at bounding box center [329, 251] width 232 height 13
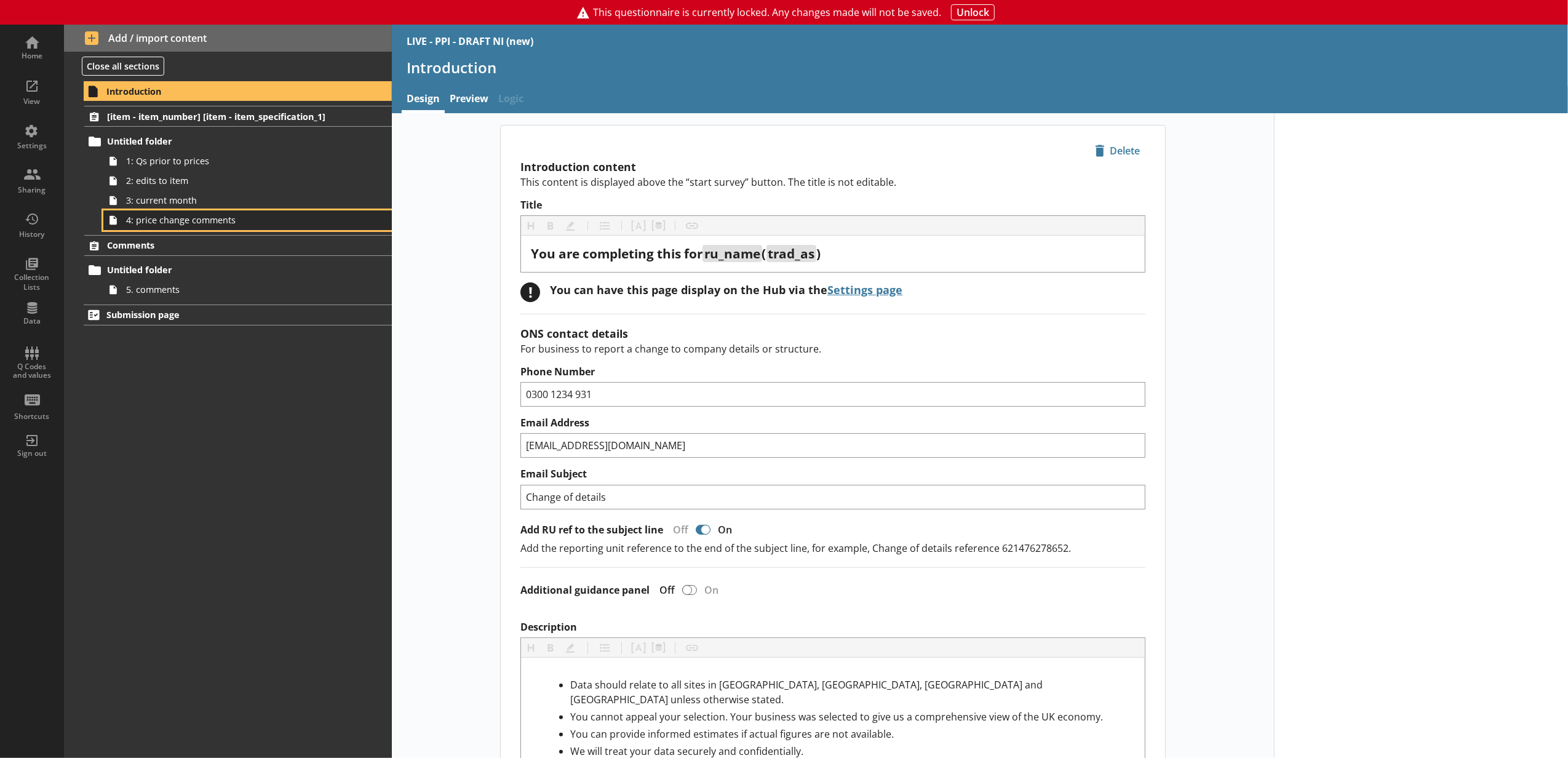
click at [322, 225] on span "4: price change comments" at bounding box center [231, 220] width 210 height 11
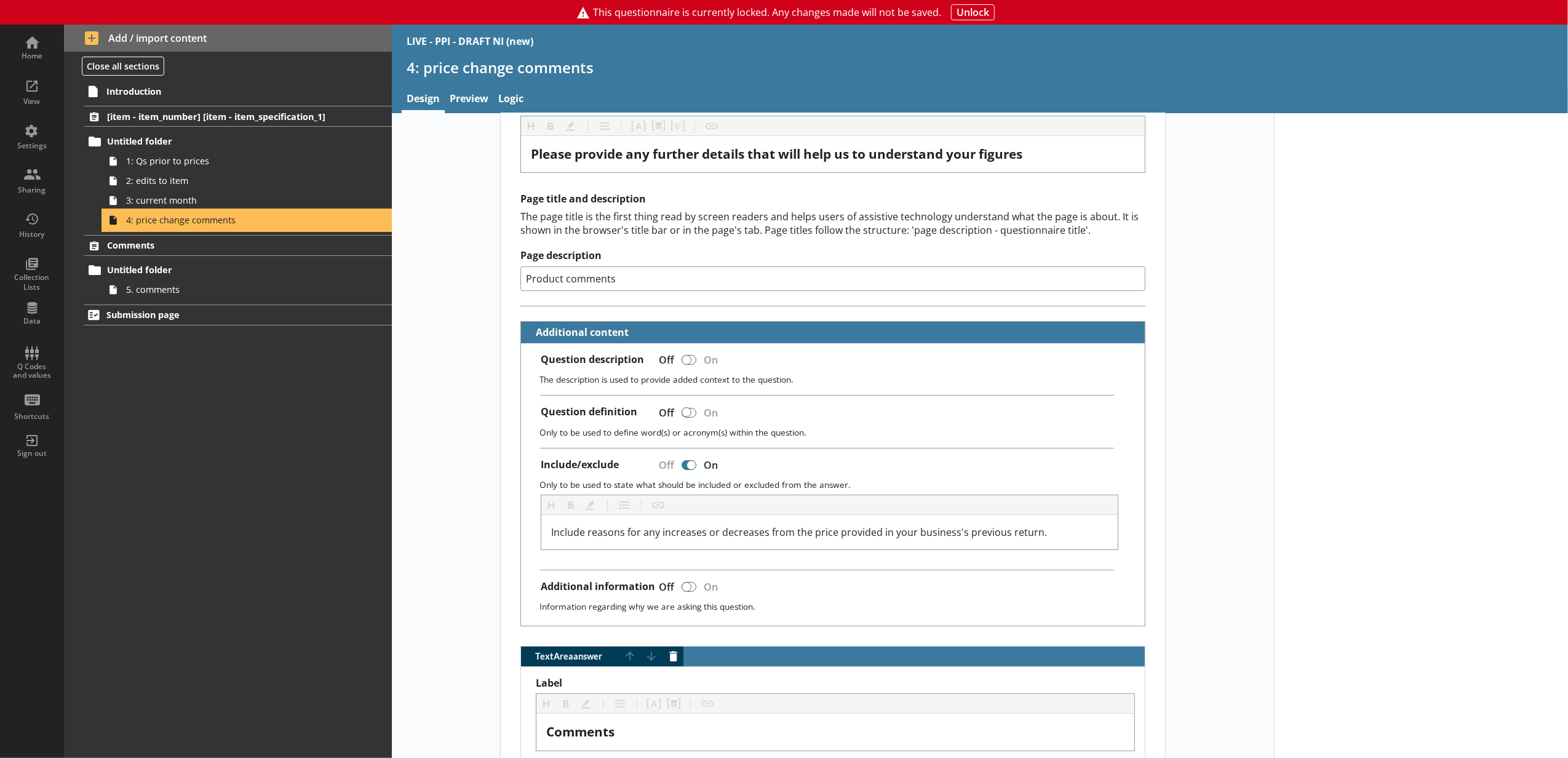
scroll to position [136, 0]
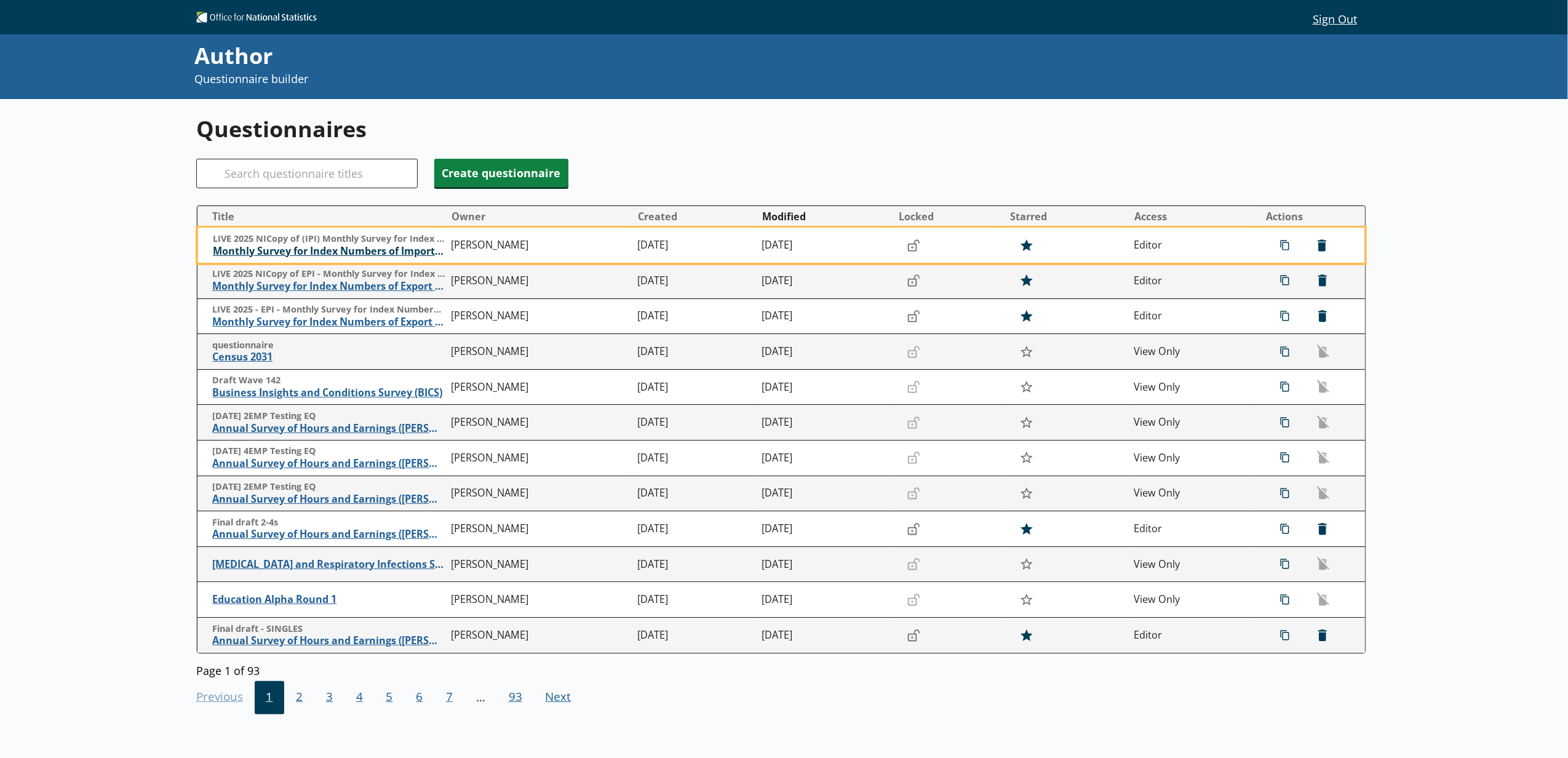
click at [331, 256] on span "Monthly Survey for Index Numbers of Import Prices - Price Quotation Return" at bounding box center [329, 251] width 232 height 13
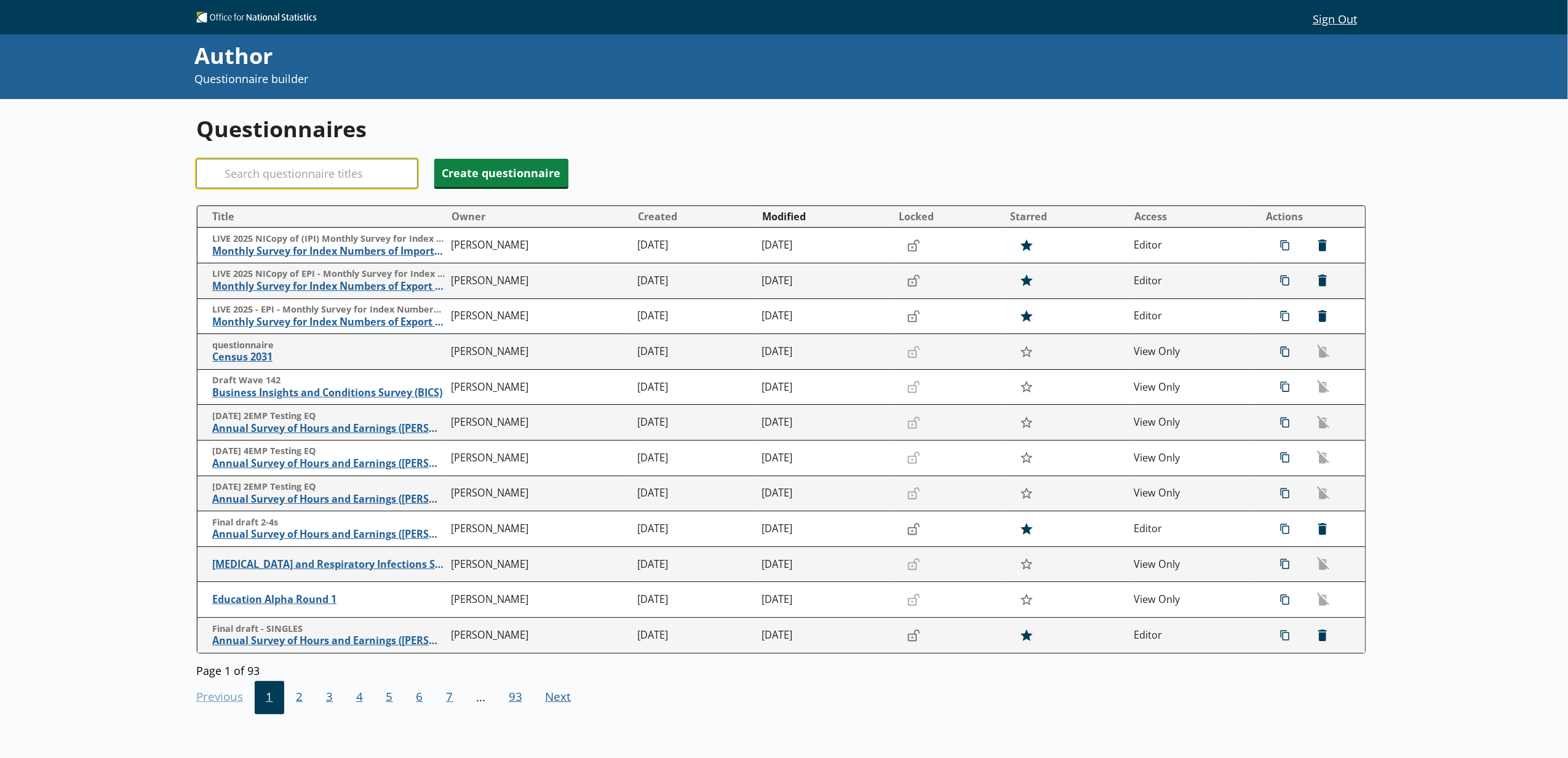
click at [301, 188] on input "Search" at bounding box center [307, 173] width 221 height 29
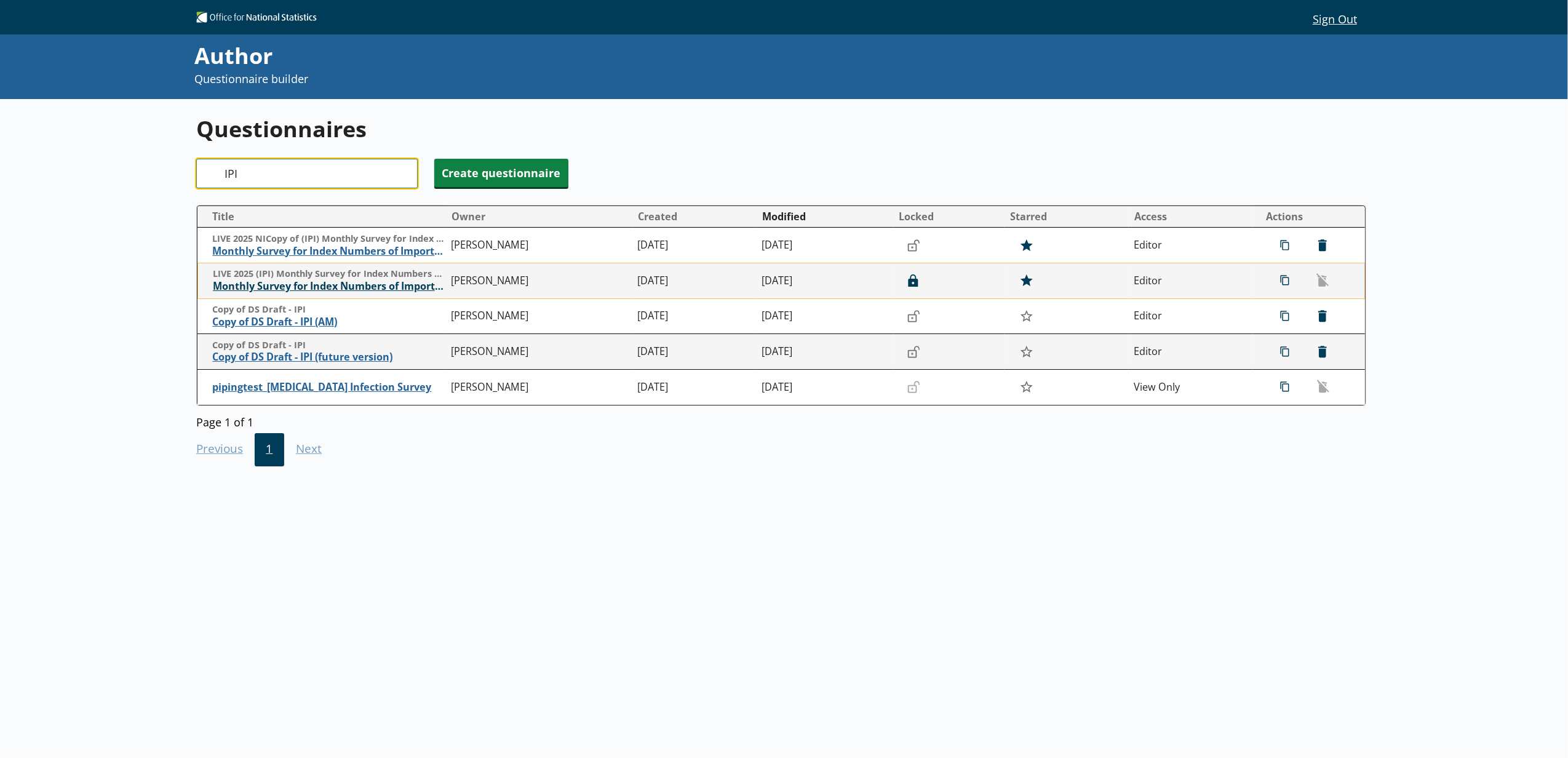
type input "IPI"
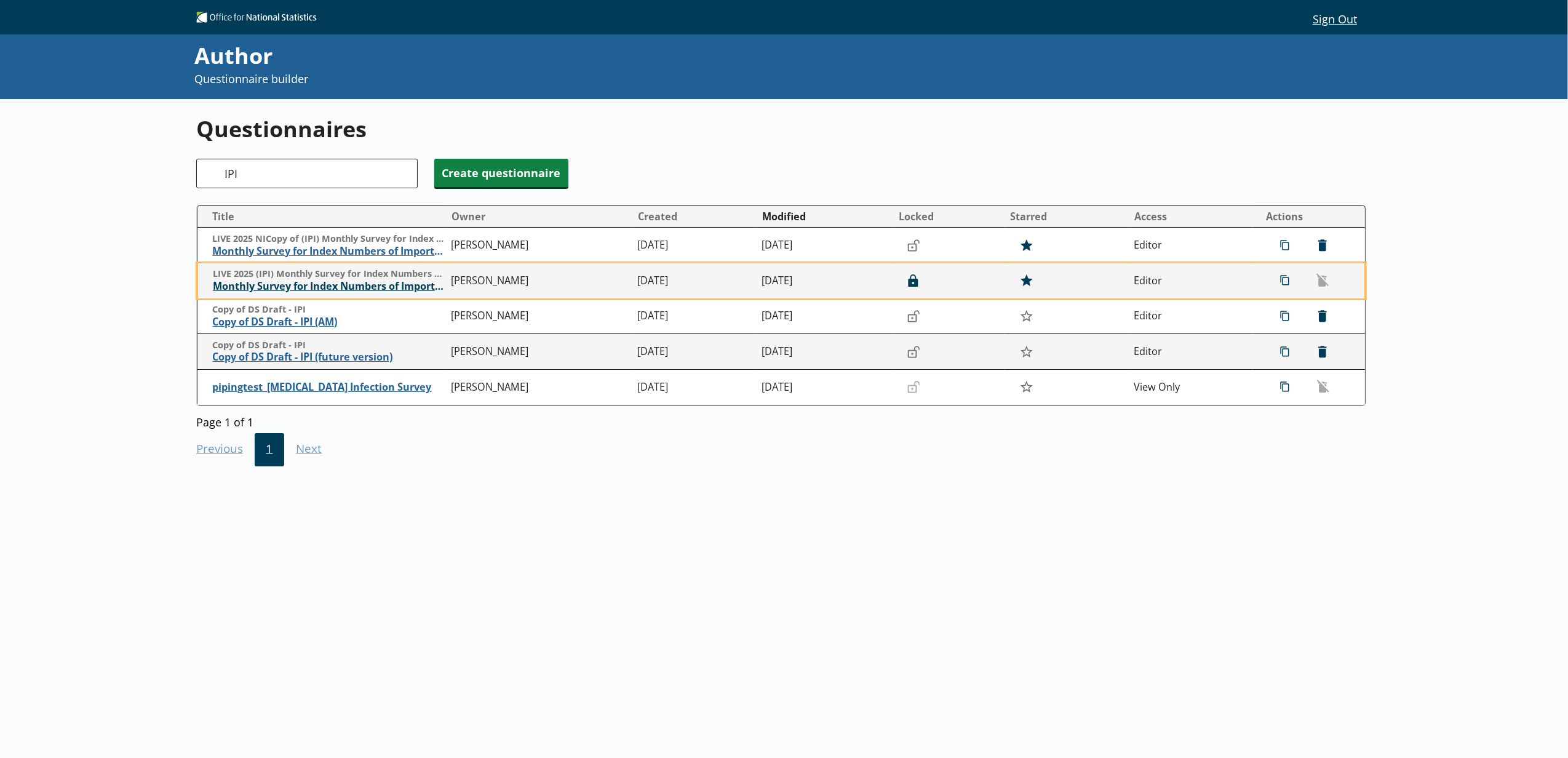
click at [332, 286] on span "Monthly Survey for Index Numbers of Import Prices - Price Quotation Return" at bounding box center [329, 286] width 232 height 13
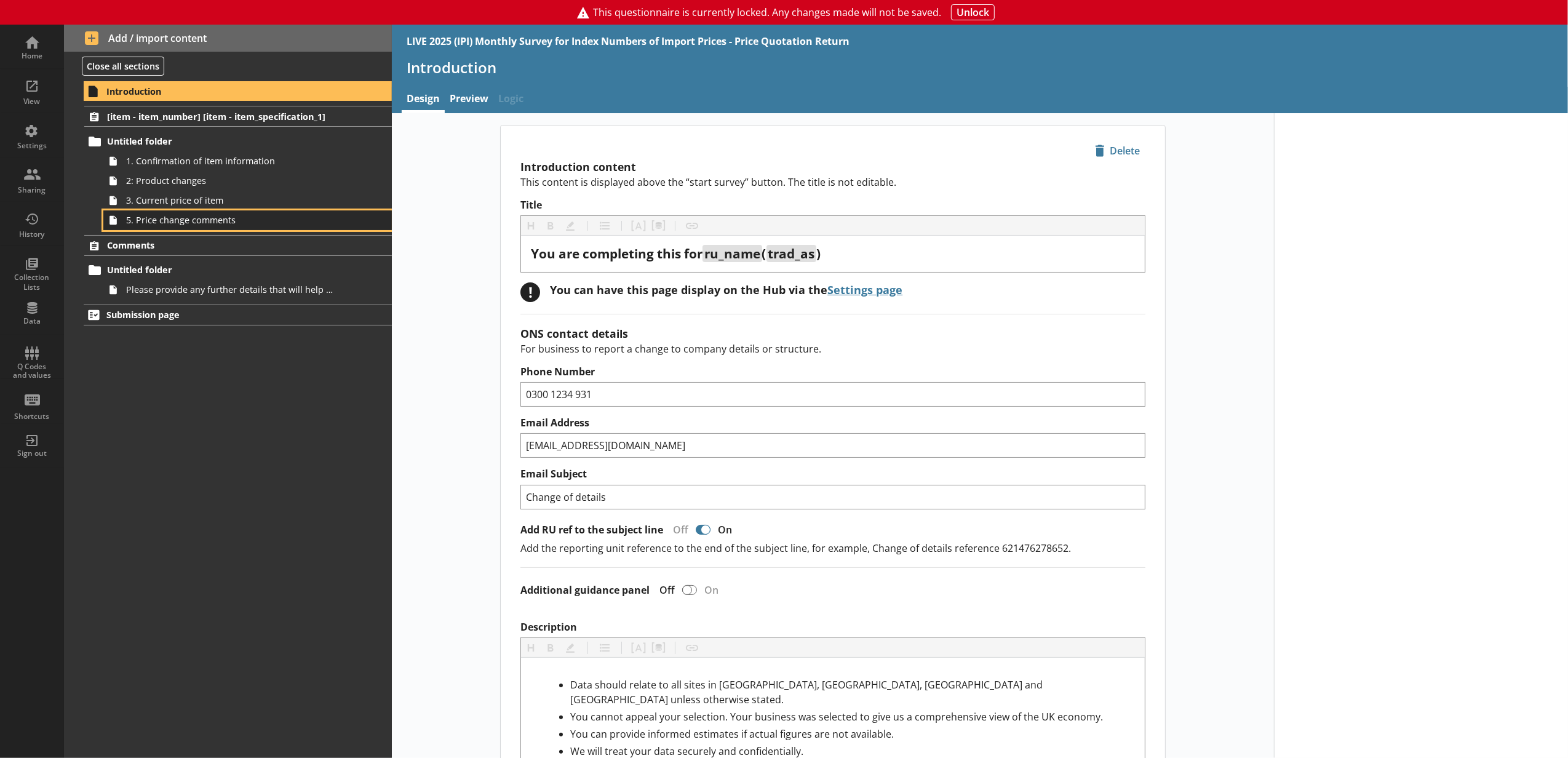
click at [347, 218] on link "5. Price change comments" at bounding box center [248, 220] width 289 height 20
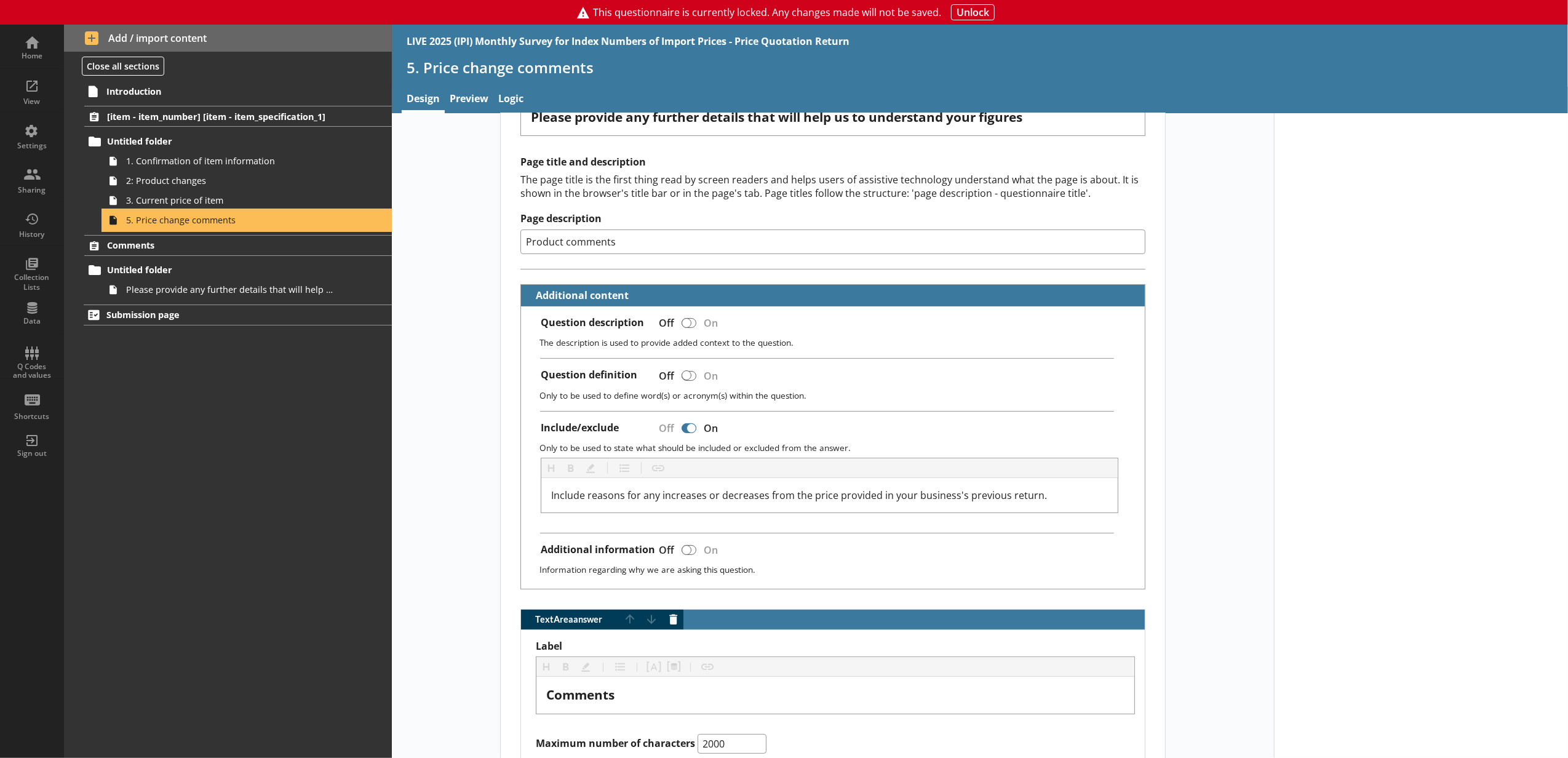
scroll to position [273, 0]
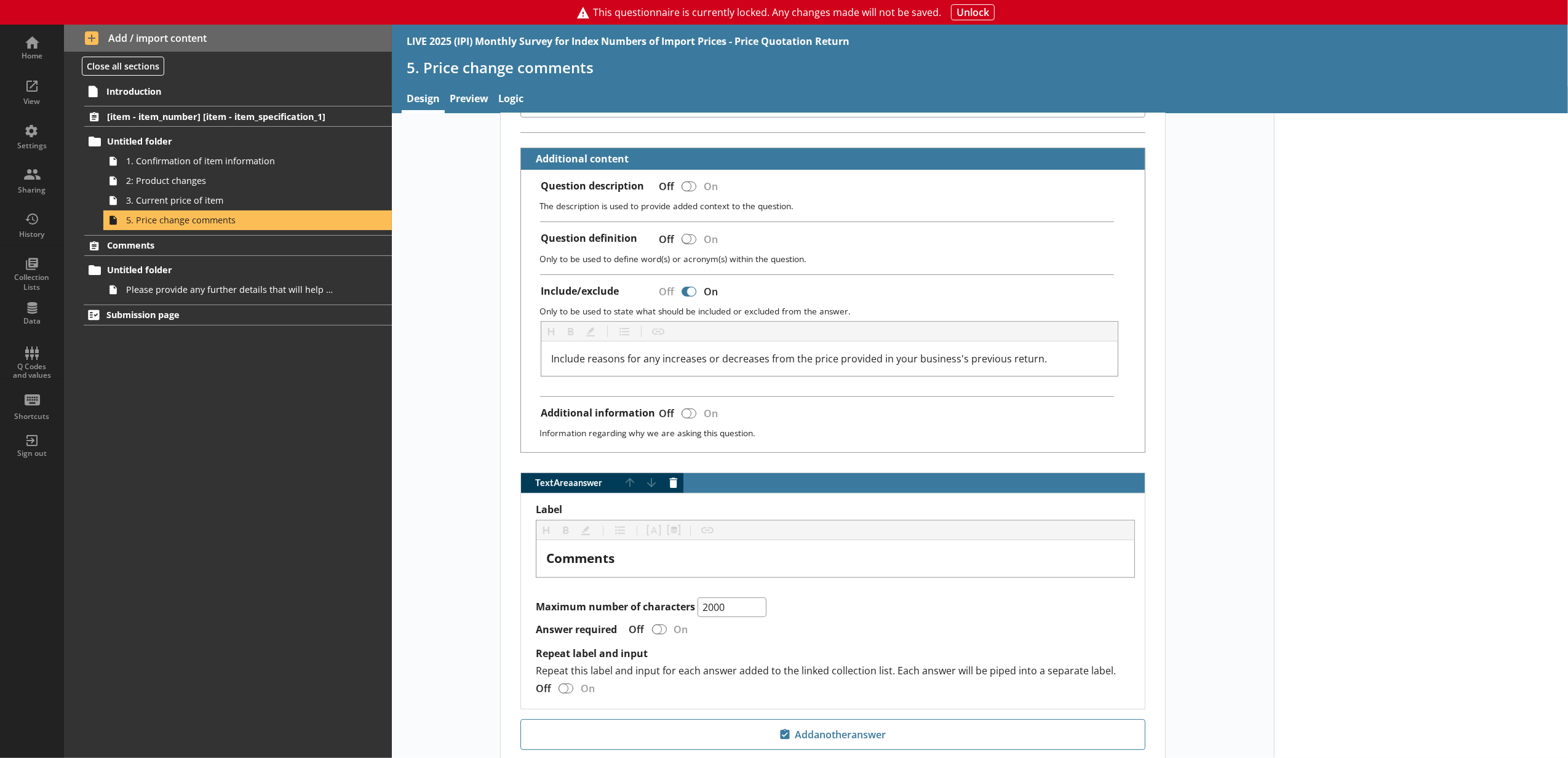
click at [994, 8] on span "This questionnaire is currently locked. Any changes made will not be saved. Unl…" at bounding box center [784, 12] width 1568 height 24
click at [987, 8] on button "Unlock" at bounding box center [972, 12] width 44 height 16
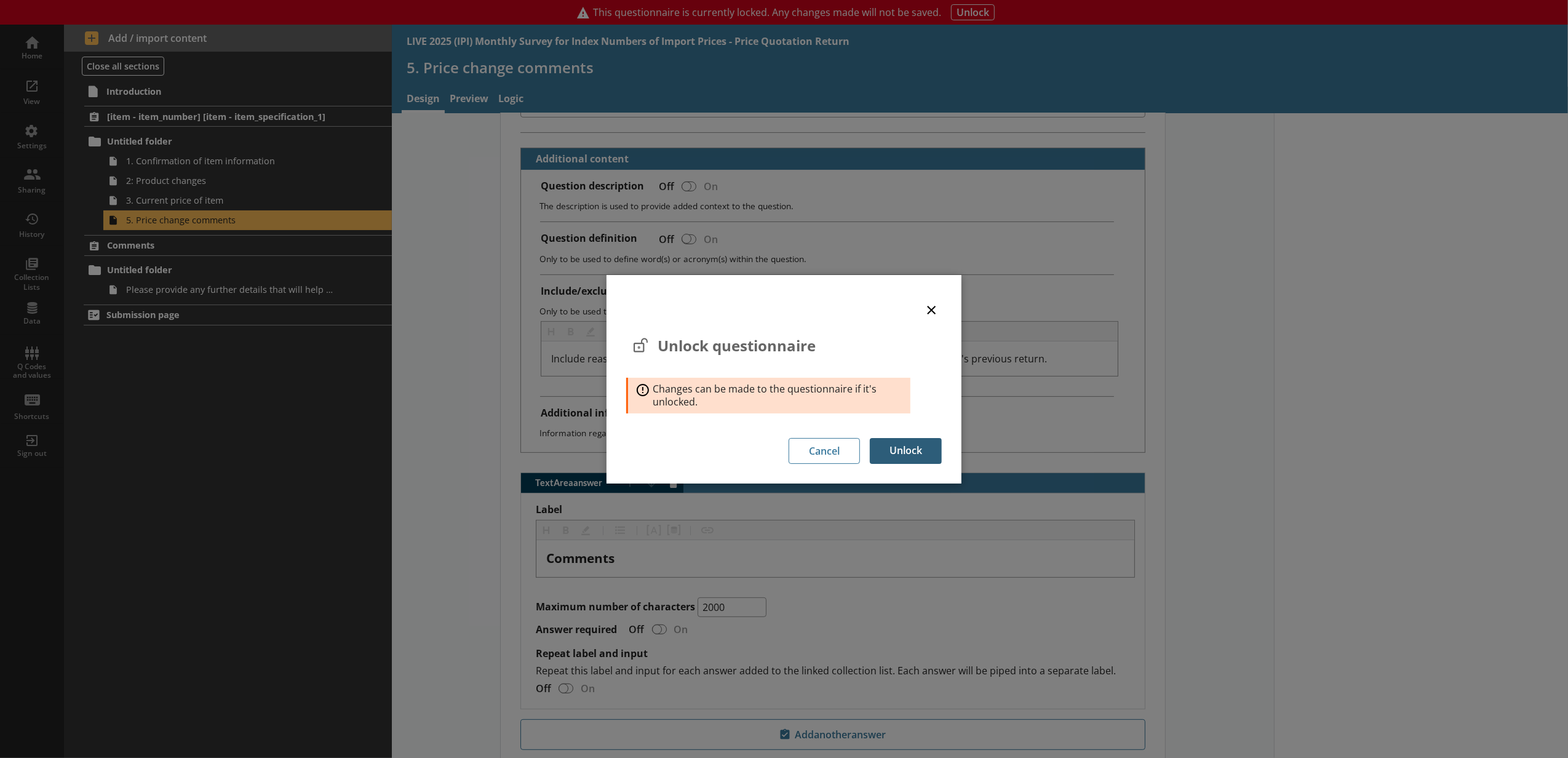
click at [931, 450] on button "Unlock" at bounding box center [906, 451] width 72 height 26
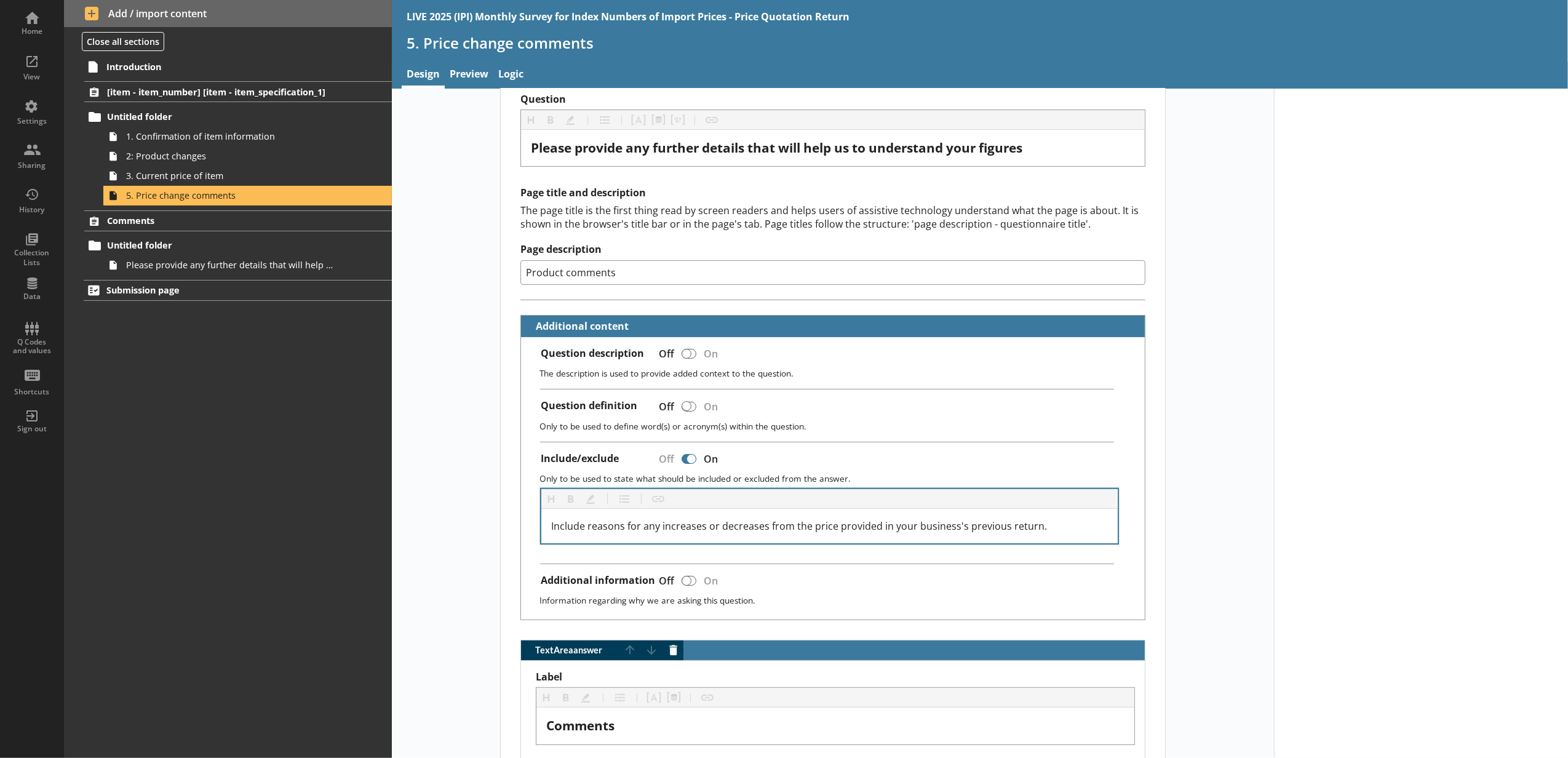
scroll to position [0, 0]
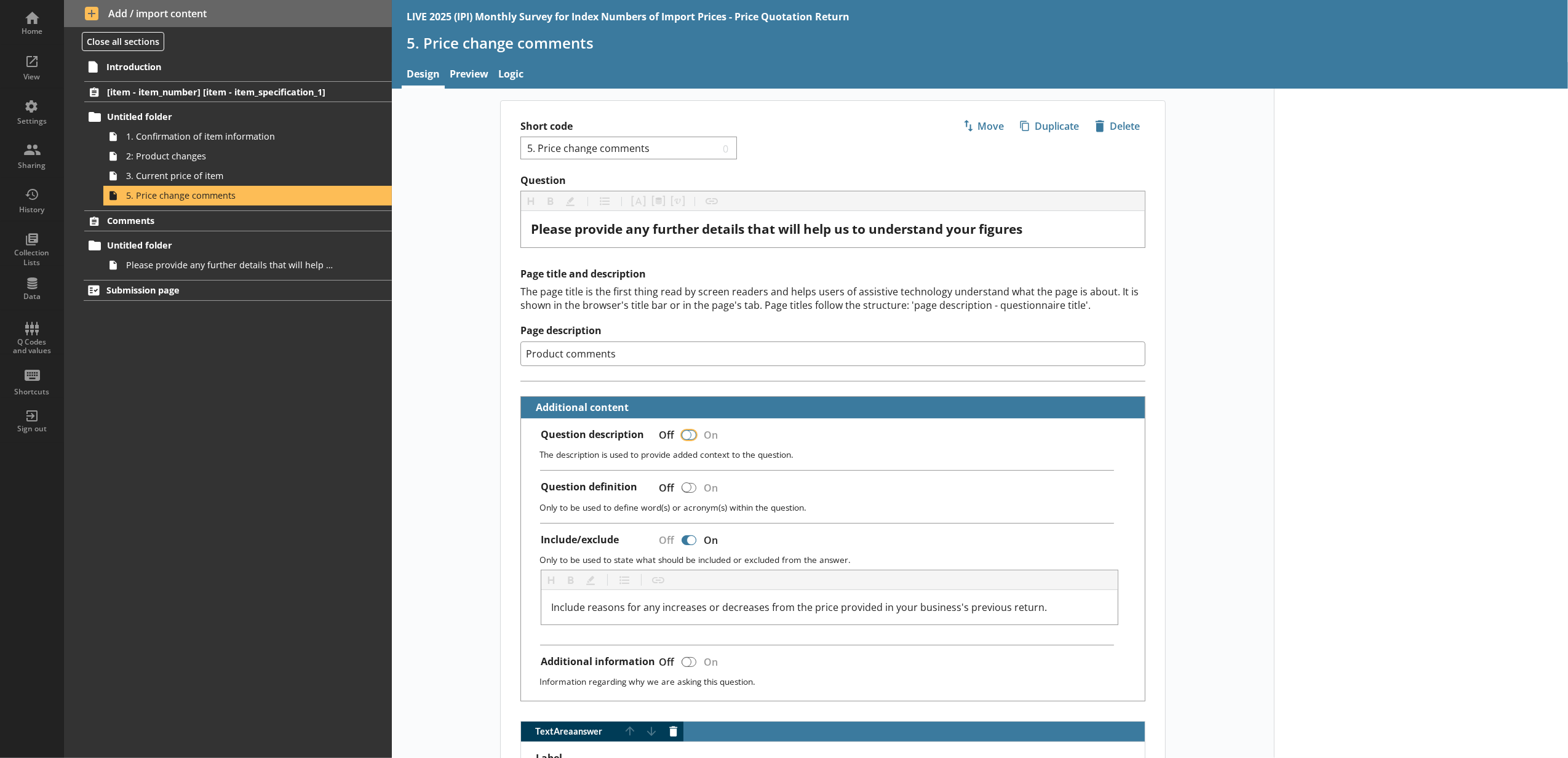
click at [681, 444] on input "Question description" at bounding box center [689, 434] width 20 height 21
checkbox input "true"
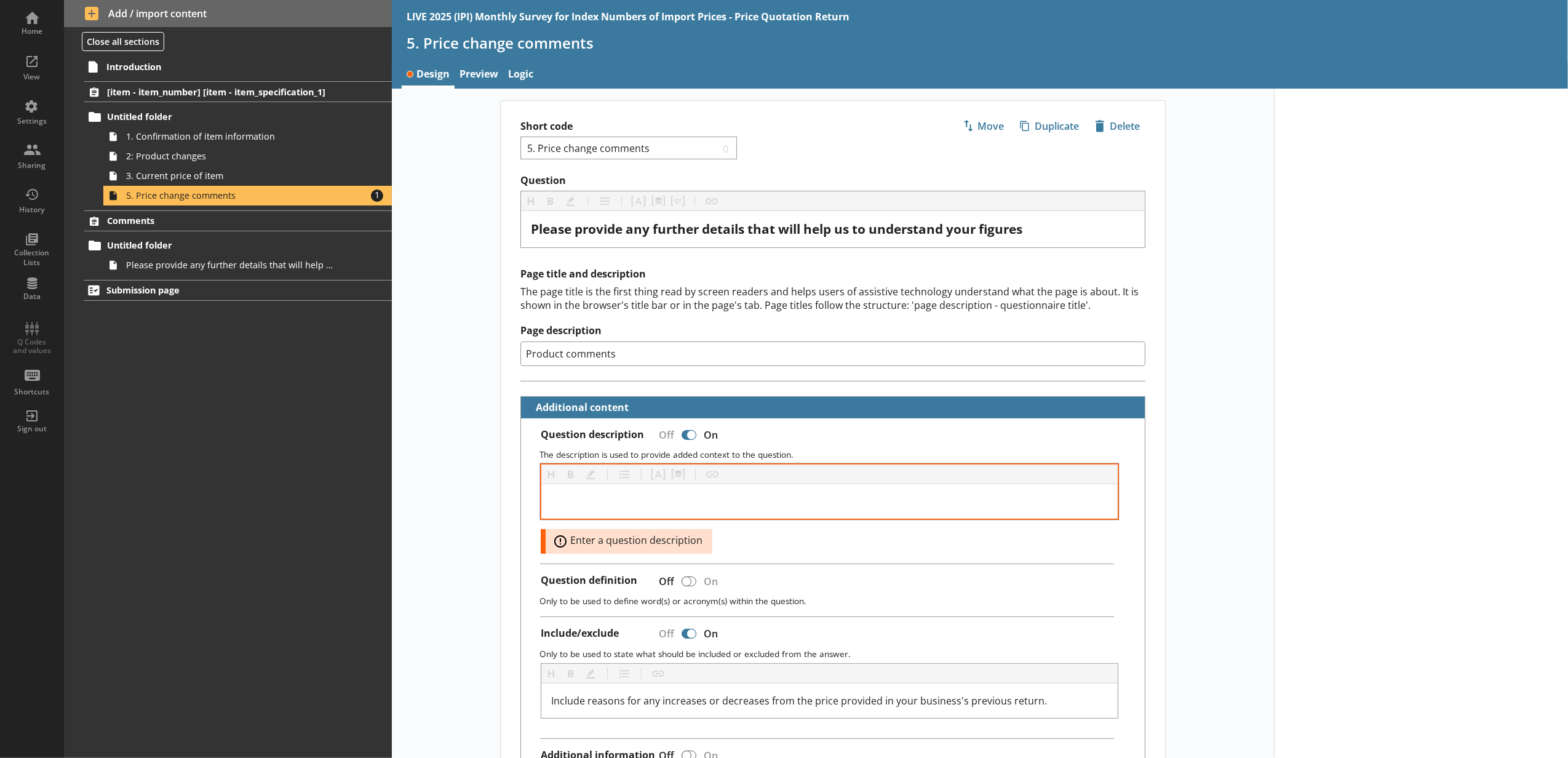
click at [682, 494] on div at bounding box center [829, 502] width 576 height 34
drag, startPoint x: 1433, startPoint y: 438, endPoint x: 1406, endPoint y: 441, distance: 27.2
click at [1429, 441] on div at bounding box center [1421, 636] width 294 height 1094
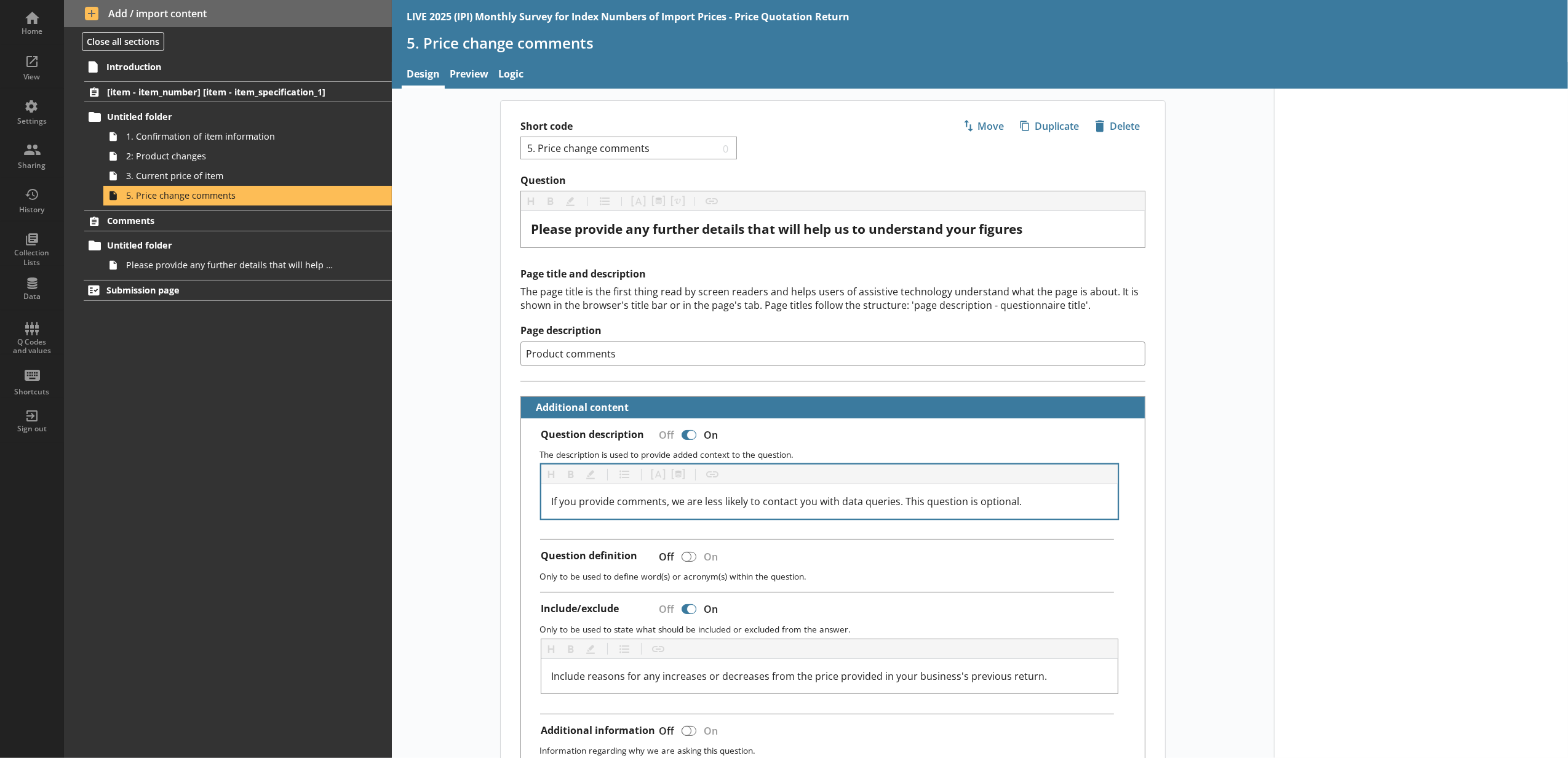
click at [1083, 515] on div "If you provide comments, we are less likely to contact you with data queries. T…" at bounding box center [829, 502] width 576 height 34
click at [1083, 513] on div "If you provide comments, we are less likely to contact you with data queries. T…" at bounding box center [829, 502] width 576 height 34
click at [1307, 380] on div at bounding box center [1421, 623] width 294 height 1069
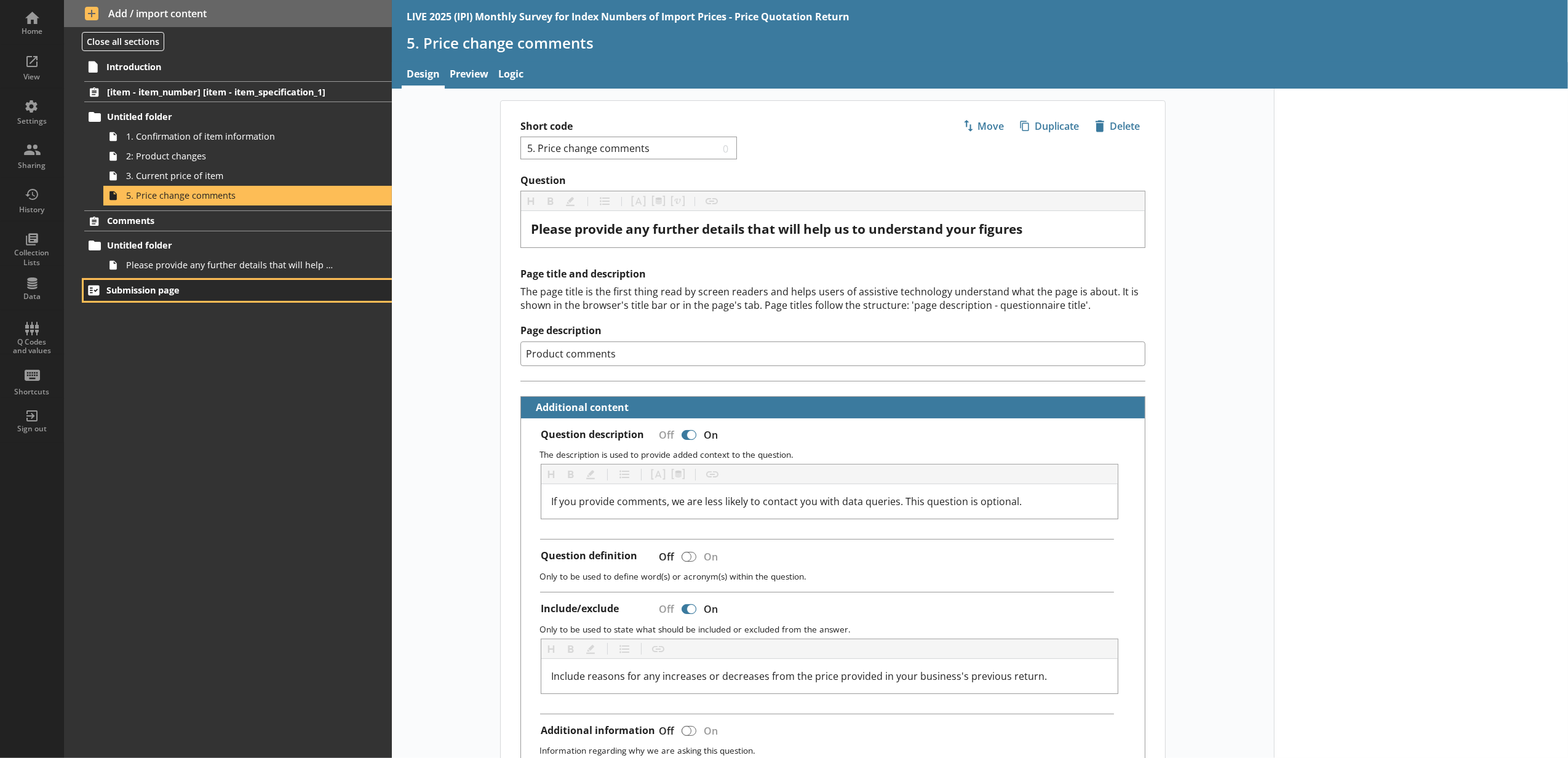
click at [279, 291] on span "Submission page" at bounding box center [219, 290] width 224 height 11
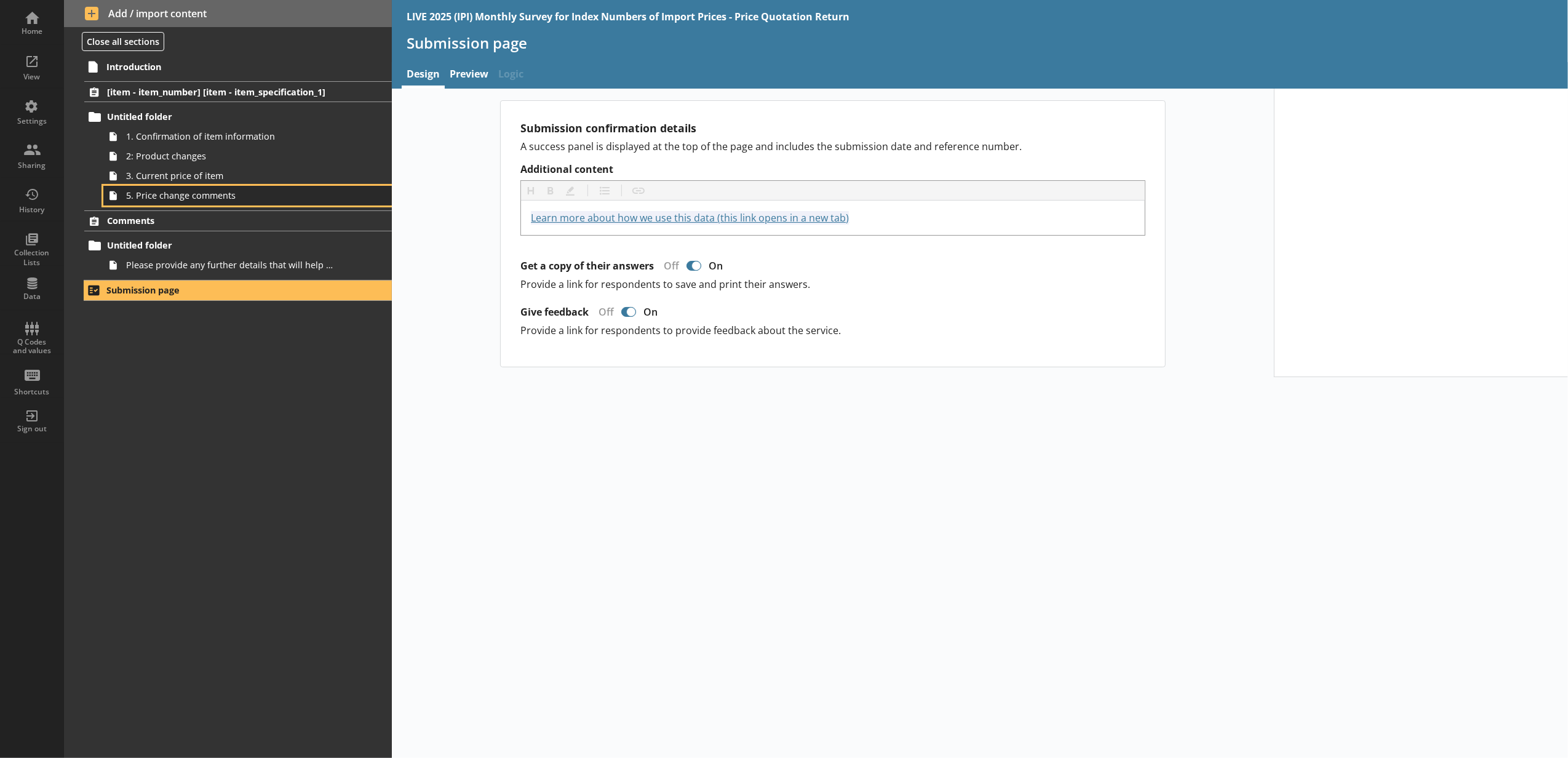
click at [323, 188] on link "5. Price change comments" at bounding box center [248, 196] width 289 height 20
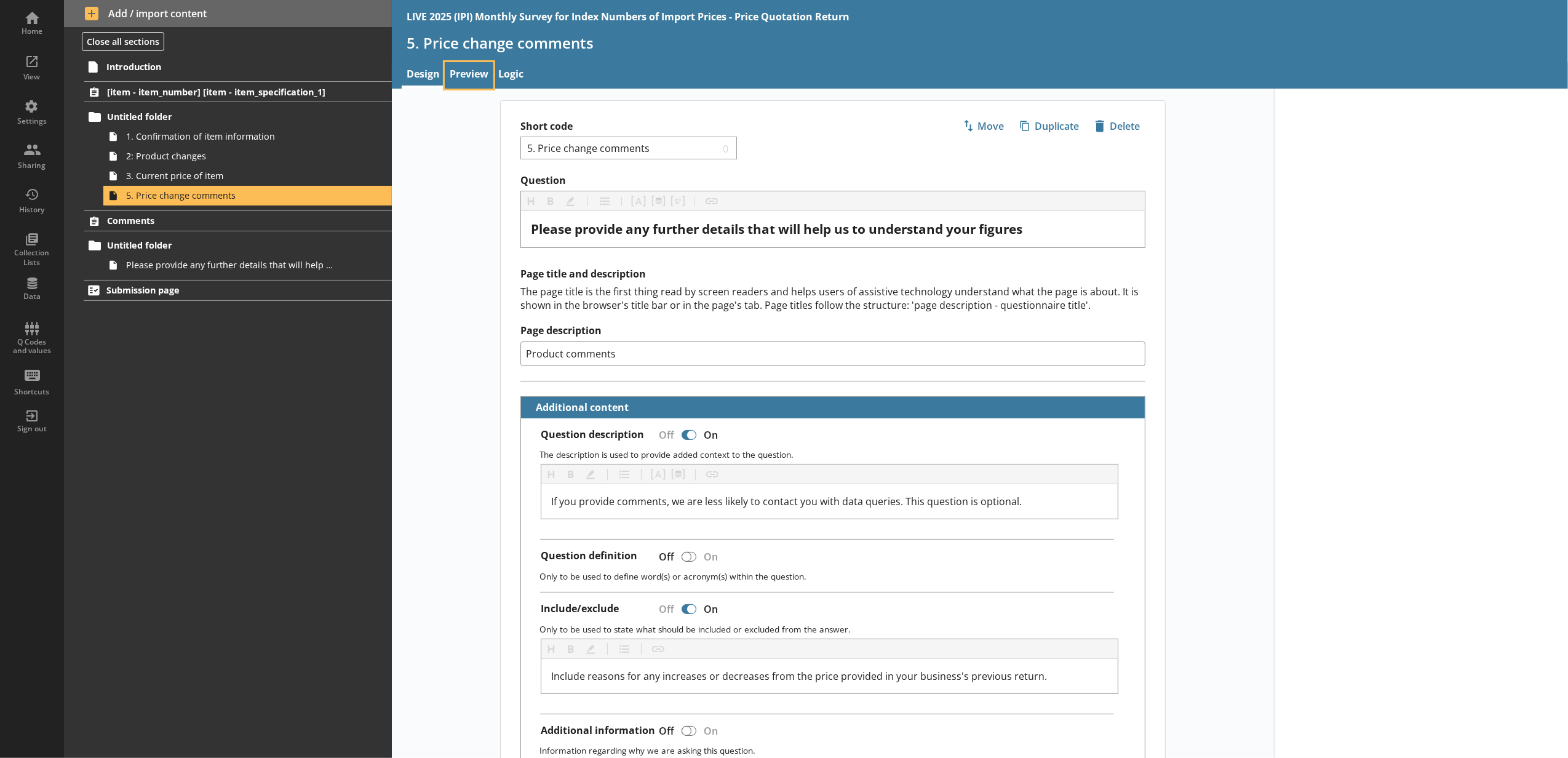
click at [470, 80] on link "Preview" at bounding box center [469, 75] width 49 height 26
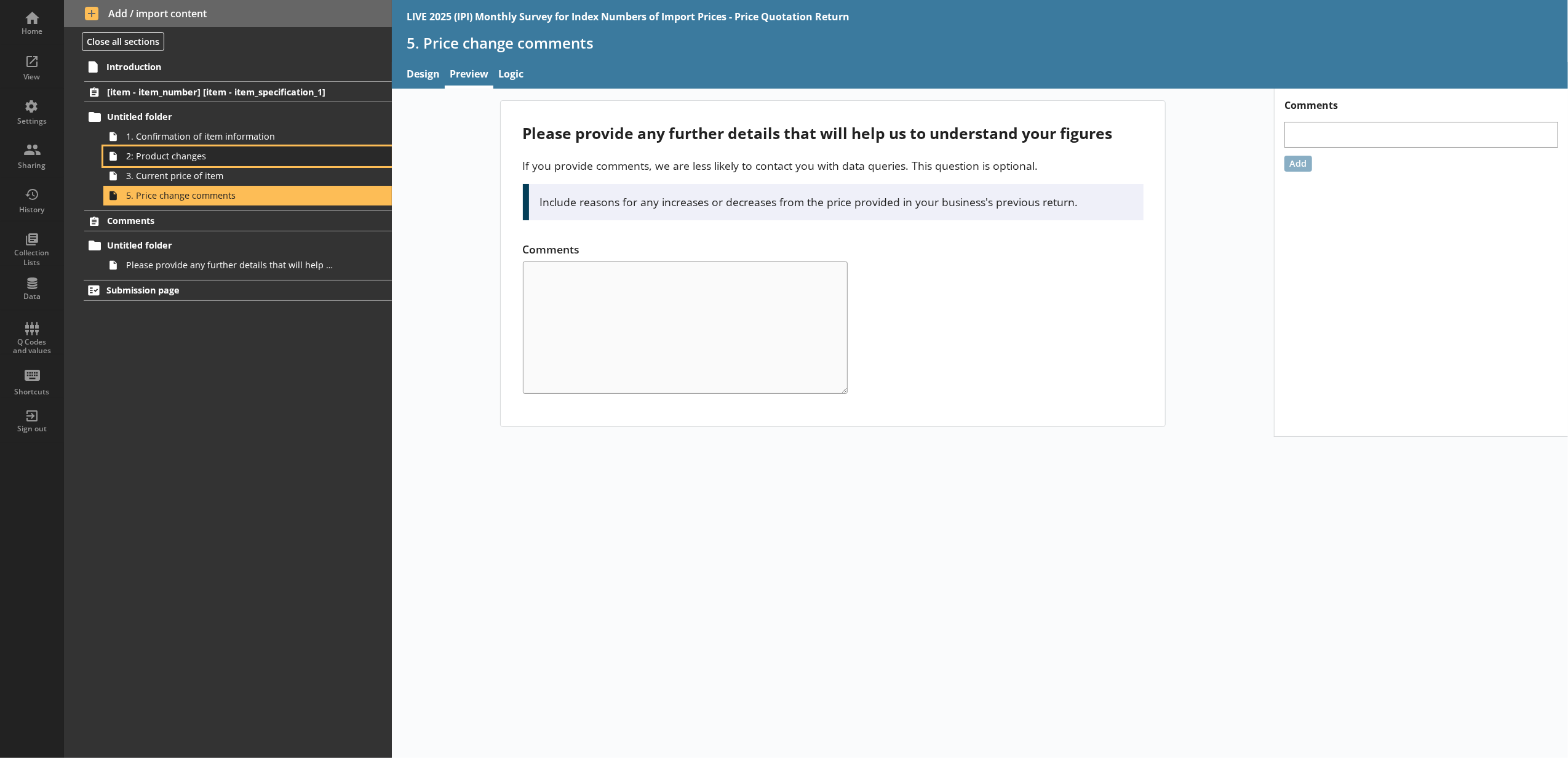
click at [254, 156] on span "2: Product changes" at bounding box center [231, 156] width 210 height 11
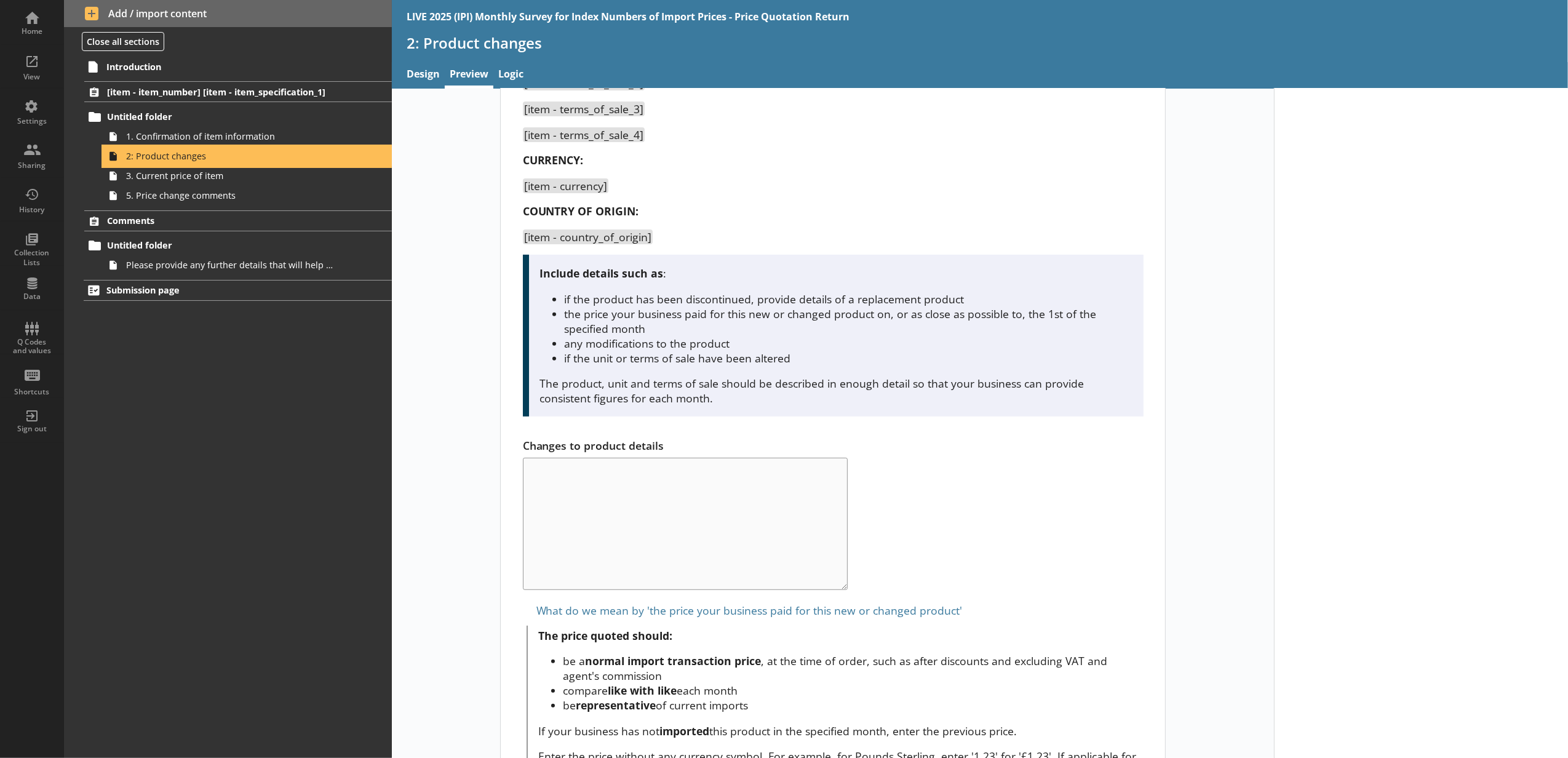
scroll to position [456, 0]
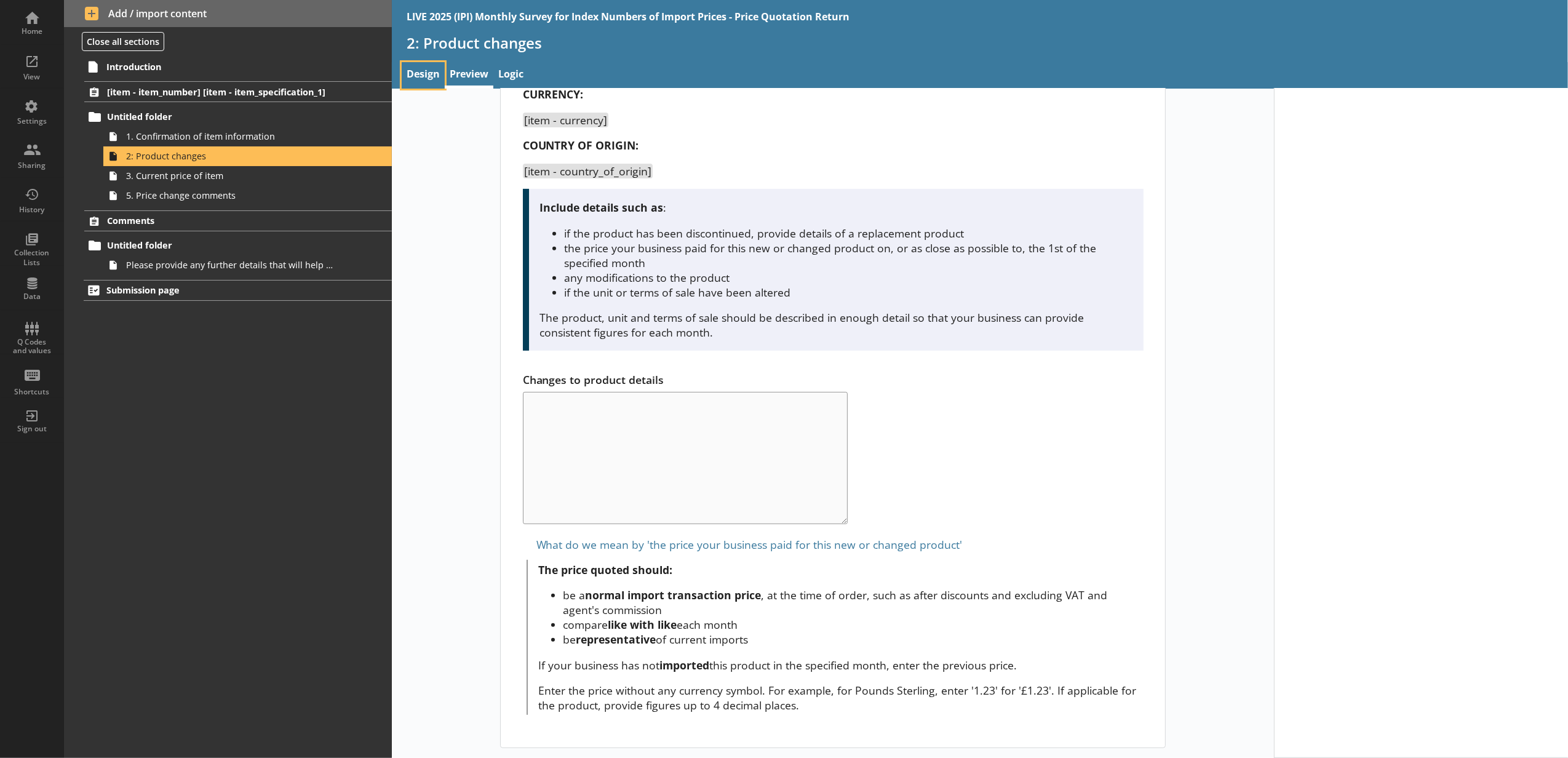
click at [441, 84] on link "Design" at bounding box center [423, 75] width 43 height 26
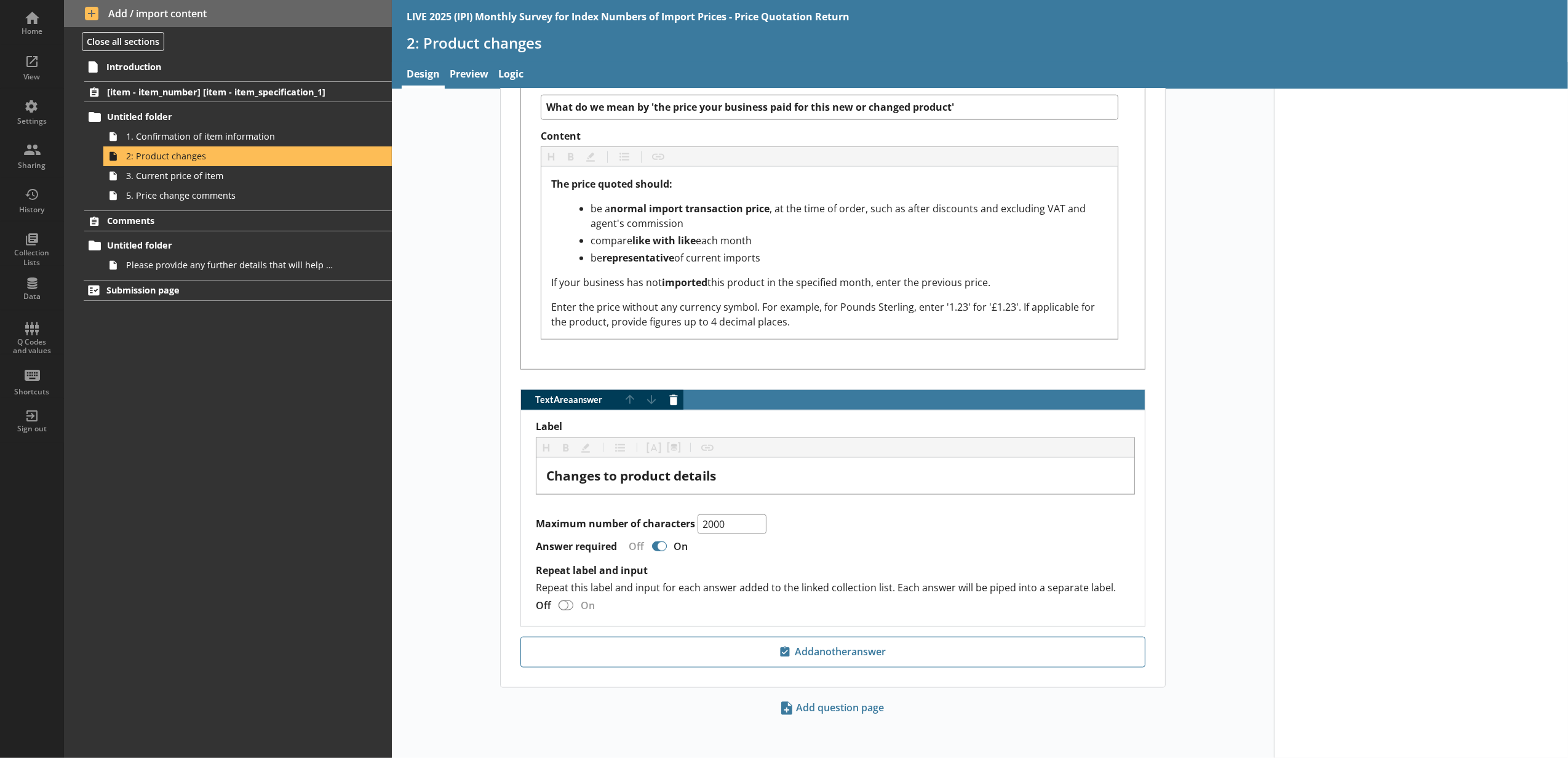
scroll to position [1126, 0]
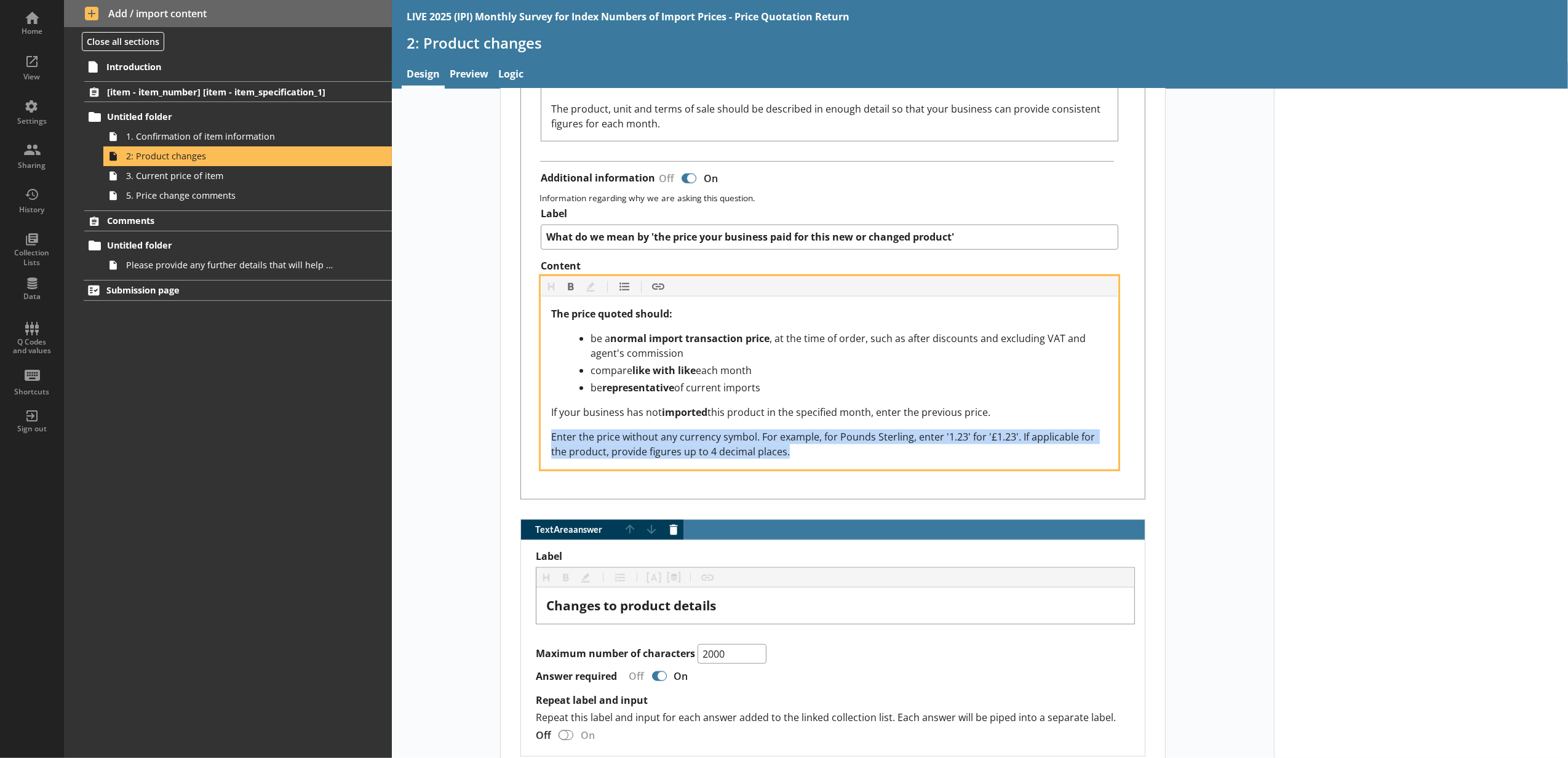
drag, startPoint x: 799, startPoint y: 455, endPoint x: 549, endPoint y: 436, distance: 250.7
click at [551, 436] on div "Enter the price without any currency symbol. For example, for Pounds Sterling, …" at bounding box center [829, 444] width 556 height 29
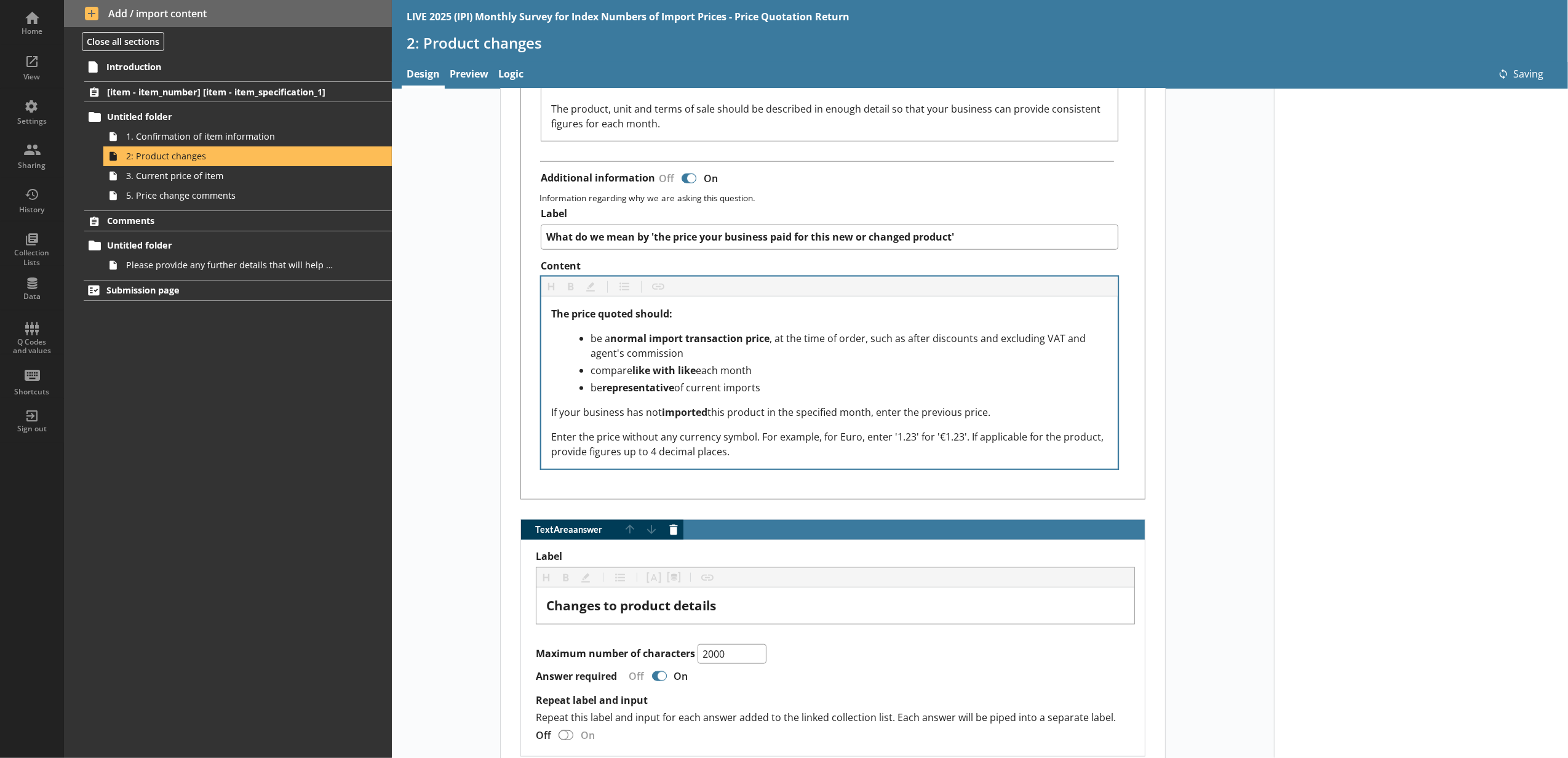
click at [355, 266] on link "Please provide any further details that will help us to understand your busines…" at bounding box center [248, 265] width 289 height 20
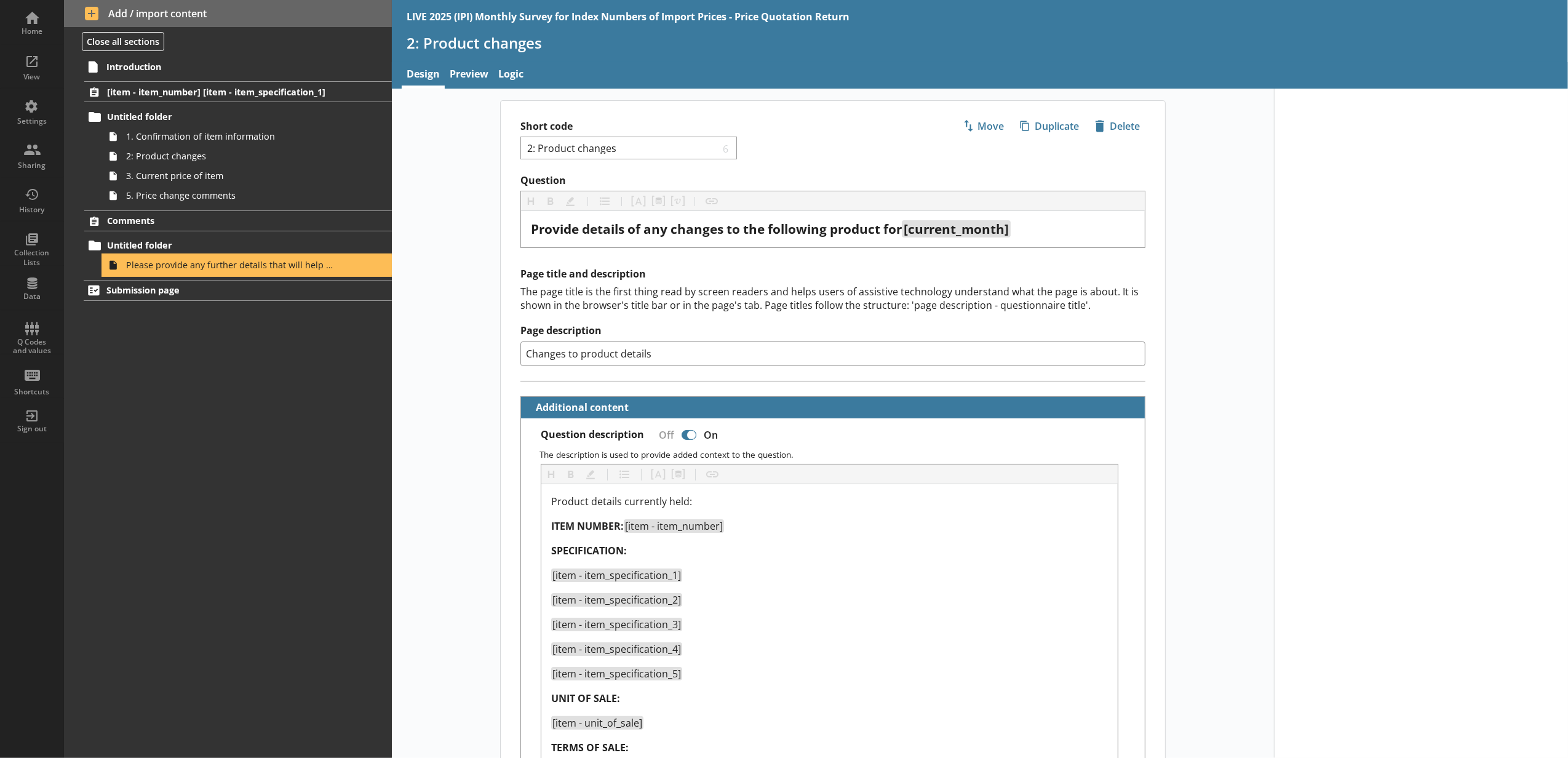
type textarea "x"
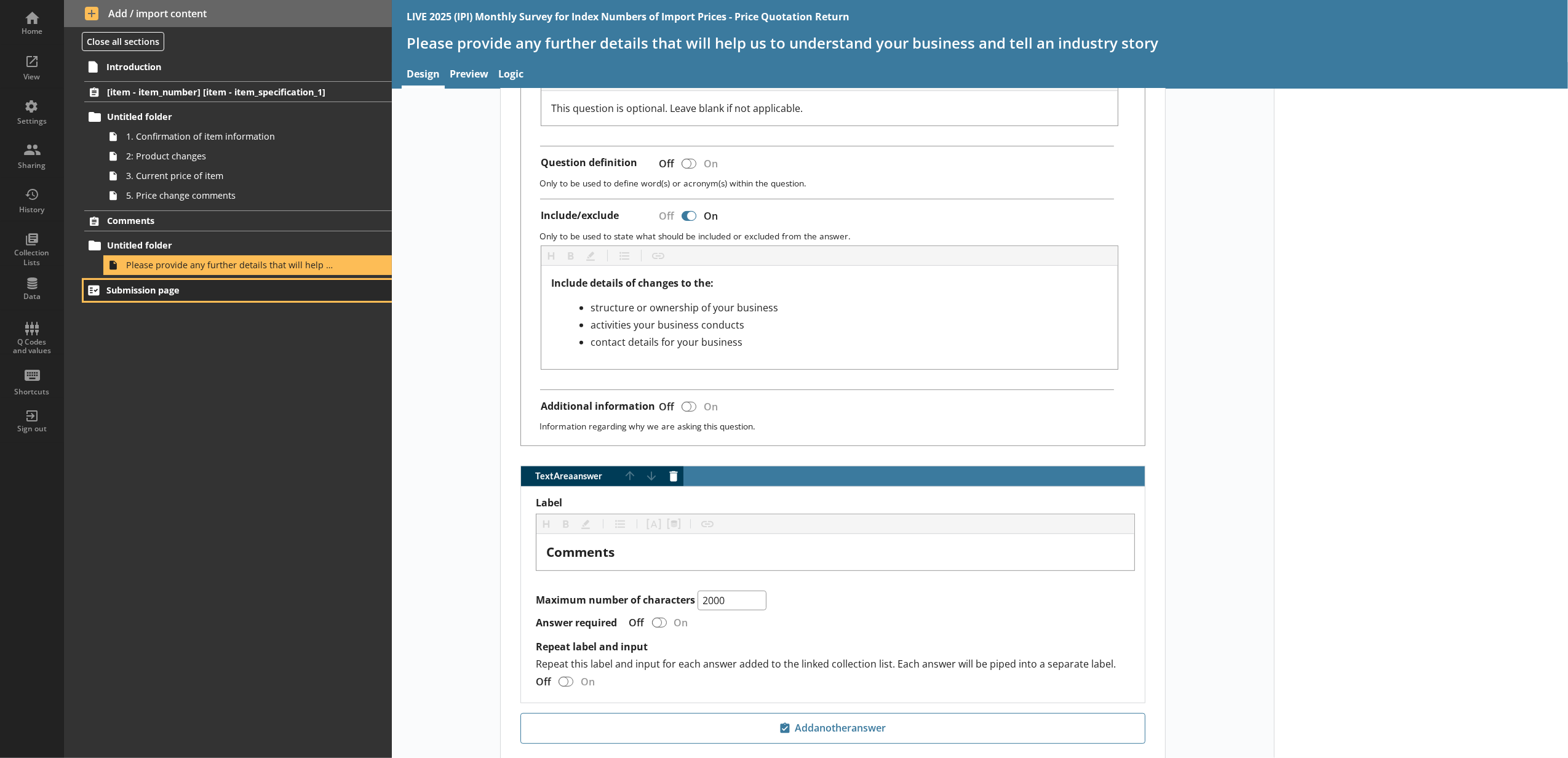
click at [338, 298] on link "Submission page" at bounding box center [237, 290] width 308 height 21
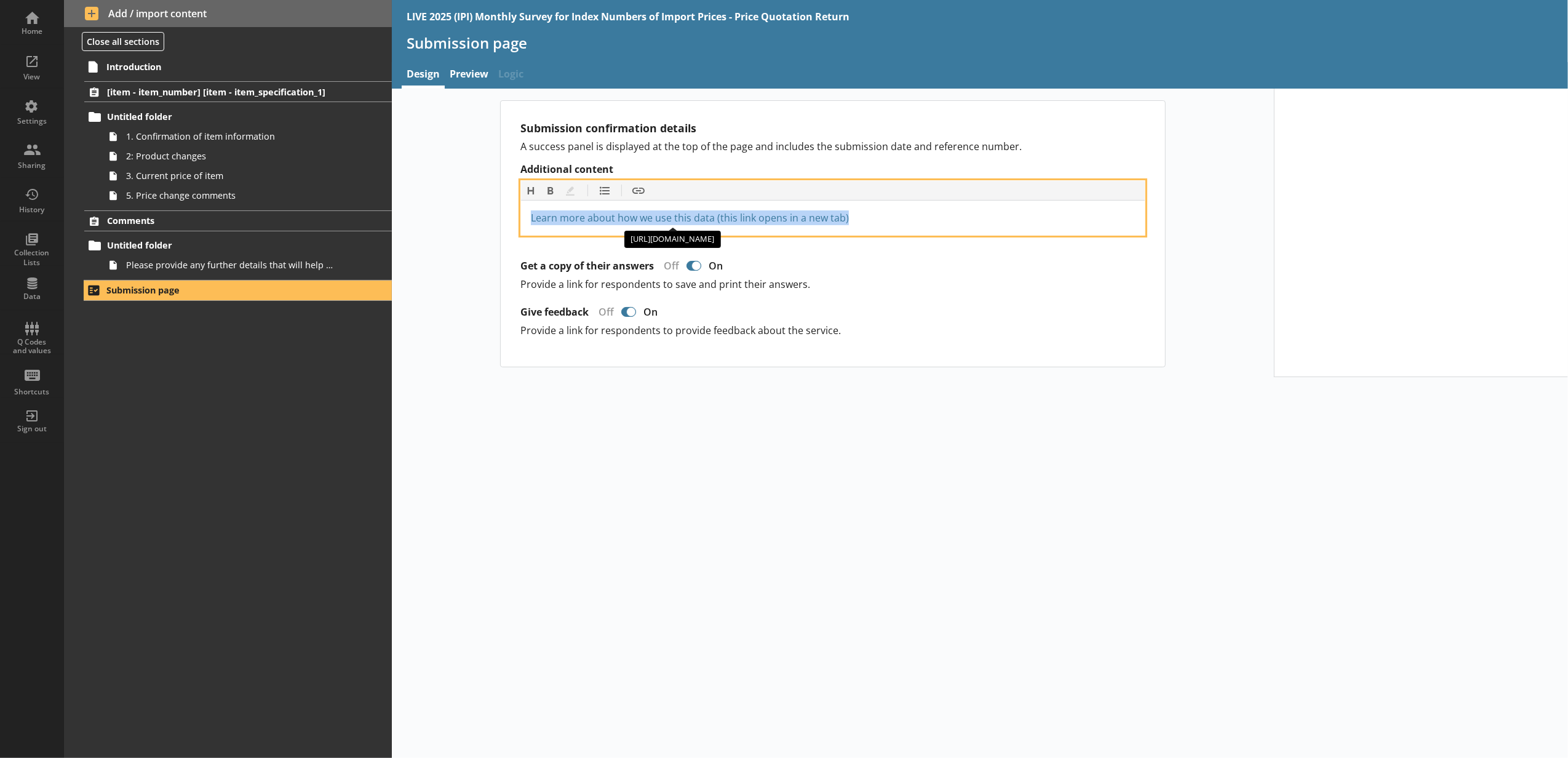
drag, startPoint x: 865, startPoint y: 219, endPoint x: 534, endPoint y: 212, distance: 331.1
click at [534, 212] on div "Learn more about how we use this data (this link opens in a new tab) https://ww…" at bounding box center [833, 217] width 604 height 15
click at [909, 222] on div "Learn more about how we use this data (this link opens in a new tab) https://ww…" at bounding box center [833, 217] width 604 height 15
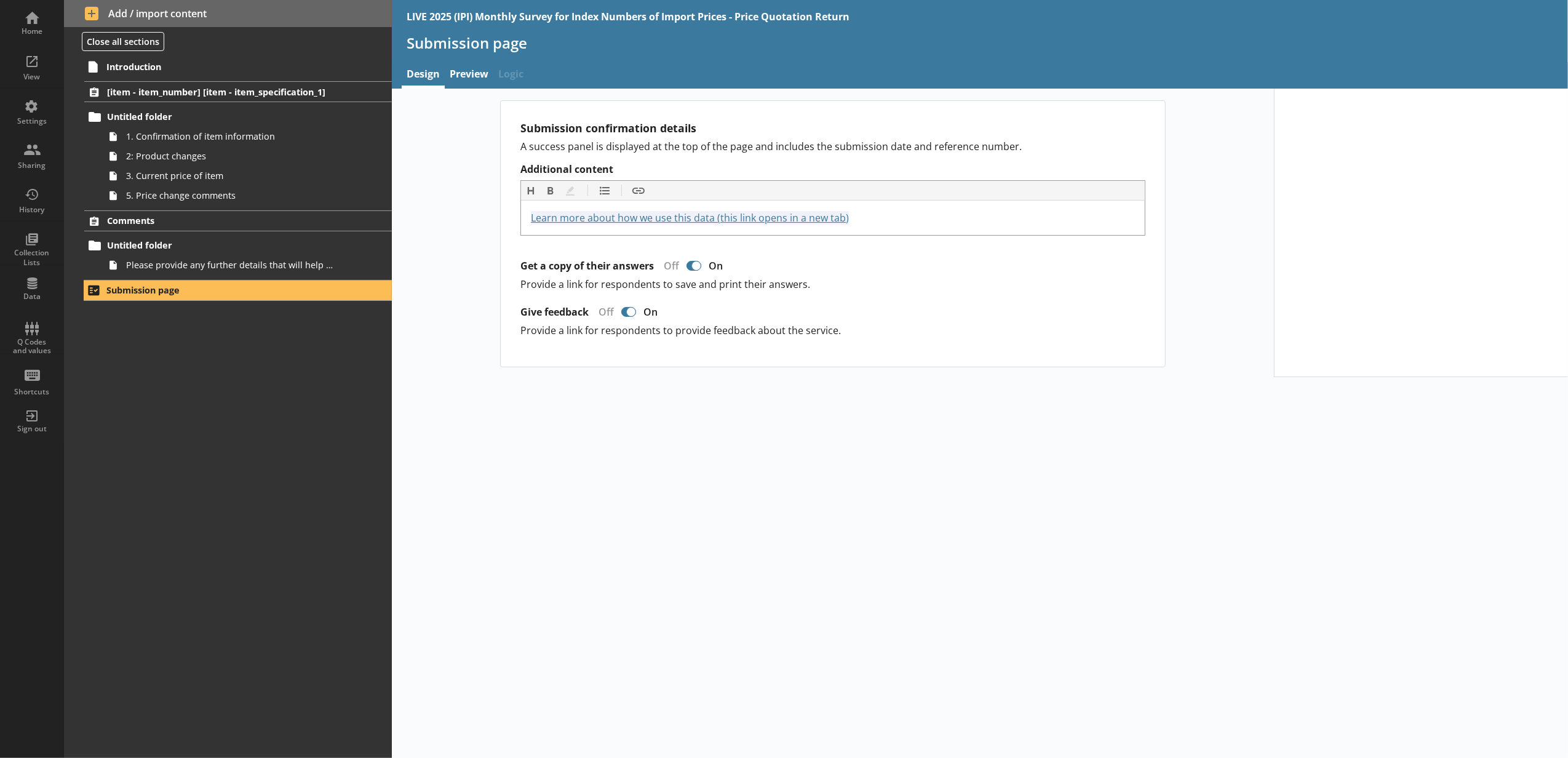
click at [751, 509] on div "Submission confirmation details A success panel is displayed at the top of the …" at bounding box center [980, 423] width 1176 height 669
click at [246, 266] on span "Please provide any further details that will help us to understand your busines…" at bounding box center [231, 265] width 210 height 11
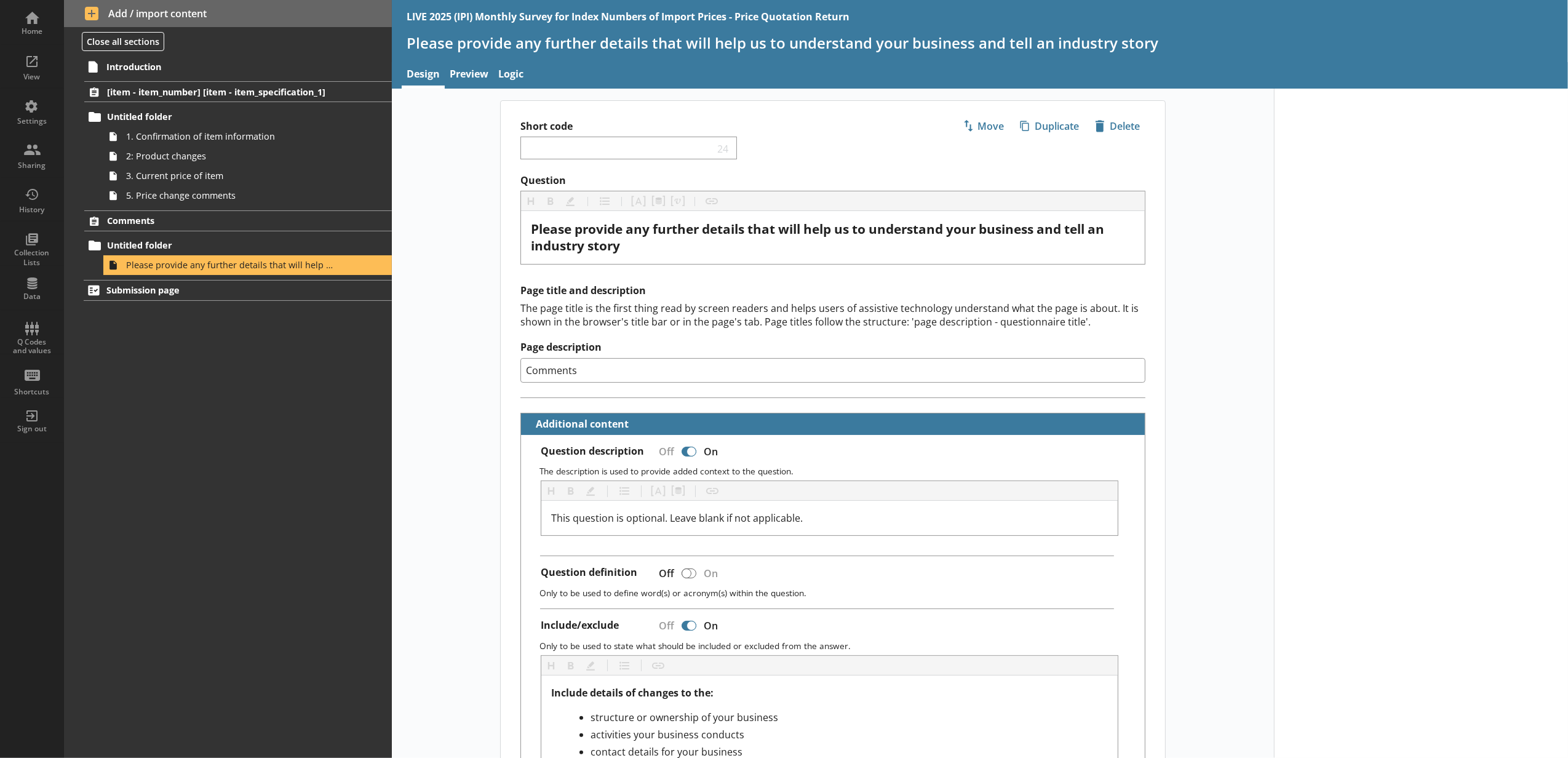
click at [1362, 481] on div at bounding box center [1421, 666] width 294 height 1155
click at [228, 198] on span "5. Price change comments" at bounding box center [231, 195] width 210 height 11
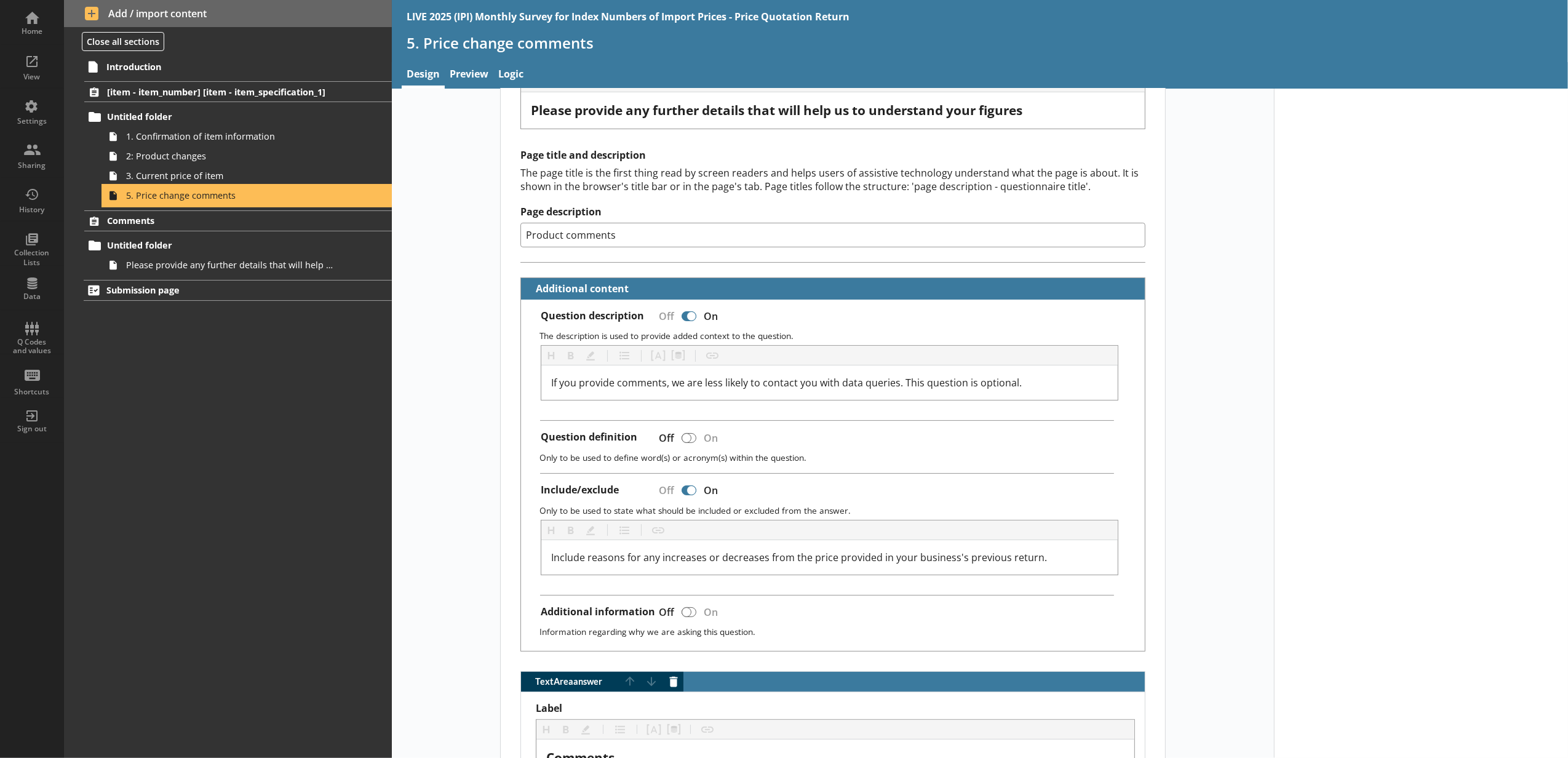
scroll to position [407, 0]
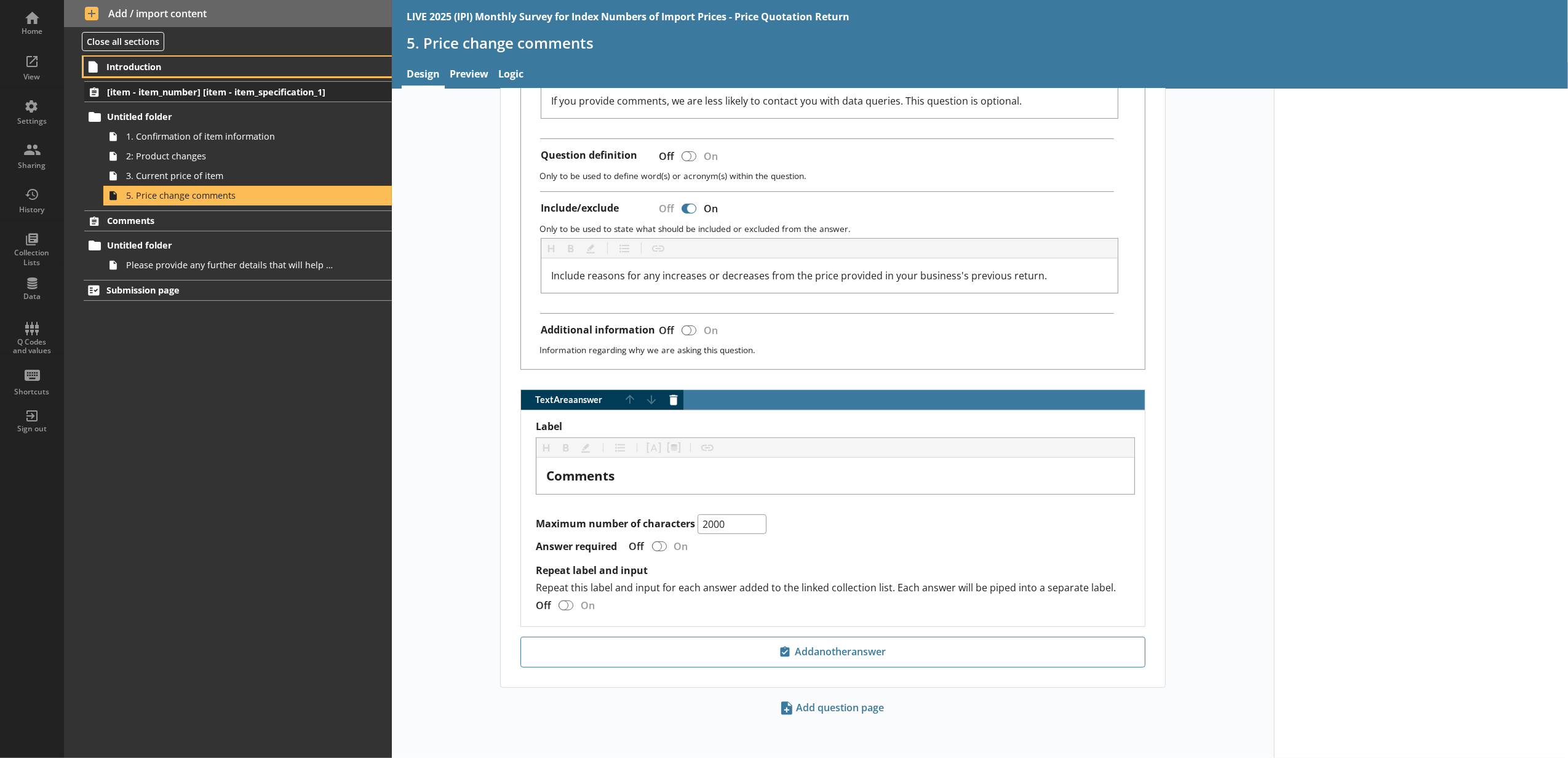
drag, startPoint x: 340, startPoint y: 74, endPoint x: 341, endPoint y: 81, distance: 7.1
click at [340, 74] on link "Introduction" at bounding box center [237, 66] width 308 height 20
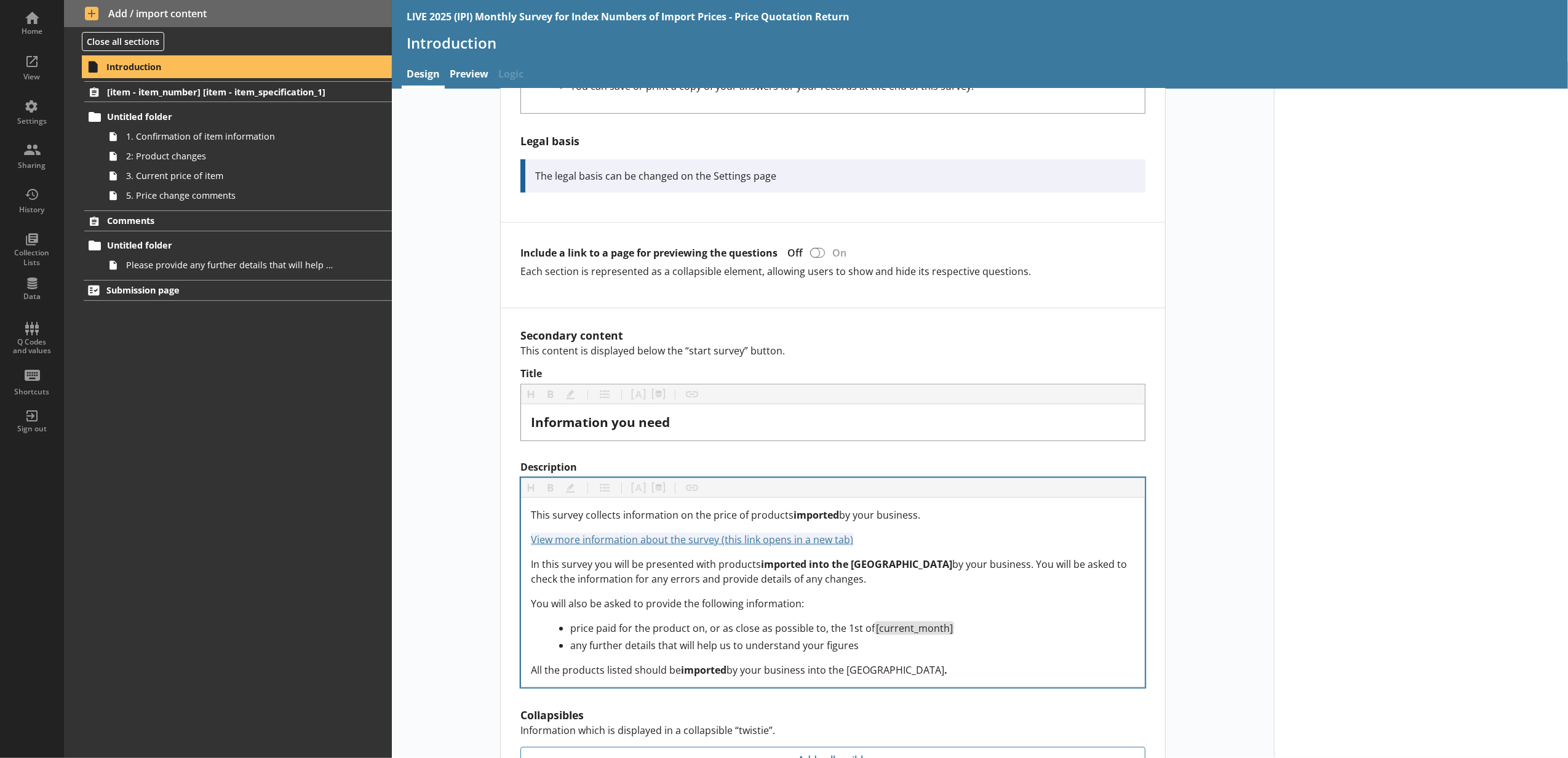
scroll to position [683, 0]
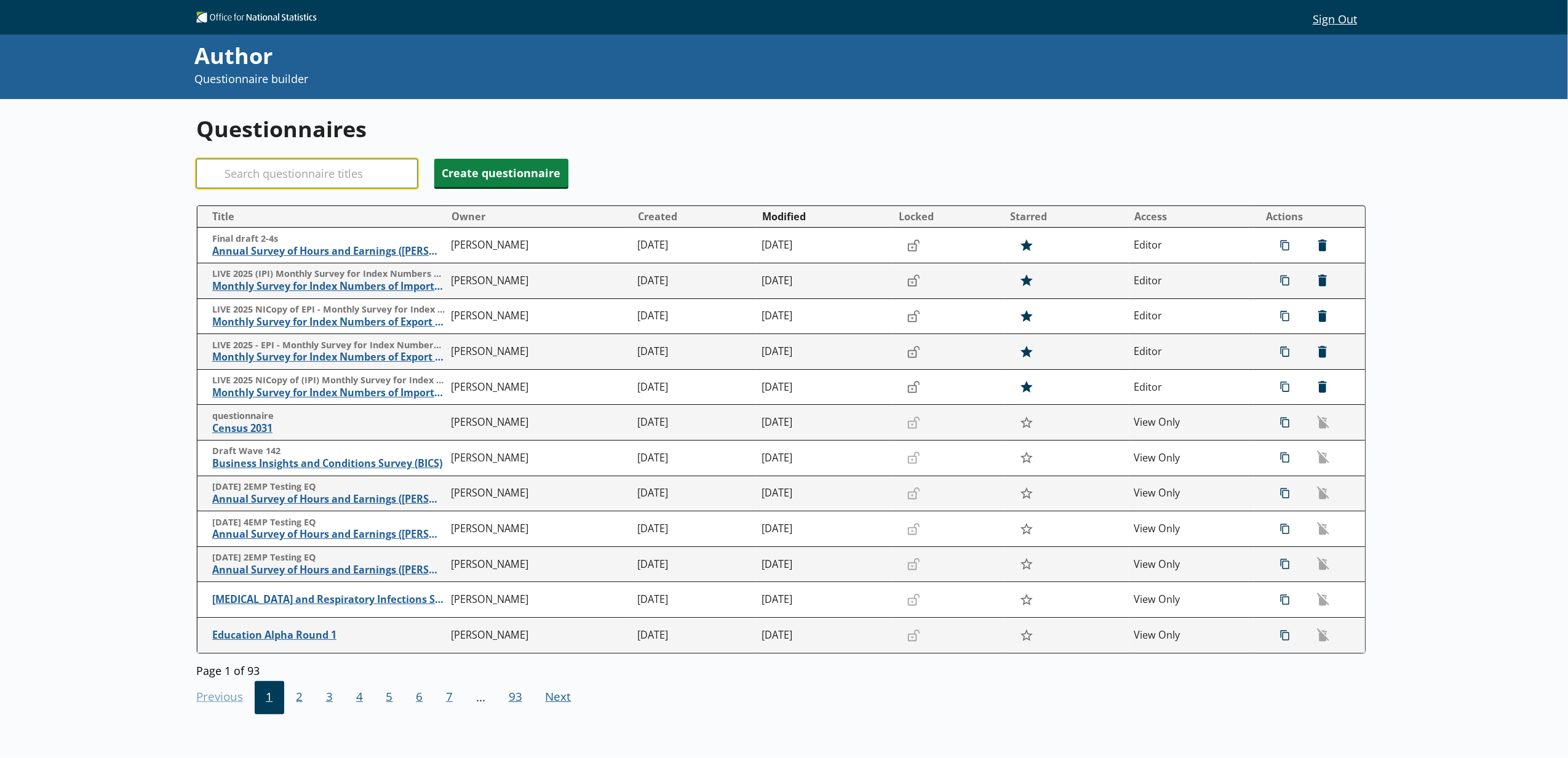
click at [342, 184] on input "Search" at bounding box center [307, 173] width 221 height 29
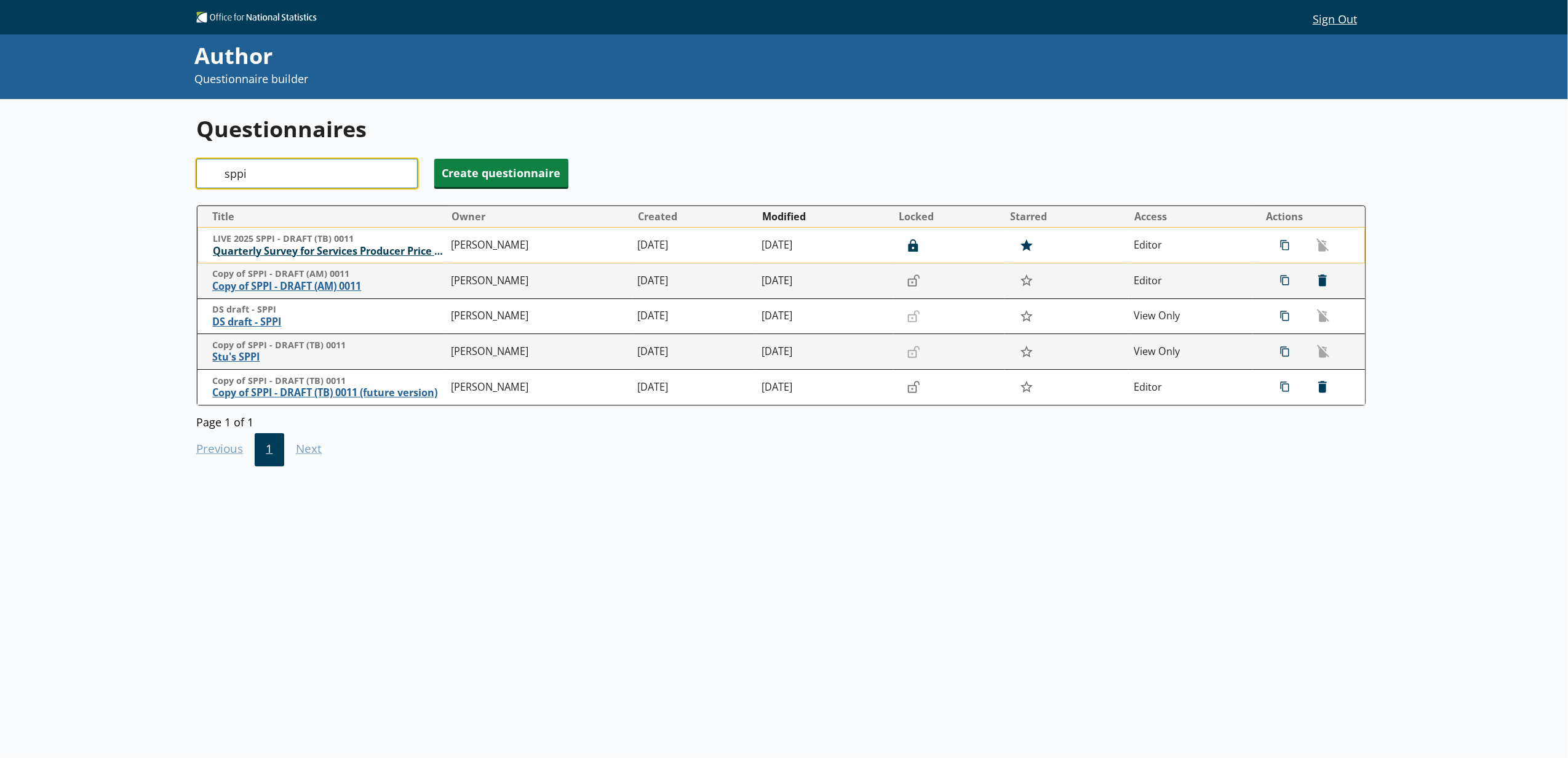
type input "sppi"
click at [368, 251] on span "Quarterly Survey for Services Producer Price Indices" at bounding box center [329, 251] width 232 height 13
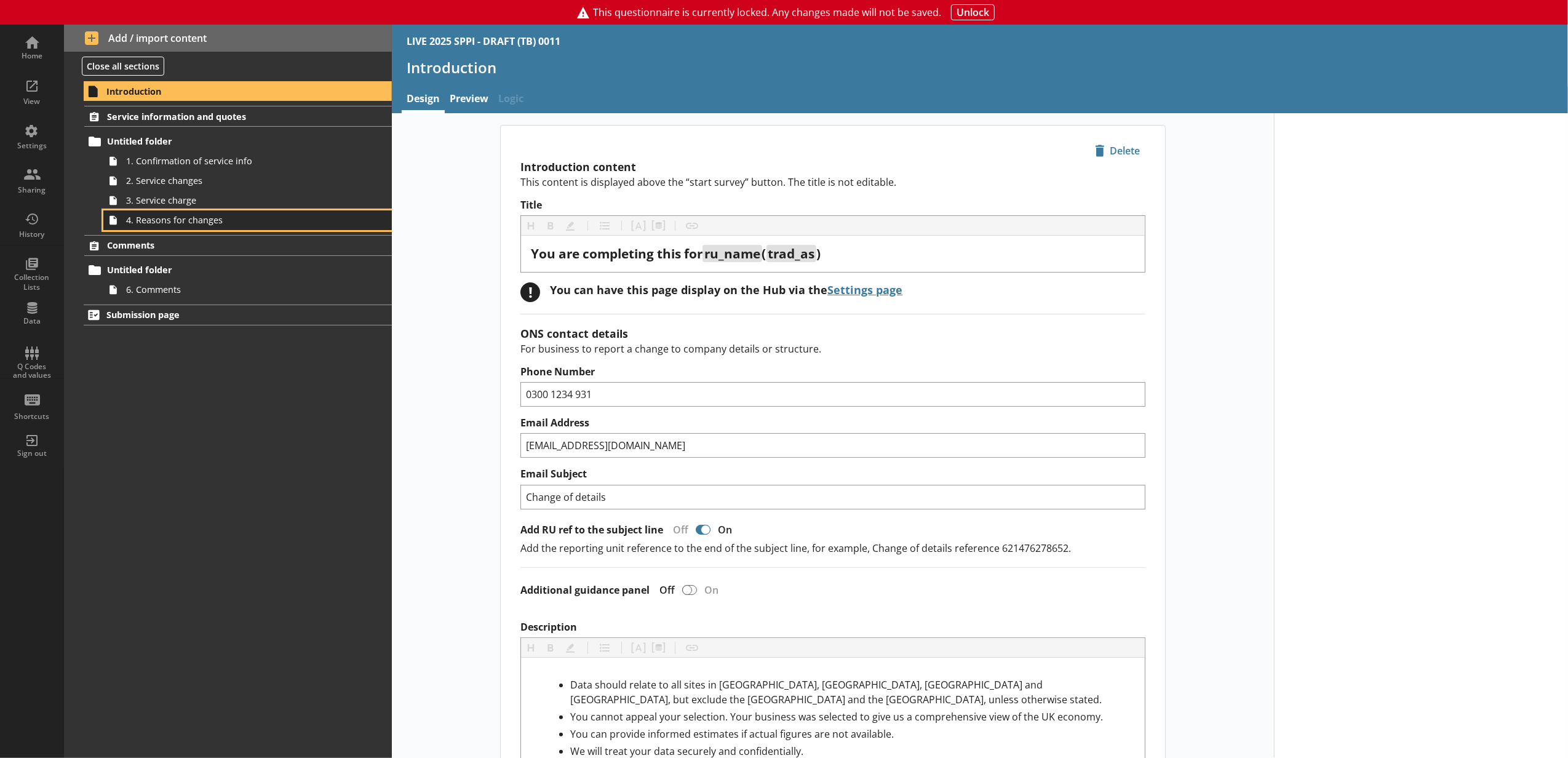
click at [340, 226] on link "4. Reasons for changes" at bounding box center [248, 220] width 289 height 20
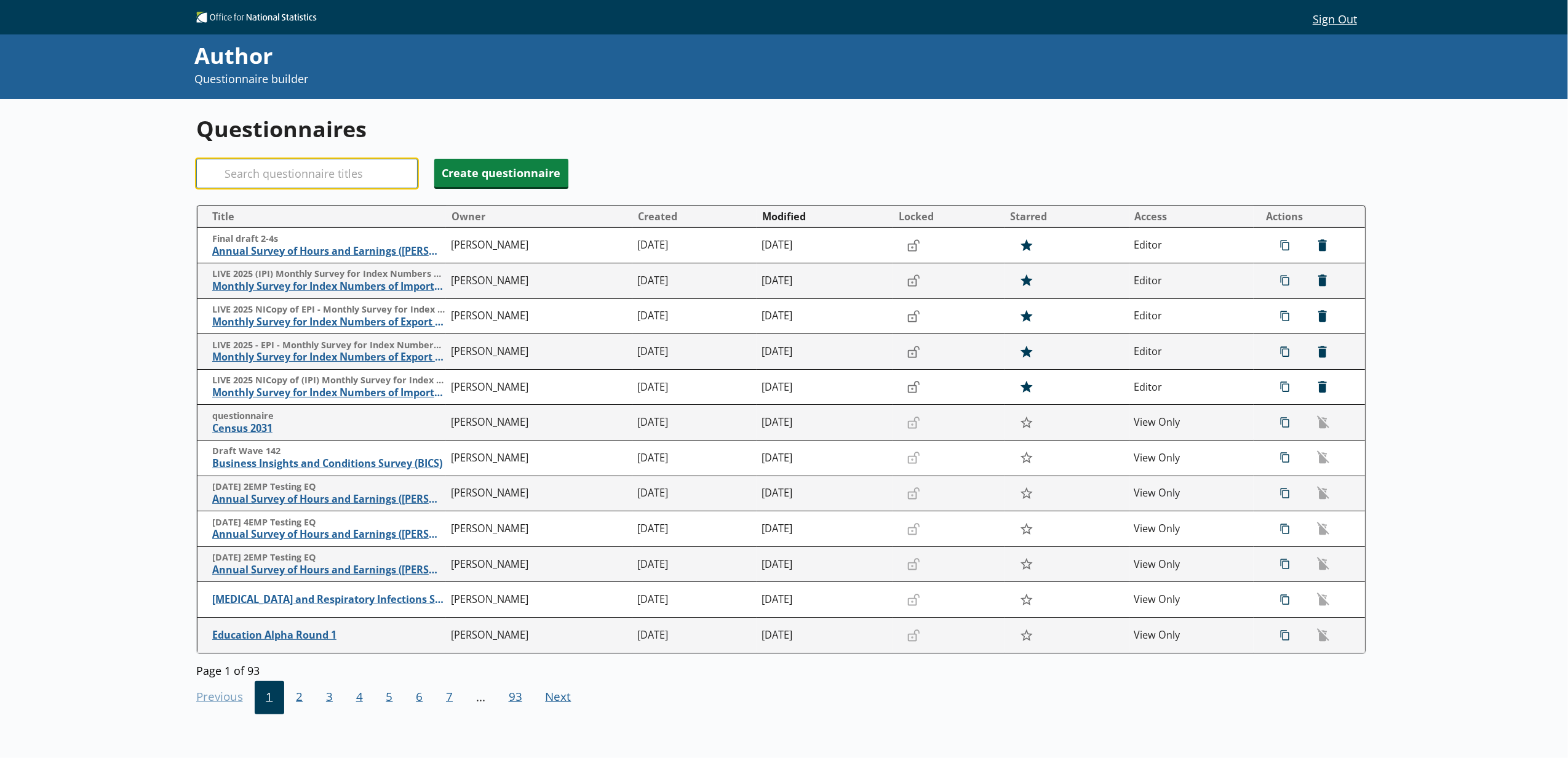
click at [324, 185] on input "Search" at bounding box center [307, 173] width 221 height 29
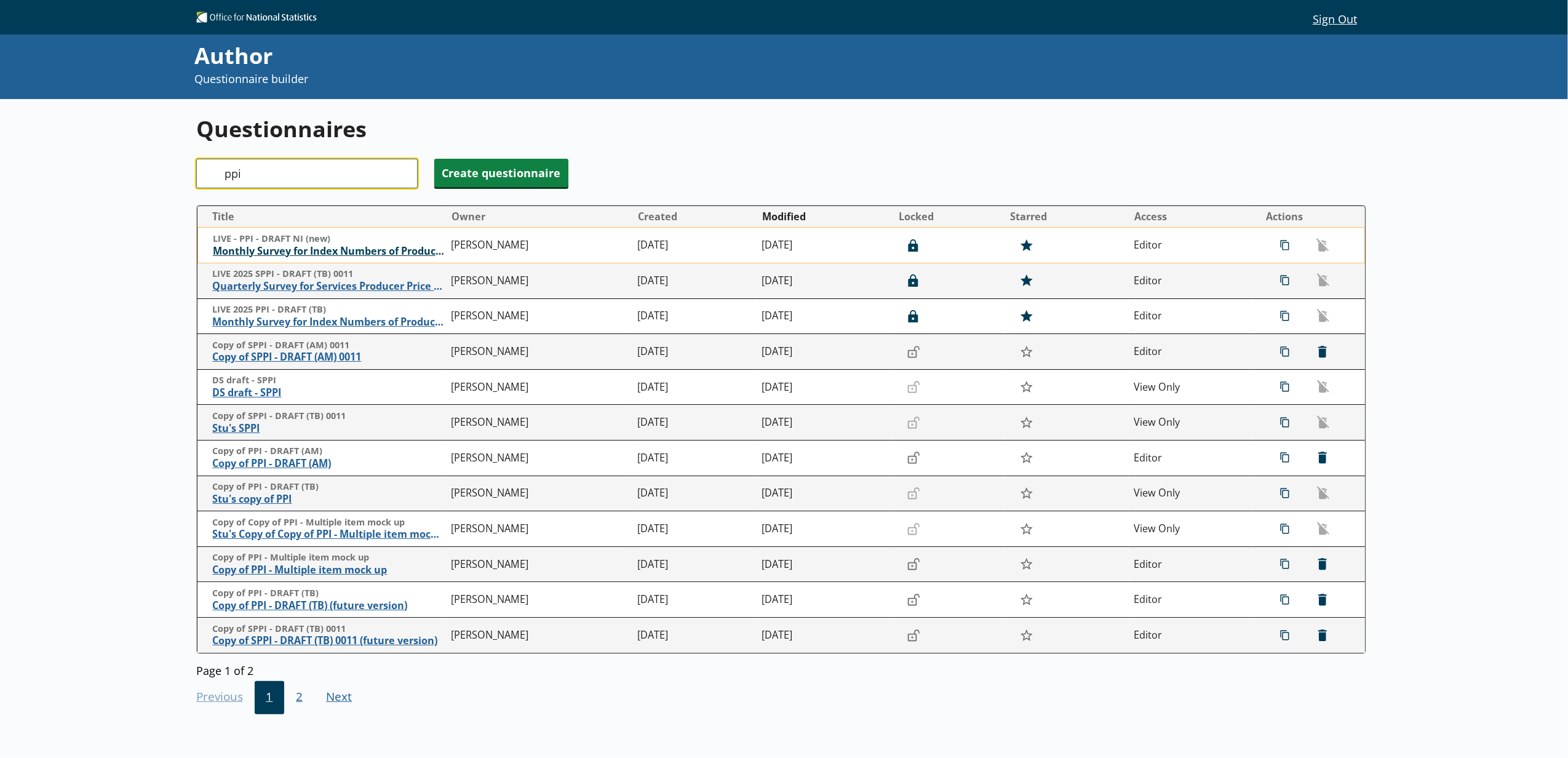
type input "ppi"
click at [354, 258] on span "Monthly Survey for Index Numbers of Producer Prices - Price Quotation Return" at bounding box center [329, 251] width 232 height 13
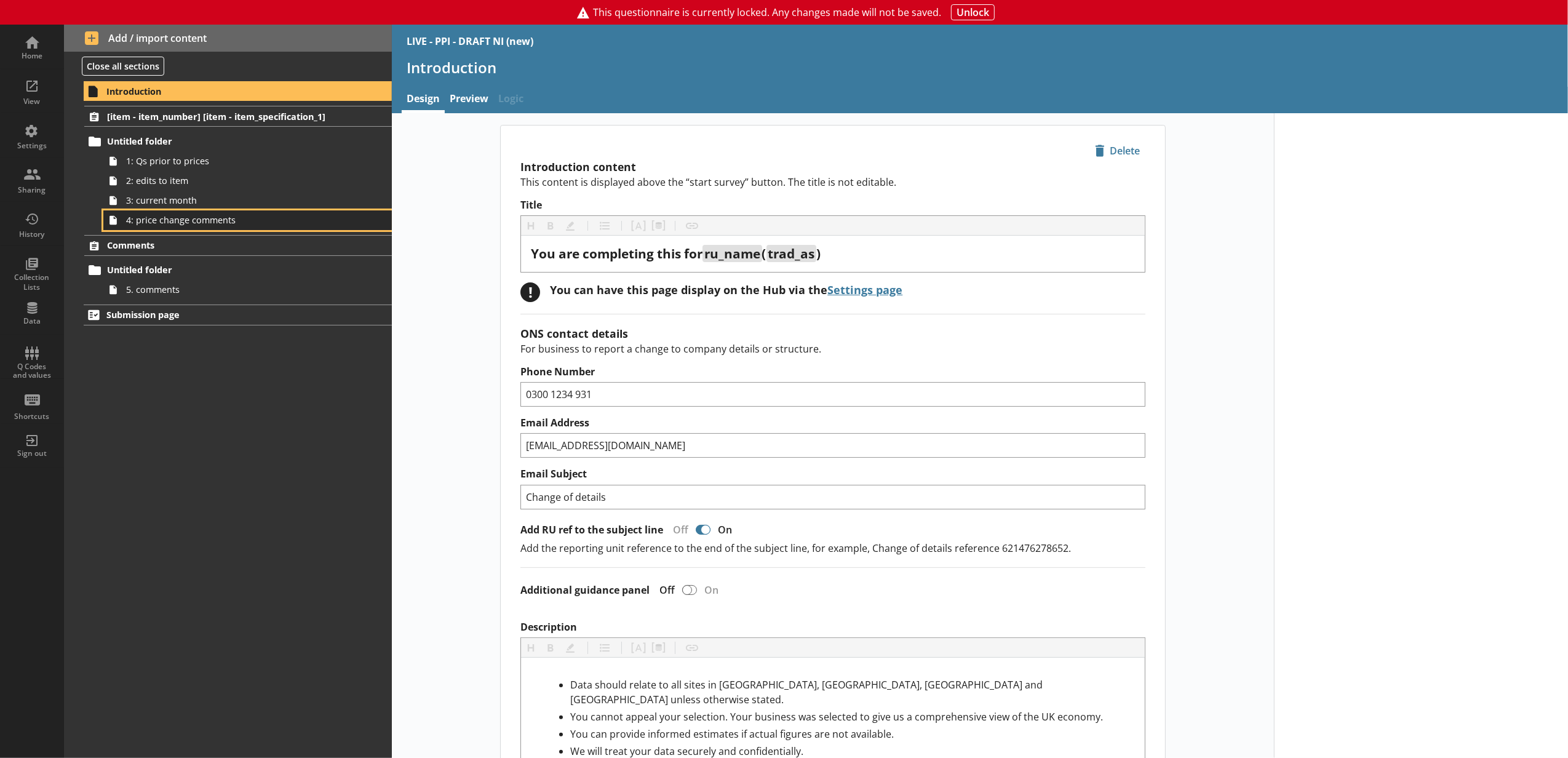
click at [308, 222] on span "4: price change comments" at bounding box center [231, 220] width 210 height 11
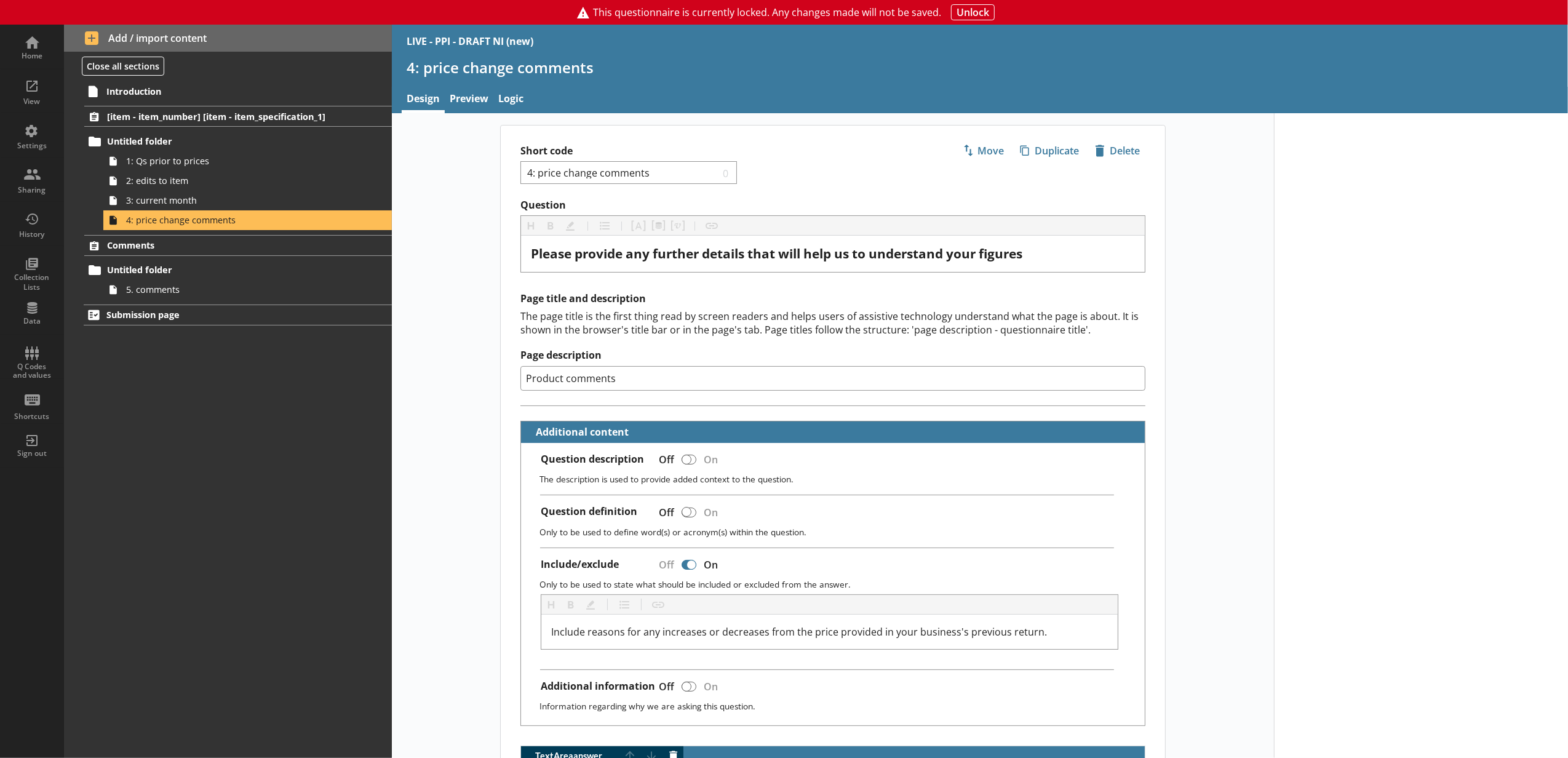
click at [1288, 384] on div at bounding box center [1421, 613] width 294 height 1001
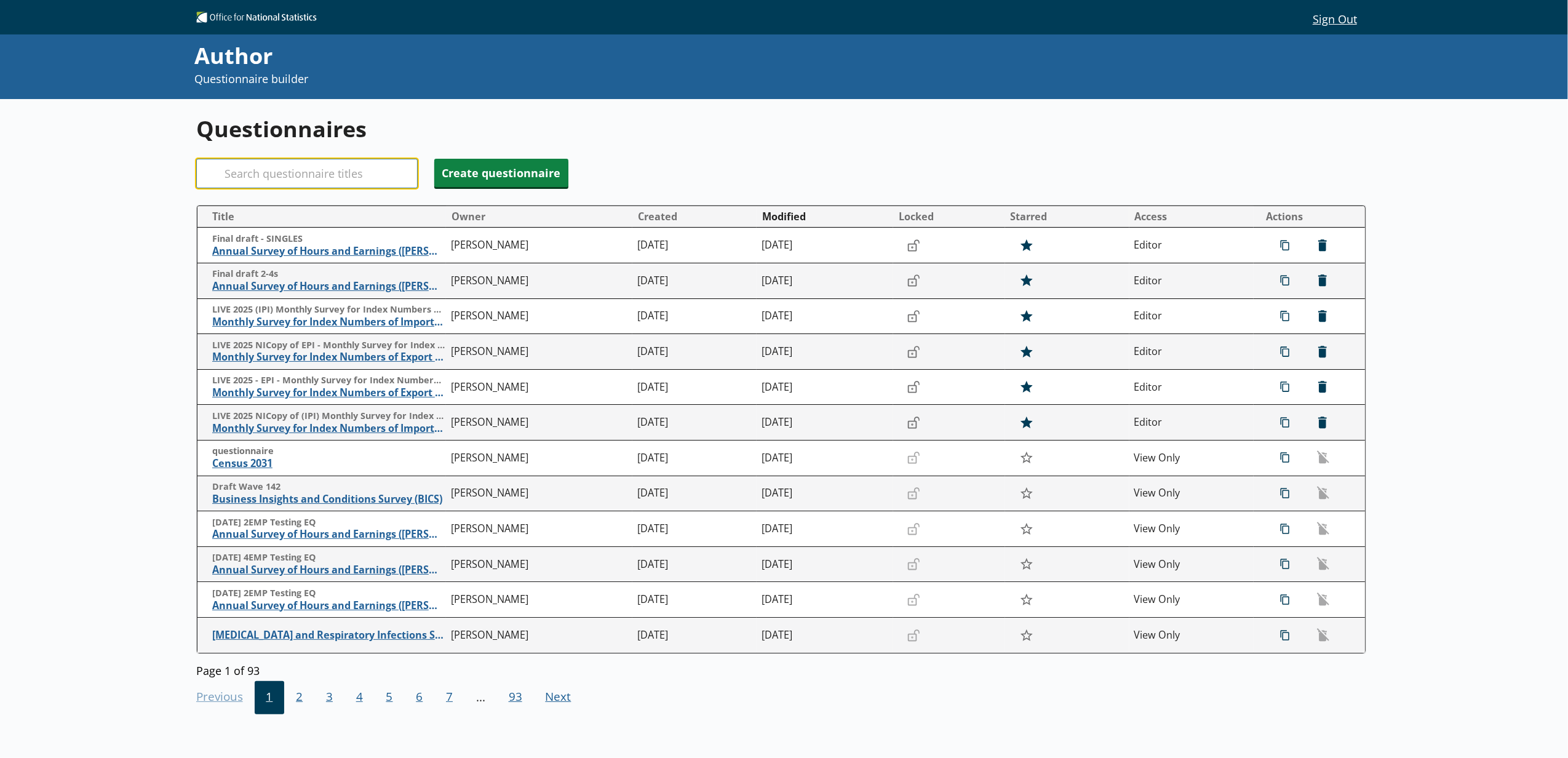
click at [334, 179] on input "Search" at bounding box center [307, 173] width 221 height 29
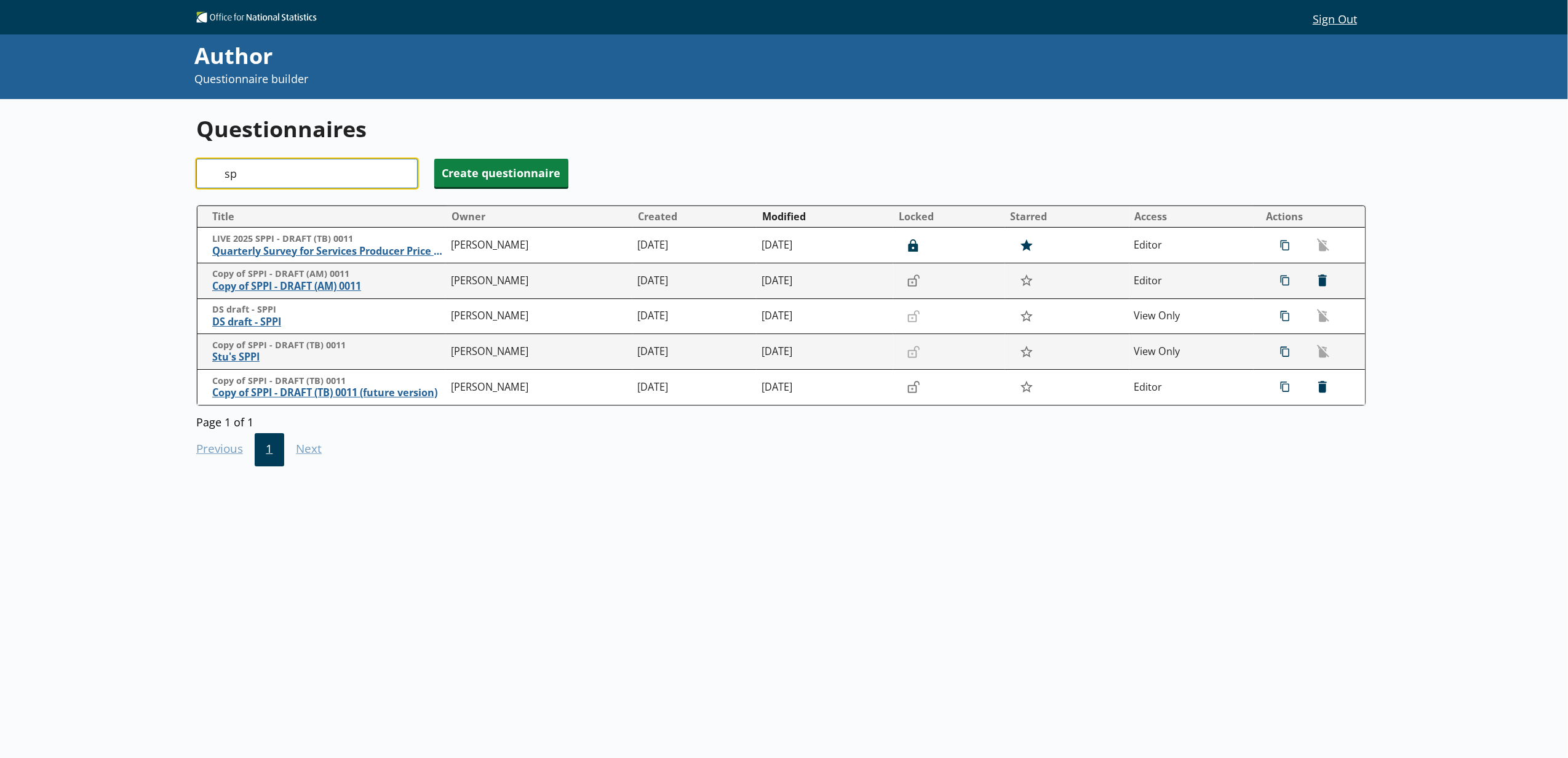
type input "s"
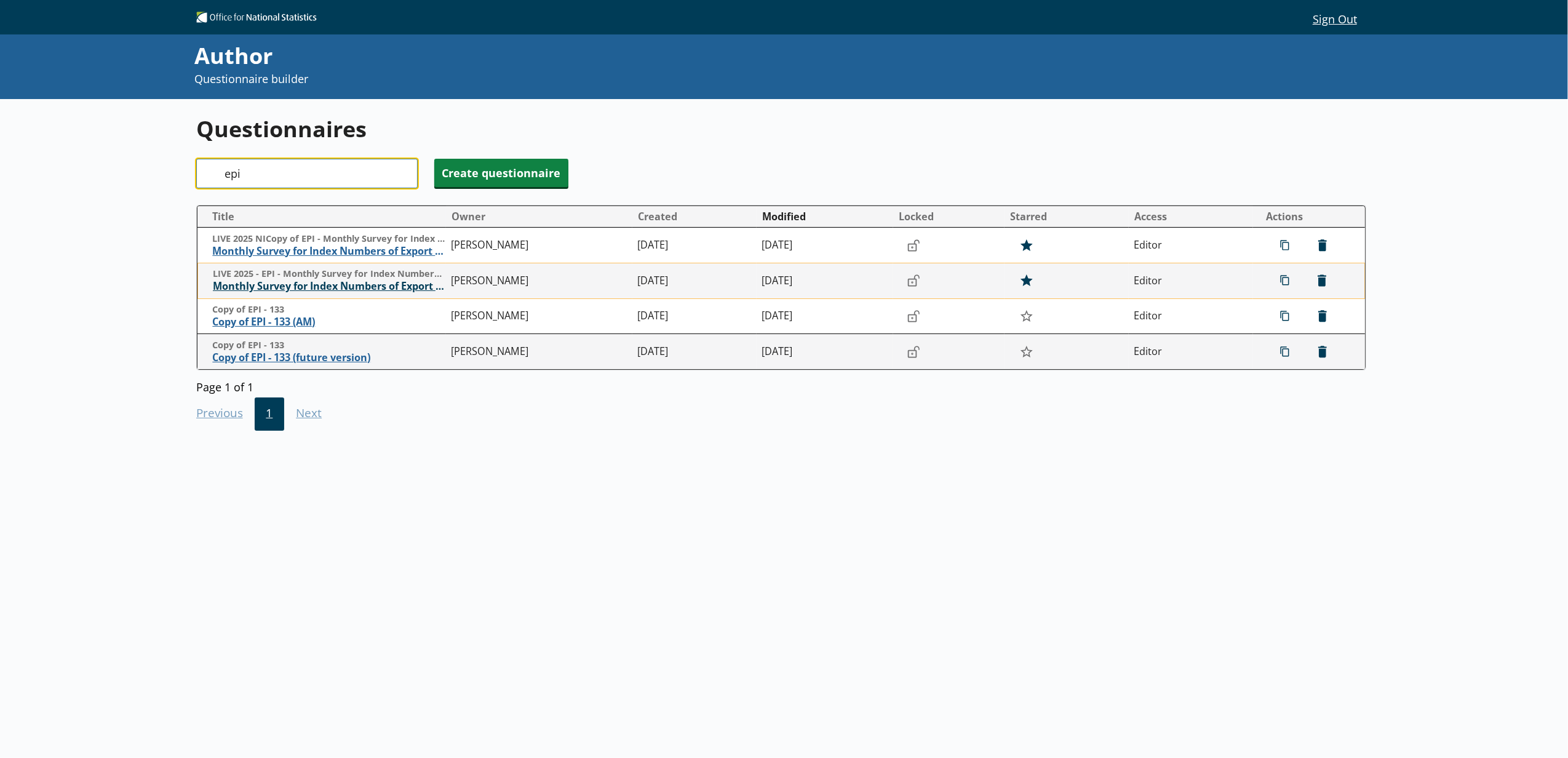
type input "epi"
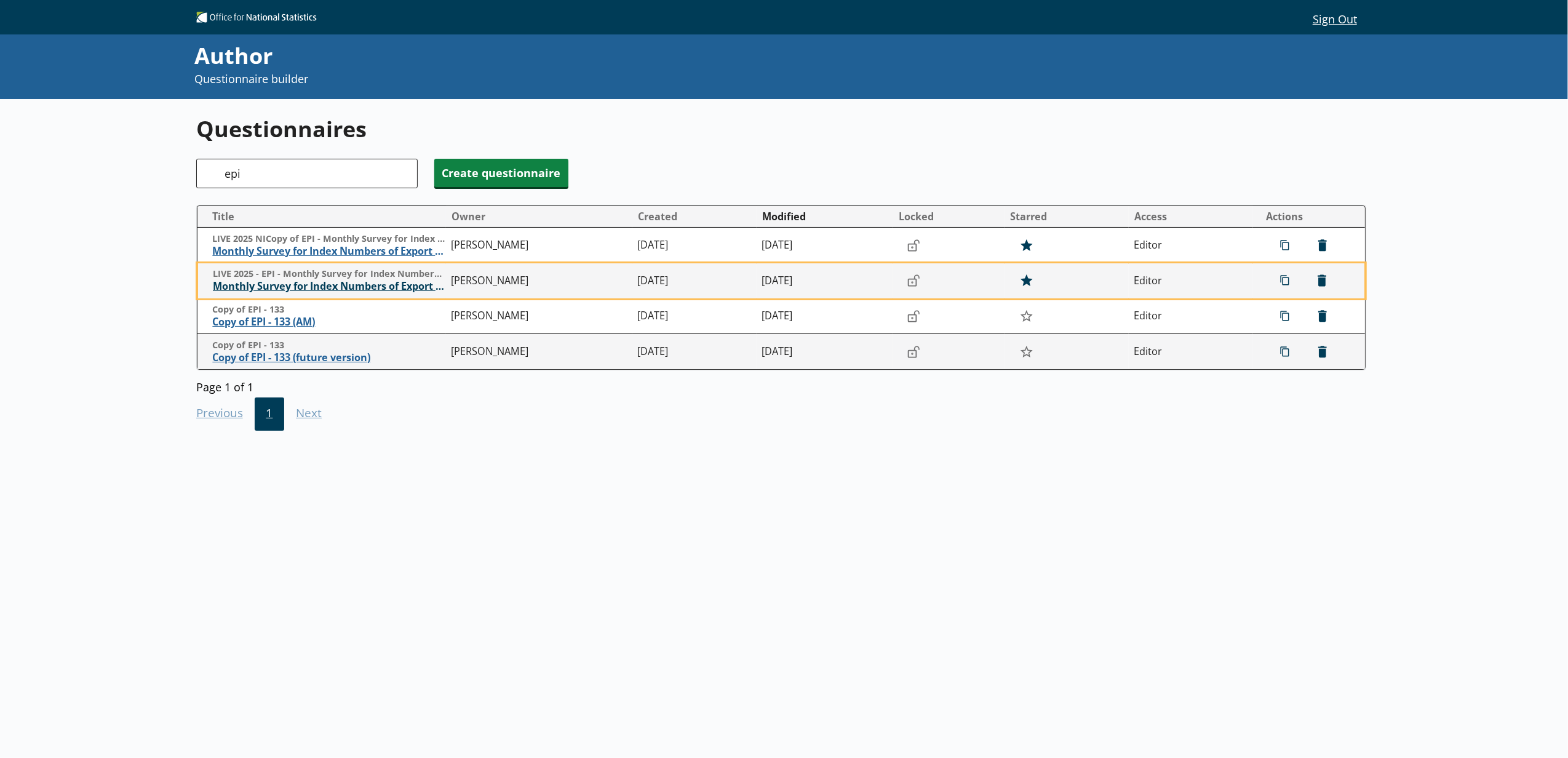
click at [314, 293] on span "Monthly Survey for Index Numbers of Export Prices - Price Quotation Return" at bounding box center [329, 286] width 232 height 13
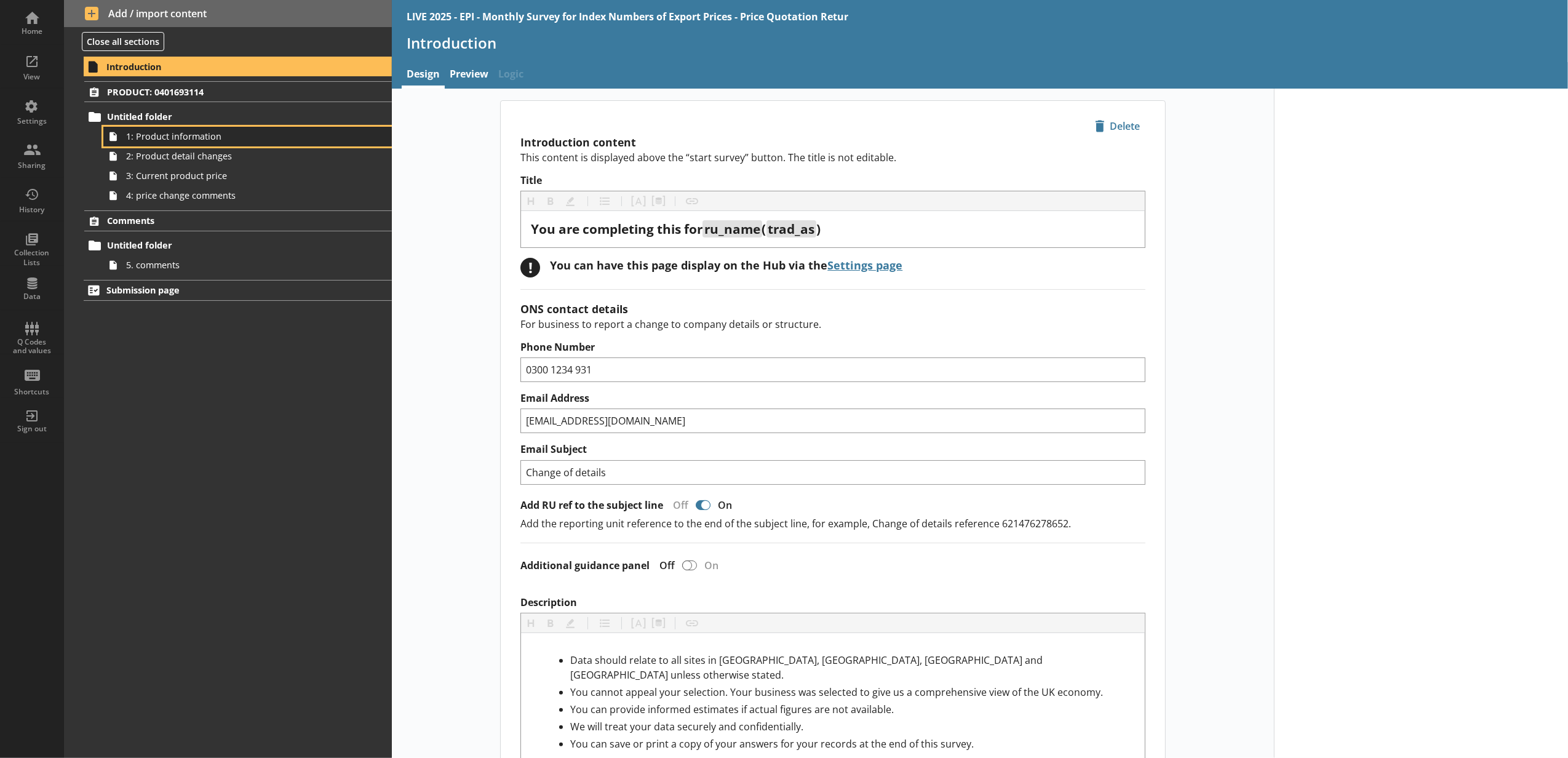
click at [281, 144] on link "1: Product information" at bounding box center [248, 136] width 289 height 20
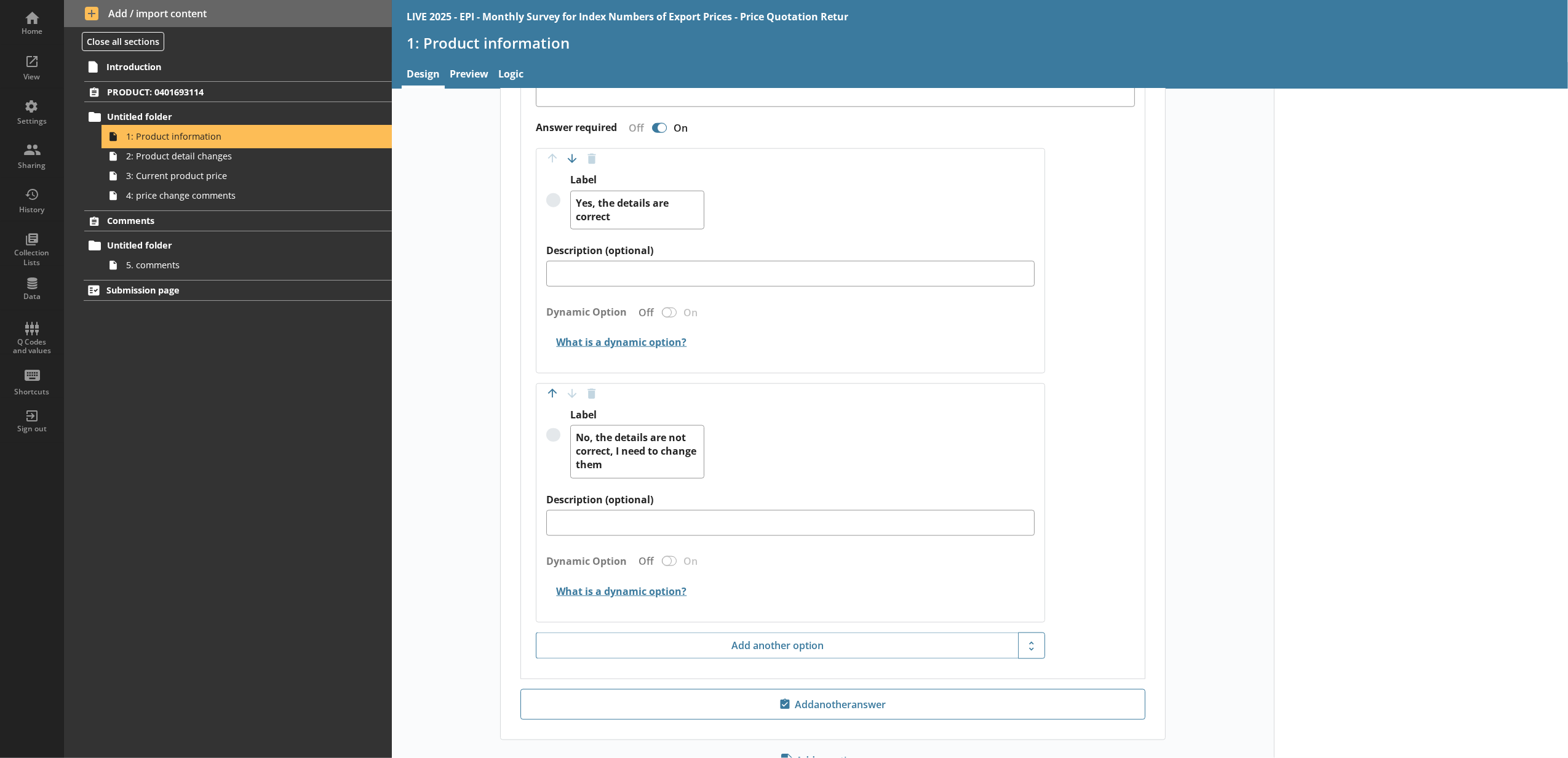
scroll to position [1359, 0]
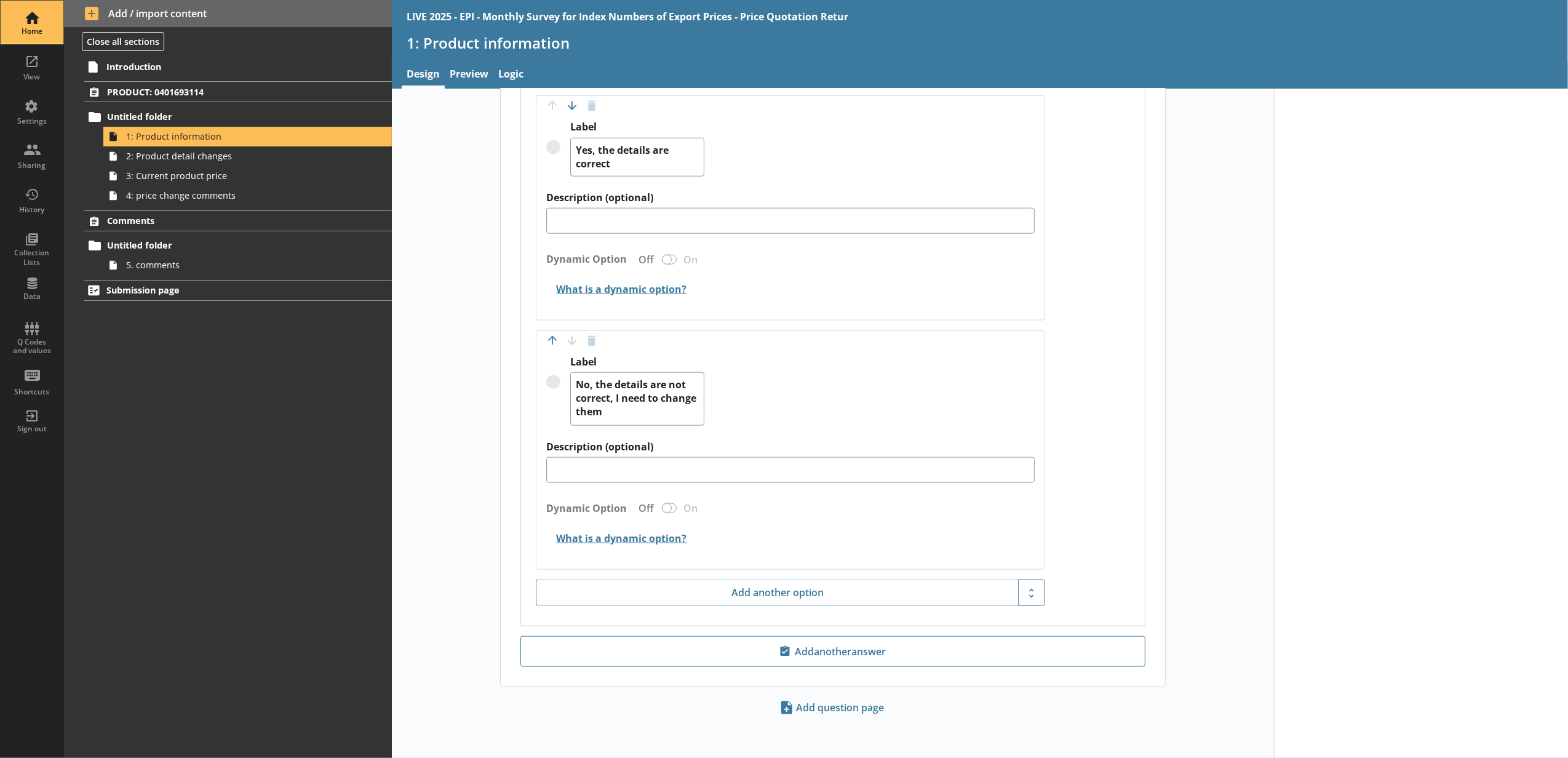
click at [33, 24] on div "Home" at bounding box center [32, 22] width 43 height 43
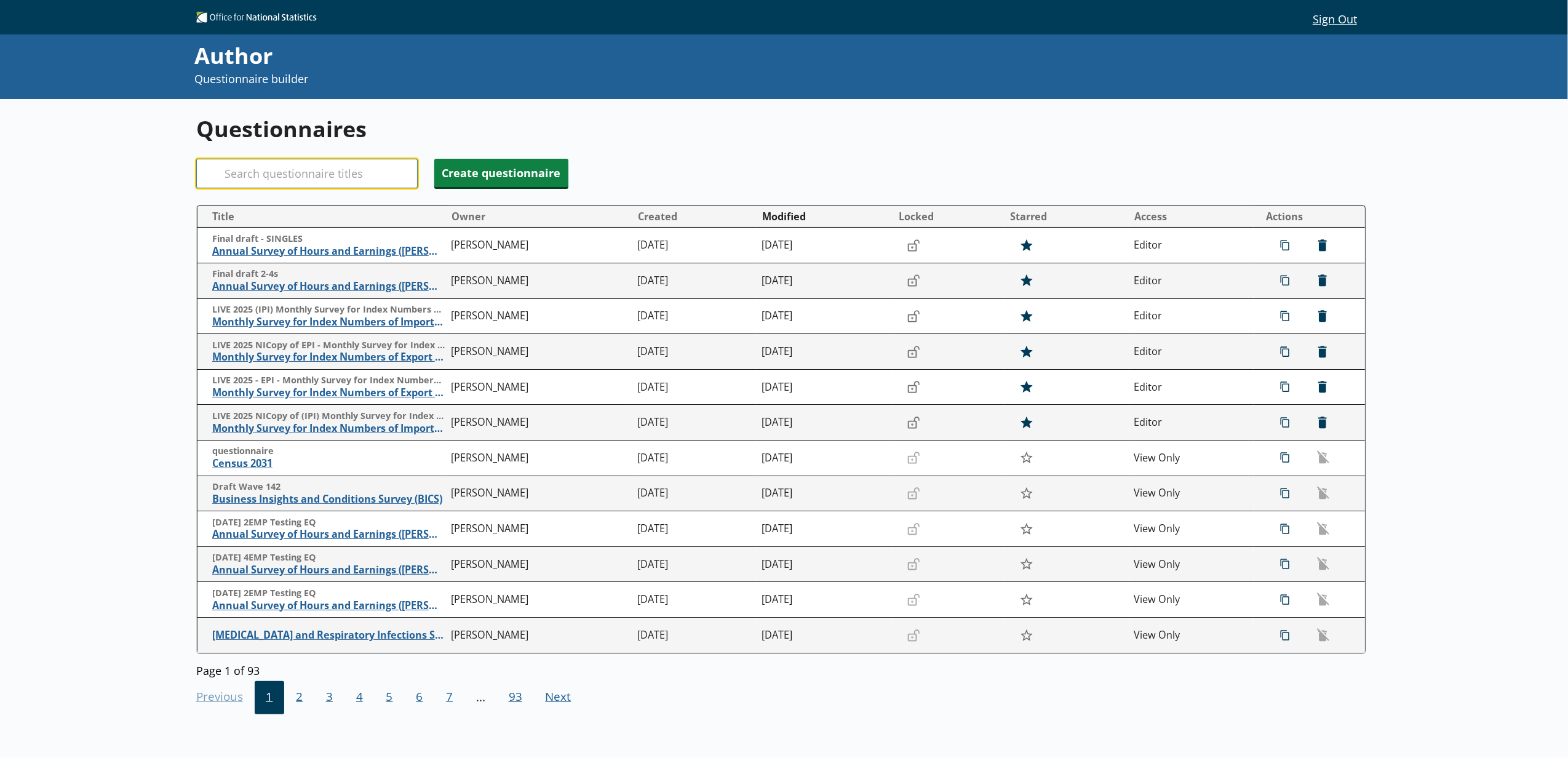
click at [249, 177] on input "Search" at bounding box center [307, 173] width 221 height 29
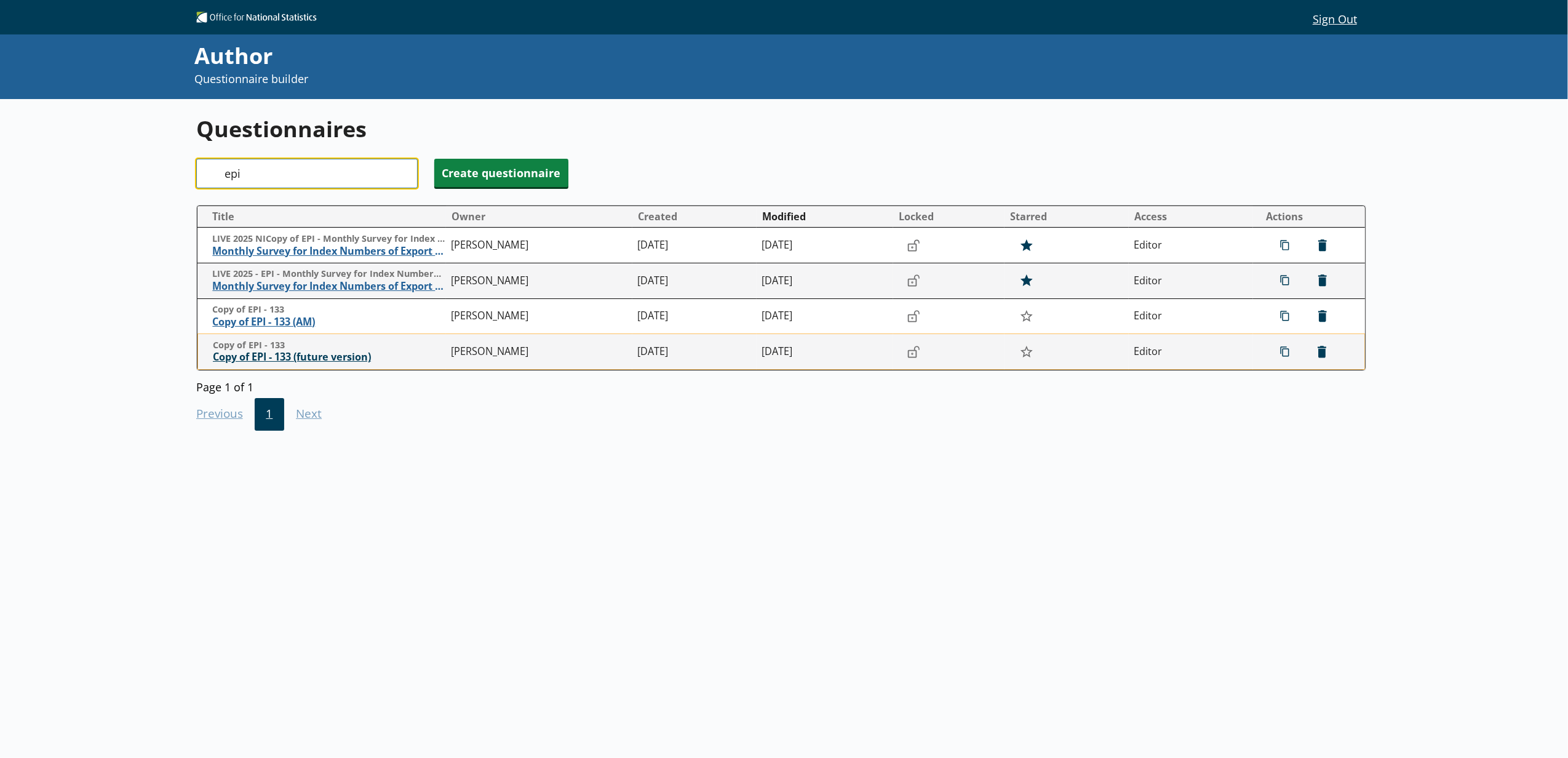
type input "epi"
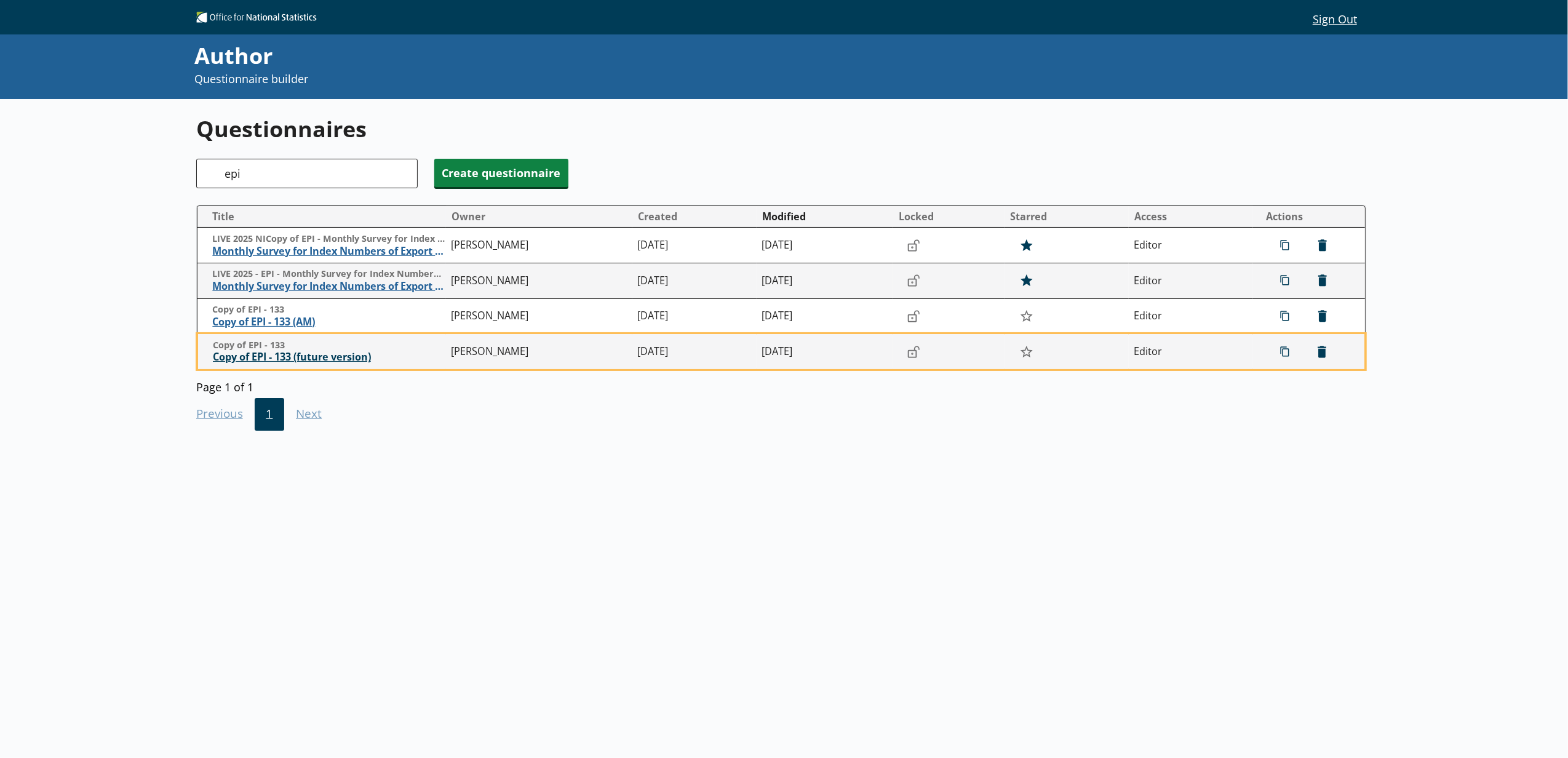
click at [298, 359] on span "Copy of EPI - 133 (future version)" at bounding box center [329, 357] width 232 height 13
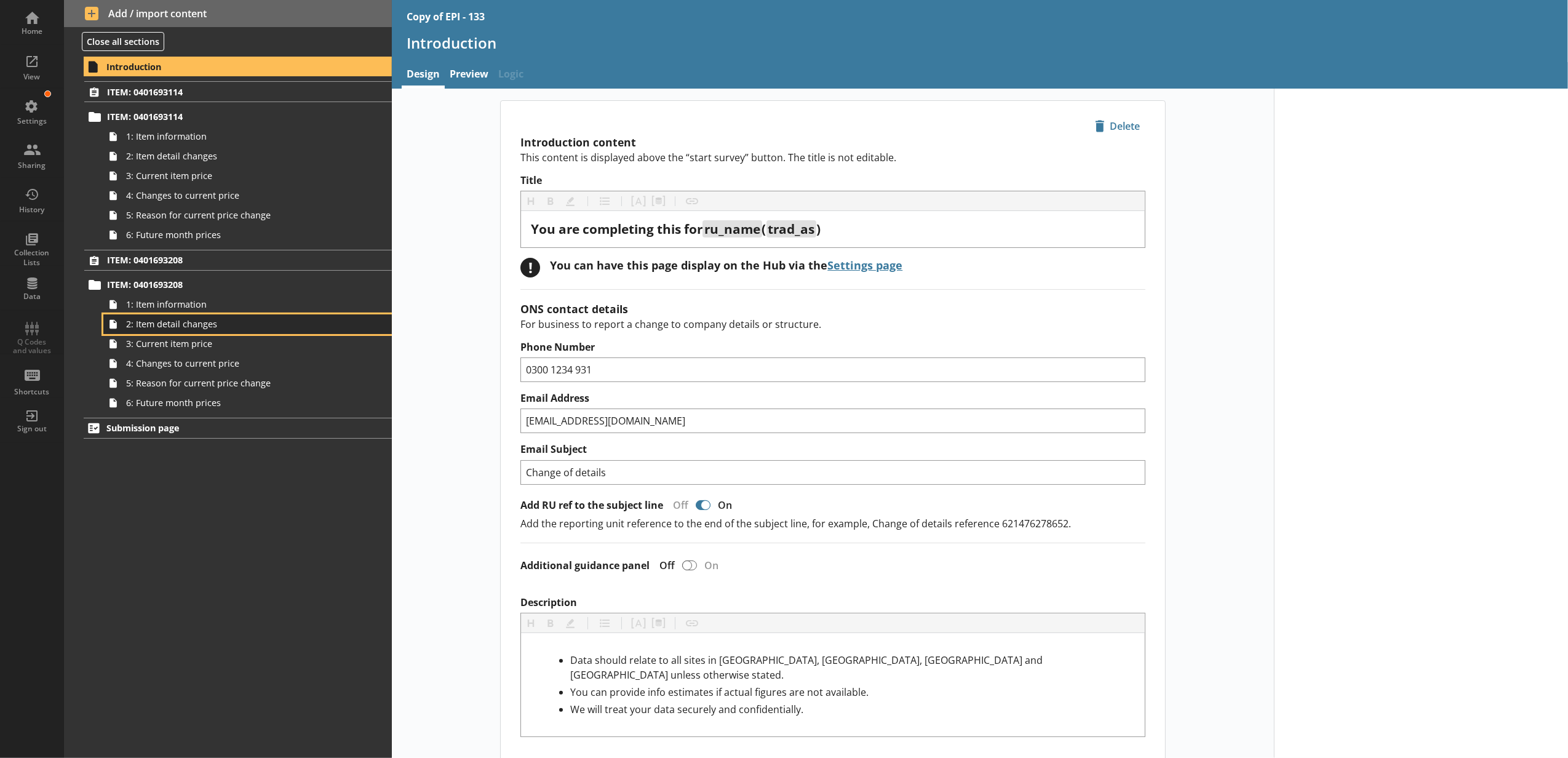
click at [267, 315] on link "2: Item detail changes" at bounding box center [248, 324] width 289 height 20
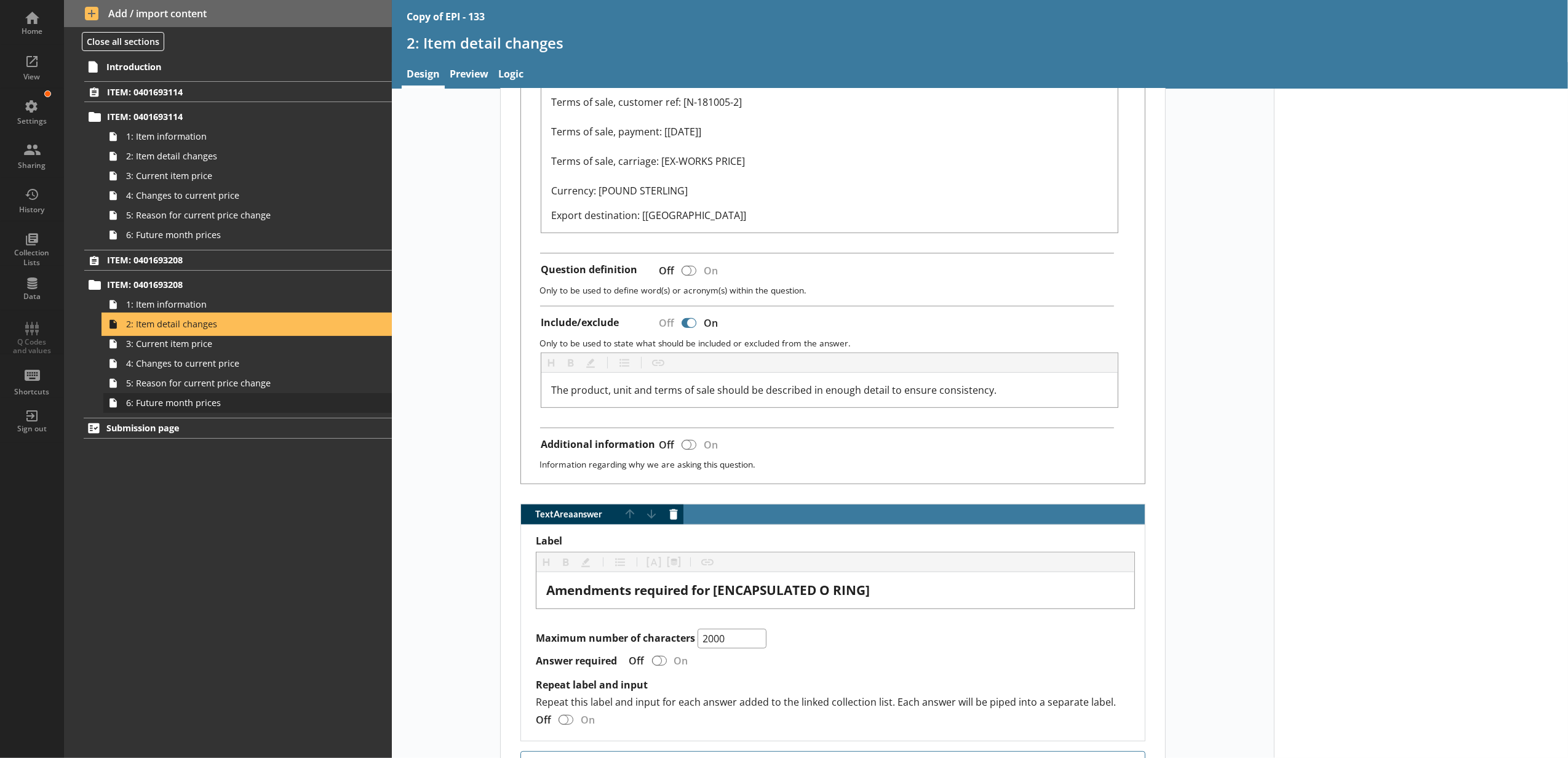
scroll to position [273, 0]
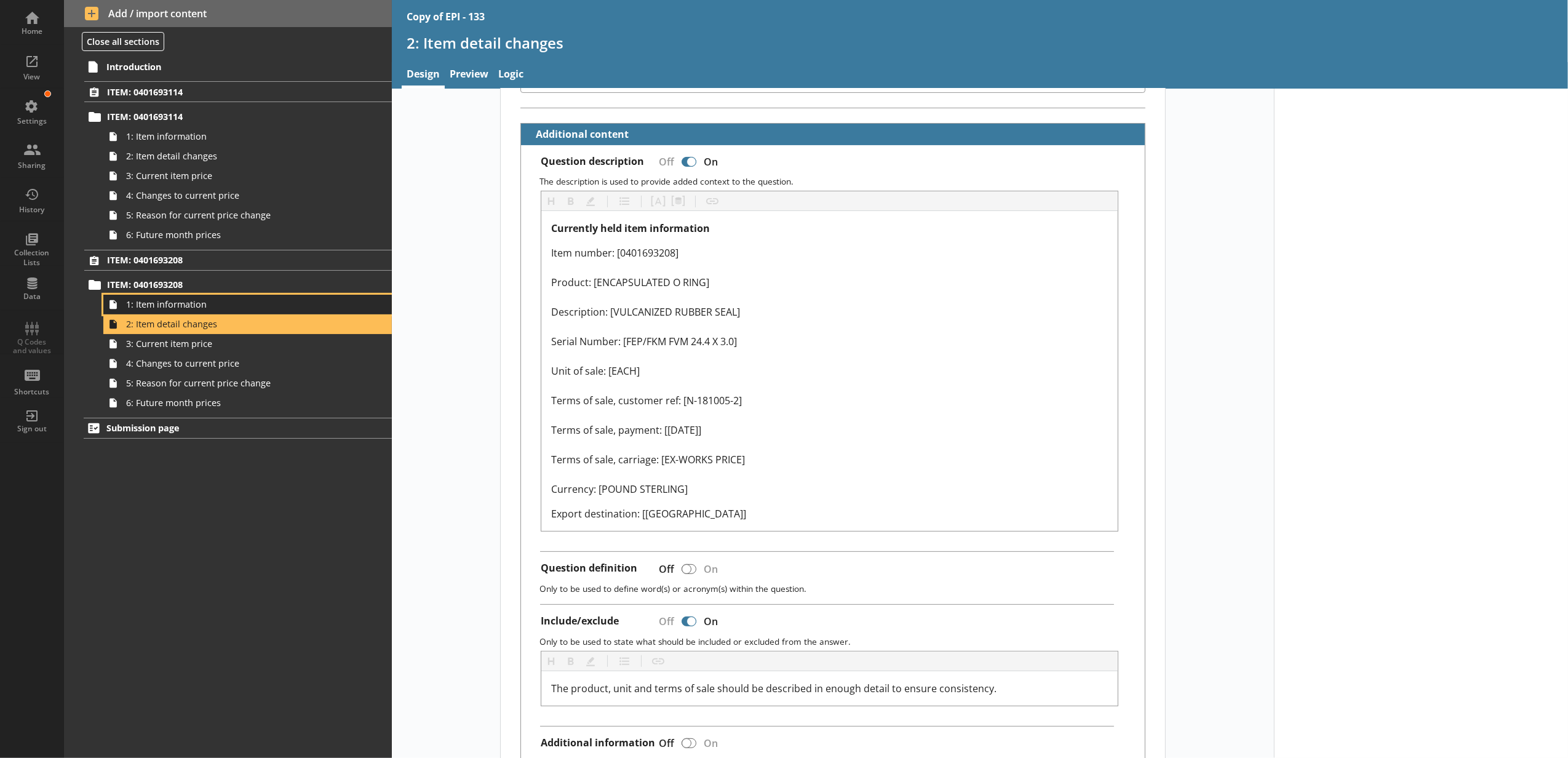
click at [272, 301] on span "1: Item information" at bounding box center [231, 304] width 210 height 11
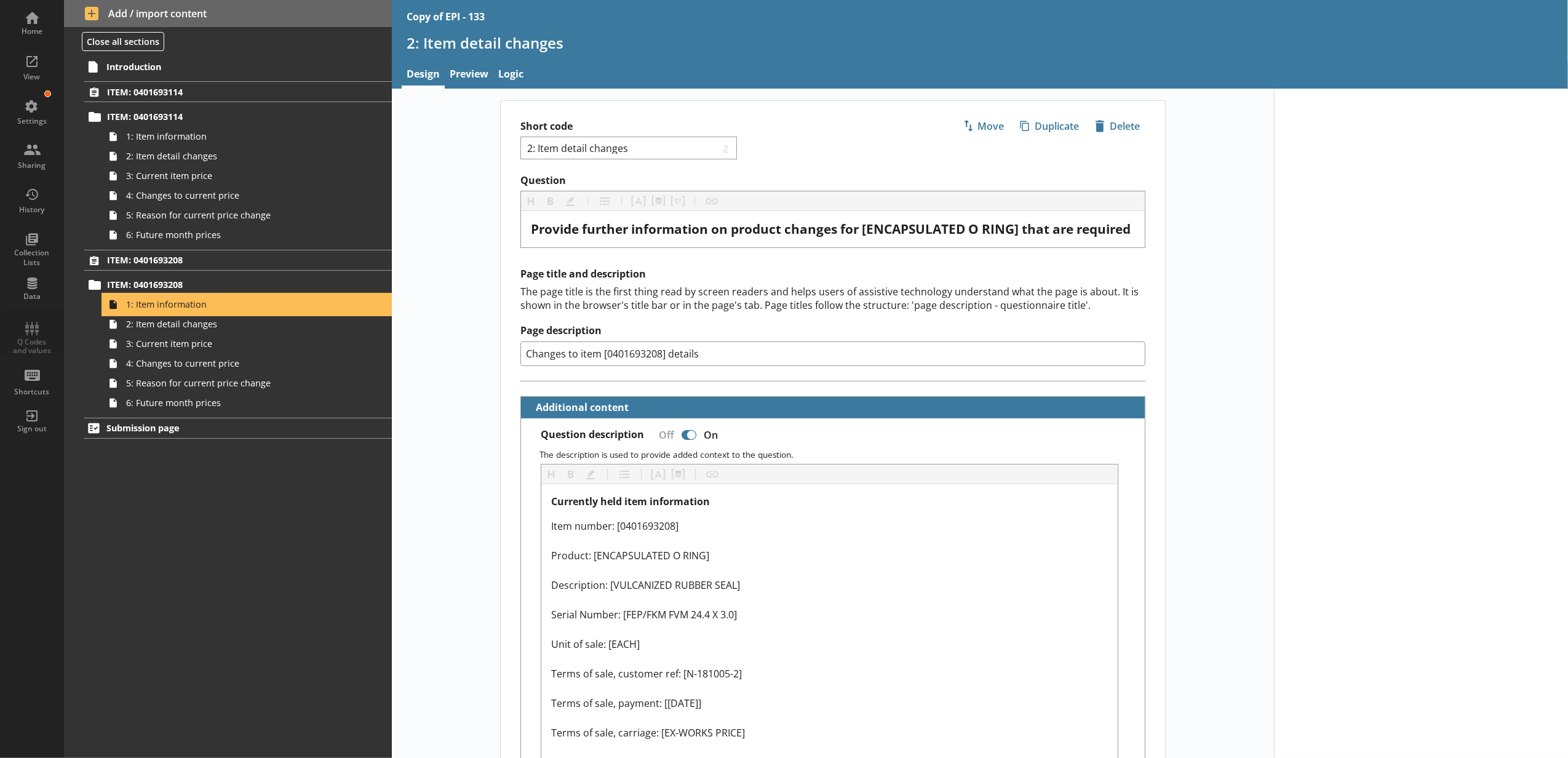
type textarea "x"
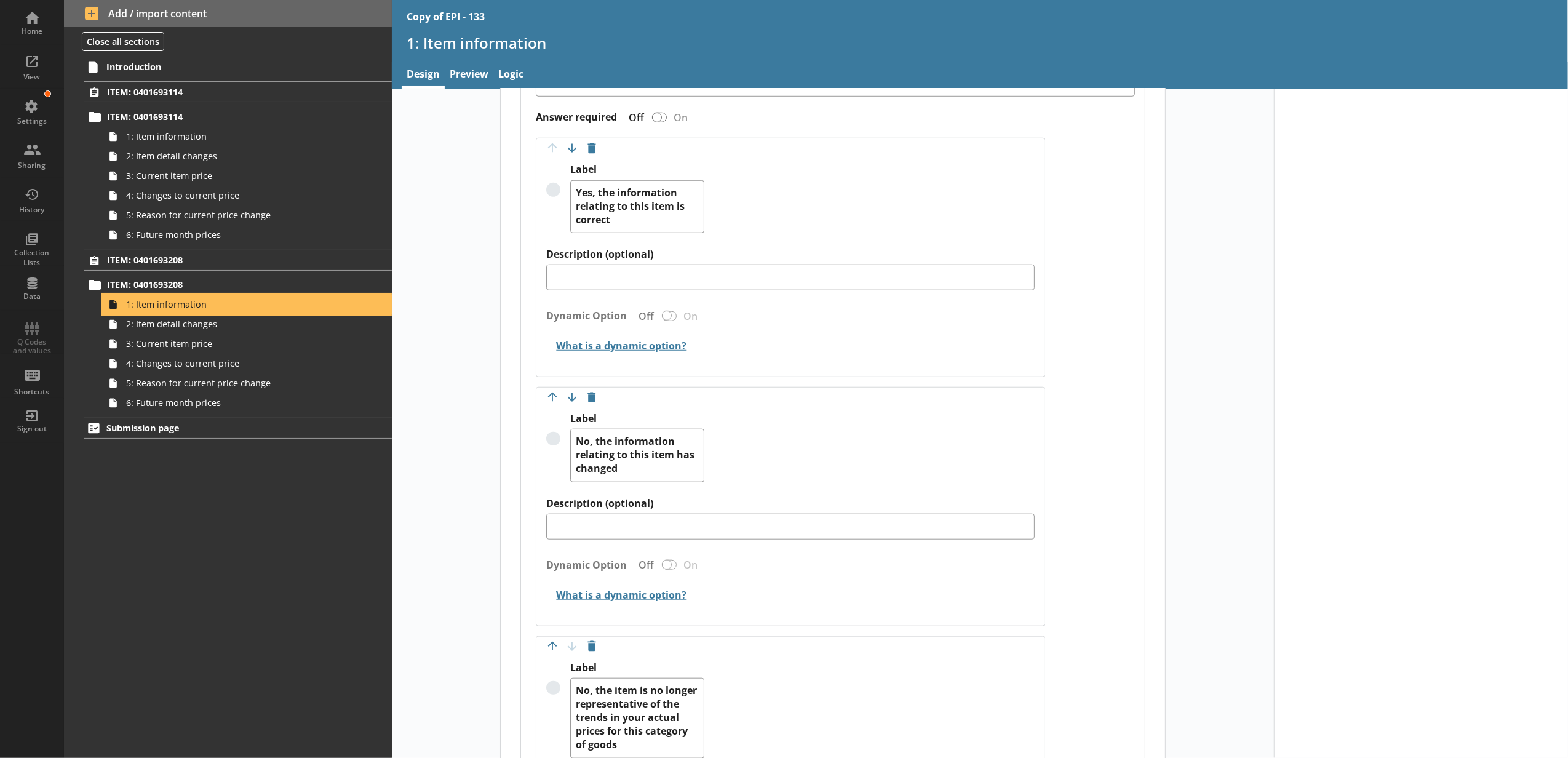
scroll to position [1094, 0]
